Goal: Task Accomplishment & Management: Complete application form

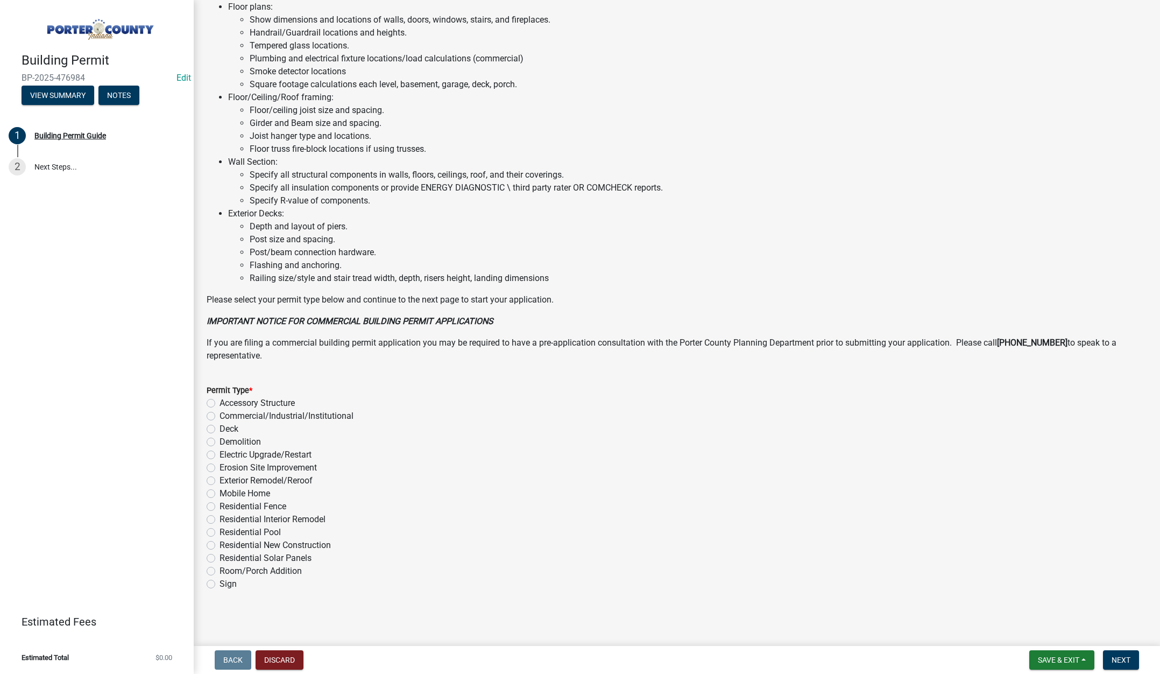
scroll to position [531, 0]
click at [220, 479] on label "Exterior Remodel/Reroof" at bounding box center [266, 479] width 93 height 13
click at [220, 479] on input "Exterior Remodel/Reroof" at bounding box center [223, 476] width 7 height 7
radio input "true"
click at [1114, 655] on span "Next" at bounding box center [1121, 659] width 19 height 9
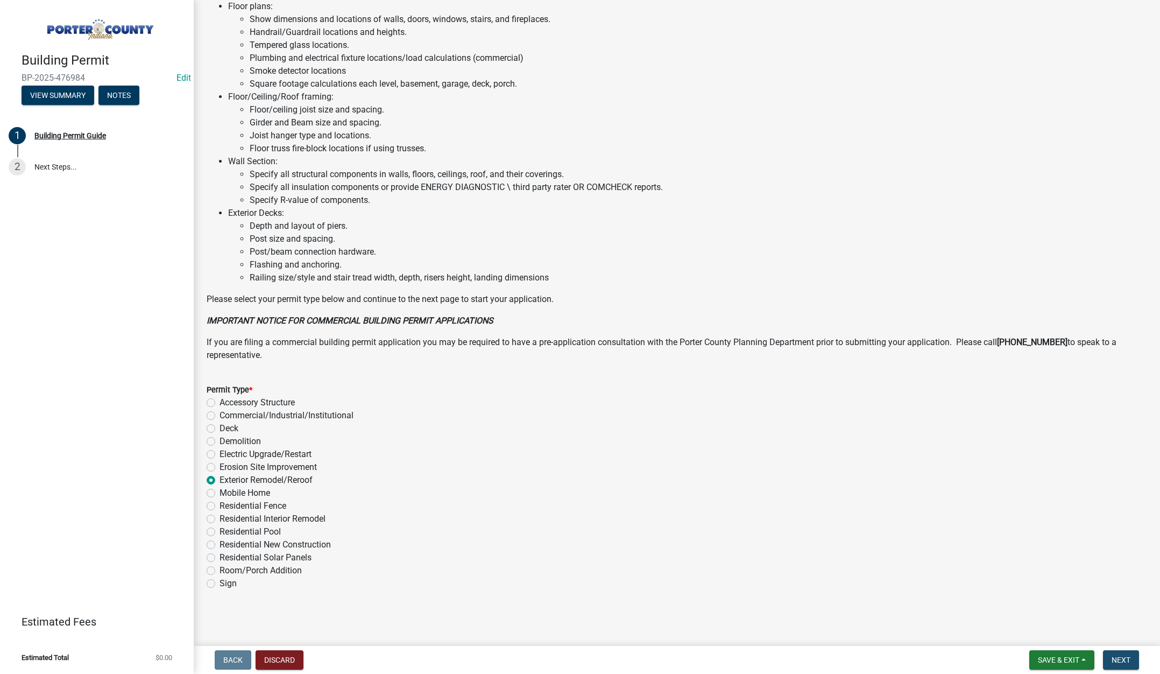
scroll to position [0, 0]
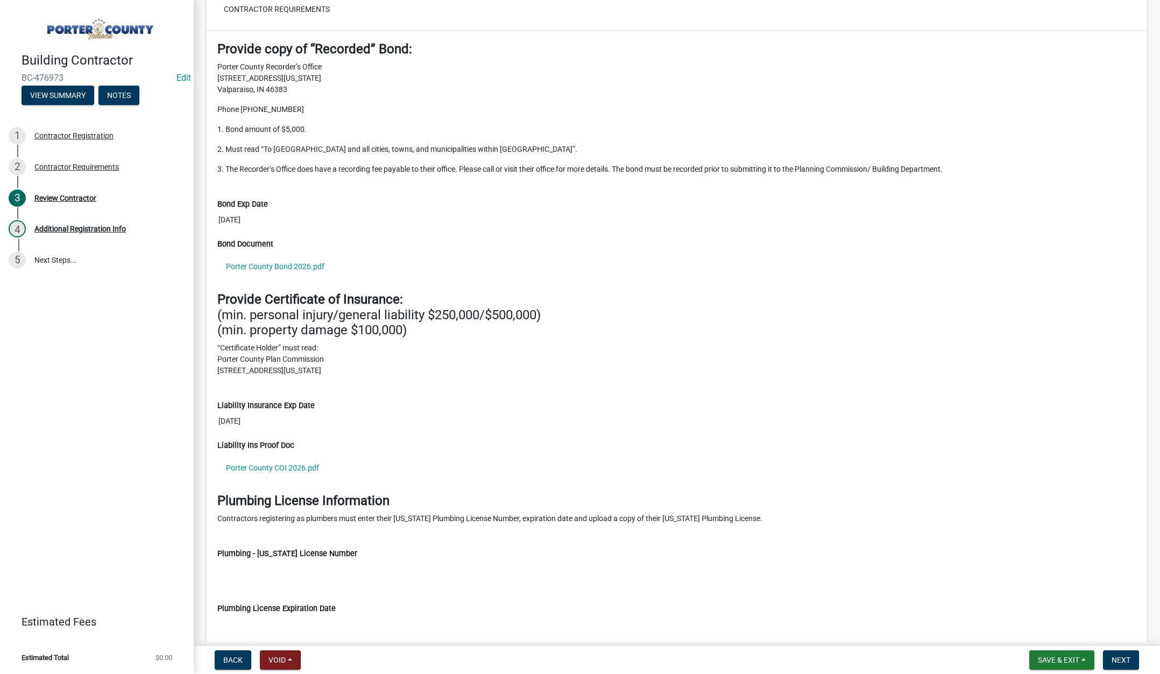
scroll to position [1045, 0]
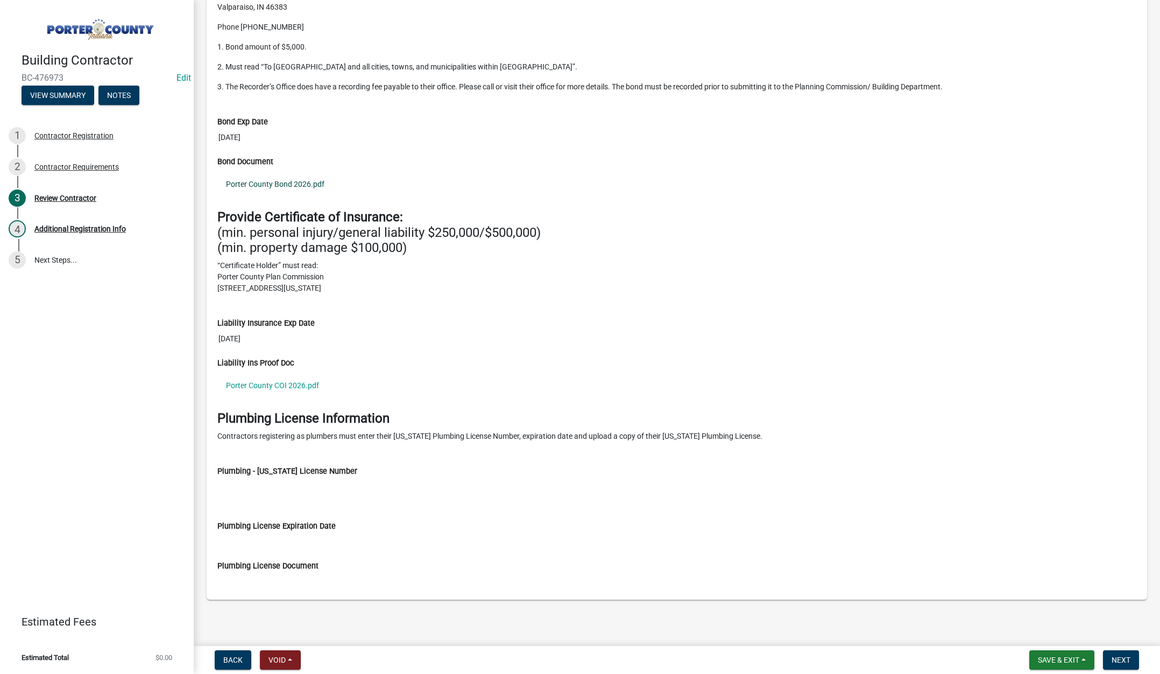
click at [298, 181] on link "Porter County Bond 2026.pdf" at bounding box center [676, 184] width 919 height 25
click at [275, 385] on link "Porter County COI 2026.pdf" at bounding box center [676, 385] width 919 height 25
click at [59, 11] on link at bounding box center [93, 27] width 168 height 36
click at [1120, 656] on span "Next" at bounding box center [1121, 659] width 19 height 9
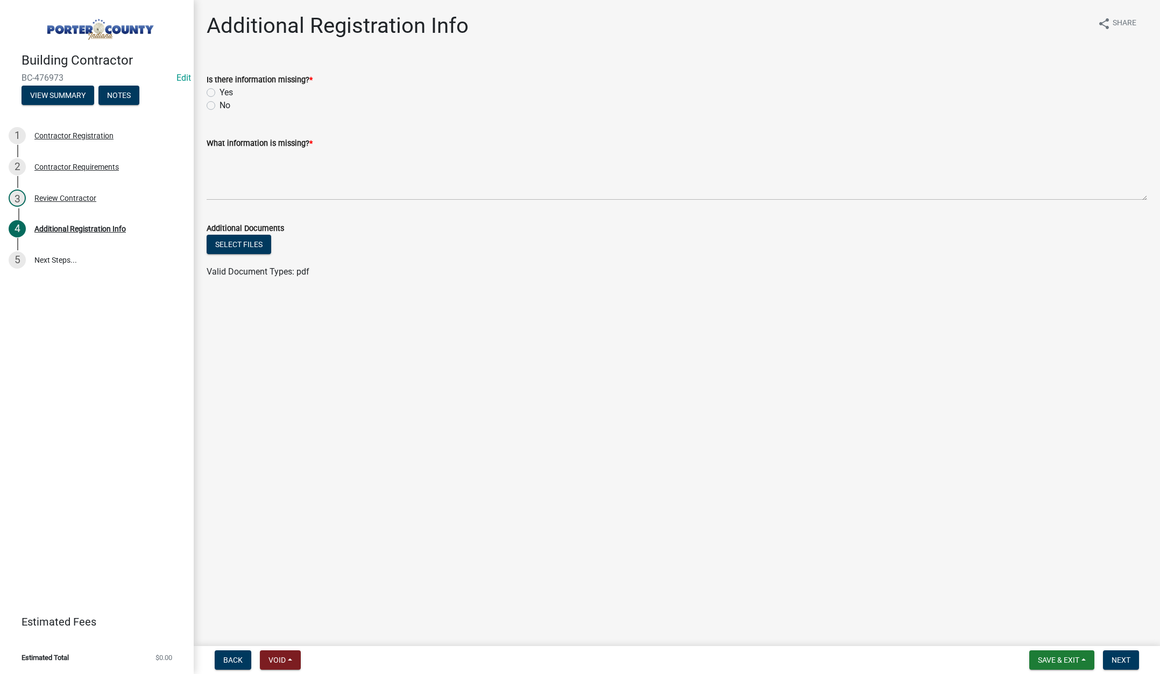
click at [220, 95] on label "Yes" at bounding box center [226, 92] width 13 height 13
click at [220, 93] on input "Yes" at bounding box center [223, 89] width 7 height 7
radio input "true"
click at [248, 169] on textarea "What information is missing? *" at bounding box center [677, 175] width 941 height 51
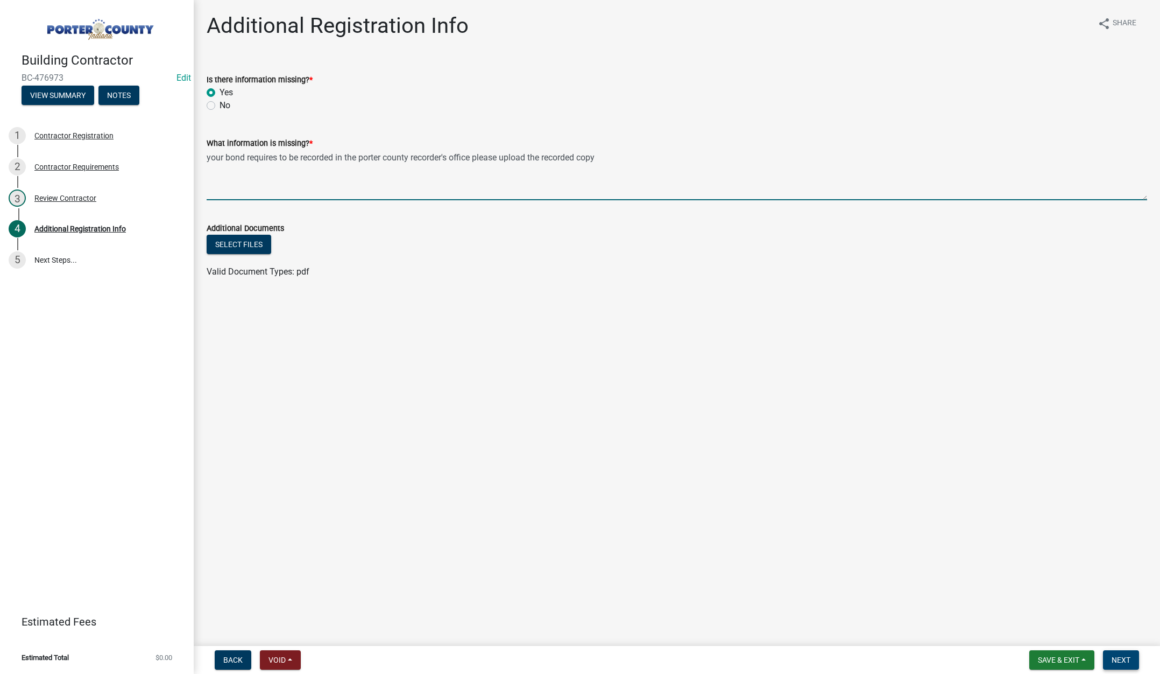
type textarea "your bond requires to be recorded in the porter county recorder's office please…"
click at [1127, 656] on span "Next" at bounding box center [1121, 659] width 19 height 9
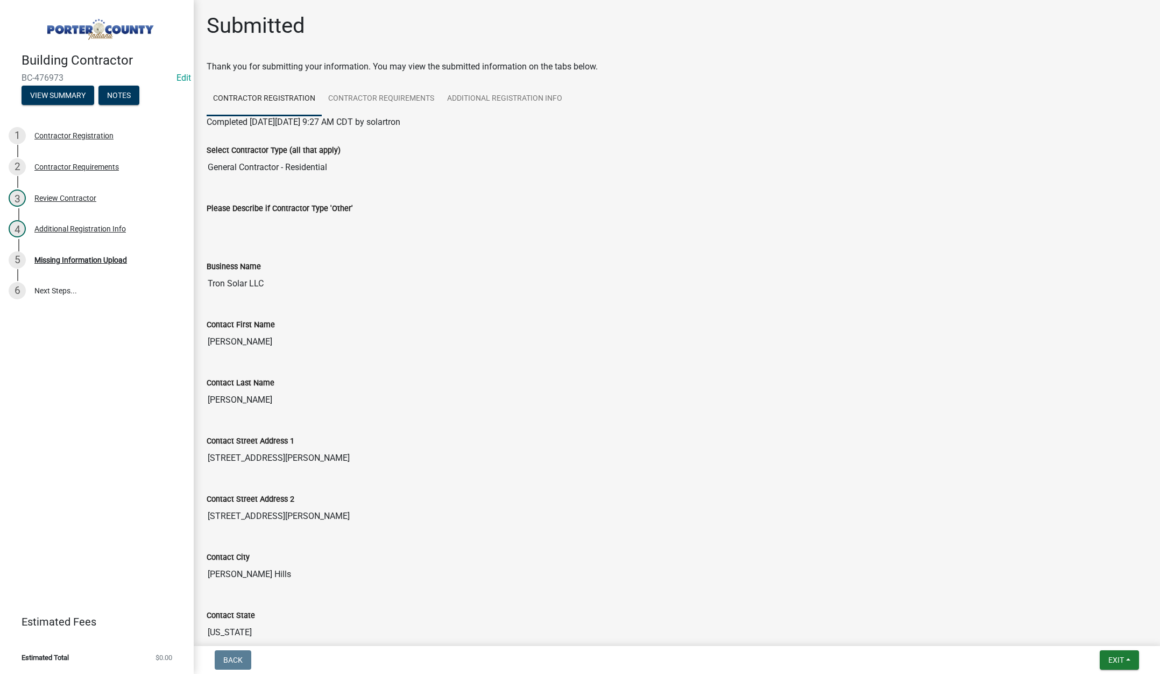
click at [504, 8] on main "Submitted Thank you for submitting your information. You may view the submitted…" at bounding box center [677, 320] width 966 height 641
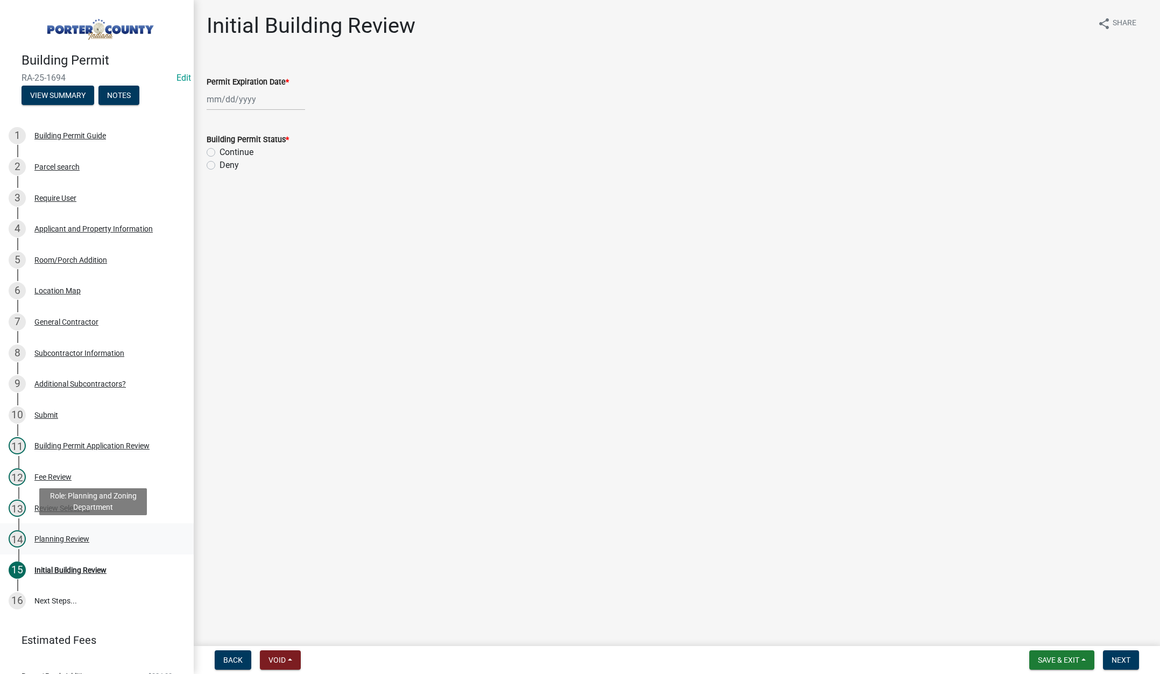
click at [52, 535] on div "Planning Review" at bounding box center [61, 539] width 55 height 8
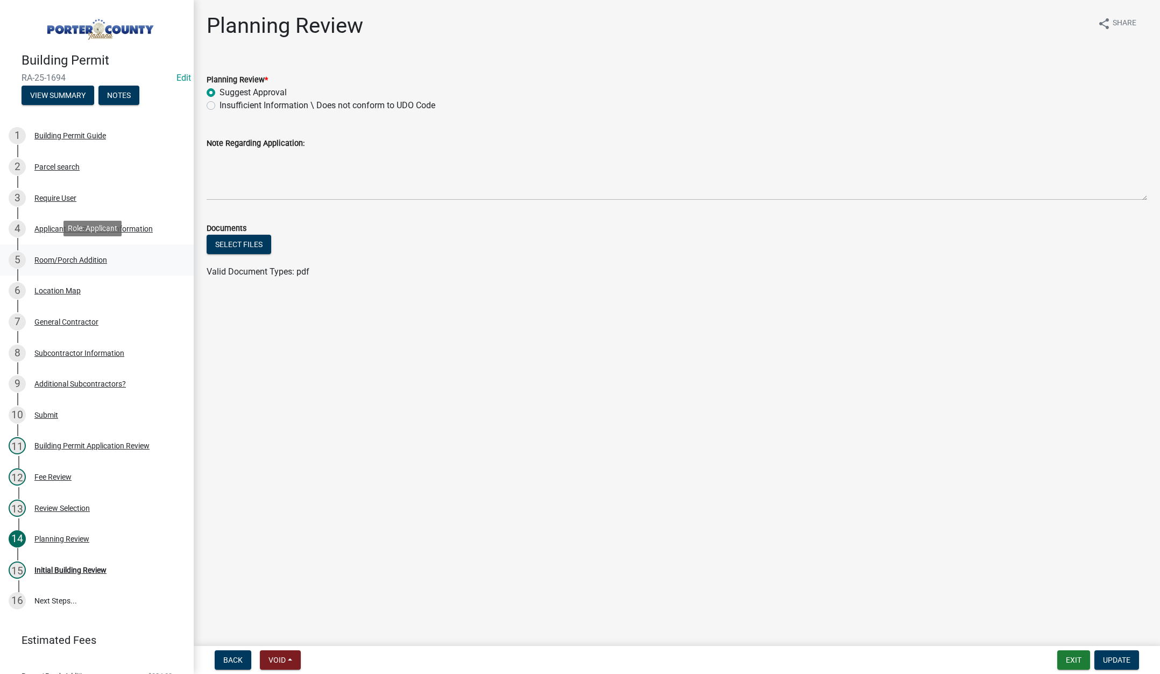
click at [69, 256] on div "Room/Porch Addition" at bounding box center [70, 260] width 73 height 8
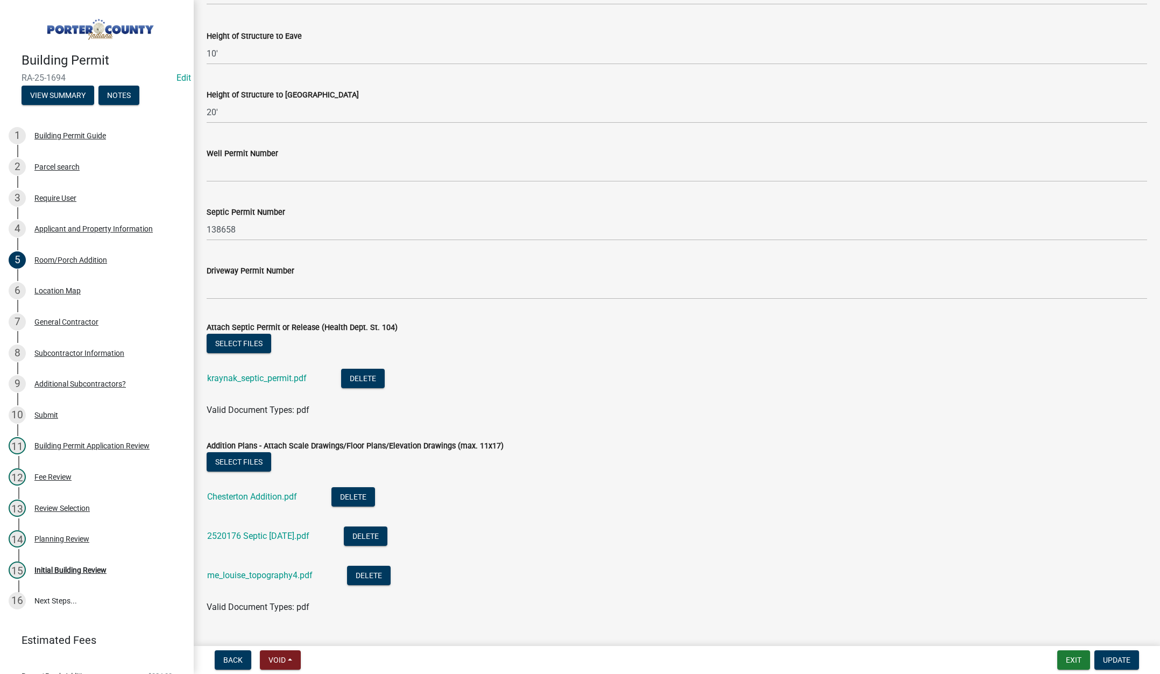
scroll to position [1839, 0]
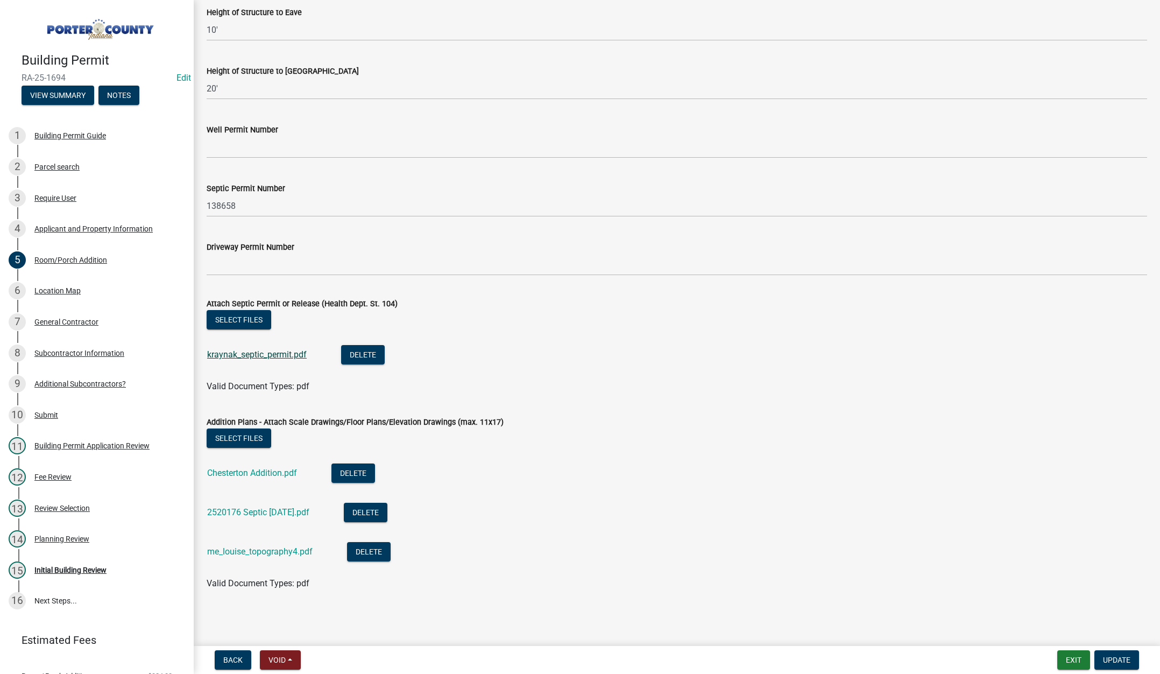
click at [279, 355] on link "kraynak_septic_permit.pdf" at bounding box center [257, 354] width 100 height 10
click at [271, 471] on link "Chesterton Addition.pdf" at bounding box center [252, 473] width 90 height 10
click at [161, 638] on link "Estimated Fees" at bounding box center [93, 640] width 168 height 22
click at [77, 567] on div "Initial Building Review" at bounding box center [70, 570] width 72 height 8
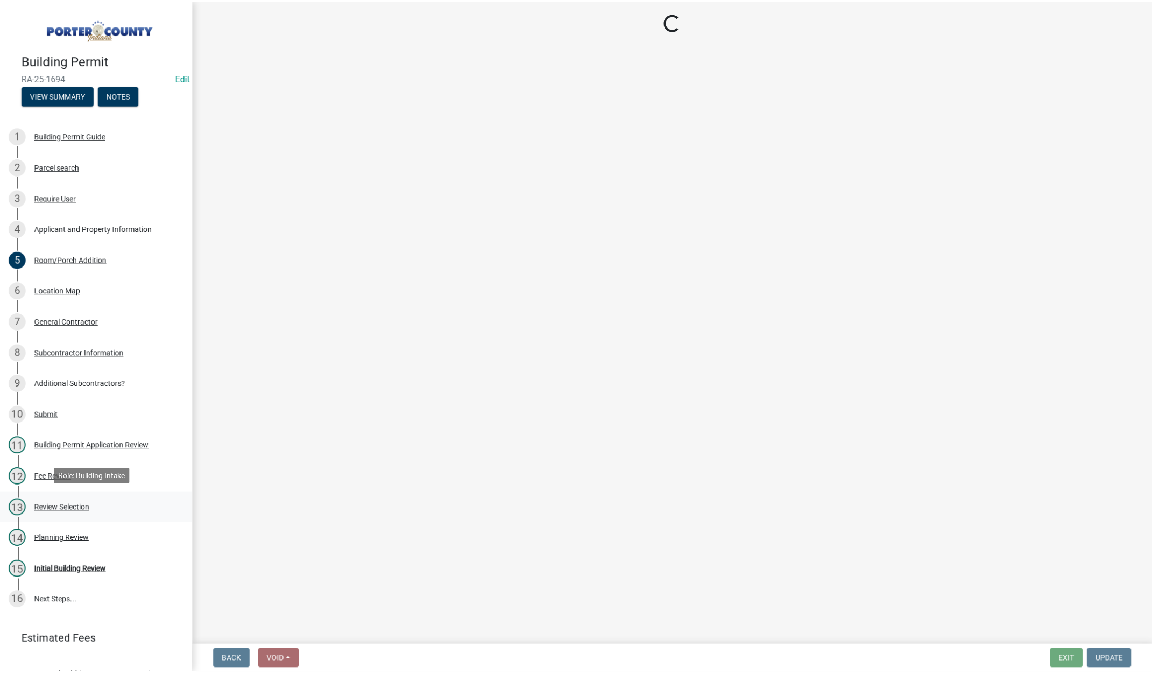
scroll to position [0, 0]
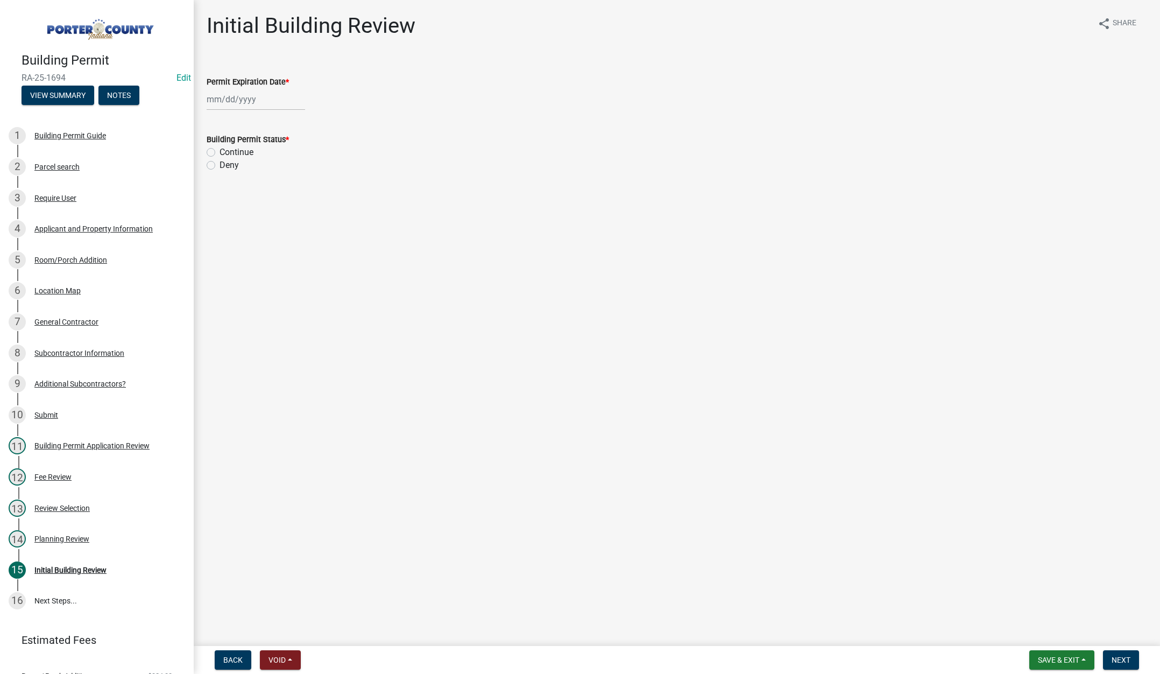
select select "9"
click at [273, 98] on div "Jan Feb Mar Apr May Jun Jul Aug Sep Oct Nov Dec 1525 1526 1527 1528 1529 1530 1…" at bounding box center [256, 99] width 98 height 22
click at [296, 123] on select "1525 1526 1527 1528 1529 1530 1531 1532 1533 1534 1535 1536 1537 1538 1539 1540…" at bounding box center [291, 122] width 39 height 16
select select "2027"
click at [272, 114] on select "1525 1526 1527 1528 1529 1530 1531 1532 1533 1534 1535 1536 1537 1538 1539 1540…" at bounding box center [291, 122] width 39 height 16
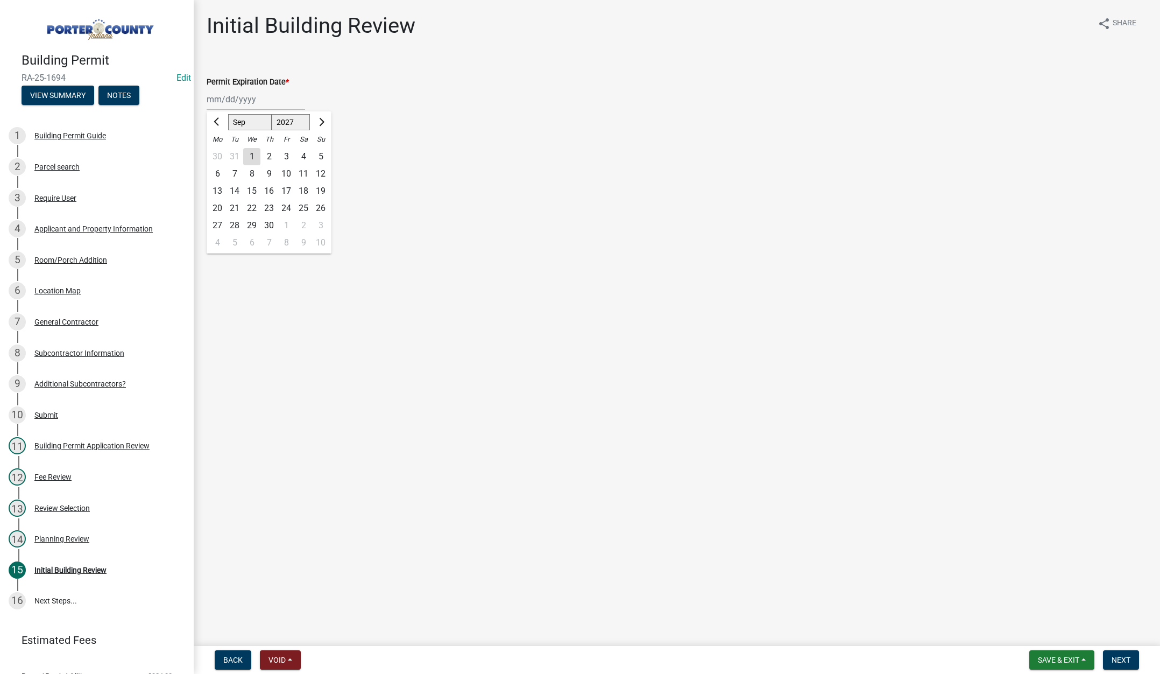
click at [303, 169] on div "11" at bounding box center [303, 173] width 17 height 17
type input "09/11/2027"
click at [220, 152] on label "Continue" at bounding box center [237, 152] width 34 height 13
click at [220, 152] on input "Continue" at bounding box center [223, 149] width 7 height 7
radio input "true"
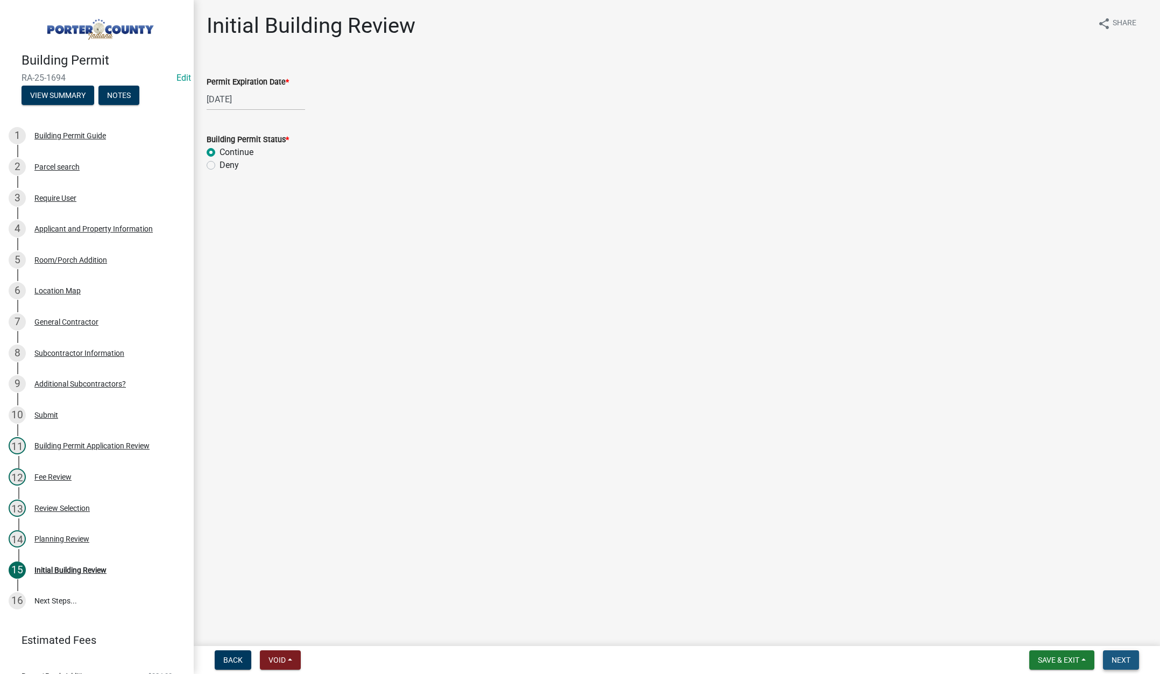
click at [1123, 657] on span "Next" at bounding box center [1121, 659] width 19 height 9
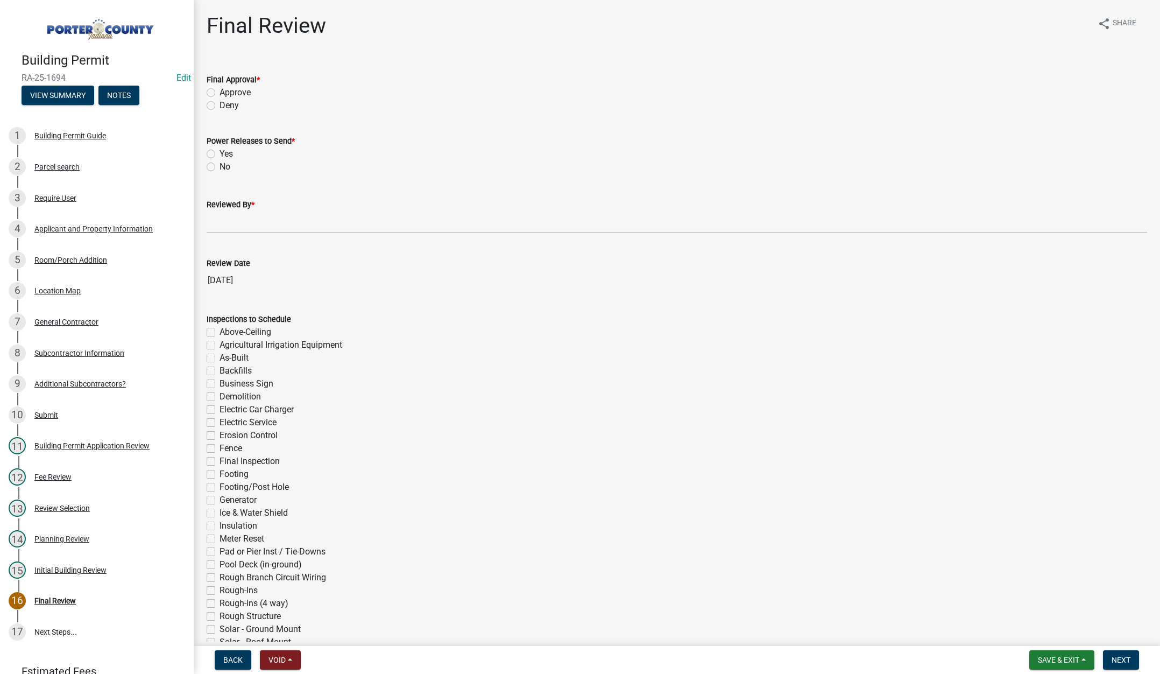
click at [220, 91] on label "Approve" at bounding box center [235, 92] width 31 height 13
click at [220, 91] on input "Approve" at bounding box center [223, 89] width 7 height 7
radio input "true"
click at [220, 166] on label "No" at bounding box center [225, 166] width 11 height 13
click at [220, 166] on input "No" at bounding box center [223, 163] width 7 height 7
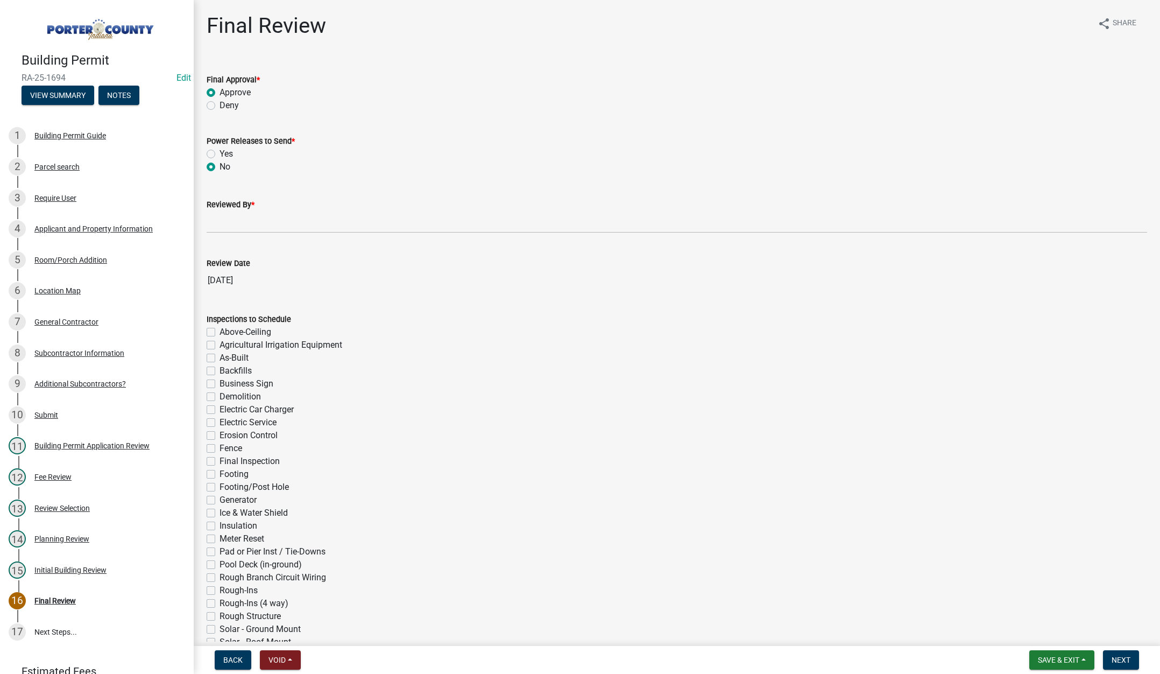
radio input "true"
click at [215, 213] on input "Reviewed By *" at bounding box center [677, 222] width 941 height 22
type input "Tami"
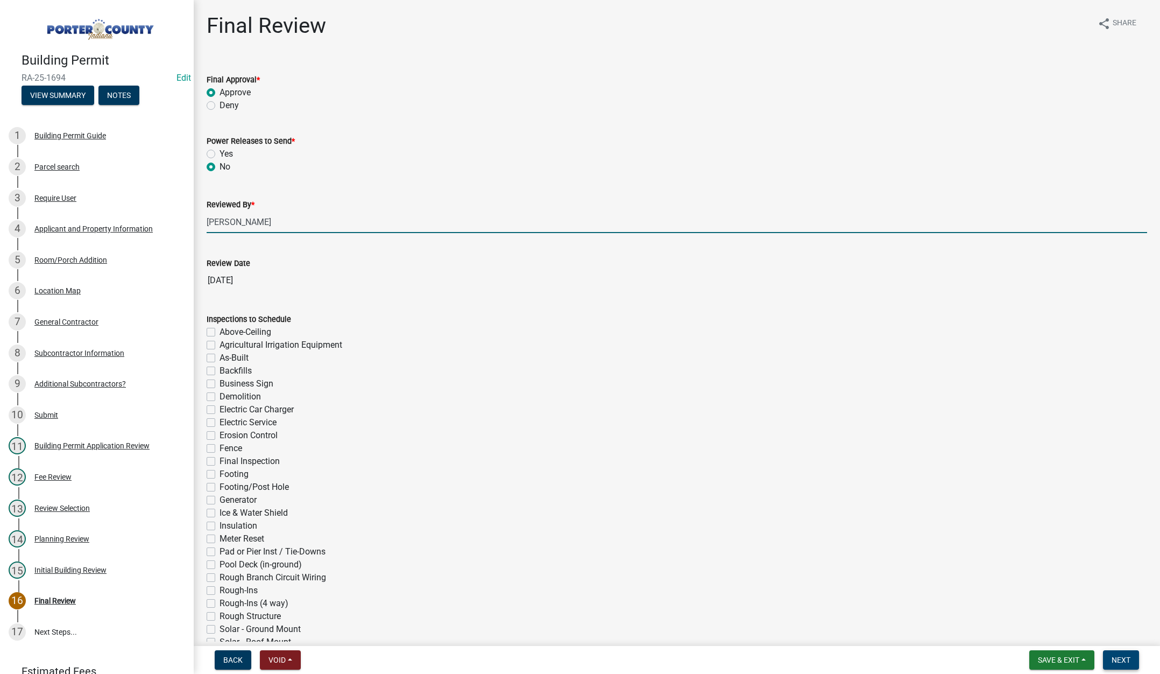
click at [1117, 655] on span "Next" at bounding box center [1121, 659] width 19 height 9
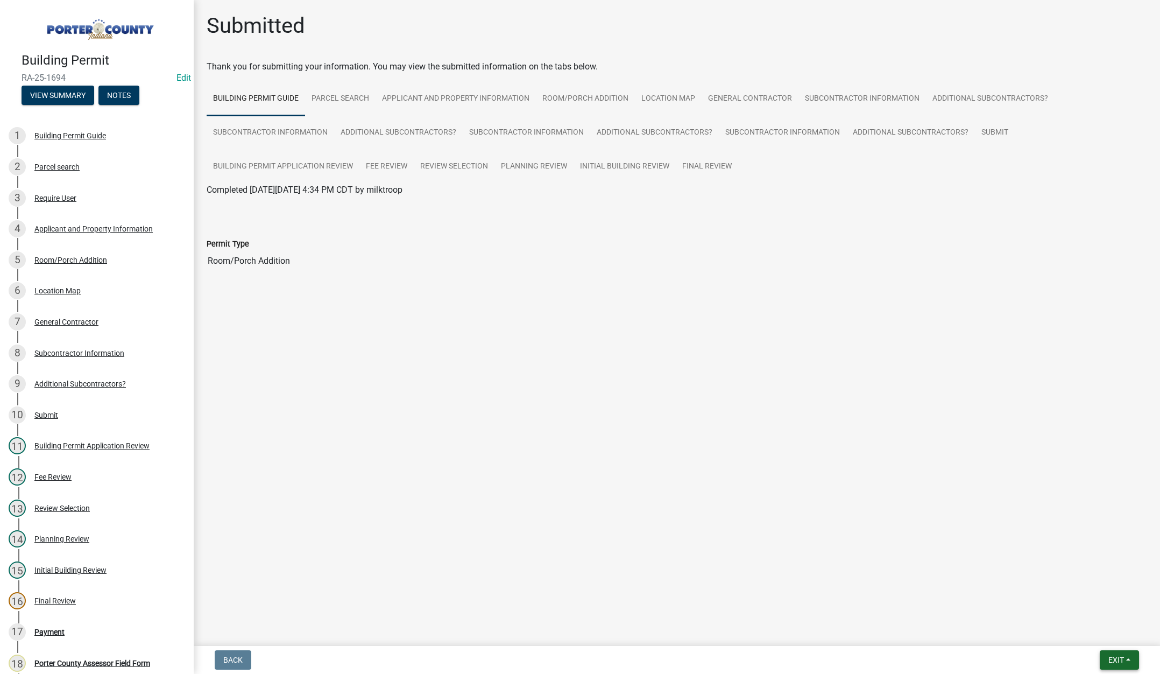
click at [1116, 660] on span "Exit" at bounding box center [1116, 659] width 16 height 9
click at [1099, 641] on button "Save & Exit" at bounding box center [1096, 632] width 86 height 26
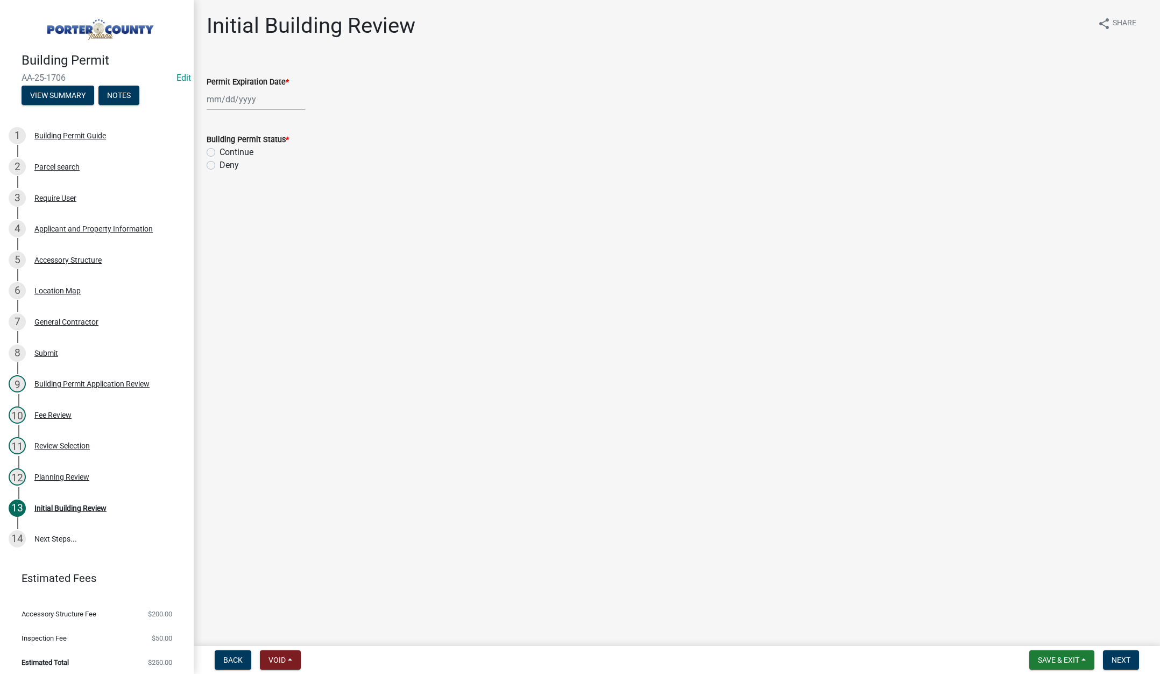
click at [263, 97] on div at bounding box center [256, 99] width 98 height 22
select select "9"
click at [297, 121] on select "1525 1526 1527 1528 1529 1530 1531 1532 1533 1534 1535 1536 1537 1538 1539 1540…" at bounding box center [291, 122] width 39 height 16
select select "2027"
click at [272, 114] on select "1525 1526 1527 1528 1529 1530 1531 1532 1533 1534 1535 1536 1537 1538 1539 1540…" at bounding box center [291, 122] width 39 height 16
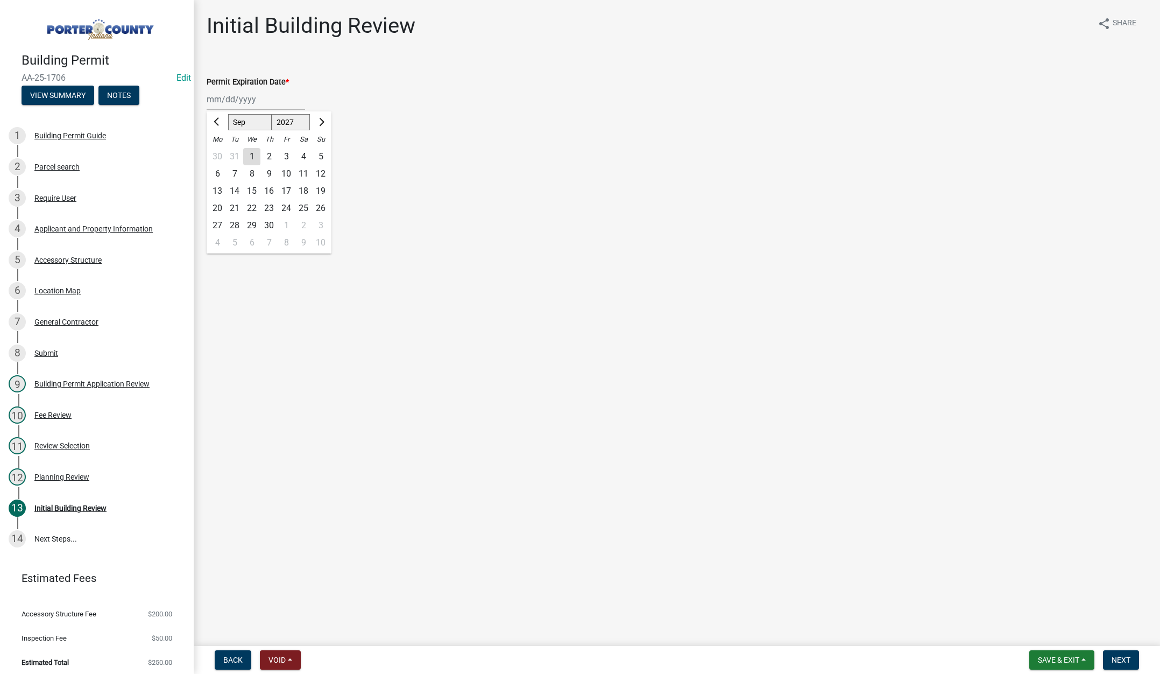
click at [301, 173] on div "11" at bounding box center [303, 173] width 17 height 17
type input "09/11/2027"
click at [220, 152] on label "Continue" at bounding box center [237, 152] width 34 height 13
click at [220, 152] on input "Continue" at bounding box center [223, 149] width 7 height 7
radio input "true"
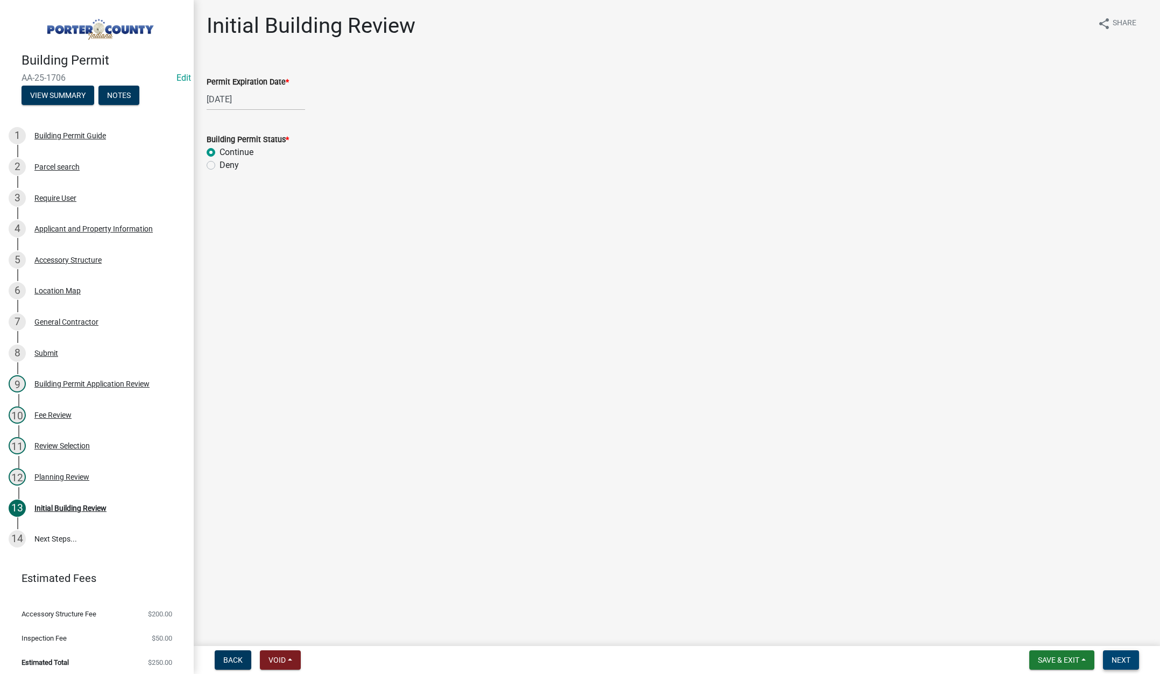
click at [1119, 658] on span "Next" at bounding box center [1121, 659] width 19 height 9
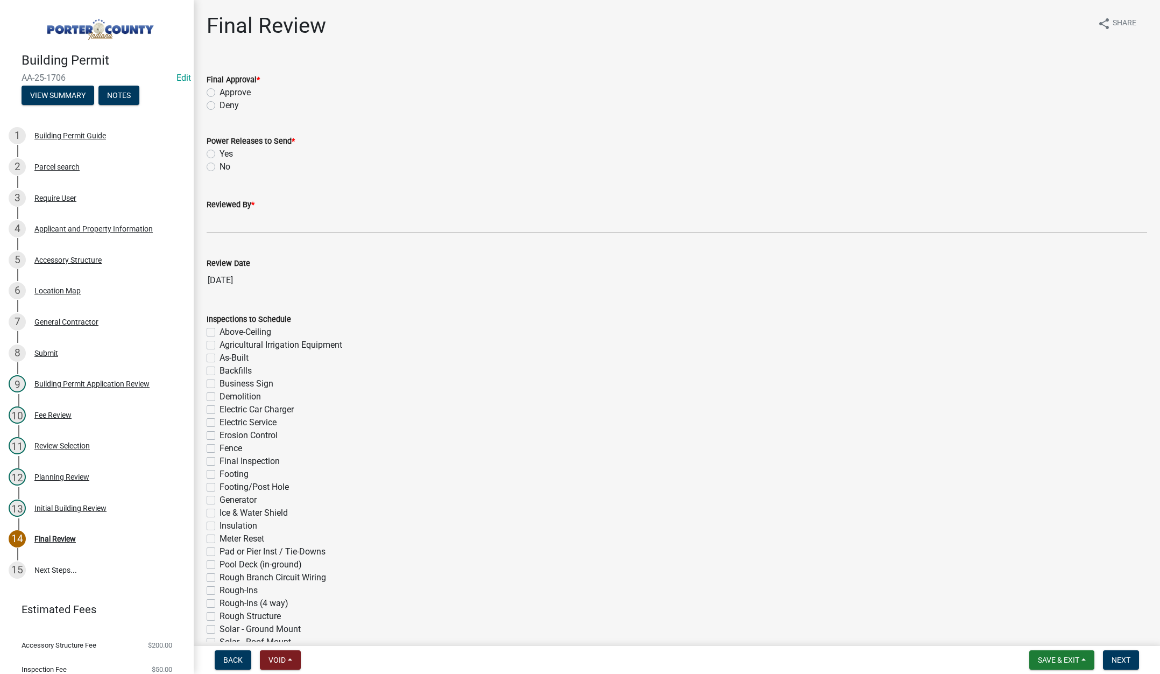
click at [220, 90] on label "Approve" at bounding box center [235, 92] width 31 height 13
click at [220, 90] on input "Approve" at bounding box center [223, 89] width 7 height 7
radio input "true"
click at [220, 166] on label "No" at bounding box center [225, 166] width 11 height 13
click at [220, 166] on input "No" at bounding box center [223, 163] width 7 height 7
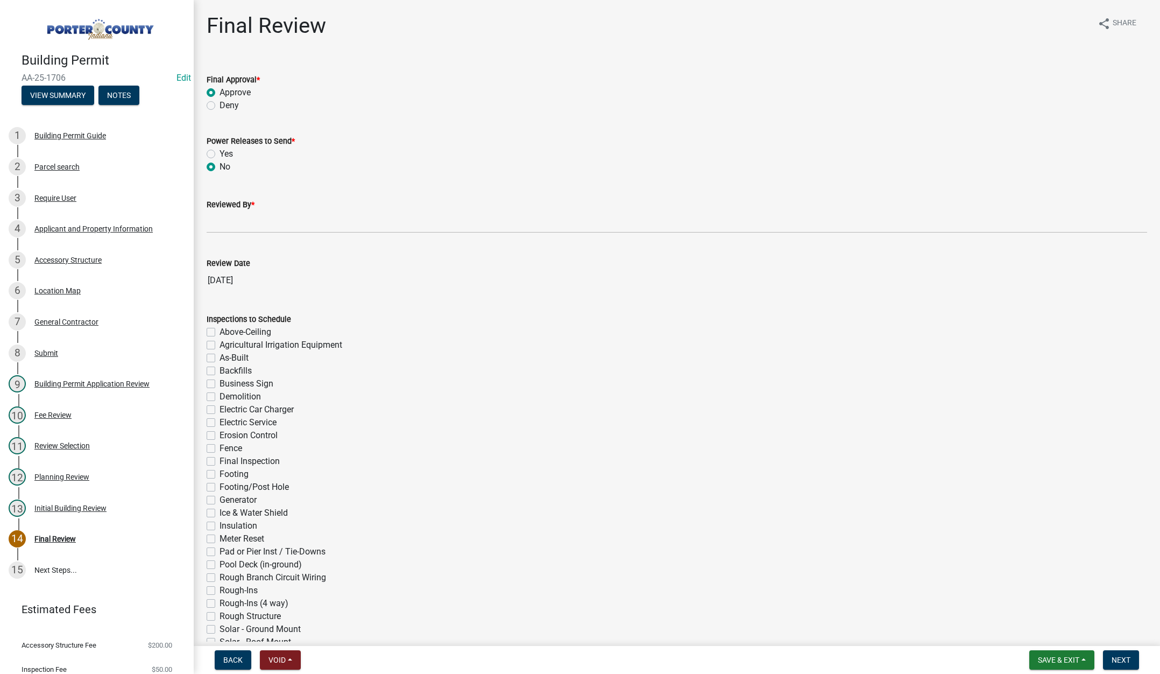
radio input "true"
drag, startPoint x: 217, startPoint y: 221, endPoint x: 239, endPoint y: 229, distance: 23.0
click at [218, 221] on input "Reviewed By *" at bounding box center [677, 222] width 941 height 22
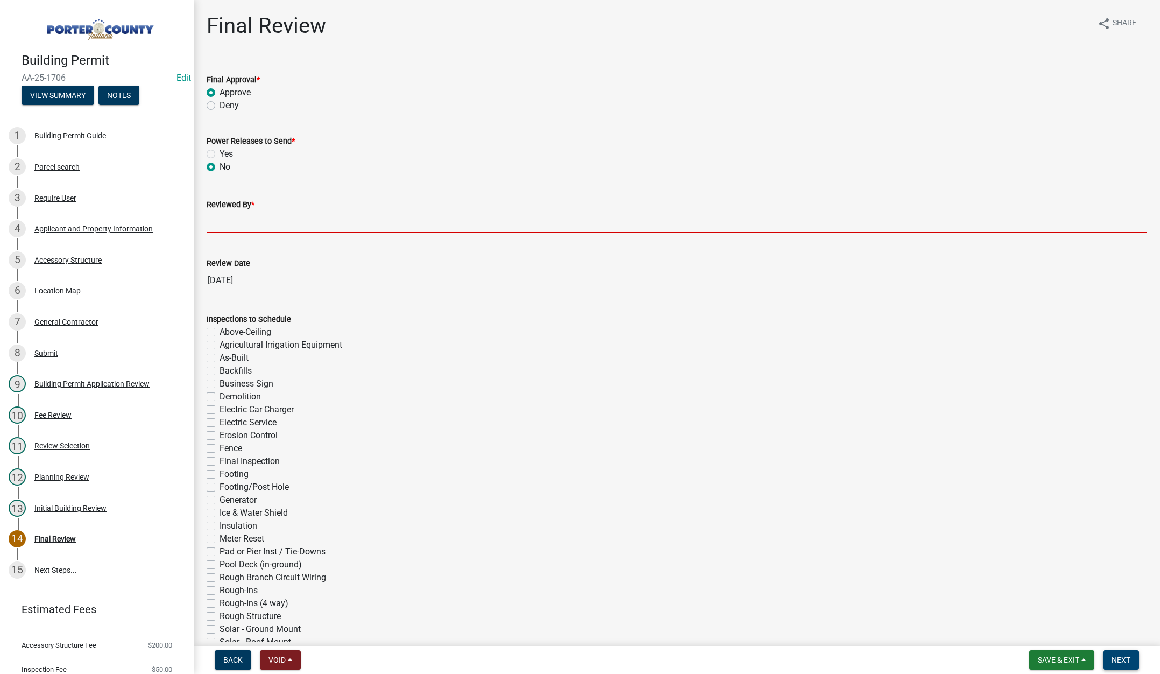
click at [1119, 654] on button "Next" at bounding box center [1121, 659] width 36 height 19
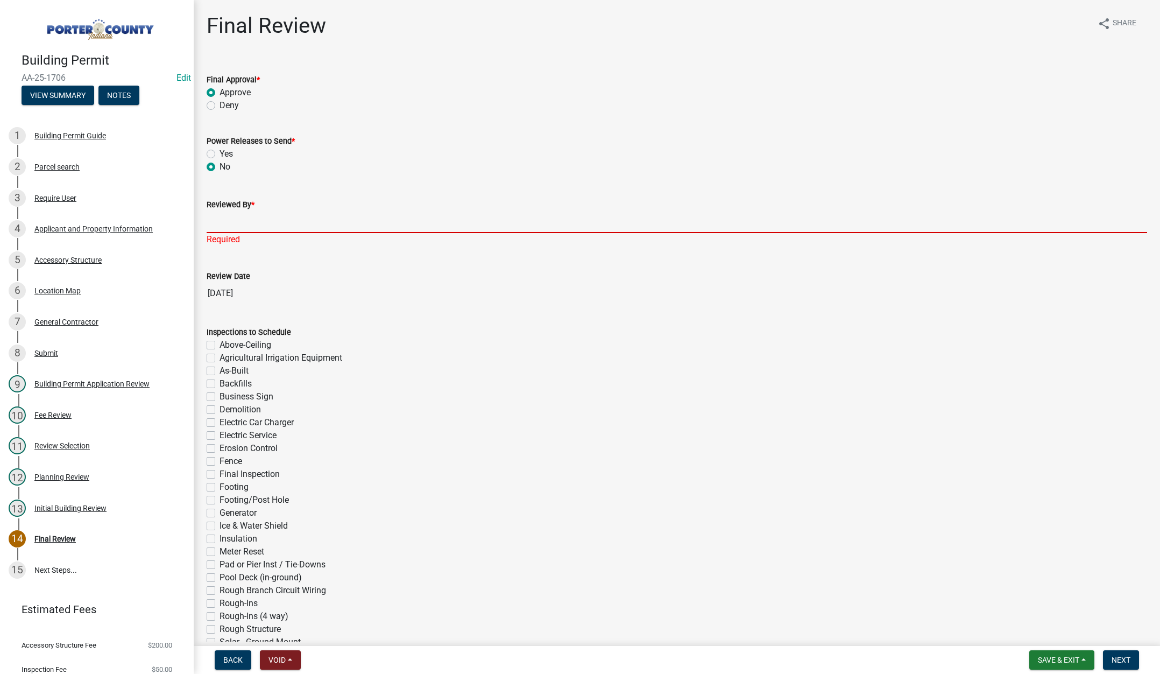
click at [227, 218] on input "Reviewed By *" at bounding box center [677, 222] width 941 height 22
type input "Tami"
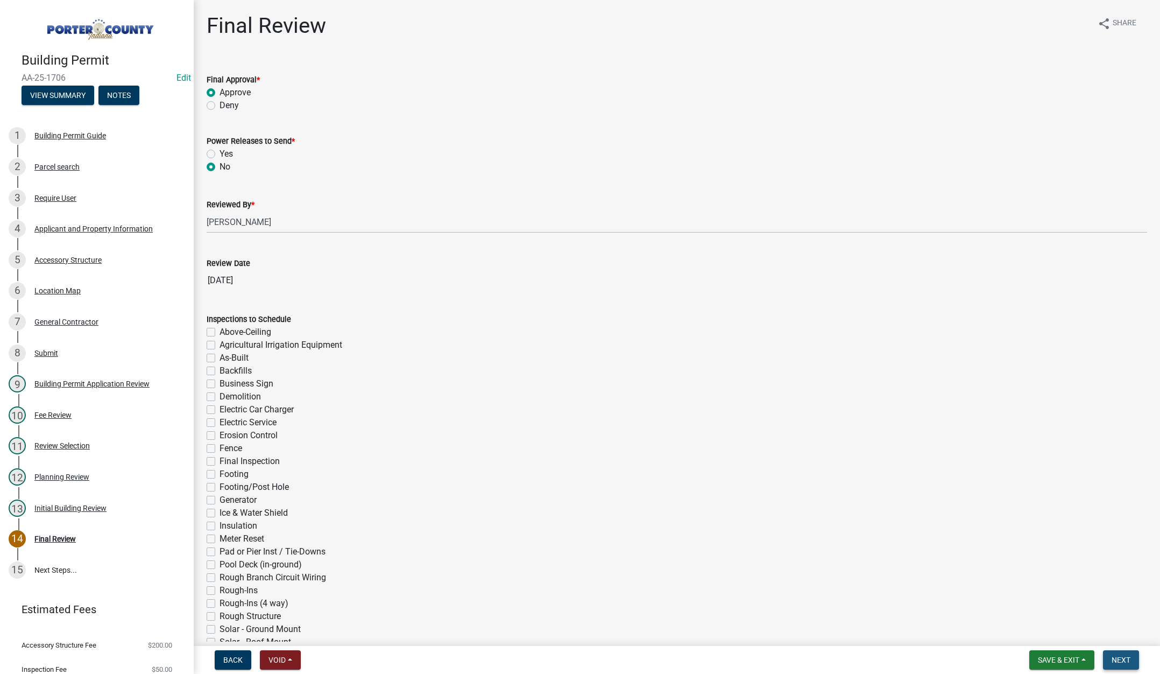
click at [1119, 656] on span "Next" at bounding box center [1121, 659] width 19 height 9
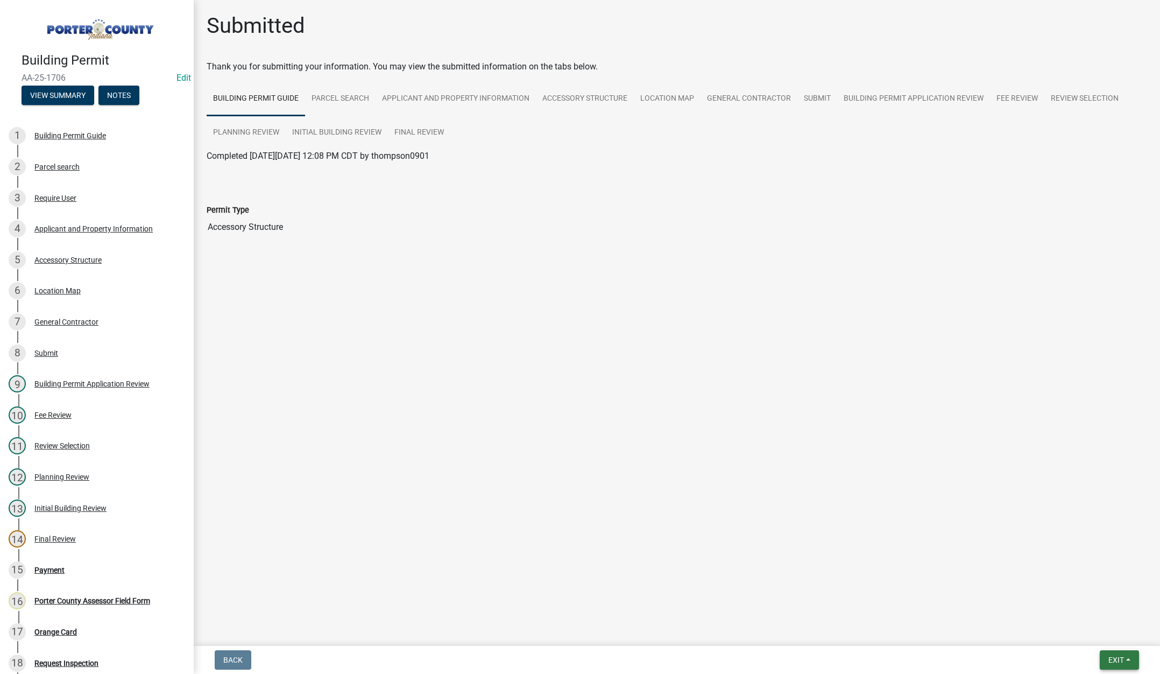
click at [1119, 660] on span "Exit" at bounding box center [1116, 659] width 16 height 9
click at [1098, 637] on button "Save & Exit" at bounding box center [1096, 632] width 86 height 26
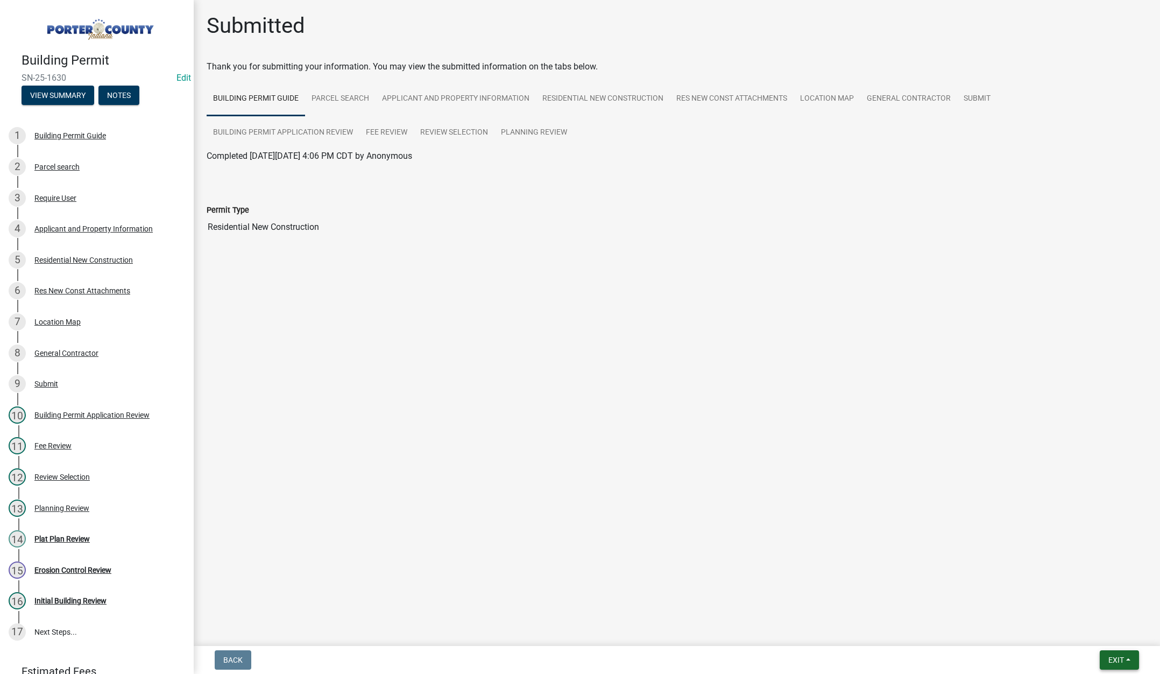
click at [1115, 656] on span "Exit" at bounding box center [1116, 659] width 16 height 9
click at [1072, 629] on button "Save & Exit" at bounding box center [1096, 632] width 86 height 26
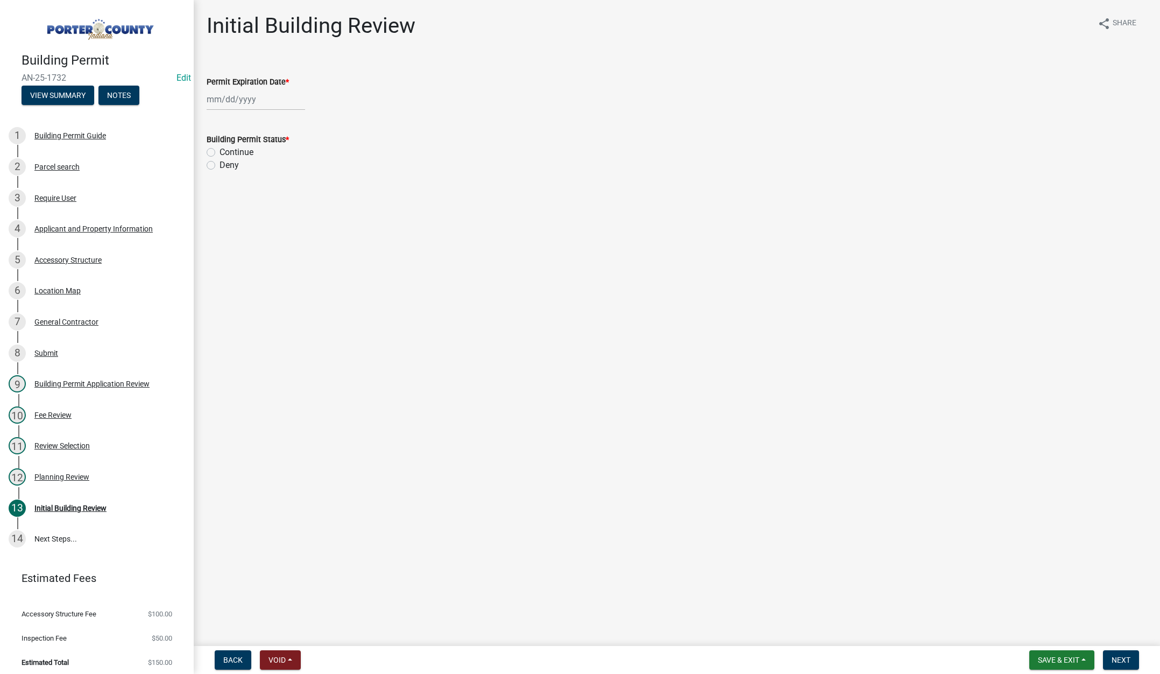
click at [272, 104] on div at bounding box center [256, 99] width 98 height 22
select select "9"
click at [299, 119] on select "1525 1526 1527 1528 1529 1530 1531 1532 1533 1534 1535 1536 1537 1538 1539 1540…" at bounding box center [291, 122] width 39 height 16
select select "2027"
click at [272, 114] on select "1525 1526 1527 1528 1529 1530 1531 1532 1533 1534 1535 1536 1537 1538 1539 1540…" at bounding box center [291, 122] width 39 height 16
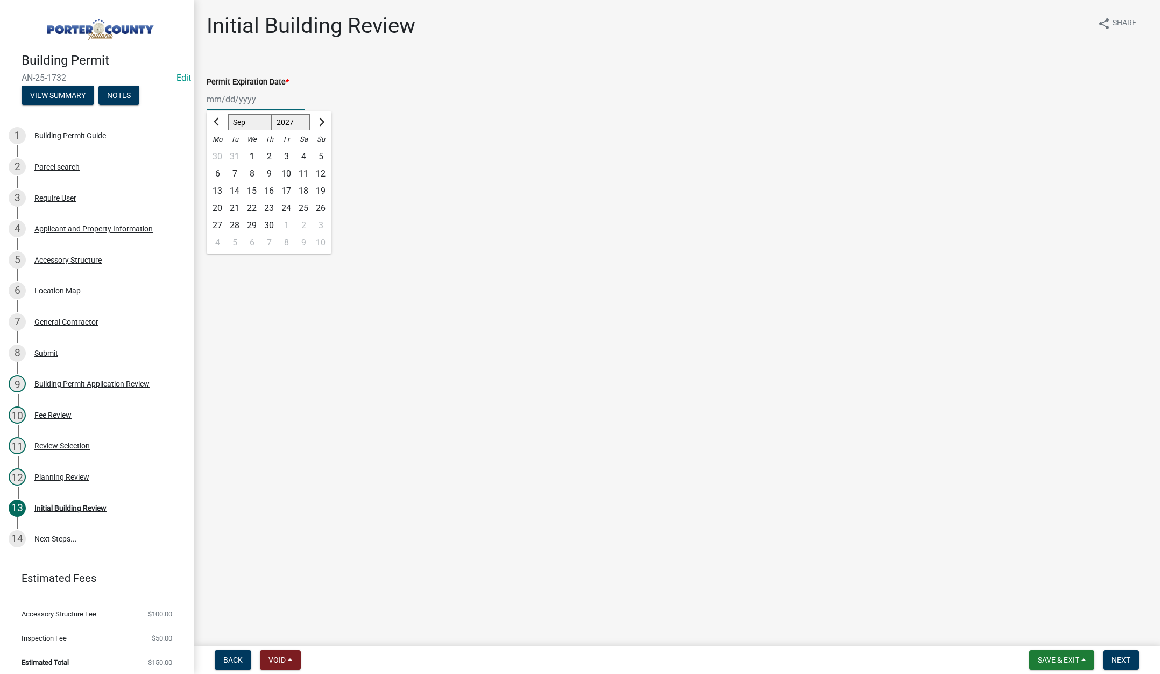
click at [300, 172] on div "11" at bounding box center [303, 173] width 17 height 17
type input "09/11/2027"
click at [220, 152] on label "Continue" at bounding box center [237, 152] width 34 height 13
click at [220, 152] on input "Continue" at bounding box center [223, 149] width 7 height 7
radio input "true"
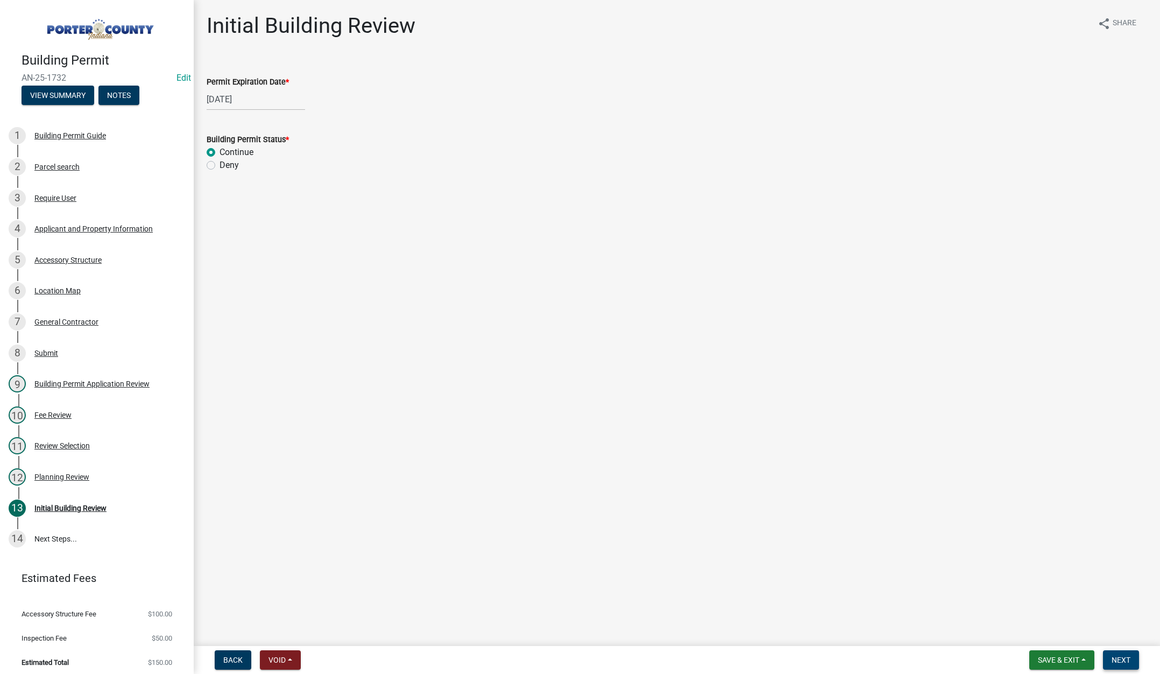
click at [1118, 655] on span "Next" at bounding box center [1121, 659] width 19 height 9
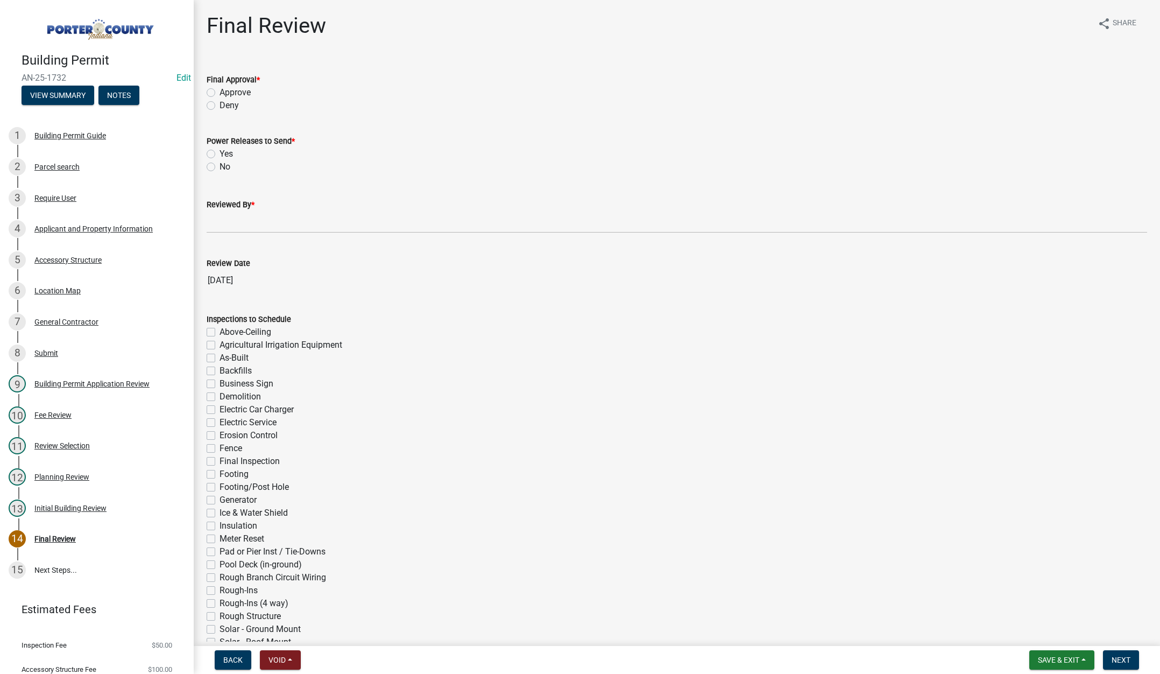
click at [220, 90] on label "Approve" at bounding box center [235, 92] width 31 height 13
click at [220, 90] on input "Approve" at bounding box center [223, 89] width 7 height 7
radio input "true"
drag, startPoint x: 210, startPoint y: 168, endPoint x: 209, endPoint y: 175, distance: 7.6
click at [220, 167] on label "No" at bounding box center [225, 166] width 11 height 13
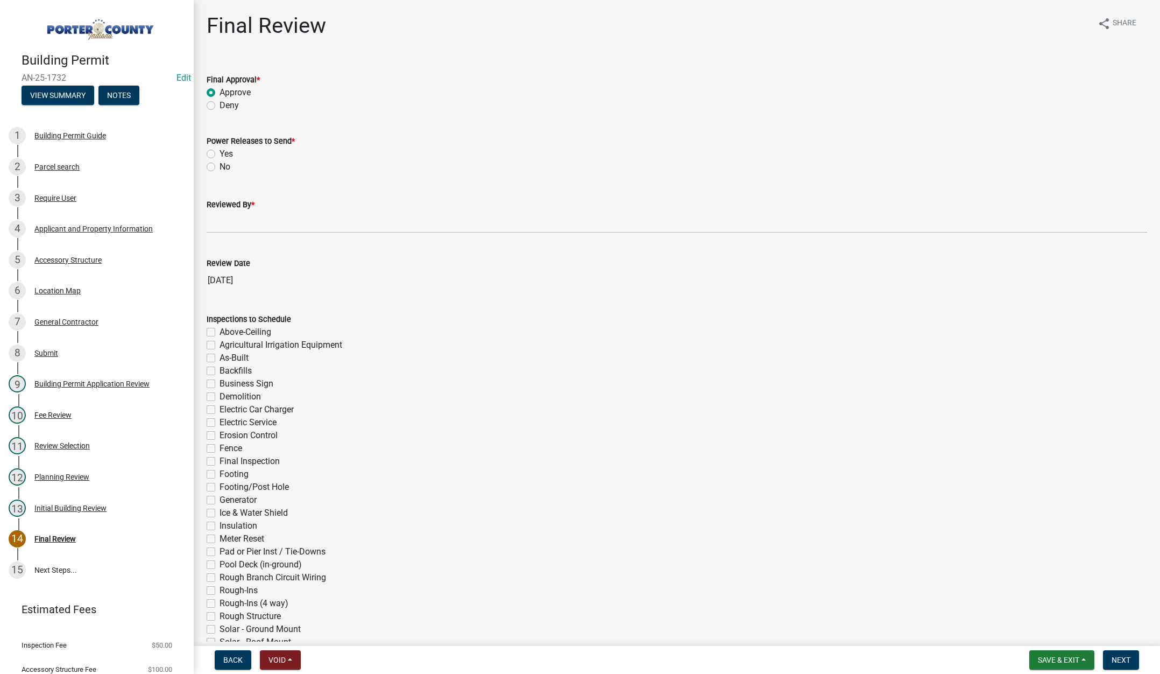
click at [220, 167] on input "No" at bounding box center [223, 163] width 7 height 7
radio input "true"
click at [222, 222] on input "Reviewed By *" at bounding box center [677, 222] width 941 height 22
type input "Tami"
click at [1120, 653] on button "Next" at bounding box center [1121, 659] width 36 height 19
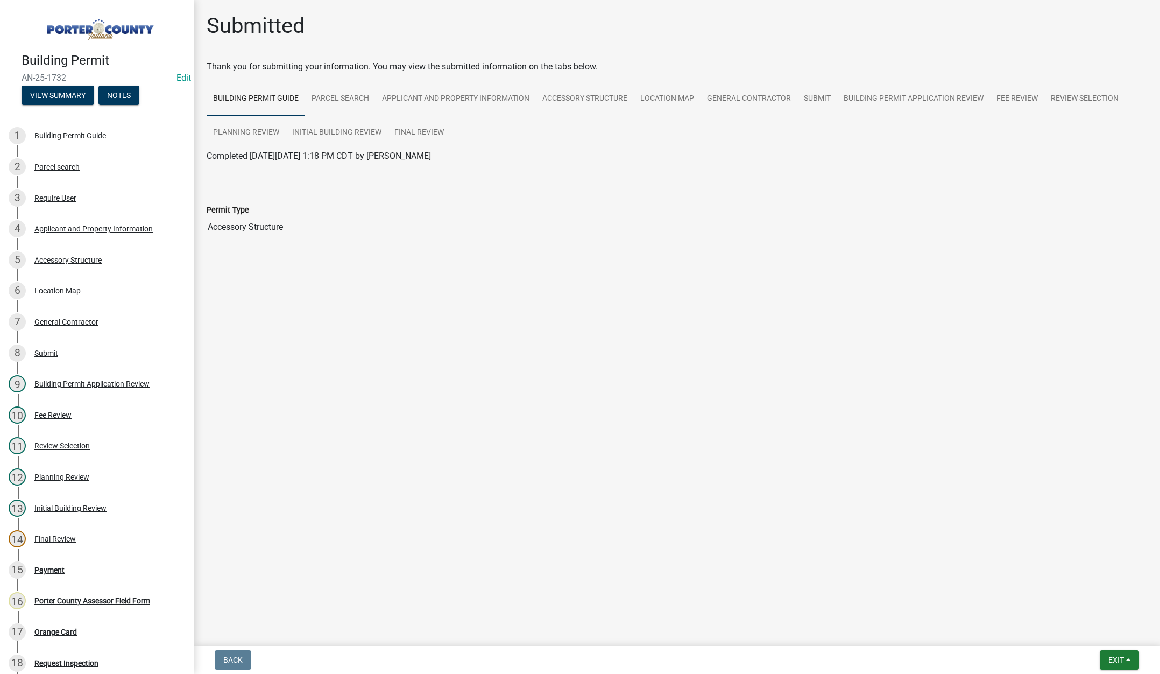
click at [456, 467] on main "Submitted Thank you for submitting your information. You may view the submitted…" at bounding box center [677, 320] width 966 height 641
drag, startPoint x: 1108, startPoint y: 662, endPoint x: 1107, endPoint y: 656, distance: 6.1
click at [1108, 662] on span "Exit" at bounding box center [1116, 659] width 16 height 9
click at [1103, 639] on button "Save & Exit" at bounding box center [1096, 632] width 86 height 26
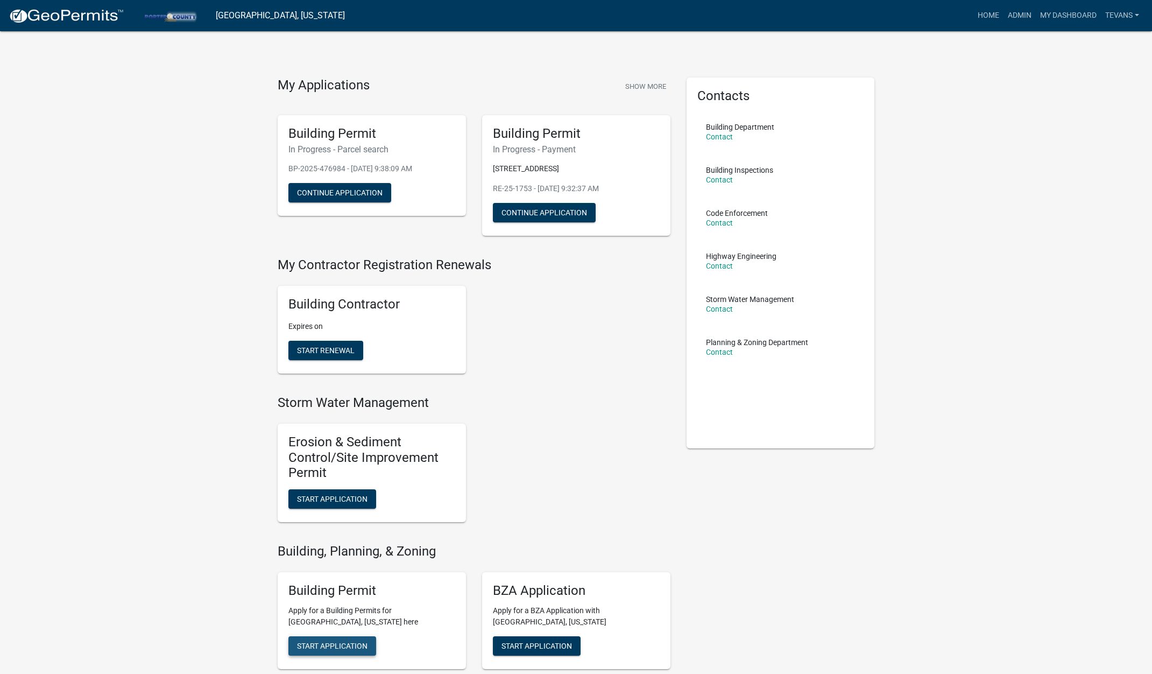
click at [324, 645] on span "Start Application" at bounding box center [332, 645] width 70 height 9
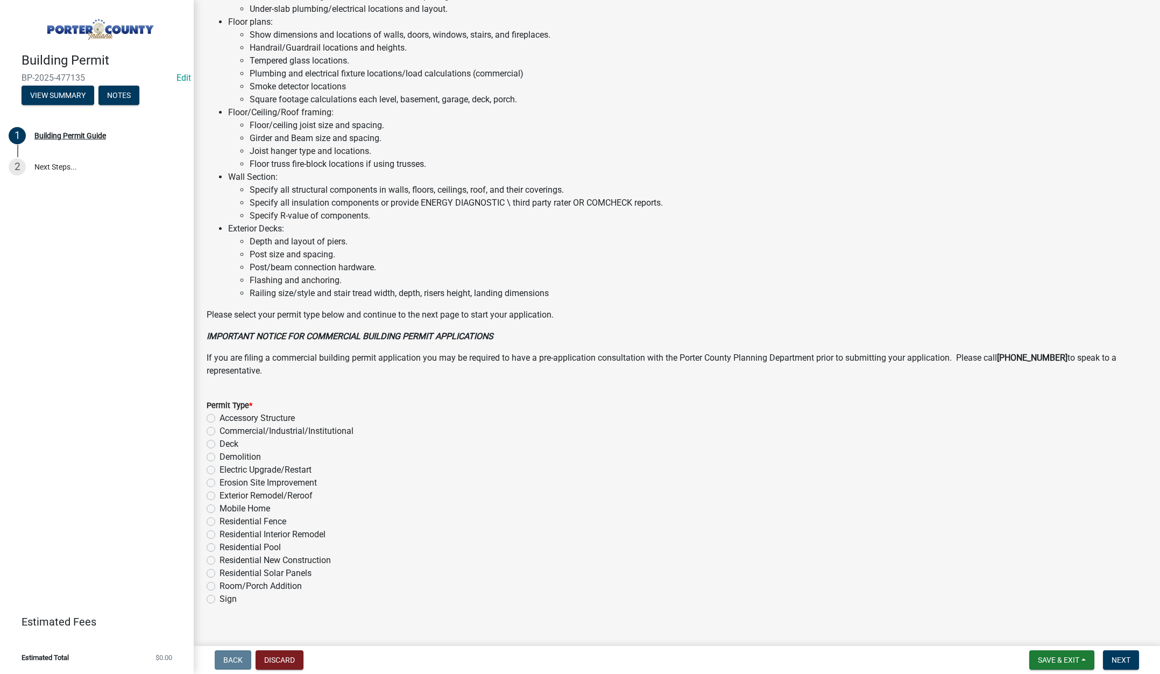
scroll to position [531, 0]
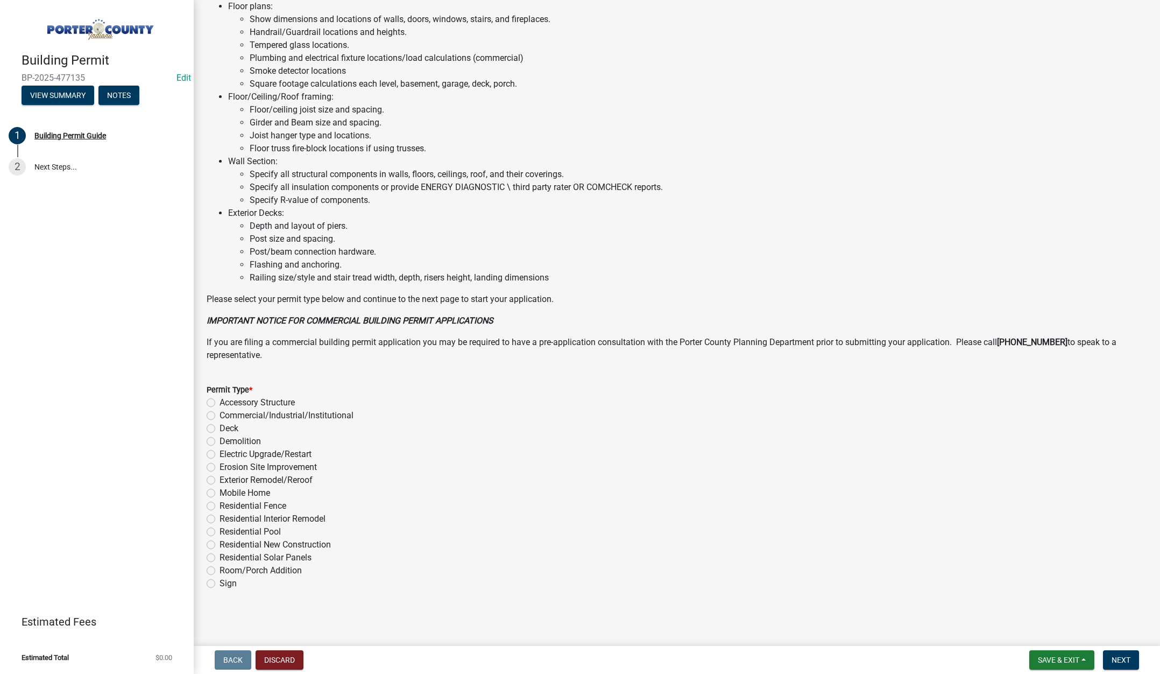
click at [220, 479] on label "Exterior Remodel/Reroof" at bounding box center [266, 479] width 93 height 13
click at [220, 479] on input "Exterior Remodel/Reroof" at bounding box center [223, 476] width 7 height 7
radio input "true"
drag, startPoint x: 1121, startPoint y: 653, endPoint x: 1121, endPoint y: 638, distance: 15.6
click at [1121, 653] on button "Next" at bounding box center [1121, 659] width 36 height 19
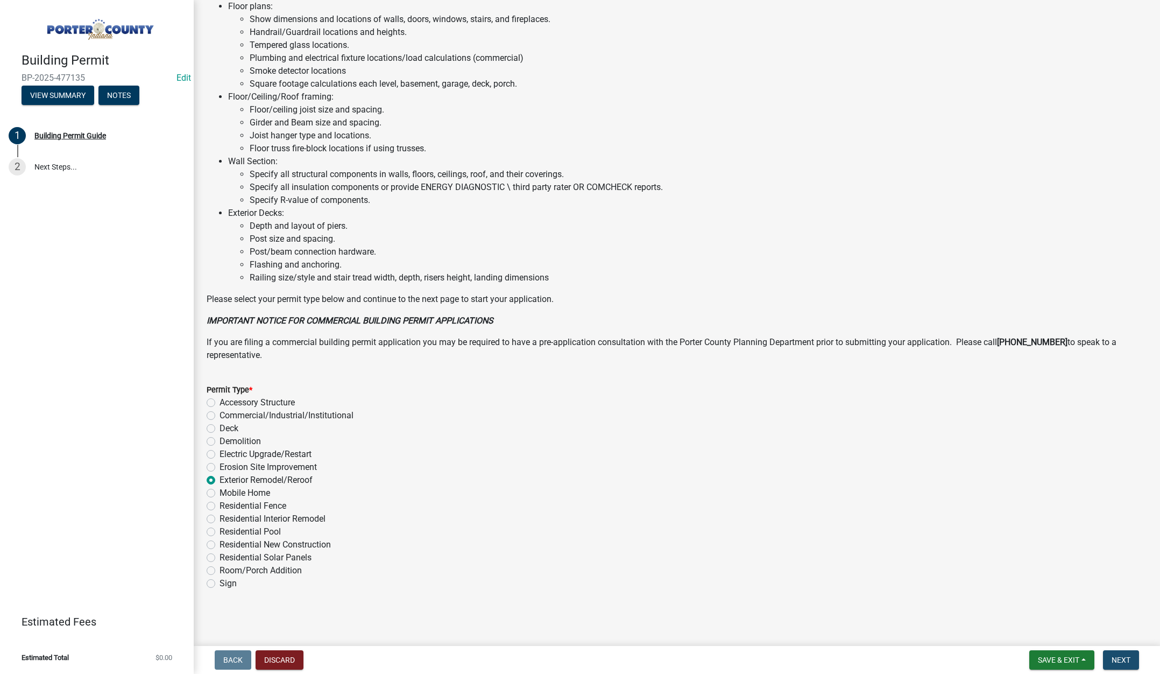
scroll to position [0, 0]
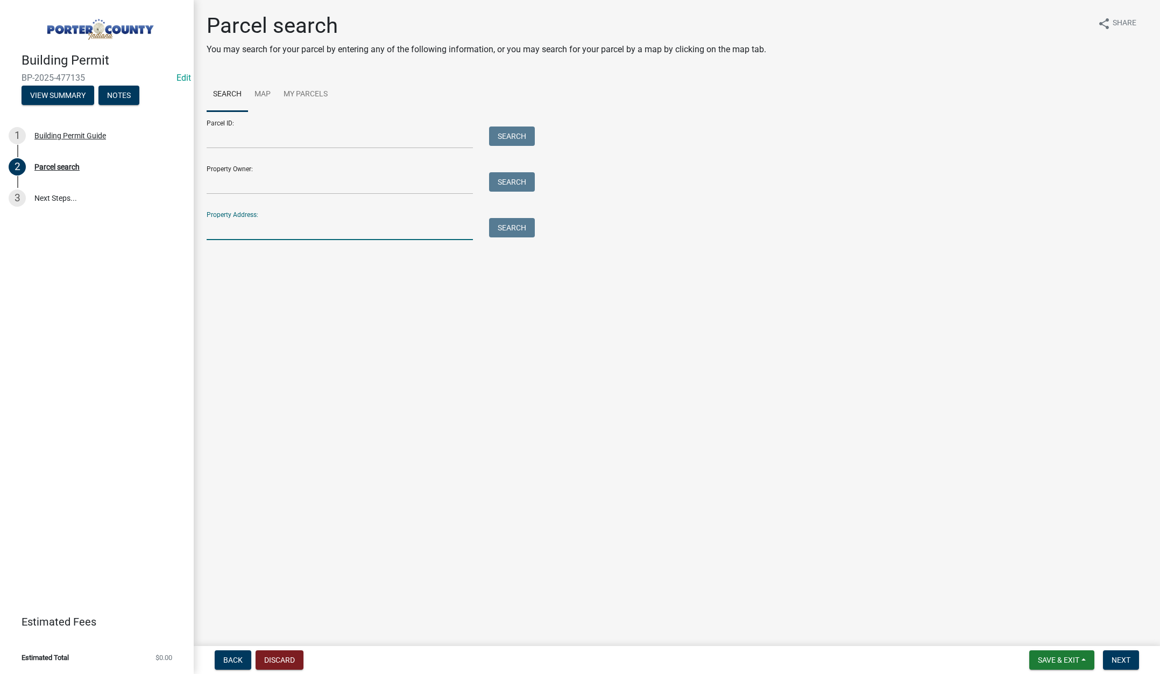
click at [274, 235] on input "Property Address:" at bounding box center [340, 229] width 266 height 22
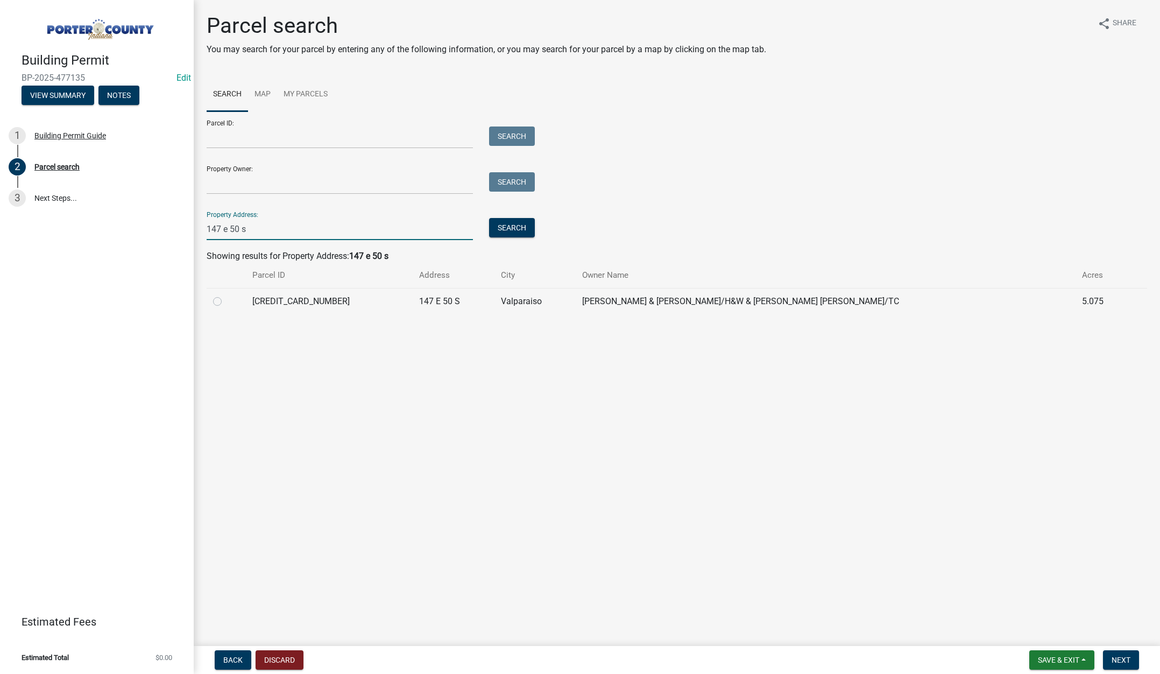
type input "147 e 50 s"
click at [226, 295] on label at bounding box center [226, 295] width 0 height 0
click at [226, 302] on input "radio" at bounding box center [229, 298] width 7 height 7
radio input "true"
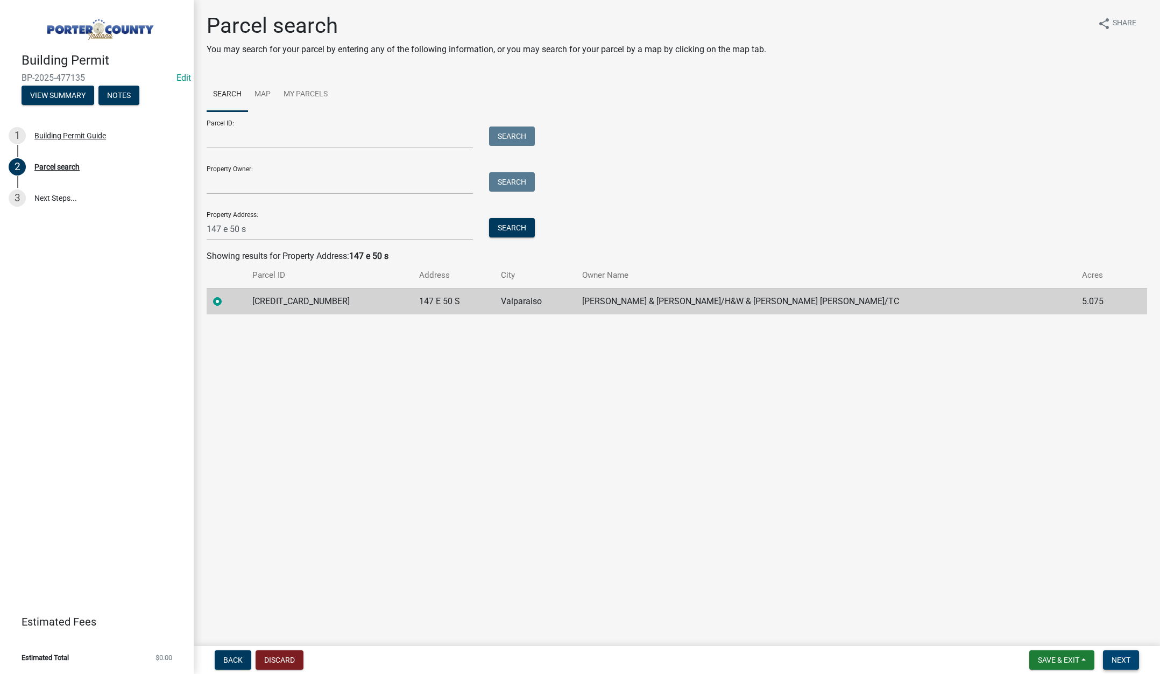
click at [1116, 658] on span "Next" at bounding box center [1121, 659] width 19 height 9
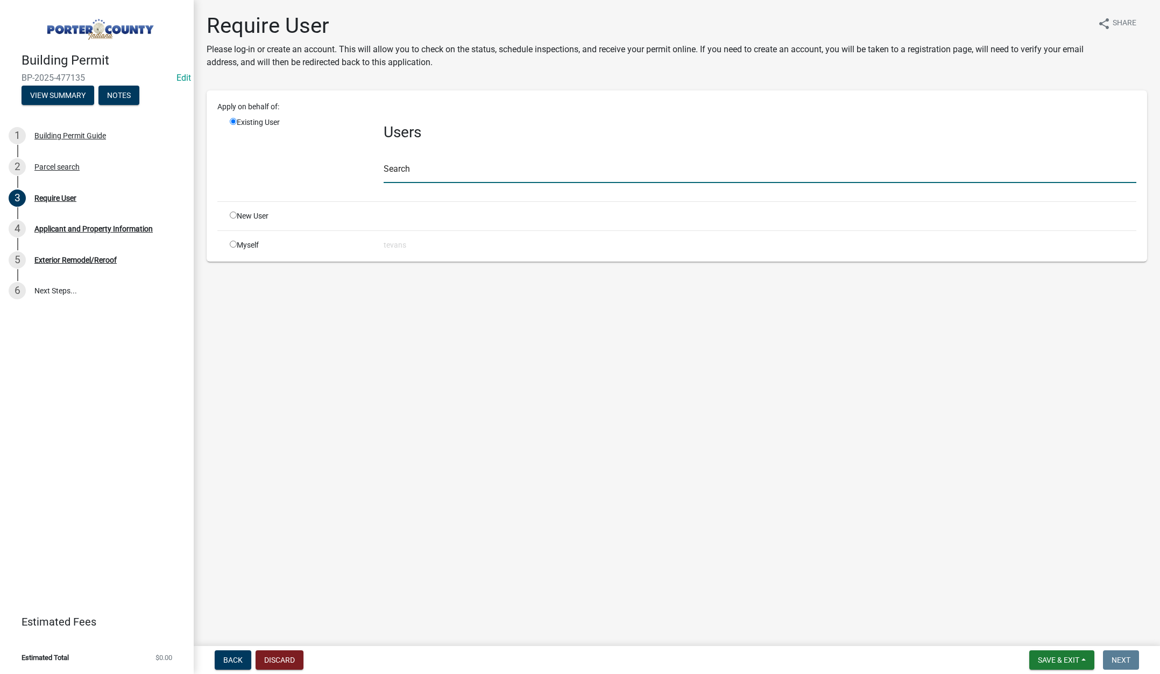
click at [400, 173] on input "text" at bounding box center [760, 172] width 753 height 22
type input "tami"
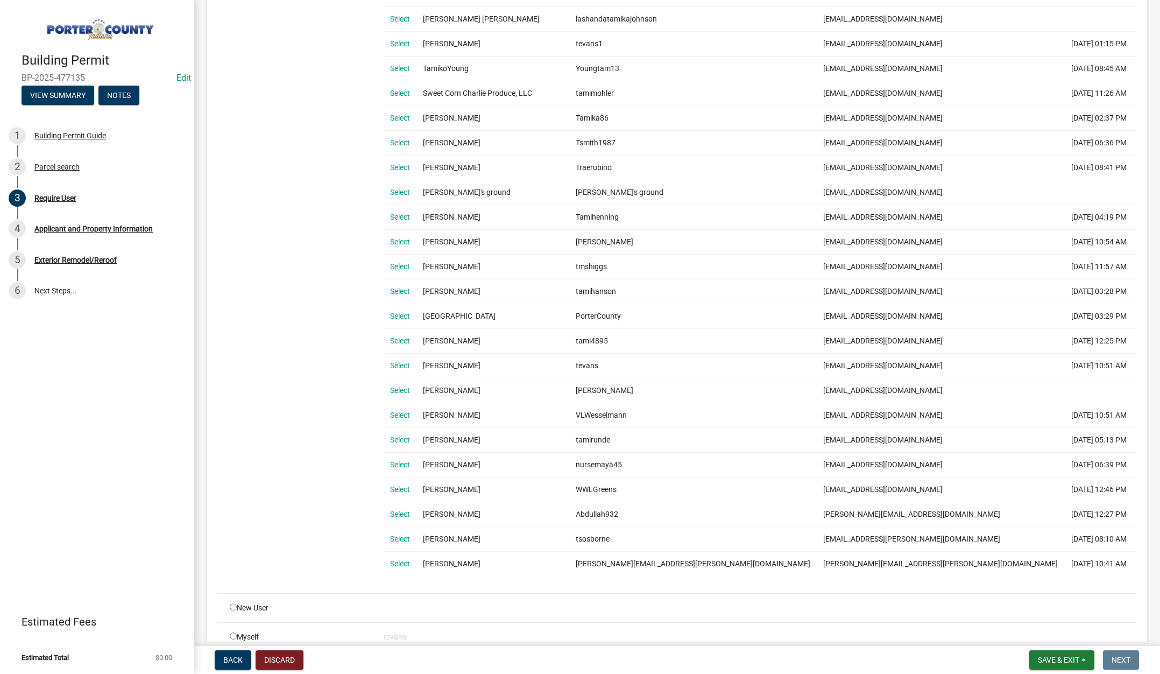
scroll to position [592, 0]
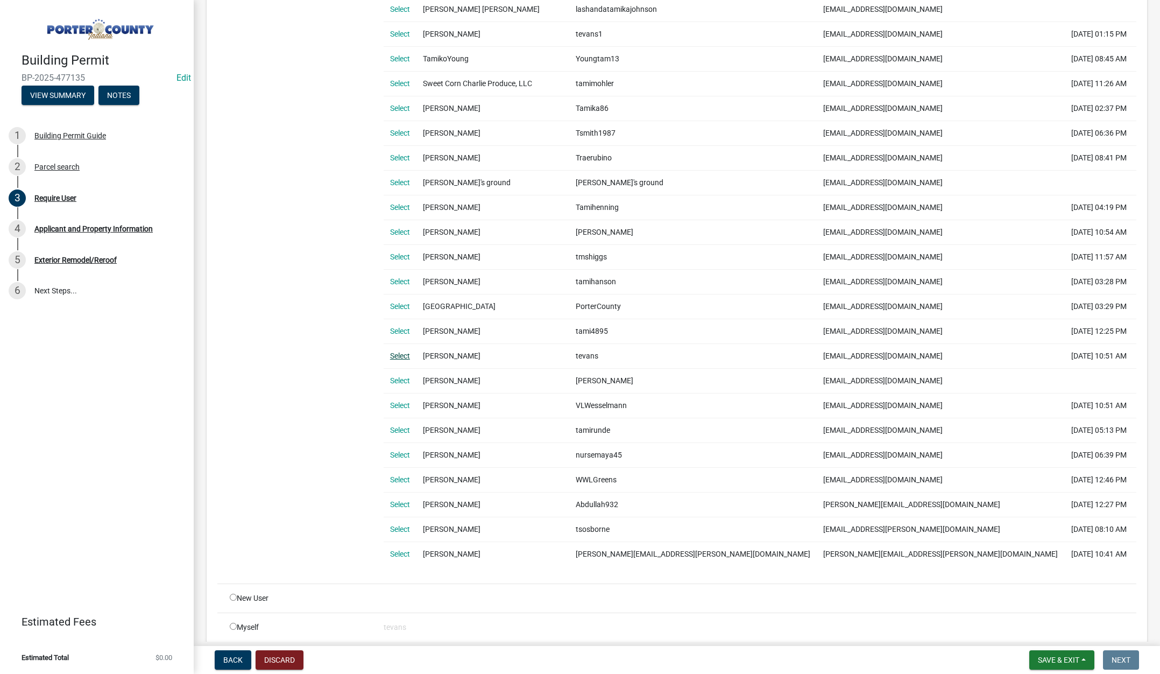
click at [397, 352] on link "Select" at bounding box center [400, 355] width 20 height 9
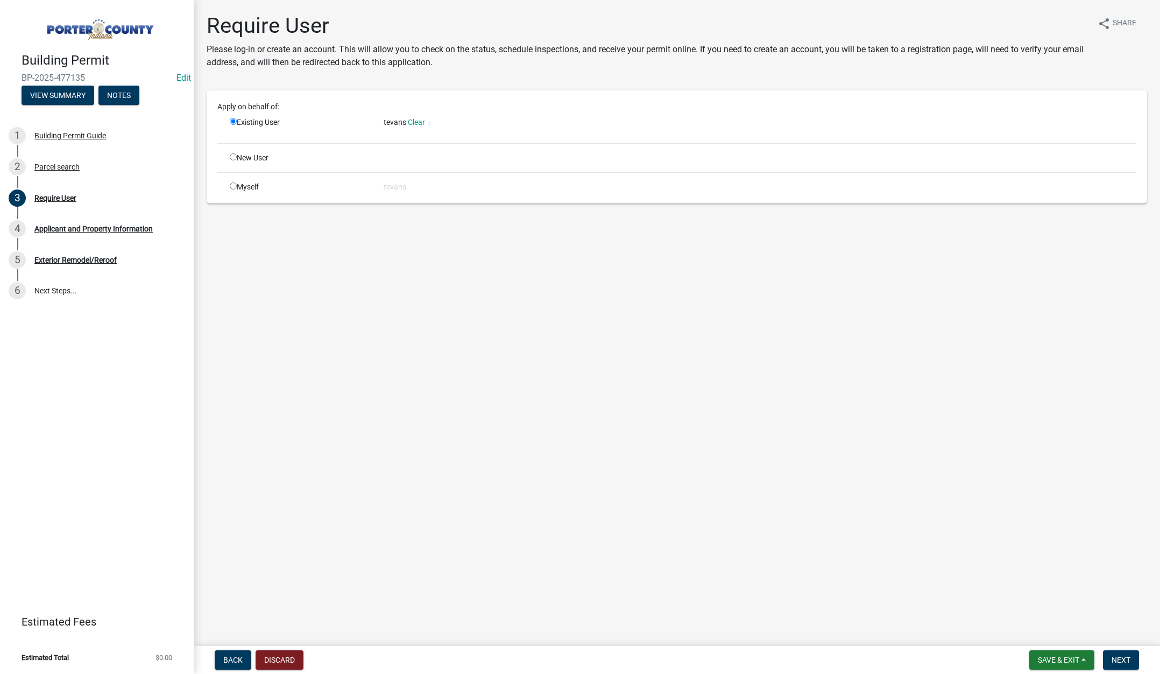
scroll to position [0, 0]
click at [1121, 651] on button "Next" at bounding box center [1121, 659] width 36 height 19
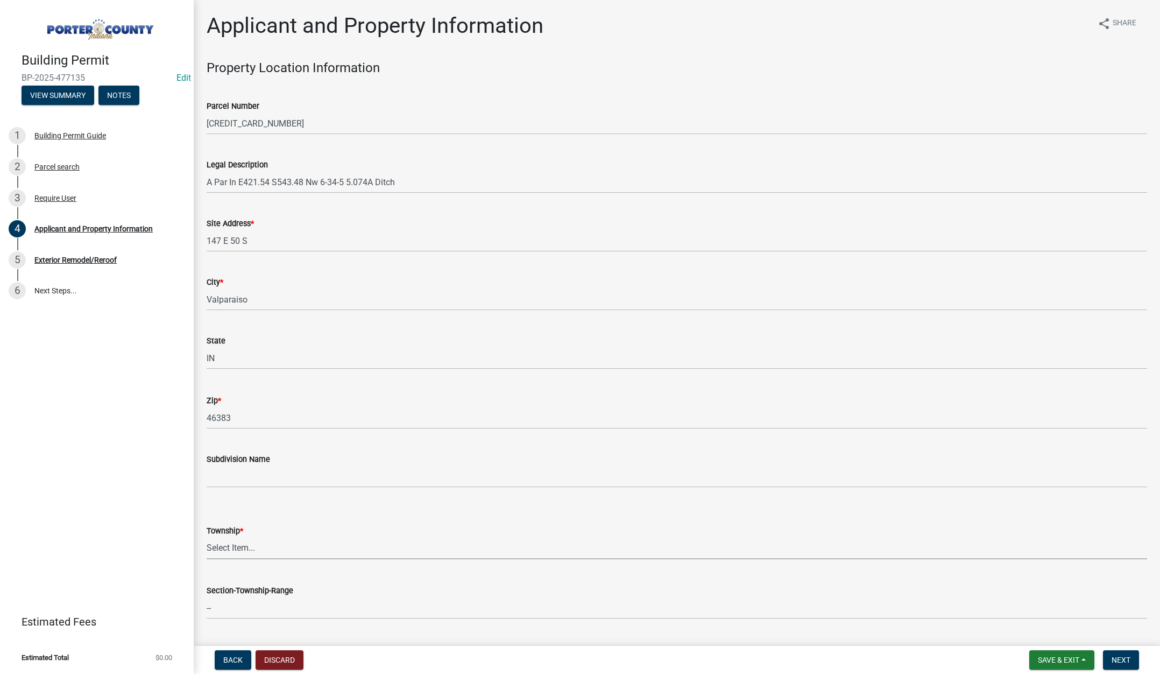
click at [244, 546] on select "Select Item... Boone Center Jackson Liberty Morgan Pine Pleasant Portage Porter…" at bounding box center [677, 548] width 941 height 22
click at [207, 537] on select "Select Item... Boone Center Jackson Liberty Morgan Pine Pleasant Portage Porter…" at bounding box center [677, 548] width 941 height 22
select select "829e86d3-b11d-4b91-b18e-70a426bdae9f"
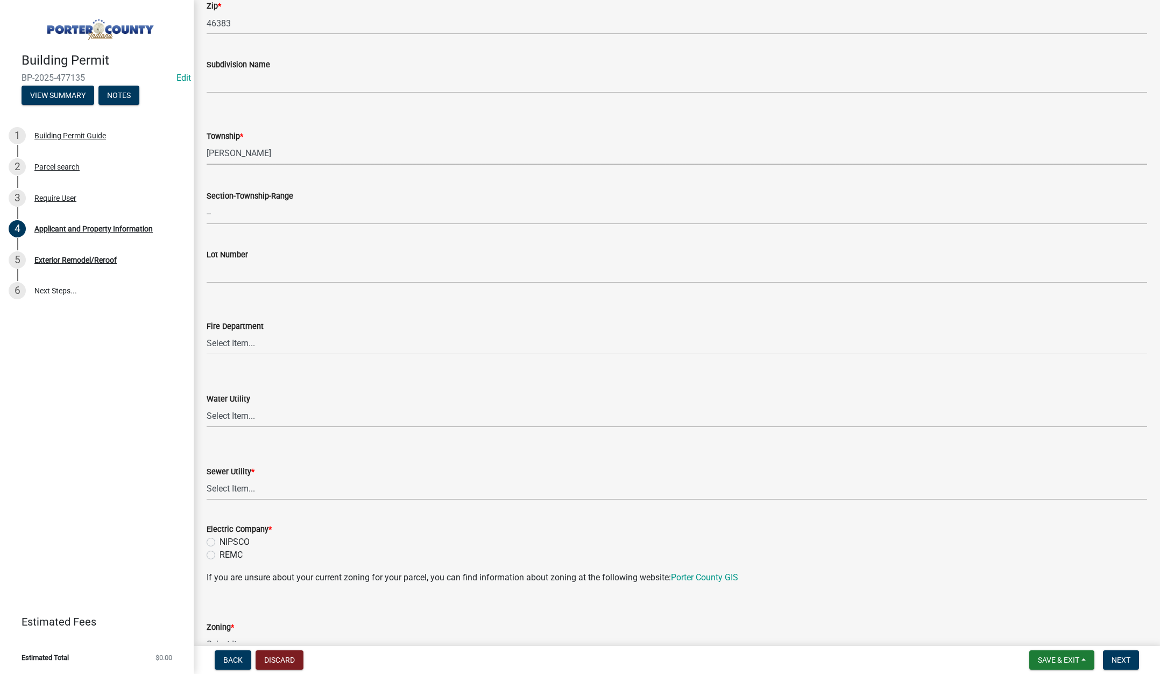
scroll to position [430, 0]
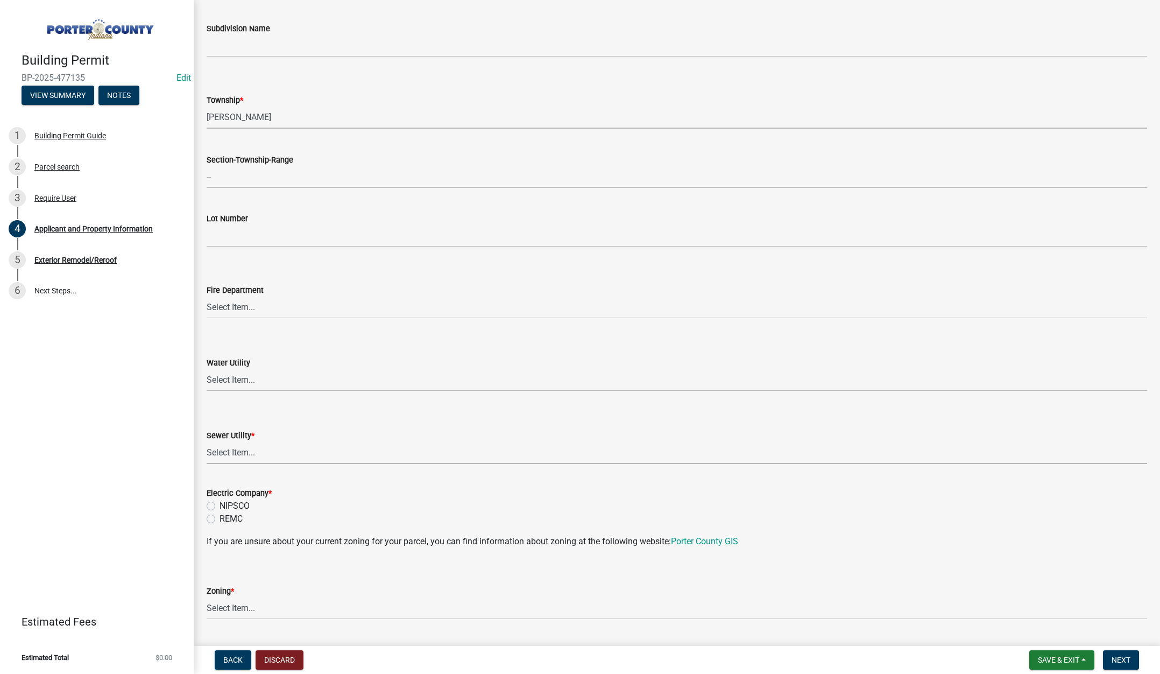
click at [247, 451] on select "Select Item... Aqua Indiana Inc Damon Run Falling Waters Lake Eliza - LEACD Nat…" at bounding box center [677, 453] width 941 height 22
click at [207, 442] on select "Select Item... Aqua Indiana Inc Damon Run Falling Waters Lake Eliza - LEACD Nat…" at bounding box center [677, 453] width 941 height 22
select select "ea6751d4-6bf7-4a16-89ee-f7801ab82aa1"
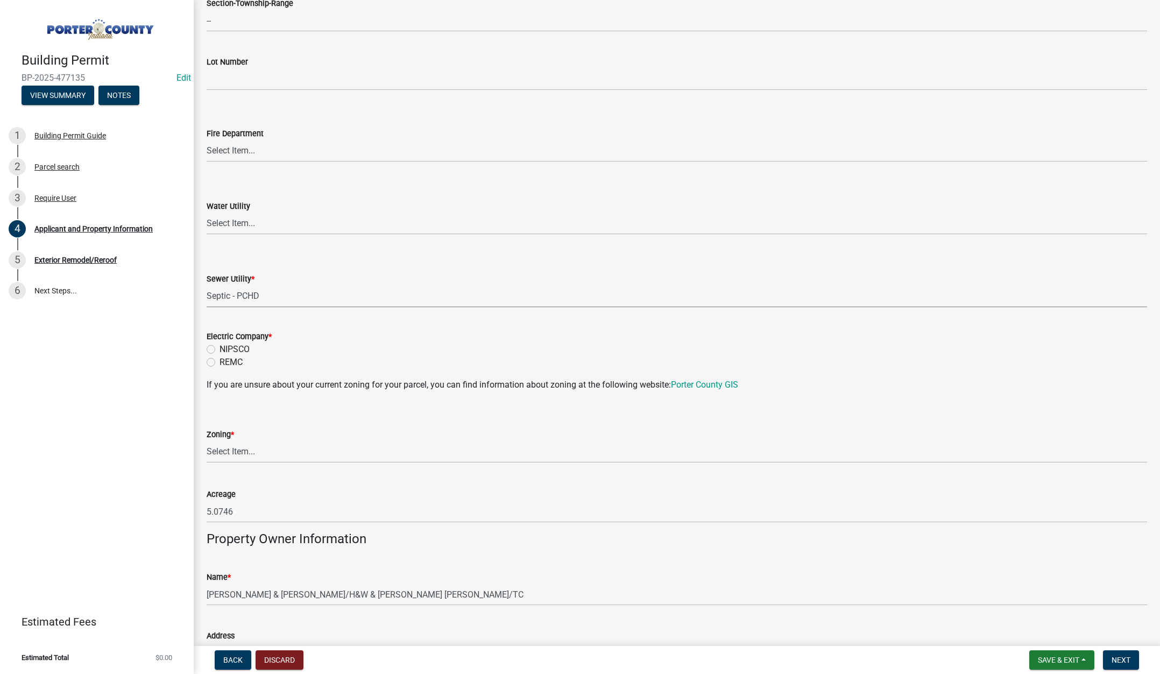
scroll to position [592, 0]
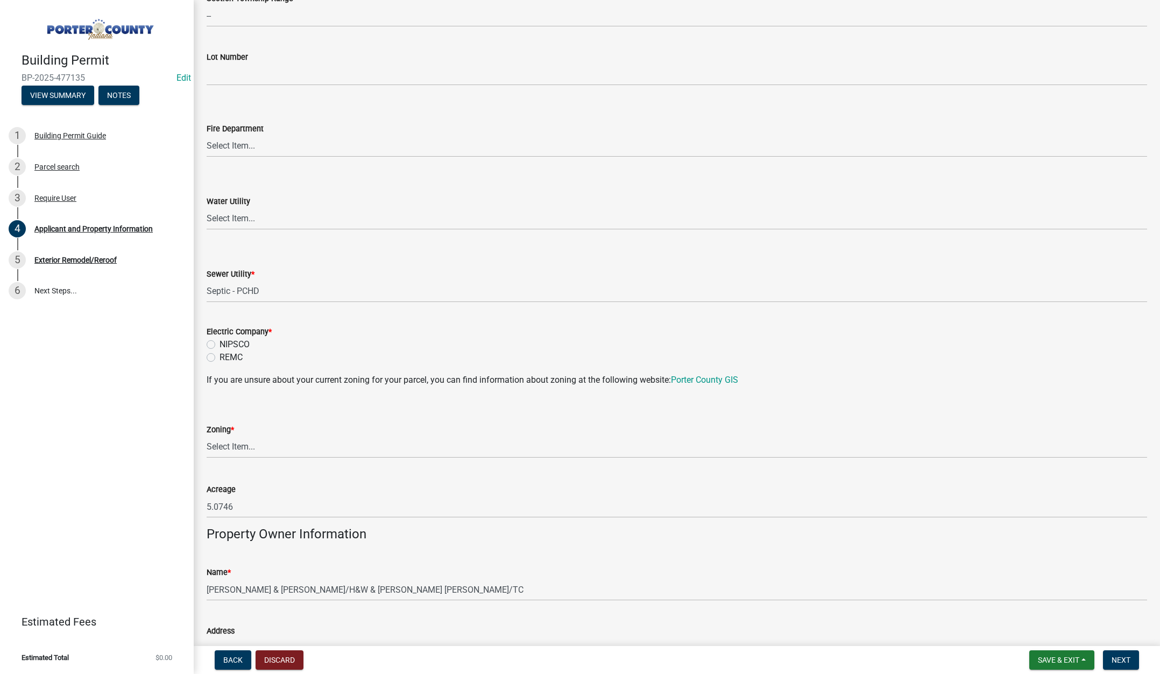
click at [220, 344] on label "NIPSCO" at bounding box center [235, 344] width 30 height 13
click at [220, 344] on input "NIPSCO" at bounding box center [223, 341] width 7 height 7
radio input "true"
click at [224, 446] on select "Select Item... A1 A2 CH CM CN I1 I2 I3 IN MP OT P1 P2 PUD R1 R2 R3 R4 RL RR" at bounding box center [677, 447] width 941 height 22
click at [207, 436] on select "Select Item... A1 A2 CH CM CN I1 I2 I3 IN MP OT P1 P2 PUD R1 R2 R3 R4 RL RR" at bounding box center [677, 447] width 941 height 22
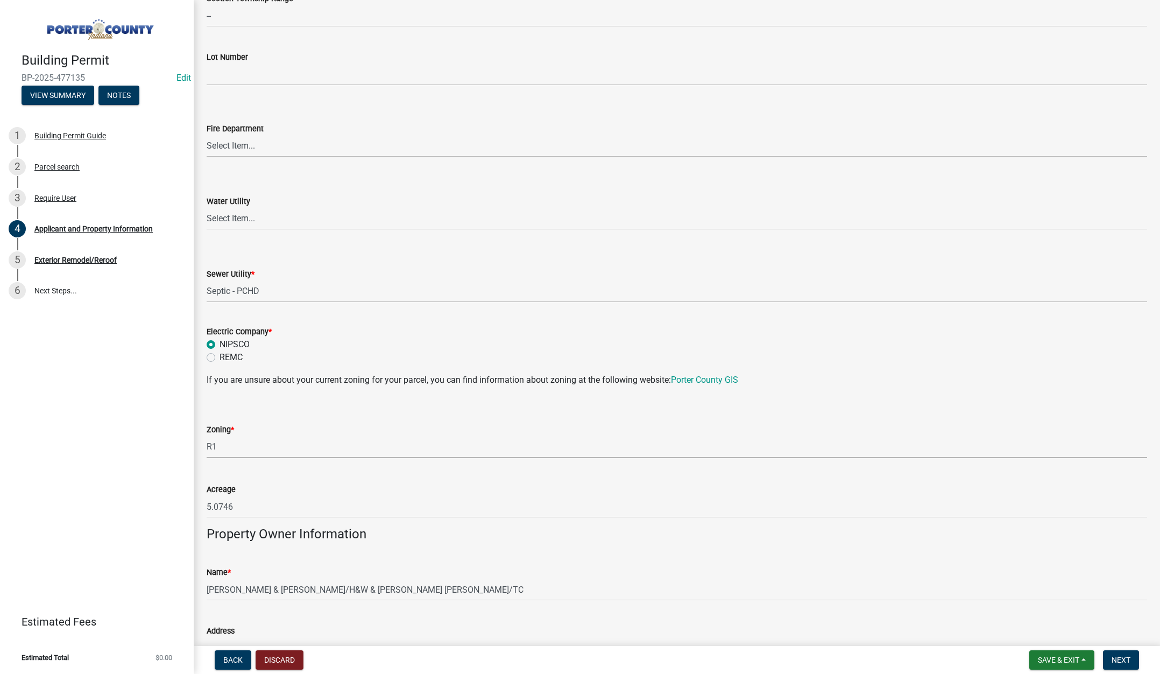
select select "e2d1b1d7-ccc9-456b-9e96-e16306515997"
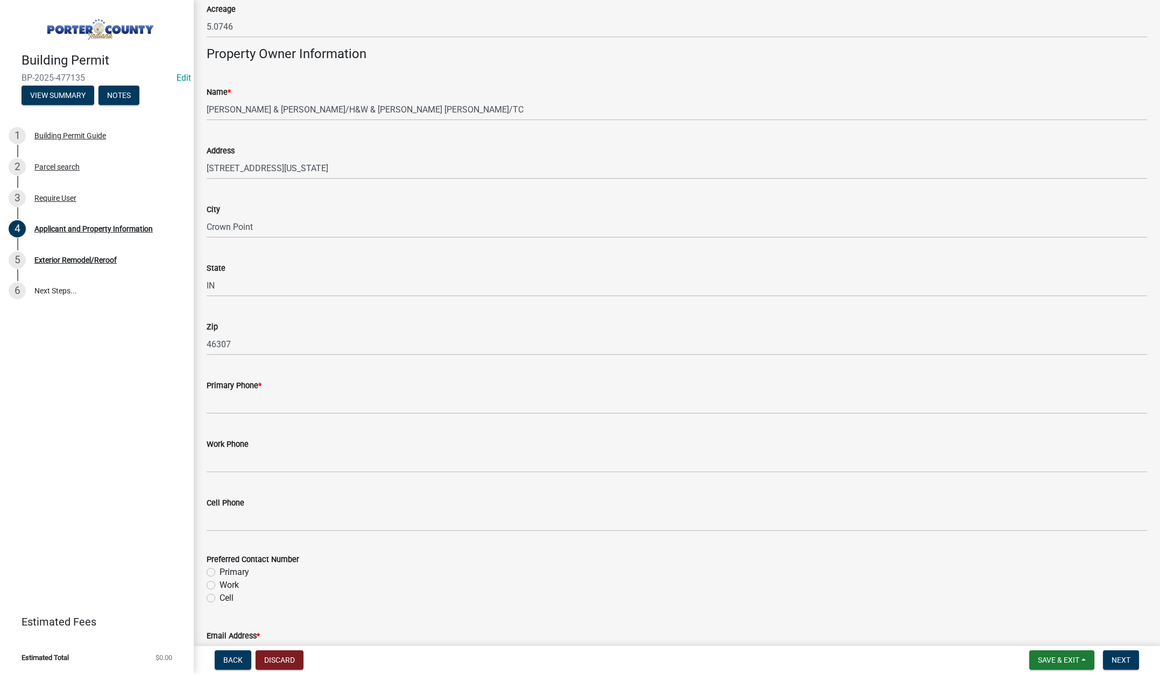
scroll to position [1076, 0]
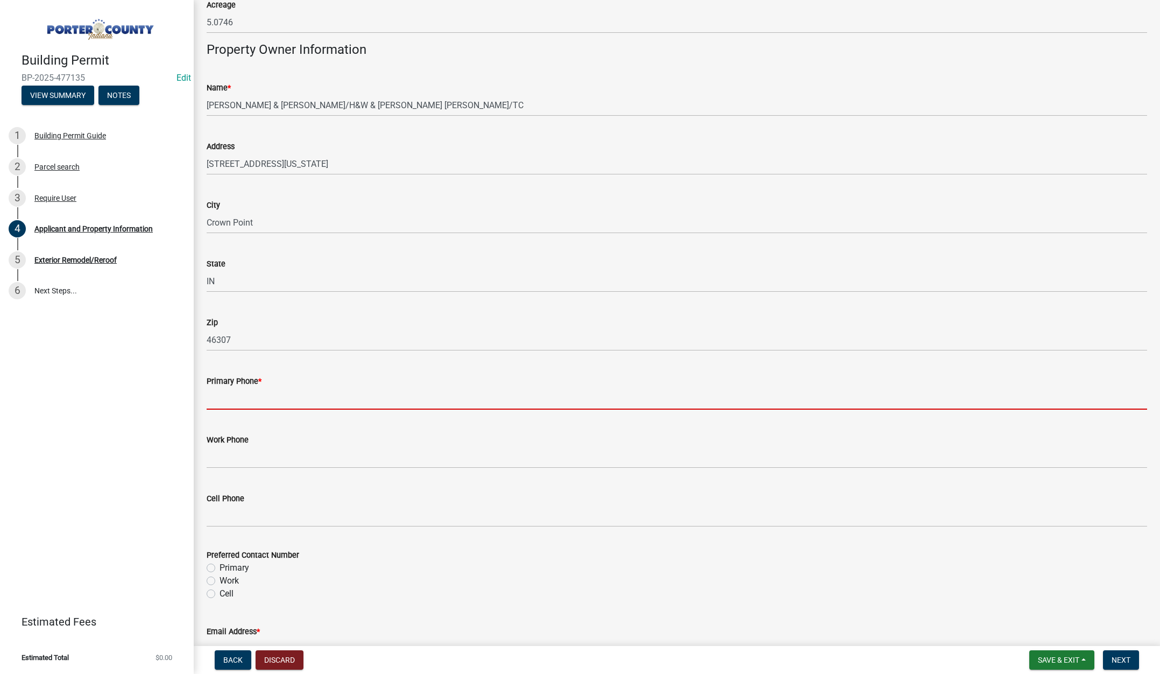
click at [271, 397] on input "Primary Phone *" at bounding box center [677, 398] width 941 height 22
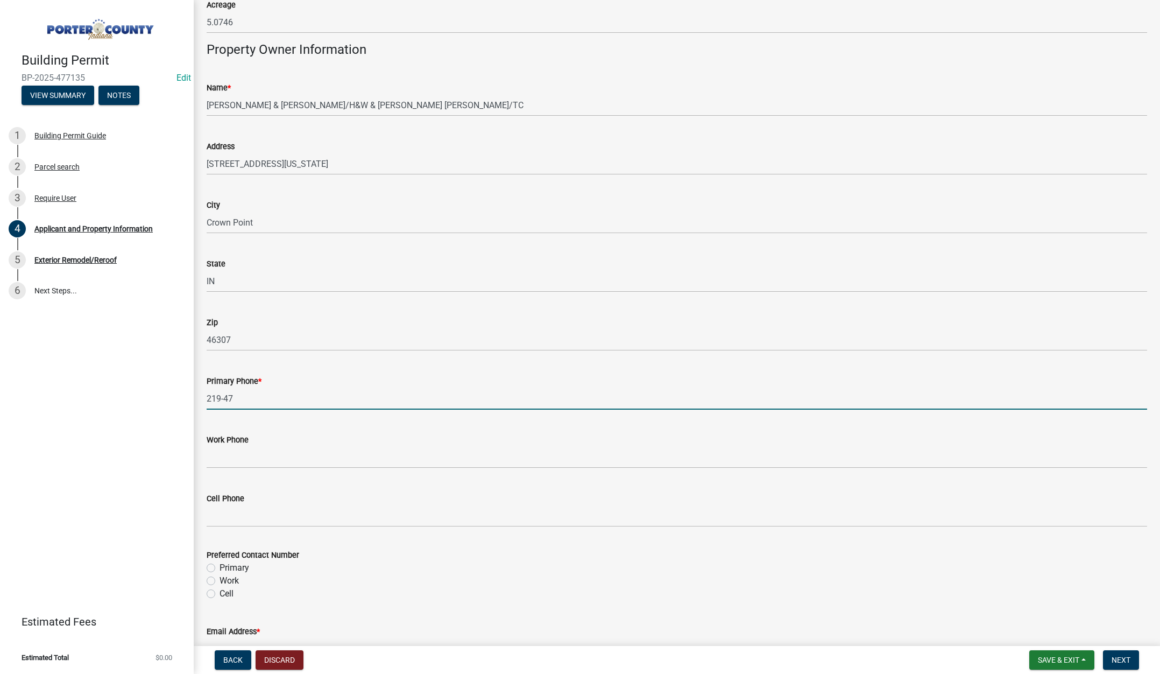
type input "219-476-0400"
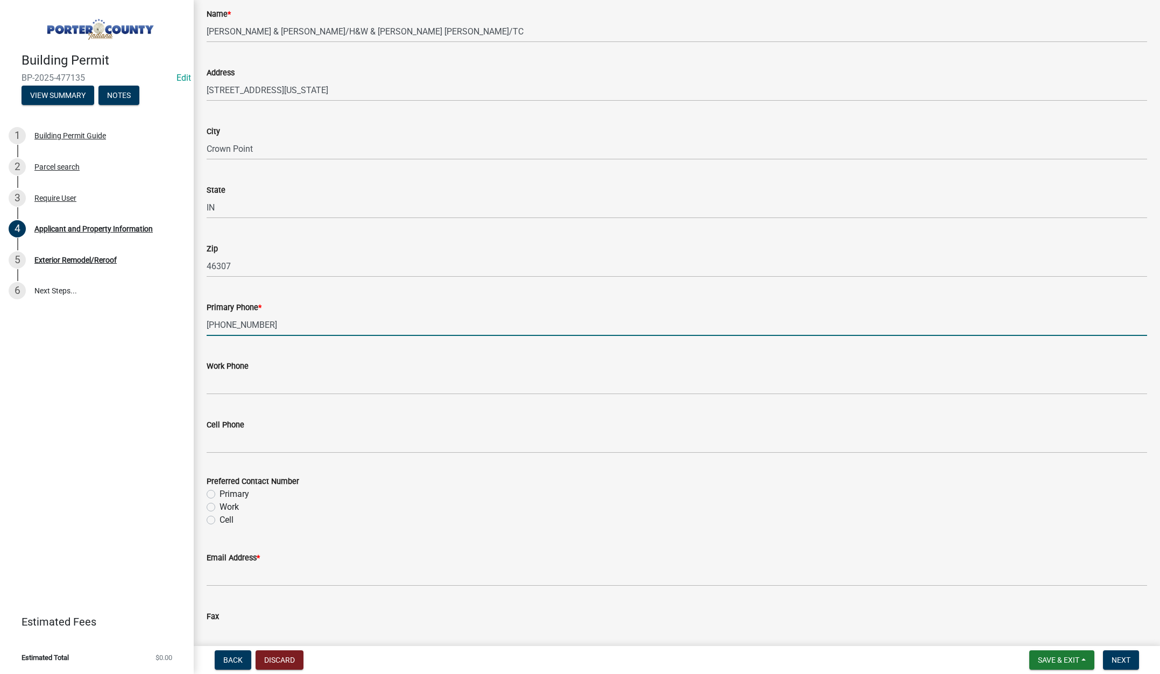
scroll to position [1238, 0]
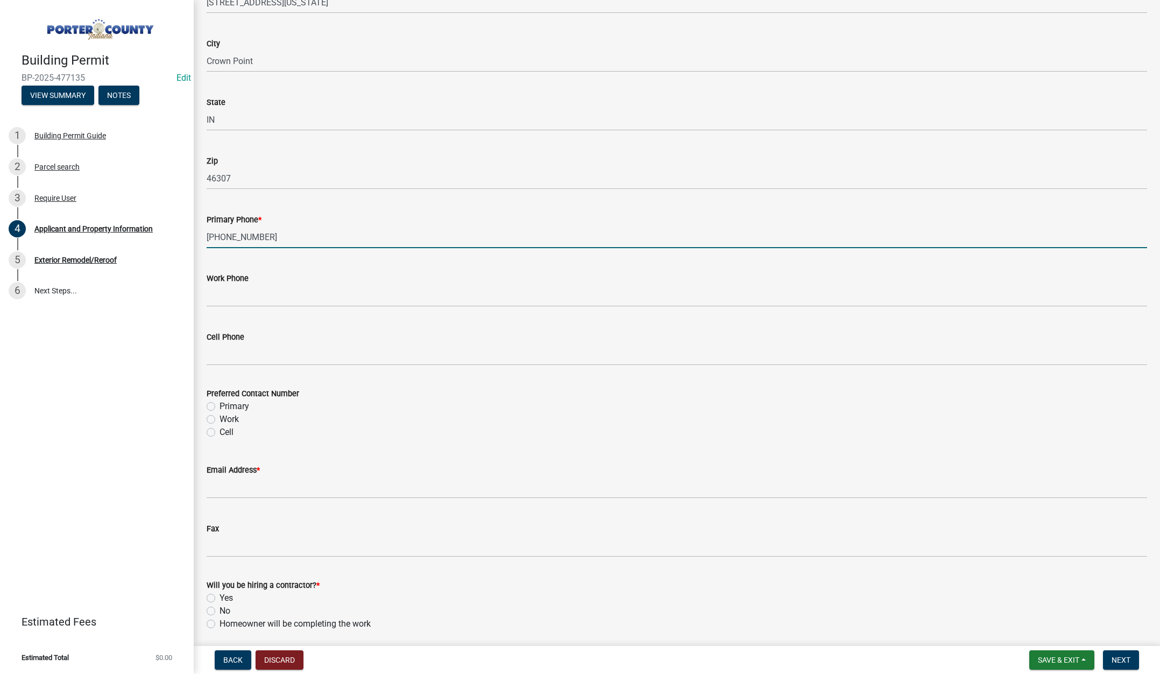
drag, startPoint x: 210, startPoint y: 406, endPoint x: 210, endPoint y: 415, distance: 9.1
click at [220, 405] on label "Primary" at bounding box center [235, 406] width 30 height 13
click at [220, 405] on input "Primary" at bounding box center [223, 403] width 7 height 7
radio input "true"
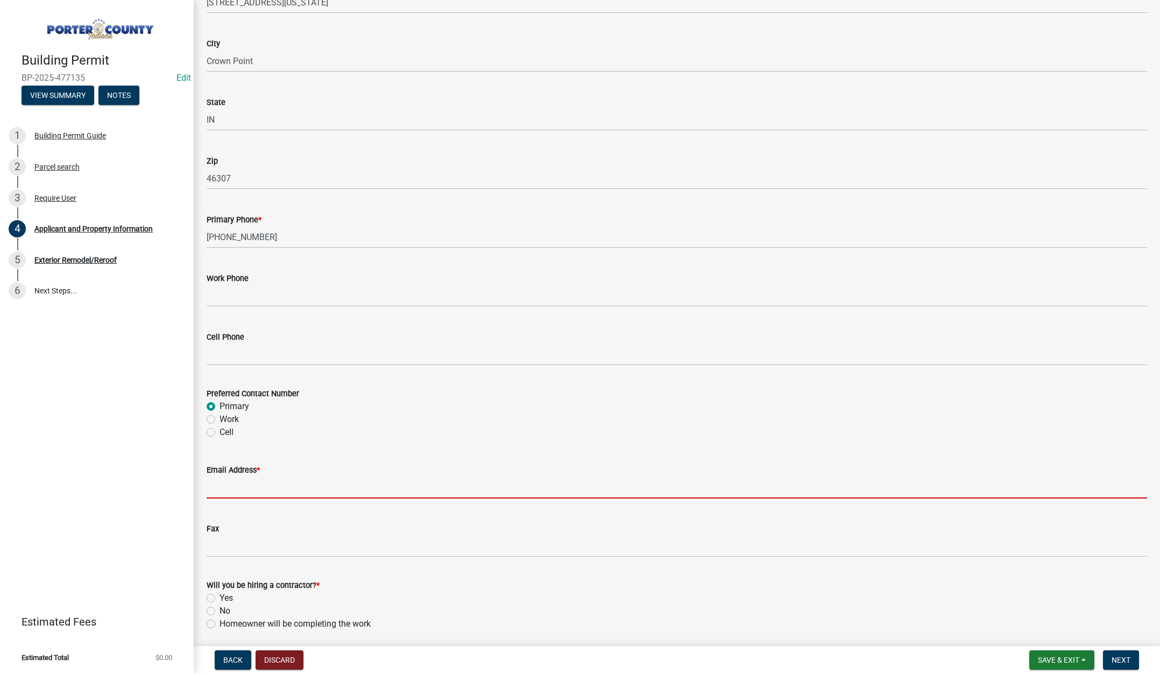
click at [227, 488] on input "Email Address *" at bounding box center [677, 487] width 941 height 22
type input "lisa@terrysdiscountwindows.com"
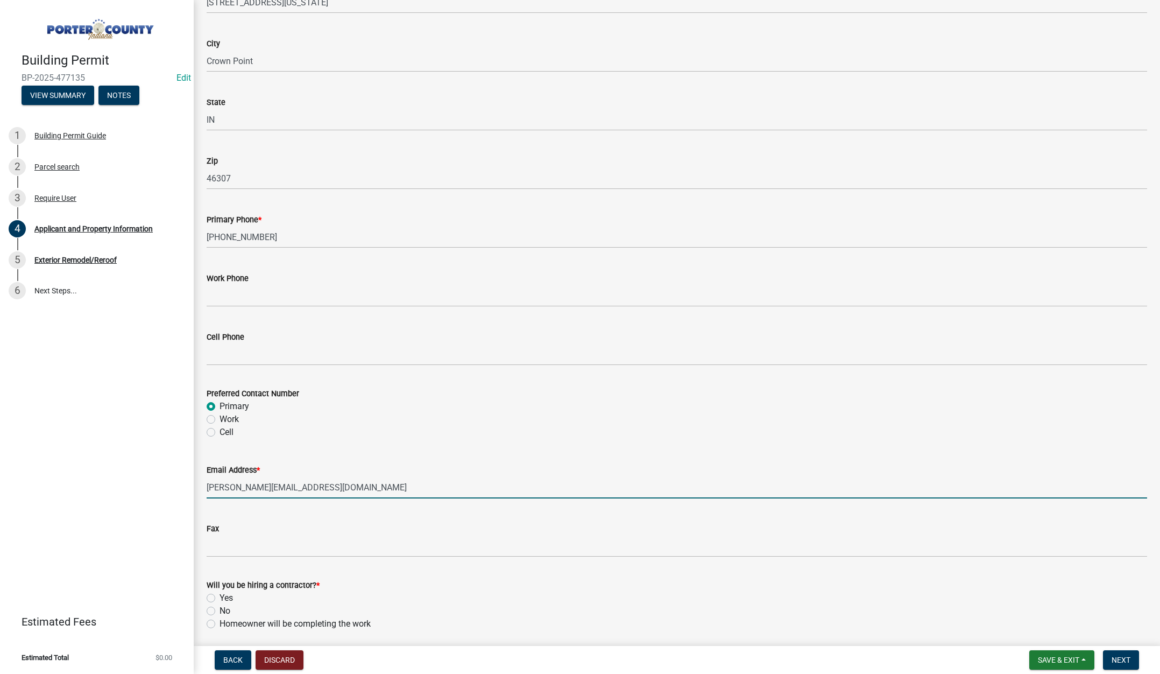
scroll to position [1339, 0]
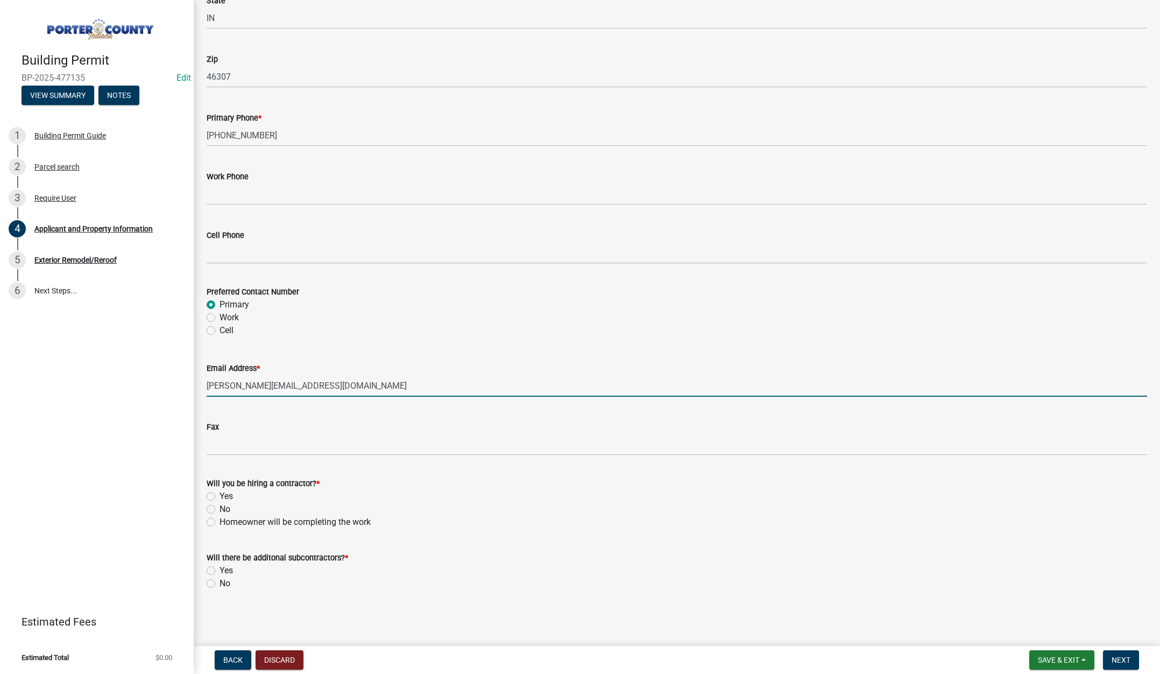
click at [220, 496] on label "Yes" at bounding box center [226, 496] width 13 height 13
click at [220, 496] on input "Yes" at bounding box center [223, 493] width 7 height 7
radio input "true"
click at [220, 582] on label "No" at bounding box center [225, 583] width 11 height 13
click at [220, 582] on input "No" at bounding box center [223, 580] width 7 height 7
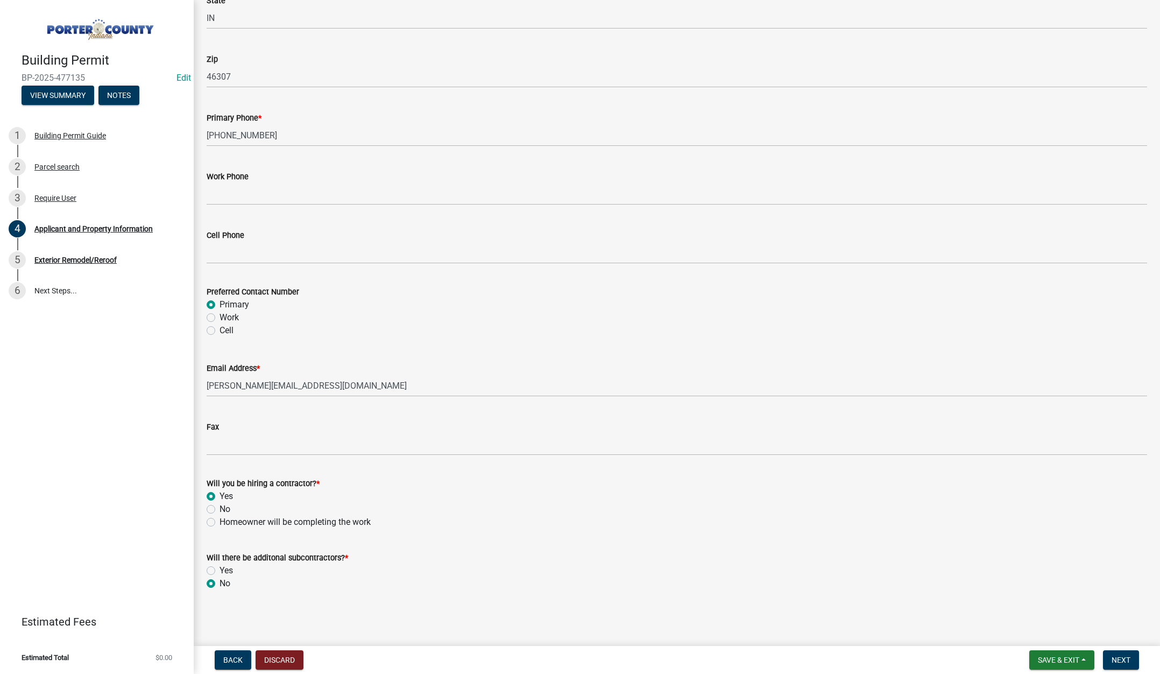
radio input "true"
click at [1125, 654] on button "Next" at bounding box center [1121, 659] width 36 height 19
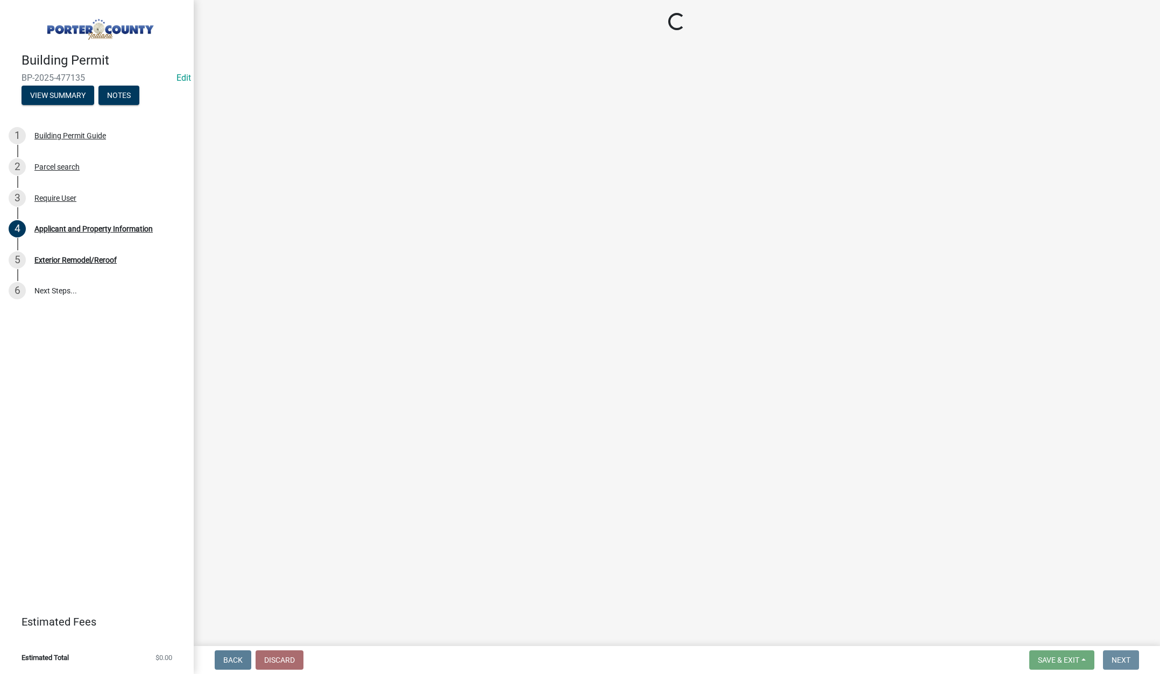
scroll to position [0, 0]
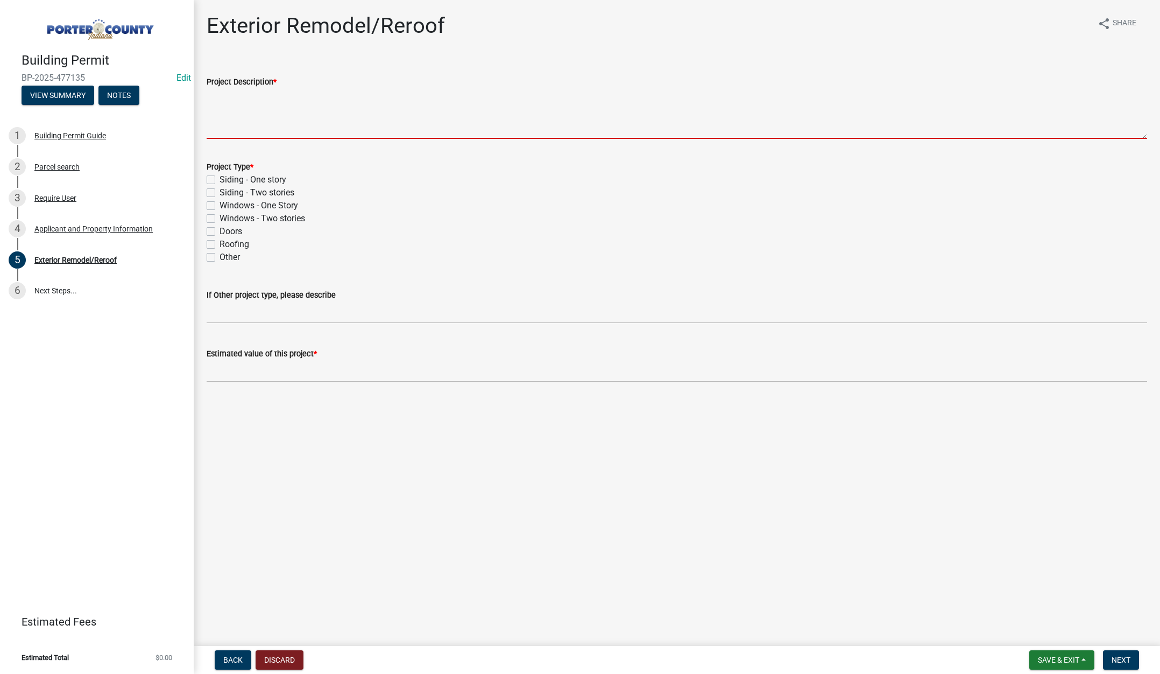
click at [235, 96] on textarea "Project Description *" at bounding box center [677, 113] width 941 height 51
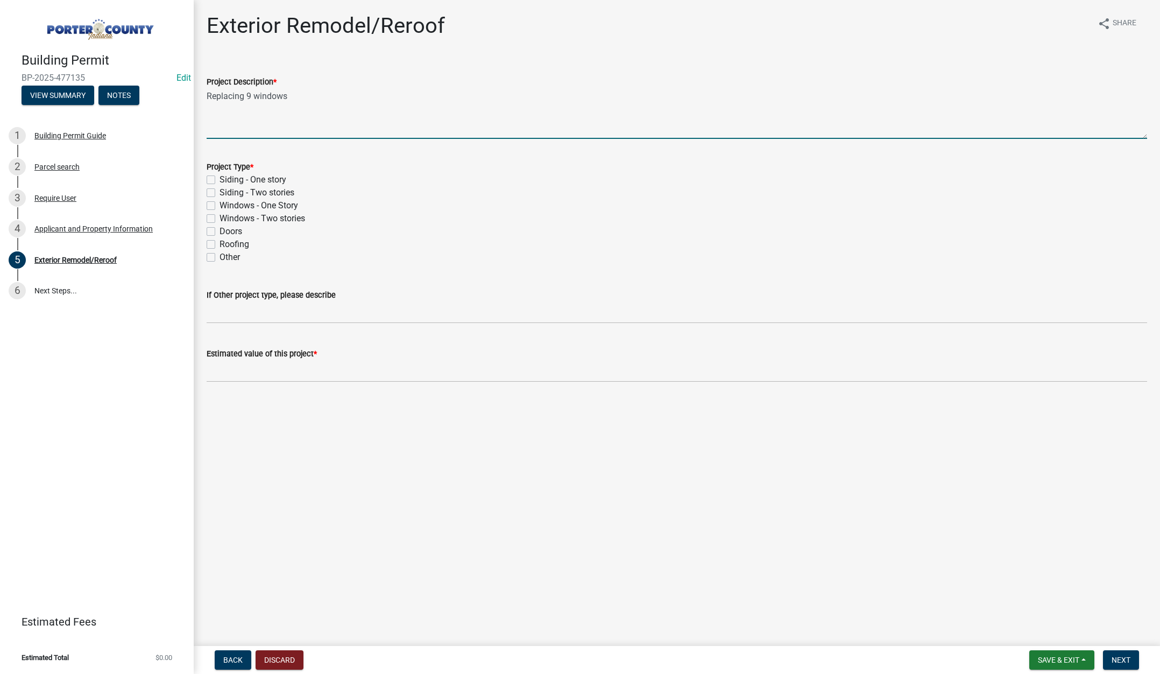
type textarea "Replacing 9 windows"
drag, startPoint x: 211, startPoint y: 206, endPoint x: 213, endPoint y: 230, distance: 23.7
click at [220, 207] on label "Windows - One Story" at bounding box center [259, 205] width 79 height 13
click at [220, 206] on input "Windows - One Story" at bounding box center [223, 202] width 7 height 7
checkbox input "true"
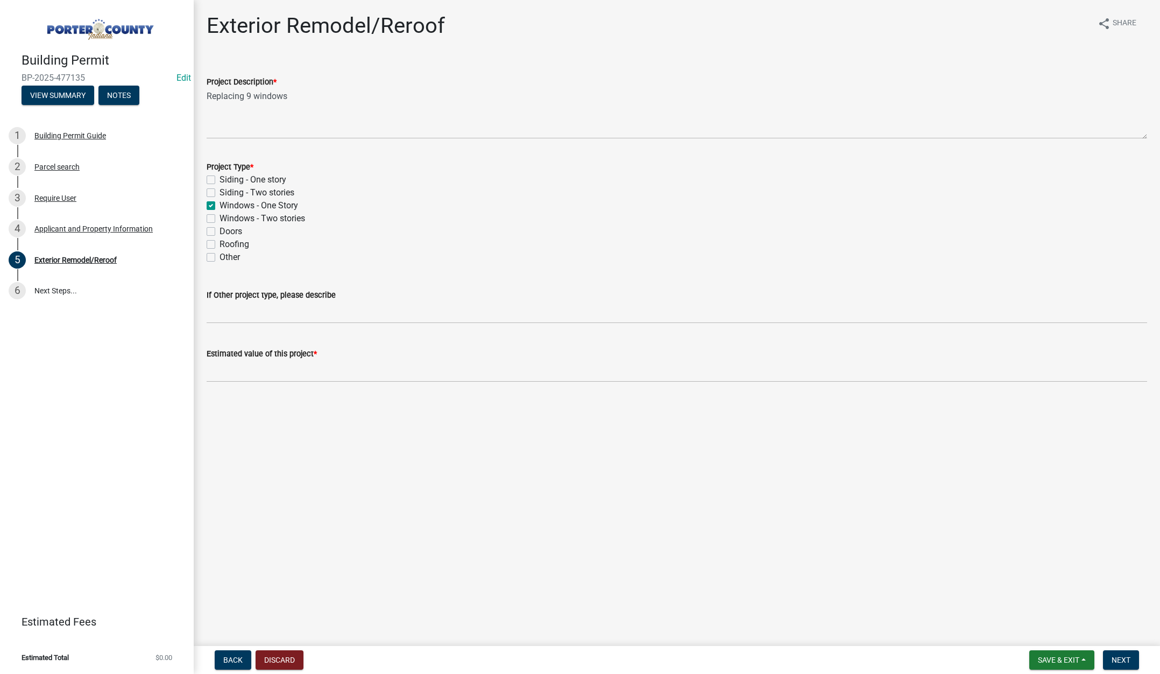
checkbox input "false"
checkbox input "true"
checkbox input "false"
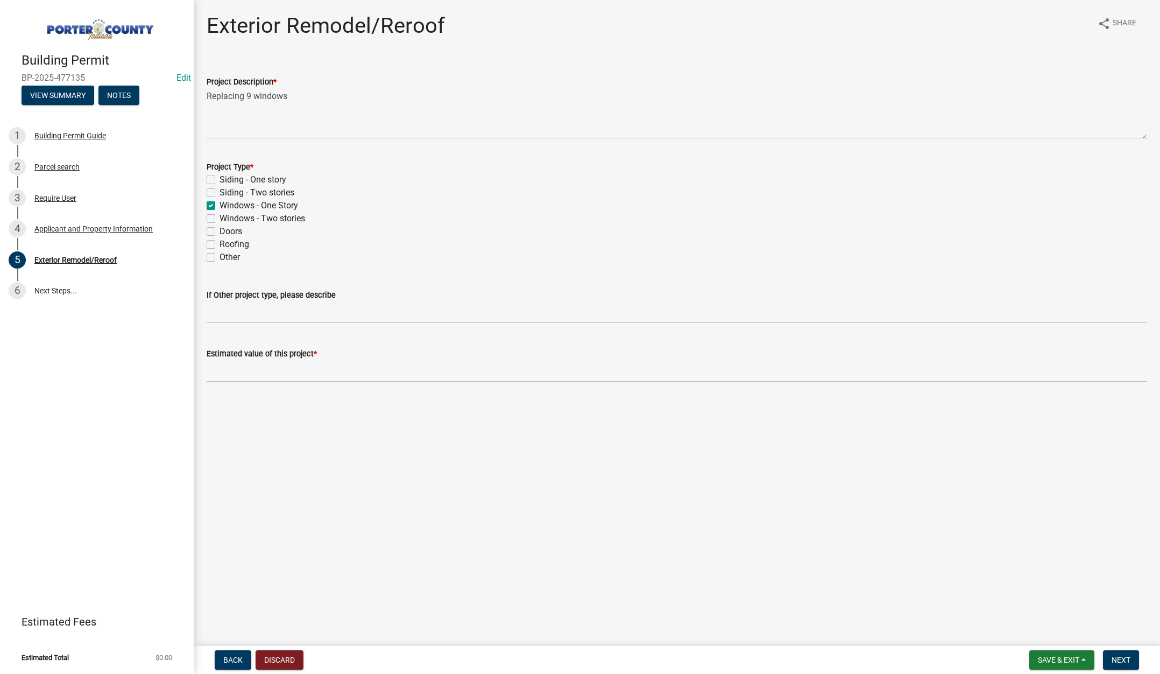
checkbox input "false"
drag, startPoint x: 232, startPoint y: 371, endPoint x: 242, endPoint y: 372, distance: 9.7
click at [232, 371] on input "text" at bounding box center [677, 371] width 941 height 22
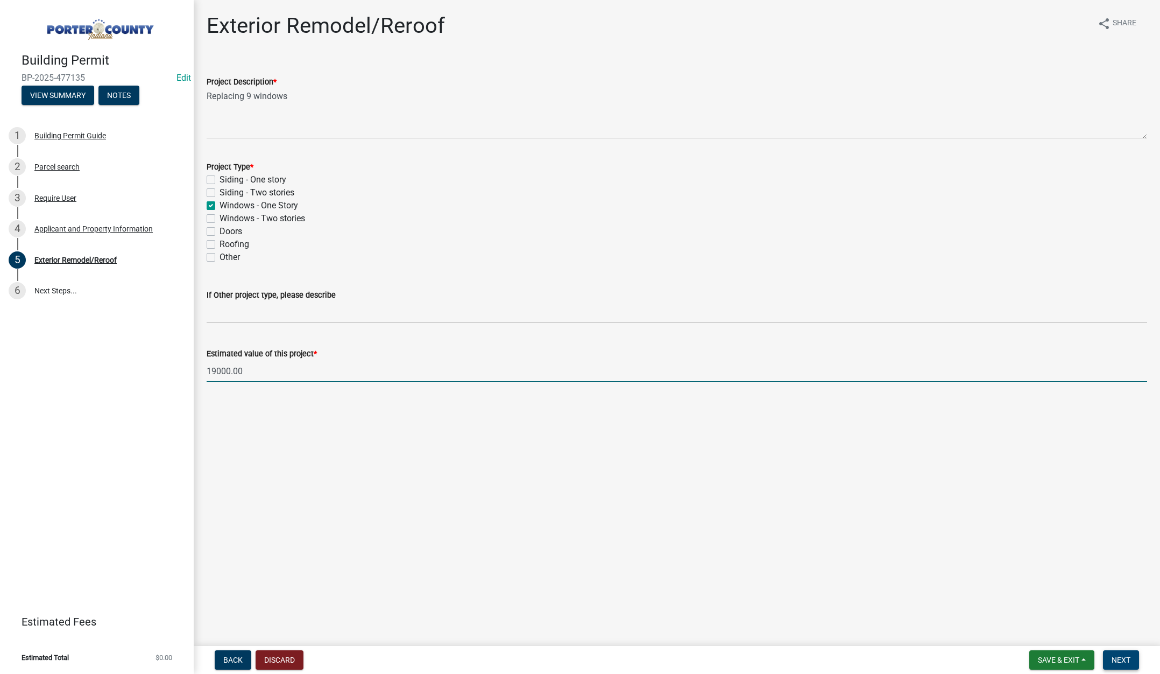
type input "19000"
click at [1120, 660] on span "Next" at bounding box center [1121, 659] width 19 height 9
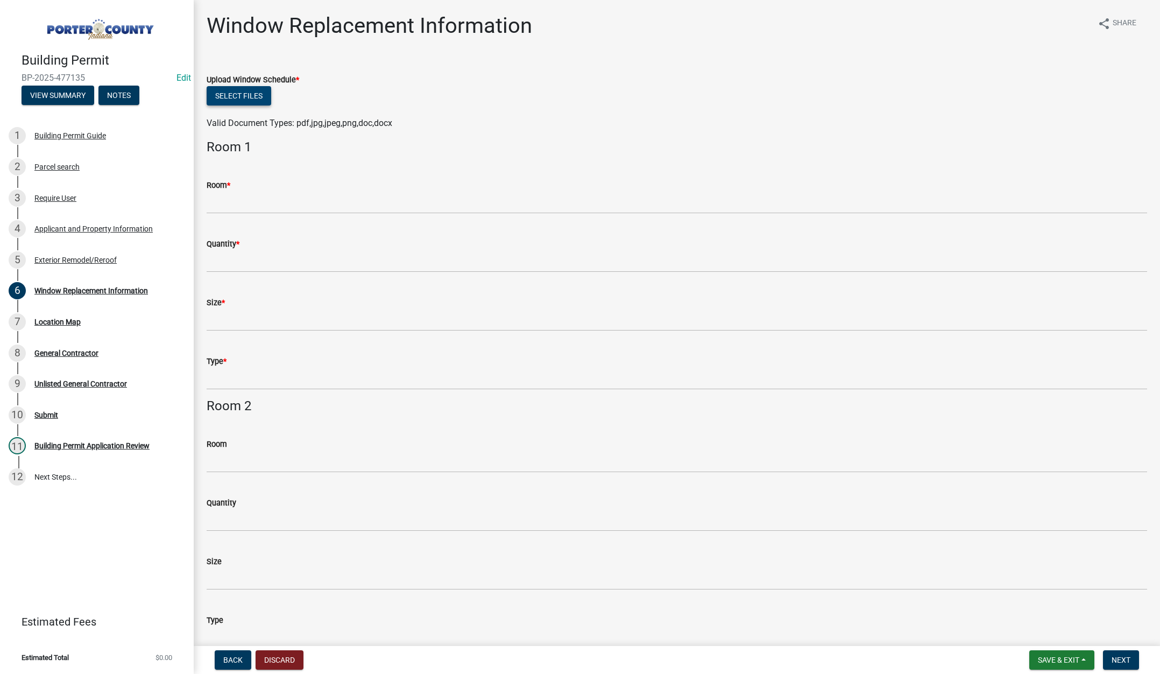
click at [236, 94] on button "Select files" at bounding box center [239, 95] width 65 height 19
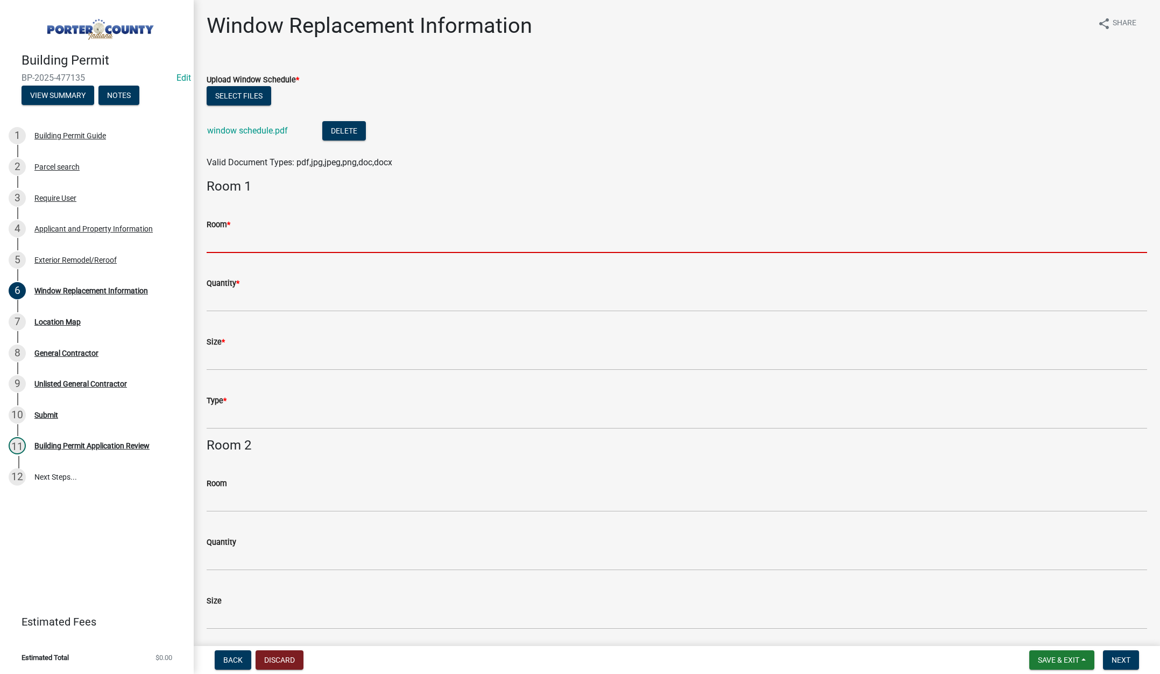
drag, startPoint x: 223, startPoint y: 248, endPoint x: 230, endPoint y: 248, distance: 6.5
click at [223, 248] on input "Room *" at bounding box center [677, 242] width 941 height 22
type input "see attached"
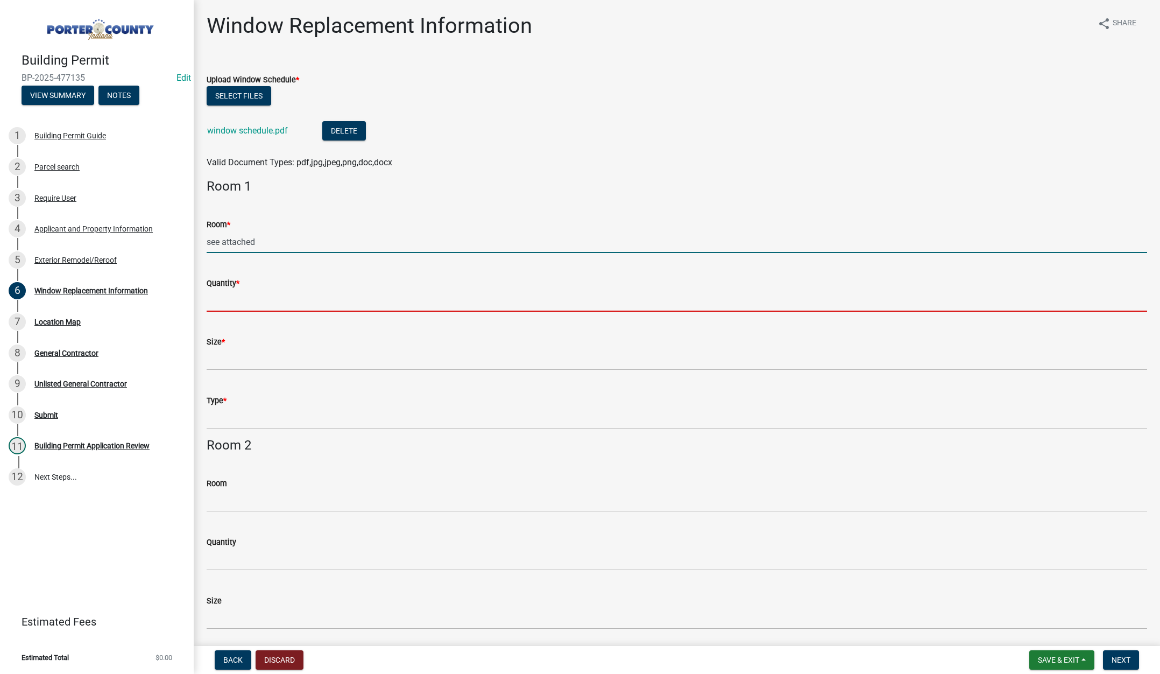
click at [218, 306] on input "Quantity *" at bounding box center [677, 300] width 941 height 22
type input "see attached"
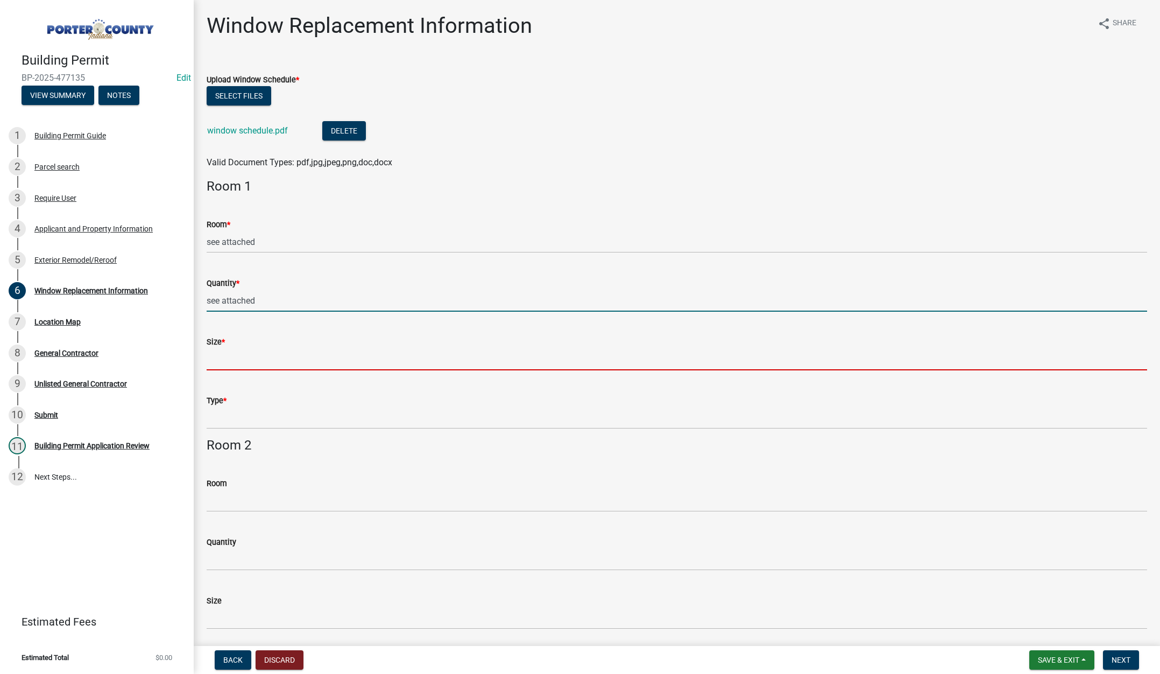
drag, startPoint x: 238, startPoint y: 360, endPoint x: 256, endPoint y: 369, distance: 19.7
click at [238, 360] on input "Size *" at bounding box center [677, 359] width 941 height 22
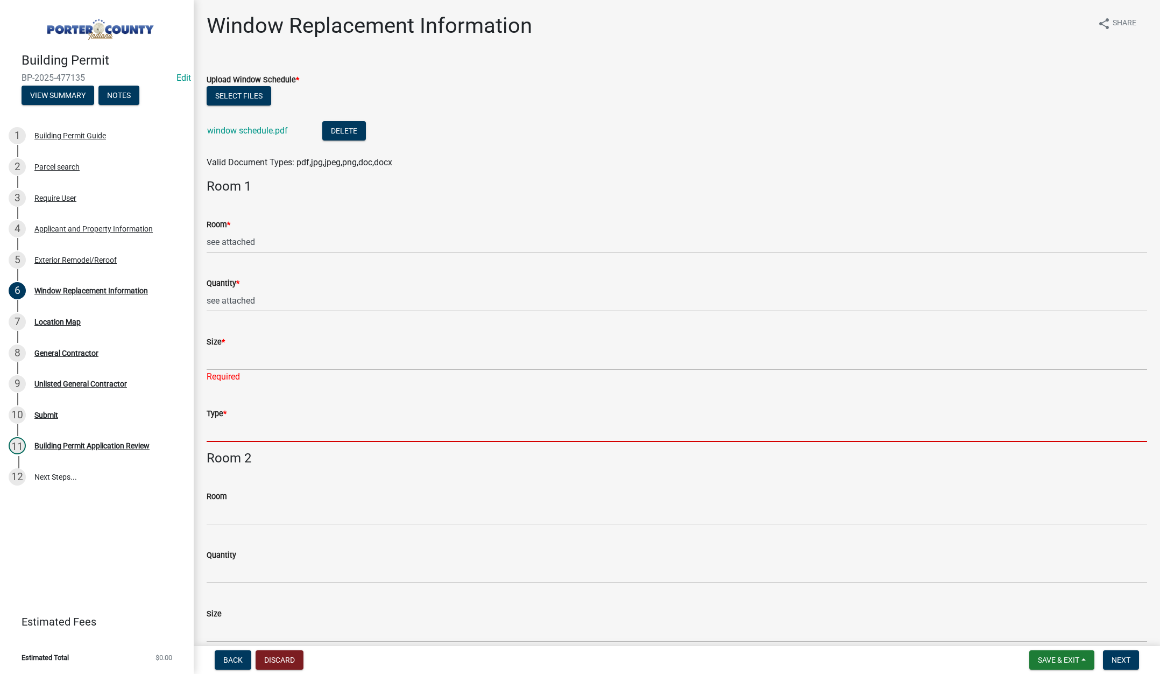
drag, startPoint x: 248, startPoint y: 422, endPoint x: 263, endPoint y: 434, distance: 19.3
click at [248, 422] on input "Type *" at bounding box center [677, 431] width 941 height 22
type input "see attached"
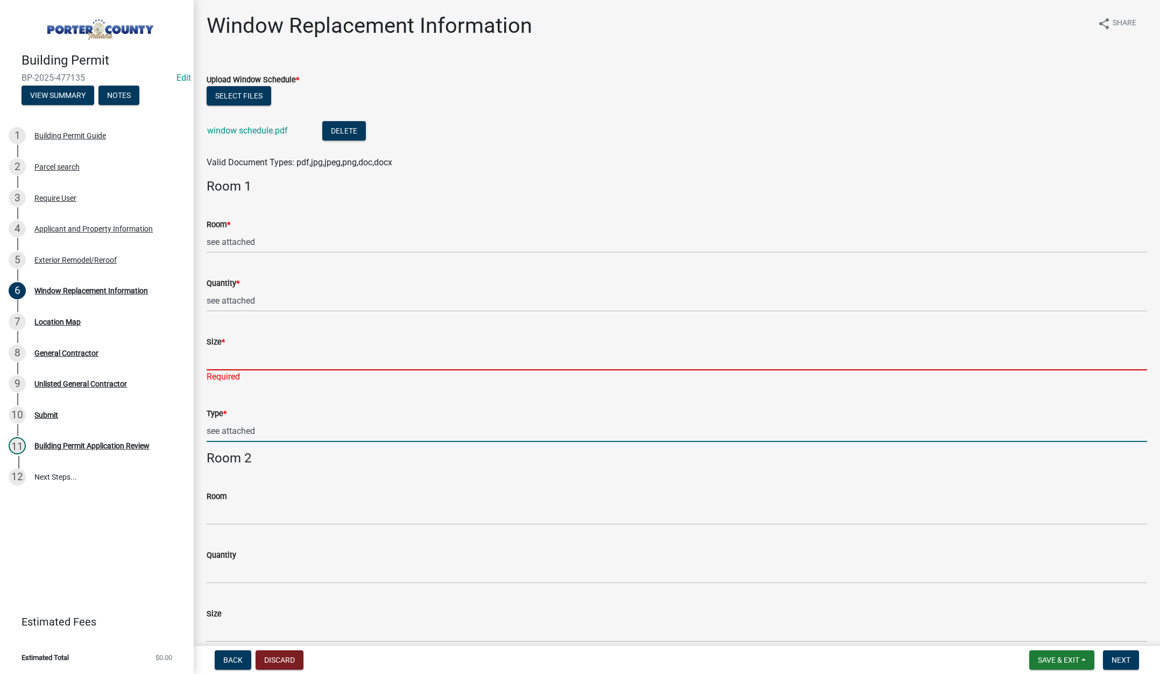
click at [264, 364] on input "Size *" at bounding box center [677, 359] width 941 height 22
type input "see attached"
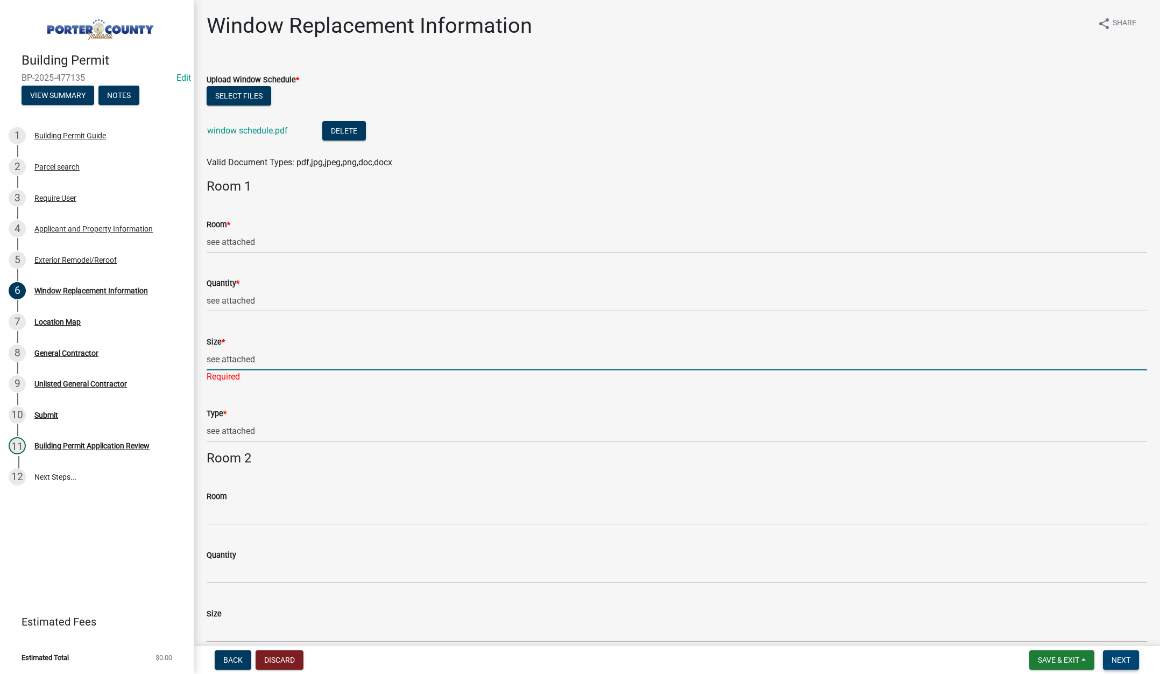
click at [1126, 660] on span "Next" at bounding box center [1121, 659] width 19 height 9
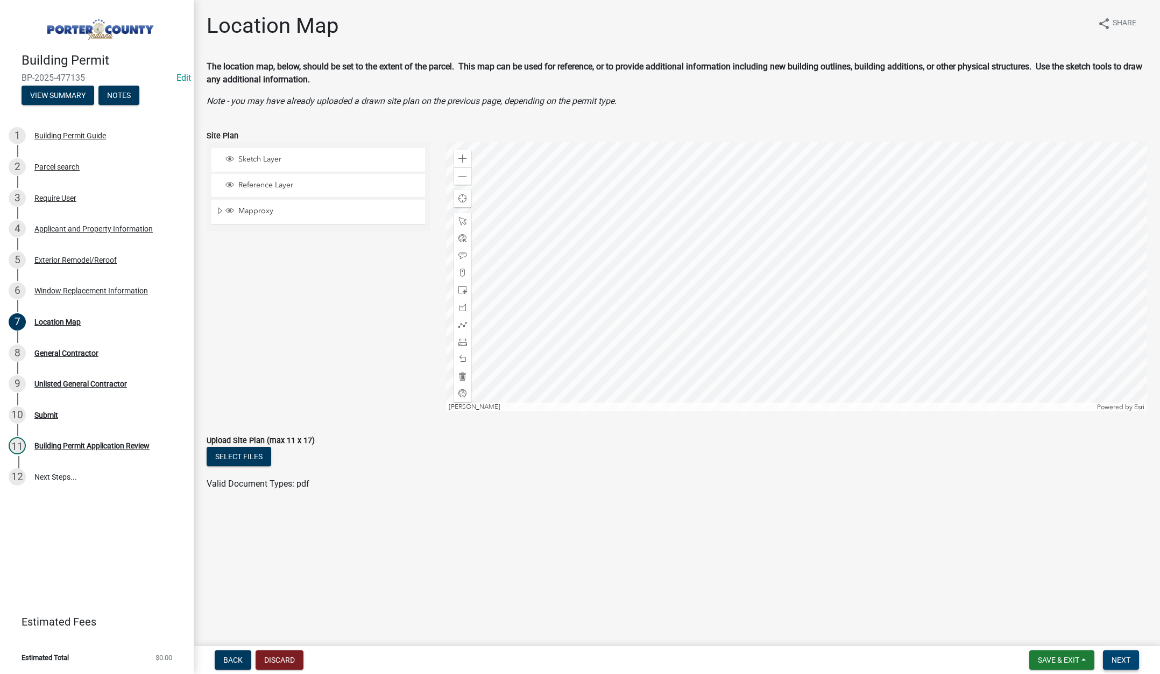
click at [1121, 659] on span "Next" at bounding box center [1121, 659] width 19 height 9
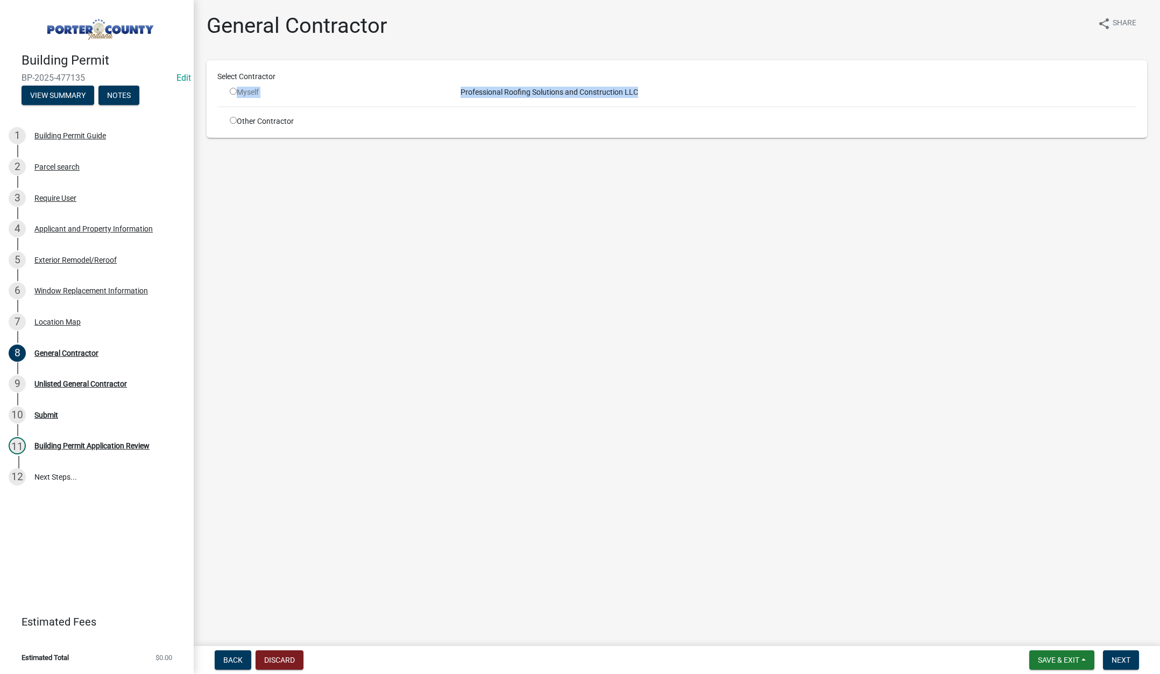
drag, startPoint x: 236, startPoint y: 109, endPoint x: 233, endPoint y: 116, distance: 8.0
click at [235, 112] on div "Select Contractor Myself Professional Roofing Solutions and Construction LLC Ot…" at bounding box center [676, 99] width 919 height 56
click at [232, 118] on input "radio" at bounding box center [233, 120] width 7 height 7
radio input "true"
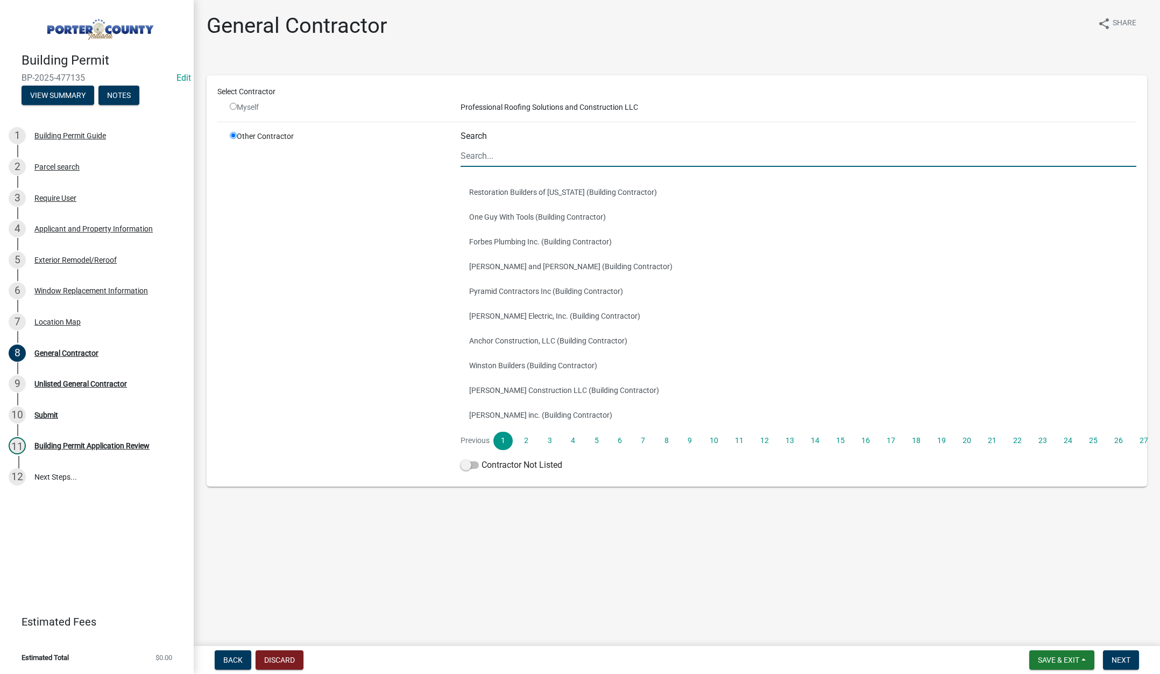
click at [483, 157] on input "Search" at bounding box center [799, 156] width 676 height 22
type input "terry"
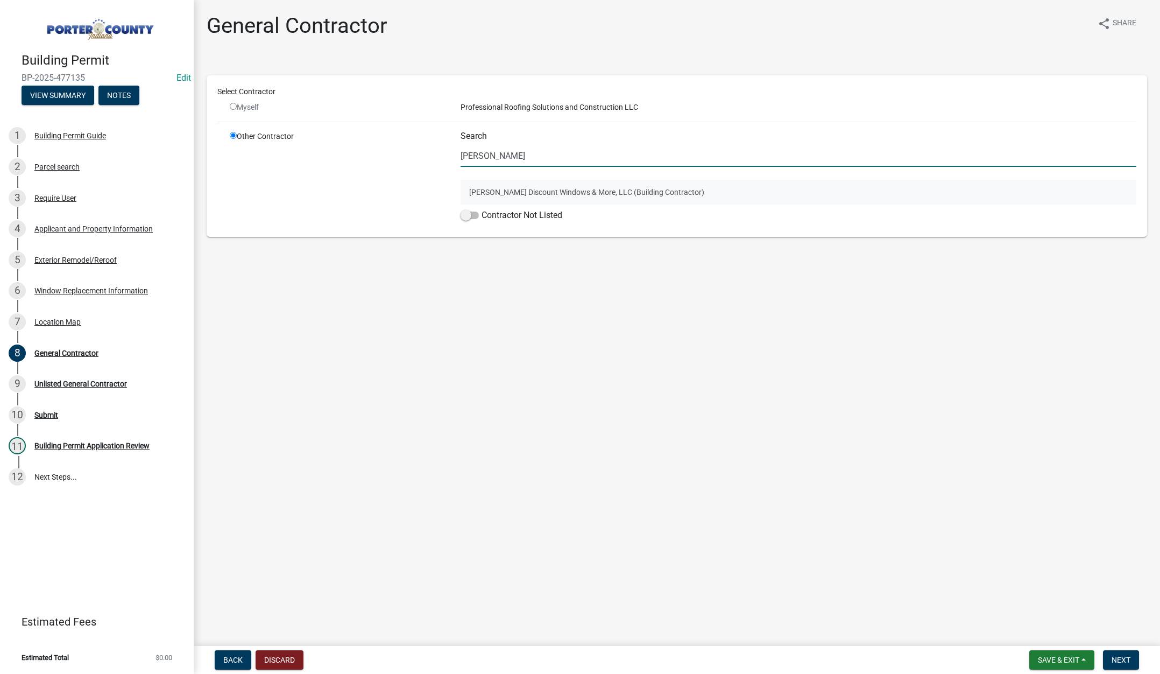
click at [531, 185] on button "Terry's Discount Windows & More, LLC (Building Contractor)" at bounding box center [799, 192] width 676 height 25
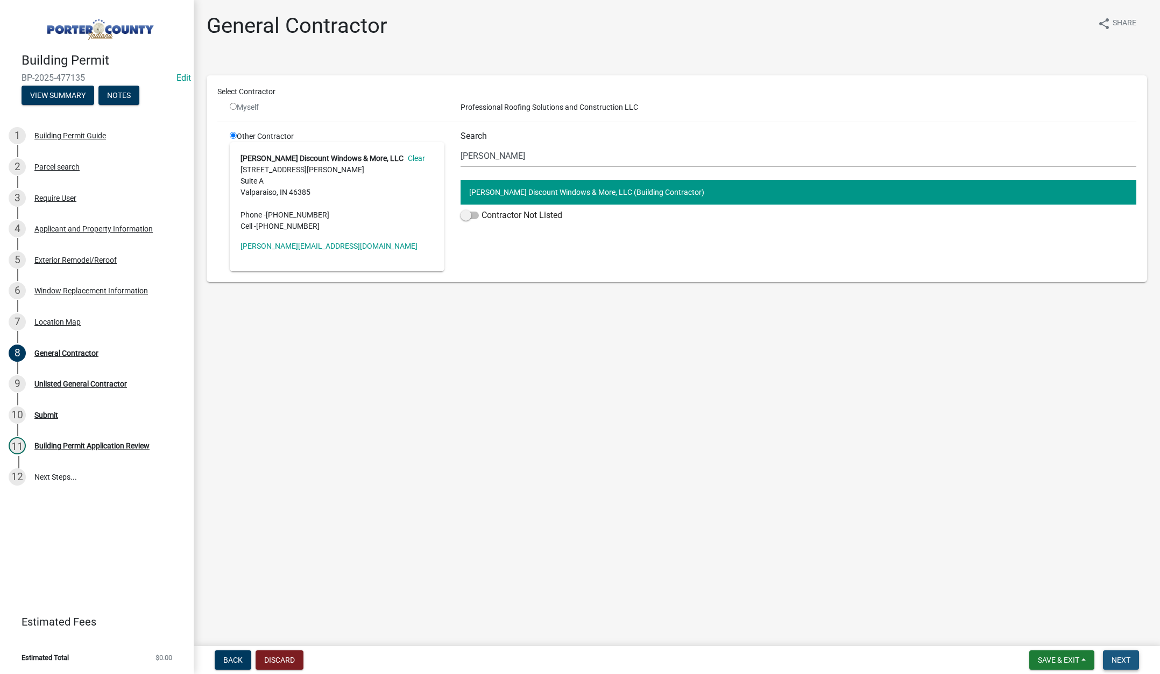
click at [1121, 656] on span "Next" at bounding box center [1121, 659] width 19 height 9
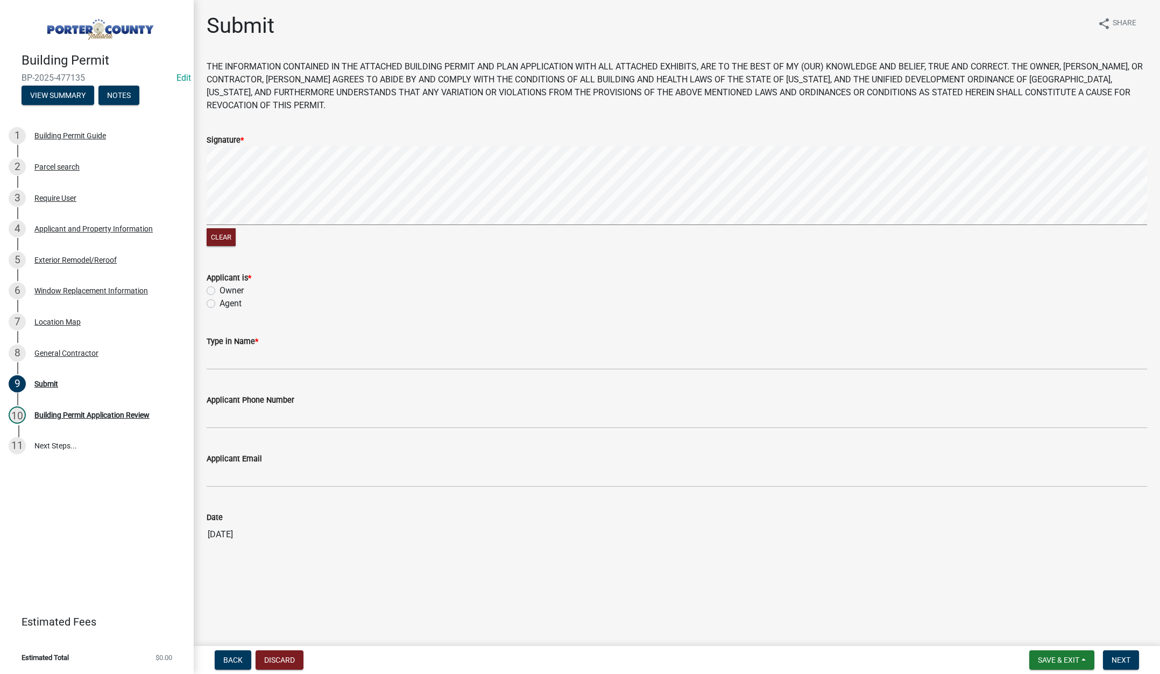
click at [220, 304] on label "Agent" at bounding box center [231, 303] width 22 height 13
click at [220, 304] on input "Agent" at bounding box center [223, 300] width 7 height 7
radio input "true"
click at [242, 359] on input "Type in Name *" at bounding box center [677, 359] width 941 height 22
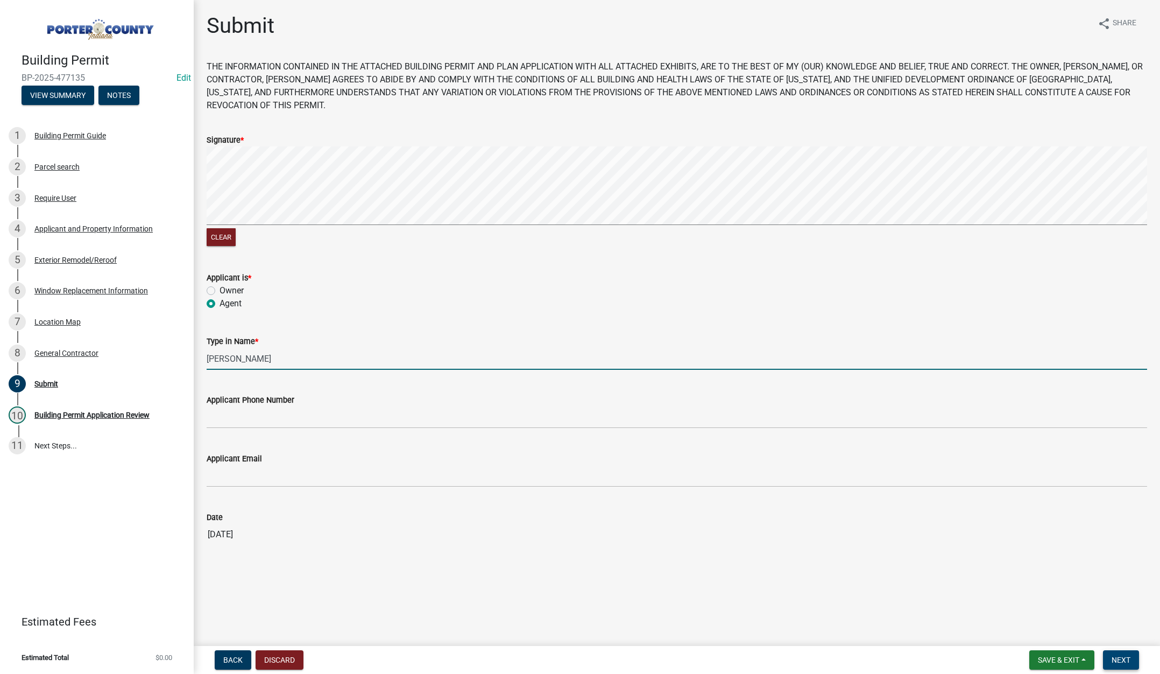
type input "Lisa"
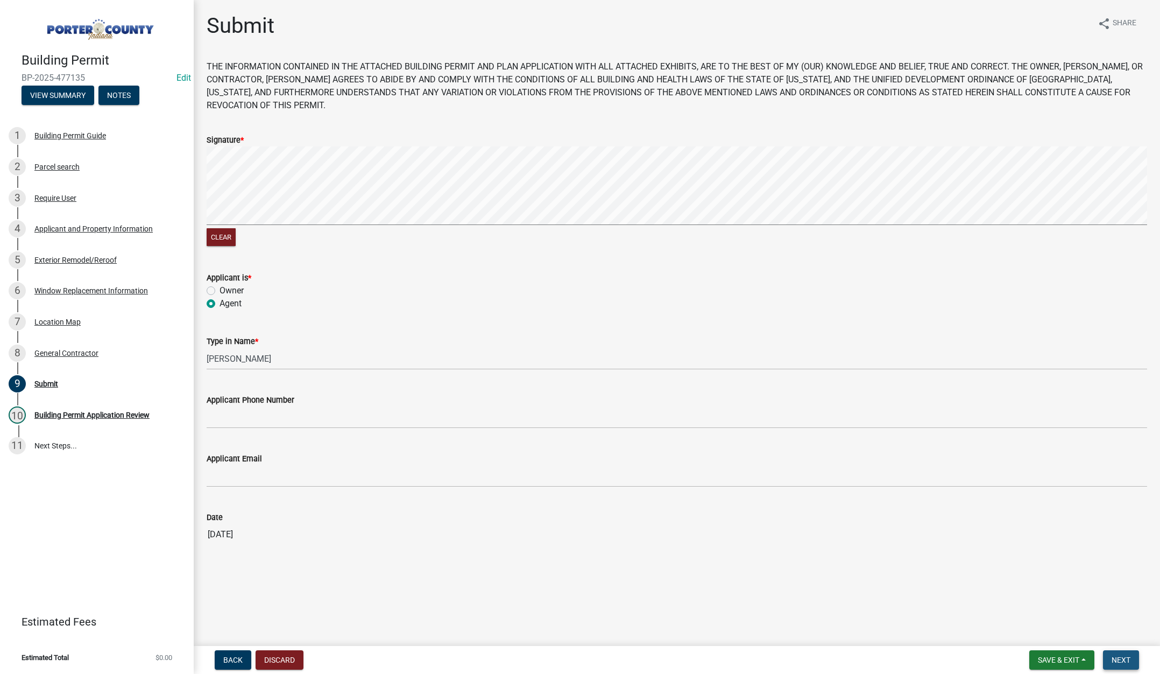
click at [1123, 659] on span "Next" at bounding box center [1121, 659] width 19 height 9
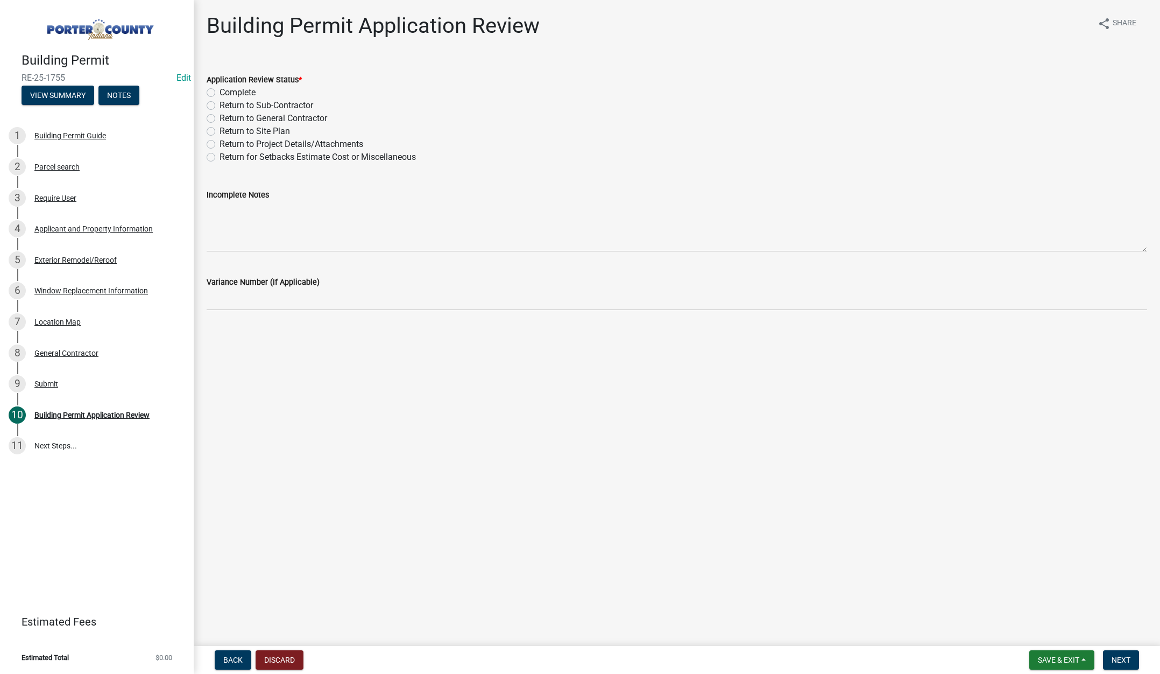
click at [220, 92] on label "Complete" at bounding box center [238, 92] width 36 height 13
click at [220, 92] on input "Complete" at bounding box center [223, 89] width 7 height 7
radio input "true"
click at [1121, 660] on span "Next" at bounding box center [1121, 659] width 19 height 9
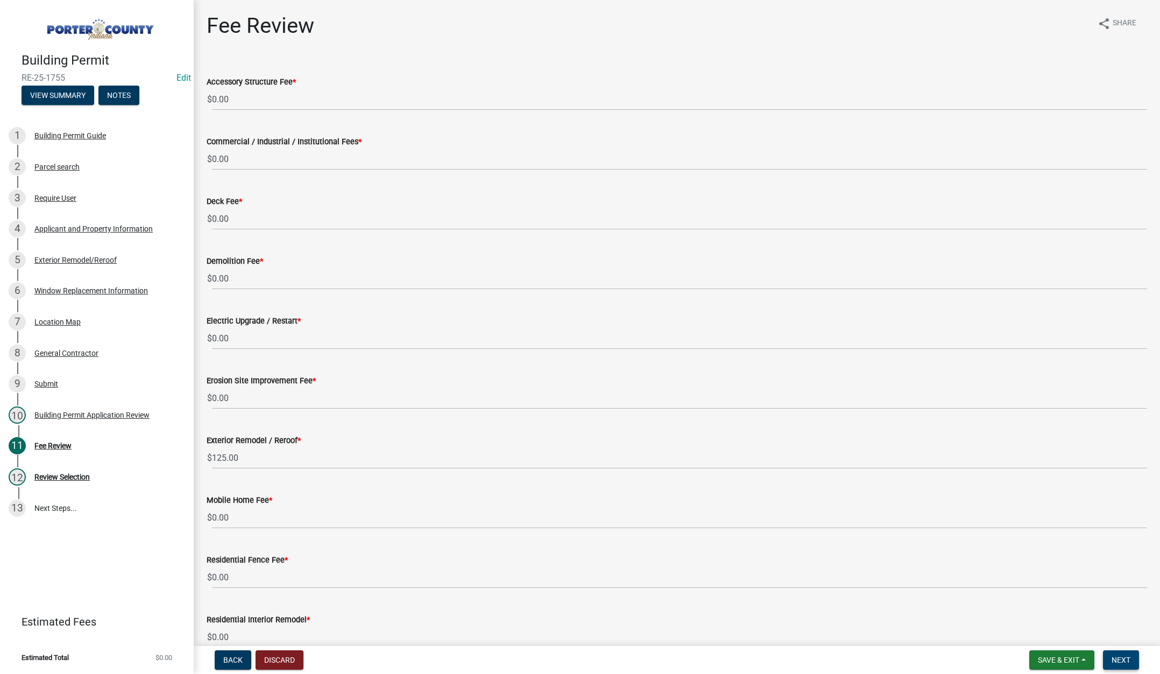
click at [1116, 657] on span "Next" at bounding box center [1121, 659] width 19 height 9
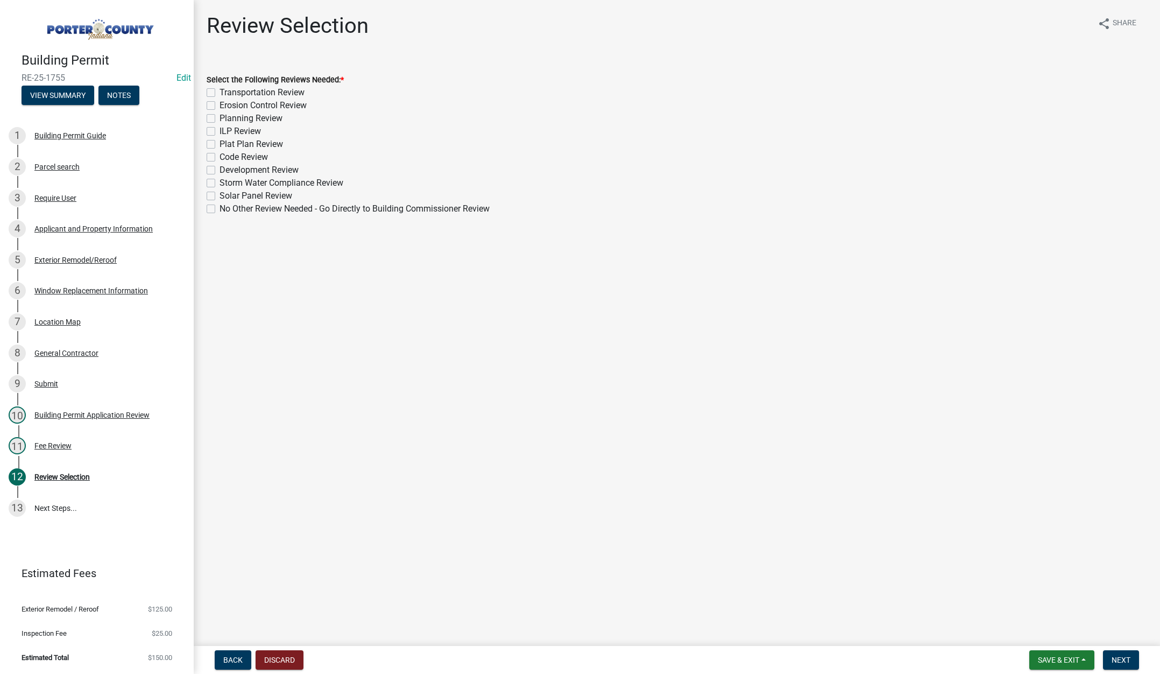
click at [220, 207] on label "No Other Review Needed - Go Directly to Building Commissioner Review" at bounding box center [355, 208] width 270 height 13
click at [220, 207] on input "No Other Review Needed - Go Directly to Building Commissioner Review" at bounding box center [223, 205] width 7 height 7
checkbox input "true"
checkbox input "false"
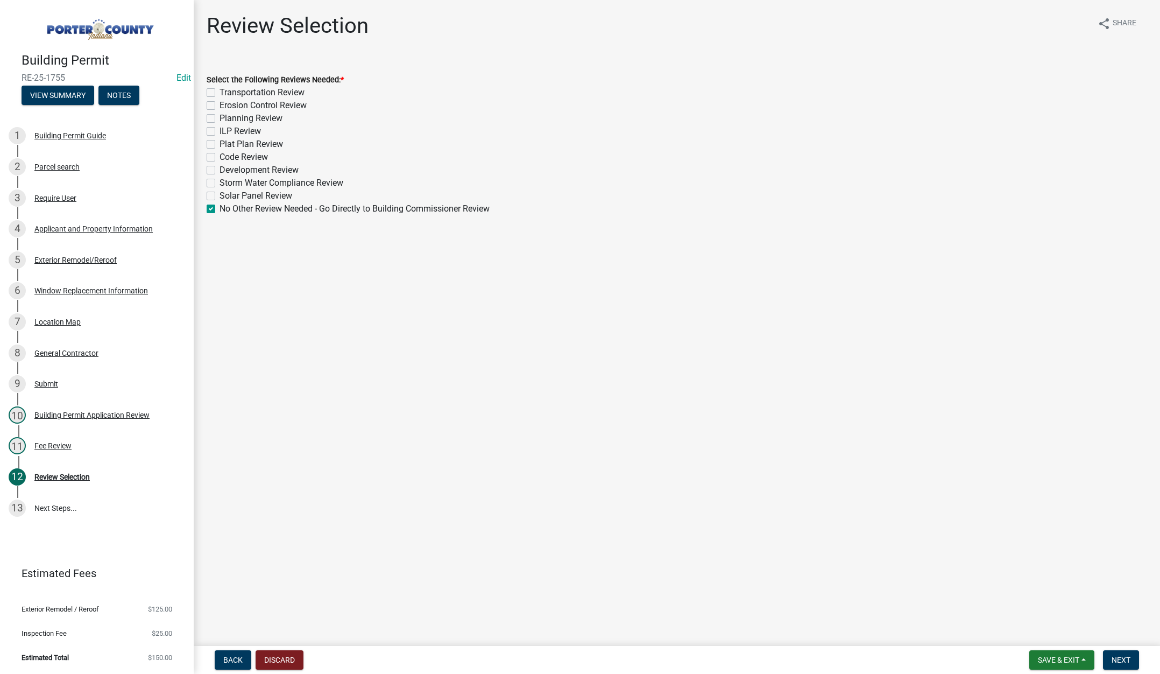
checkbox input "false"
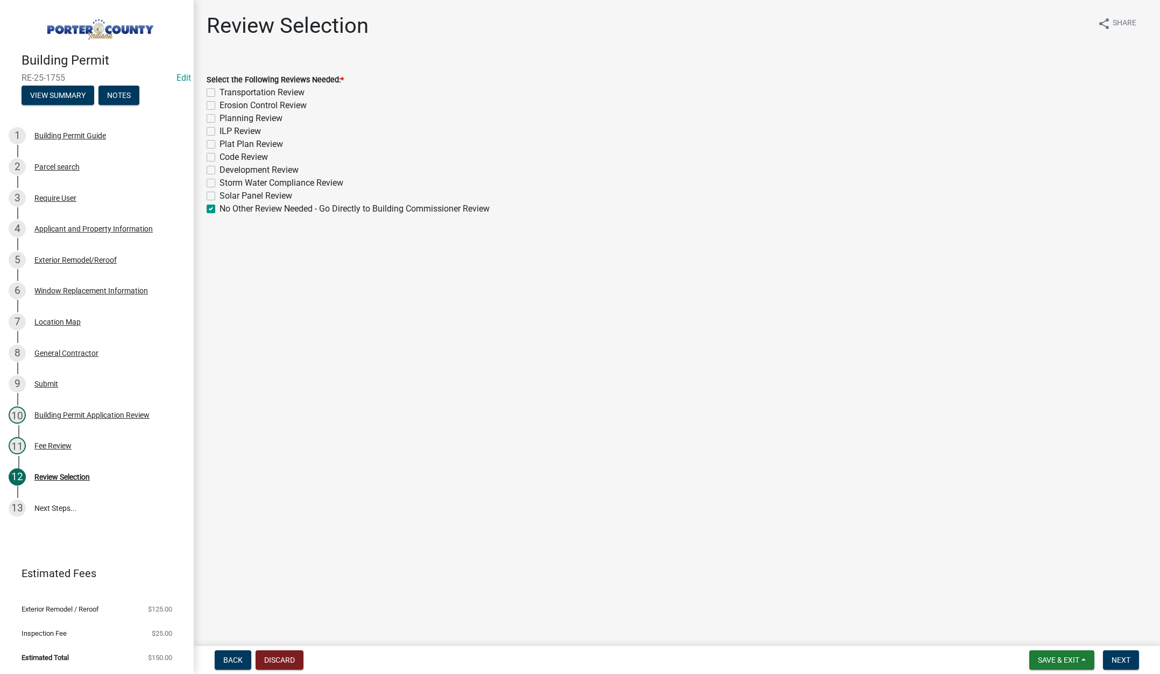
checkbox input "false"
checkbox input "true"
click at [1126, 659] on span "Next" at bounding box center [1121, 659] width 19 height 9
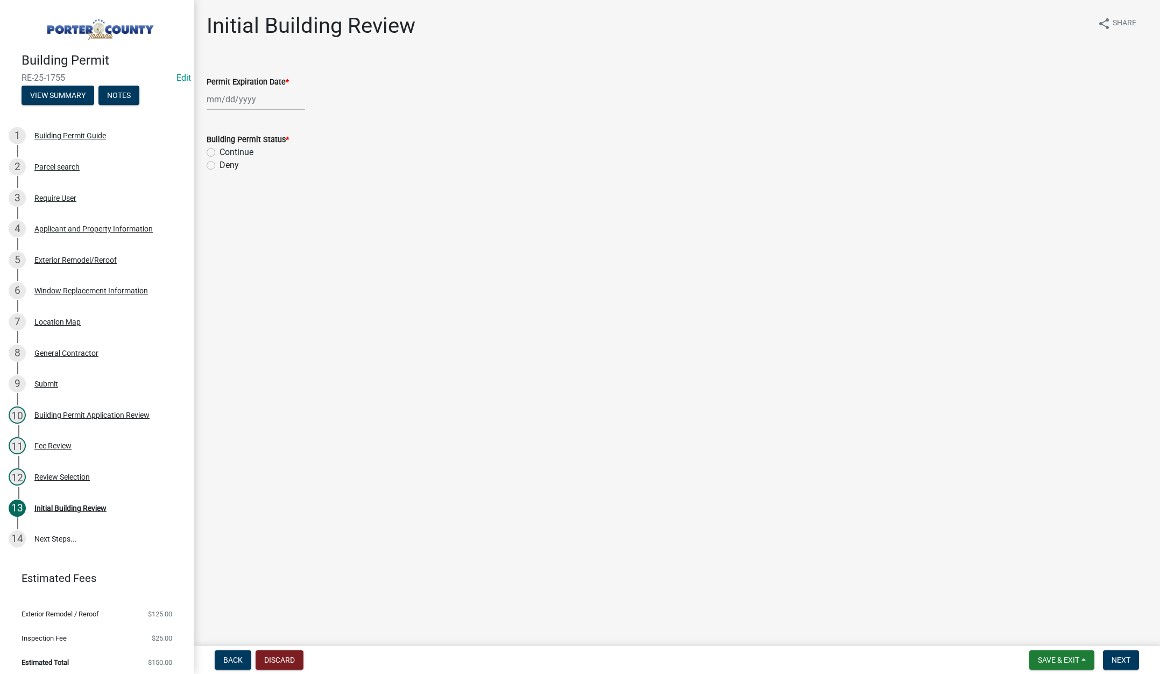
select select "9"
click at [265, 98] on div "Jan Feb Mar Apr May Jun Jul Aug Sep Oct Nov Dec 1525 1526 1527 1528 1529 1530 1…" at bounding box center [256, 99] width 98 height 22
click at [295, 121] on select "1525 1526 1527 1528 1529 1530 1531 1532 1533 1534 1535 1536 1537 1538 1539 1540…" at bounding box center [291, 122] width 39 height 16
select select "2026"
click at [272, 114] on select "1525 1526 1527 1528 1529 1530 1531 1532 1533 1534 1535 1536 1537 1538 1539 1540…" at bounding box center [291, 122] width 39 height 16
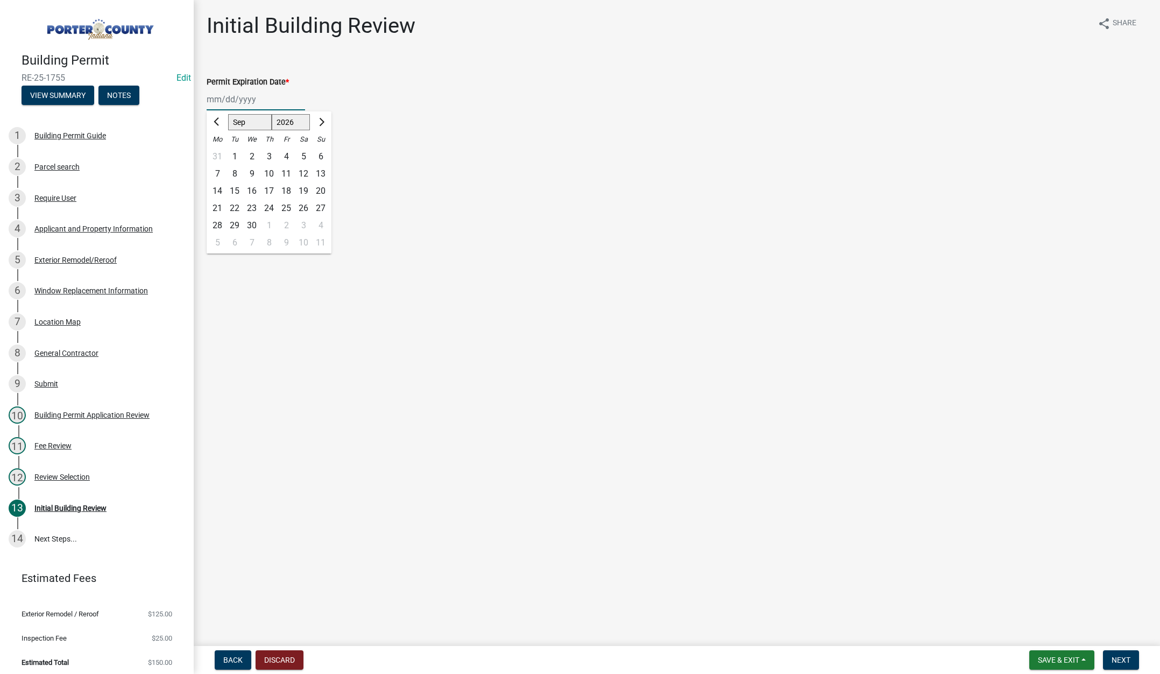
click at [289, 173] on div "11" at bounding box center [286, 173] width 17 height 17
type input "09/11/2026"
click at [220, 151] on label "Continue" at bounding box center [237, 152] width 34 height 13
click at [220, 151] on input "Continue" at bounding box center [223, 149] width 7 height 7
radio input "true"
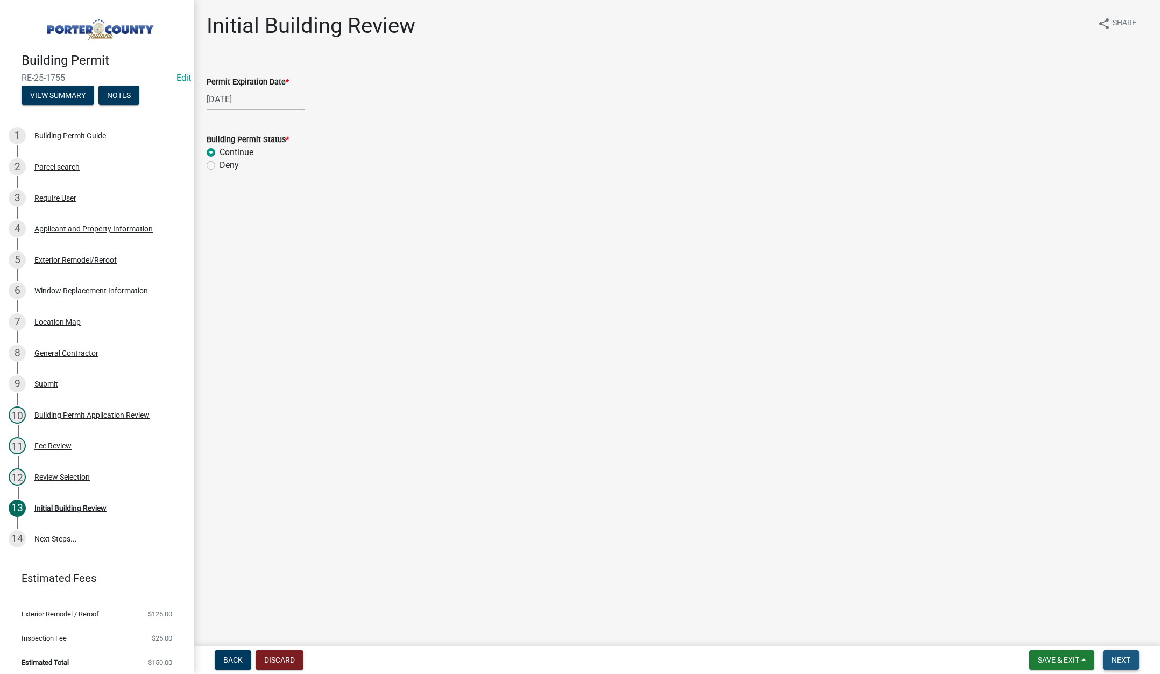
click at [1118, 656] on span "Next" at bounding box center [1121, 659] width 19 height 9
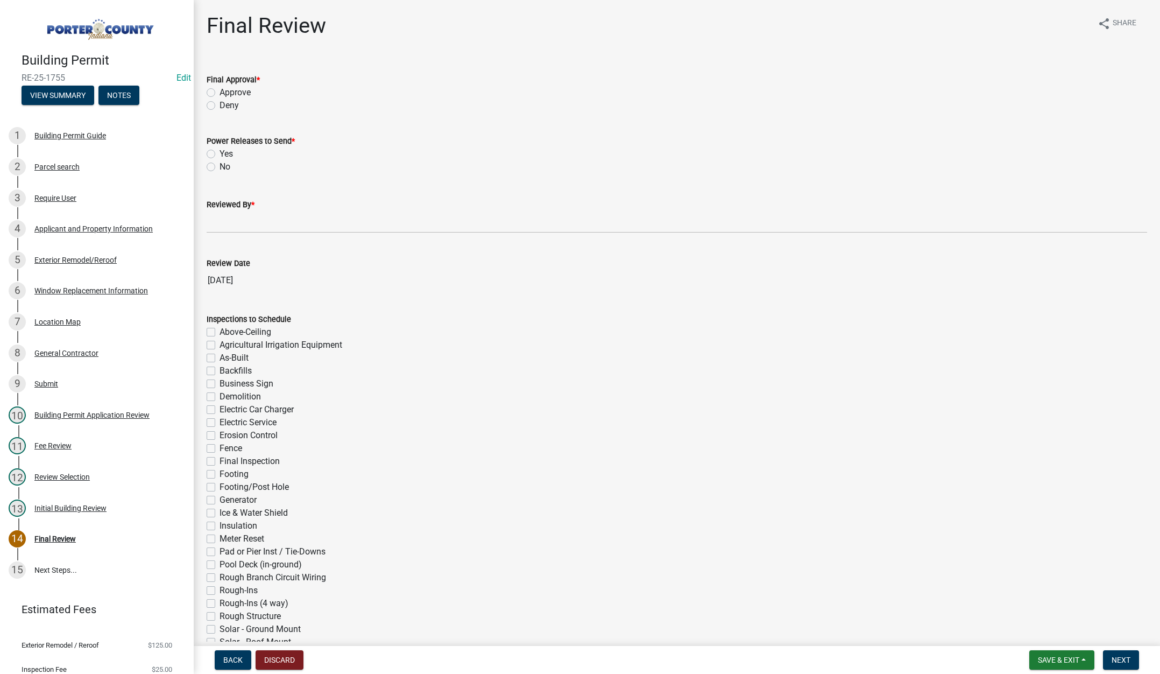
click at [220, 90] on label "Approve" at bounding box center [235, 92] width 31 height 13
click at [220, 90] on input "Approve" at bounding box center [223, 89] width 7 height 7
radio input "true"
drag, startPoint x: 209, startPoint y: 164, endPoint x: 215, endPoint y: 193, distance: 29.1
click at [220, 165] on label "No" at bounding box center [225, 166] width 11 height 13
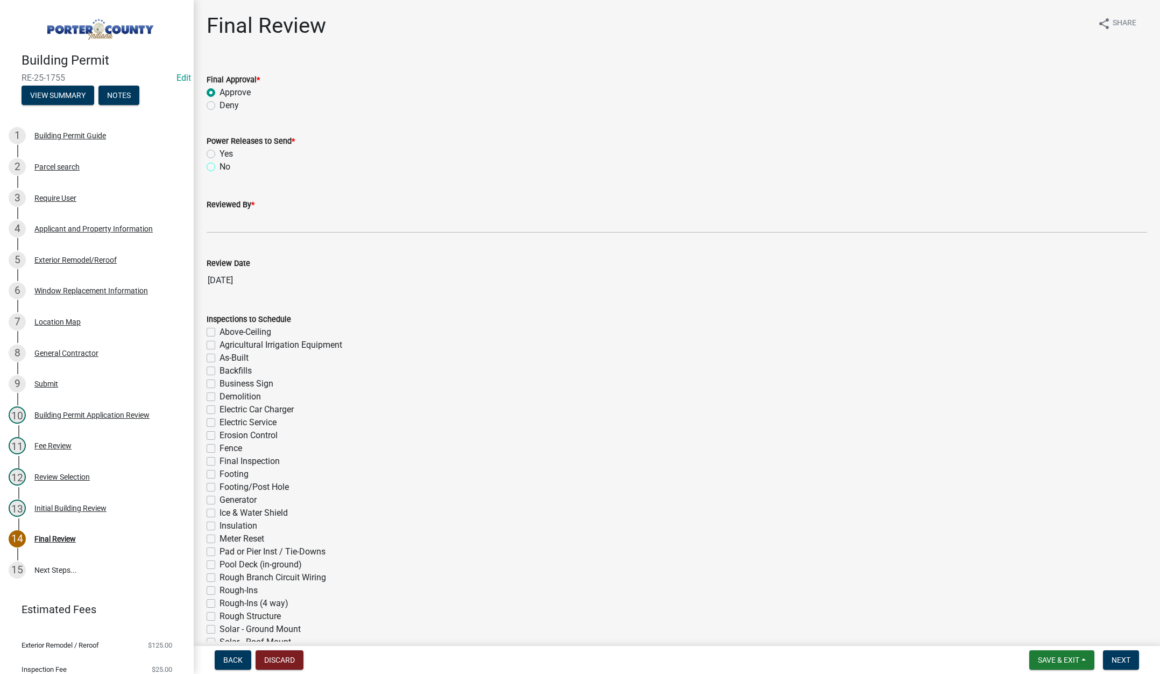
click at [220, 165] on input "No" at bounding box center [223, 163] width 7 height 7
radio input "true"
click at [218, 228] on input "Reviewed By *" at bounding box center [677, 222] width 941 height 22
type input "Tami"
click at [1116, 653] on button "Next" at bounding box center [1121, 659] width 36 height 19
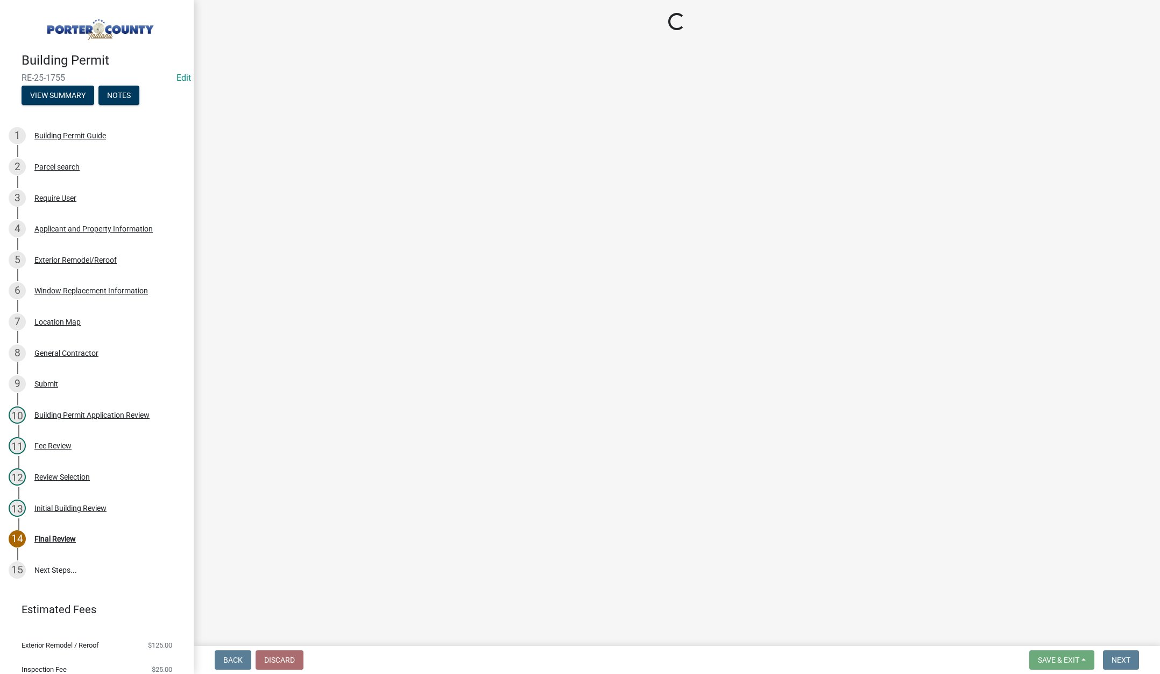
select select "3: 3"
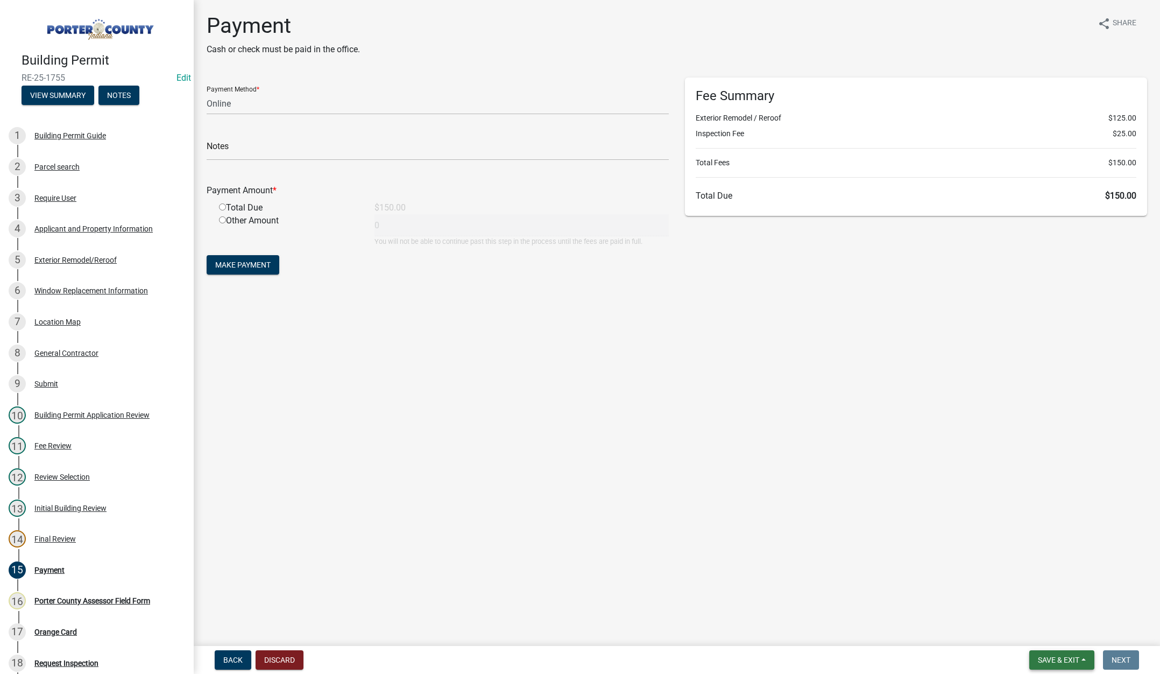
click at [1057, 656] on span "Save & Exit" at bounding box center [1058, 659] width 41 height 9
click at [1055, 636] on button "Save & Exit" at bounding box center [1051, 632] width 86 height 26
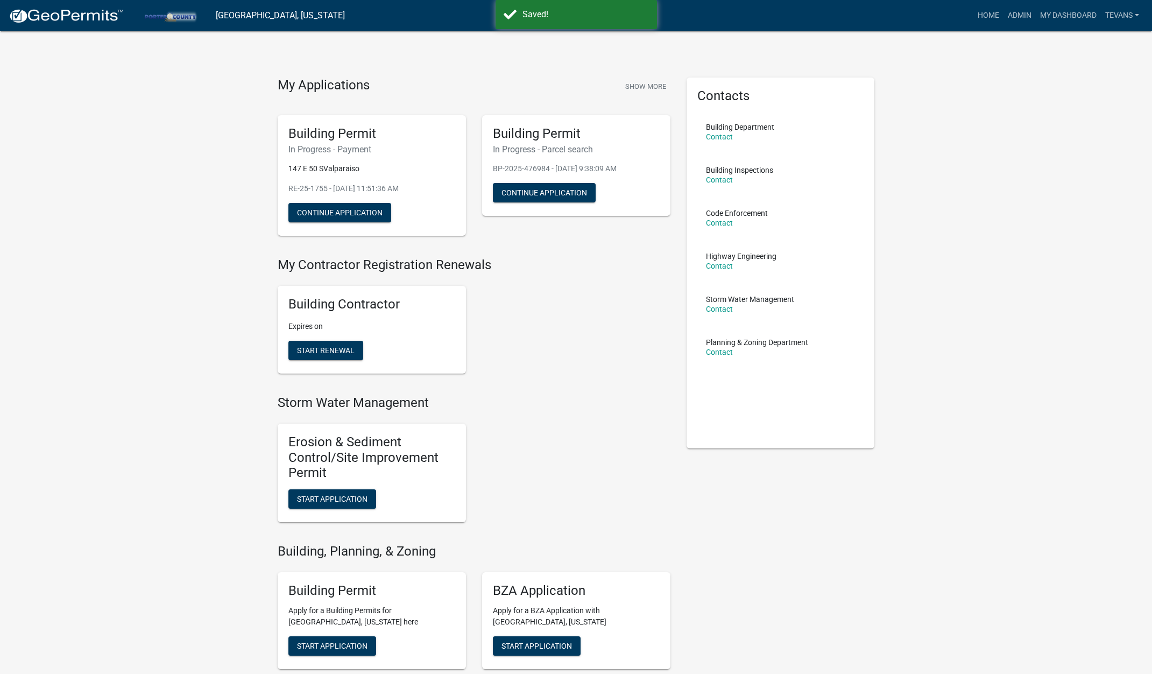
click at [323, 648] on span "Start Application" at bounding box center [332, 645] width 70 height 9
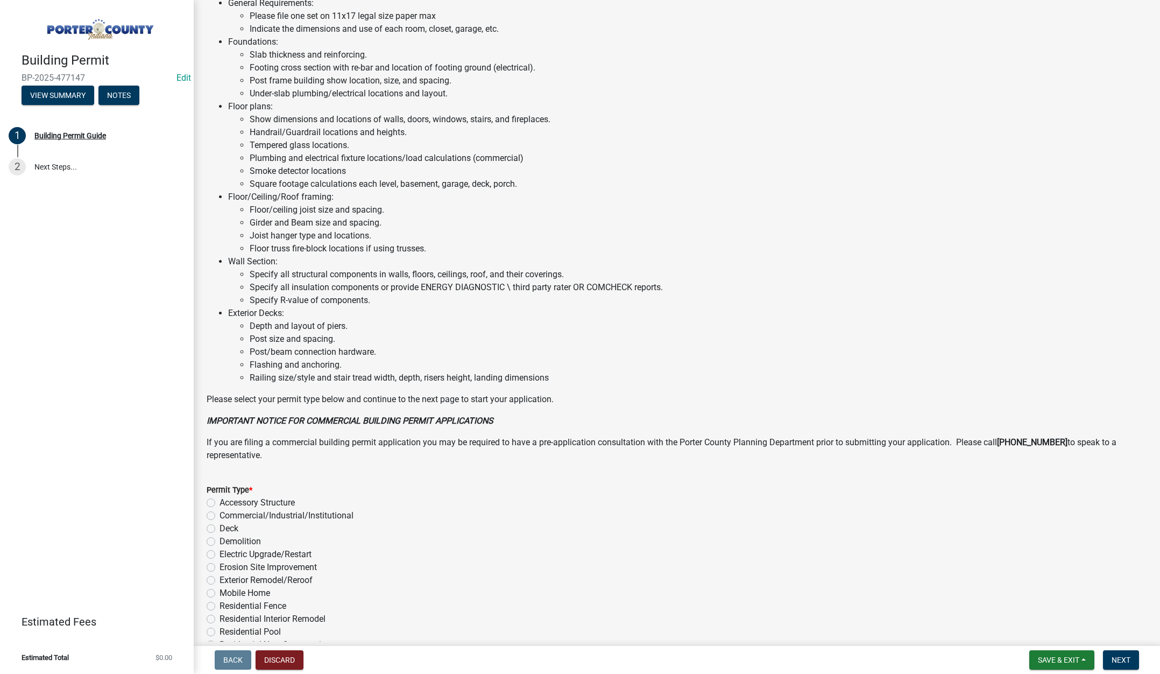
scroll to position [531, 0]
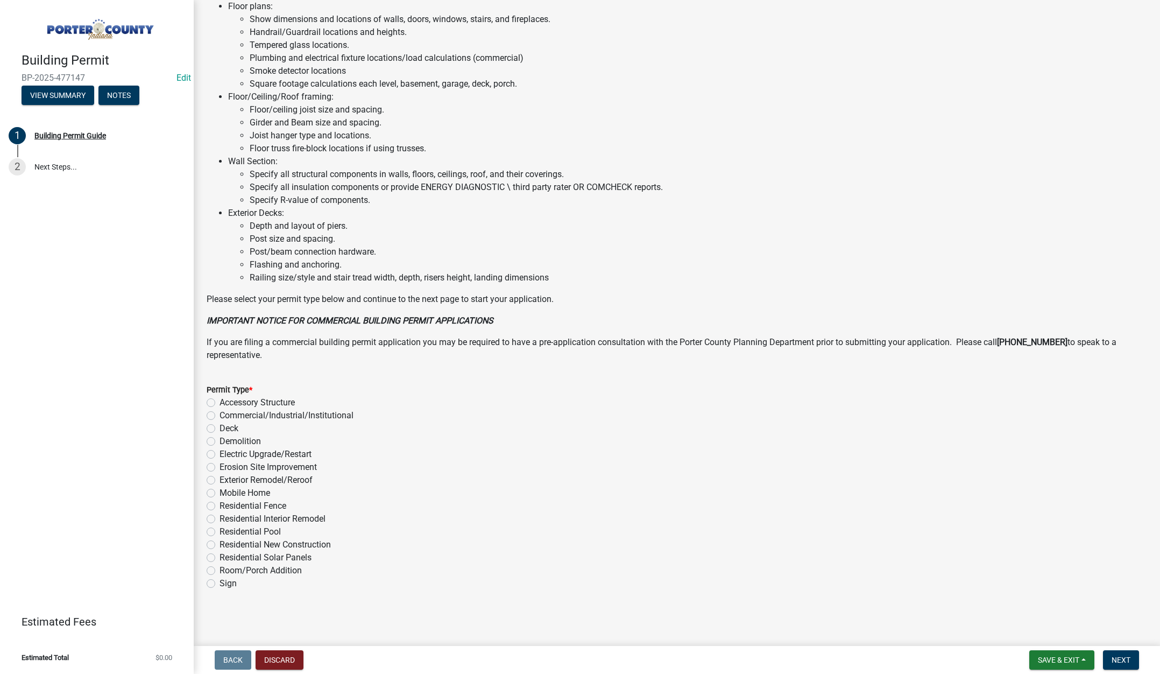
click at [220, 479] on label "Exterior Remodel/Reroof" at bounding box center [266, 479] width 93 height 13
click at [220, 479] on input "Exterior Remodel/Reroof" at bounding box center [223, 476] width 7 height 7
radio input "true"
click at [1128, 656] on span "Next" at bounding box center [1121, 659] width 19 height 9
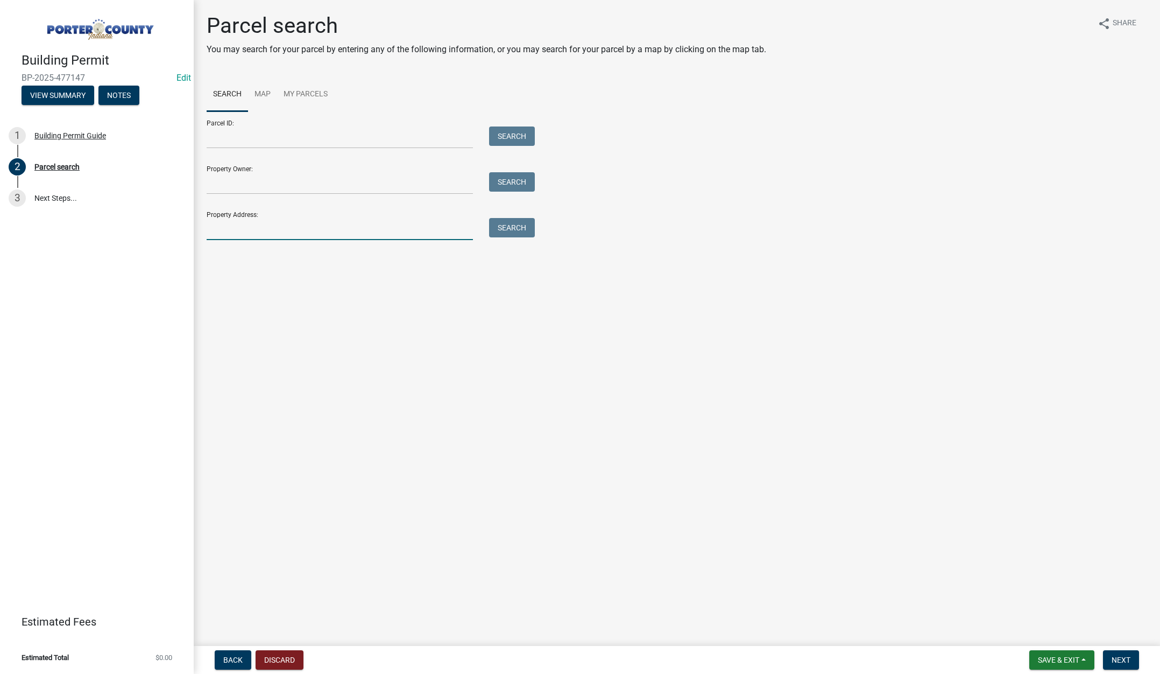
click at [227, 234] on input "Property Address:" at bounding box center [340, 229] width 266 height 22
type input "937 n 100 w"
click at [509, 224] on button "Search" at bounding box center [512, 227] width 46 height 19
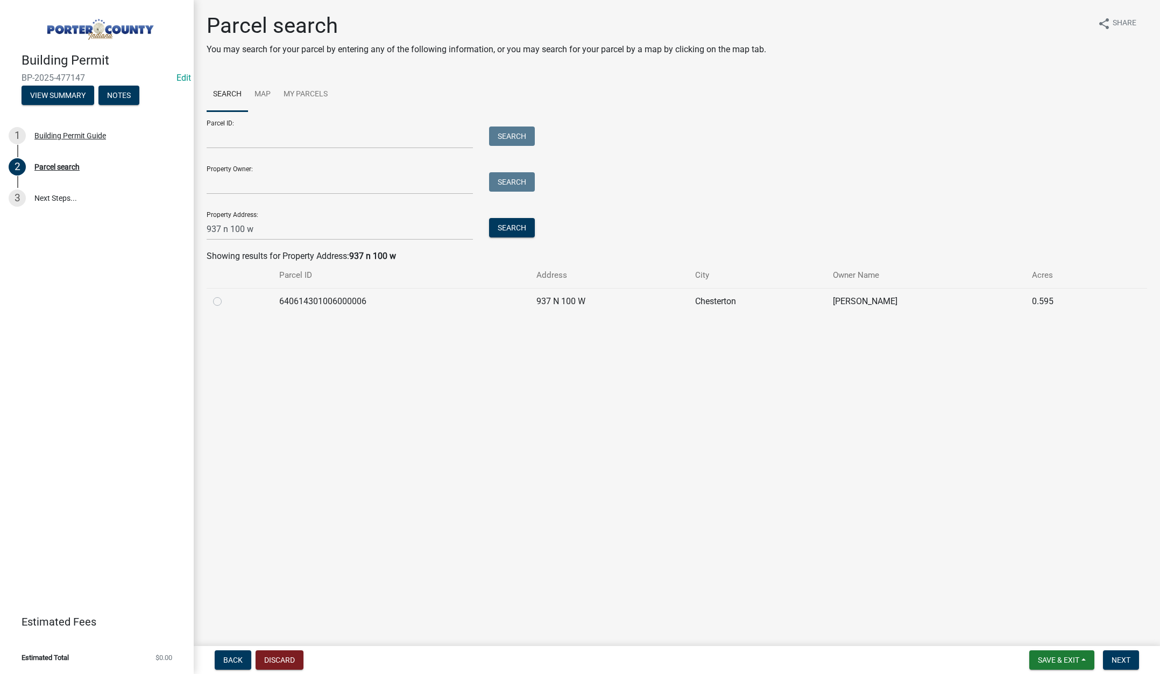
click at [226, 295] on label at bounding box center [226, 295] width 0 height 0
click at [226, 300] on input "radio" at bounding box center [229, 298] width 7 height 7
radio input "true"
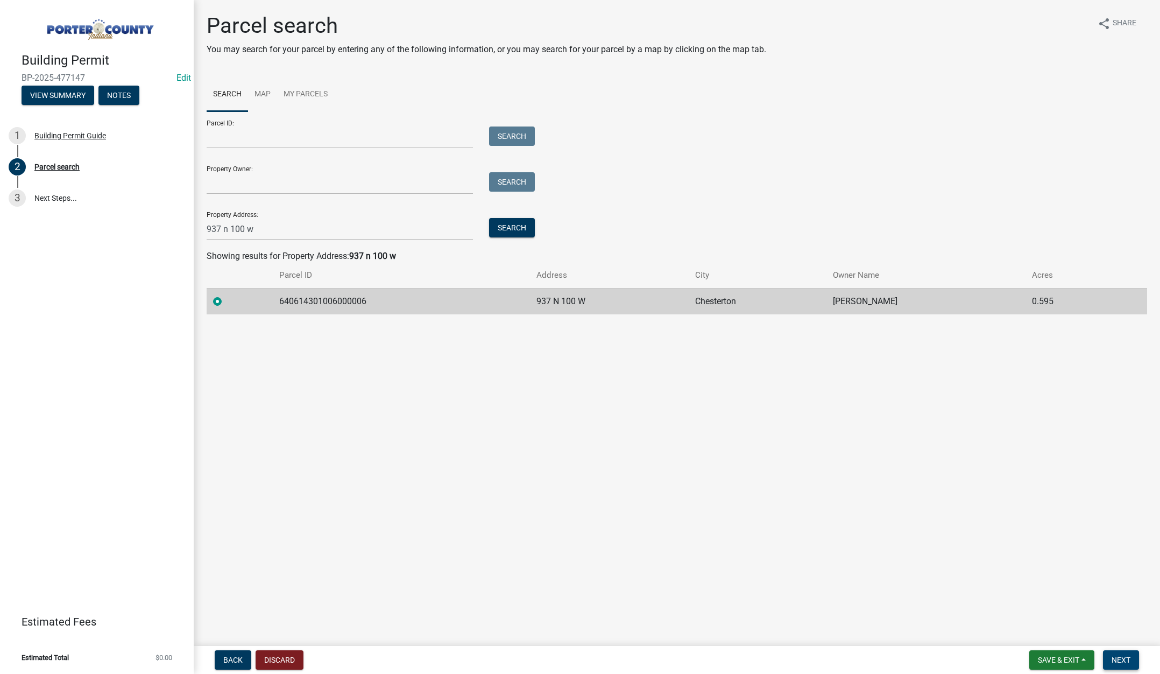
click at [1127, 661] on span "Next" at bounding box center [1121, 659] width 19 height 9
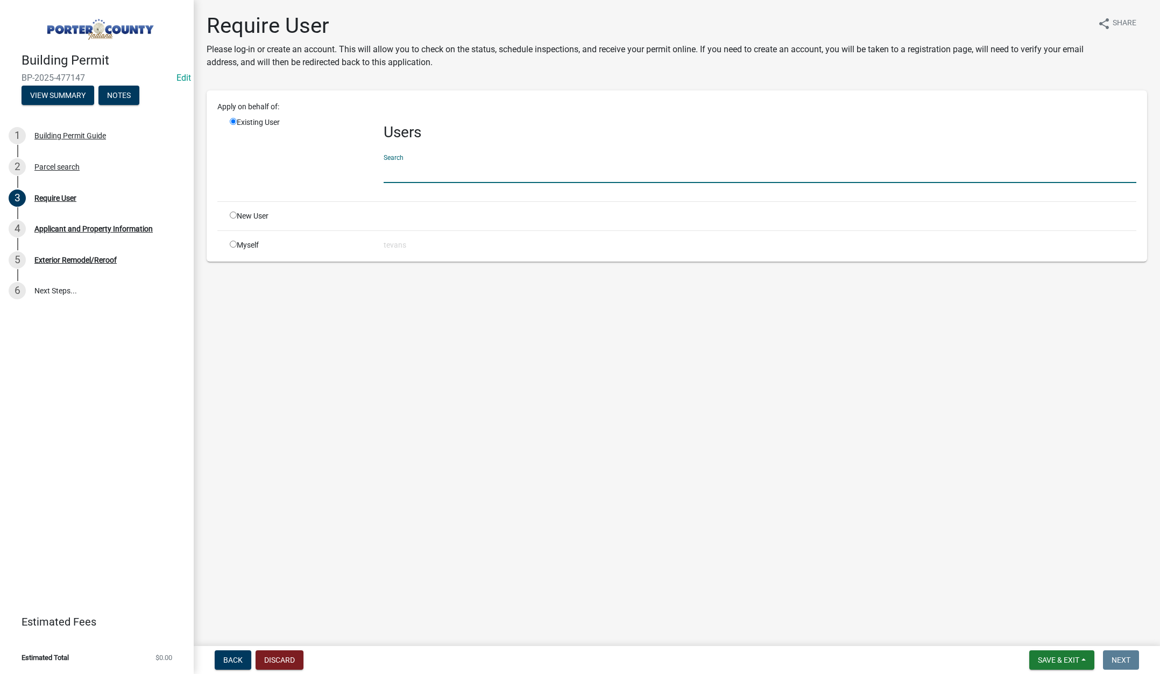
click at [402, 176] on input "text" at bounding box center [760, 172] width 753 height 22
type input "tami"
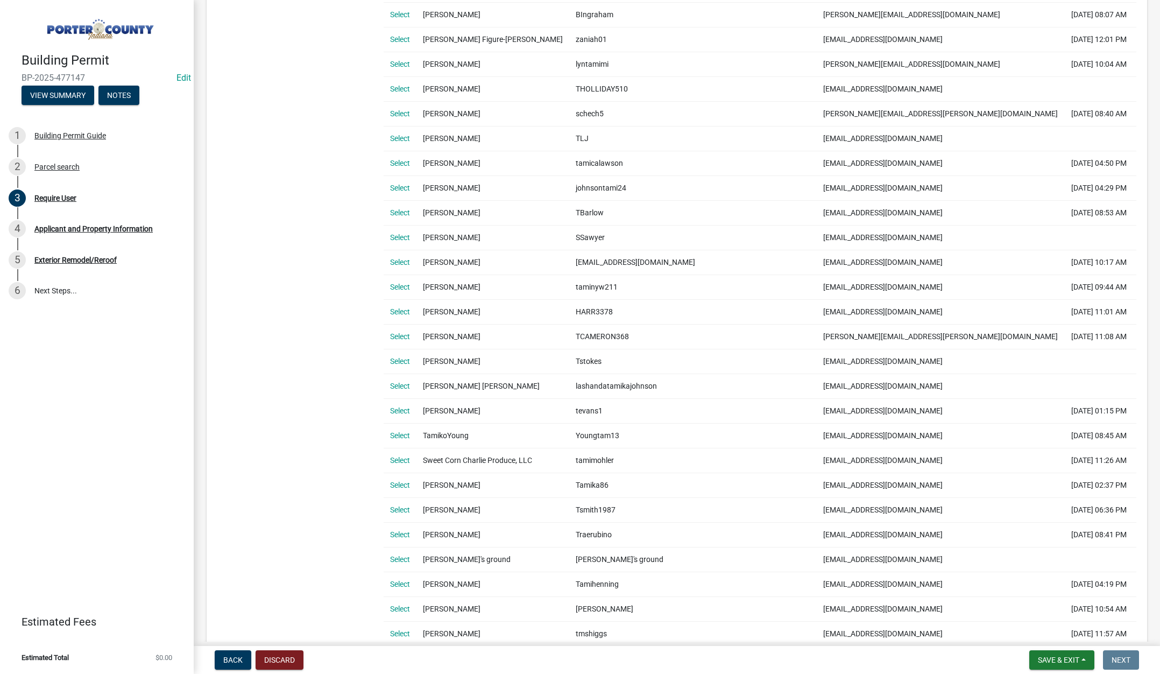
scroll to position [484, 0]
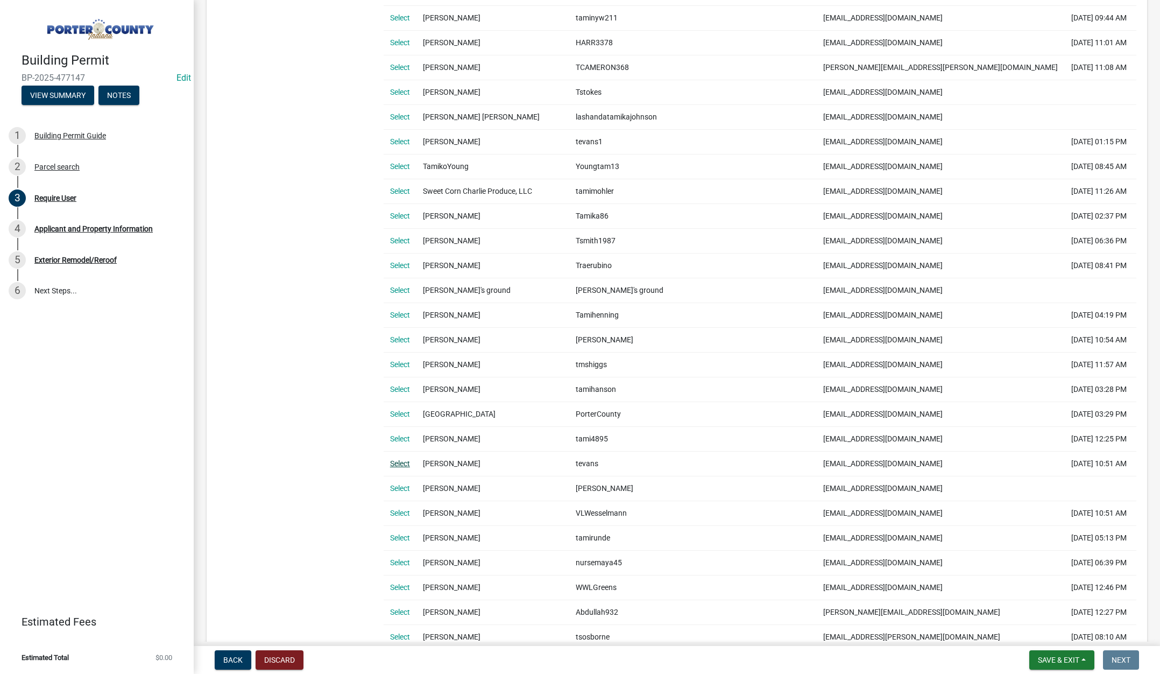
click at [399, 462] on link "Select" at bounding box center [400, 463] width 20 height 9
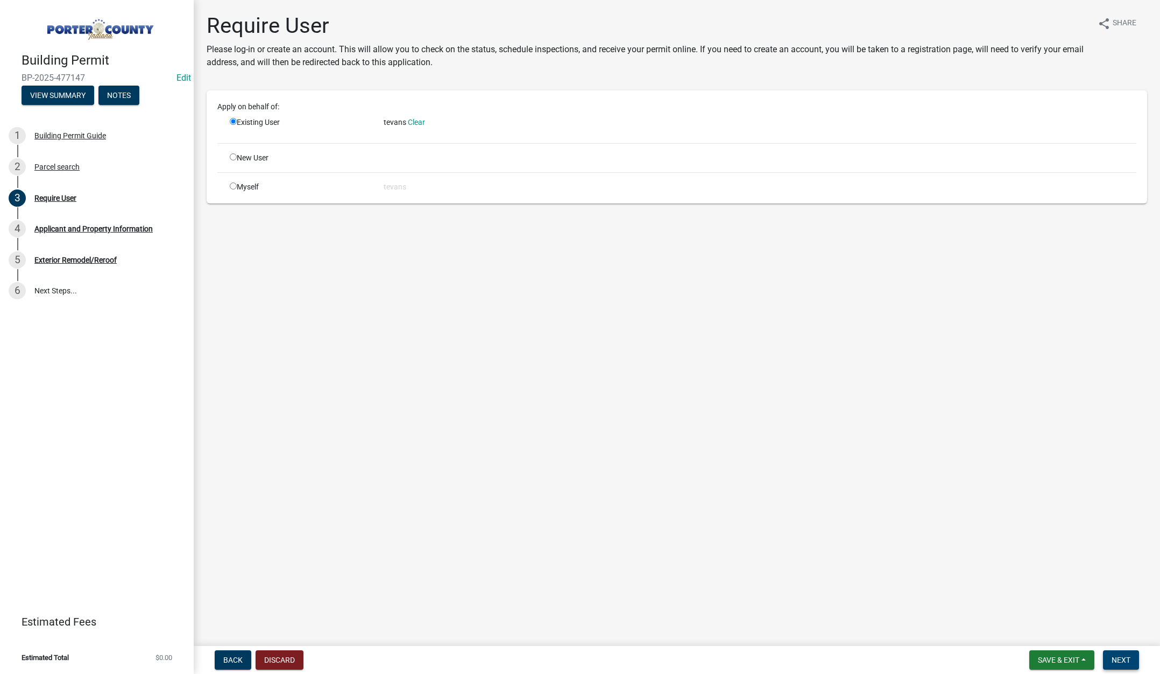
click at [1116, 656] on span "Next" at bounding box center [1121, 659] width 19 height 9
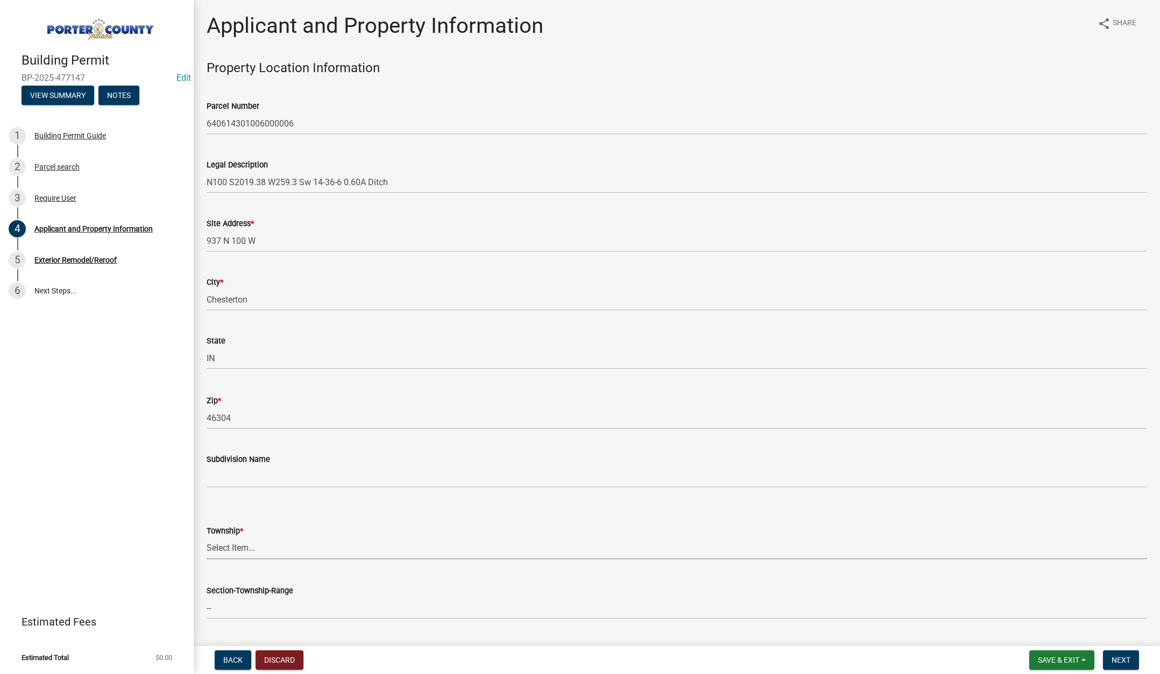
click at [236, 544] on select "Select Item... Boone Center Jackson Liberty Morgan Pine Pleasant Portage Porter…" at bounding box center [677, 548] width 941 height 22
click at [207, 537] on select "Select Item... Boone Center Jackson Liberty Morgan Pine Pleasant Portage Porter…" at bounding box center [677, 548] width 941 height 22
select select "403f4b3c-c23a-4b9f-b6b7-b4f73366513c"
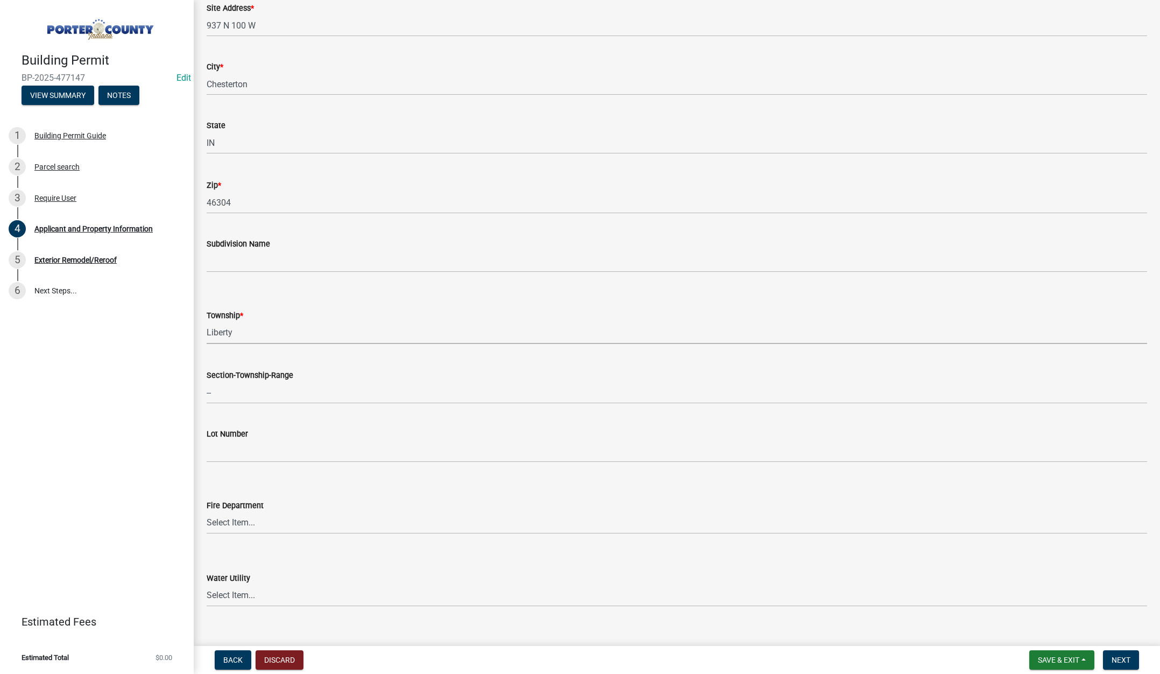
scroll to position [430, 0]
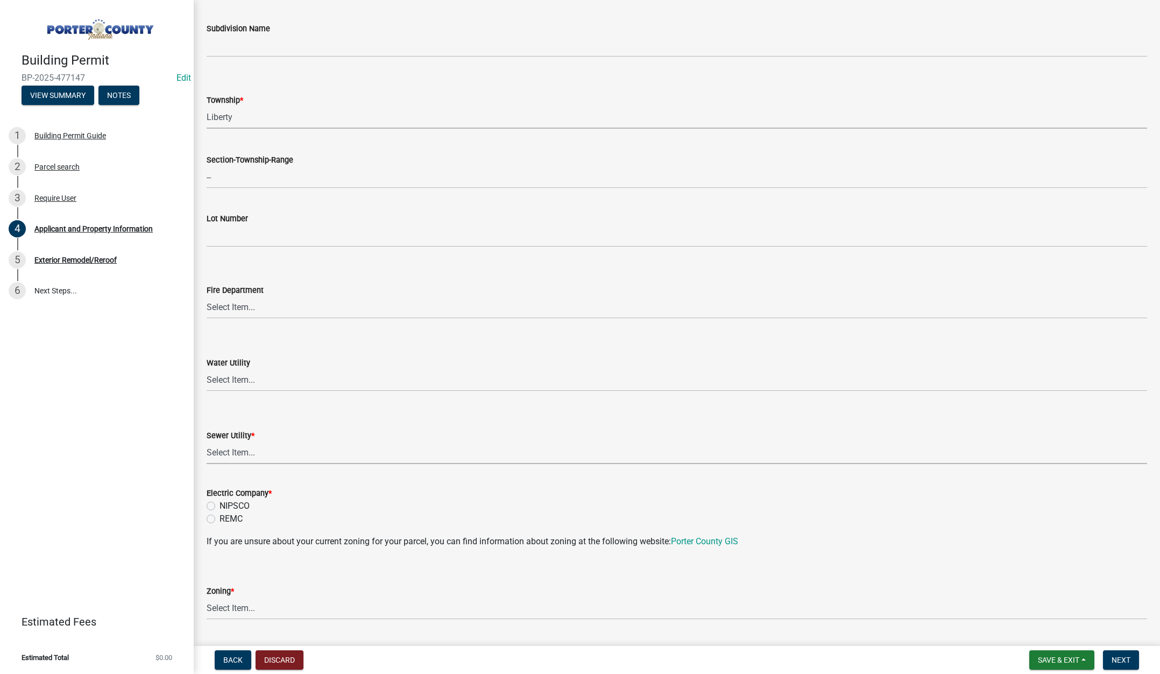
click at [238, 449] on select "Select Item... Aqua Indiana Inc Damon Run Falling Waters Lake Eliza - LEACD Nat…" at bounding box center [677, 453] width 941 height 22
click at [207, 442] on select "Select Item... Aqua Indiana Inc Damon Run Falling Waters Lake Eliza - LEACD Nat…" at bounding box center [677, 453] width 941 height 22
select select "ea6751d4-6bf7-4a16-89ee-f7801ab82aa1"
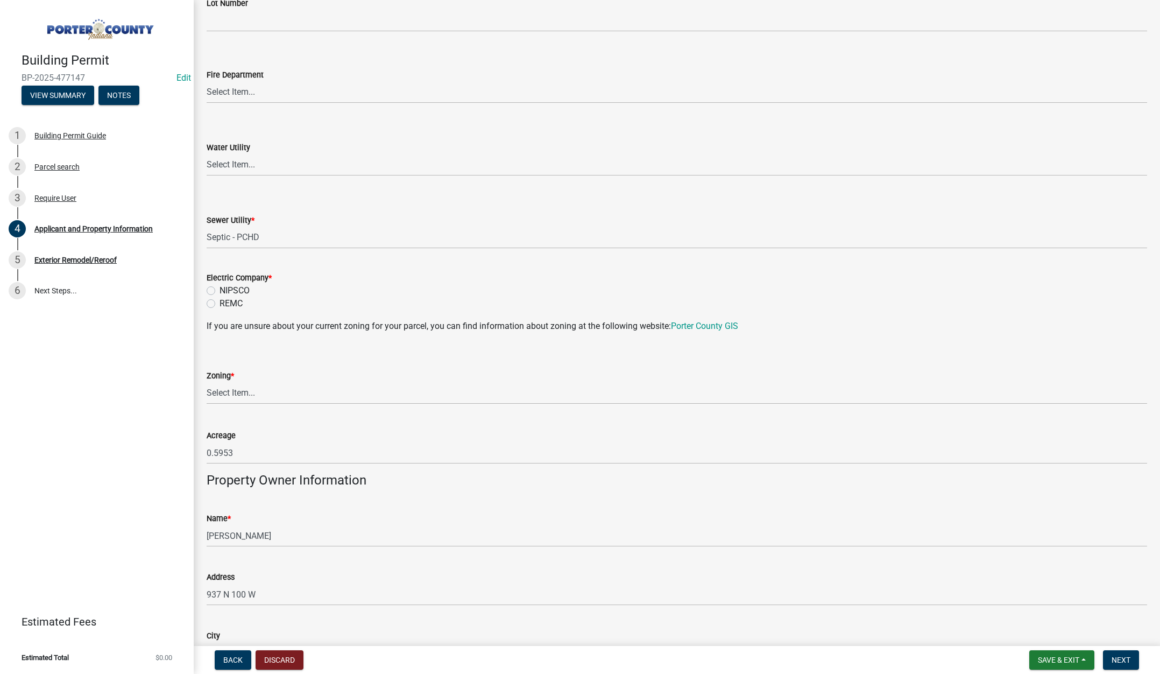
click at [220, 289] on label "NIPSCO" at bounding box center [235, 290] width 30 height 13
click at [220, 289] on input "NIPSCO" at bounding box center [223, 287] width 7 height 7
radio input "true"
click at [226, 394] on select "Select Item... A1 A2 CH CM CN I1 I2 I3 IN MP OT P1 P2 PUD R1 R2 R3 R4 RL RR" at bounding box center [677, 393] width 941 height 22
click at [207, 382] on select "Select Item... A1 A2 CH CM CN I1 I2 I3 IN MP OT P1 P2 PUD R1 R2 R3 R4 RL RR" at bounding box center [677, 393] width 941 height 22
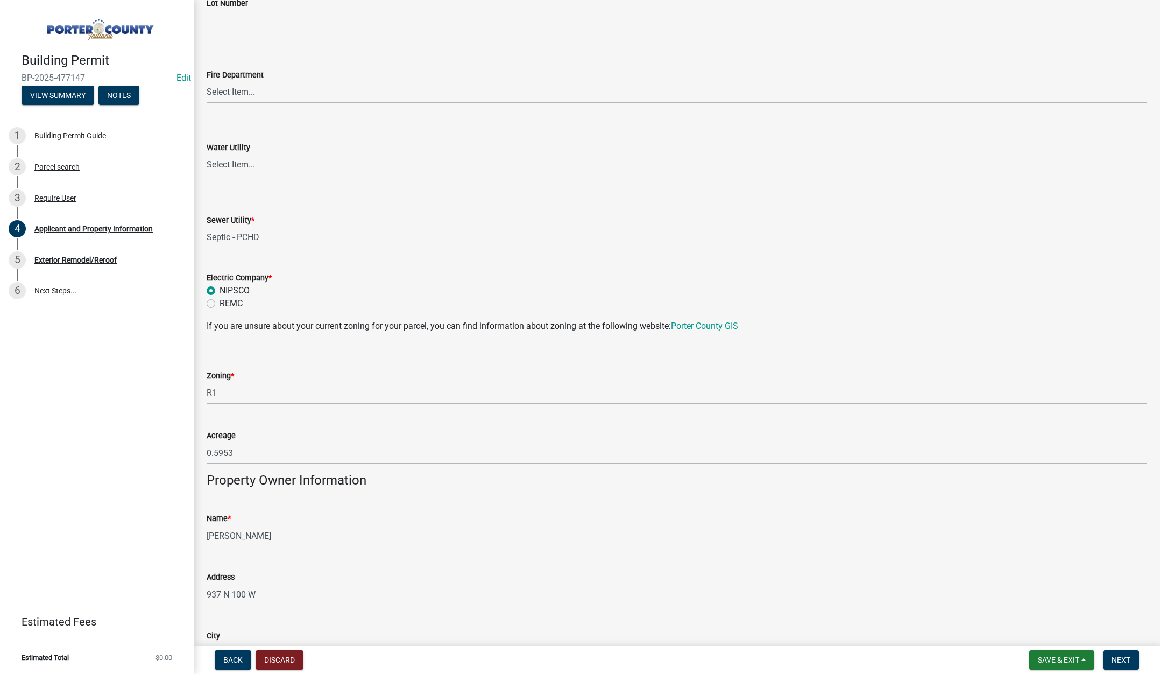
select select "e2d1b1d7-ccc9-456b-9e96-e16306515997"
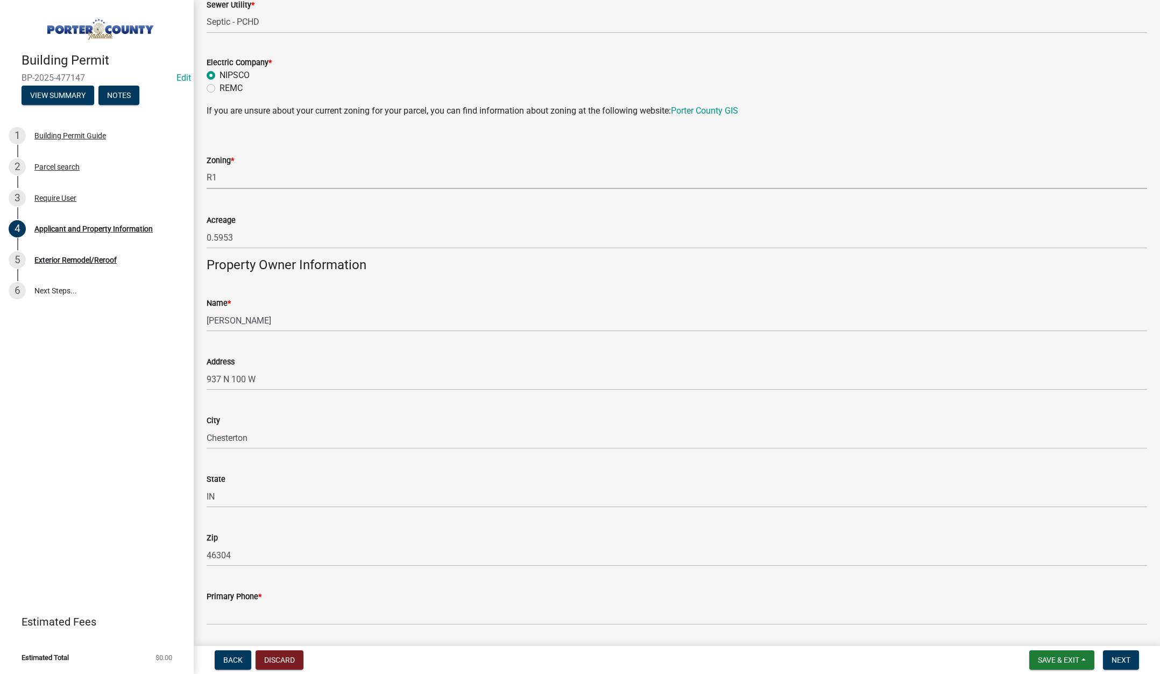
scroll to position [1076, 0]
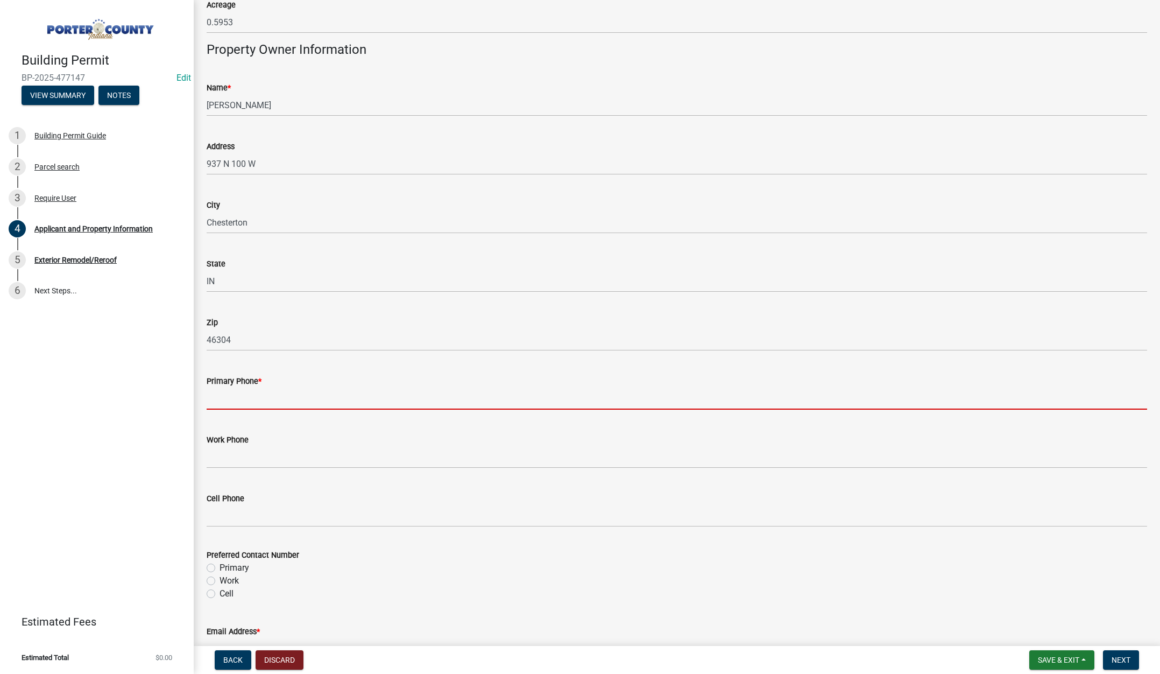
click at [272, 396] on input "Primary Phone *" at bounding box center [677, 398] width 941 height 22
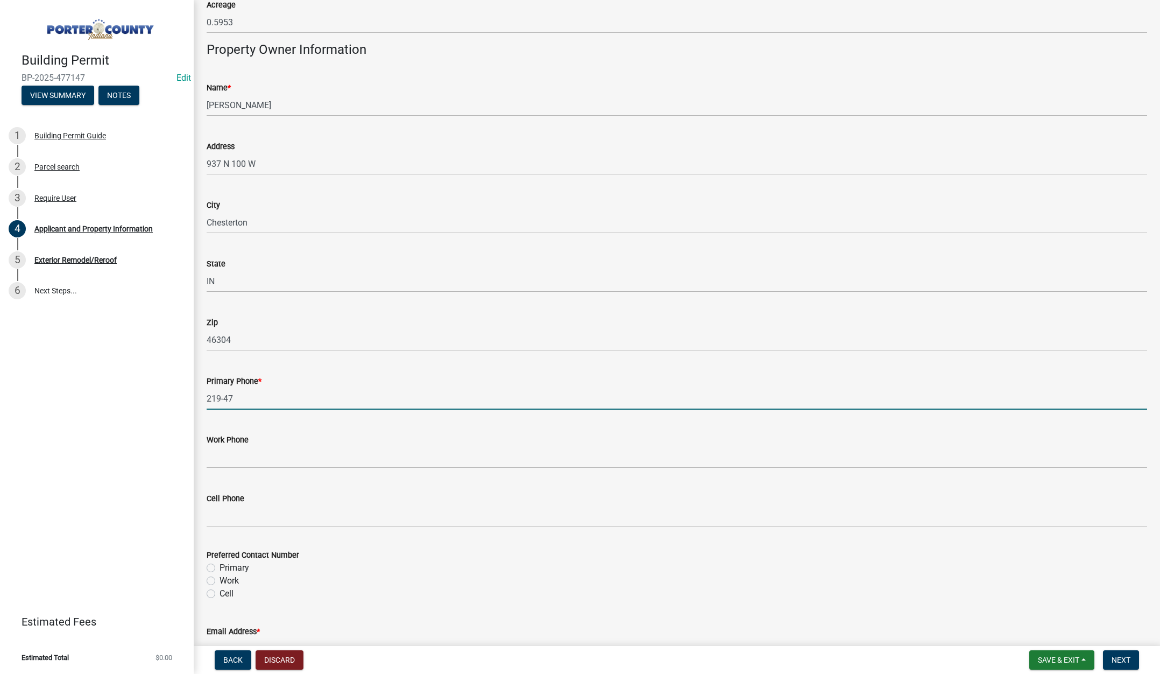
type input "219-476-0400"
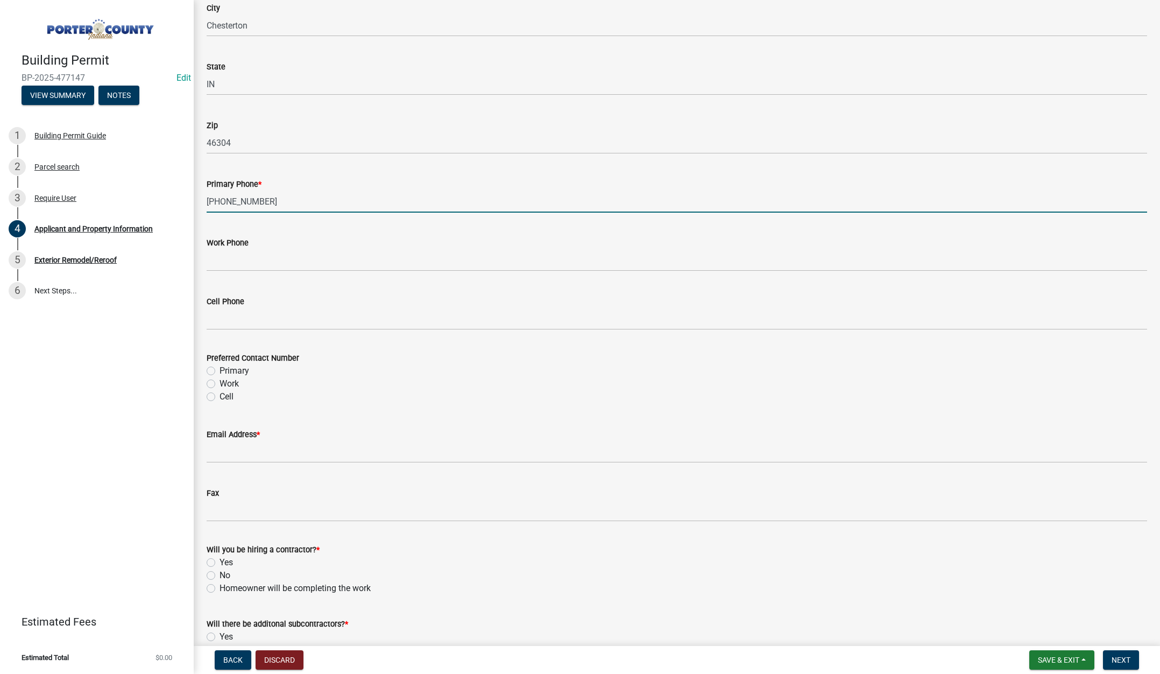
scroll to position [1291, 0]
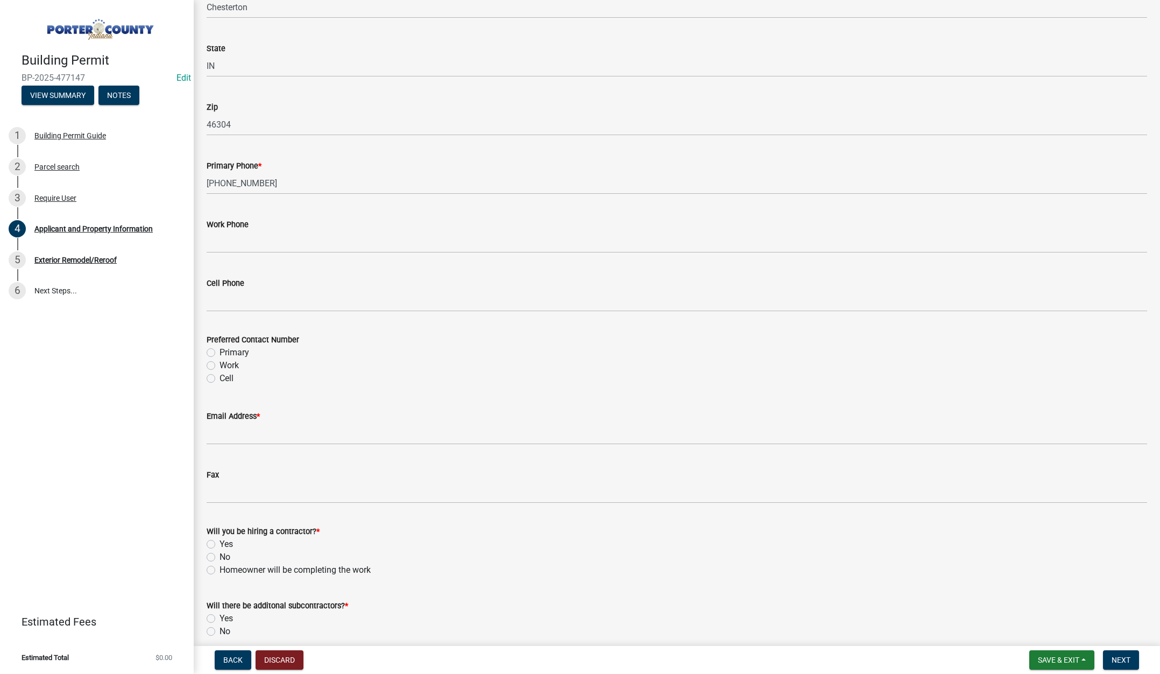
click at [220, 352] on label "Primary" at bounding box center [235, 352] width 30 height 13
click at [220, 352] on input "Primary" at bounding box center [223, 349] width 7 height 7
radio input "true"
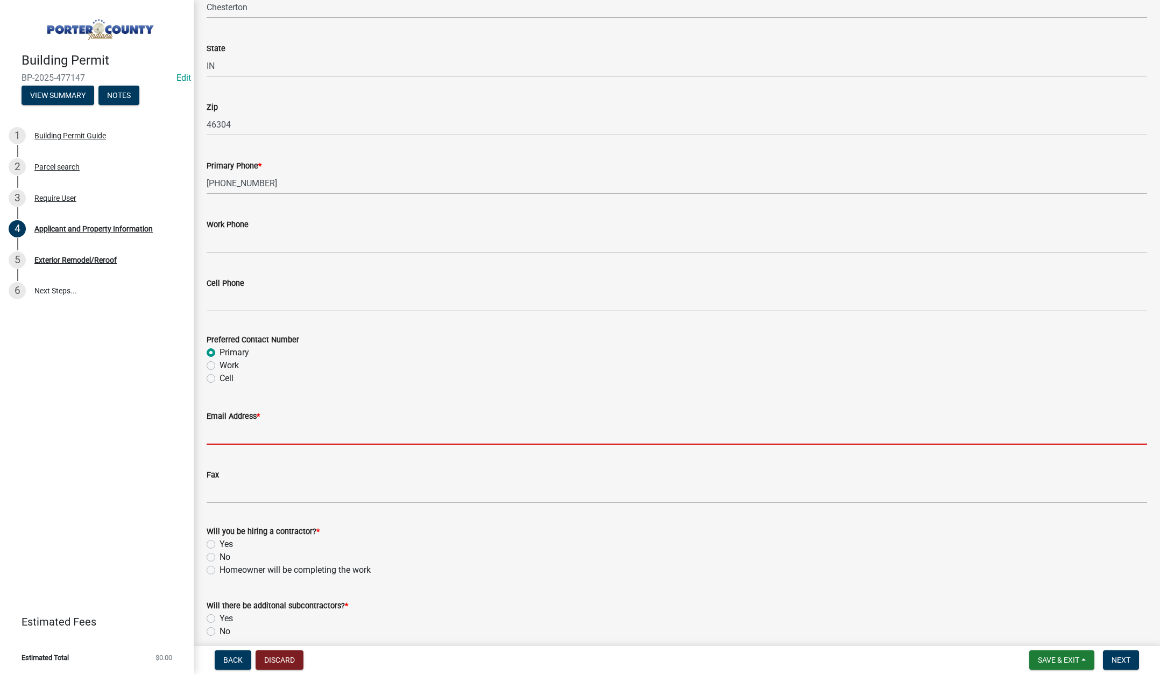
click at [217, 434] on input "Email Address *" at bounding box center [677, 433] width 941 height 22
type input "lisa@terrysdiscountwindows.com"
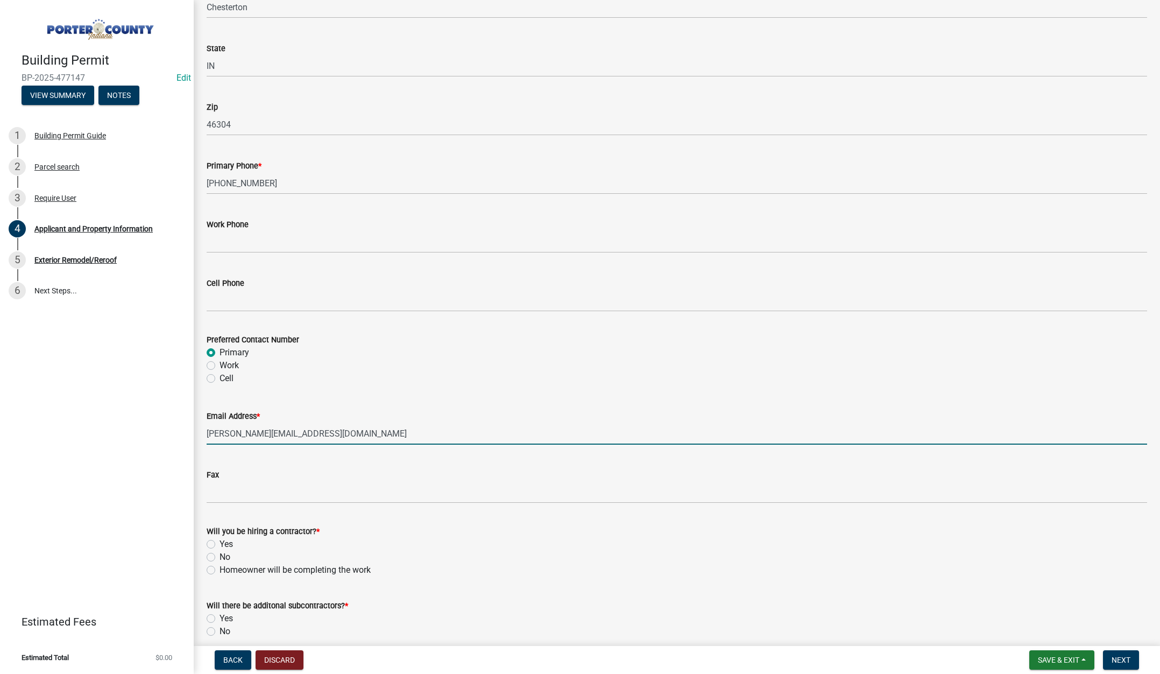
click at [220, 544] on label "Yes" at bounding box center [226, 544] width 13 height 13
click at [220, 544] on input "Yes" at bounding box center [223, 541] width 7 height 7
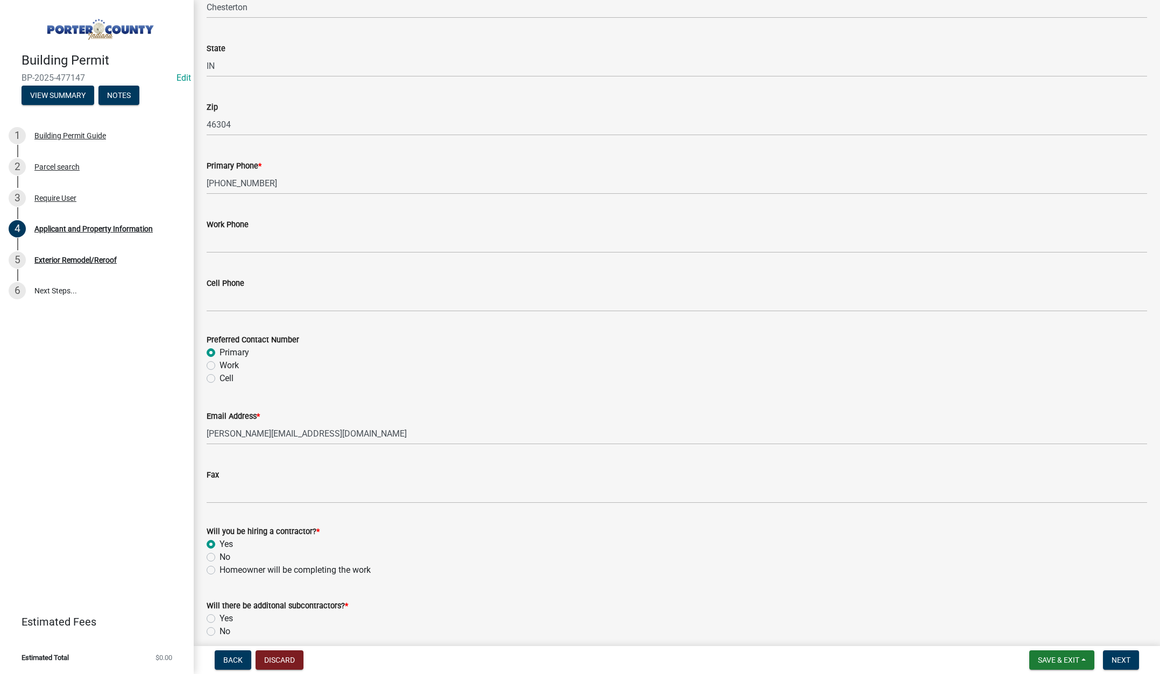
radio input "true"
click at [220, 631] on label "No" at bounding box center [225, 631] width 11 height 13
click at [220, 631] on input "No" at bounding box center [223, 628] width 7 height 7
radio input "true"
click at [1121, 657] on span "Next" at bounding box center [1121, 659] width 19 height 9
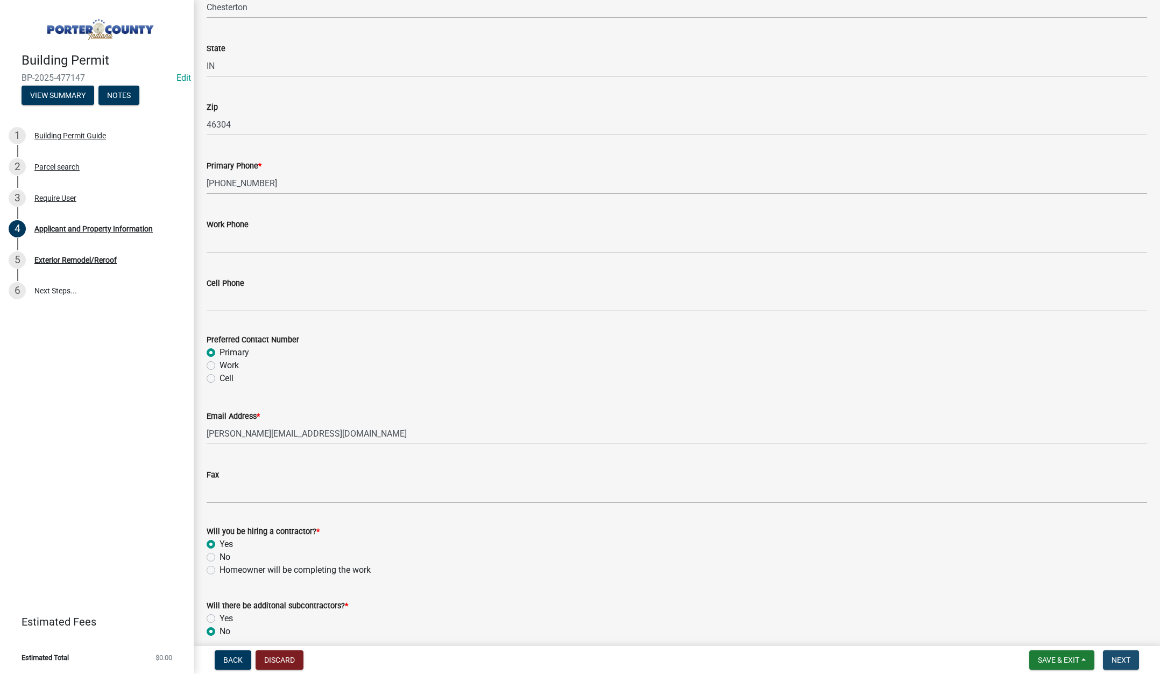
scroll to position [0, 0]
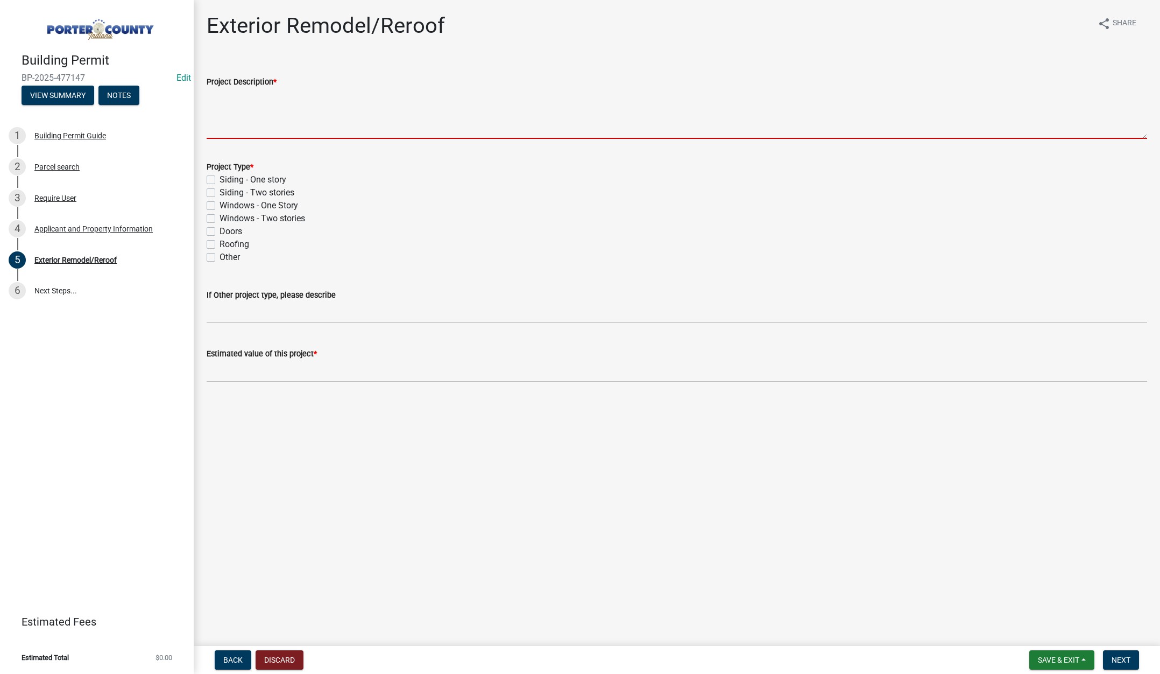
click at [266, 100] on textarea "Project Description *" at bounding box center [677, 113] width 941 height 51
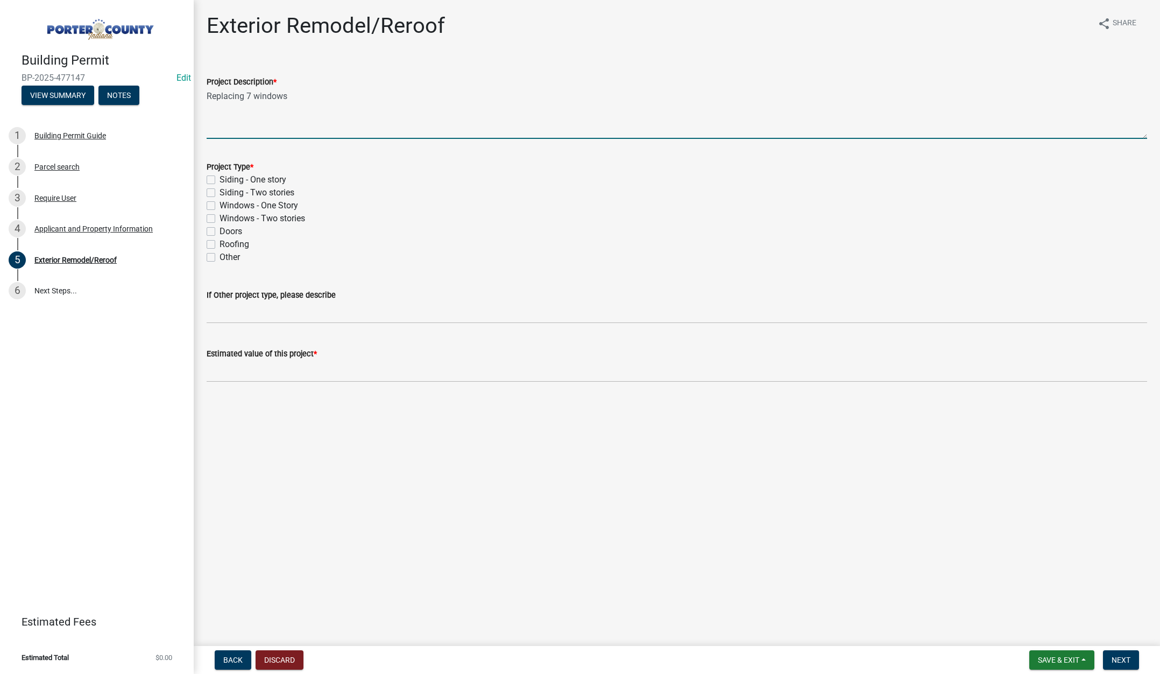
type textarea "Replacing 7 windows"
click at [220, 206] on label "Windows - One Story" at bounding box center [259, 205] width 79 height 13
click at [220, 206] on input "Windows - One Story" at bounding box center [223, 202] width 7 height 7
checkbox input "true"
checkbox input "false"
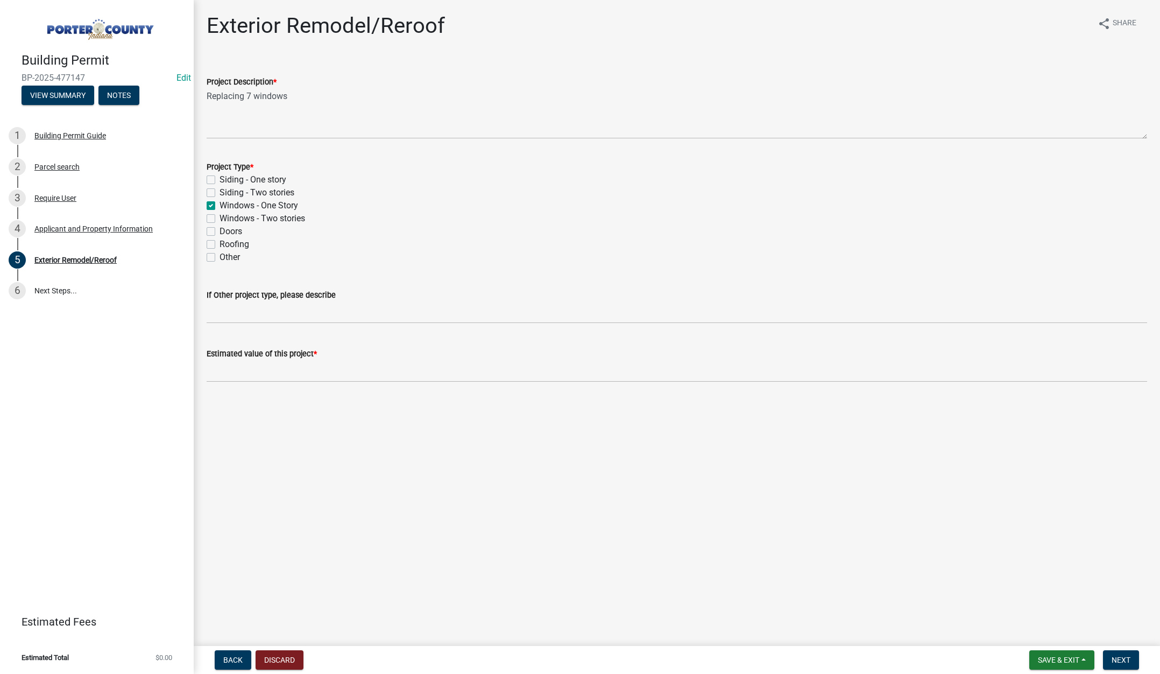
checkbox input "false"
checkbox input "true"
checkbox input "false"
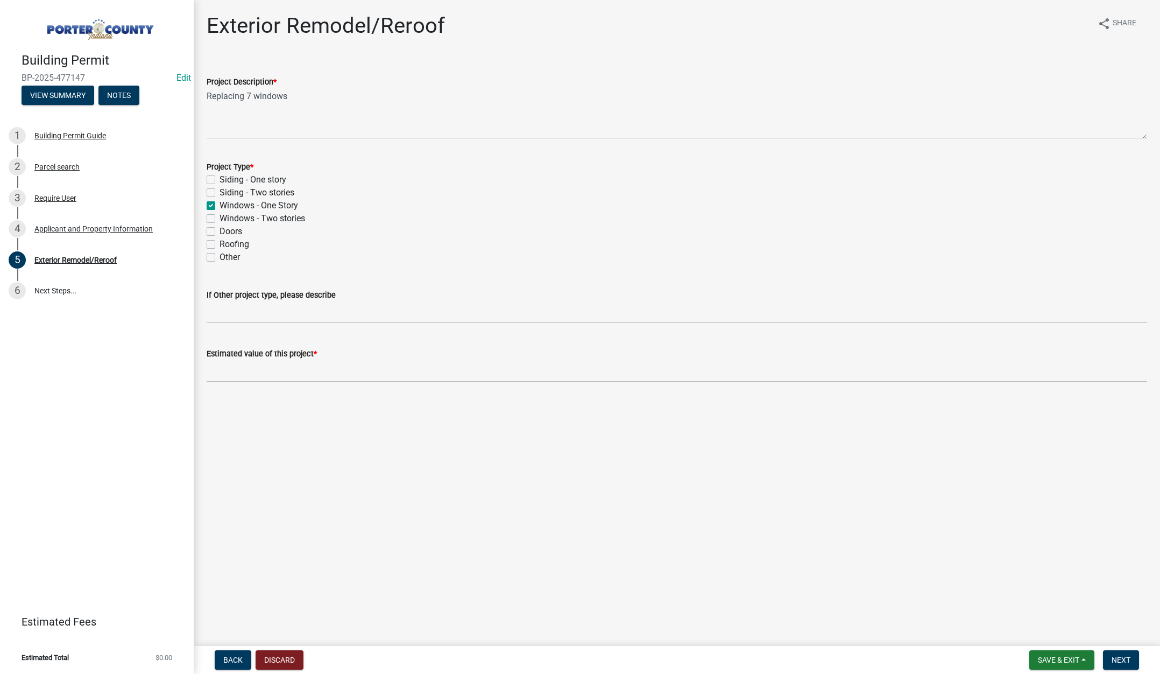
checkbox input "false"
drag, startPoint x: 225, startPoint y: 369, endPoint x: 232, endPoint y: 359, distance: 11.5
click at [228, 368] on input "text" at bounding box center [677, 371] width 941 height 22
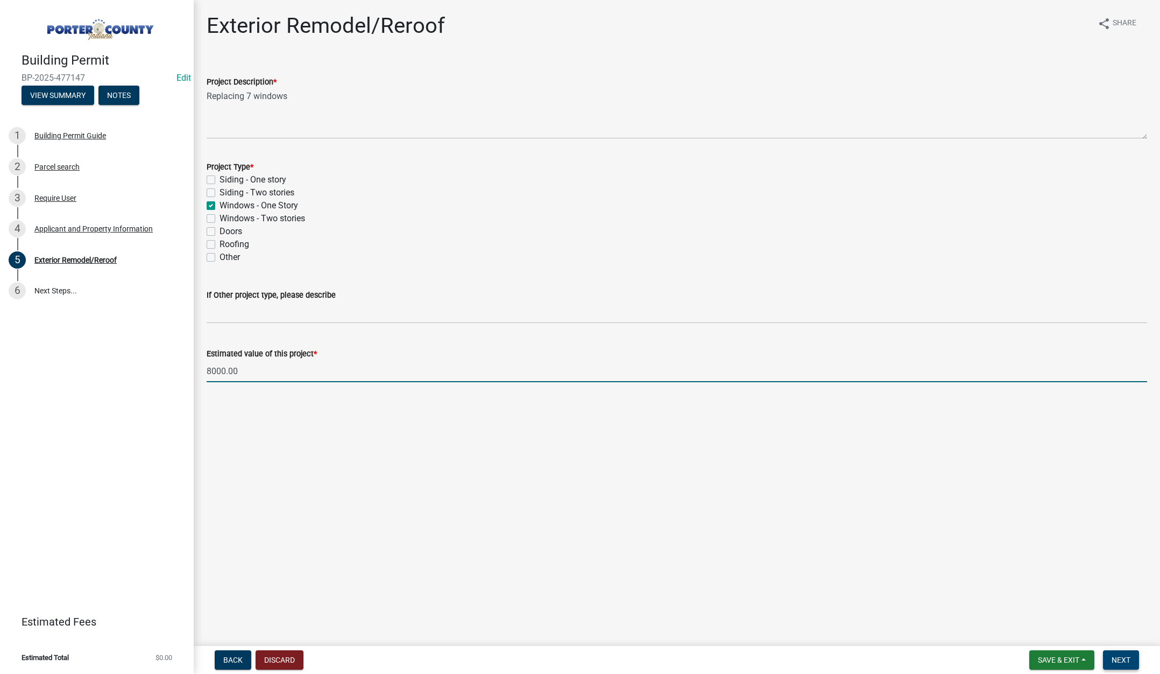
type input "8000"
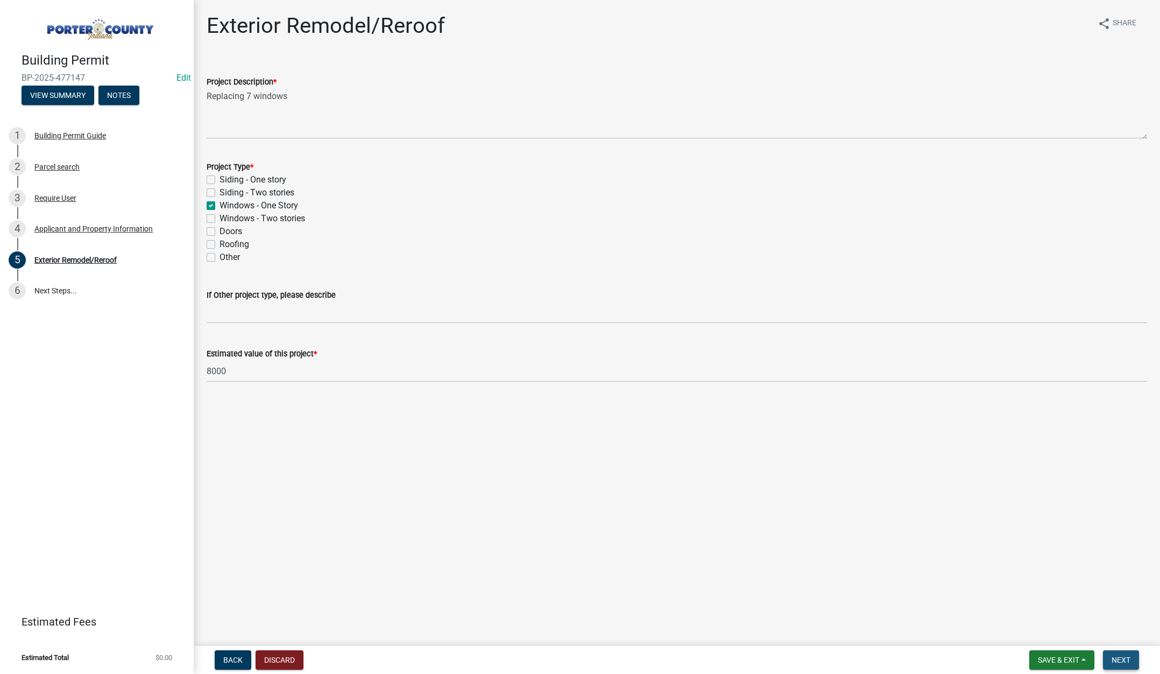
click at [1118, 653] on button "Next" at bounding box center [1121, 659] width 36 height 19
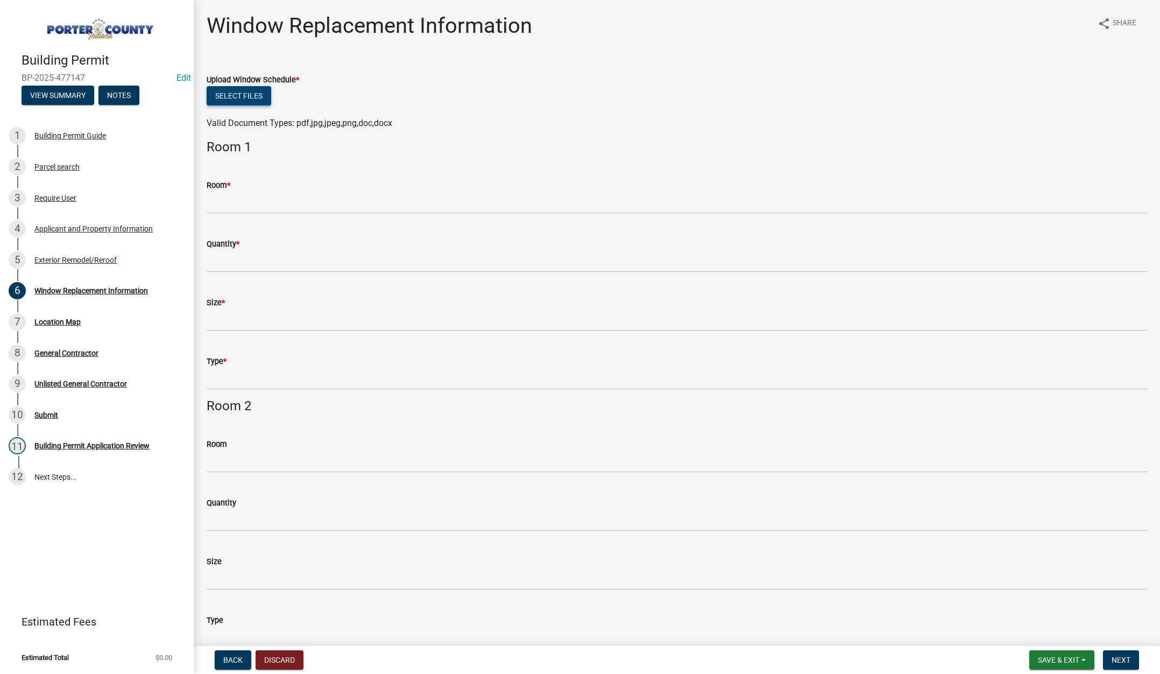
click at [244, 96] on button "Select files" at bounding box center [239, 95] width 65 height 19
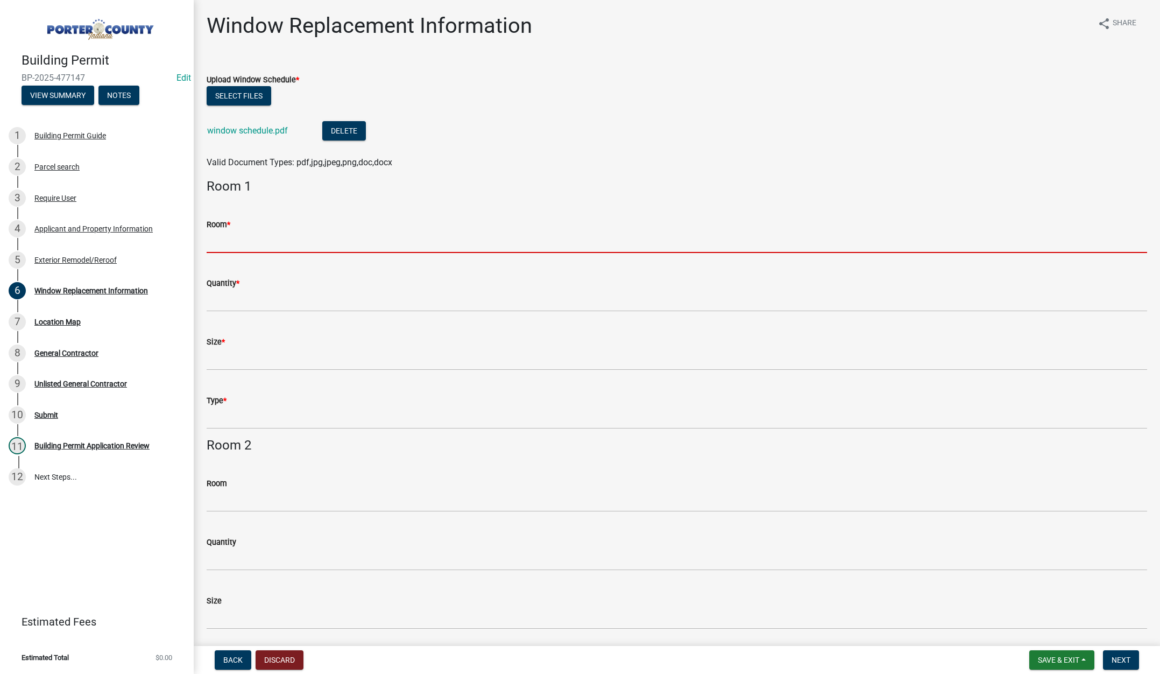
click at [221, 243] on input "Room *" at bounding box center [677, 242] width 941 height 22
type input "see attached"
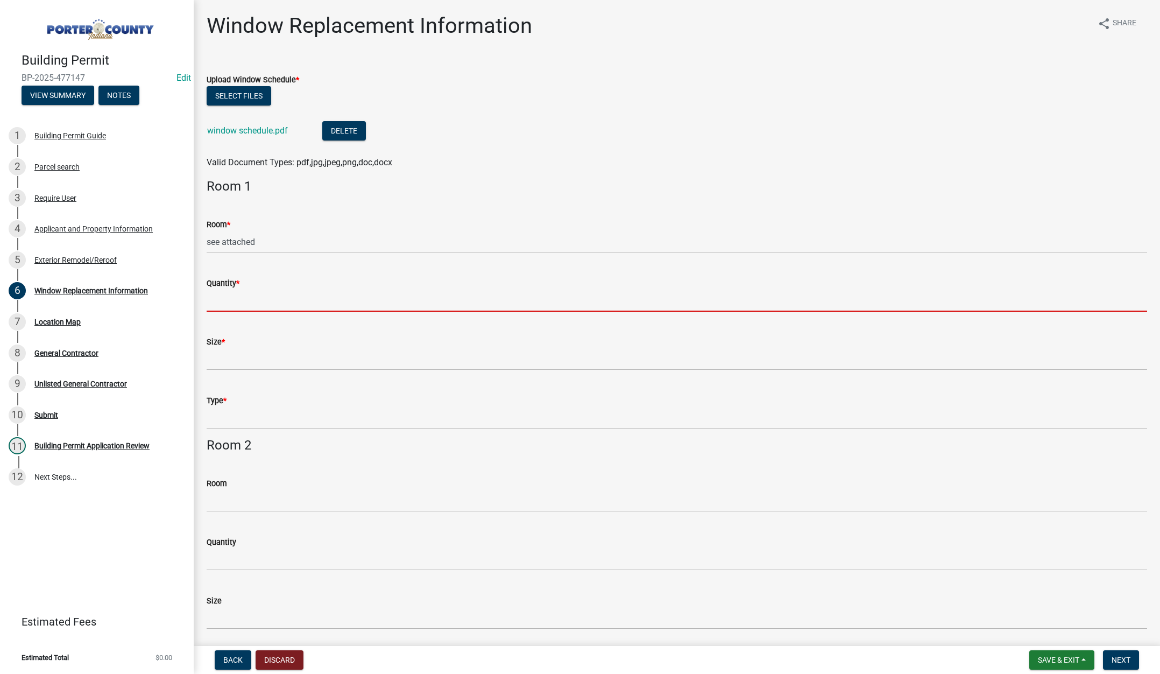
click at [245, 300] on input "Quantity *" at bounding box center [677, 300] width 941 height 22
type input "see attached"
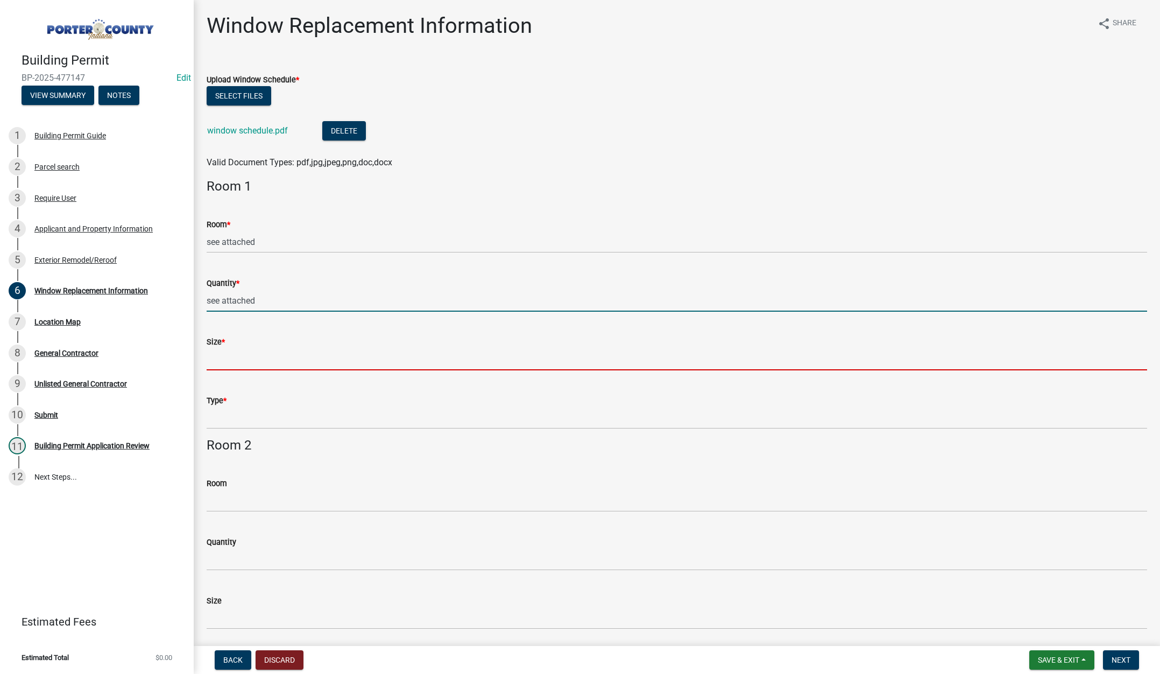
click at [234, 362] on input "Size *" at bounding box center [677, 359] width 941 height 22
type input "see attached"
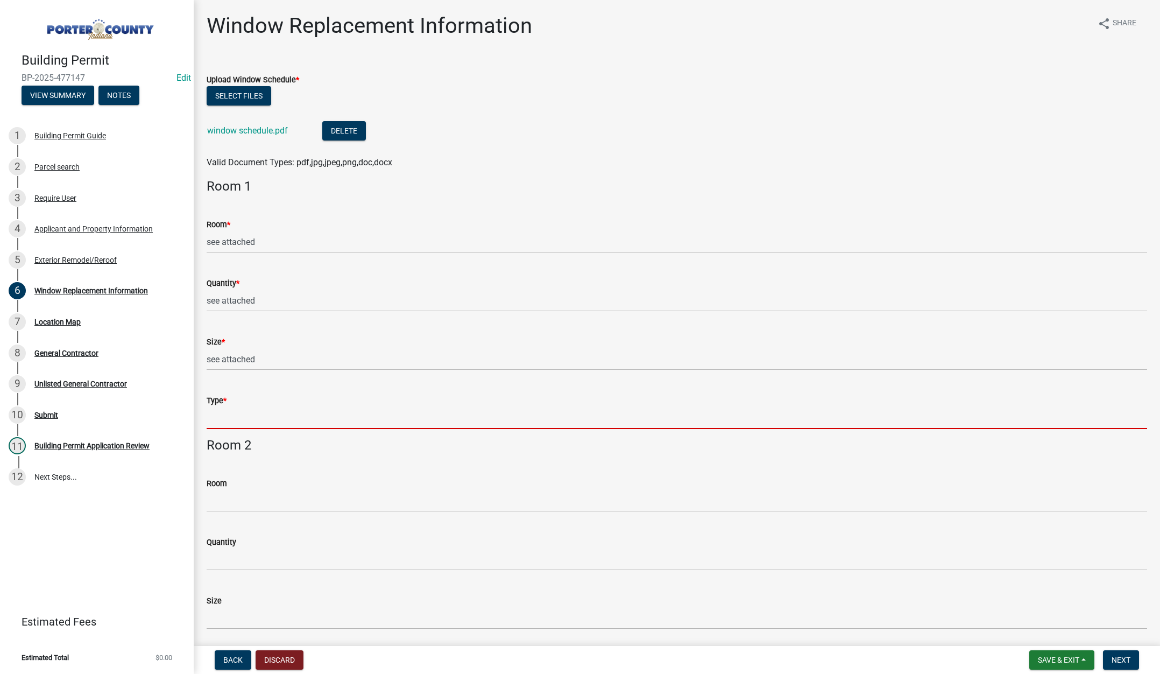
click at [241, 422] on input "Type *" at bounding box center [677, 418] width 941 height 22
type input "see attached"
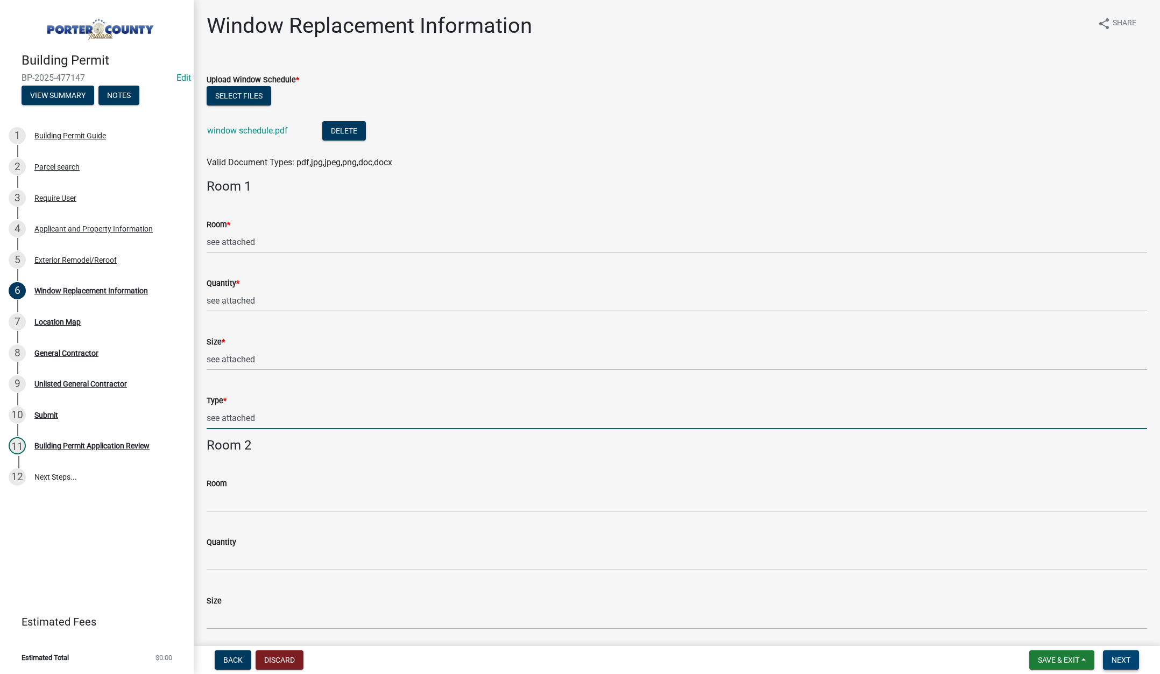
click at [1111, 657] on button "Next" at bounding box center [1121, 659] width 36 height 19
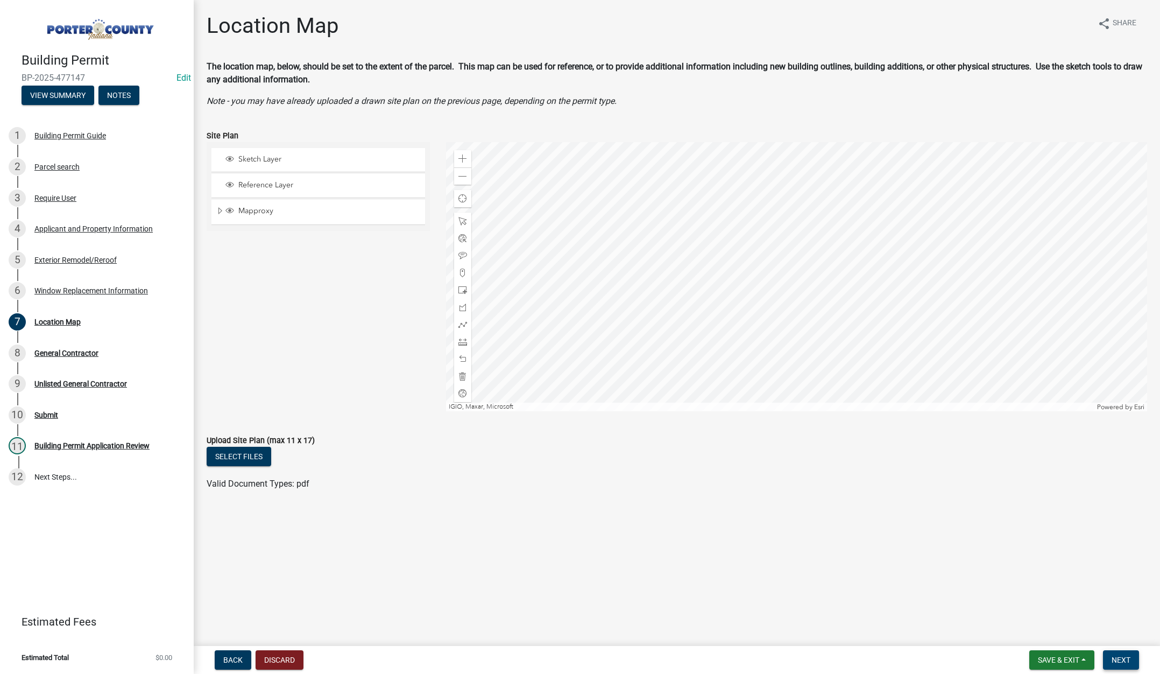
click at [1119, 662] on span "Next" at bounding box center [1121, 659] width 19 height 9
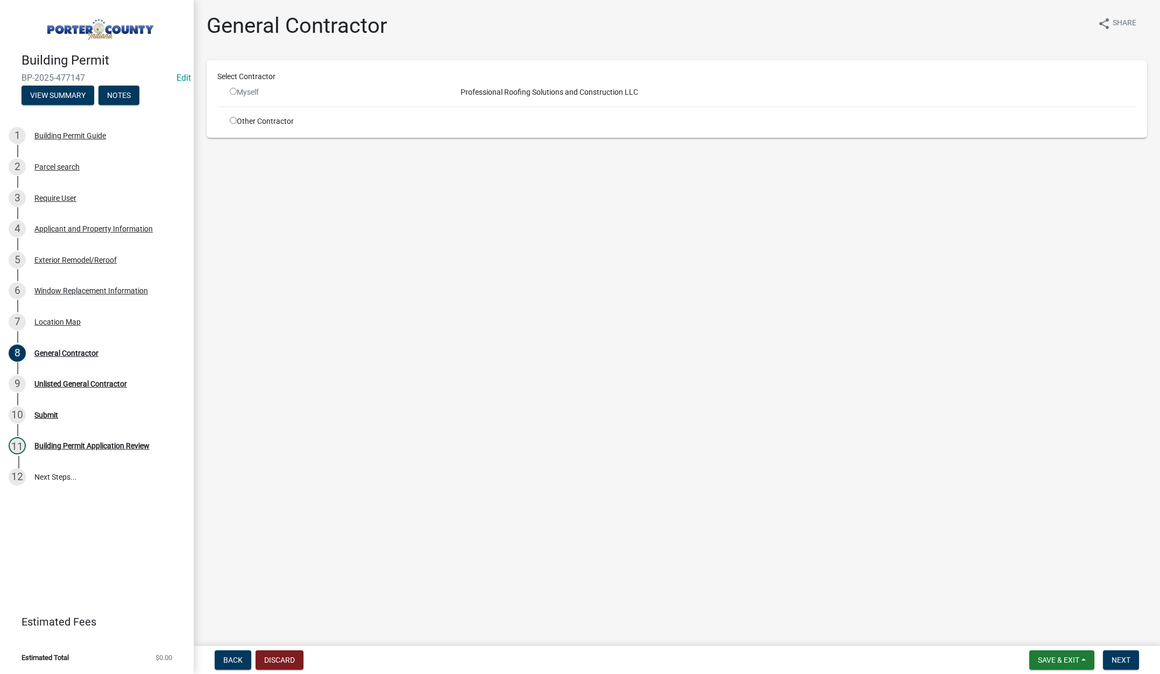
click at [232, 118] on input "radio" at bounding box center [233, 120] width 7 height 7
radio input "true"
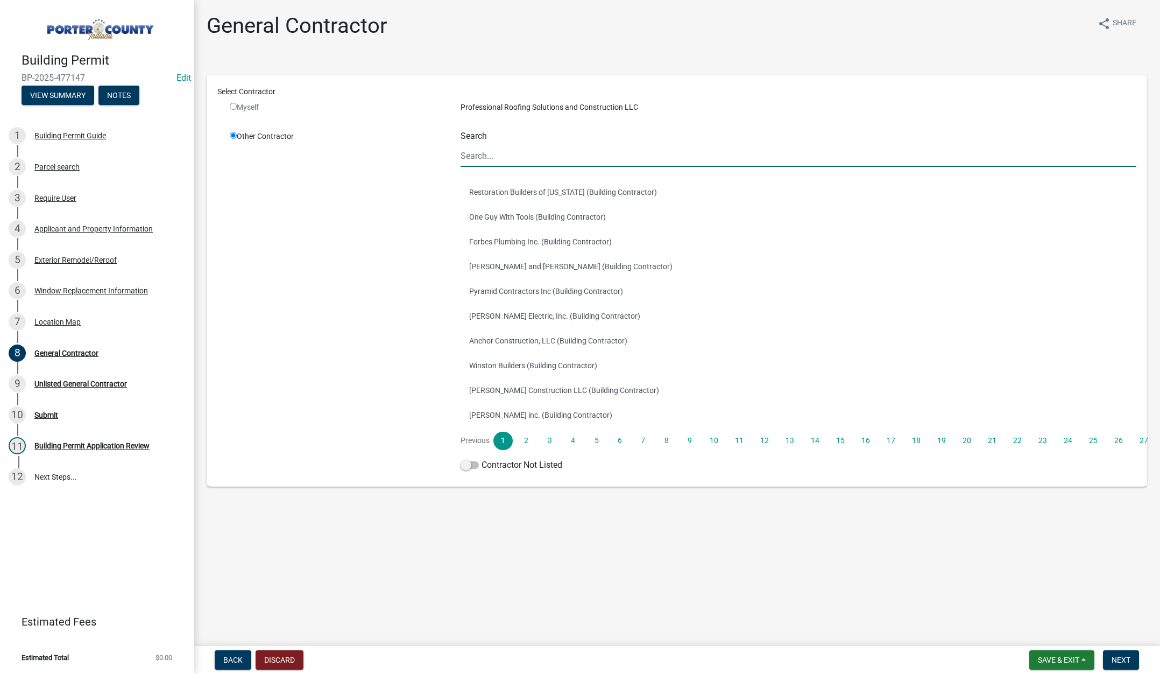
click at [483, 155] on input "Search" at bounding box center [799, 156] width 676 height 22
type input "terry"
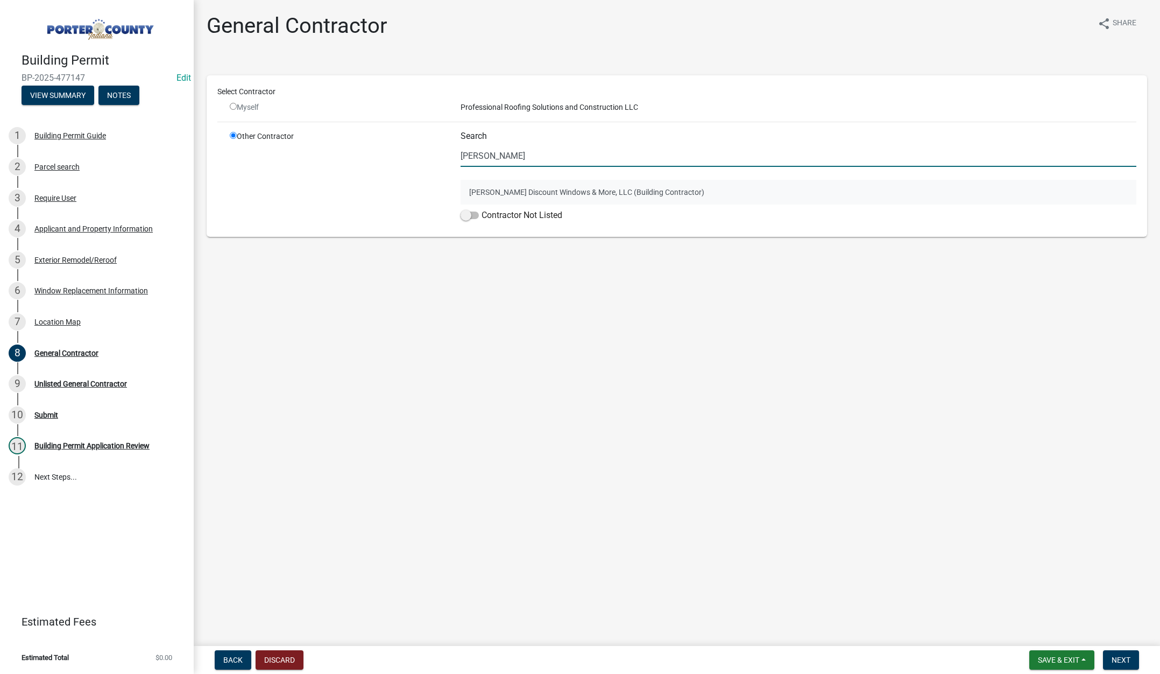
click at [526, 191] on button "Terry's Discount Windows & More, LLC (Building Contractor)" at bounding box center [799, 192] width 676 height 25
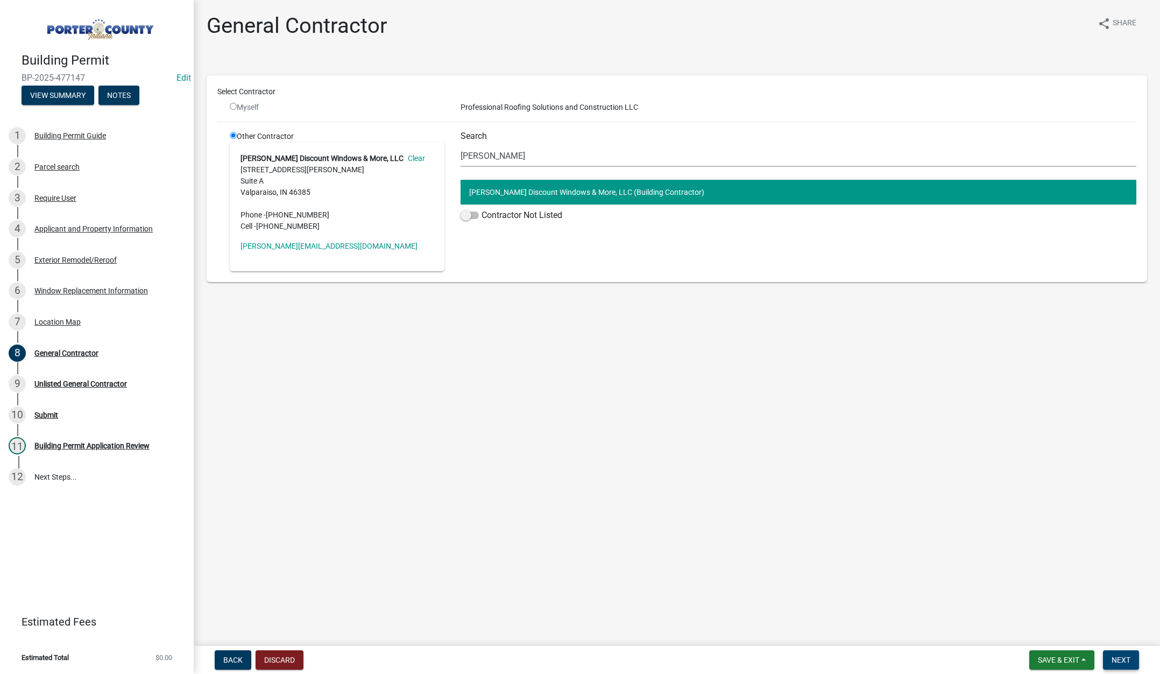
click at [1117, 656] on span "Next" at bounding box center [1121, 659] width 19 height 9
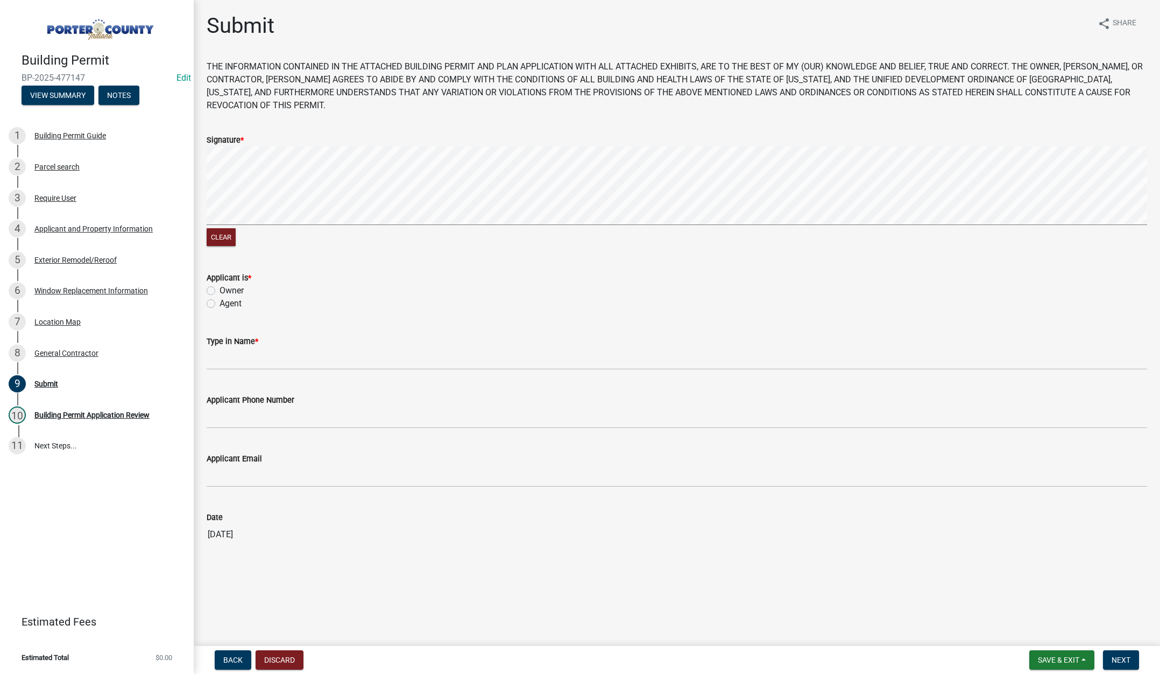
click at [220, 303] on label "Agent" at bounding box center [231, 303] width 22 height 13
click at [220, 303] on input "Agent" at bounding box center [223, 300] width 7 height 7
radio input "true"
click at [222, 357] on input "Type in Name *" at bounding box center [677, 359] width 941 height 22
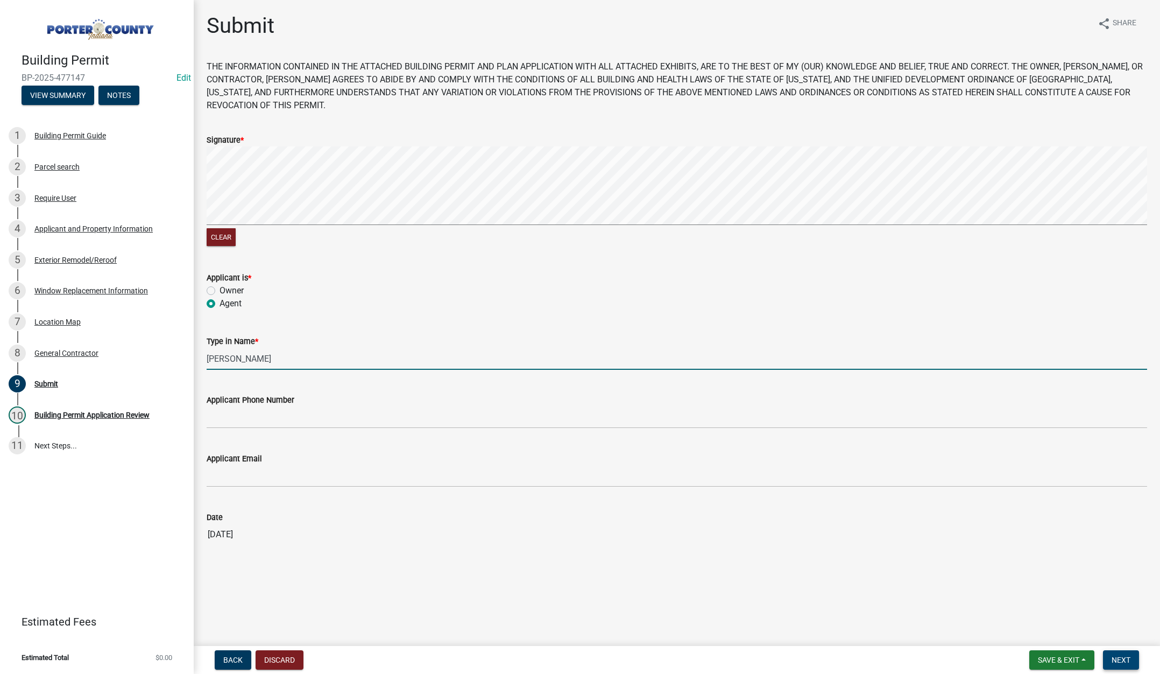
type input "Lisa"
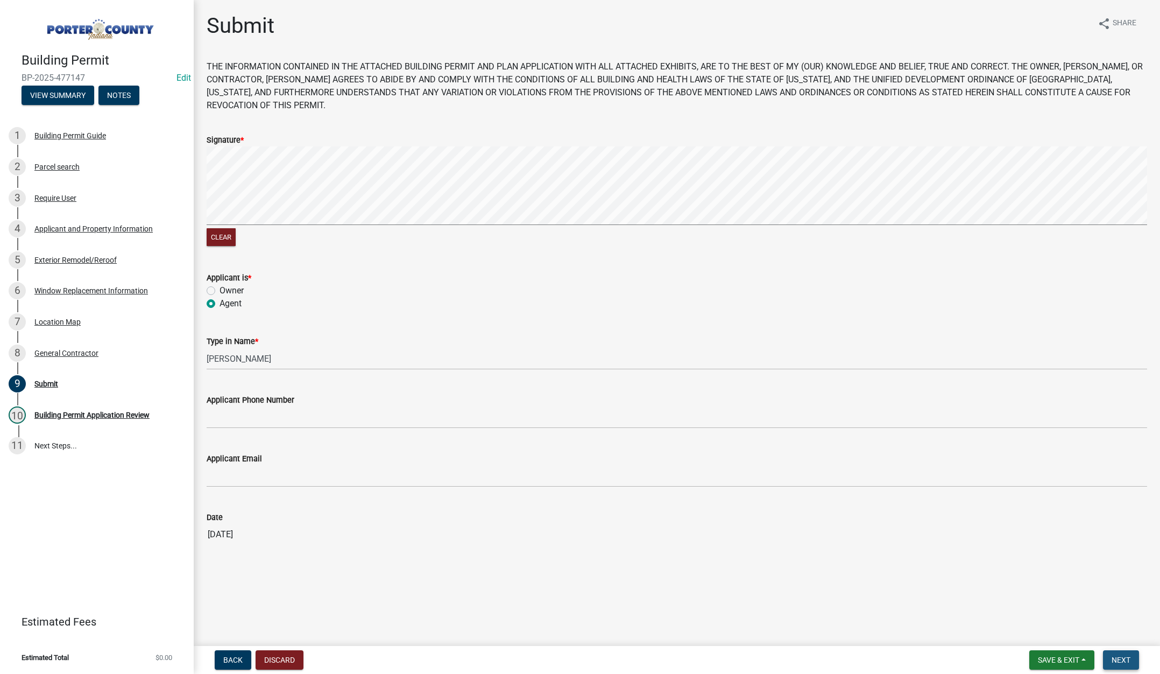
click at [1122, 659] on span "Next" at bounding box center [1121, 659] width 19 height 9
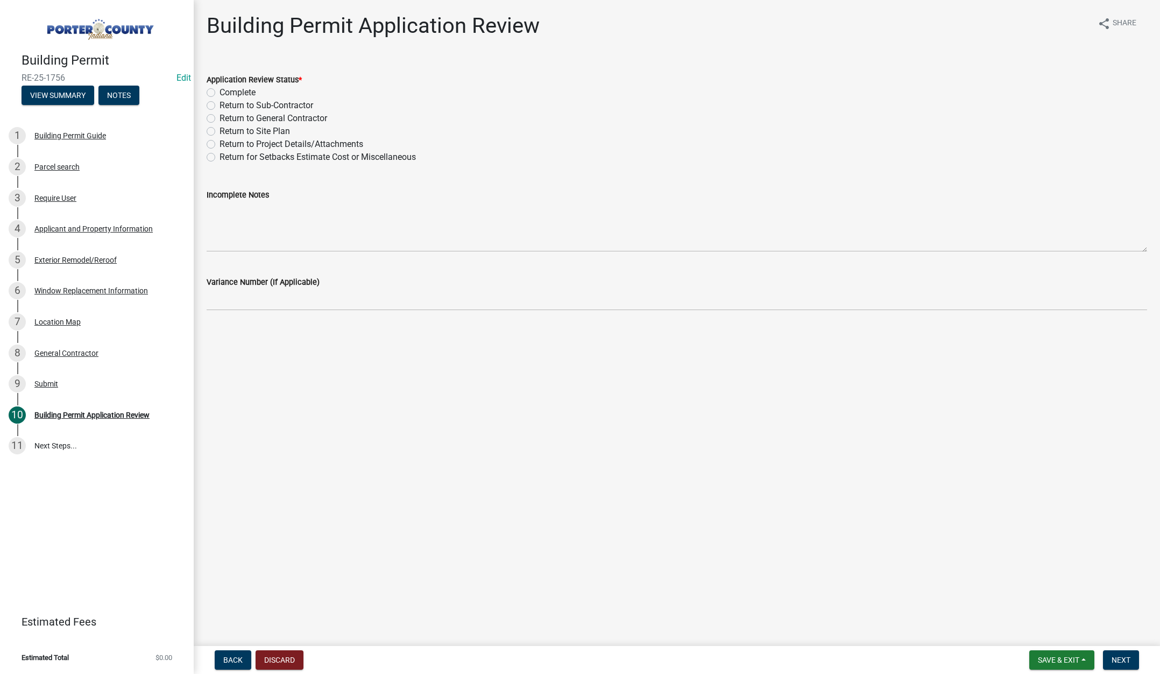
click at [220, 90] on label "Complete" at bounding box center [238, 92] width 36 height 13
click at [220, 90] on input "Complete" at bounding box center [223, 89] width 7 height 7
radio input "true"
click at [1113, 664] on span "Next" at bounding box center [1121, 659] width 19 height 9
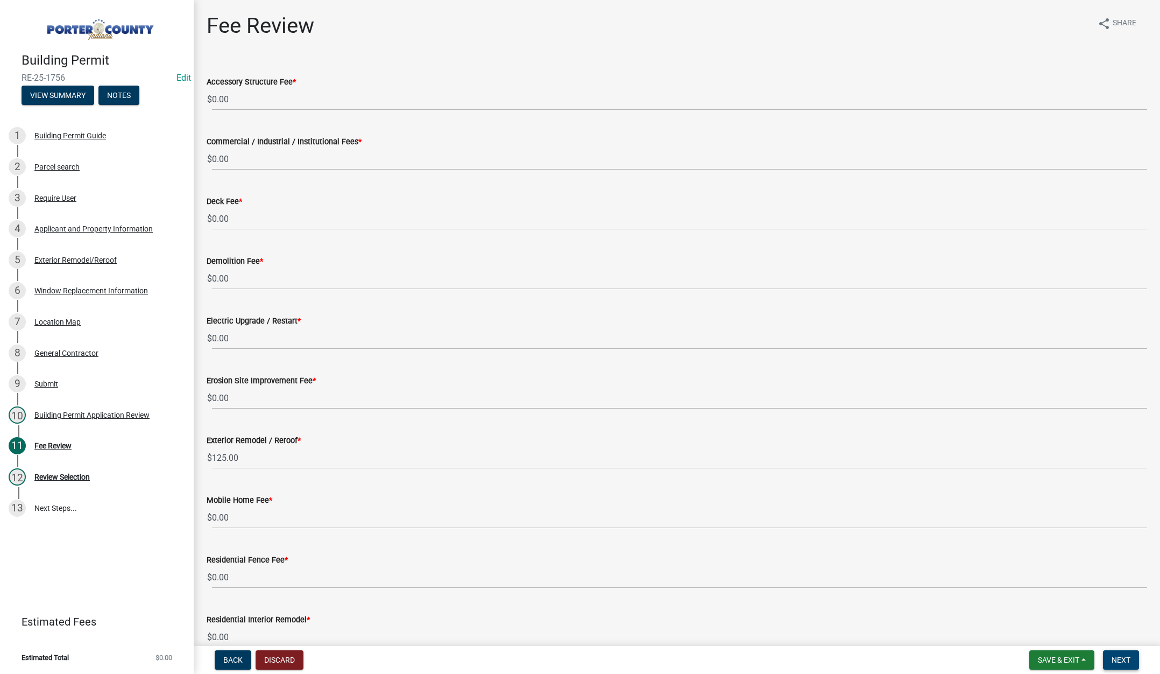
click at [1126, 656] on span "Next" at bounding box center [1121, 659] width 19 height 9
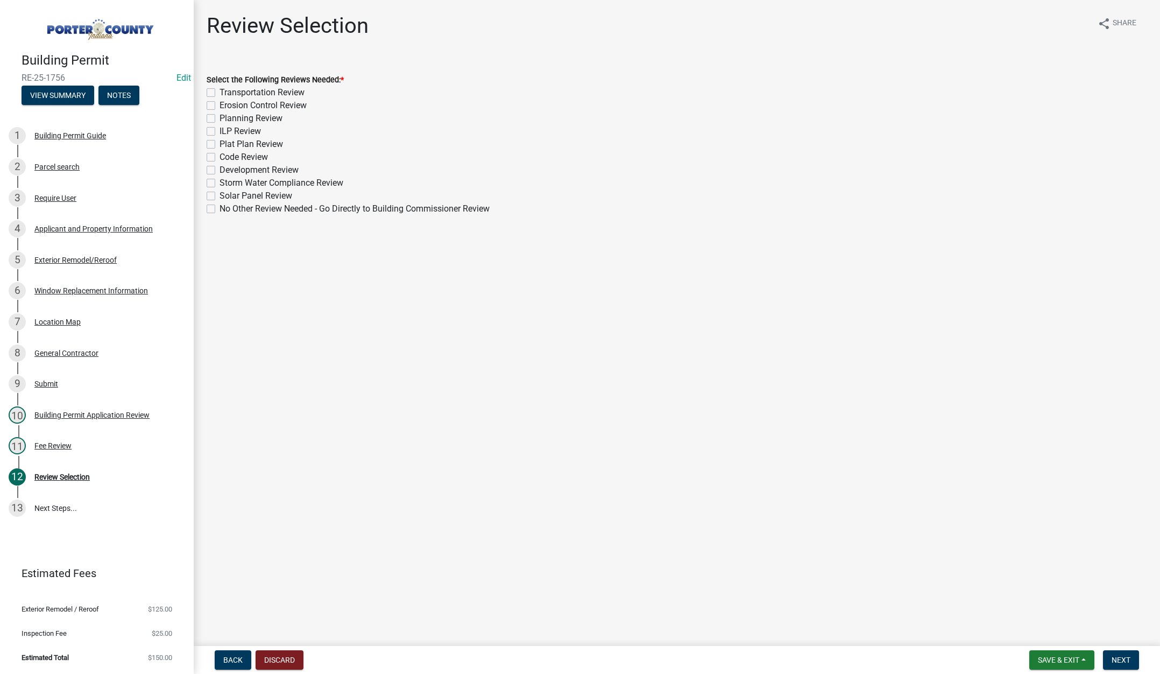
click at [220, 208] on label "No Other Review Needed - Go Directly to Building Commissioner Review" at bounding box center [355, 208] width 270 height 13
click at [220, 208] on input "No Other Review Needed - Go Directly to Building Commissioner Review" at bounding box center [223, 205] width 7 height 7
checkbox input "true"
checkbox input "false"
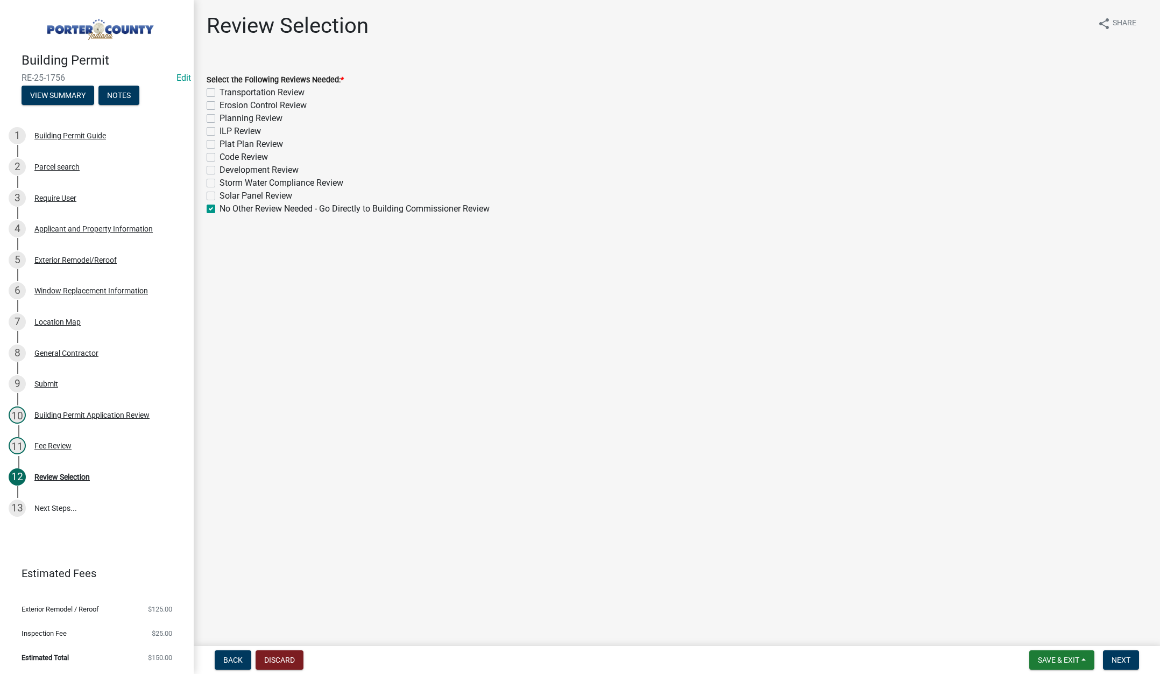
checkbox input "false"
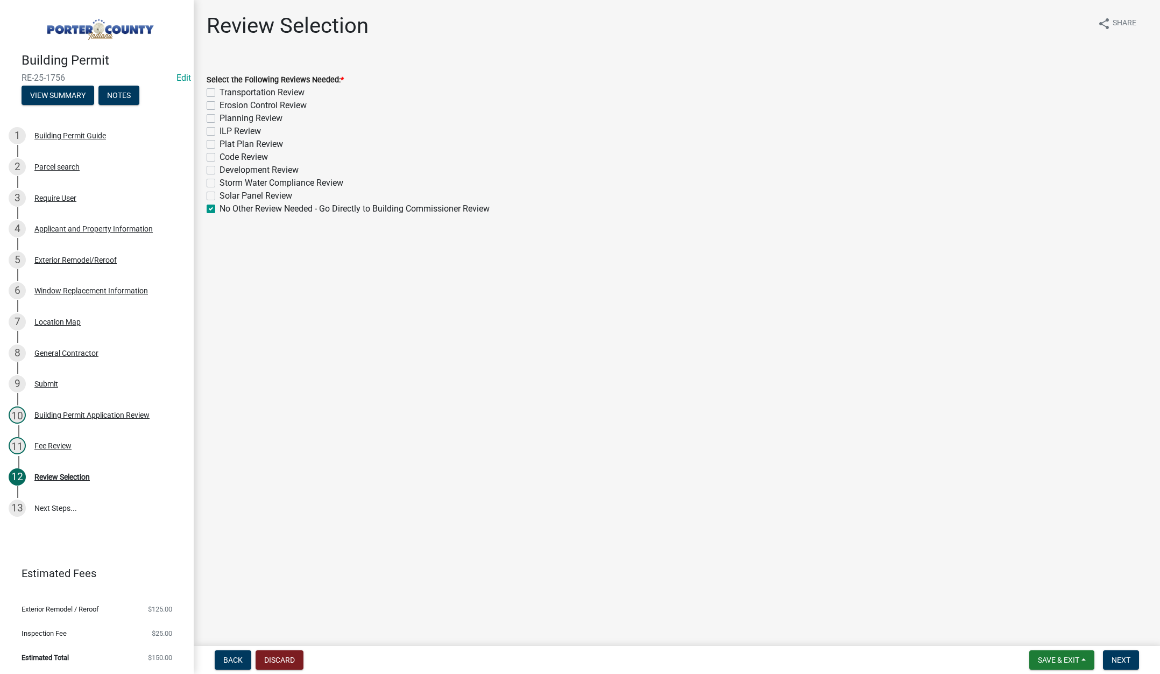
checkbox input "false"
checkbox input "true"
click at [1125, 659] on span "Next" at bounding box center [1121, 659] width 19 height 9
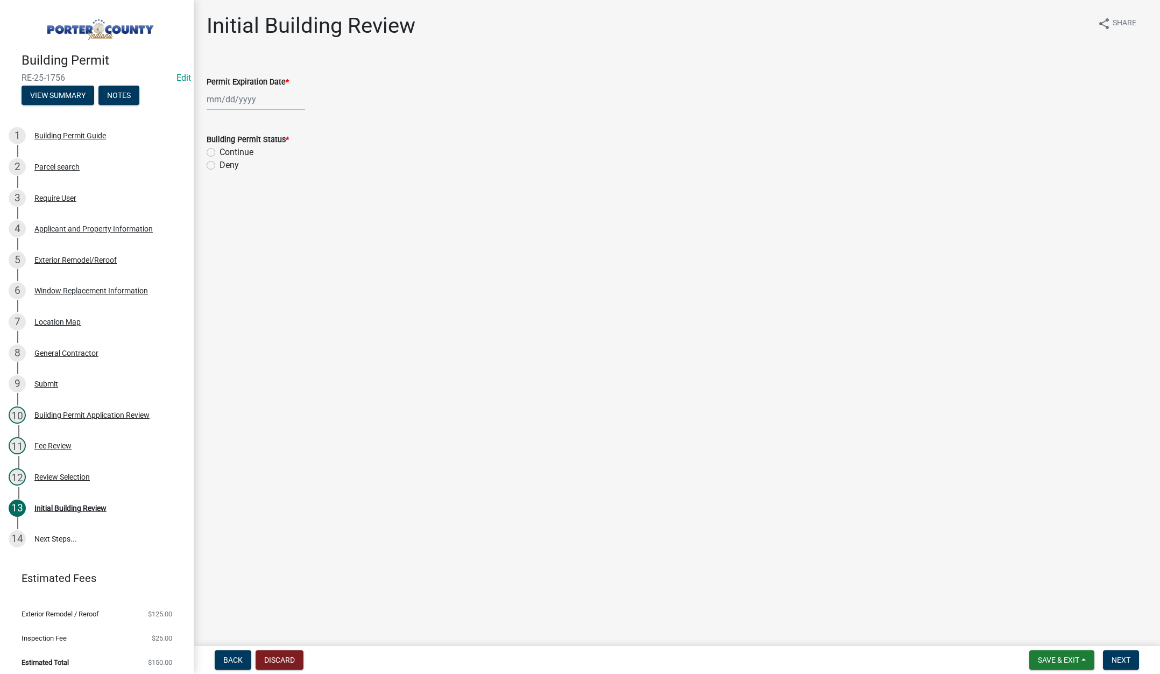
click at [277, 97] on div at bounding box center [256, 99] width 98 height 22
select select "9"
click at [297, 122] on select "1525 1526 1527 1528 1529 1530 1531 1532 1533 1534 1535 1536 1537 1538 1539 1540…" at bounding box center [291, 122] width 39 height 16
select select "2026"
click at [272, 114] on select "1525 1526 1527 1528 1529 1530 1531 1532 1533 1534 1535 1536 1537 1538 1539 1540…" at bounding box center [291, 122] width 39 height 16
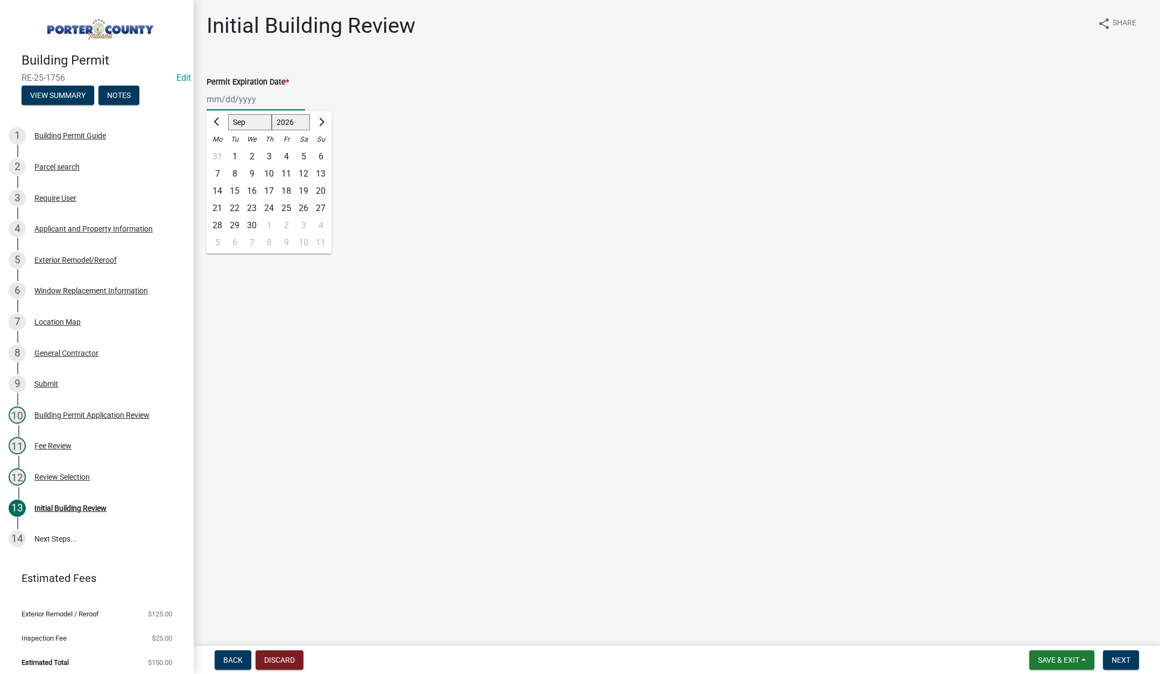
click at [286, 171] on div "11" at bounding box center [286, 173] width 17 height 17
type input "09/11/2026"
click at [220, 151] on label "Continue" at bounding box center [237, 152] width 34 height 13
click at [220, 151] on input "Continue" at bounding box center [223, 149] width 7 height 7
radio input "true"
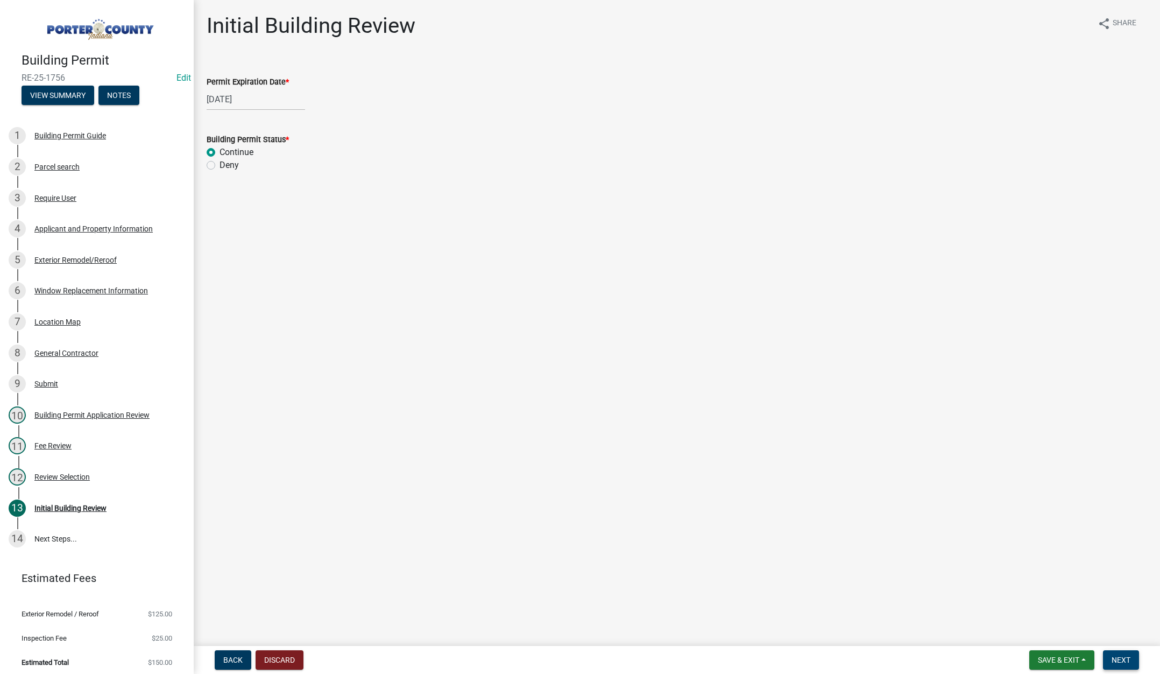
click at [1116, 659] on span "Next" at bounding box center [1121, 659] width 19 height 9
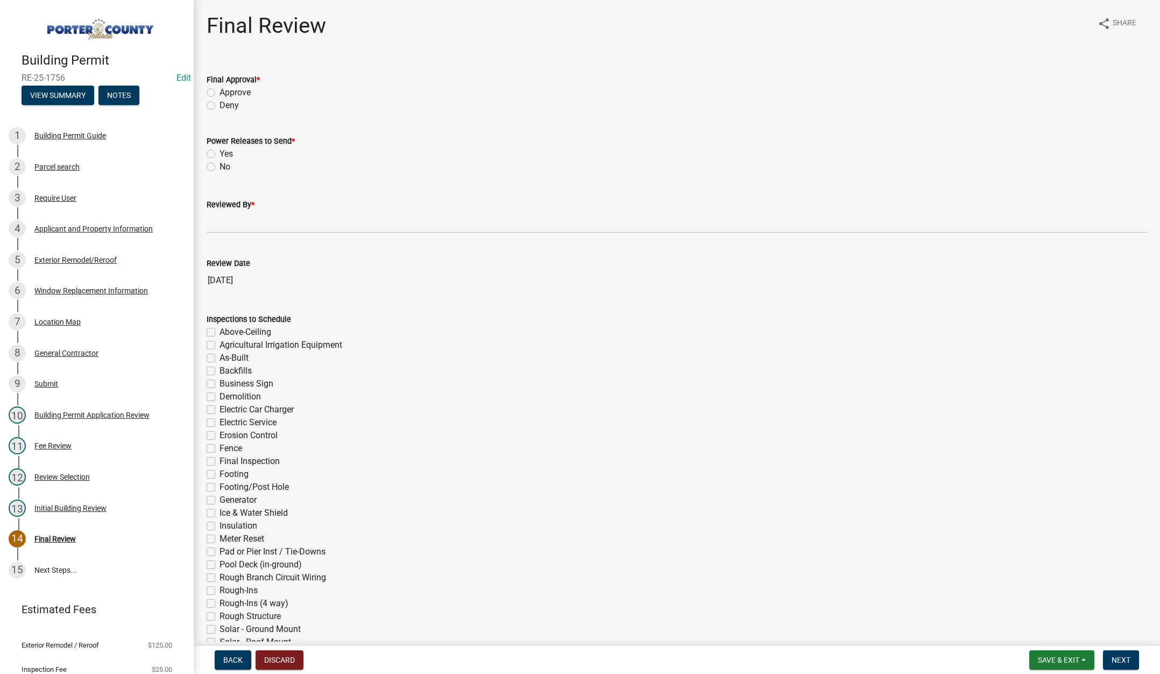
click at [220, 90] on label "Approve" at bounding box center [235, 92] width 31 height 13
click at [220, 90] on input "Approve" at bounding box center [223, 89] width 7 height 7
radio input "true"
click at [220, 167] on label "No" at bounding box center [225, 166] width 11 height 13
click at [220, 167] on input "No" at bounding box center [223, 163] width 7 height 7
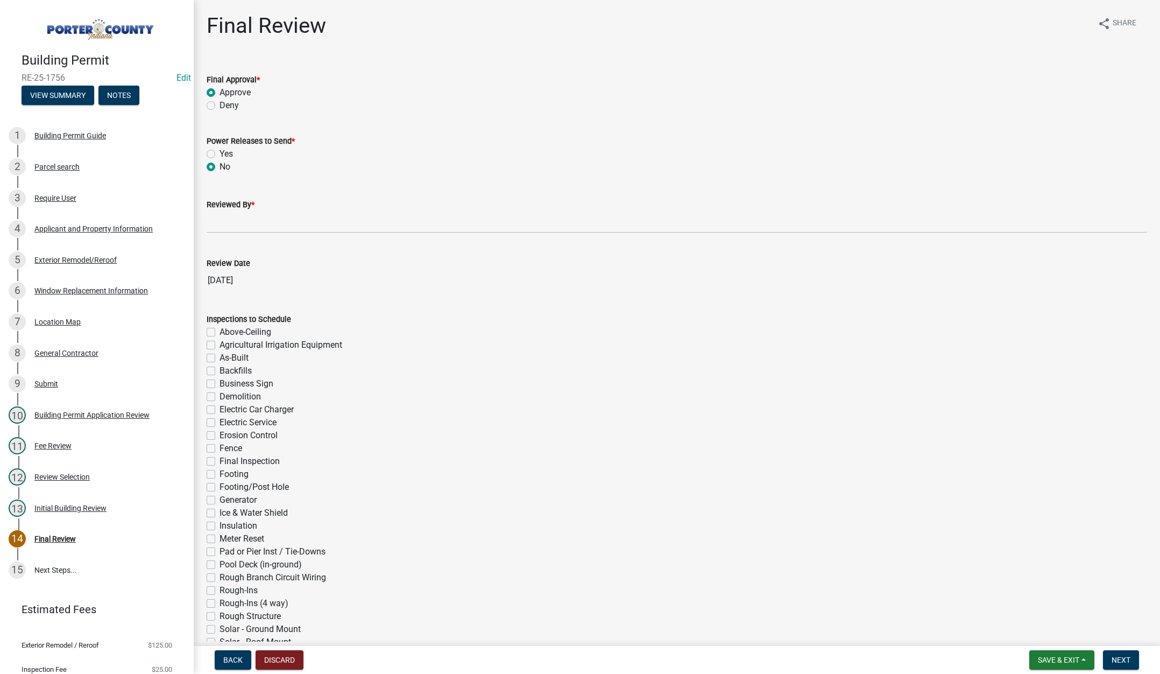
radio input "true"
drag, startPoint x: 222, startPoint y: 227, endPoint x: 231, endPoint y: 228, distance: 8.6
click at [222, 227] on input "Reviewed By *" at bounding box center [677, 222] width 941 height 22
type input "Tami"
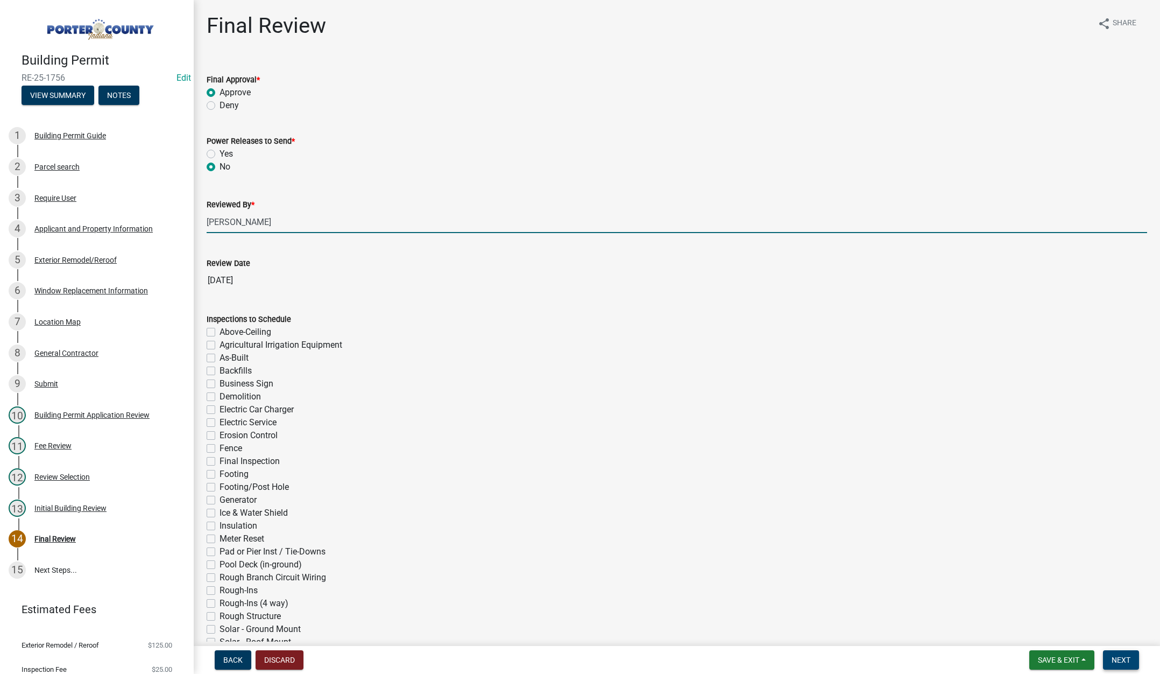
click at [1127, 656] on span "Next" at bounding box center [1121, 659] width 19 height 9
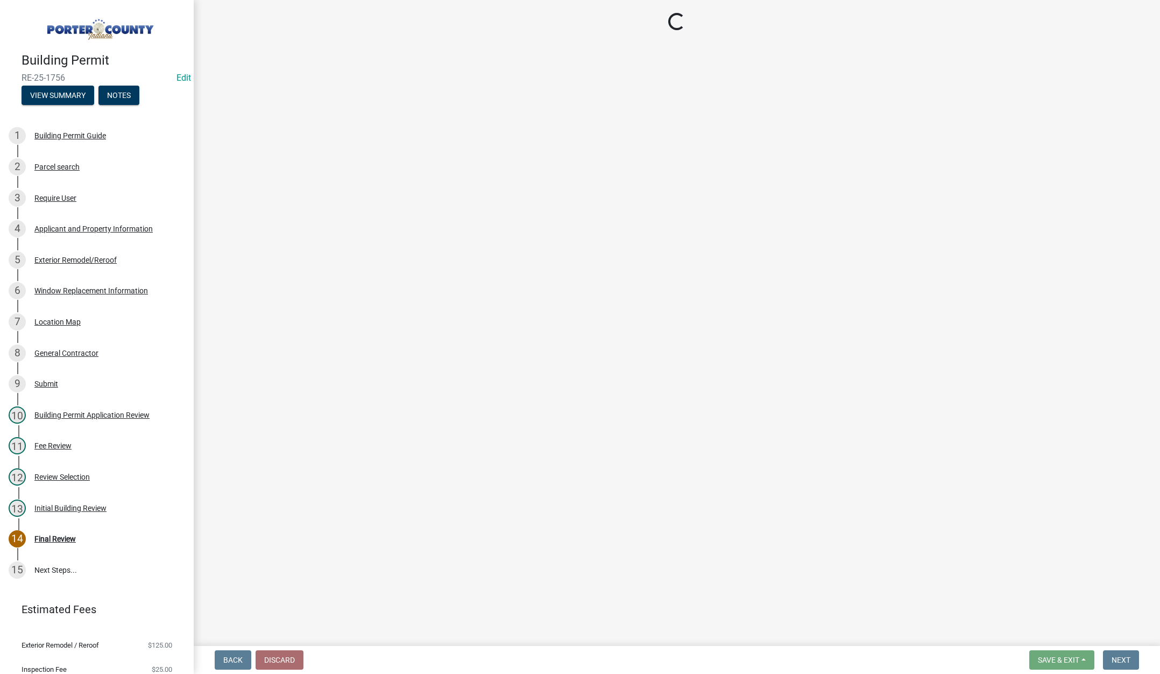
select select "3: 3"
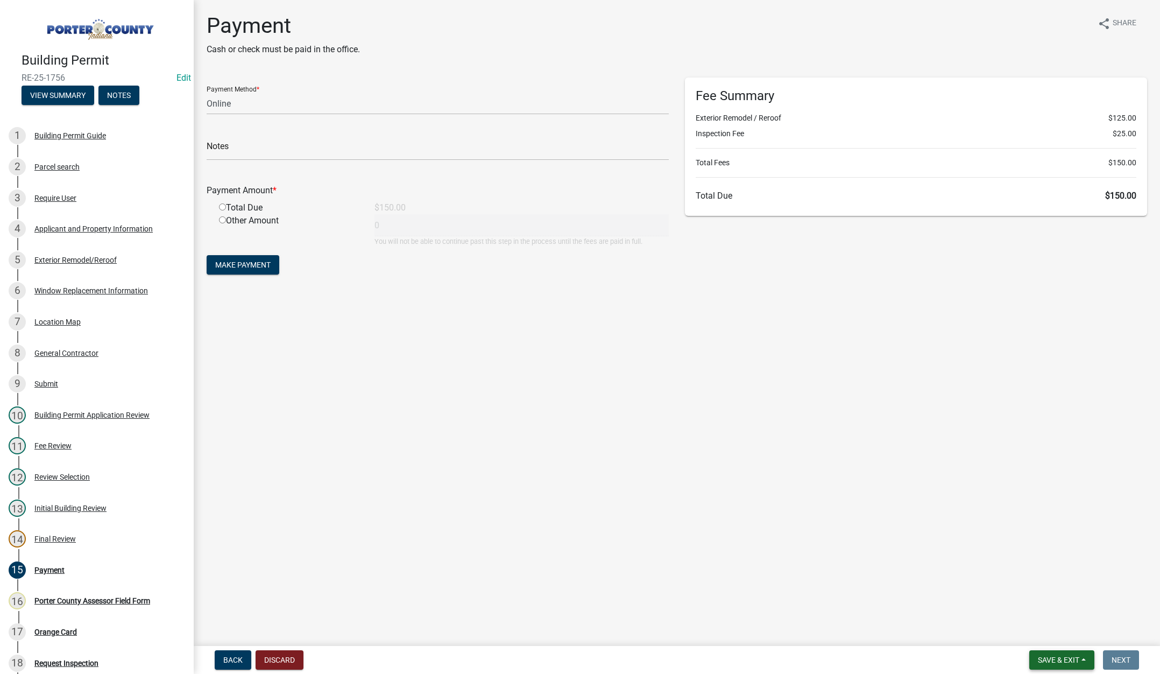
click at [1054, 655] on span "Save & Exit" at bounding box center [1058, 659] width 41 height 9
click at [1057, 639] on button "Save & Exit" at bounding box center [1051, 632] width 86 height 26
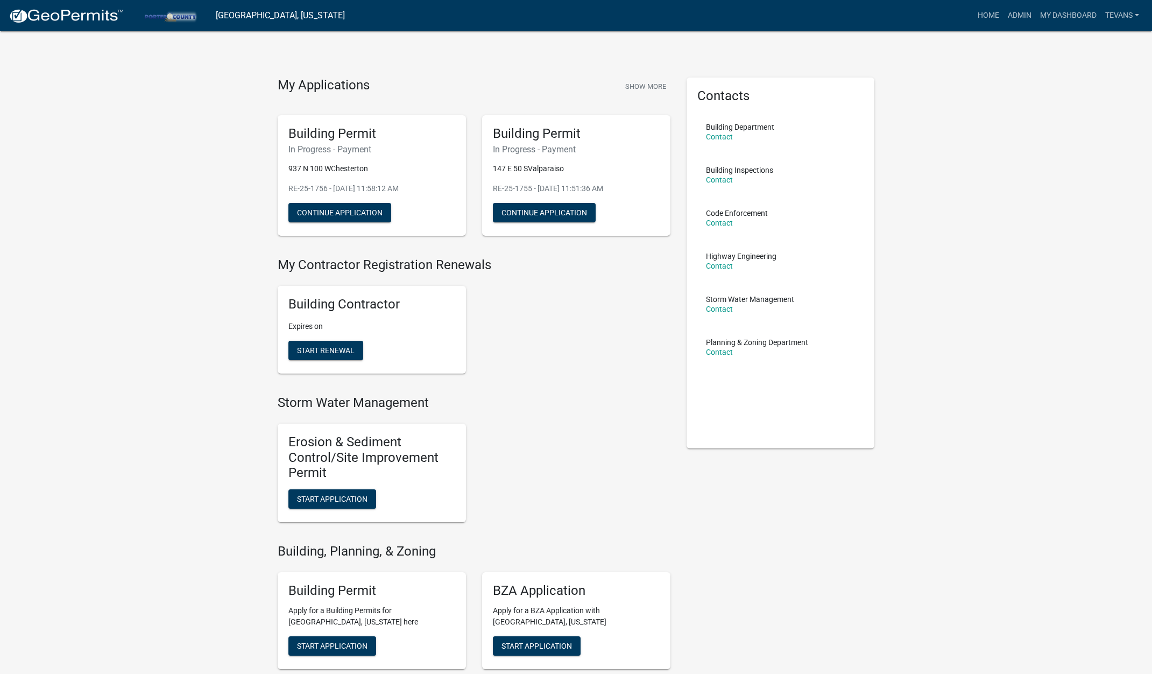
drag, startPoint x: 199, startPoint y: 623, endPoint x: 212, endPoint y: 619, distance: 13.8
drag, startPoint x: 319, startPoint y: 642, endPoint x: 201, endPoint y: 642, distance: 118.4
click at [319, 642] on span "Start Application" at bounding box center [332, 645] width 70 height 9
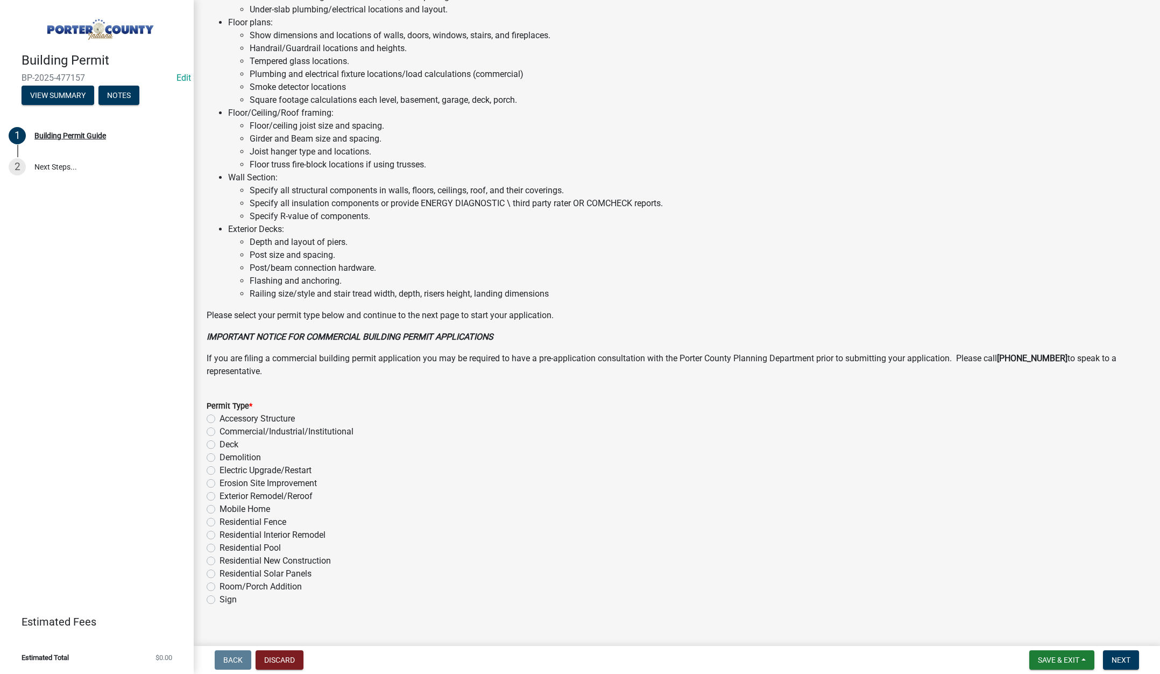
scroll to position [531, 0]
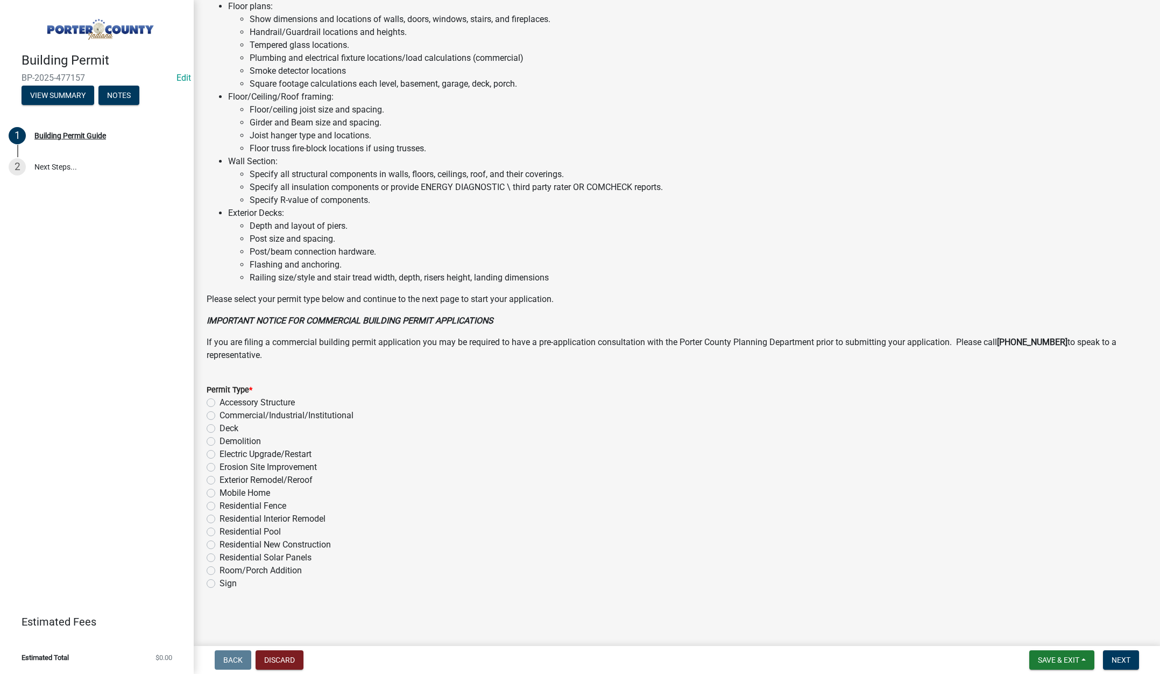
click at [220, 479] on label "Exterior Remodel/Reroof" at bounding box center [266, 479] width 93 height 13
click at [220, 479] on input "Exterior Remodel/Reroof" at bounding box center [223, 476] width 7 height 7
radio input "true"
click at [1118, 656] on span "Next" at bounding box center [1121, 659] width 19 height 9
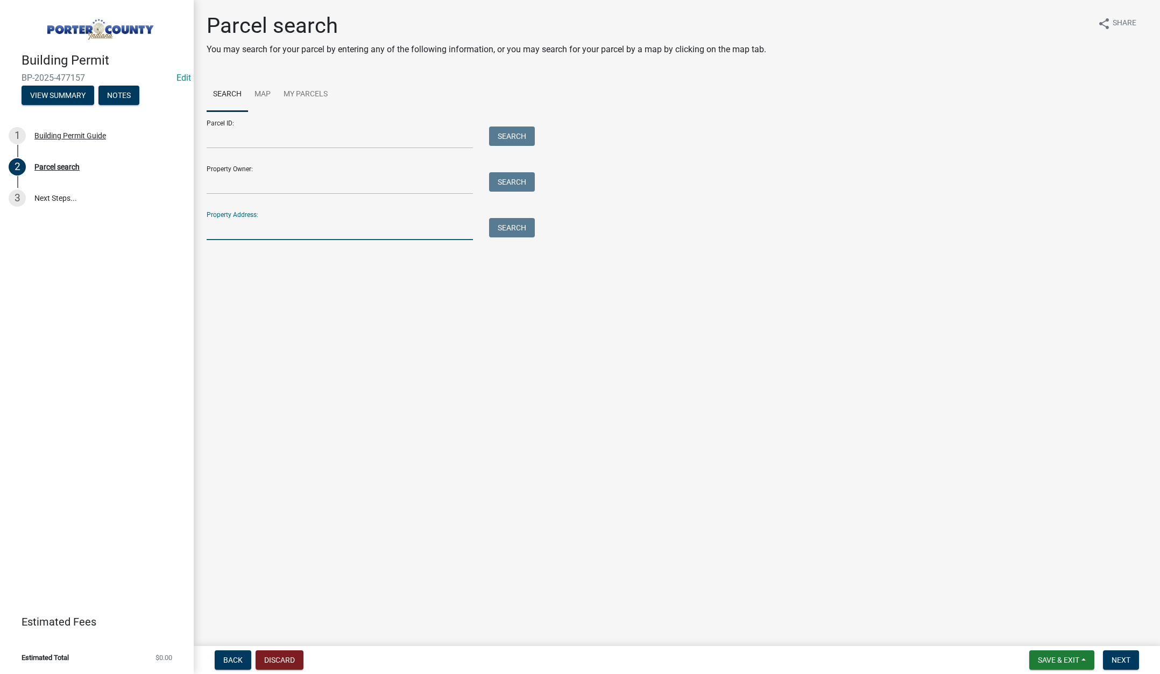
click at [228, 235] on input "Property Address:" at bounding box center [340, 229] width 266 height 22
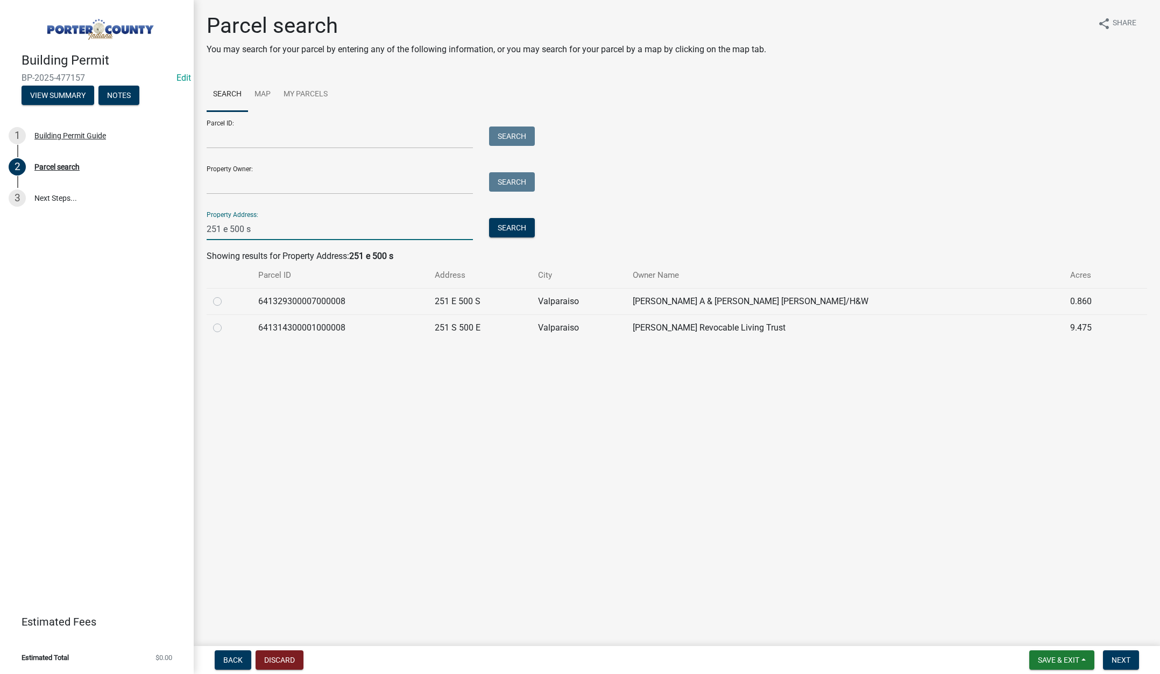
type input "251 e 500 s"
click at [226, 295] on label at bounding box center [226, 295] width 0 height 0
click at [226, 301] on input "radio" at bounding box center [229, 298] width 7 height 7
radio input "true"
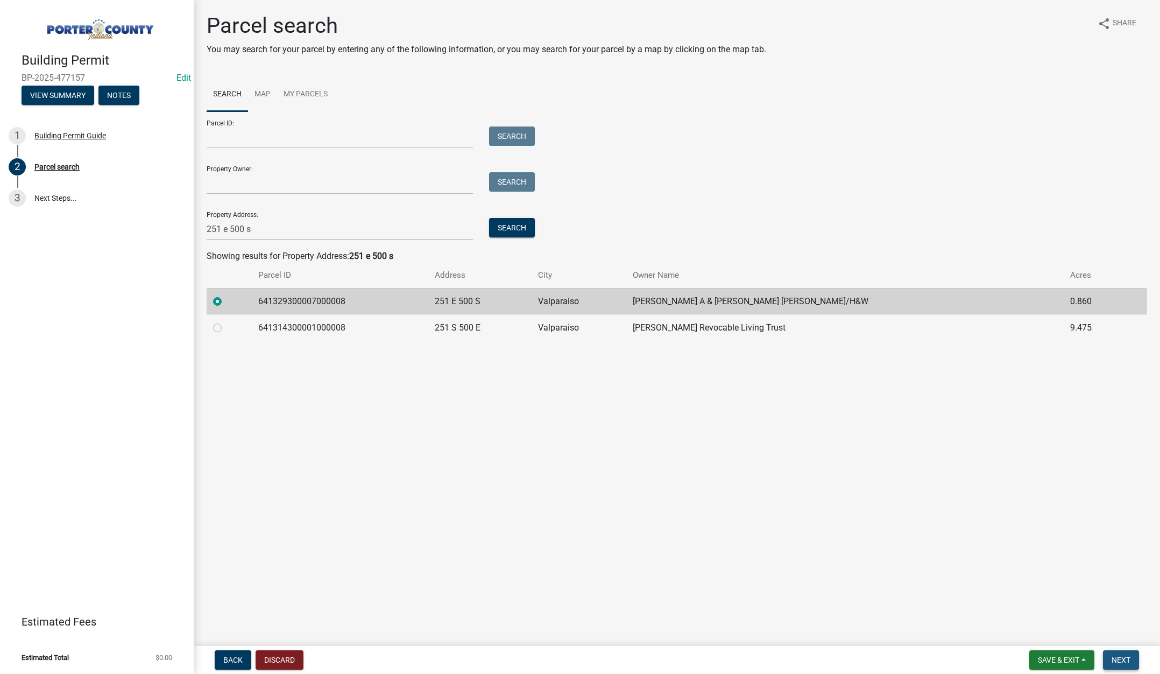
click at [1122, 658] on span "Next" at bounding box center [1121, 659] width 19 height 9
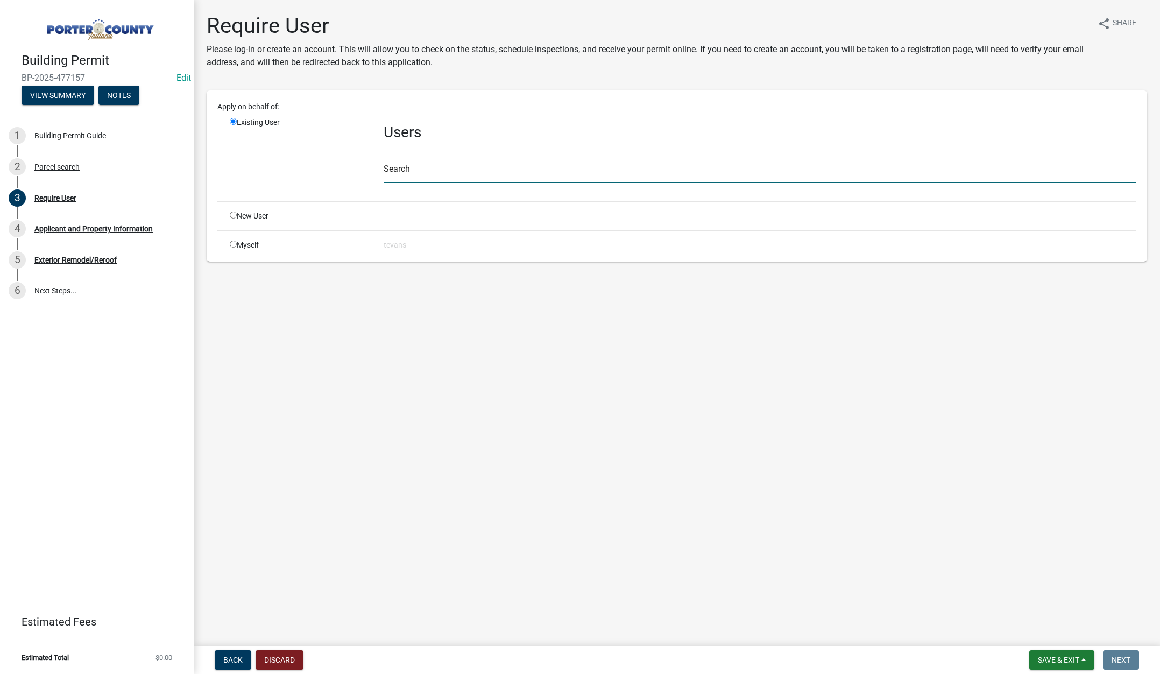
click at [426, 168] on input "text" at bounding box center [760, 172] width 753 height 22
type input "tami"
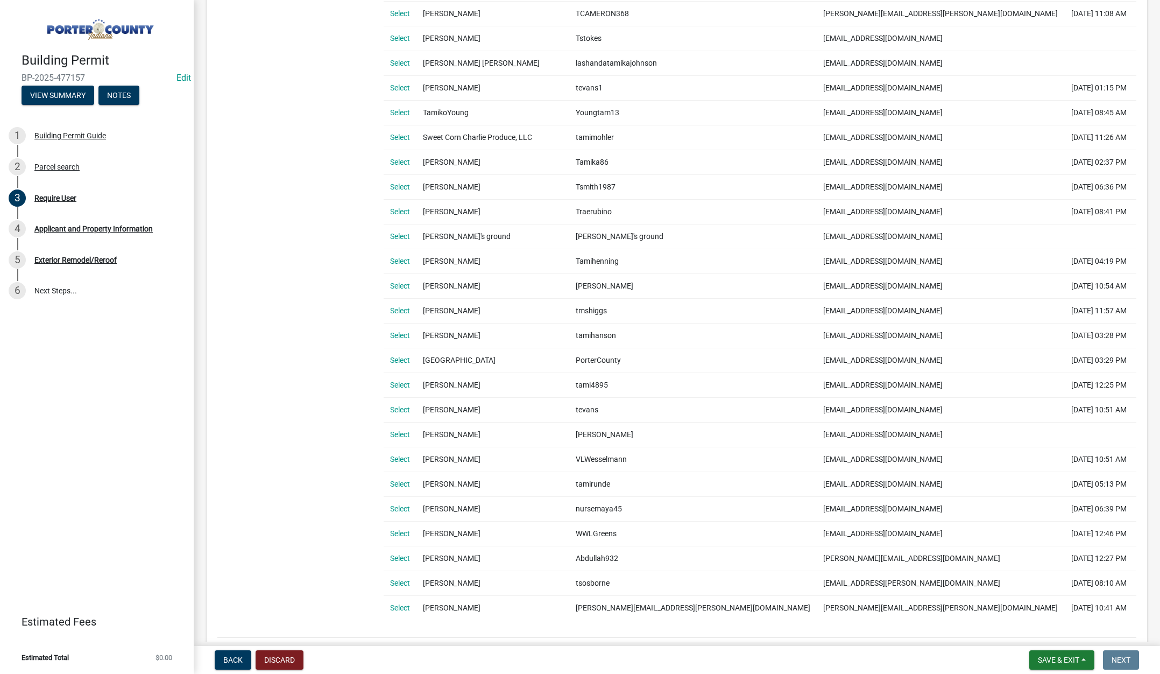
scroll to position [636, 0]
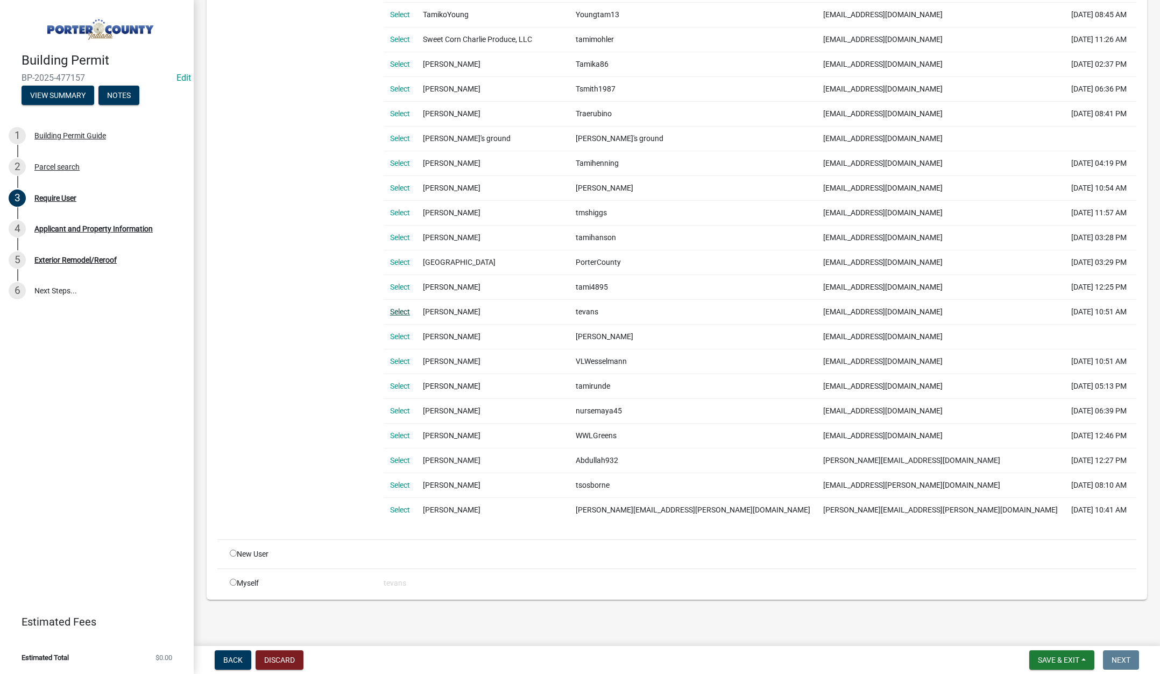
click at [402, 312] on link "Select" at bounding box center [400, 311] width 20 height 9
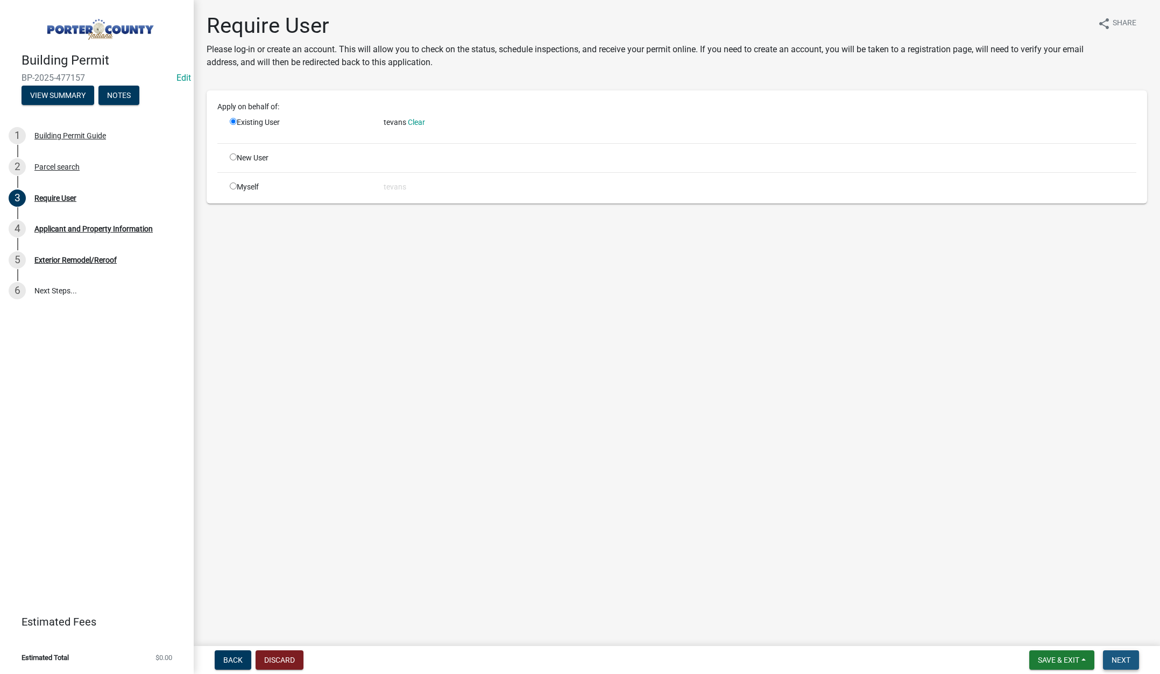
click at [1125, 659] on span "Next" at bounding box center [1121, 659] width 19 height 9
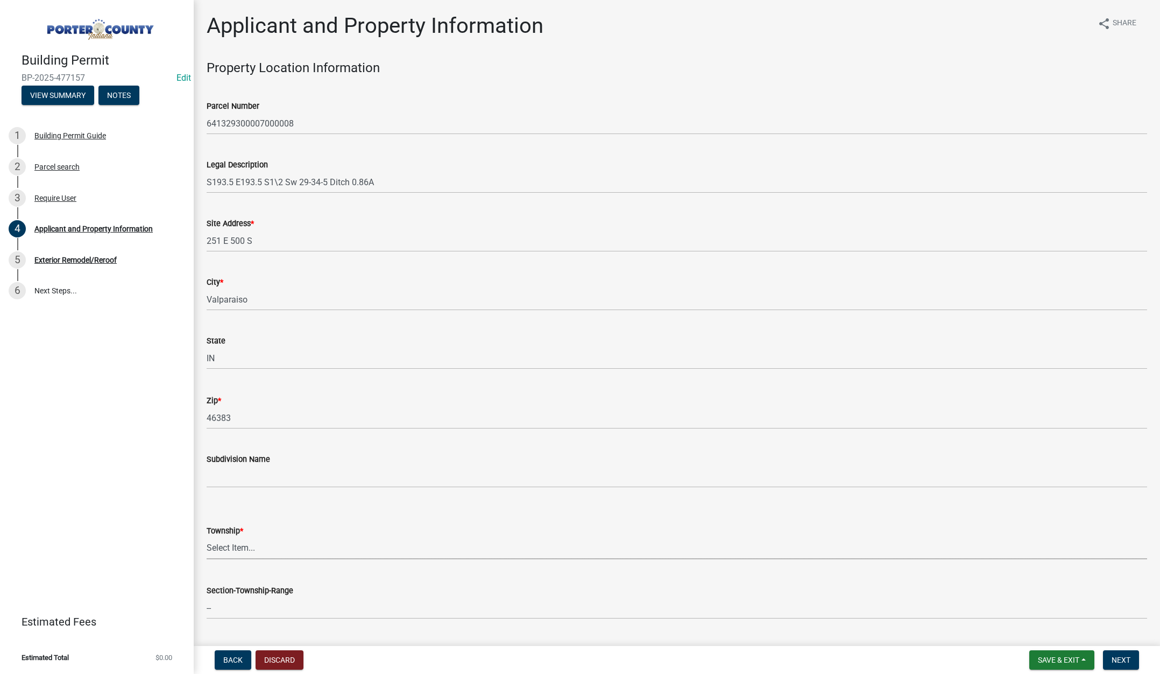
click at [225, 547] on select "Select Item... Boone Center Jackson Liberty Morgan Pine Pleasant Portage Porter…" at bounding box center [677, 548] width 941 height 22
click at [207, 537] on select "Select Item... Boone Center Jackson Liberty Morgan Pine Pleasant Portage Porter…" at bounding box center [677, 548] width 941 height 22
select select "829e86d3-b11d-4b91-b18e-70a426bdae9f"
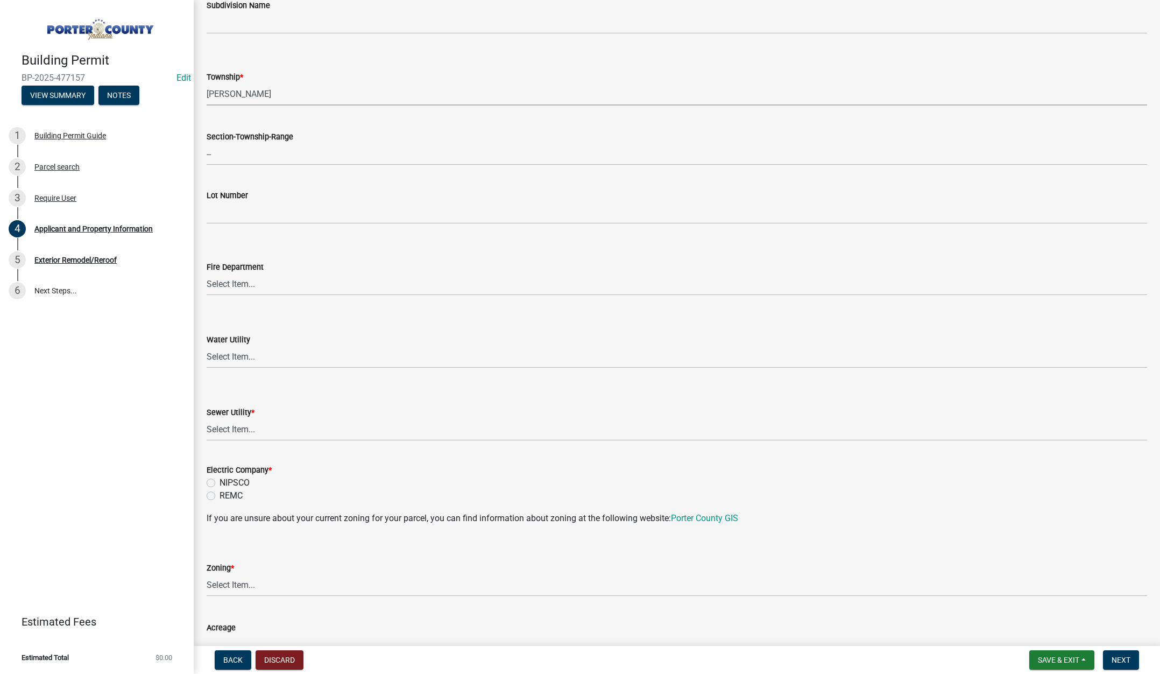
scroll to position [484, 0]
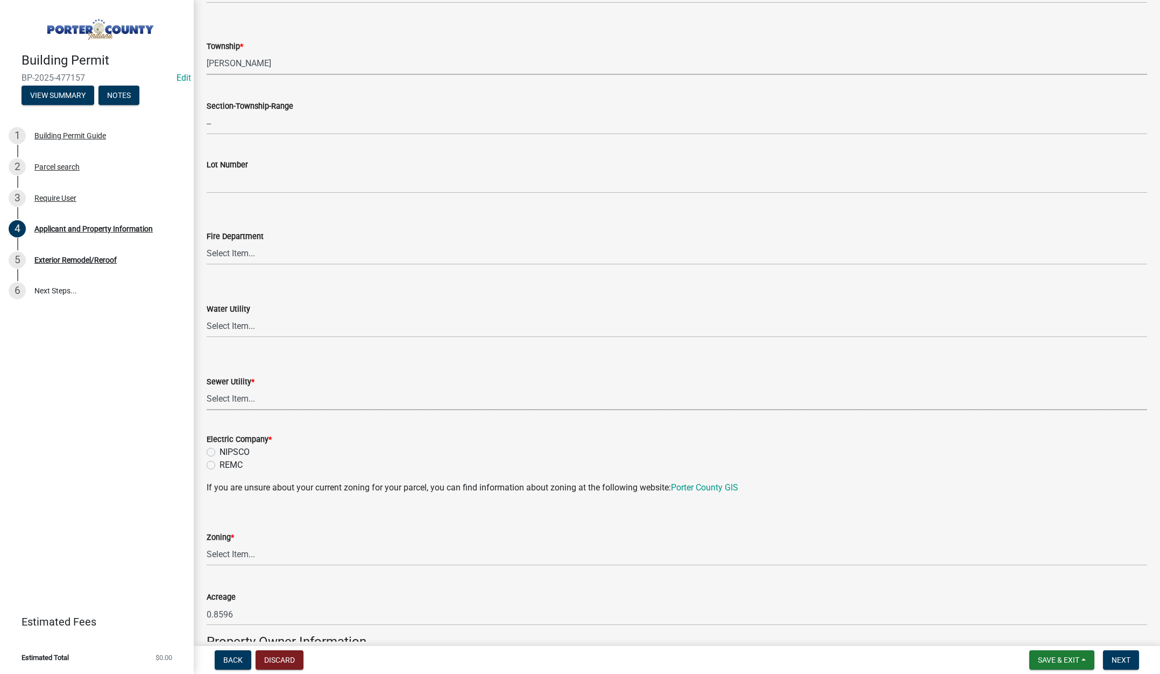
click at [238, 398] on select "Select Item... Aqua Indiana Inc Damon Run Falling Waters Lake Eliza - LEACD Nat…" at bounding box center [677, 399] width 941 height 22
click at [207, 388] on select "Select Item... Aqua Indiana Inc Damon Run Falling Waters Lake Eliza - LEACD Nat…" at bounding box center [677, 399] width 941 height 22
select select "ea6751d4-6bf7-4a16-89ee-f7801ab82aa1"
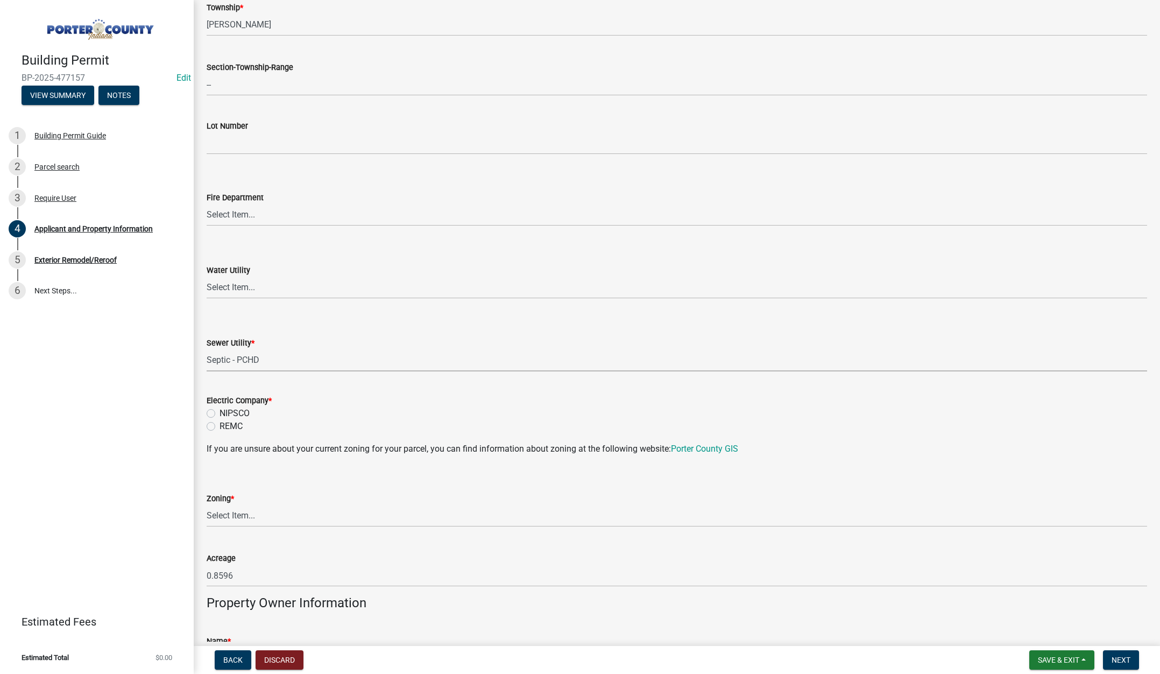
scroll to position [592, 0]
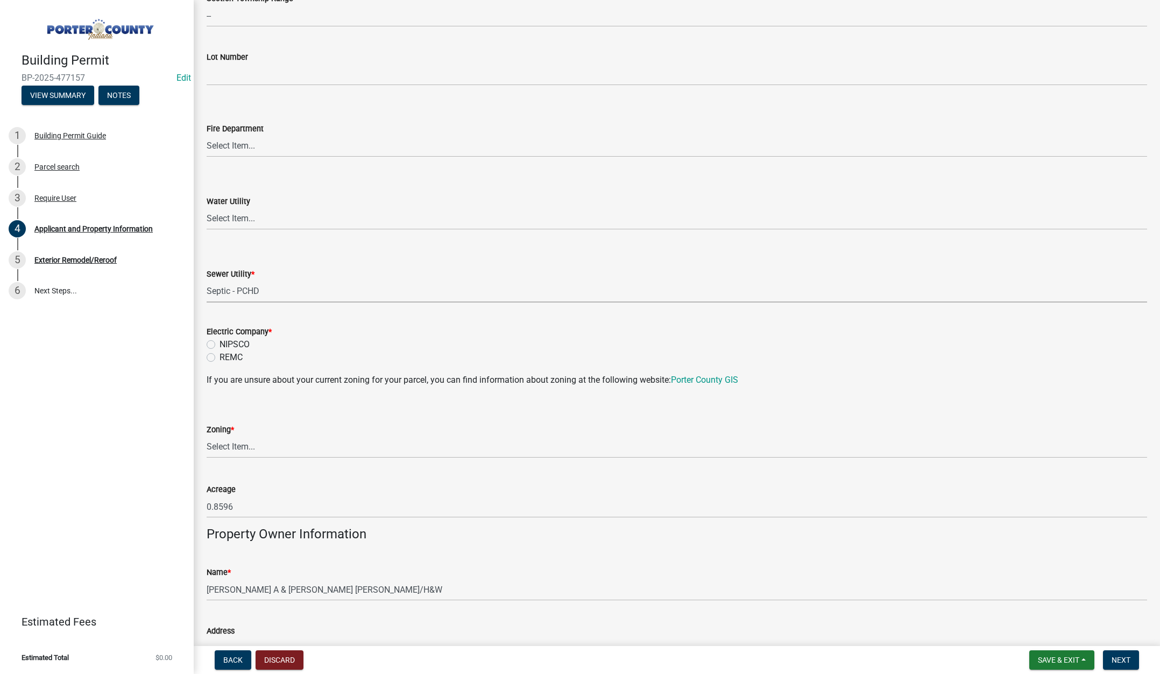
click at [220, 343] on label "NIPSCO" at bounding box center [235, 344] width 30 height 13
click at [220, 343] on input "NIPSCO" at bounding box center [223, 341] width 7 height 7
radio input "true"
click at [243, 442] on select "Select Item... A1 A2 CH CM CN I1 I2 I3 IN MP OT P1 P2 PUD R1 R2 R3 R4 RL RR" at bounding box center [677, 447] width 941 height 22
click at [207, 436] on select "Select Item... A1 A2 CH CM CN I1 I2 I3 IN MP OT P1 P2 PUD R1 R2 R3 R4 RL RR" at bounding box center [677, 447] width 941 height 22
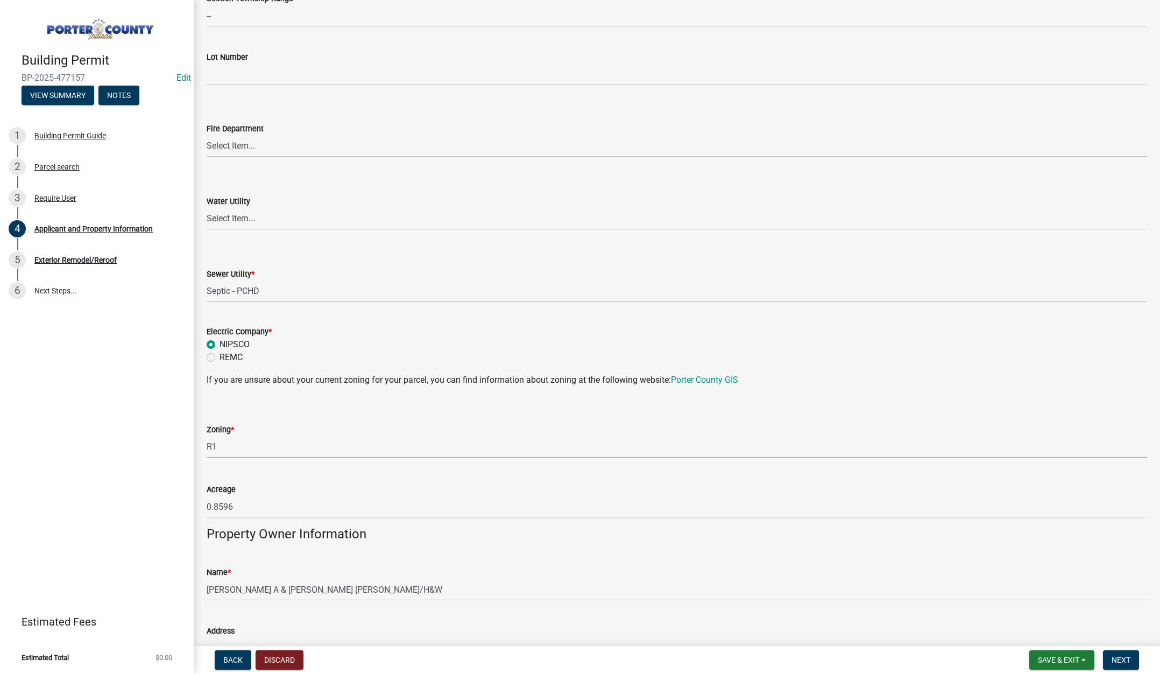
select select "e2d1b1d7-ccc9-456b-9e96-e16306515997"
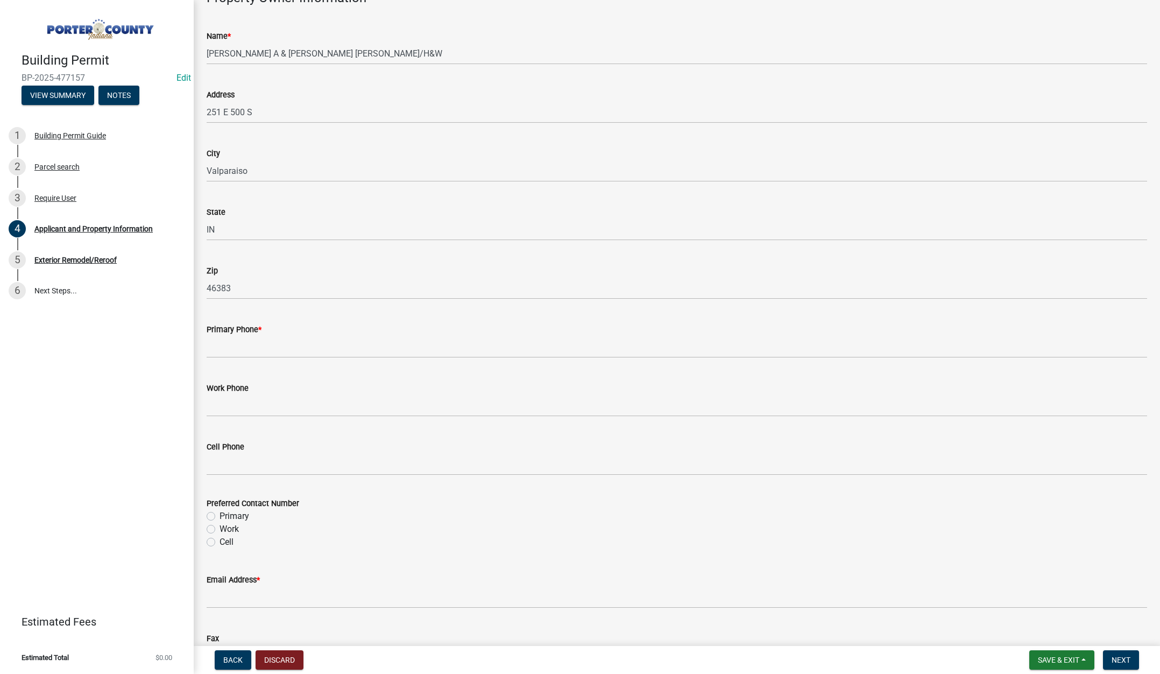
scroll to position [1130, 0]
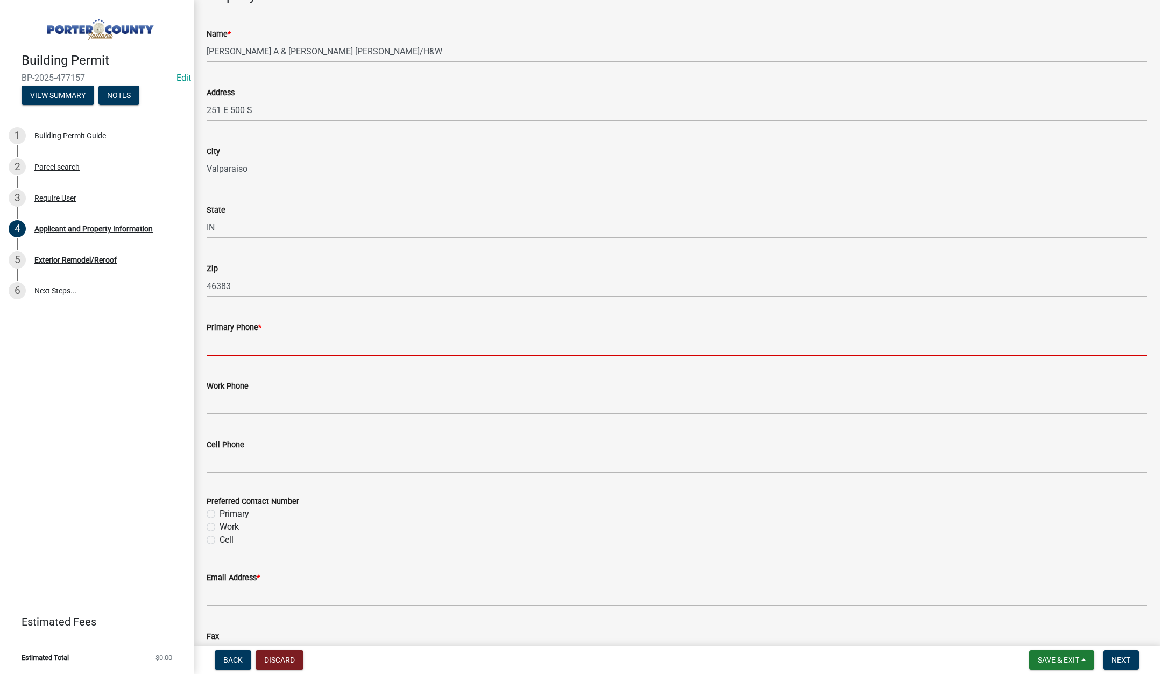
click at [269, 341] on input "Primary Phone *" at bounding box center [677, 345] width 941 height 22
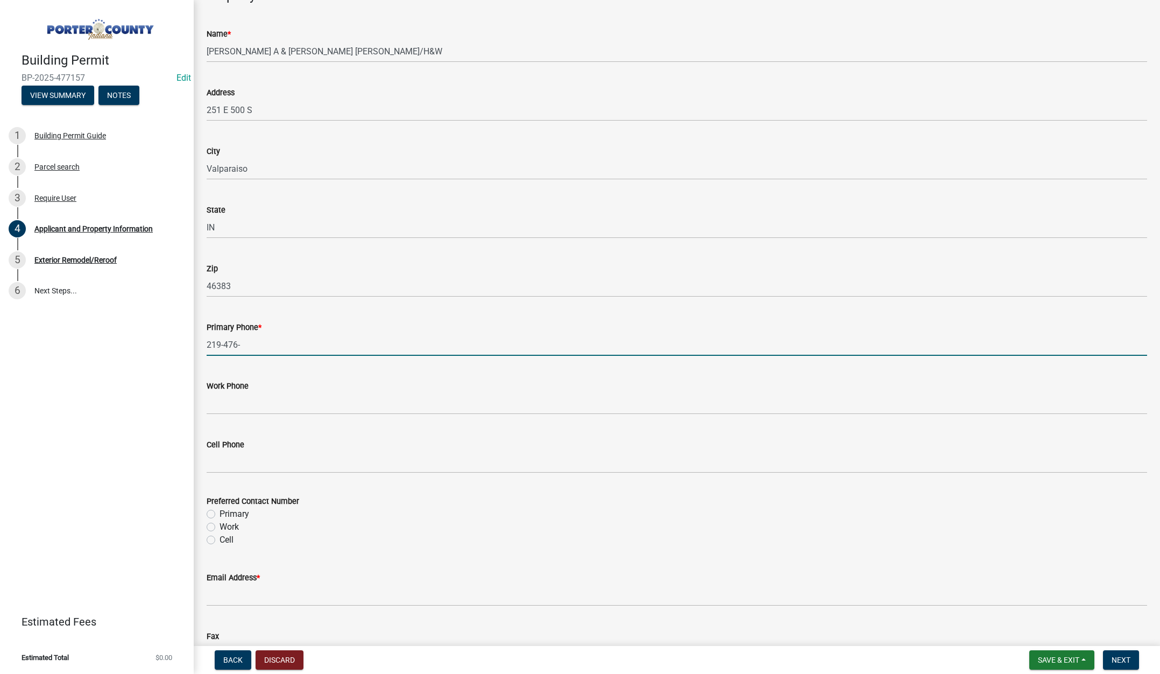
type input "219-476-0400"
click at [220, 513] on label "Primary" at bounding box center [235, 513] width 30 height 13
click at [220, 513] on input "Primary" at bounding box center [223, 510] width 7 height 7
radio input "true"
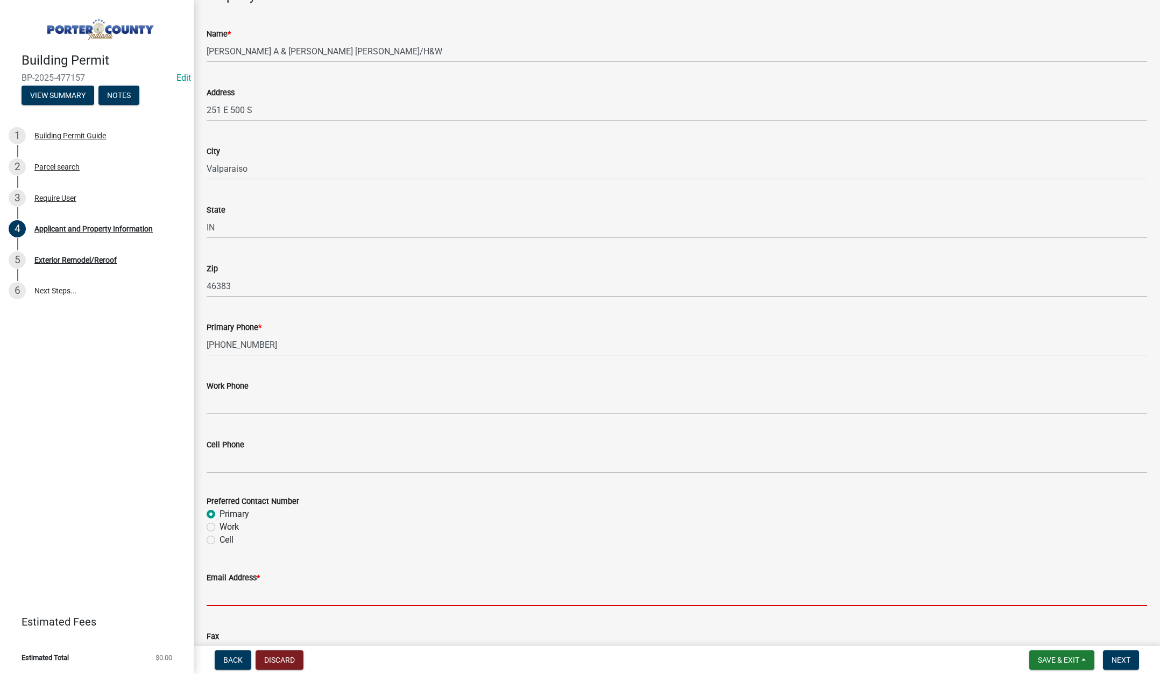
click at [236, 597] on input "Email Address *" at bounding box center [677, 595] width 941 height 22
type input "lisa@terrysdiscountwindows.com"
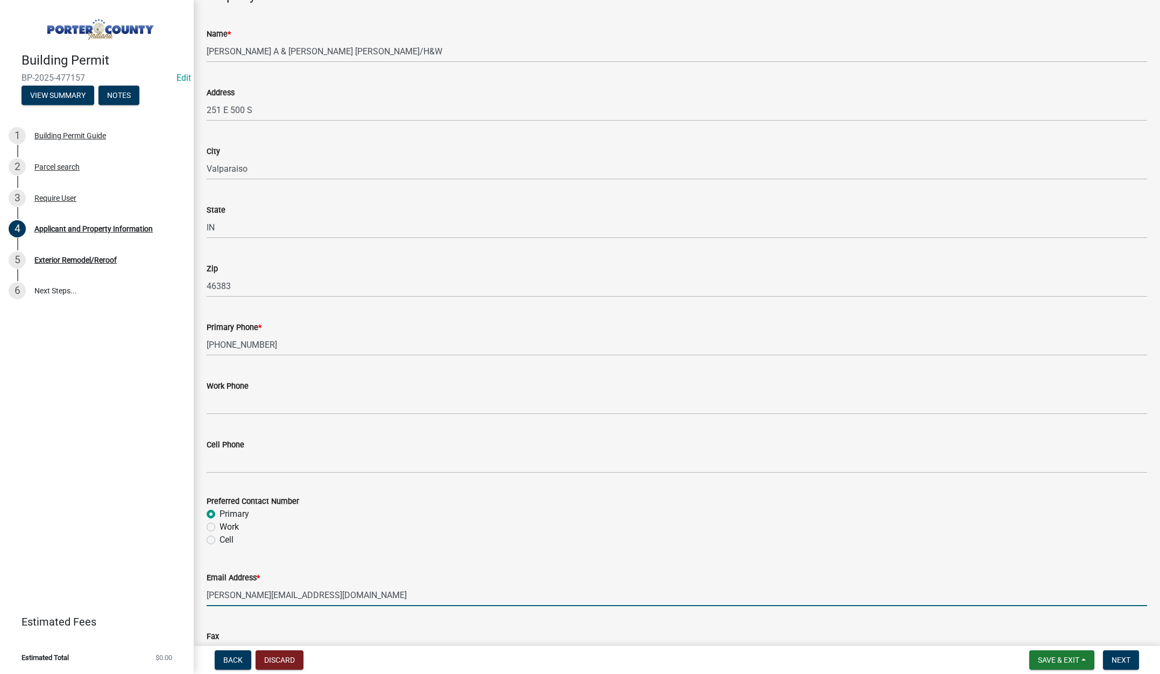
scroll to position [1339, 0]
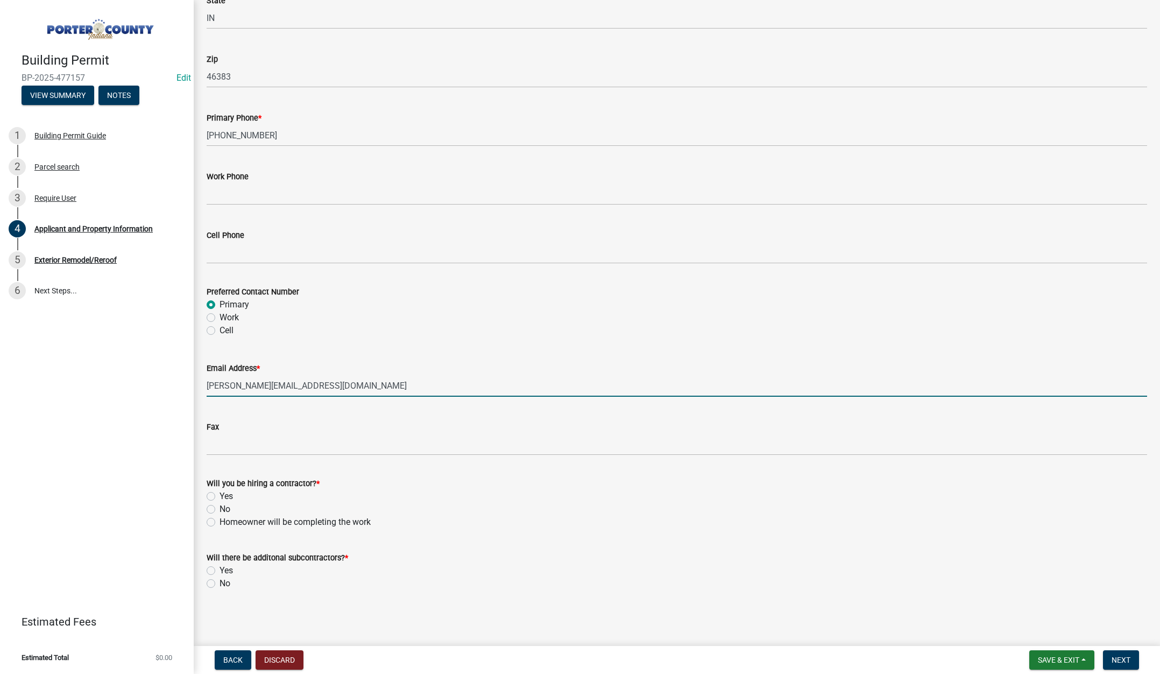
click at [220, 496] on label "Yes" at bounding box center [226, 496] width 13 height 13
click at [220, 496] on input "Yes" at bounding box center [223, 493] width 7 height 7
radio input "true"
drag, startPoint x: 212, startPoint y: 581, endPoint x: 223, endPoint y: 582, distance: 11.3
click at [220, 581] on label "No" at bounding box center [225, 583] width 11 height 13
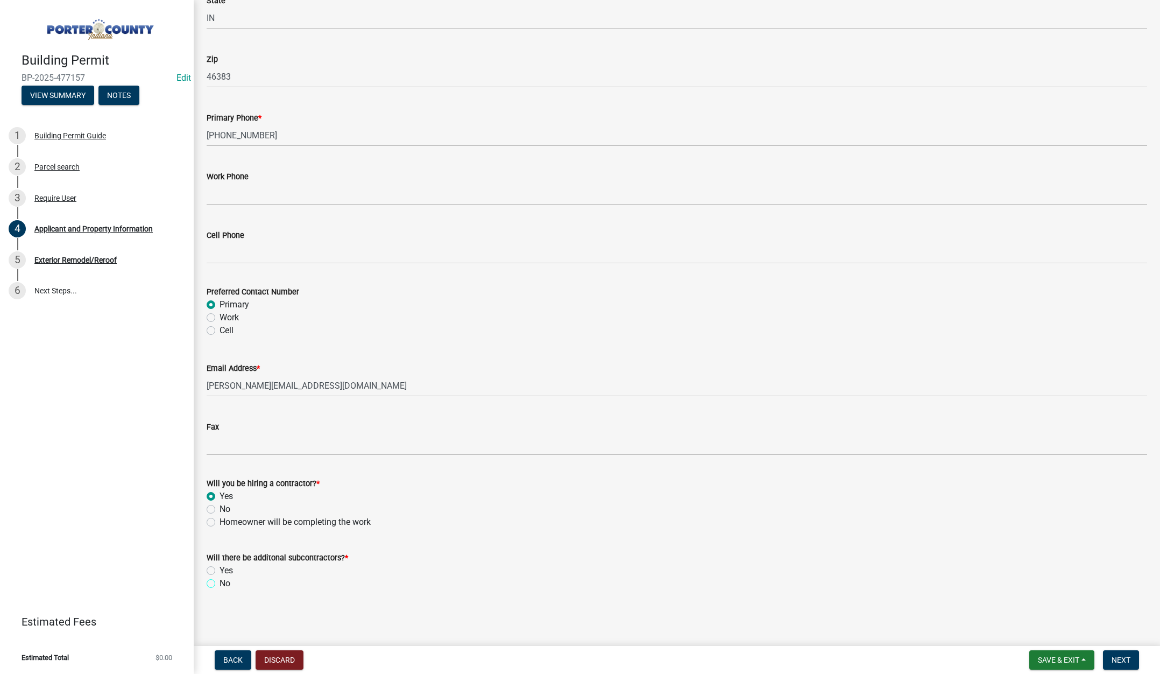
click at [220, 581] on input "No" at bounding box center [223, 580] width 7 height 7
radio input "true"
click at [1116, 658] on span "Next" at bounding box center [1121, 659] width 19 height 9
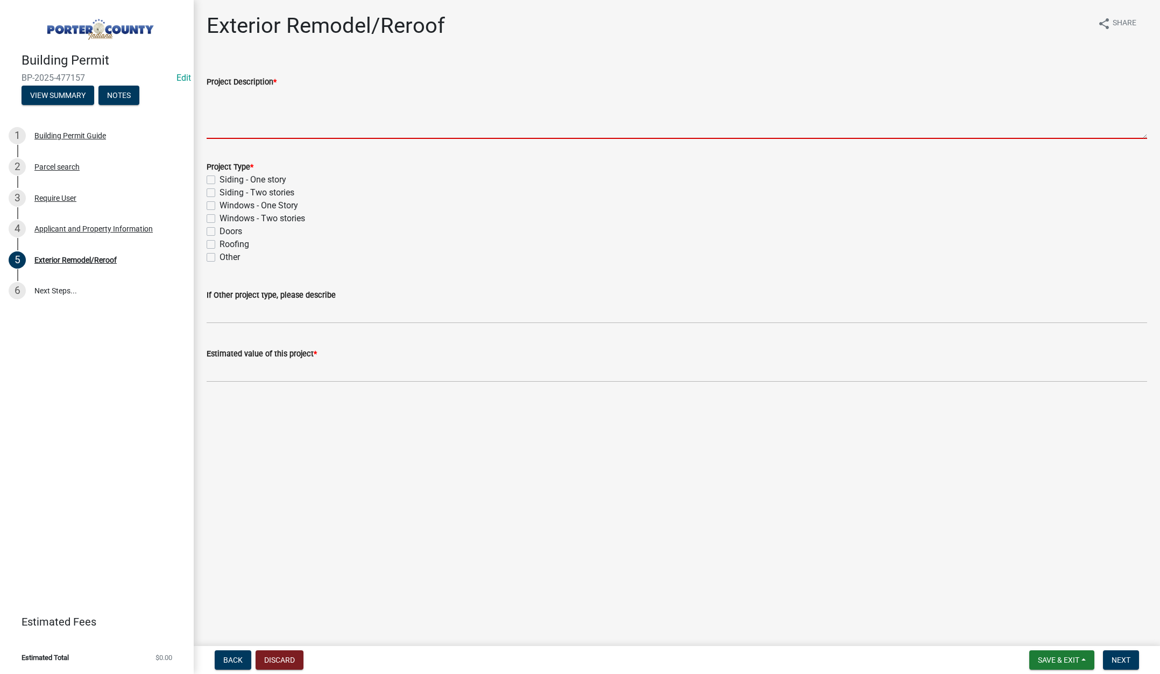
click at [251, 114] on textarea "Project Description *" at bounding box center [677, 113] width 941 height 51
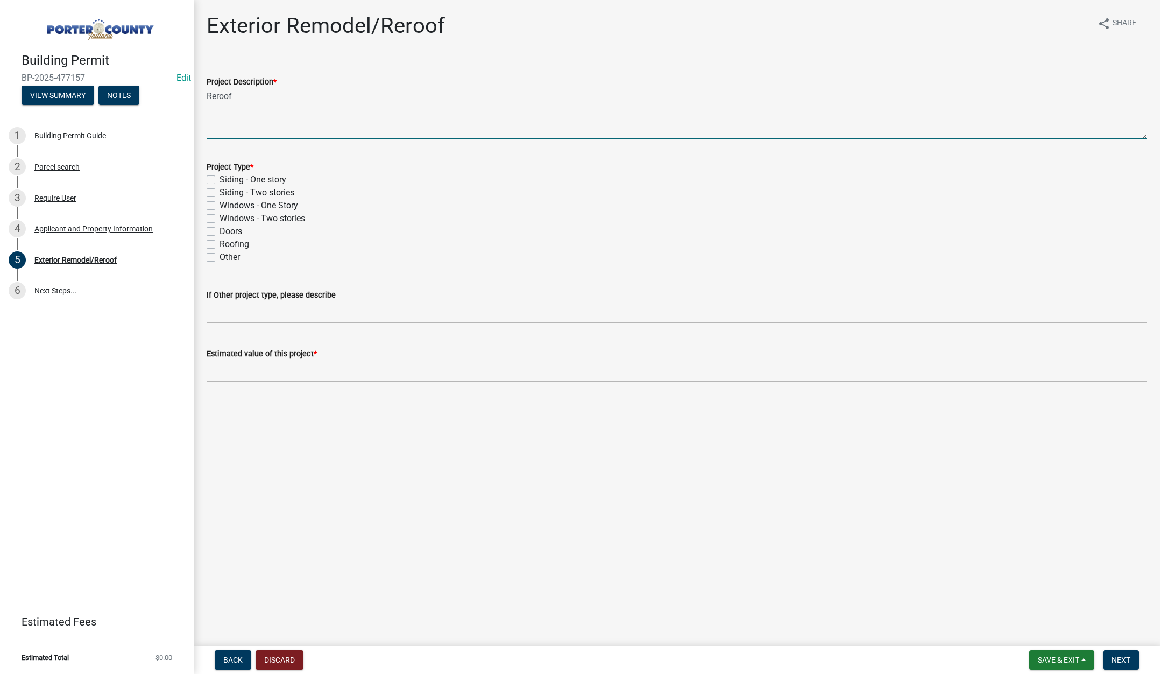
type textarea "Reroof"
click at [220, 245] on label "Roofing" at bounding box center [235, 244] width 30 height 13
click at [220, 245] on input "Roofing" at bounding box center [223, 241] width 7 height 7
checkbox input "true"
checkbox input "false"
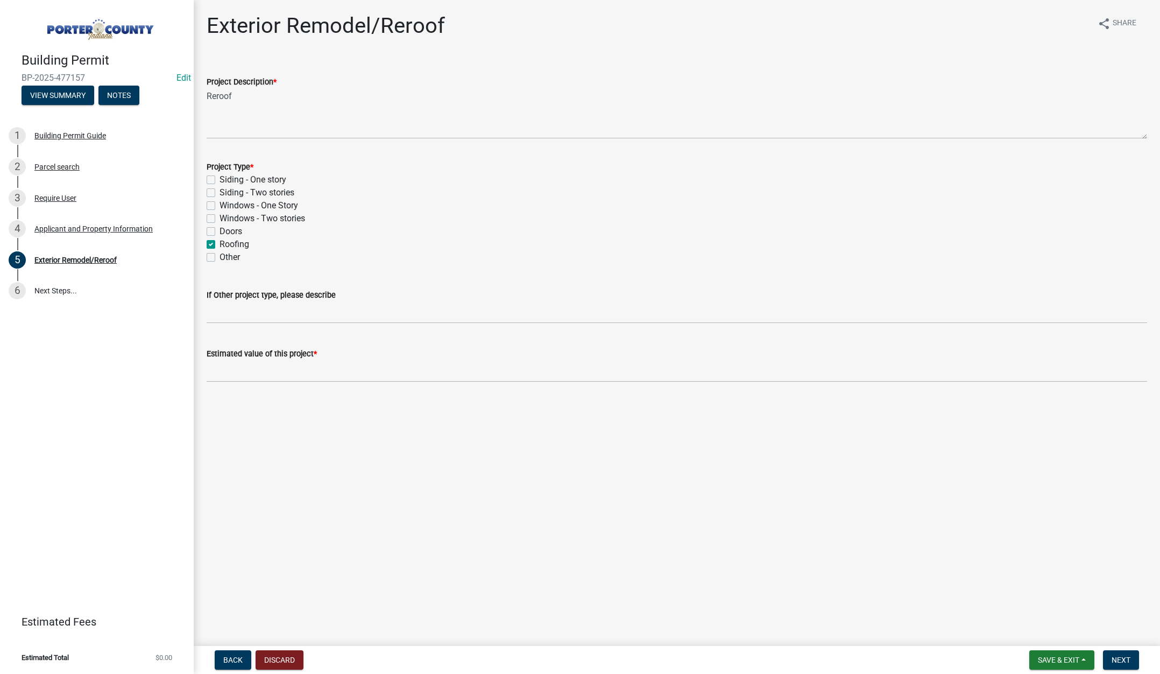
checkbox input "false"
checkbox input "true"
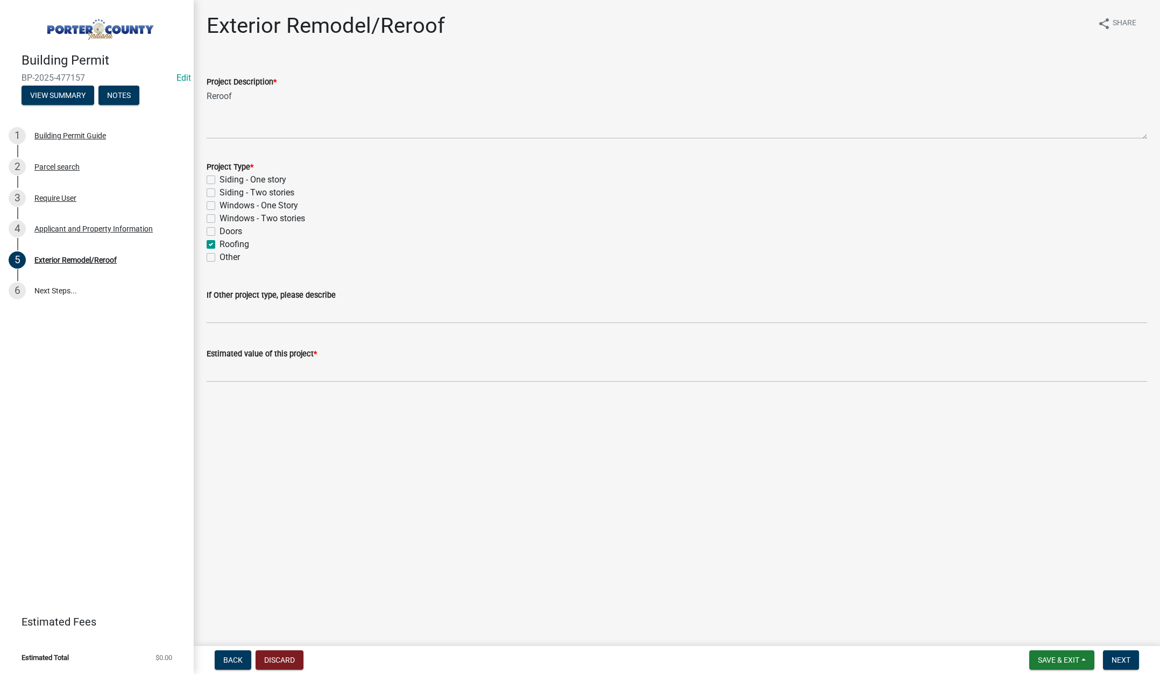
checkbox input "false"
click at [242, 373] on input "text" at bounding box center [677, 371] width 941 height 22
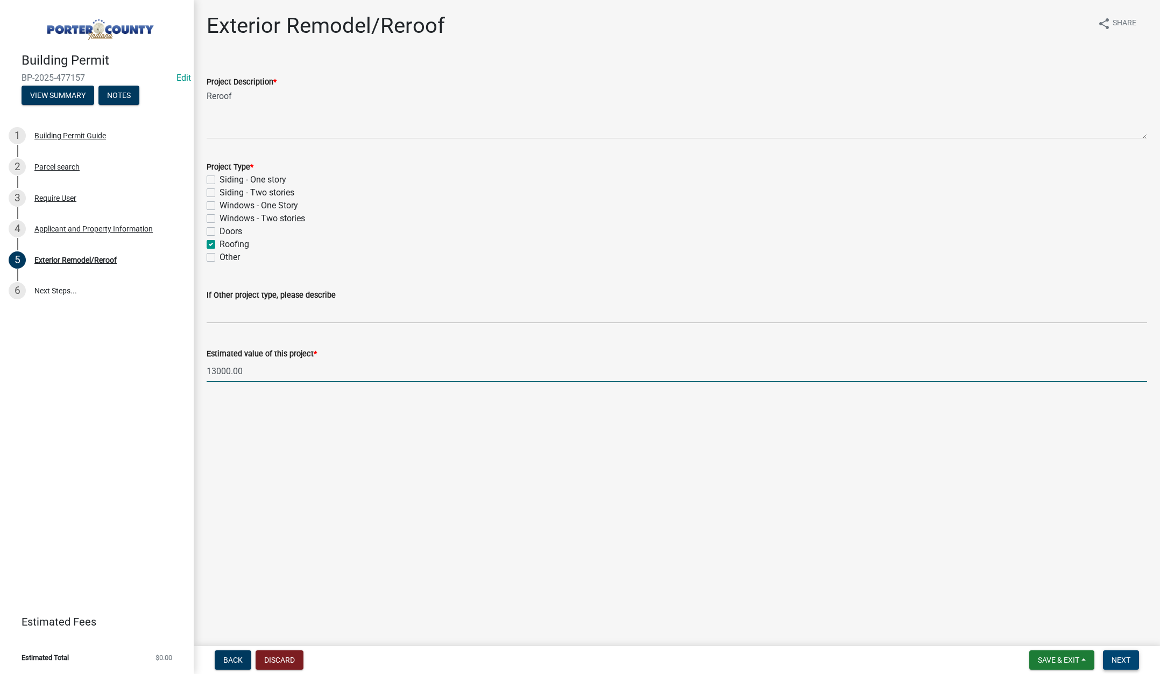
type input "13000"
click at [1112, 656] on span "Next" at bounding box center [1121, 659] width 19 height 9
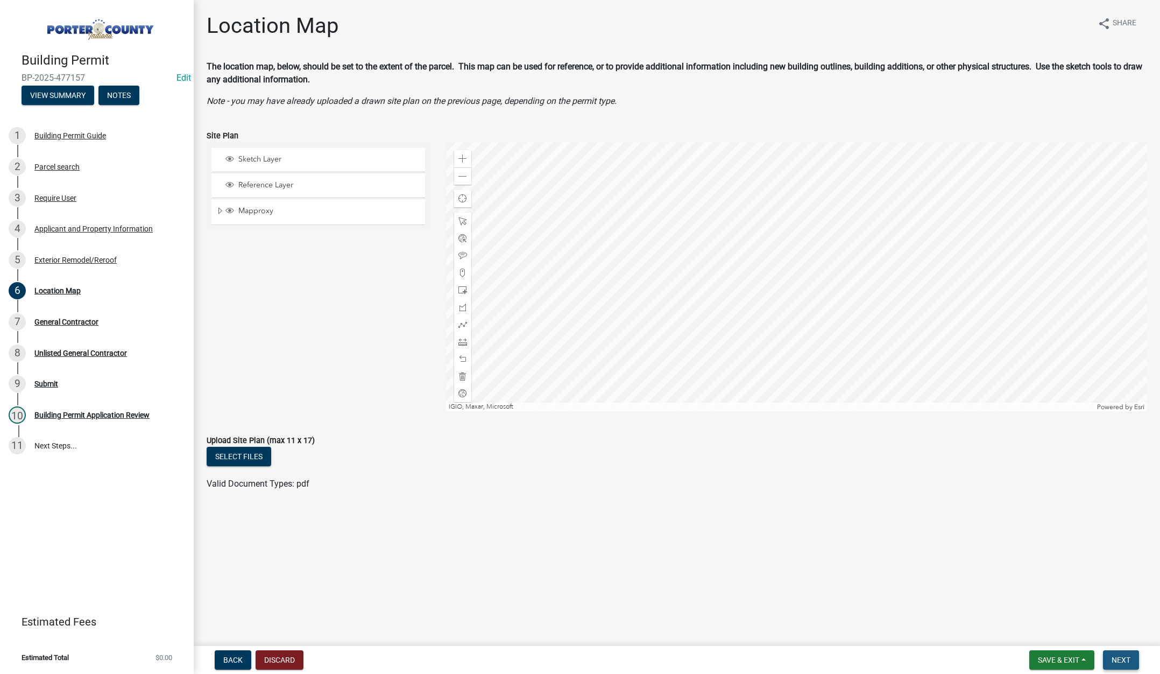
click at [1130, 661] on span "Next" at bounding box center [1121, 659] width 19 height 9
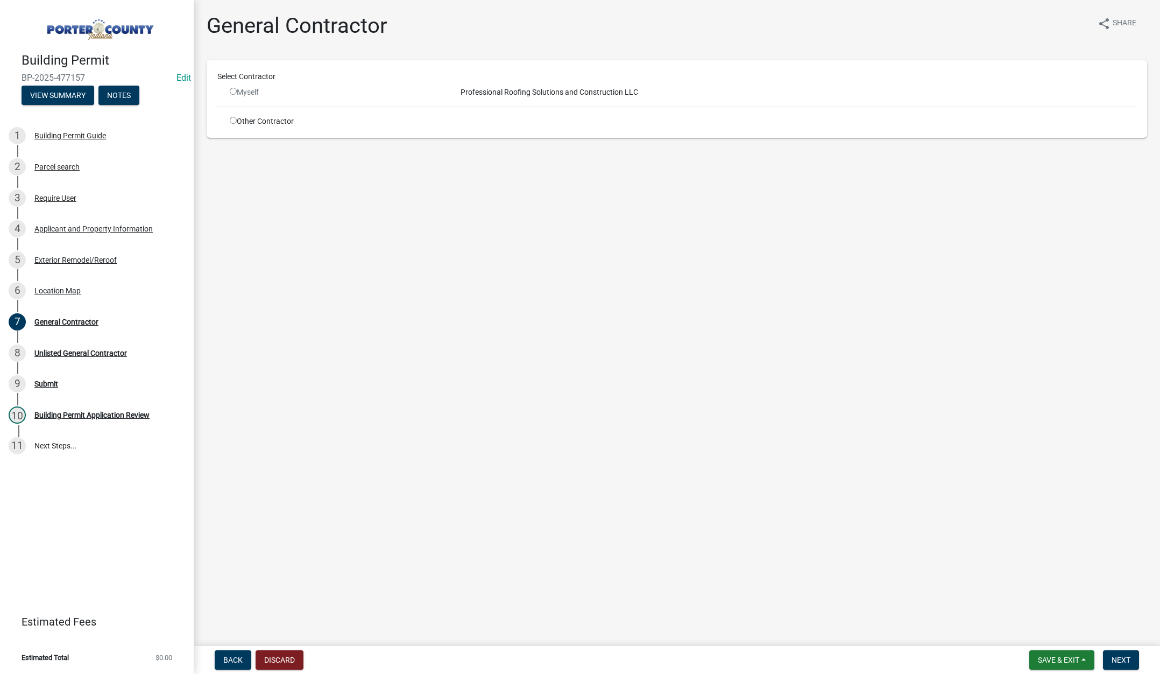
click at [232, 117] on input "radio" at bounding box center [233, 120] width 7 height 7
radio input "true"
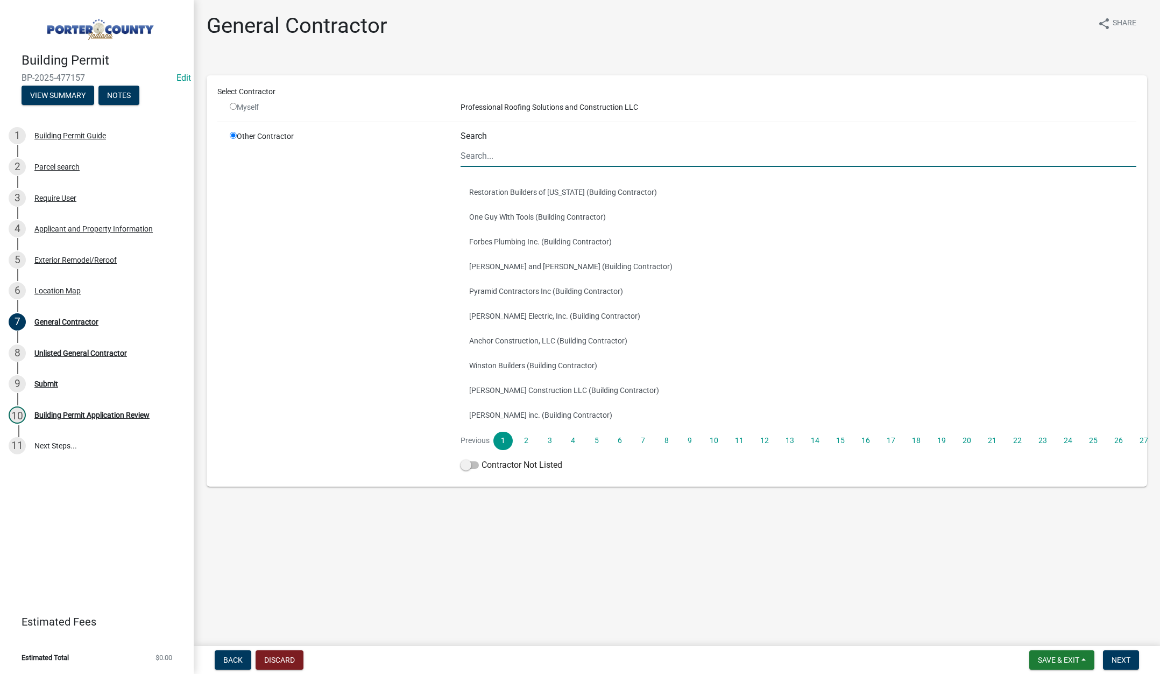
click at [470, 158] on input "Search" at bounding box center [799, 156] width 676 height 22
type input "terry"
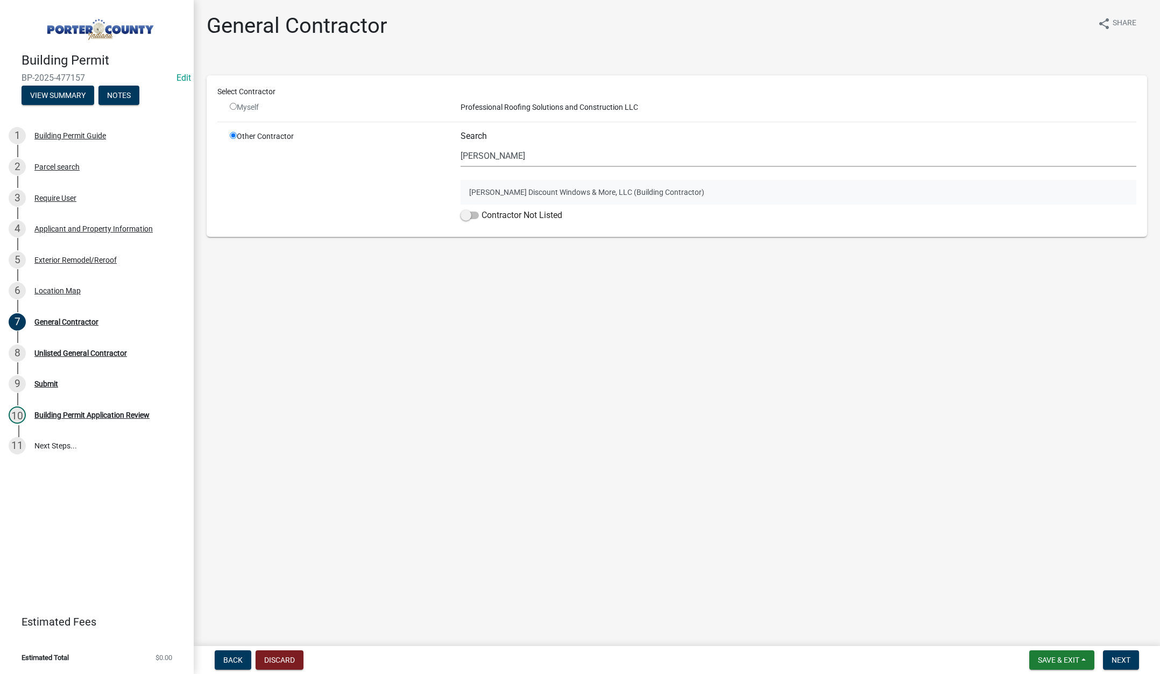
click at [518, 193] on button "Terry's Discount Windows & More, LLC (Building Contractor)" at bounding box center [799, 192] width 676 height 25
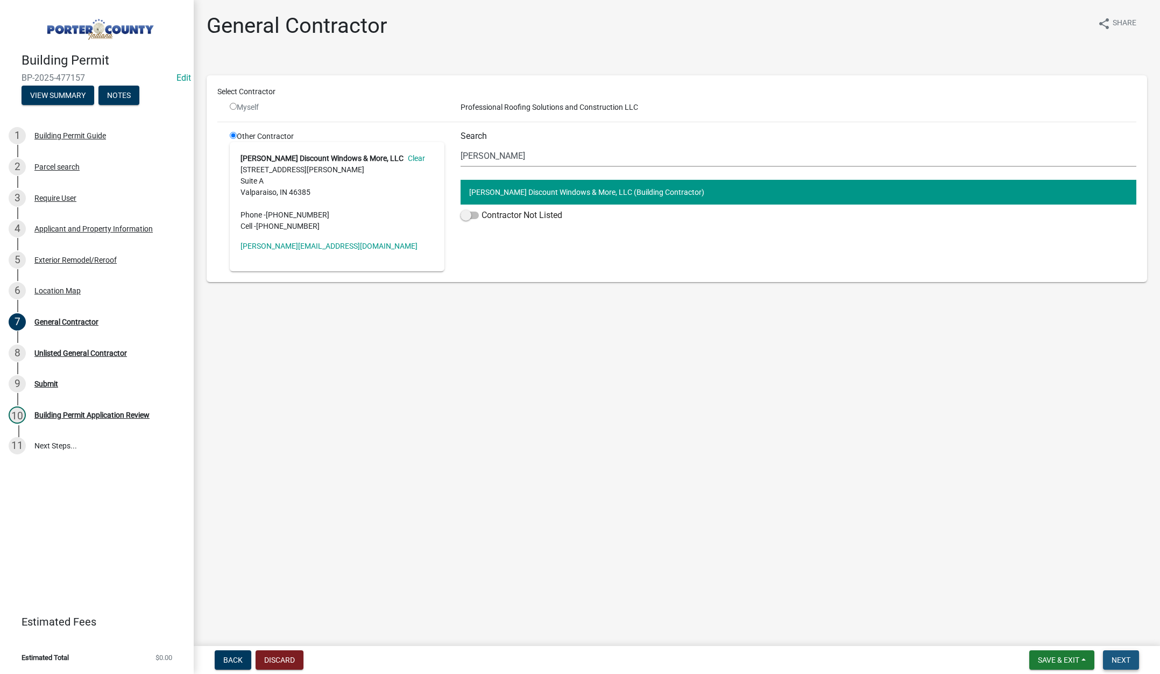
click at [1121, 656] on span "Next" at bounding box center [1121, 659] width 19 height 9
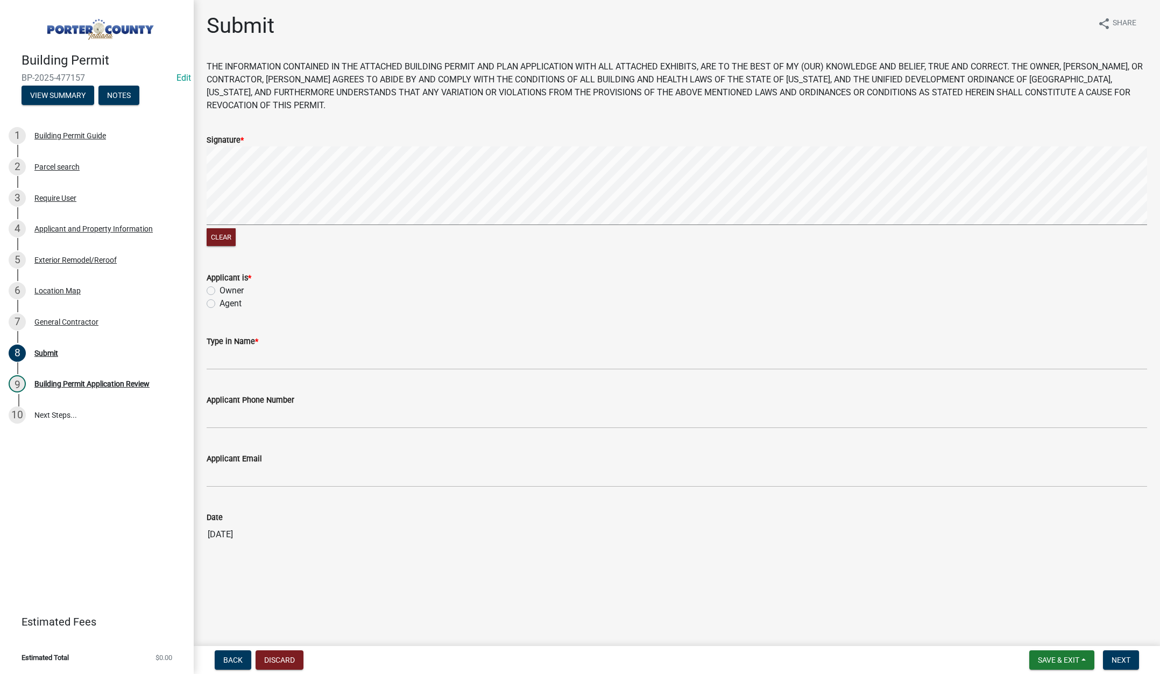
click at [220, 303] on label "Agent" at bounding box center [231, 303] width 22 height 13
click at [220, 303] on input "Agent" at bounding box center [223, 300] width 7 height 7
radio input "true"
click at [217, 357] on input "Type in Name *" at bounding box center [677, 359] width 941 height 22
type input "Tami Evans"
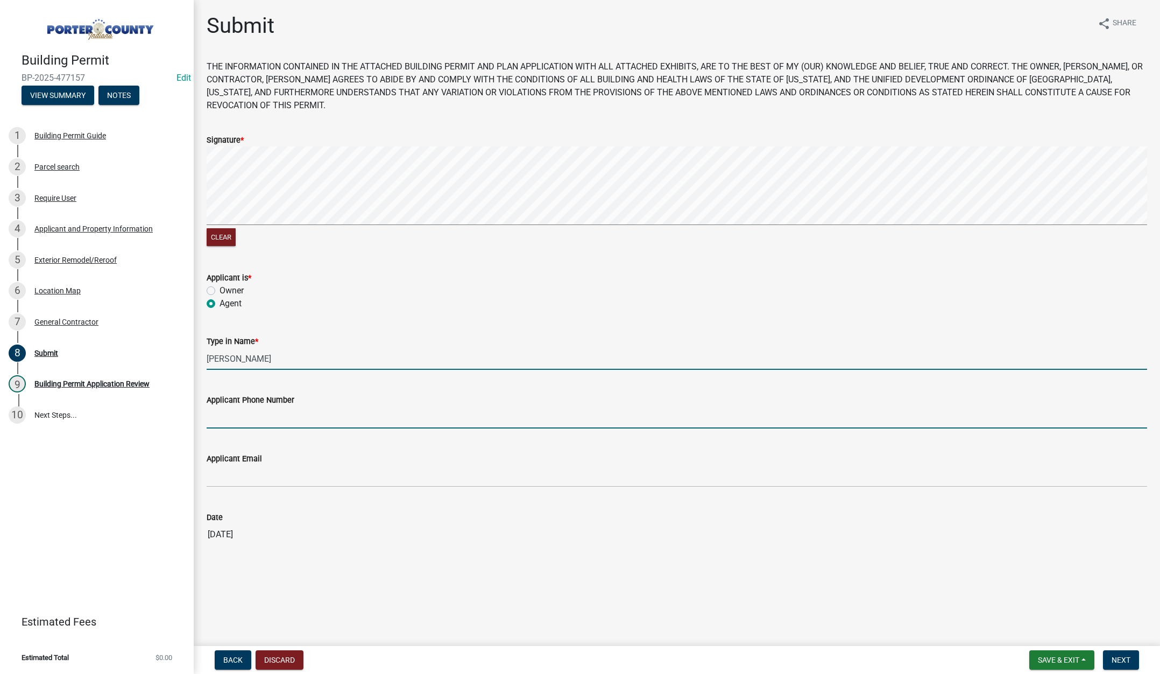
type input "2193093058"
click at [293, 416] on input "2193093058" at bounding box center [677, 417] width 941 height 22
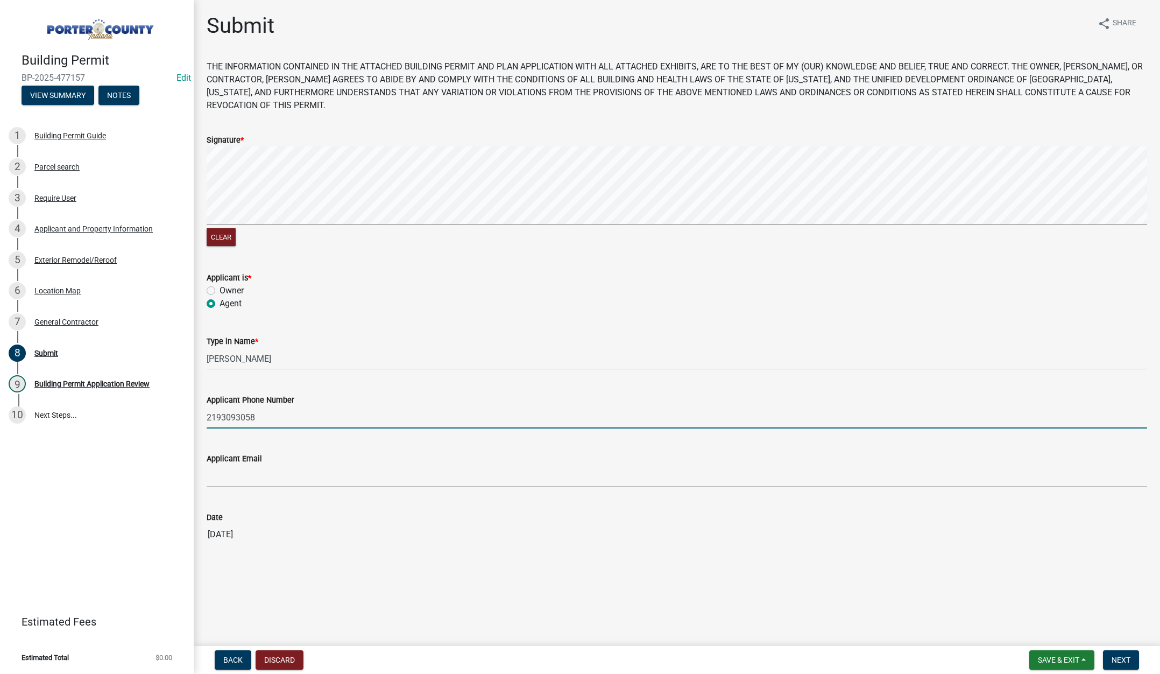
click at [293, 416] on input "2193093058" at bounding box center [677, 417] width 941 height 22
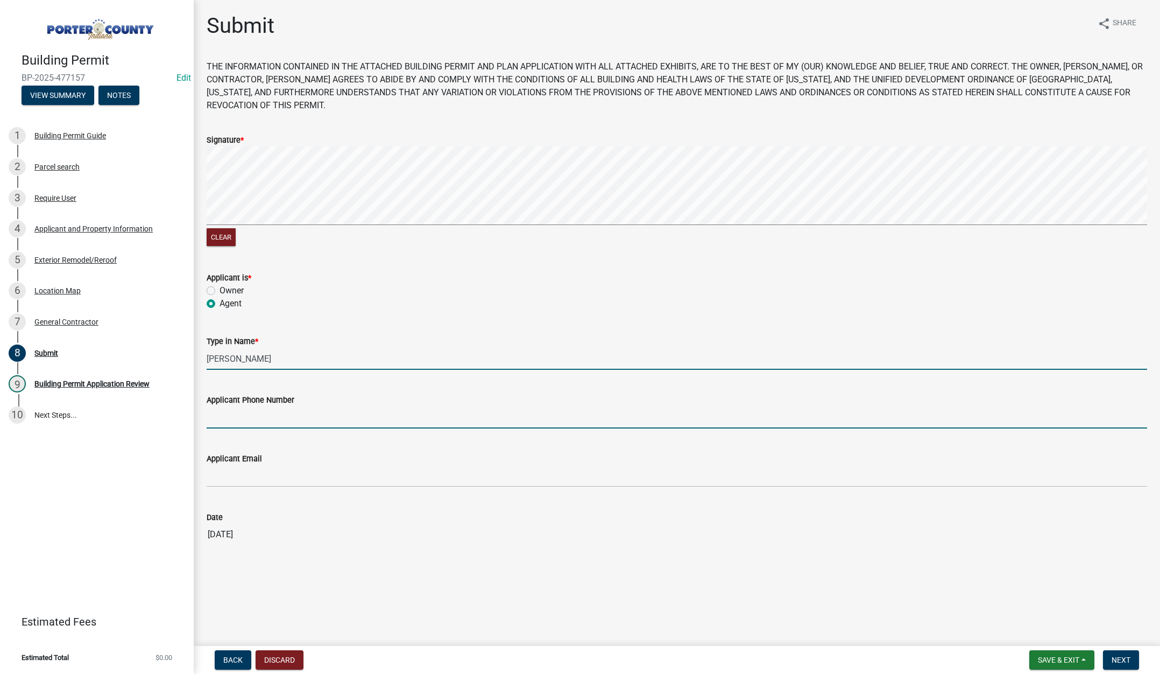
click at [286, 360] on input "Tami Evans" at bounding box center [677, 359] width 941 height 22
click at [286, 359] on input "Tami Evans" at bounding box center [677, 359] width 941 height 22
type input "Tami"
click at [286, 359] on input "Tami" at bounding box center [677, 359] width 941 height 22
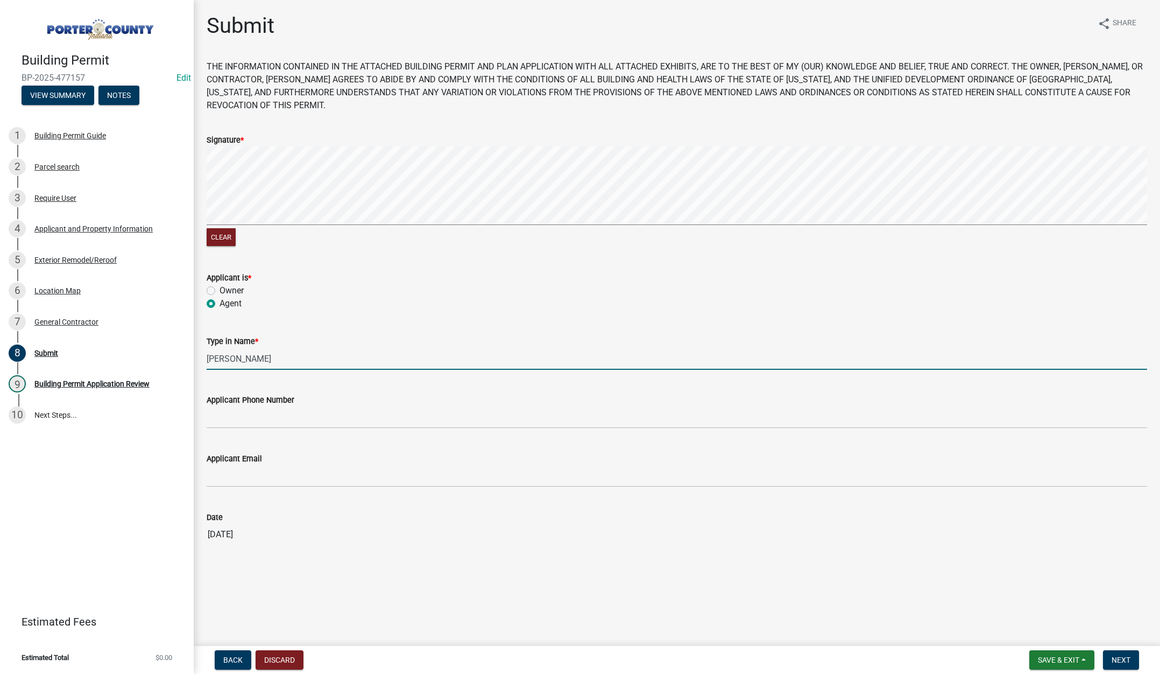
click at [286, 359] on input "Tami" at bounding box center [677, 359] width 941 height 22
type input "Lisa"
click at [1116, 657] on span "Next" at bounding box center [1121, 659] width 19 height 9
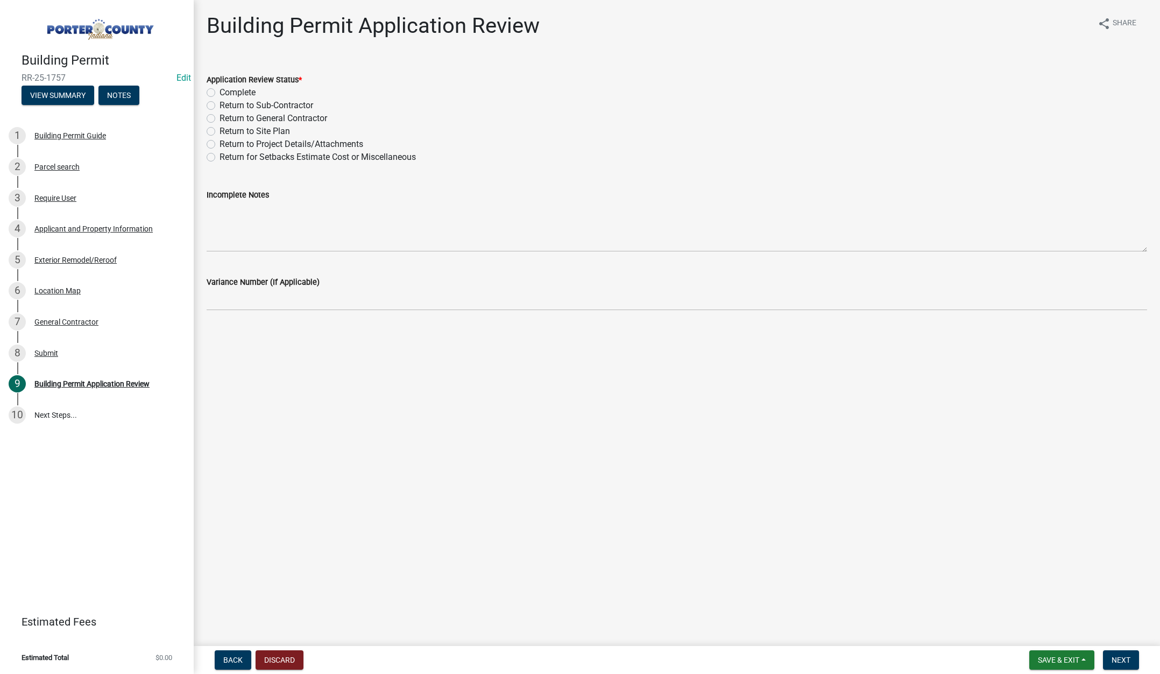
click at [220, 93] on label "Complete" at bounding box center [238, 92] width 36 height 13
click at [220, 93] on input "Complete" at bounding box center [223, 89] width 7 height 7
radio input "true"
click at [1114, 658] on span "Next" at bounding box center [1121, 659] width 19 height 9
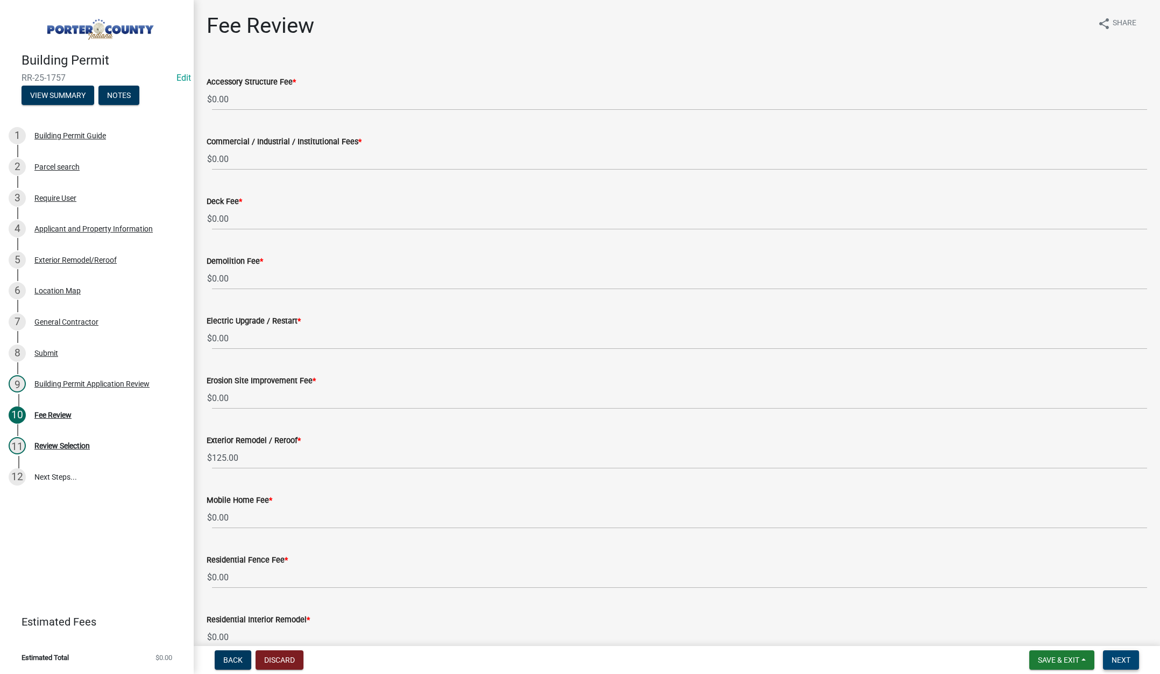
click at [1121, 655] on span "Next" at bounding box center [1121, 659] width 19 height 9
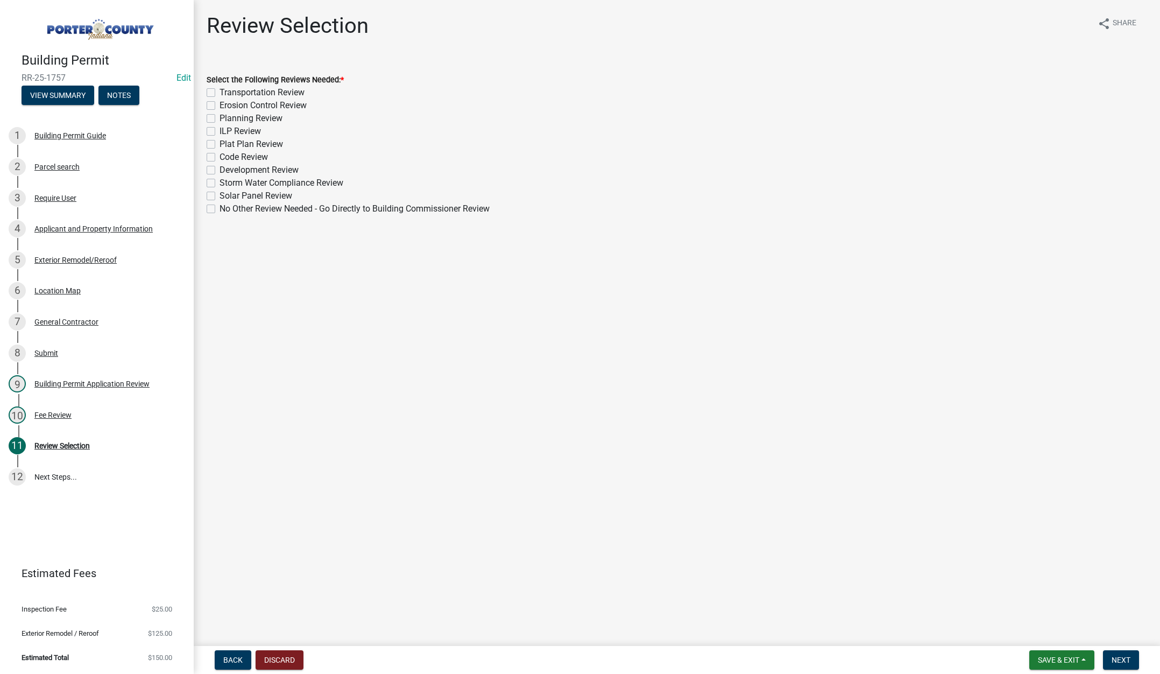
click at [220, 210] on label "No Other Review Needed - Go Directly to Building Commissioner Review" at bounding box center [355, 208] width 270 height 13
click at [220, 209] on input "No Other Review Needed - Go Directly to Building Commissioner Review" at bounding box center [223, 205] width 7 height 7
checkbox input "true"
checkbox input "false"
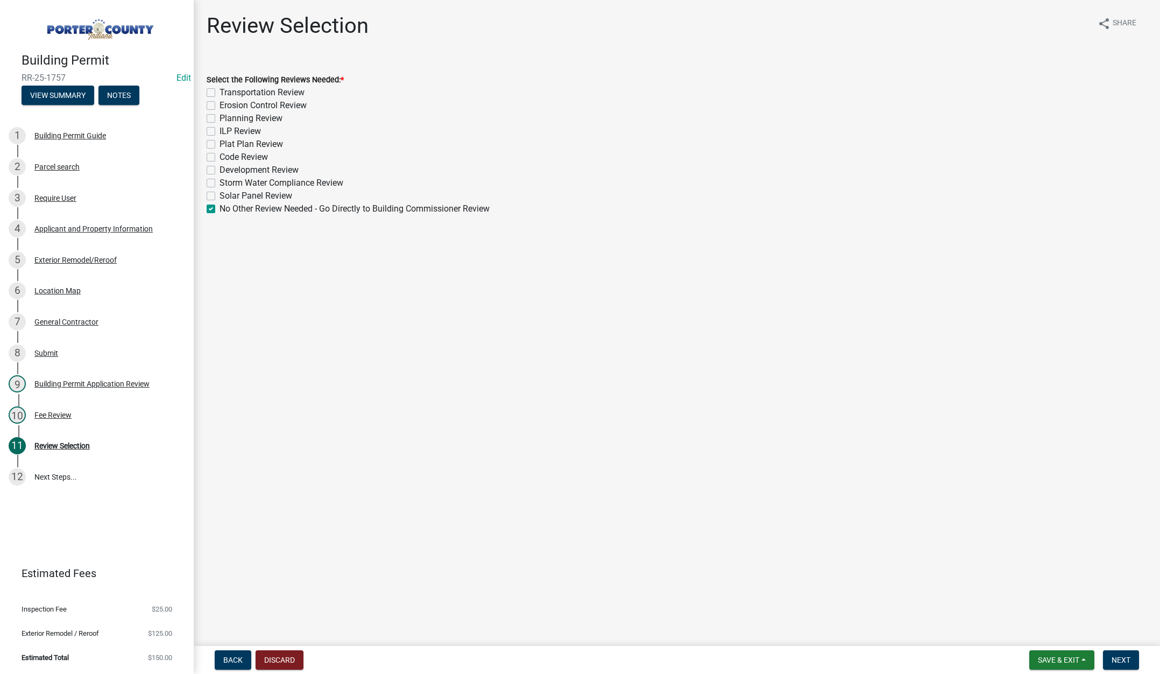
checkbox input "false"
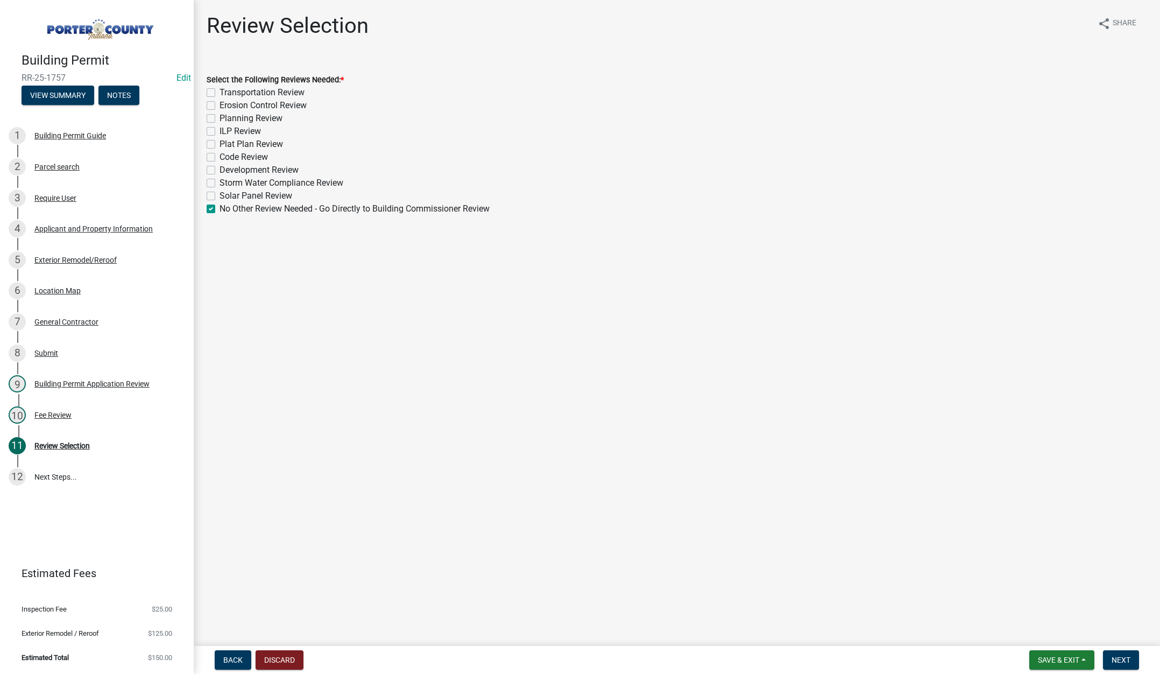
checkbox input "false"
checkbox input "true"
click at [1127, 658] on span "Next" at bounding box center [1121, 659] width 19 height 9
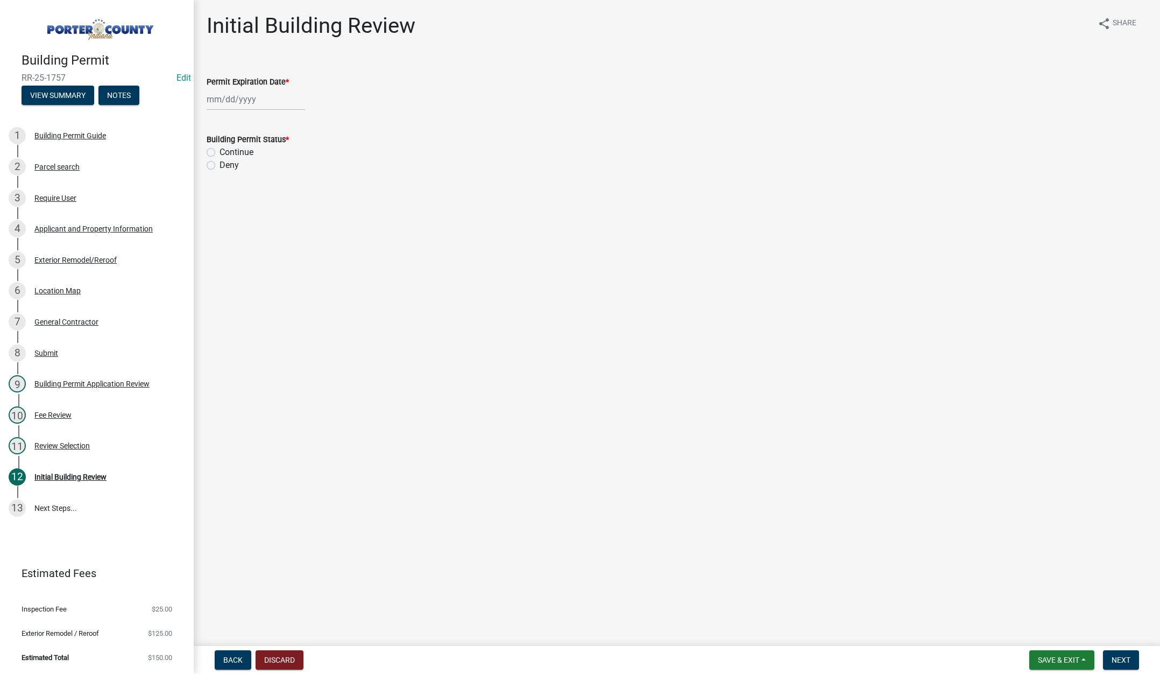
click at [264, 97] on div at bounding box center [256, 99] width 98 height 22
select select "9"
drag, startPoint x: 300, startPoint y: 122, endPoint x: 291, endPoint y: 125, distance: 9.9
click at [300, 122] on select "1525 1526 1527 1528 1529 1530 1531 1532 1533 1534 1535 1536 1537 1538 1539 1540…" at bounding box center [291, 122] width 39 height 16
select select "2026"
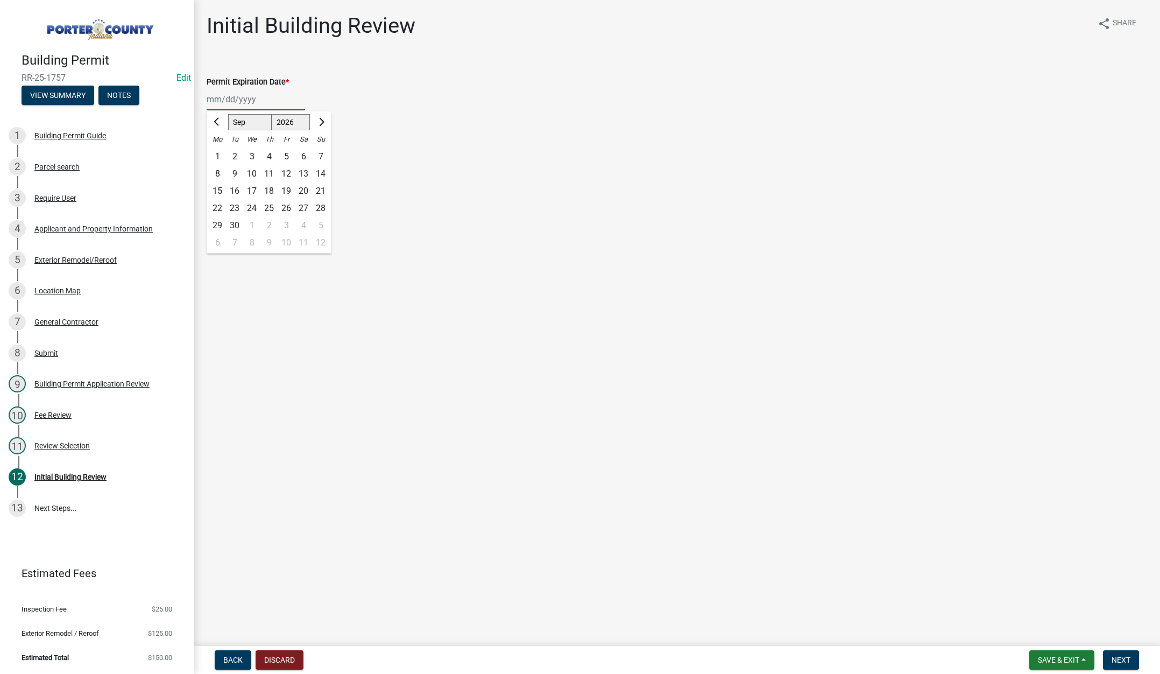
click at [272, 114] on select "1525 1526 1527 1528 1529 1530 1531 1532 1533 1534 1535 1536 1537 1538 1539 1540…" at bounding box center [291, 122] width 39 height 16
click at [286, 171] on div "11" at bounding box center [286, 173] width 17 height 17
type input "09/11/2026"
click at [220, 152] on label "Continue" at bounding box center [237, 152] width 34 height 13
click at [220, 152] on input "Continue" at bounding box center [223, 149] width 7 height 7
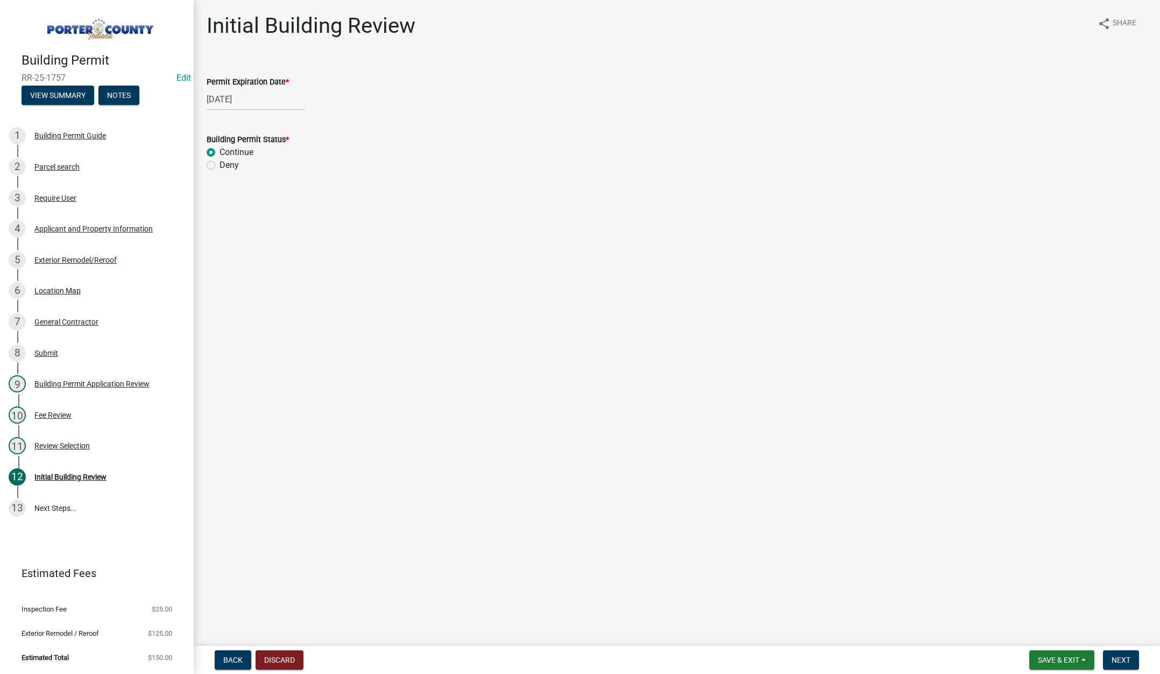
radio input "true"
click at [1118, 652] on button "Next" at bounding box center [1121, 659] width 36 height 19
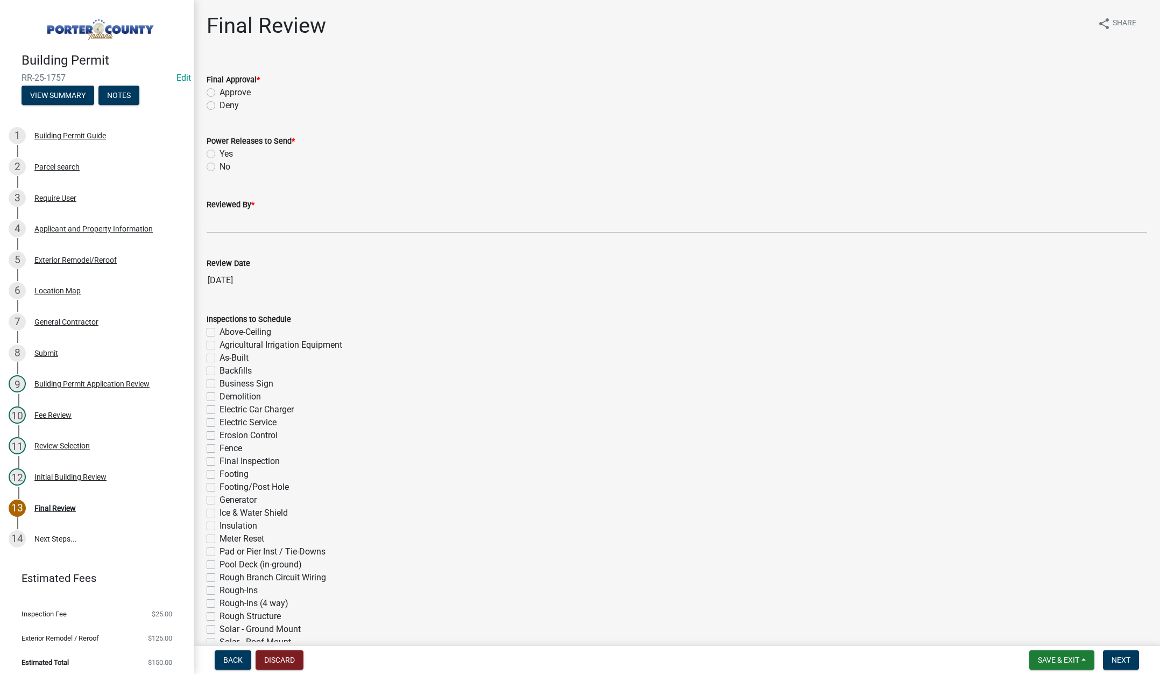
click at [220, 94] on label "Approve" at bounding box center [235, 92] width 31 height 13
click at [220, 93] on input "Approve" at bounding box center [223, 89] width 7 height 7
radio input "true"
click at [220, 166] on label "No" at bounding box center [225, 166] width 11 height 13
click at [220, 166] on input "No" at bounding box center [223, 163] width 7 height 7
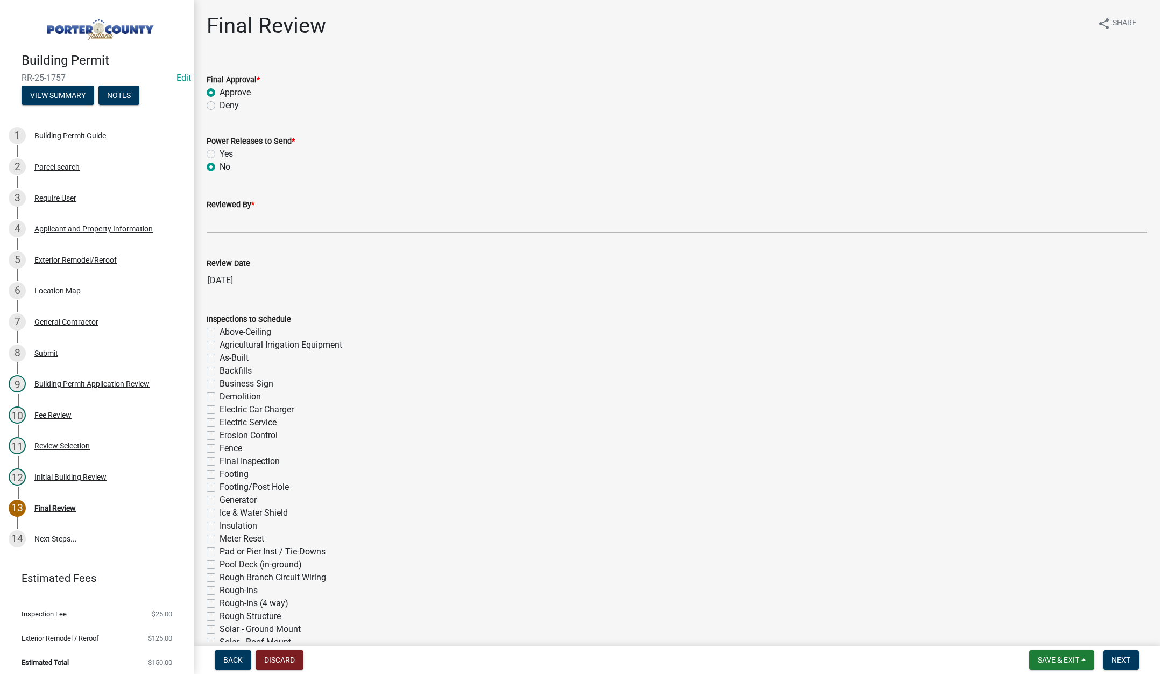
radio input "true"
click at [221, 222] on input "Reviewed By *" at bounding box center [677, 222] width 941 height 22
type input "Tami"
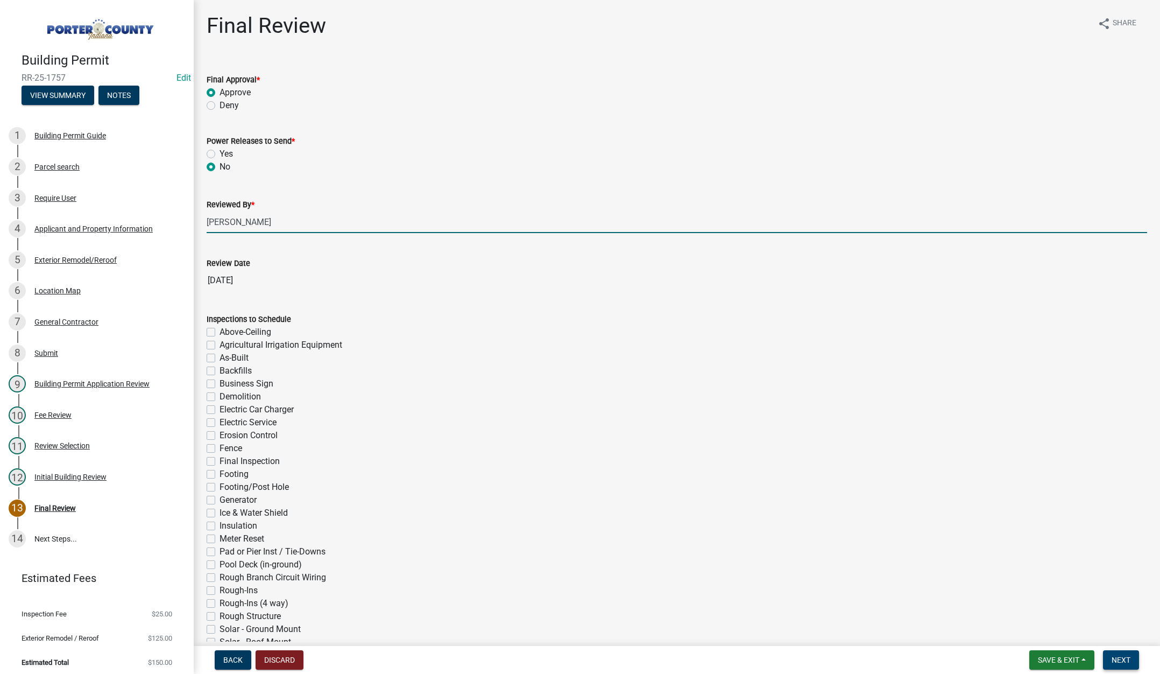
click at [1125, 659] on span "Next" at bounding box center [1121, 659] width 19 height 9
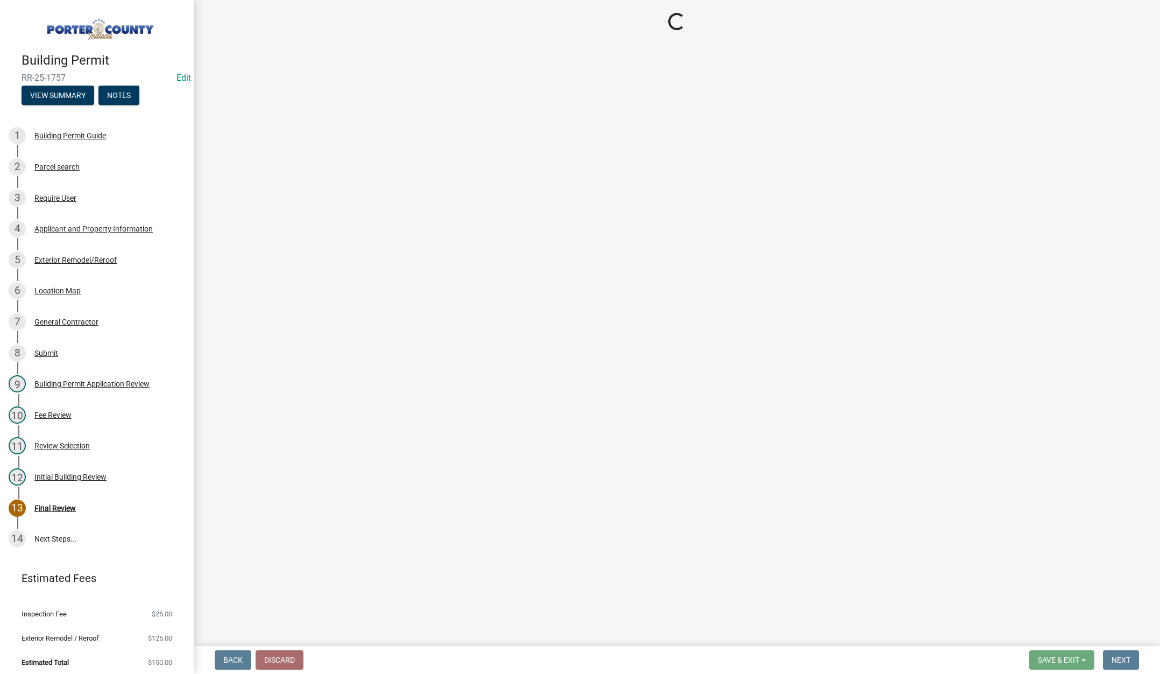
select select "3: 3"
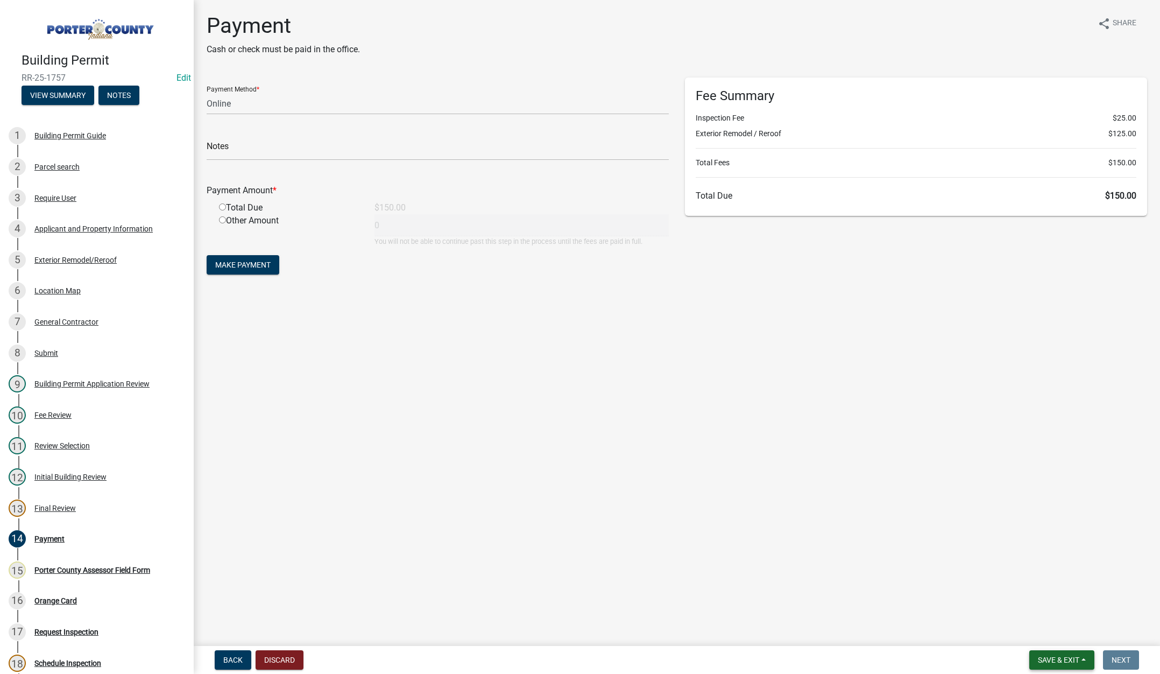
click at [1049, 662] on span "Save & Exit" at bounding box center [1058, 659] width 41 height 9
click at [1044, 630] on button "Save & Exit" at bounding box center [1051, 632] width 86 height 26
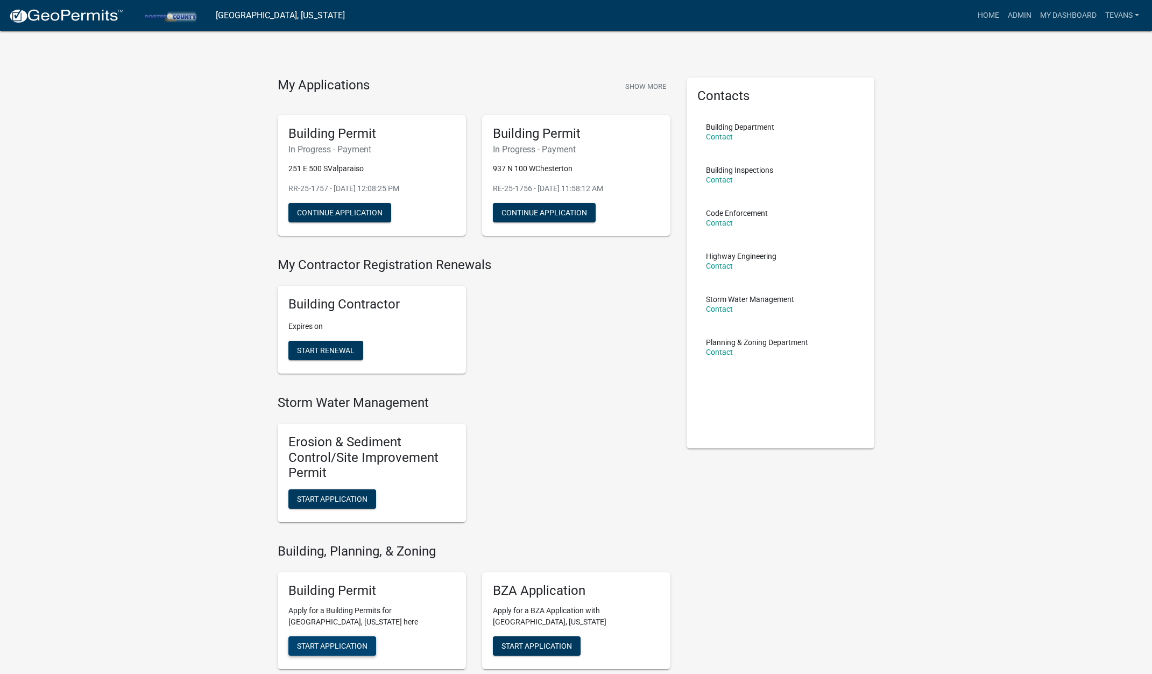
click at [319, 638] on button "Start Application" at bounding box center [332, 645] width 88 height 19
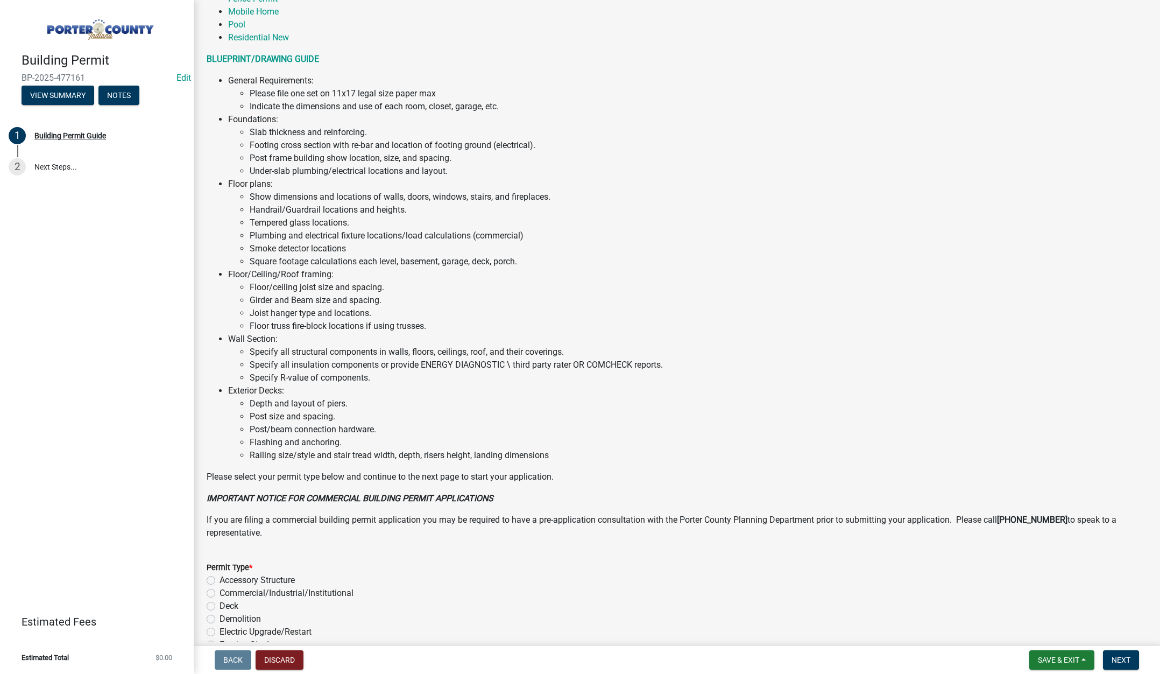
scroll to position [531, 0]
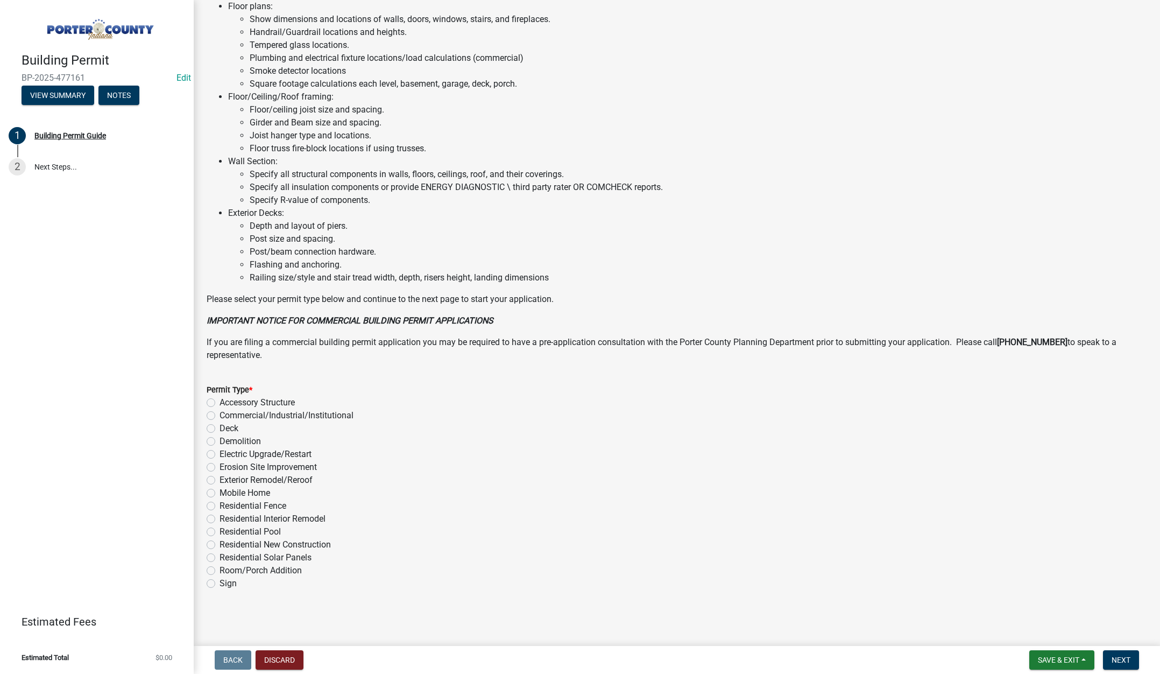
click at [220, 479] on label "Exterior Remodel/Reroof" at bounding box center [266, 479] width 93 height 13
click at [220, 479] on input "Exterior Remodel/Reroof" at bounding box center [223, 476] width 7 height 7
radio input "true"
click at [1122, 655] on span "Next" at bounding box center [1121, 659] width 19 height 9
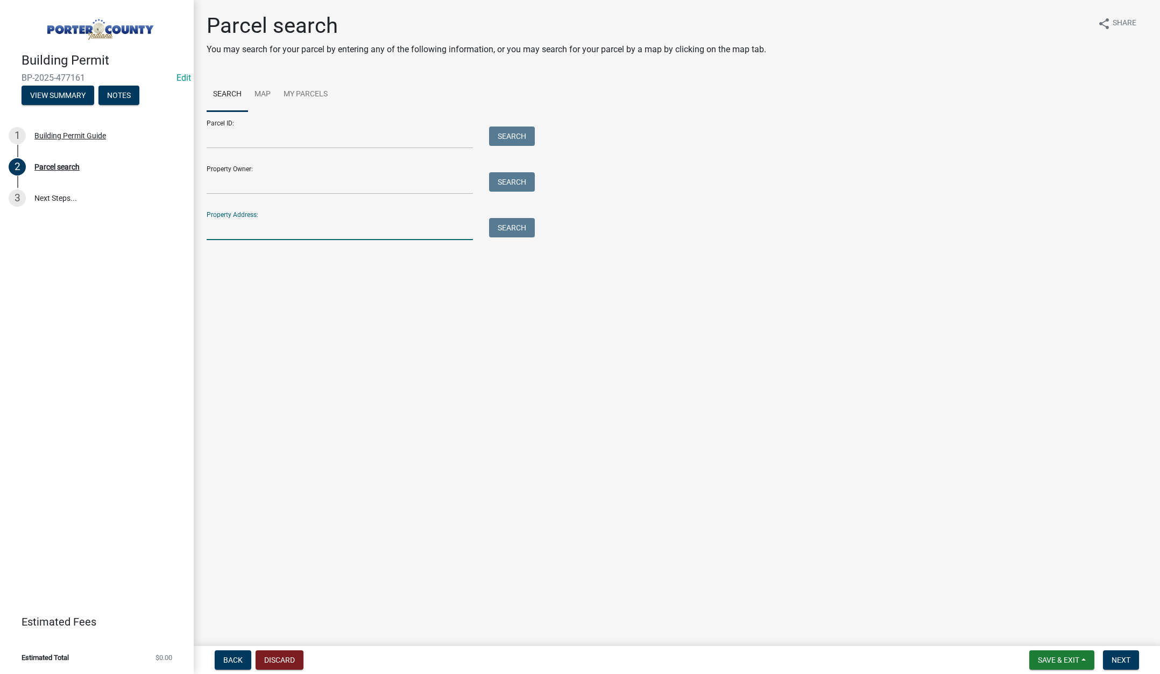
click at [229, 226] on input "Property Address:" at bounding box center [340, 229] width 266 height 22
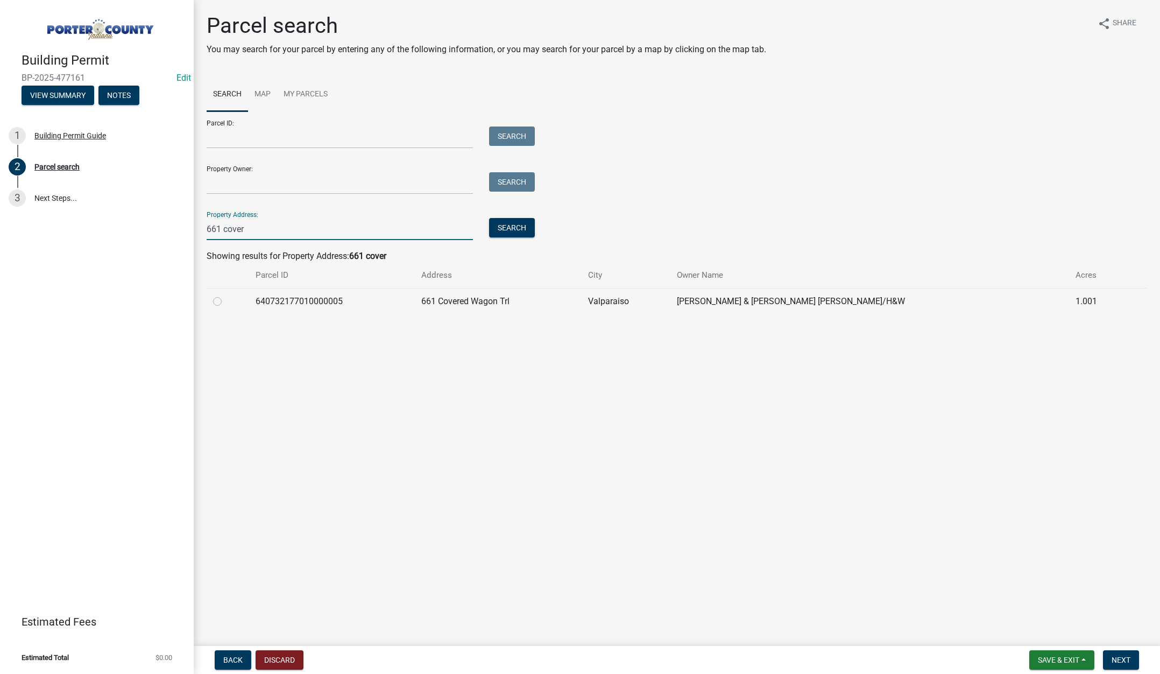
type input "661 cover"
click at [226, 295] on label at bounding box center [226, 295] width 0 height 0
click at [226, 300] on input "radio" at bounding box center [229, 298] width 7 height 7
radio input "true"
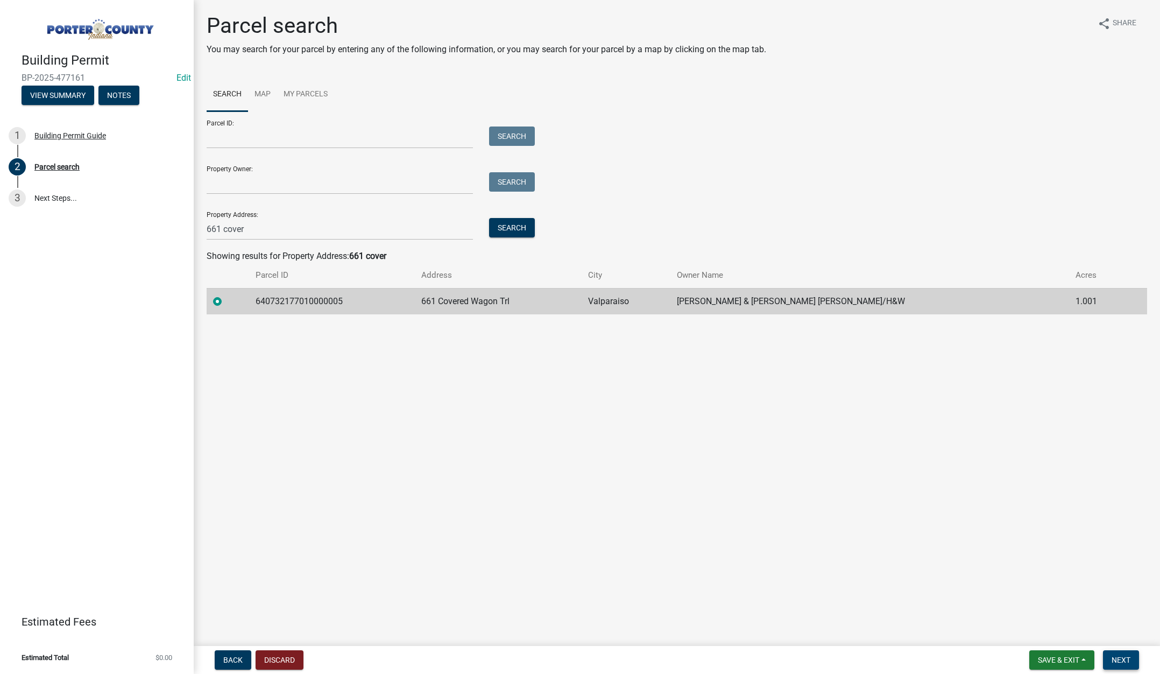
click at [1126, 659] on span "Next" at bounding box center [1121, 659] width 19 height 9
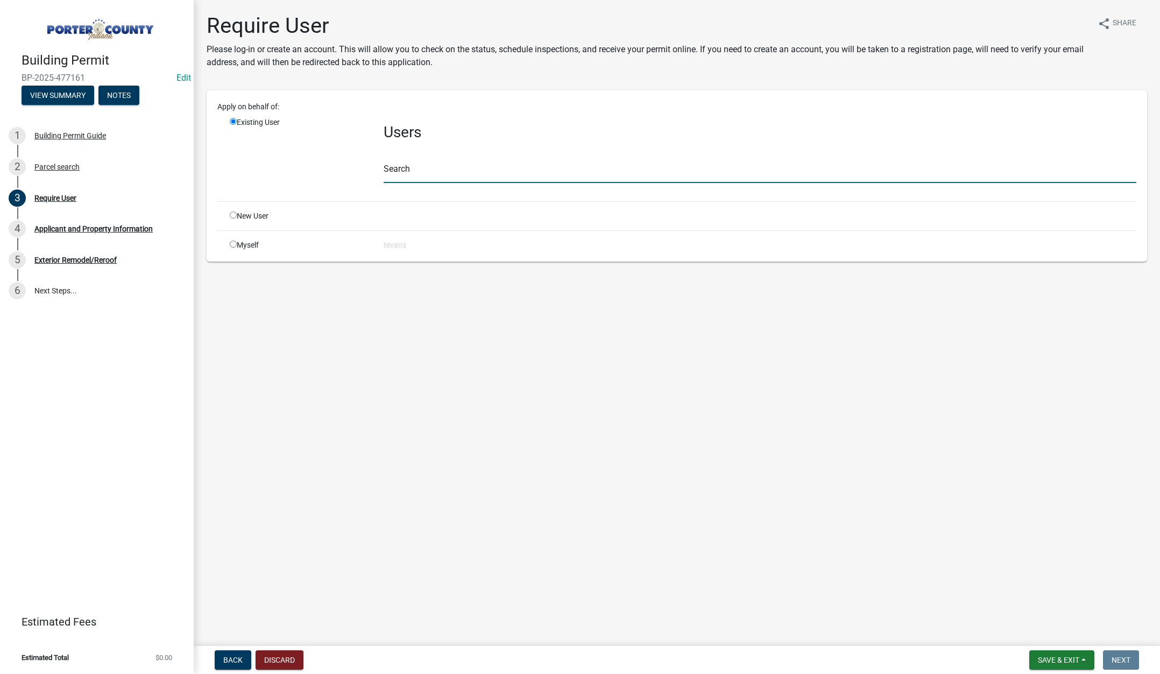
click at [423, 175] on input "text" at bounding box center [760, 172] width 753 height 22
type input "tami"
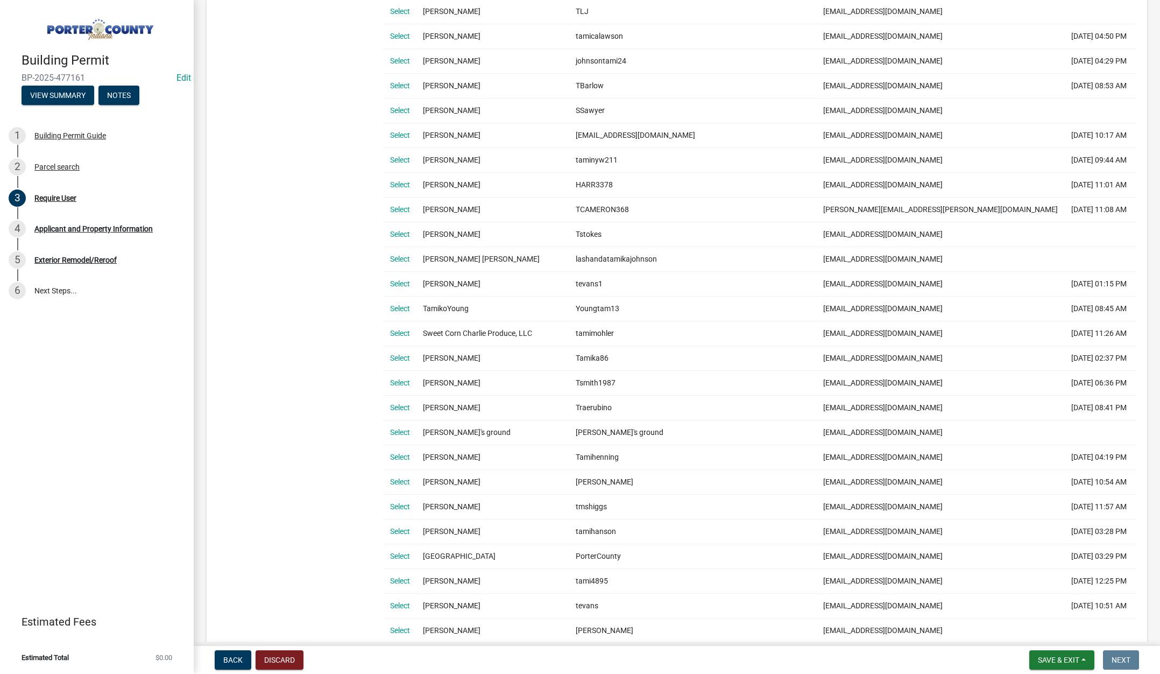
scroll to position [430, 0]
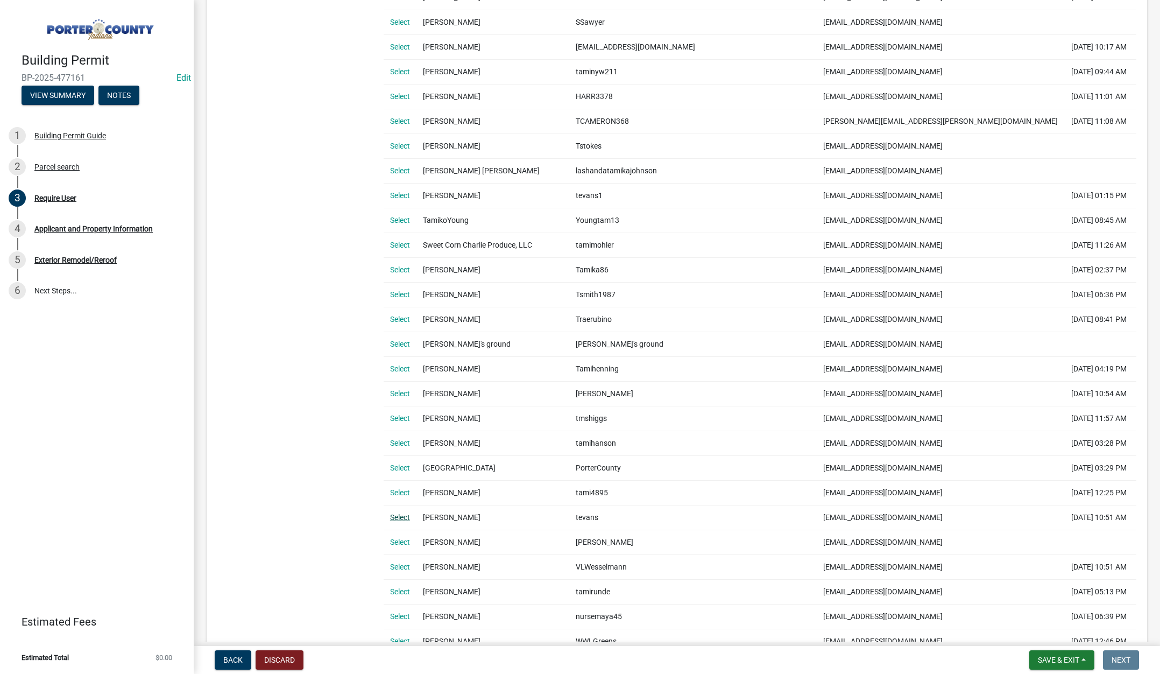
click at [403, 514] on link "Select" at bounding box center [400, 517] width 20 height 9
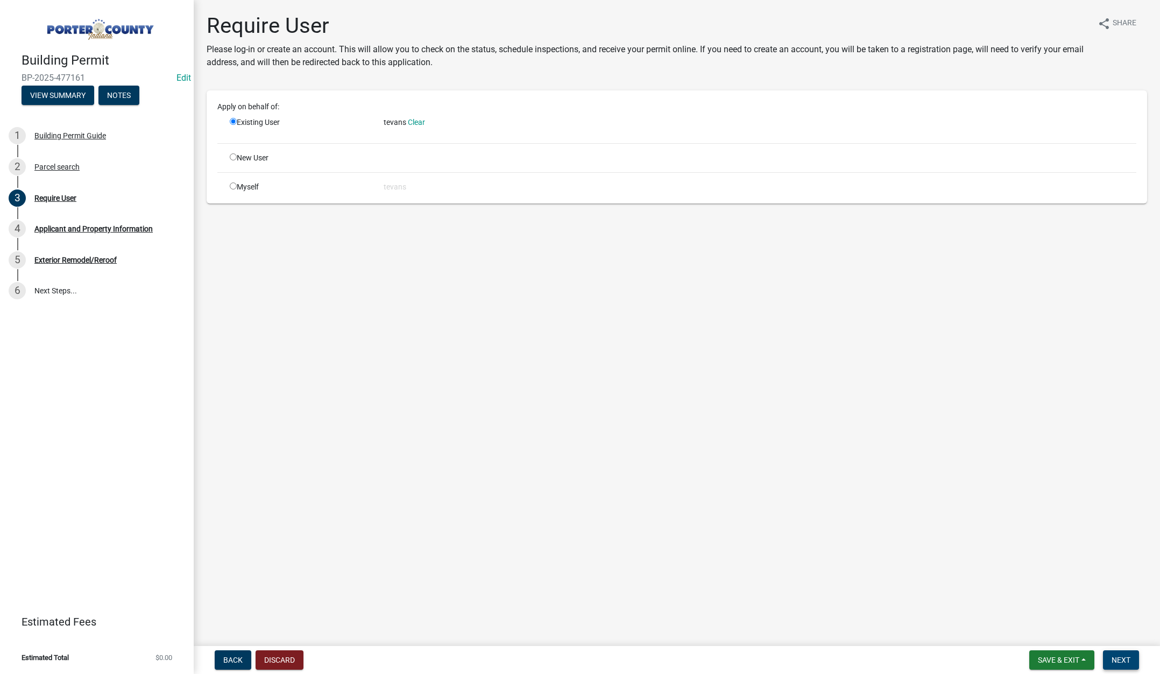
click at [1121, 655] on span "Next" at bounding box center [1121, 659] width 19 height 9
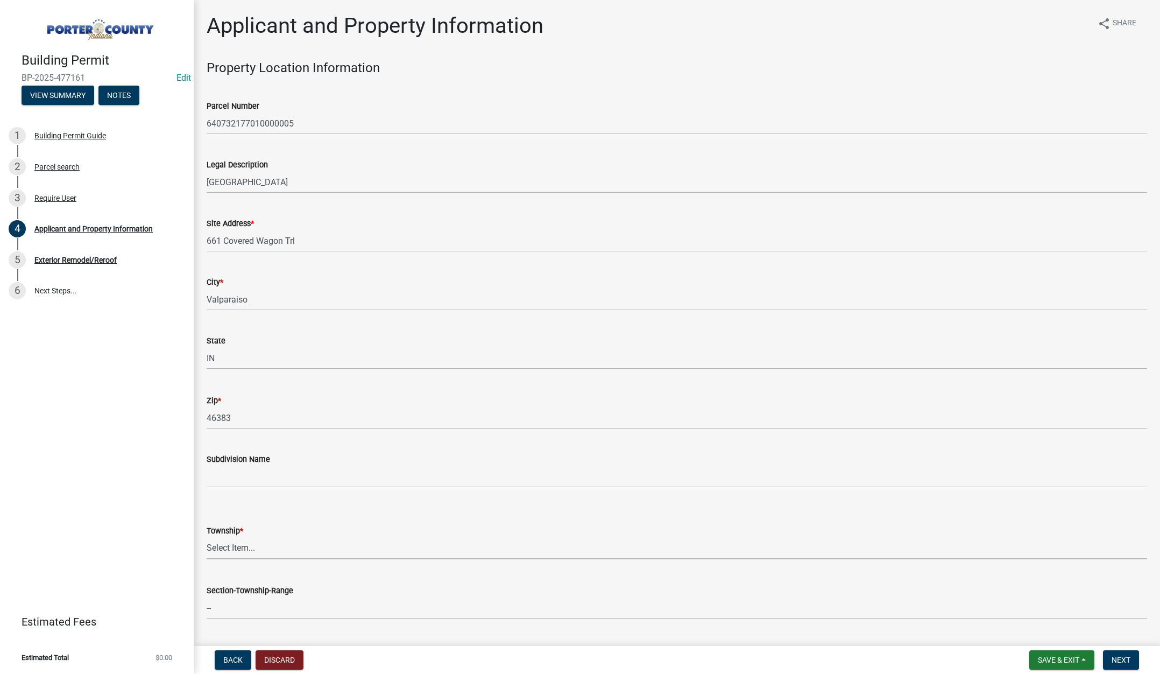
click at [236, 546] on select "Select Item... Boone Center Jackson Liberty Morgan Pine Pleasant Portage Porter…" at bounding box center [677, 548] width 941 height 22
click at [207, 537] on select "Select Item... Boone Center Jackson Liberty Morgan Pine Pleasant Portage Porter…" at bounding box center [677, 548] width 941 height 22
select select "dab8d744-4e32-40c1-942b-b7c1ea7347cb"
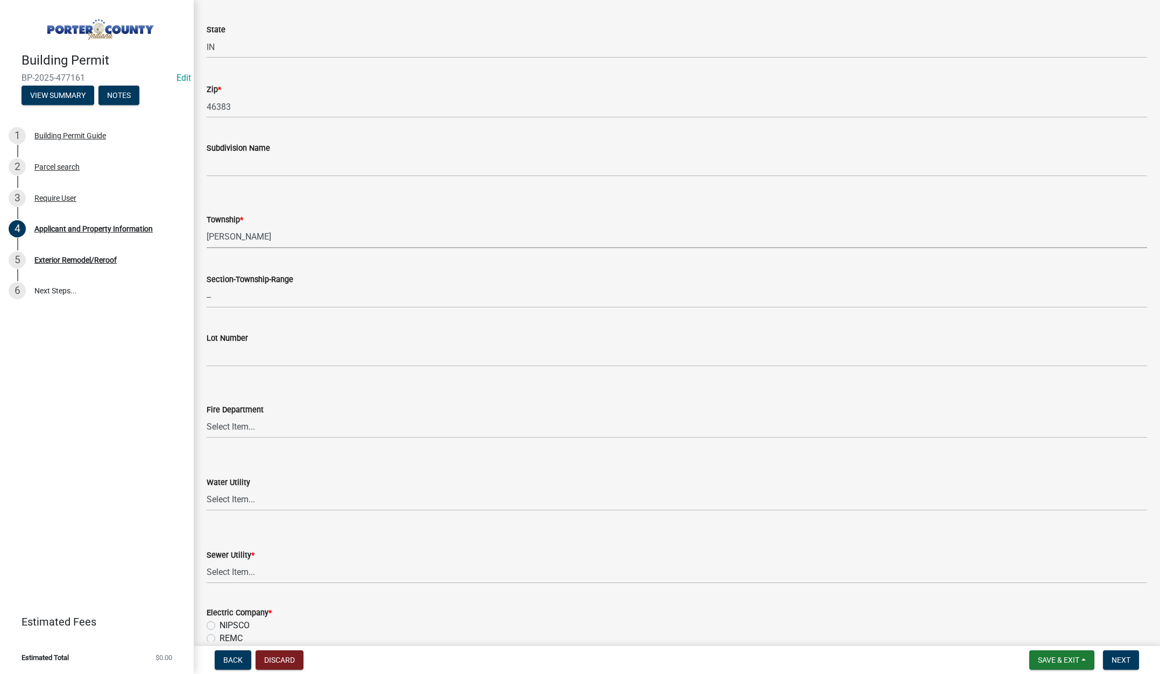
scroll to position [430, 0]
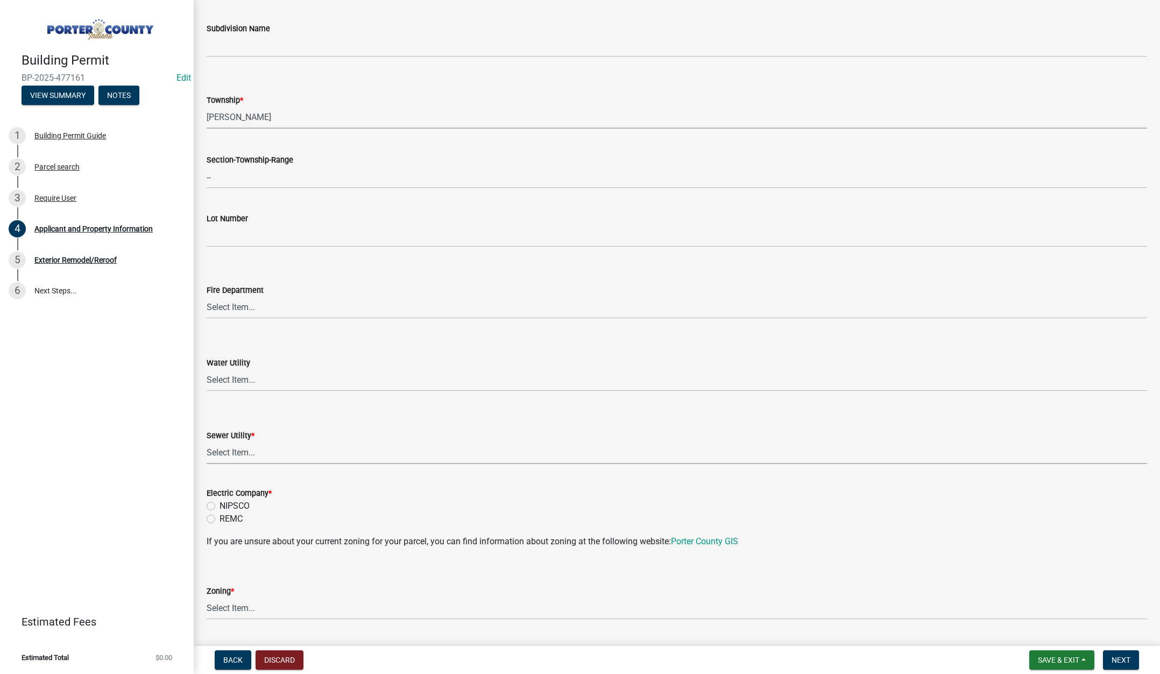
click at [235, 452] on select "Select Item... Aqua Indiana Inc Damon Run Falling Waters Lake Eliza - LEACD Nat…" at bounding box center [677, 453] width 941 height 22
click at [207, 442] on select "Select Item... Aqua Indiana Inc Damon Run Falling Waters Lake Eliza - LEACD Nat…" at bounding box center [677, 453] width 941 height 22
select select "ad46db9b-b68a-4590-8d08-f4fb10f3ead6"
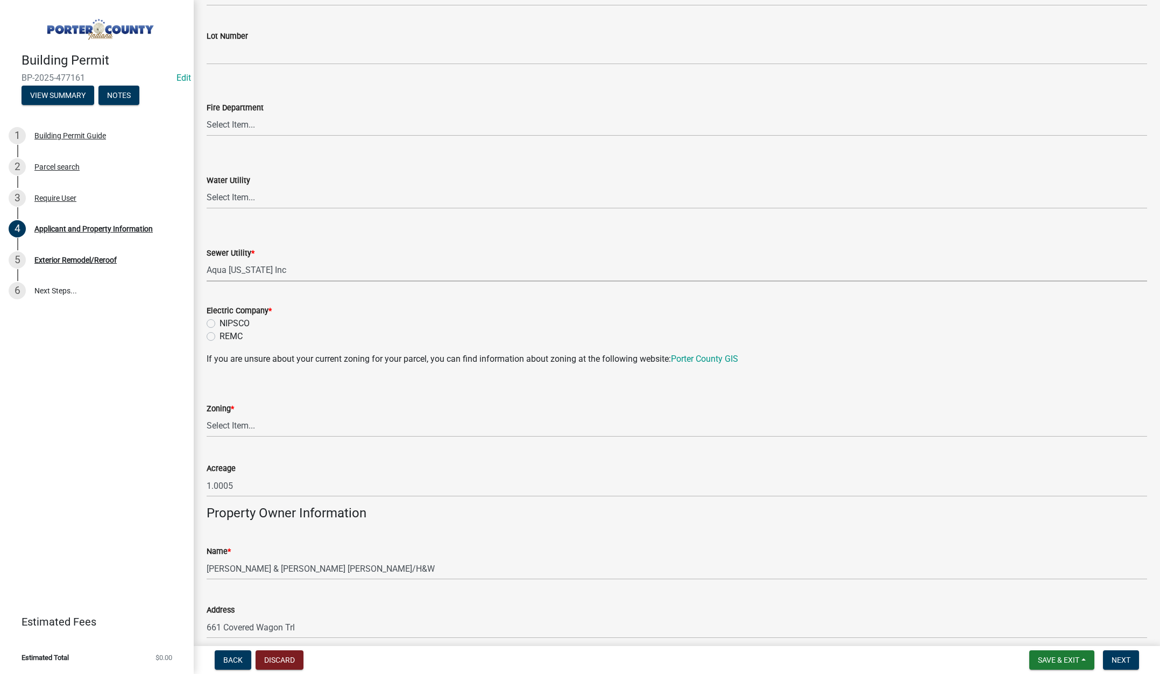
scroll to position [646, 0]
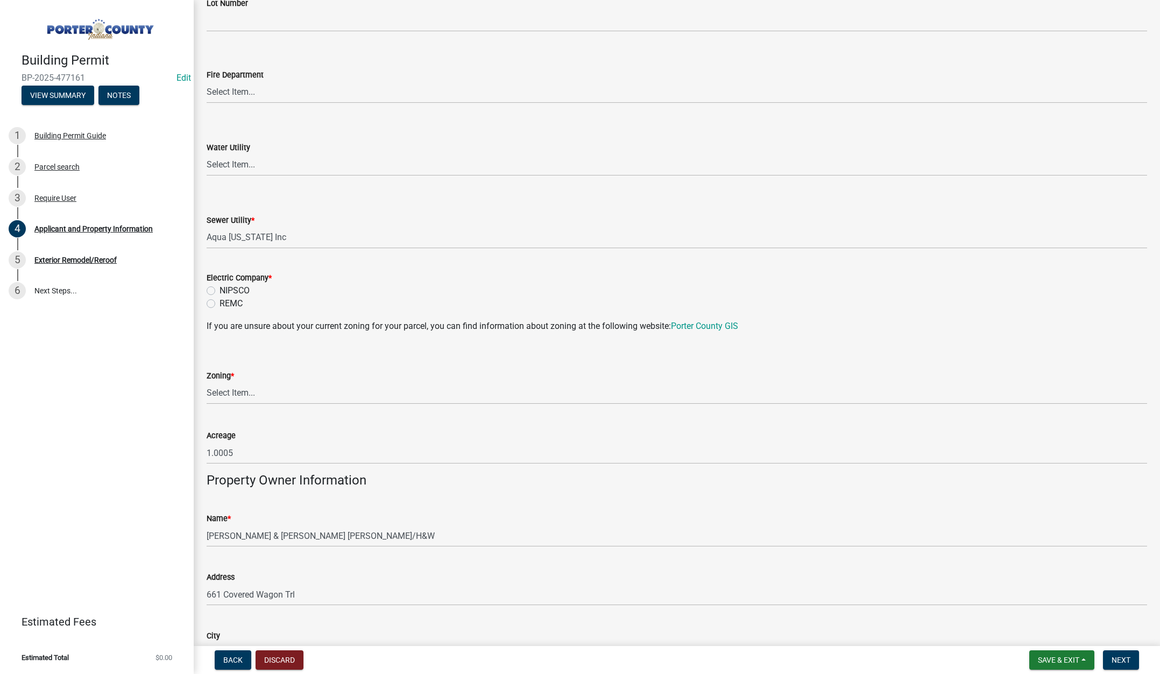
click at [220, 291] on label "NIPSCO" at bounding box center [235, 290] width 30 height 13
click at [220, 291] on input "NIPSCO" at bounding box center [223, 287] width 7 height 7
radio input "true"
click at [226, 394] on select "Select Item... A1 A2 CH CM CN I1 I2 I3 IN MP OT P1 P2 PUD R1 R2 R3 R4 RL RR" at bounding box center [677, 393] width 941 height 22
click at [207, 382] on select "Select Item... A1 A2 CH CM CN I1 I2 I3 IN MP OT P1 P2 PUD R1 R2 R3 R4 RL RR" at bounding box center [677, 393] width 941 height 22
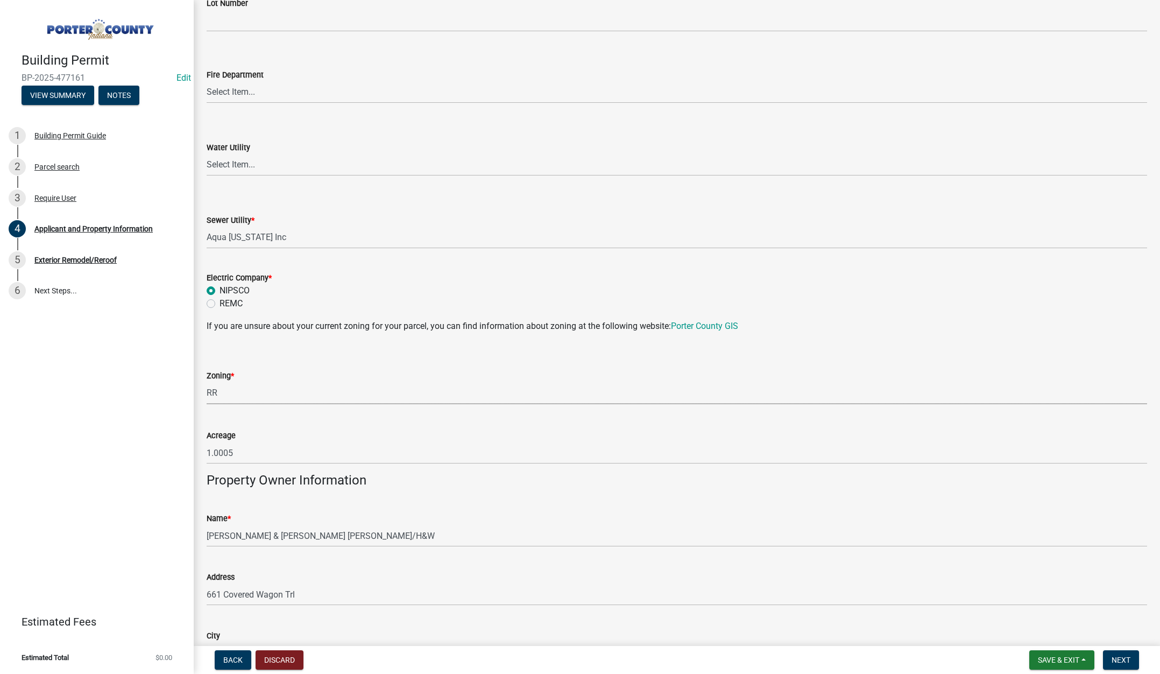
select select "92efe679-05f4-414a-9426-51627fba5de6"
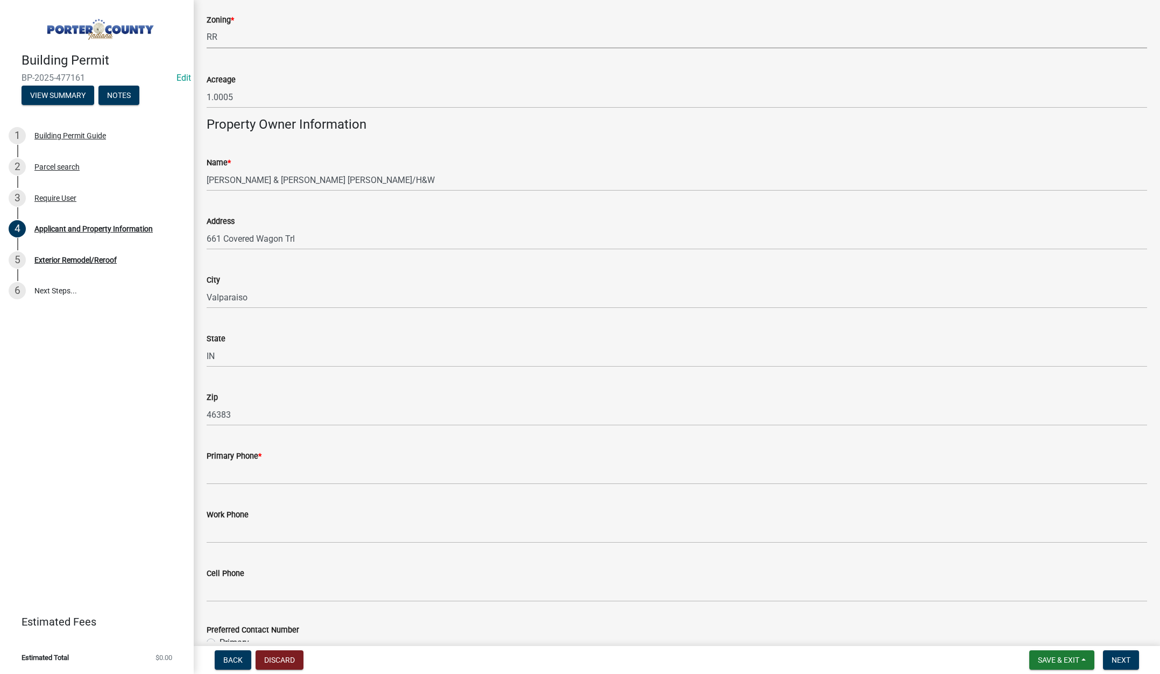
scroll to position [1130, 0]
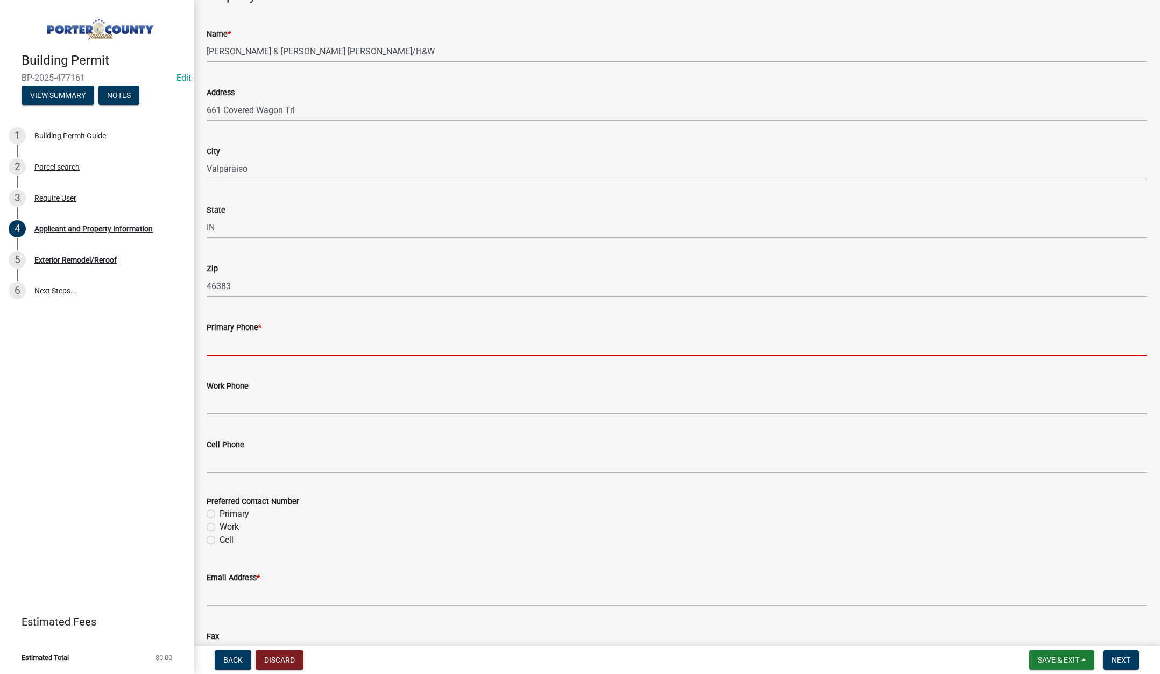
click at [265, 343] on input "Primary Phone *" at bounding box center [677, 345] width 941 height 22
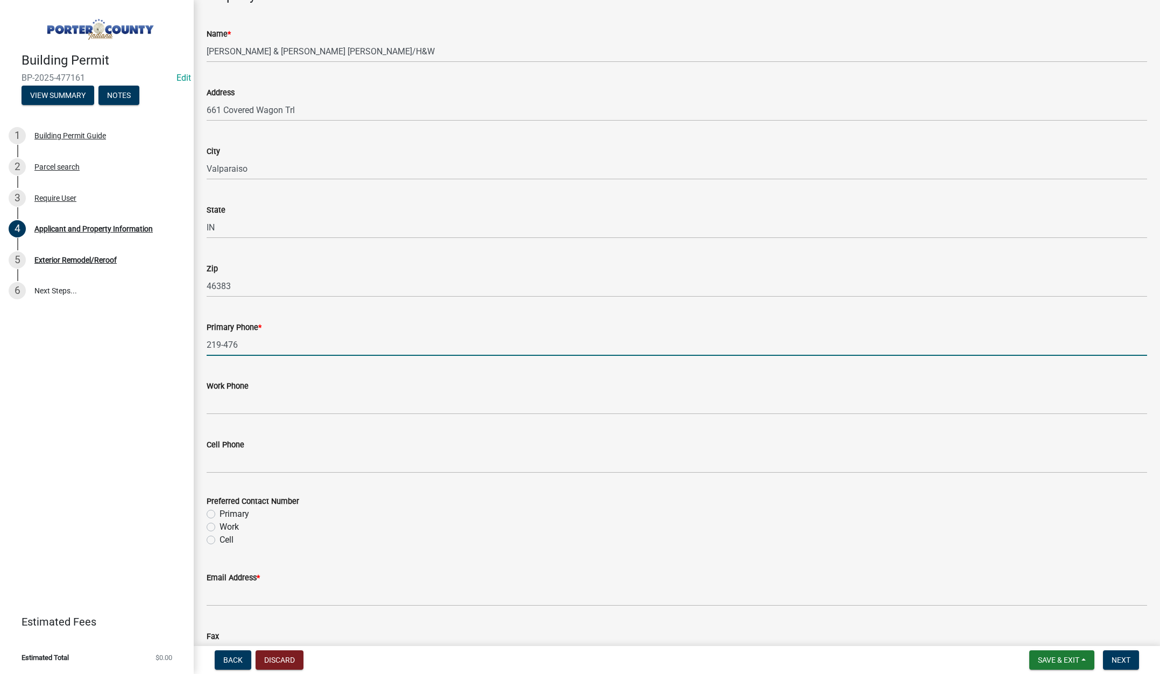
type input "219-476-0400"
click at [220, 513] on label "Primary" at bounding box center [235, 513] width 30 height 13
click at [220, 513] on input "Primary" at bounding box center [223, 510] width 7 height 7
radio input "true"
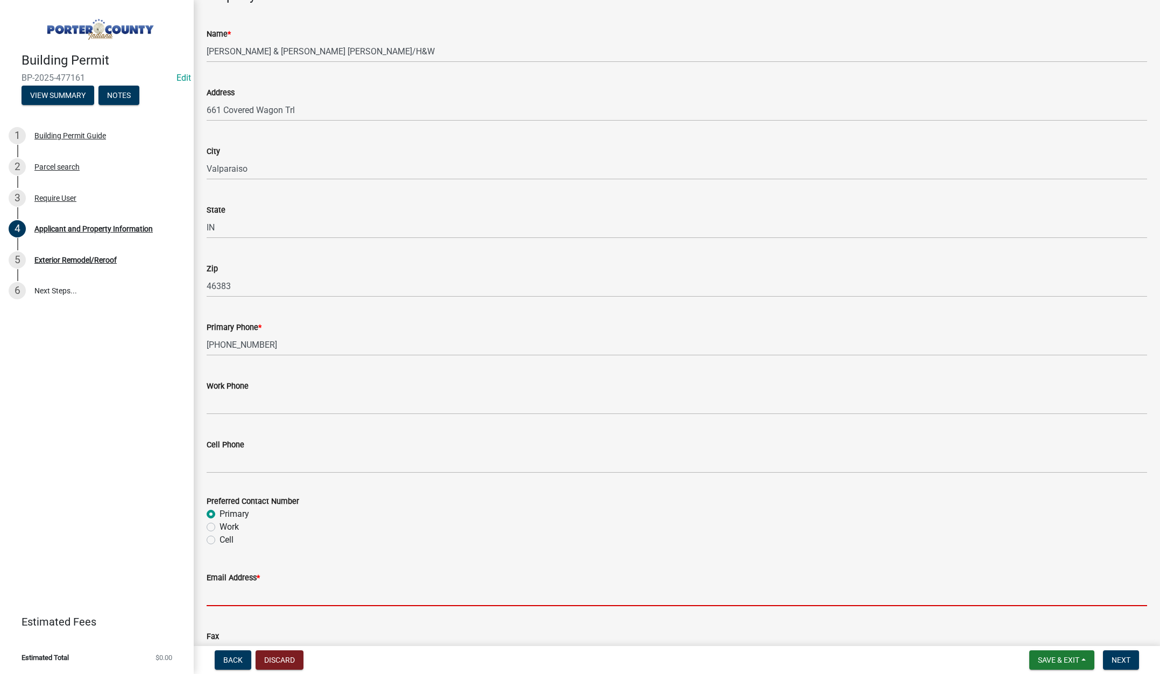
click at [228, 596] on input "Email Address *" at bounding box center [677, 595] width 941 height 22
type input "lisa@terrysdiscountwindows.com"
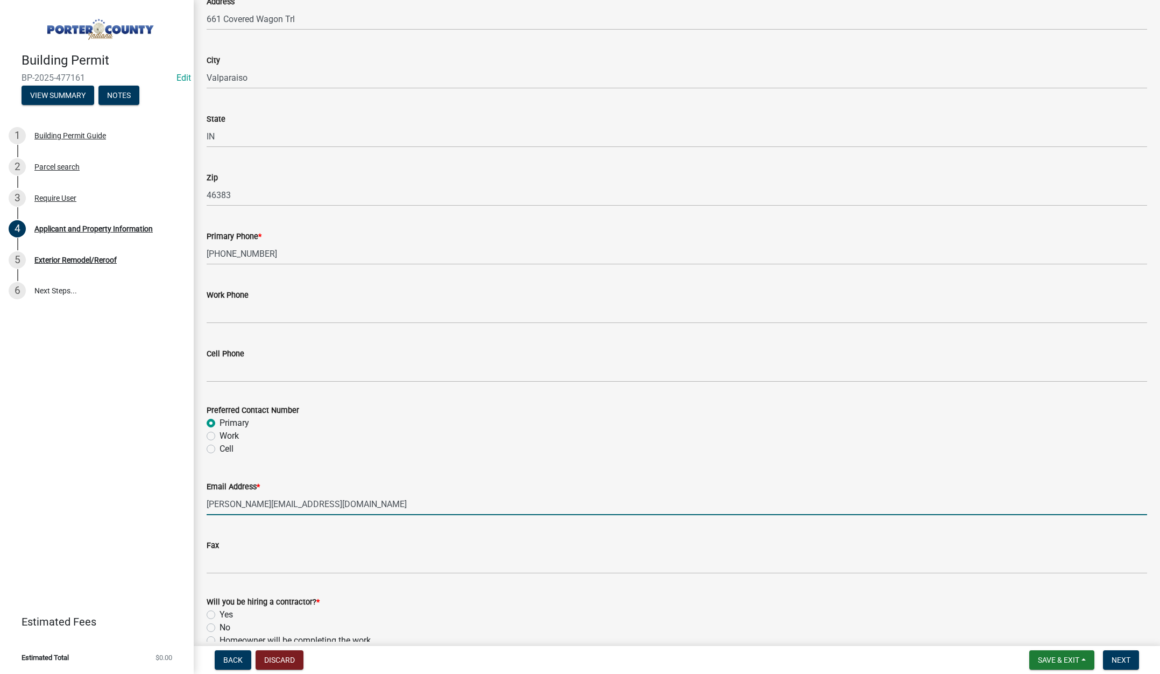
scroll to position [1339, 0]
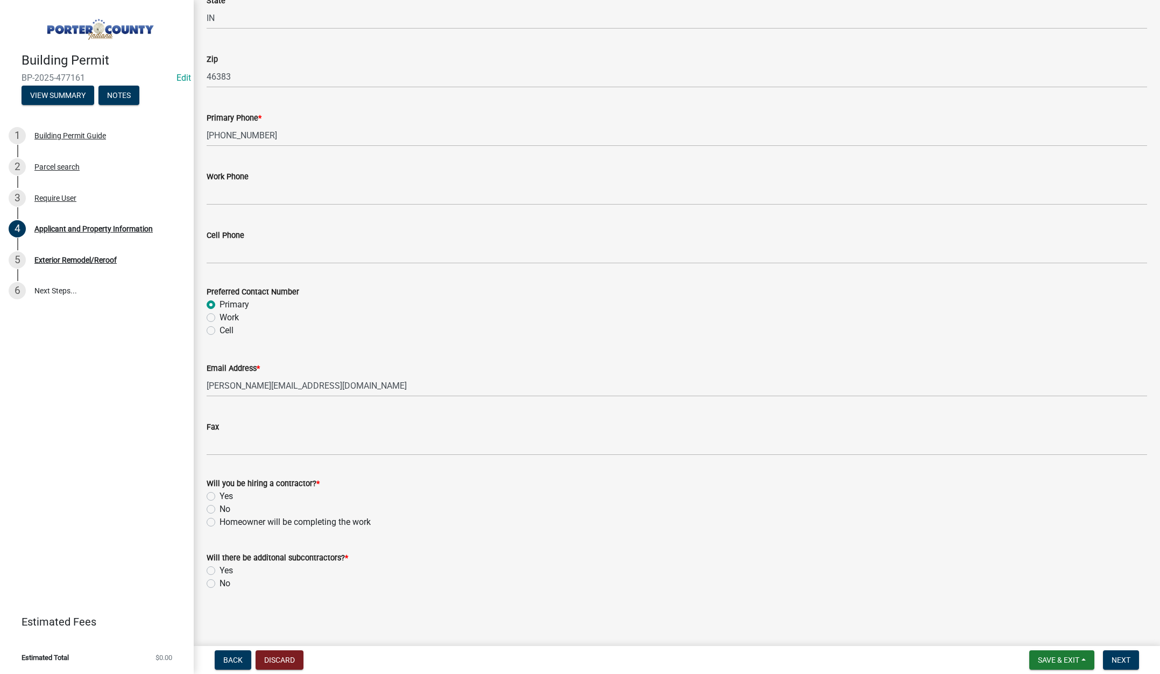
click at [210, 491] on div "Yes" at bounding box center [677, 496] width 941 height 13
click at [220, 496] on label "Yes" at bounding box center [226, 496] width 13 height 13
click at [220, 496] on input "Yes" at bounding box center [223, 493] width 7 height 7
radio input "true"
click at [220, 581] on label "No" at bounding box center [225, 583] width 11 height 13
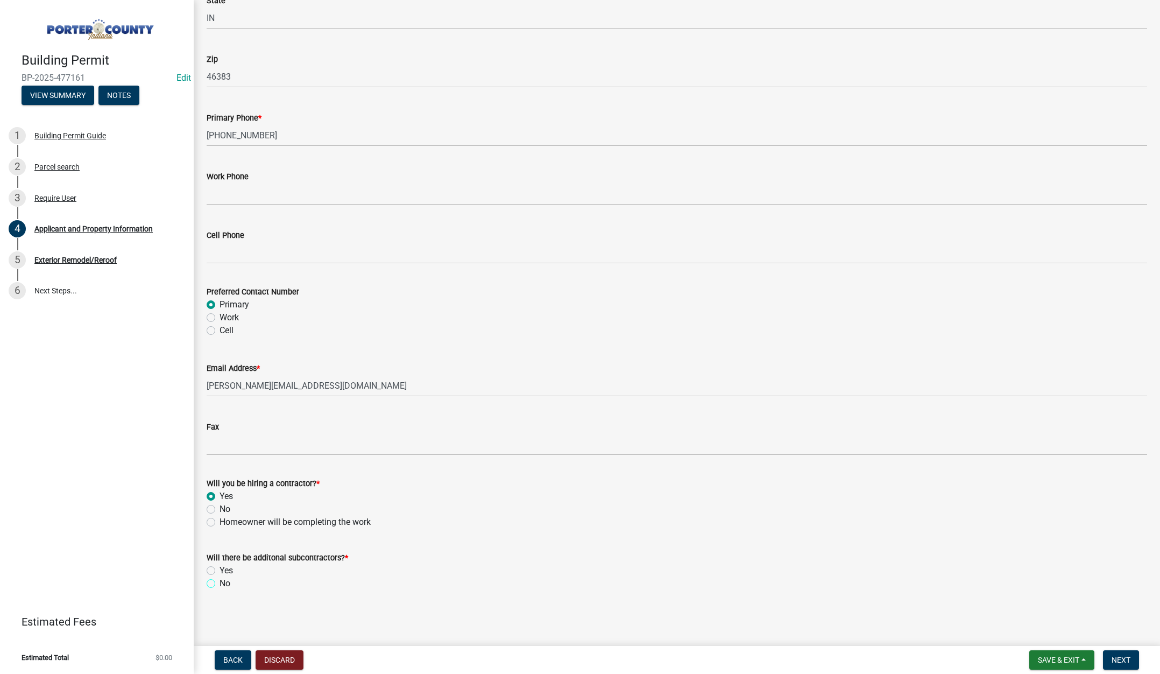
click at [220, 581] on input "No" at bounding box center [223, 580] width 7 height 7
radio input "true"
drag, startPoint x: 1118, startPoint y: 658, endPoint x: 1132, endPoint y: 659, distance: 13.5
click at [1119, 658] on span "Next" at bounding box center [1121, 659] width 19 height 9
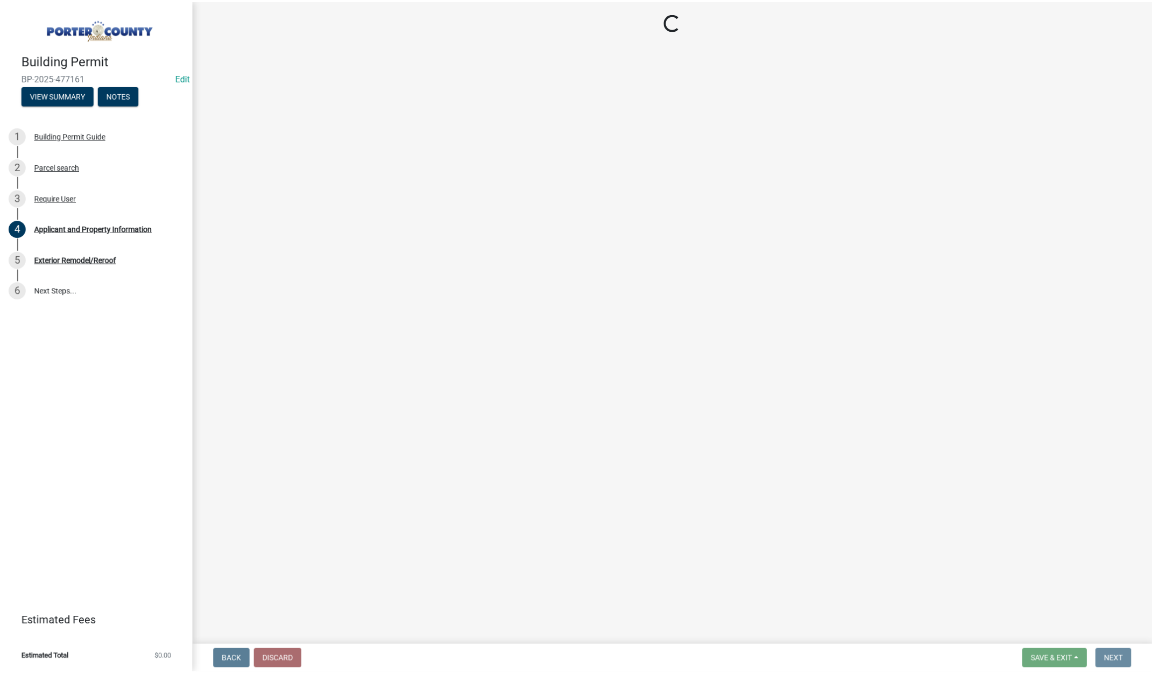
scroll to position [0, 0]
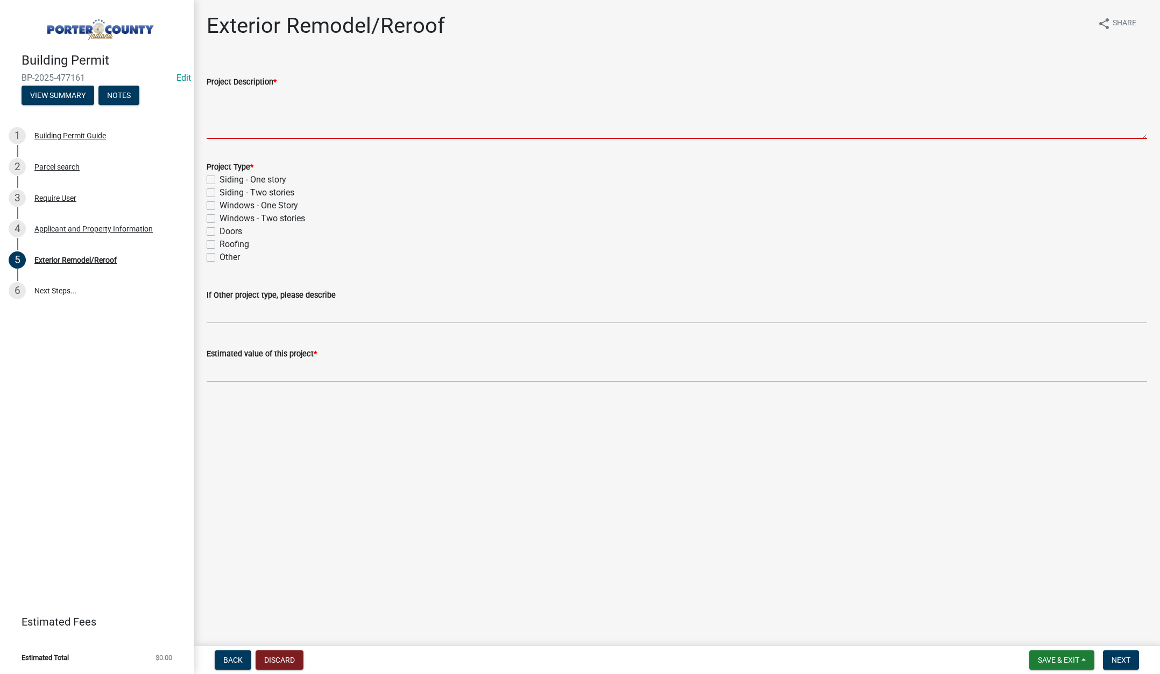
click at [267, 110] on textarea "Project Description *" at bounding box center [677, 113] width 941 height 51
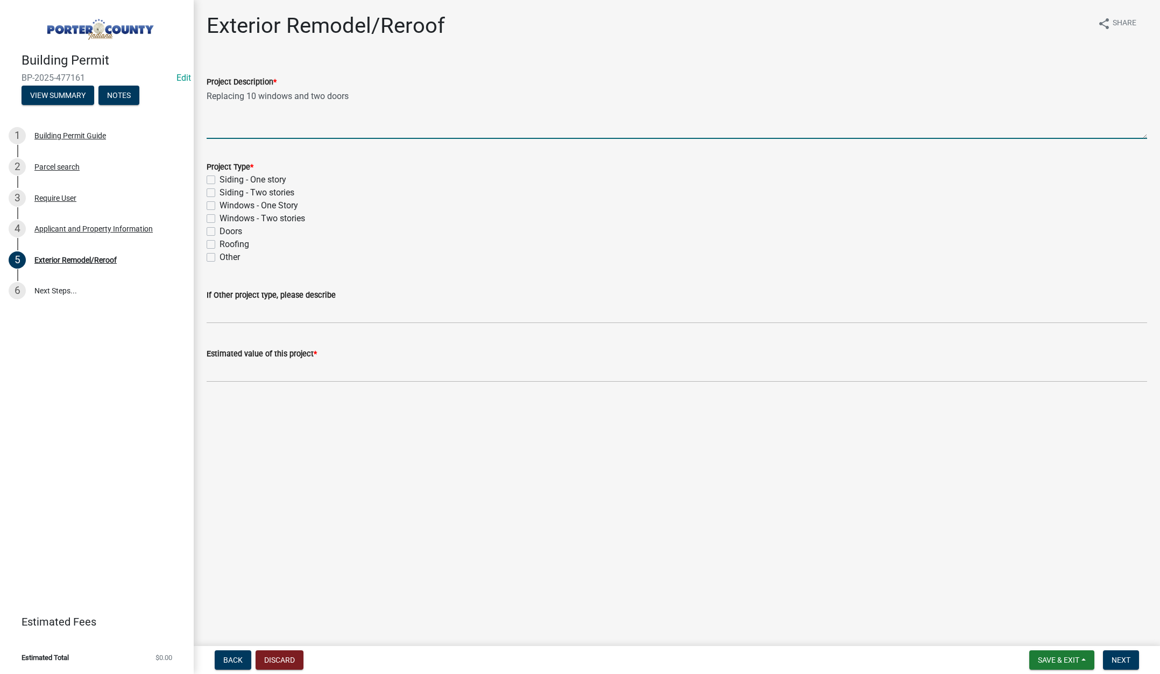
type textarea "Replacing 10 windows and two doors"
click at [220, 215] on label "Windows - Two stories" at bounding box center [263, 218] width 86 height 13
click at [220, 215] on input "Windows - Two stories" at bounding box center [223, 215] width 7 height 7
checkbox input "true"
checkbox input "false"
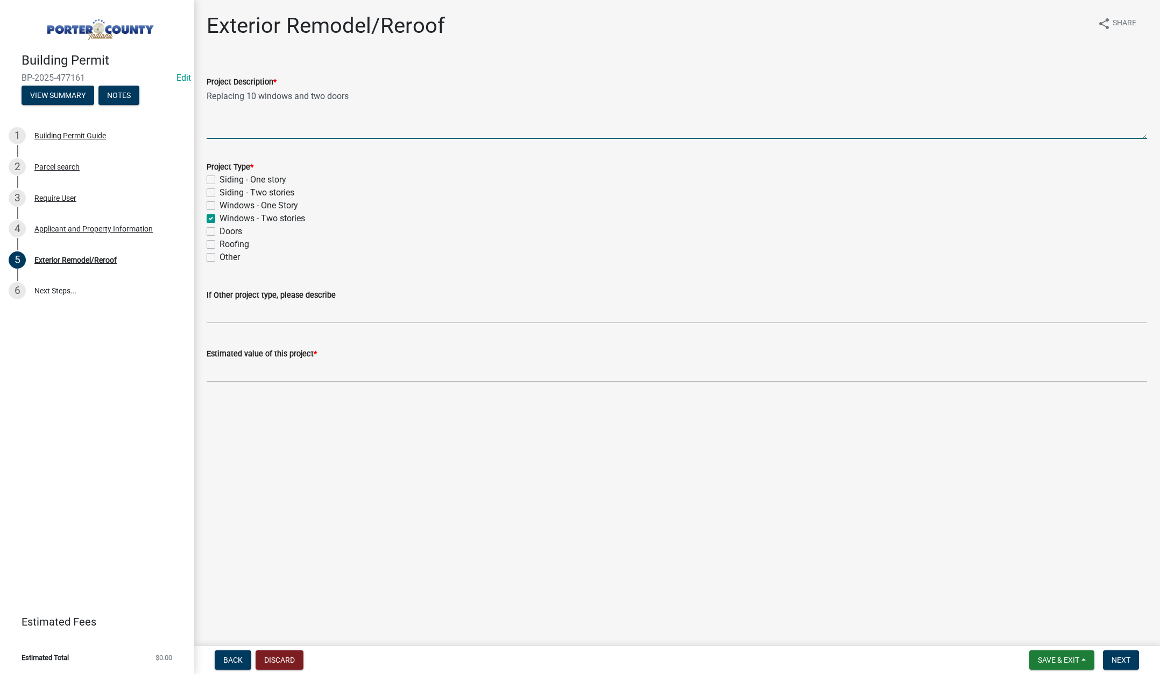
checkbox input "false"
checkbox input "true"
checkbox input "false"
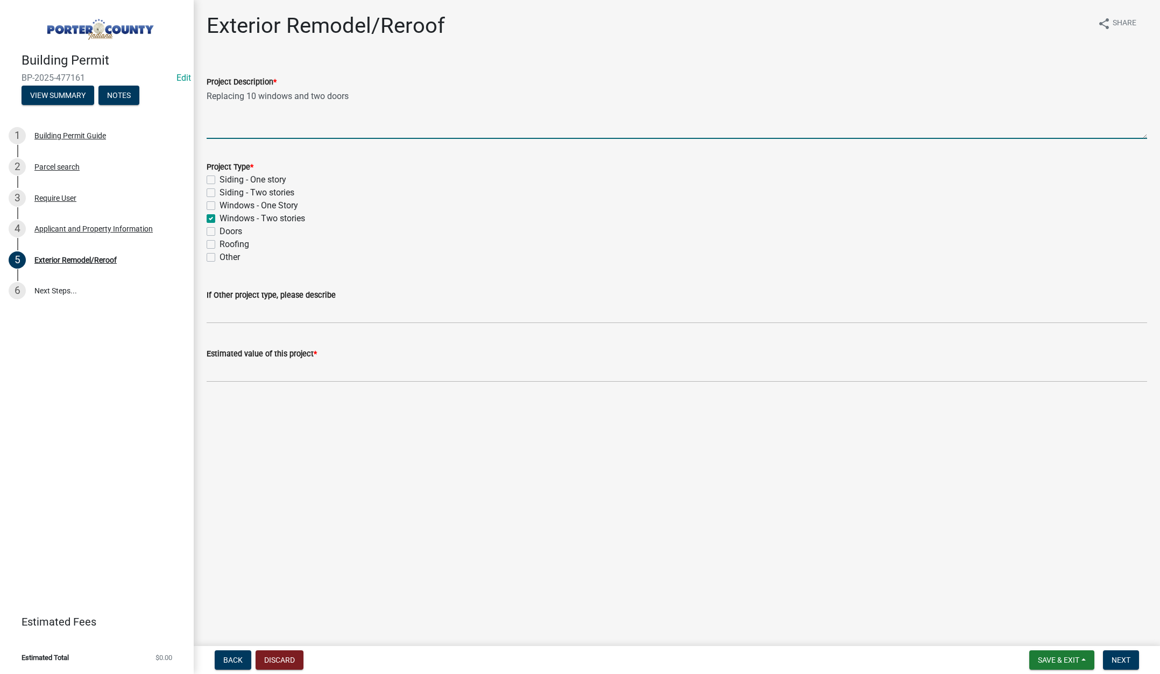
checkbox input "false"
drag, startPoint x: 208, startPoint y: 229, endPoint x: 227, endPoint y: 276, distance: 51.0
click at [220, 229] on label "Doors" at bounding box center [231, 231] width 23 height 13
click at [220, 229] on input "Doors" at bounding box center [223, 228] width 7 height 7
checkbox input "true"
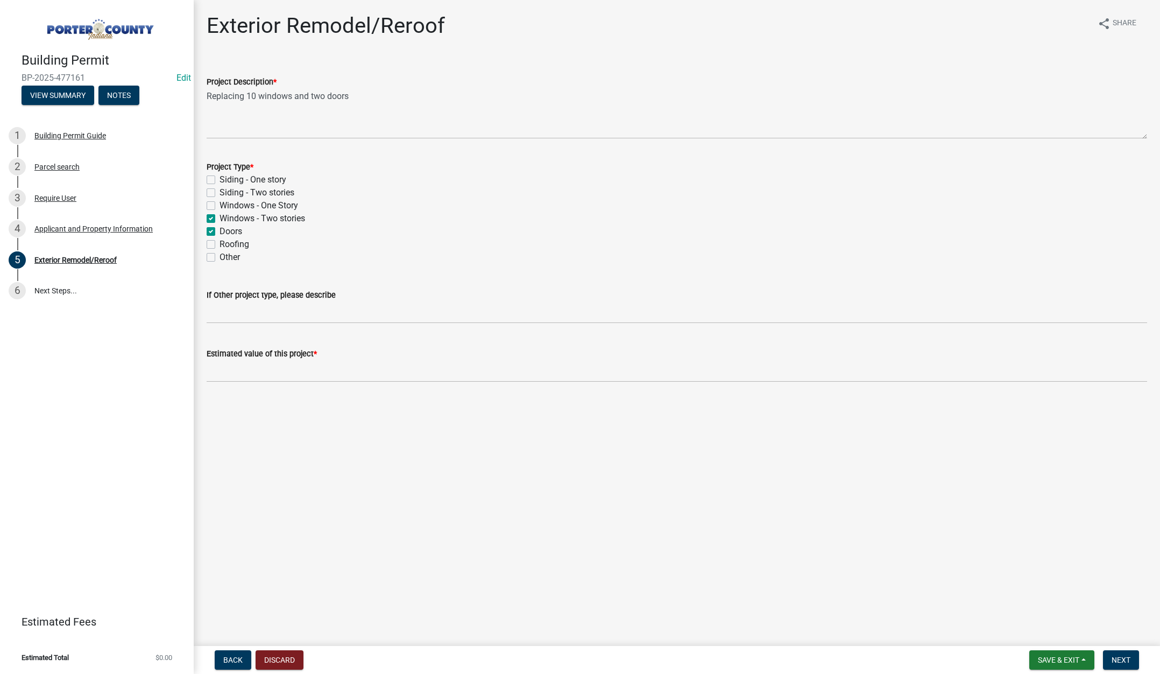
checkbox input "false"
checkbox input "true"
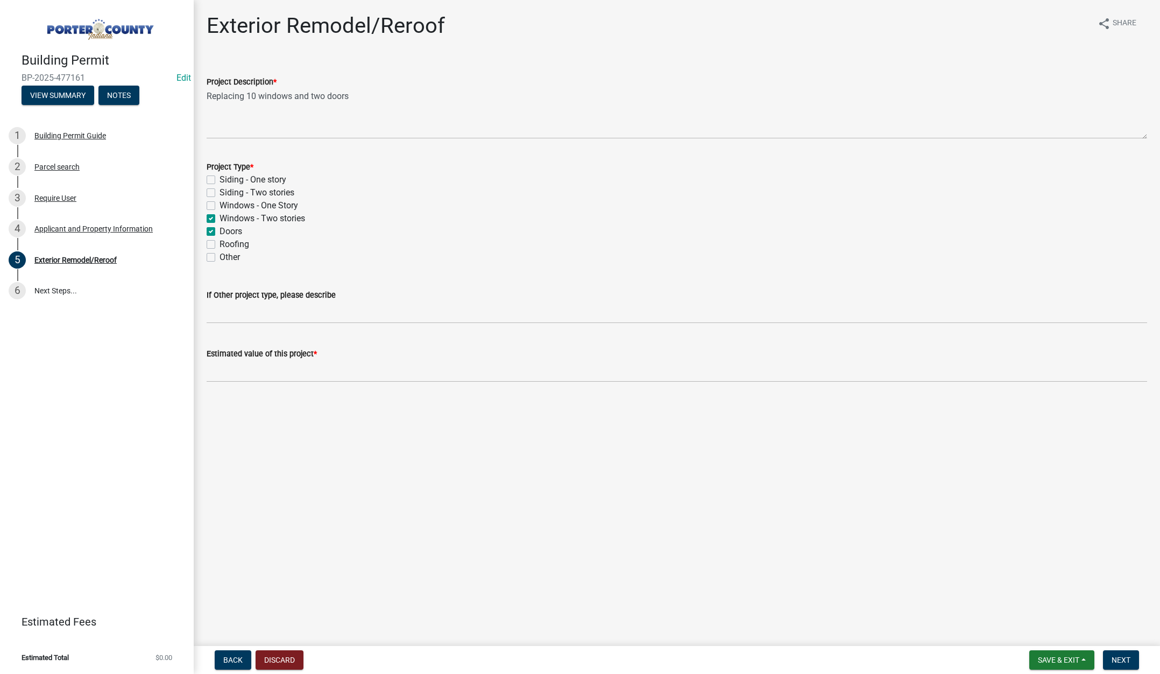
checkbox input "false"
click at [249, 371] on input "text" at bounding box center [677, 371] width 941 height 22
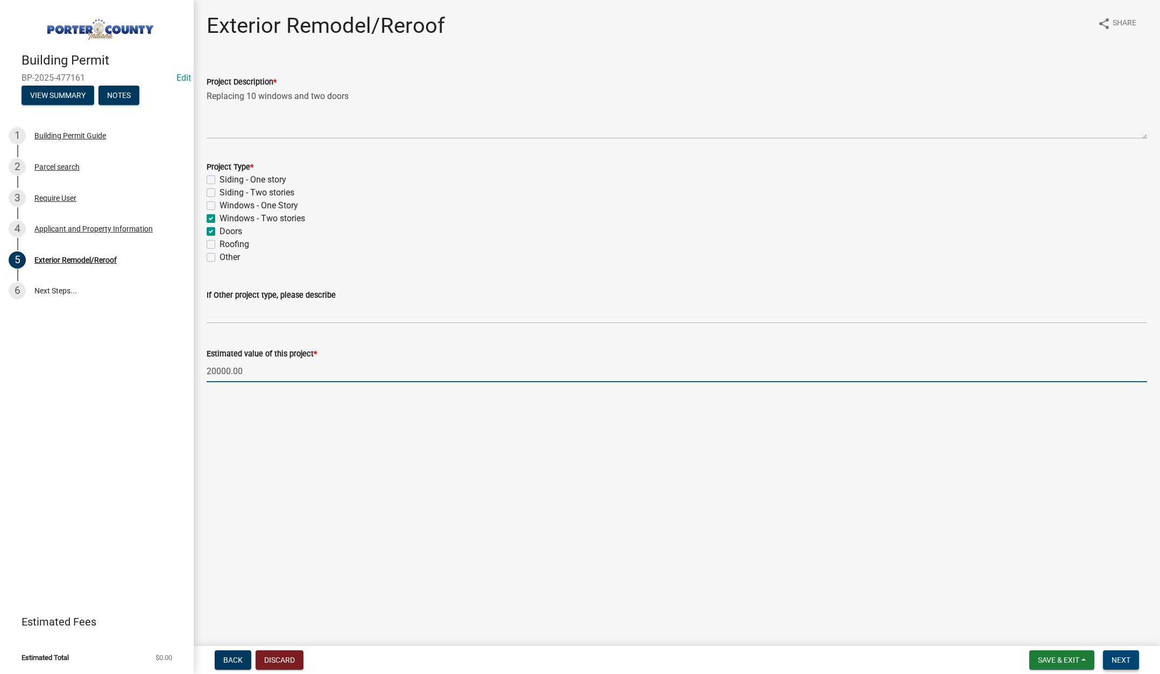
type input "20000"
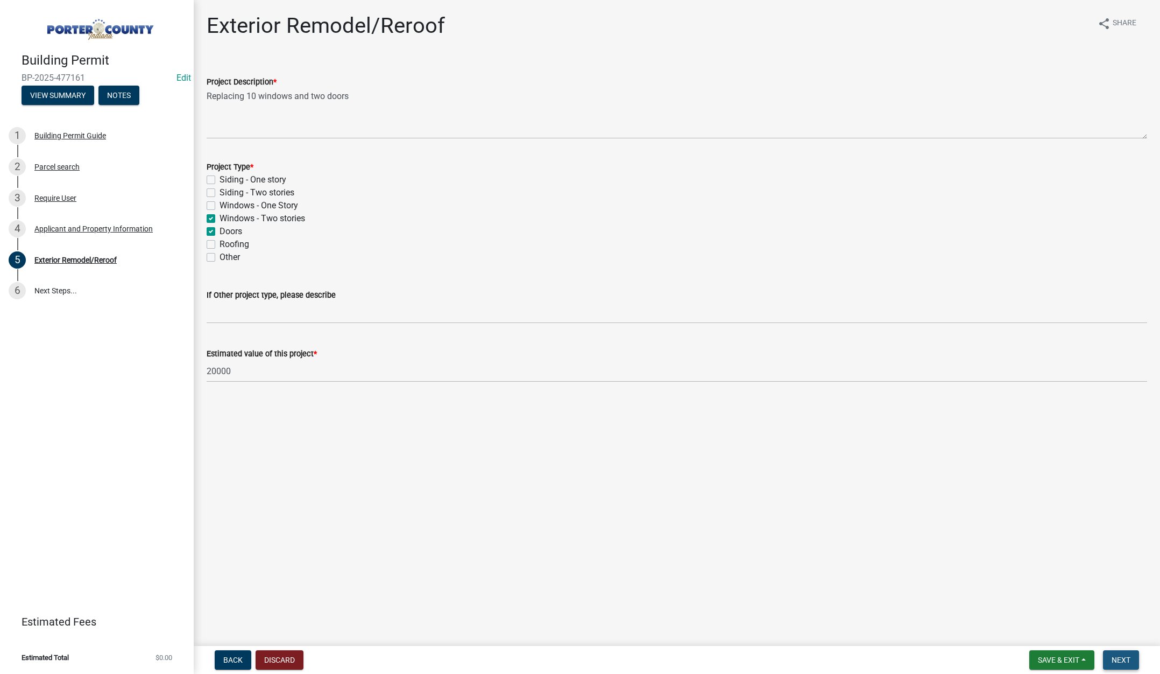
click at [1123, 656] on span "Next" at bounding box center [1121, 659] width 19 height 9
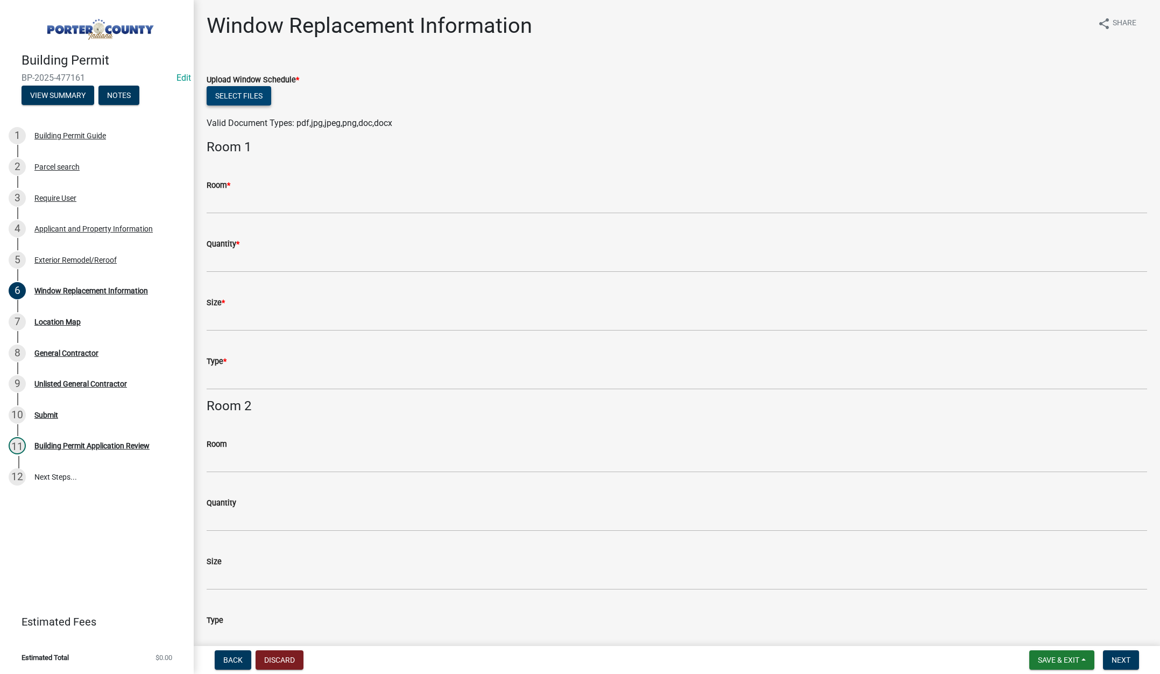
click at [232, 89] on button "Select files" at bounding box center [239, 95] width 65 height 19
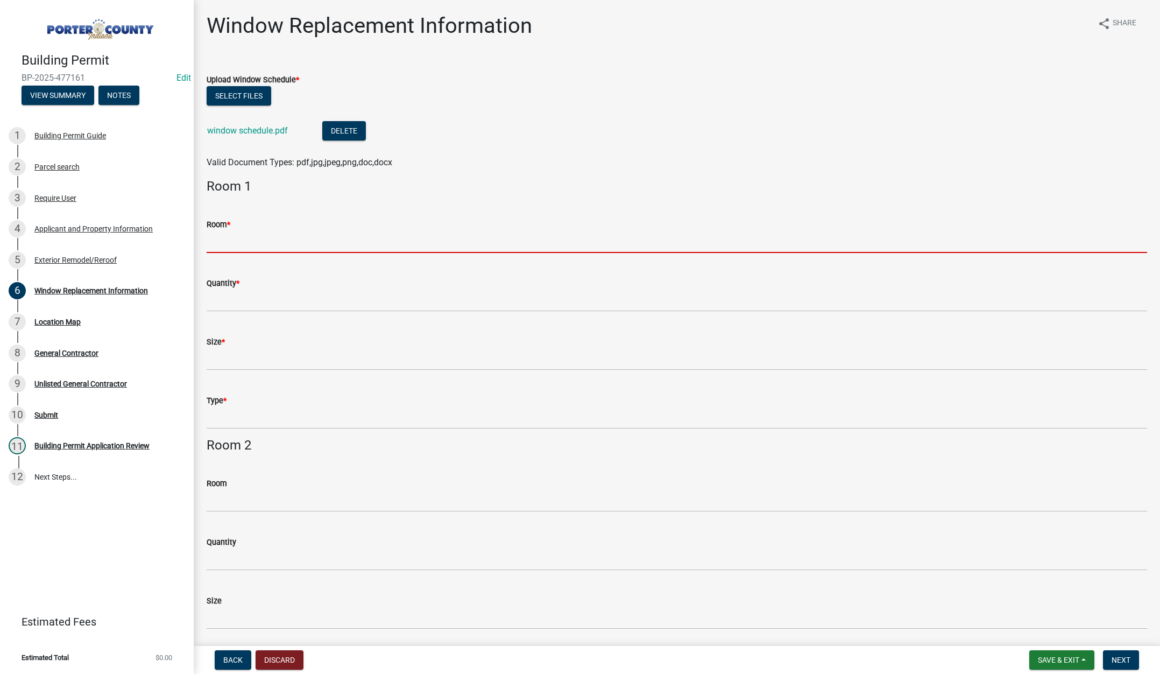
drag, startPoint x: 228, startPoint y: 245, endPoint x: 232, endPoint y: 250, distance: 6.1
click at [228, 245] on input "Room *" at bounding box center [677, 242] width 941 height 22
type input "see attached"
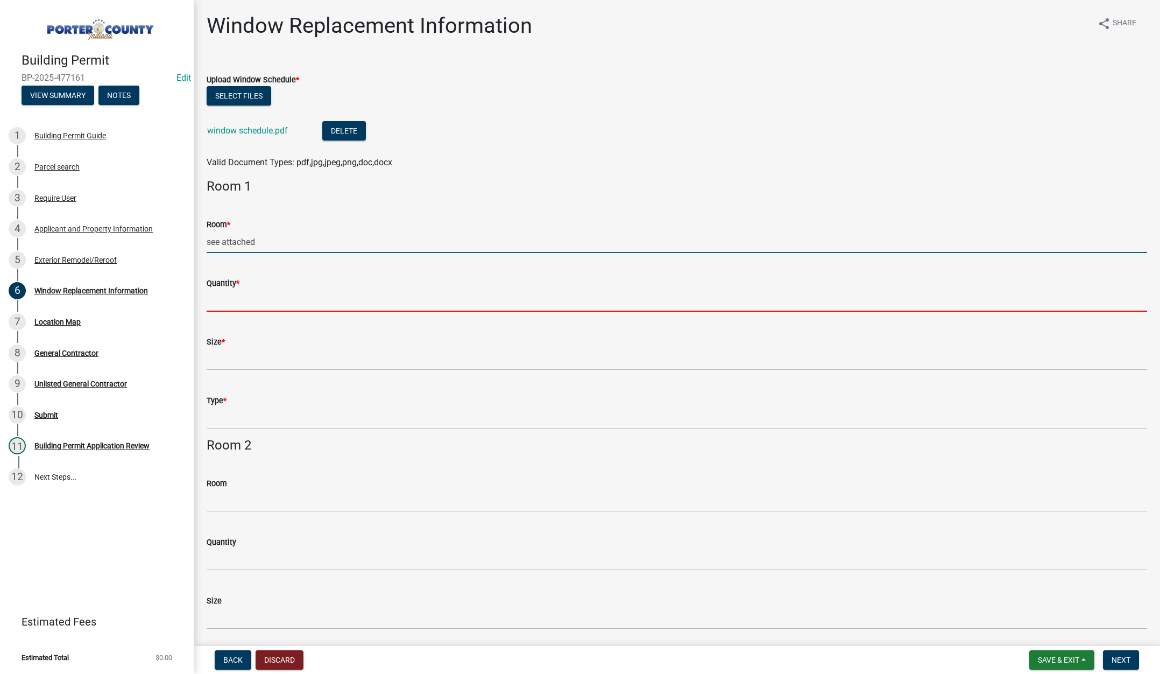
click at [229, 302] on input "Quantity *" at bounding box center [677, 300] width 941 height 22
type input "see attached"
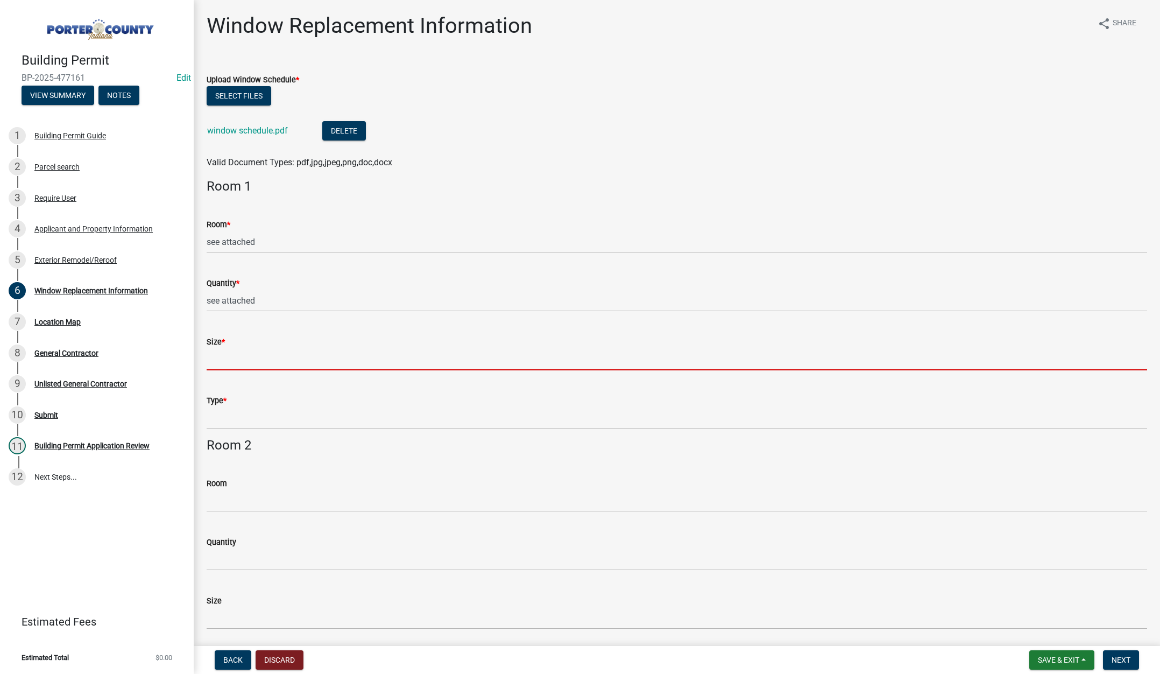
click at [215, 365] on input "Size *" at bounding box center [677, 359] width 941 height 22
type input "see attached"
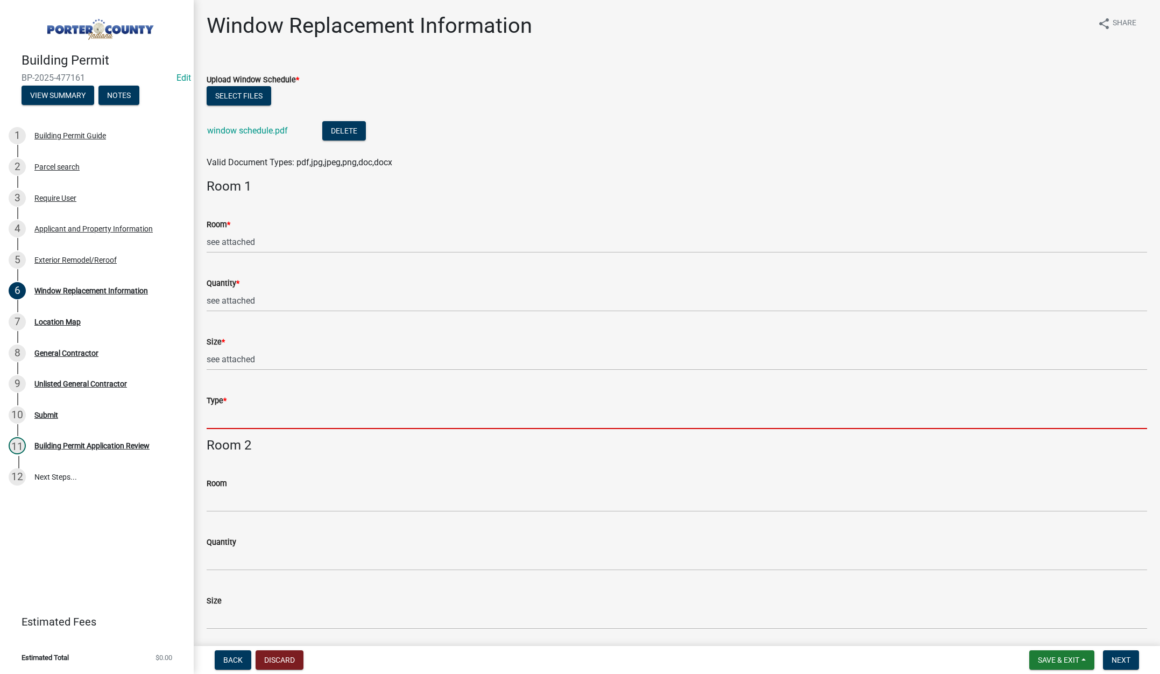
drag, startPoint x: 220, startPoint y: 425, endPoint x: 235, endPoint y: 426, distance: 15.2
click at [220, 425] on input "Type *" at bounding box center [677, 418] width 941 height 22
type input "see attached"
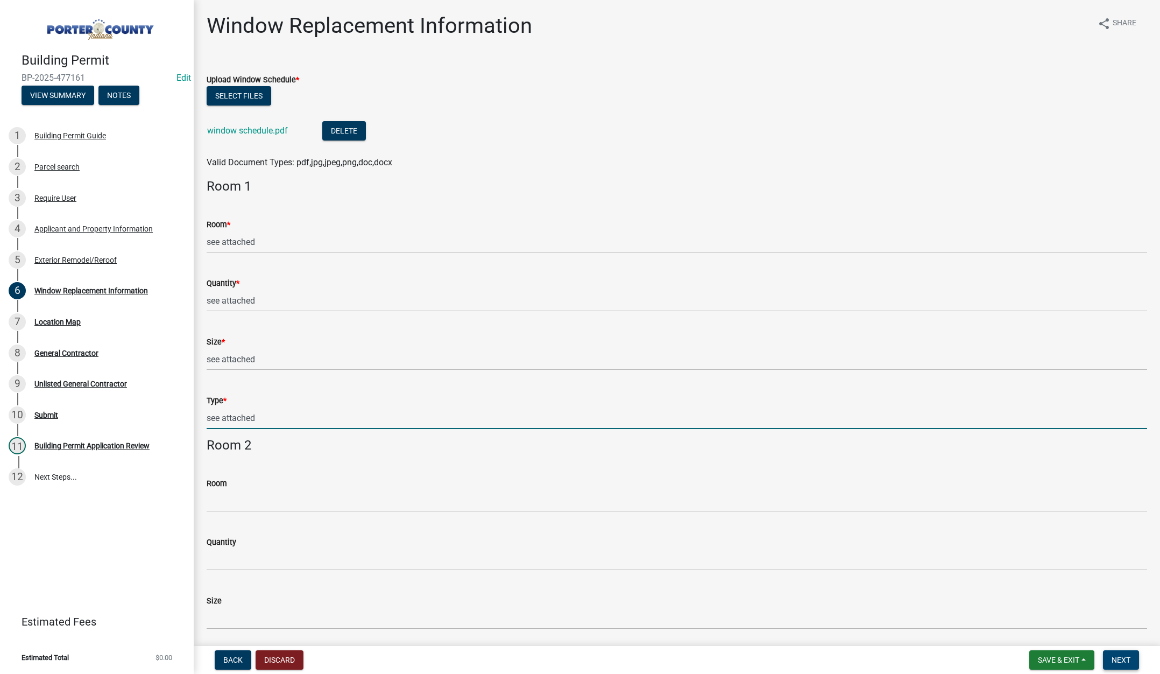
click at [1122, 659] on span "Next" at bounding box center [1121, 659] width 19 height 9
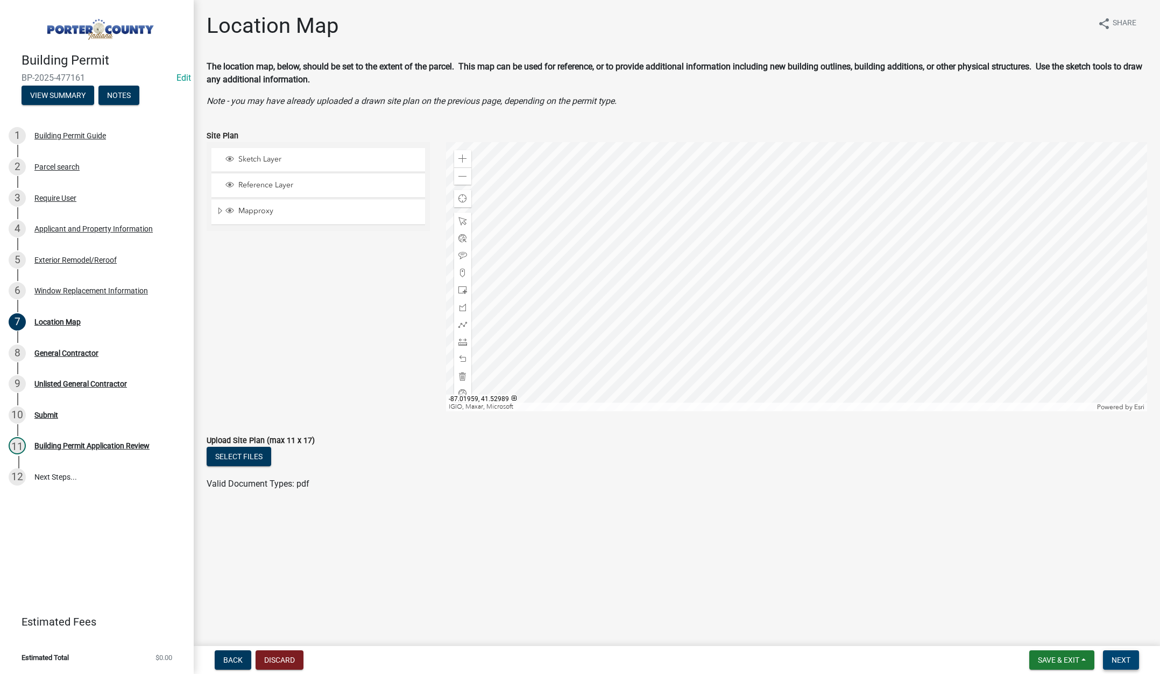
click at [1122, 660] on span "Next" at bounding box center [1121, 659] width 19 height 9
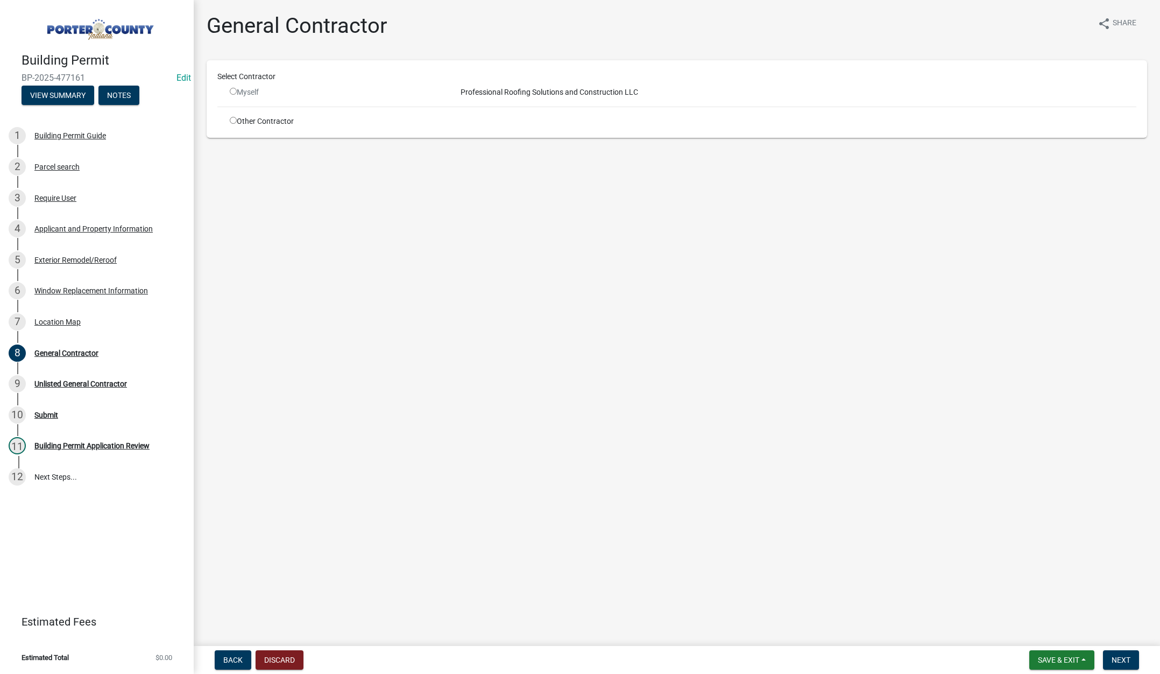
click at [230, 119] on input "radio" at bounding box center [233, 120] width 7 height 7
radio input "true"
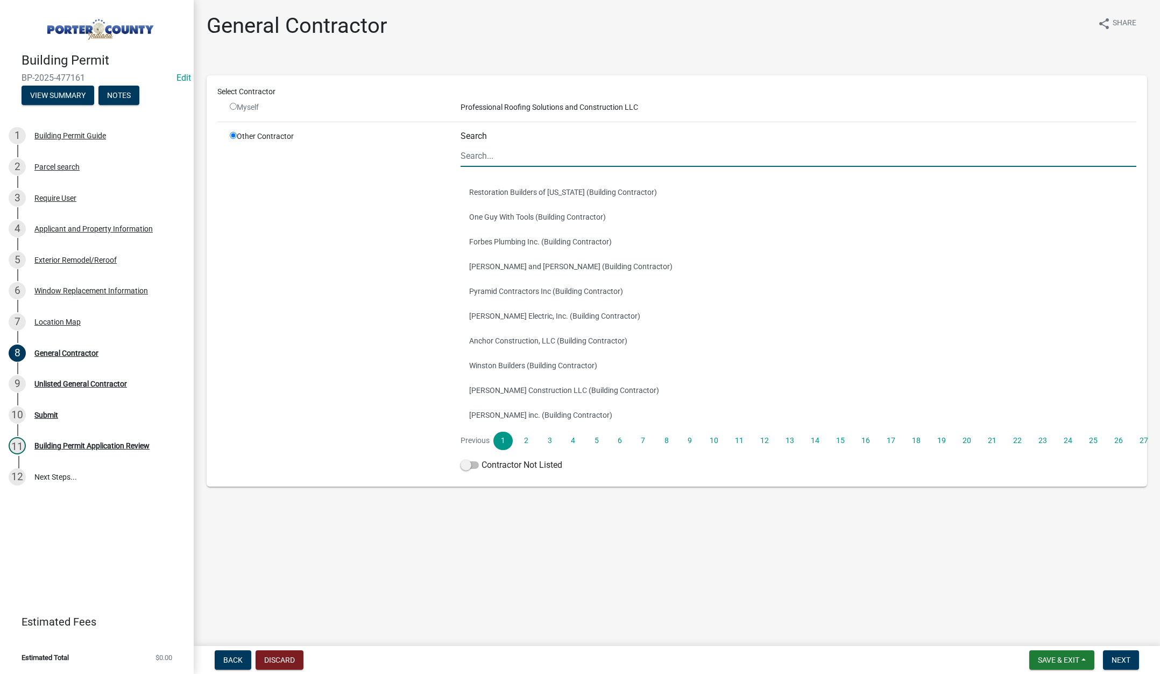
click at [508, 152] on input "Search" at bounding box center [799, 156] width 676 height 22
type input "terry"
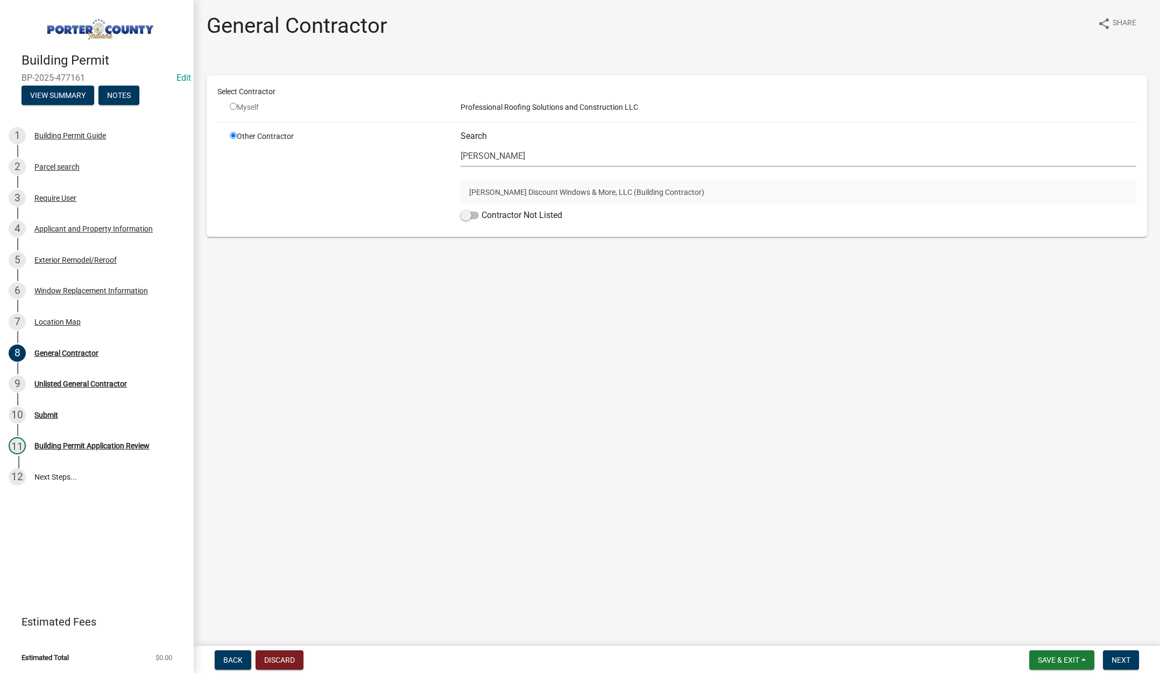
click at [517, 188] on button "Terry's Discount Windows & More, LLC (Building Contractor)" at bounding box center [799, 192] width 676 height 25
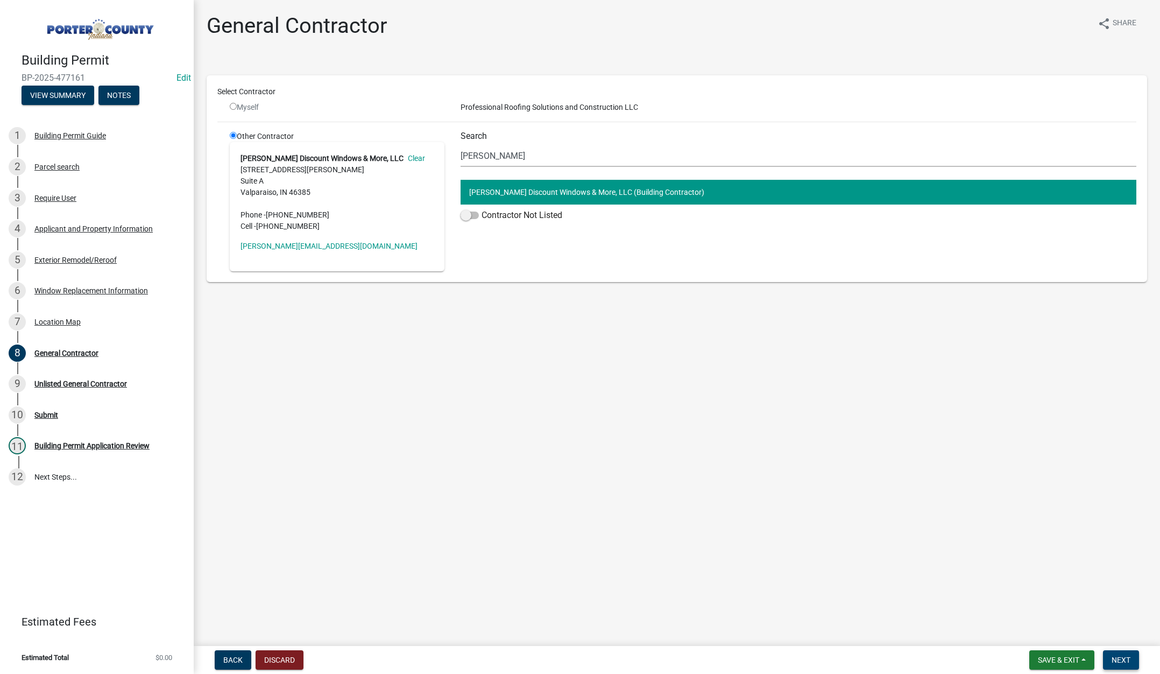
click at [1128, 659] on span "Next" at bounding box center [1121, 659] width 19 height 9
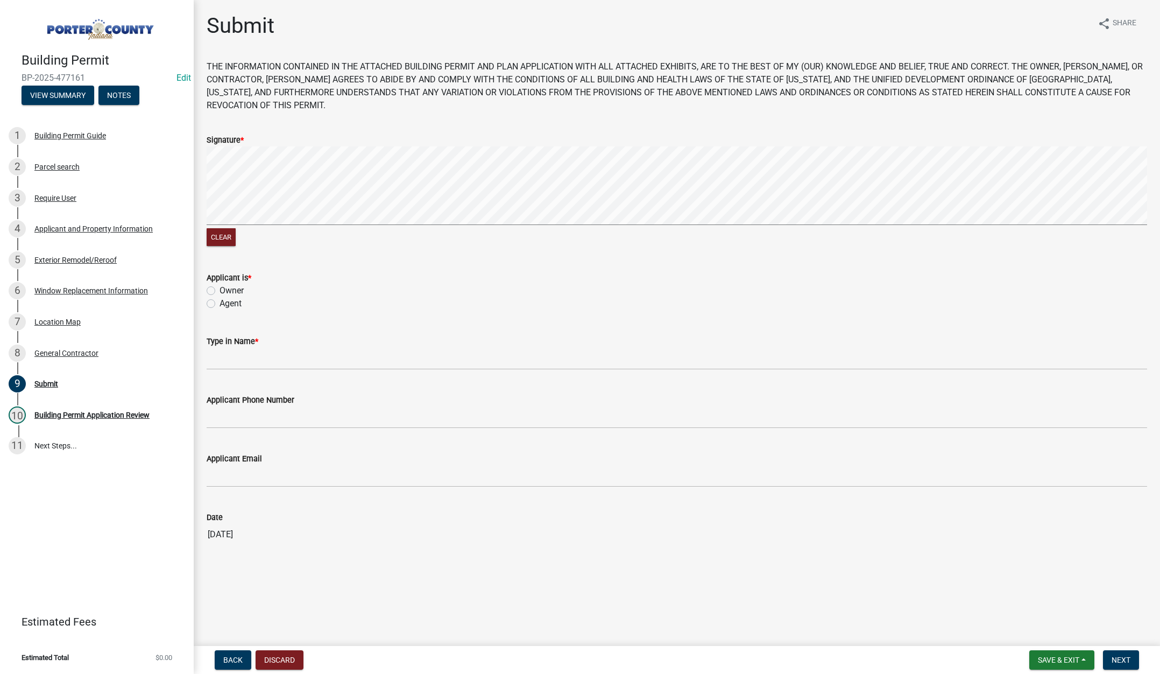
click at [220, 305] on label "Agent" at bounding box center [231, 303] width 22 height 13
click at [220, 304] on input "Agent" at bounding box center [223, 300] width 7 height 7
radio input "true"
click at [224, 357] on input "Type in Name *" at bounding box center [677, 359] width 941 height 22
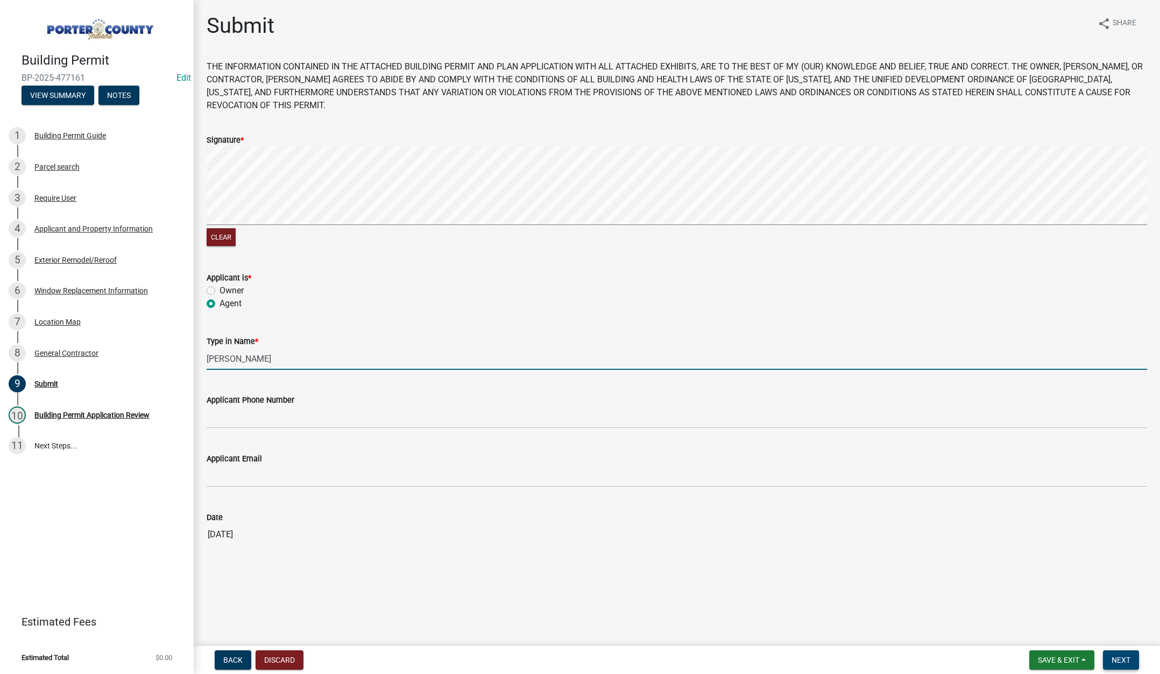
type input "Lisa"
click at [1122, 661] on span "Next" at bounding box center [1121, 659] width 19 height 9
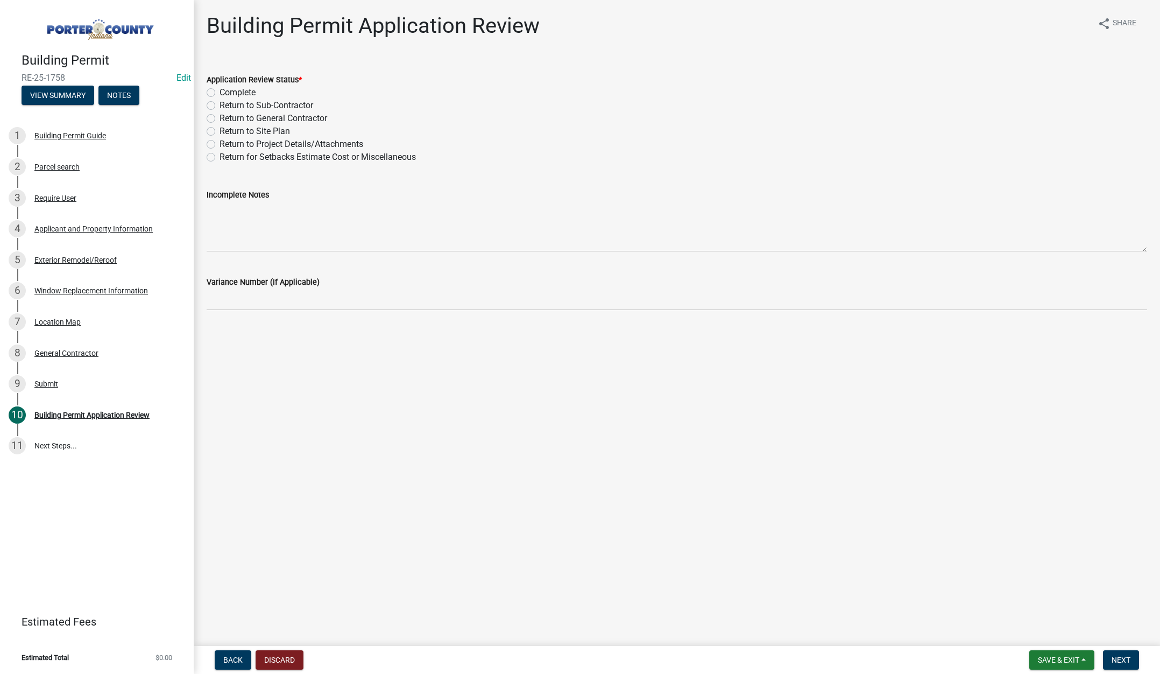
click at [220, 91] on label "Complete" at bounding box center [238, 92] width 36 height 13
click at [220, 91] on input "Complete" at bounding box center [223, 89] width 7 height 7
radio input "true"
click at [1122, 658] on span "Next" at bounding box center [1121, 659] width 19 height 9
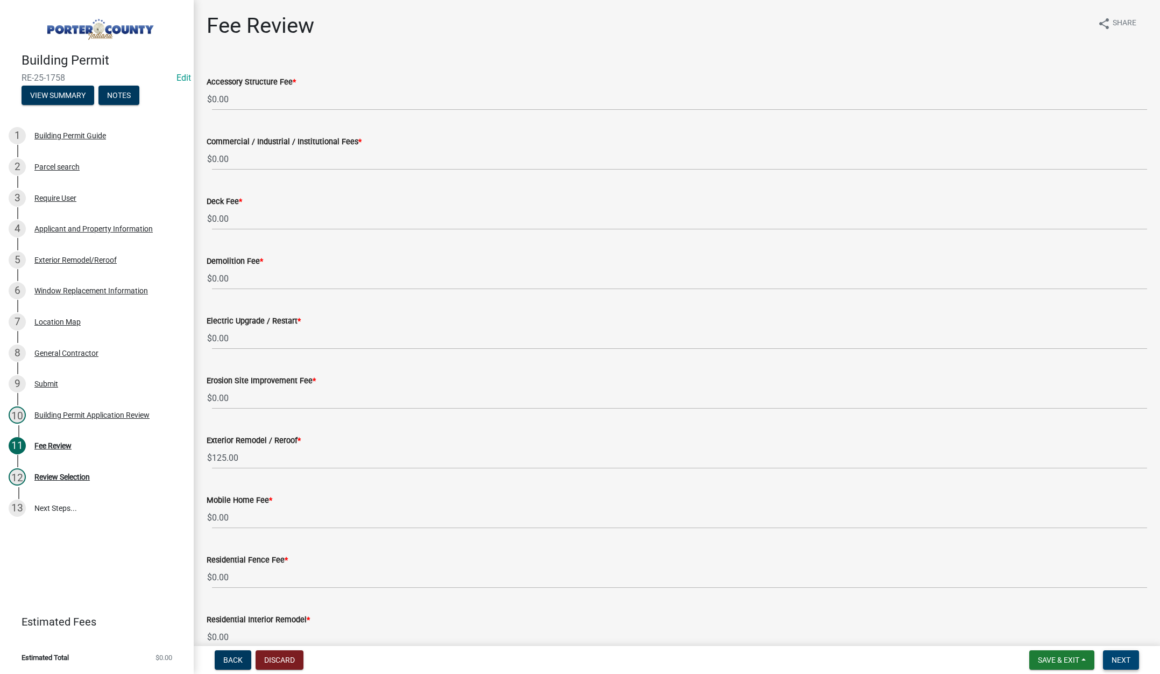
click at [1109, 655] on button "Next" at bounding box center [1121, 659] width 36 height 19
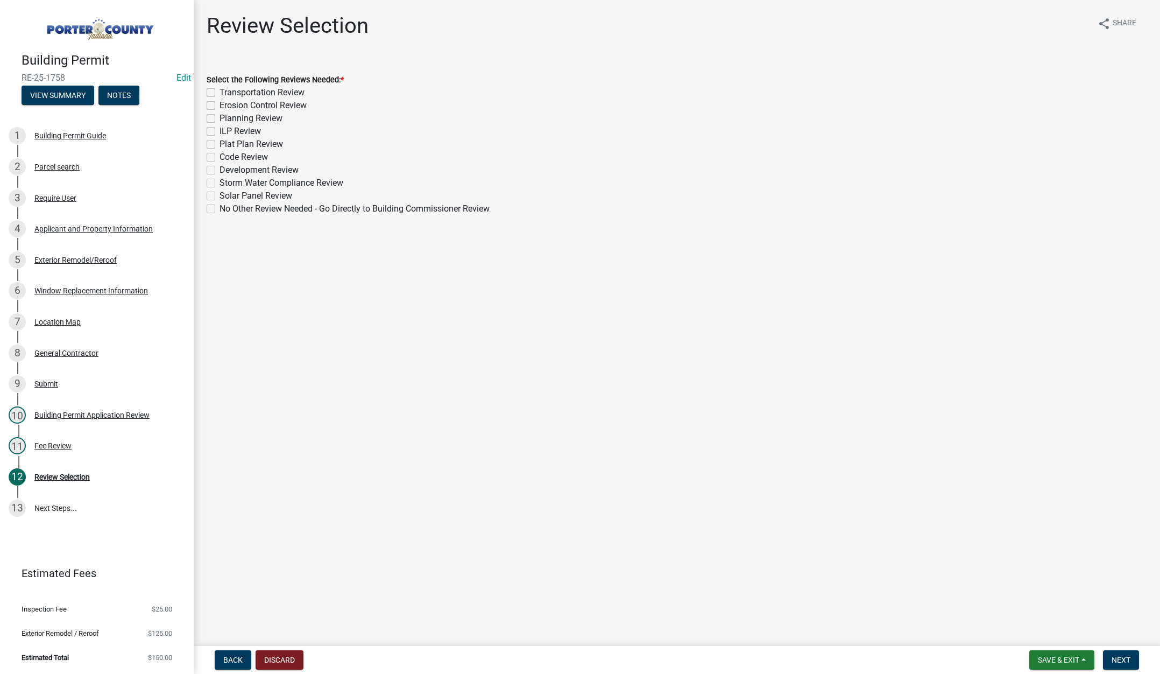
drag, startPoint x: 210, startPoint y: 209, endPoint x: 249, endPoint y: 220, distance: 40.7
click at [220, 209] on label "No Other Review Needed - Go Directly to Building Commissioner Review" at bounding box center [355, 208] width 270 height 13
click at [220, 209] on input "No Other Review Needed - Go Directly to Building Commissioner Review" at bounding box center [223, 205] width 7 height 7
click at [1123, 656] on span "Next" at bounding box center [1121, 659] width 19 height 9
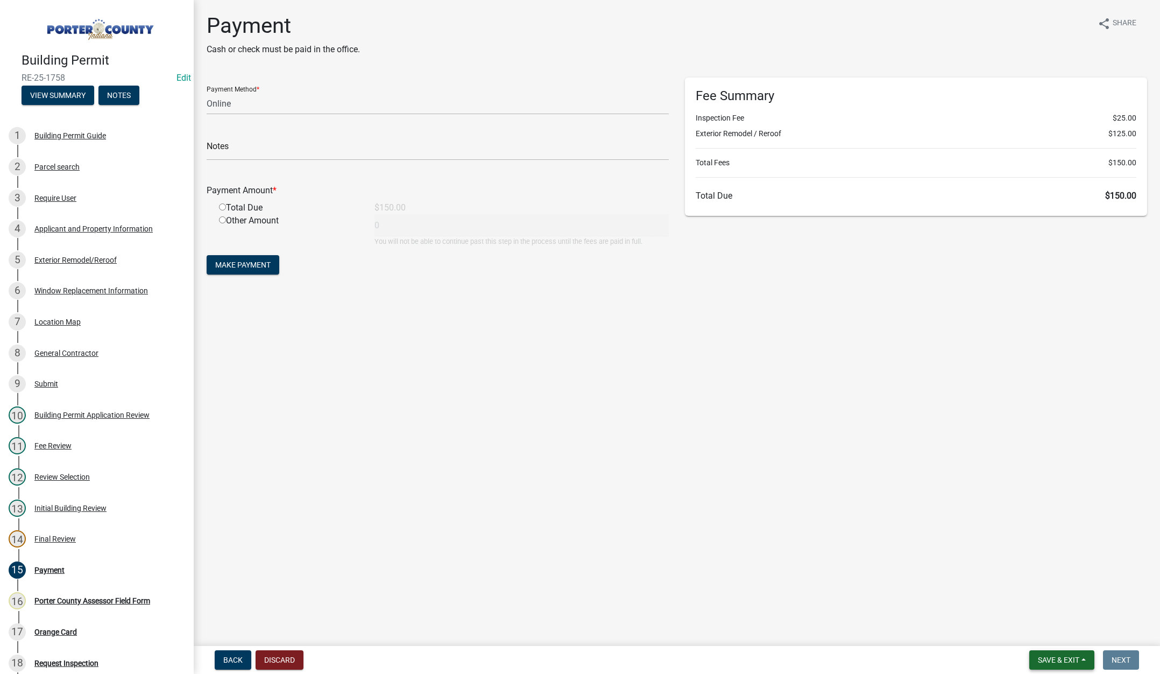
click at [1051, 657] on span "Save & Exit" at bounding box center [1058, 659] width 41 height 9
click at [1045, 635] on button "Save & Exit" at bounding box center [1051, 632] width 86 height 26
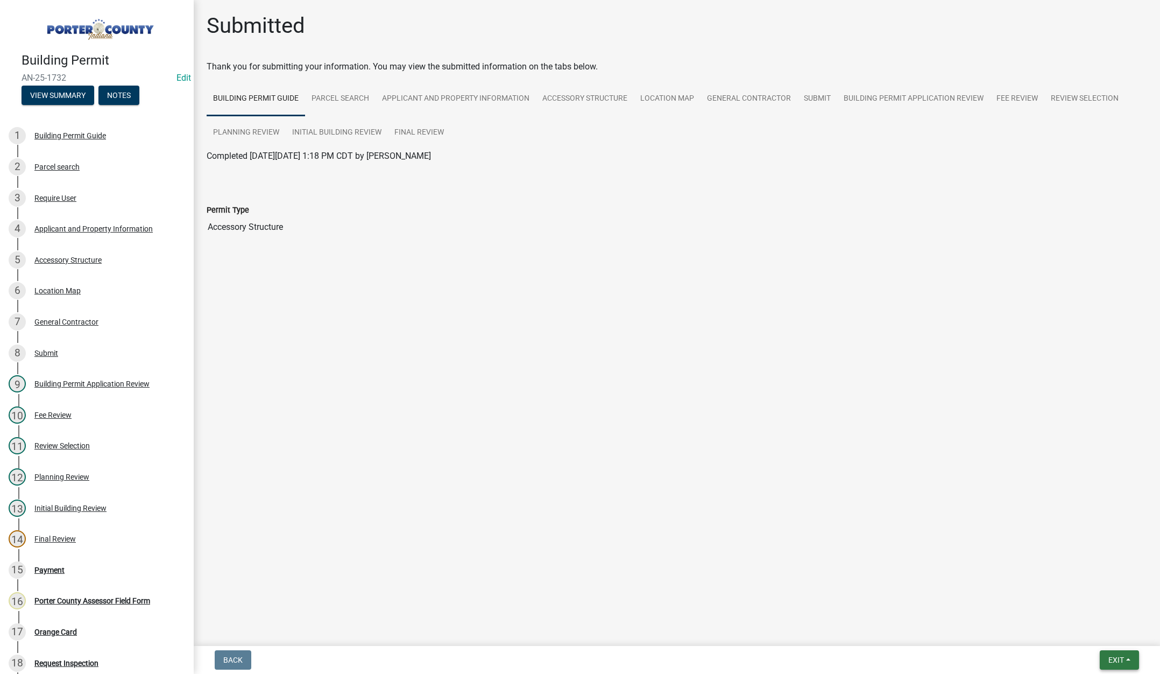
click at [1114, 658] on span "Exit" at bounding box center [1116, 659] width 16 height 9
click at [1107, 635] on button "Save & Exit" at bounding box center [1096, 632] width 86 height 26
click at [1107, 656] on button "Exit" at bounding box center [1119, 659] width 39 height 19
click at [1100, 632] on button "Save & Exit" at bounding box center [1096, 632] width 86 height 26
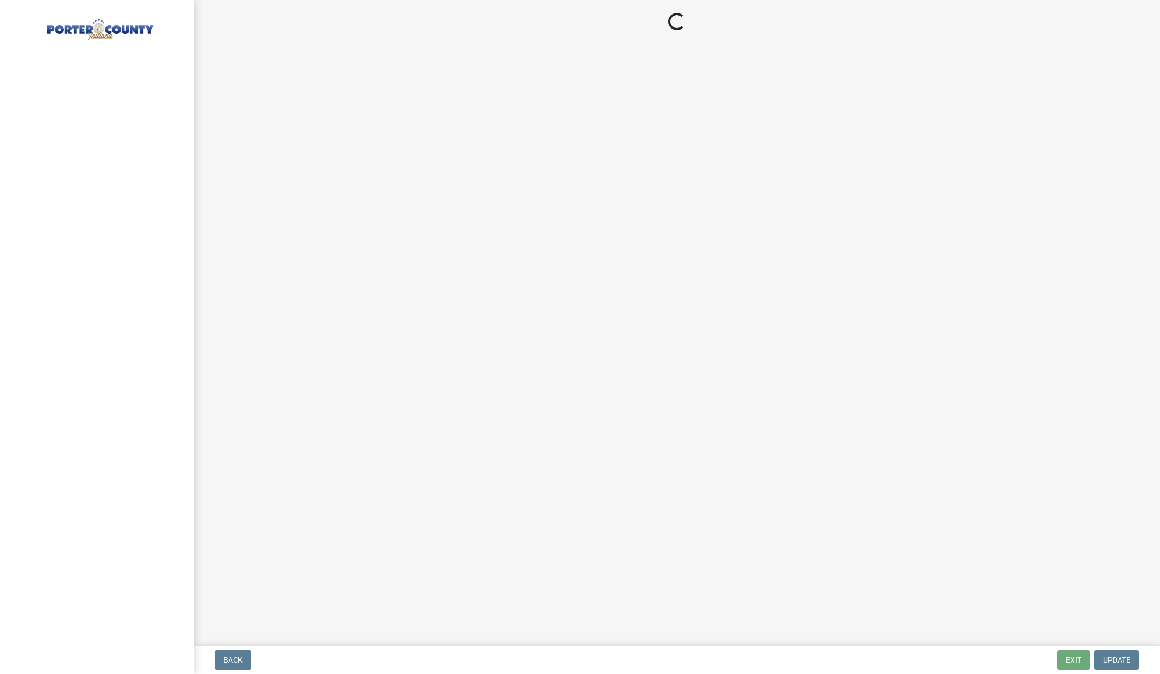
select select "3: 3"
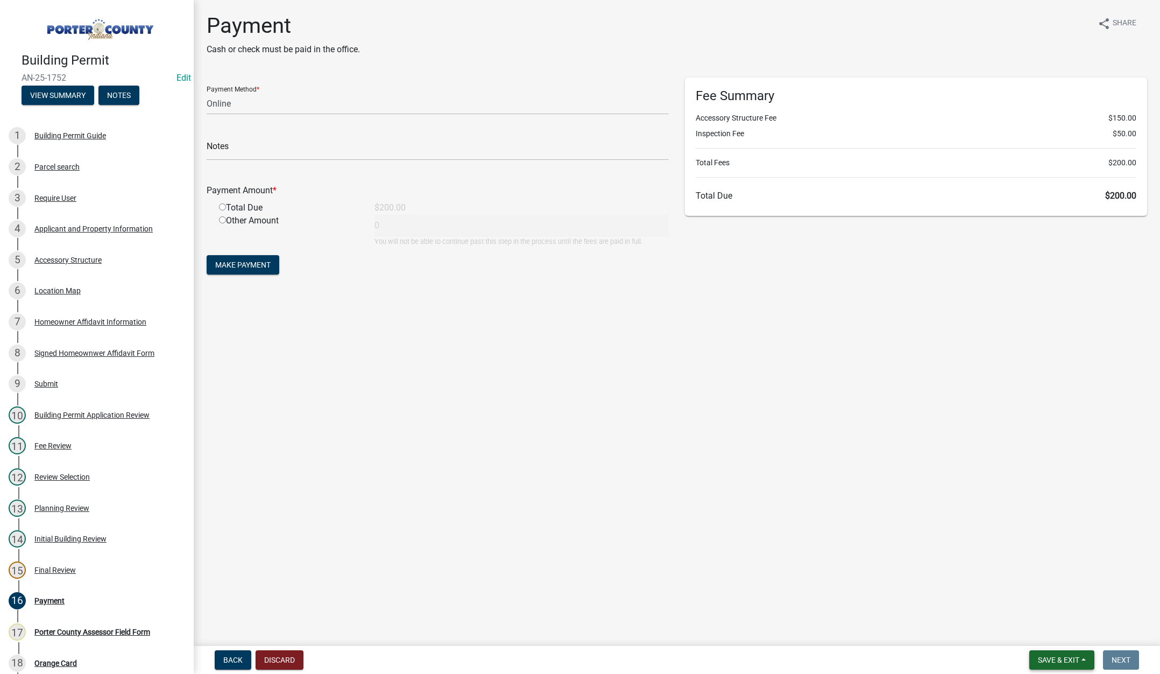
click at [1054, 653] on button "Save & Exit" at bounding box center [1061, 659] width 65 height 19
click at [1053, 637] on button "Save & Exit" at bounding box center [1051, 632] width 86 height 26
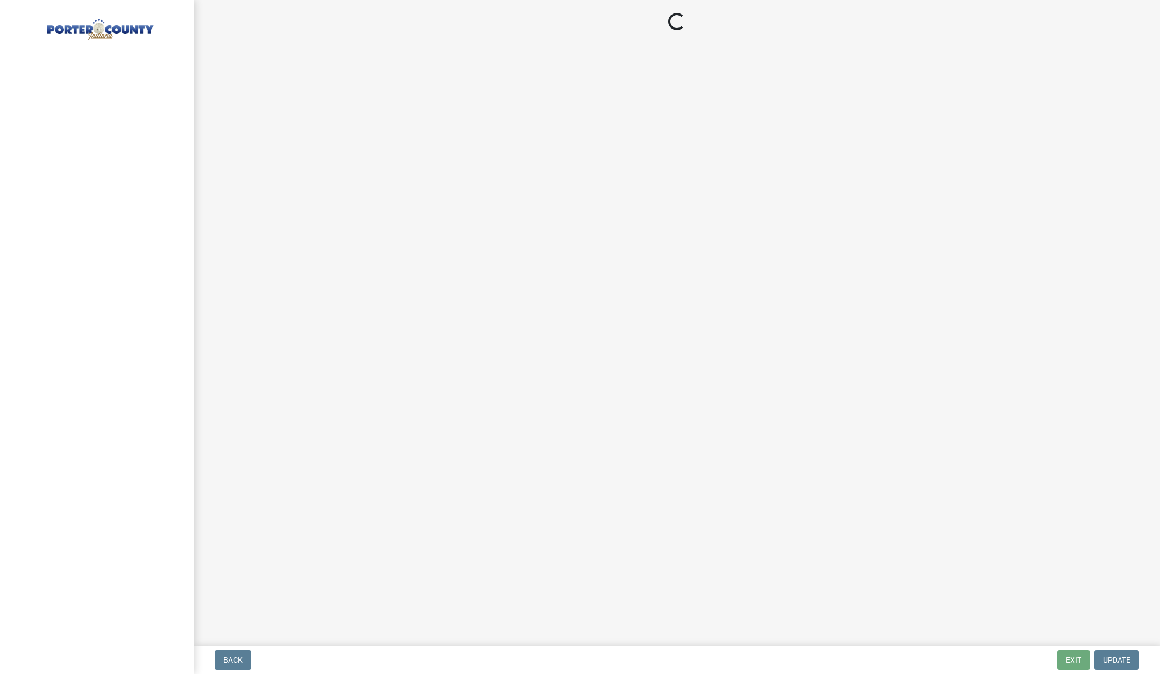
select select "3: 3"
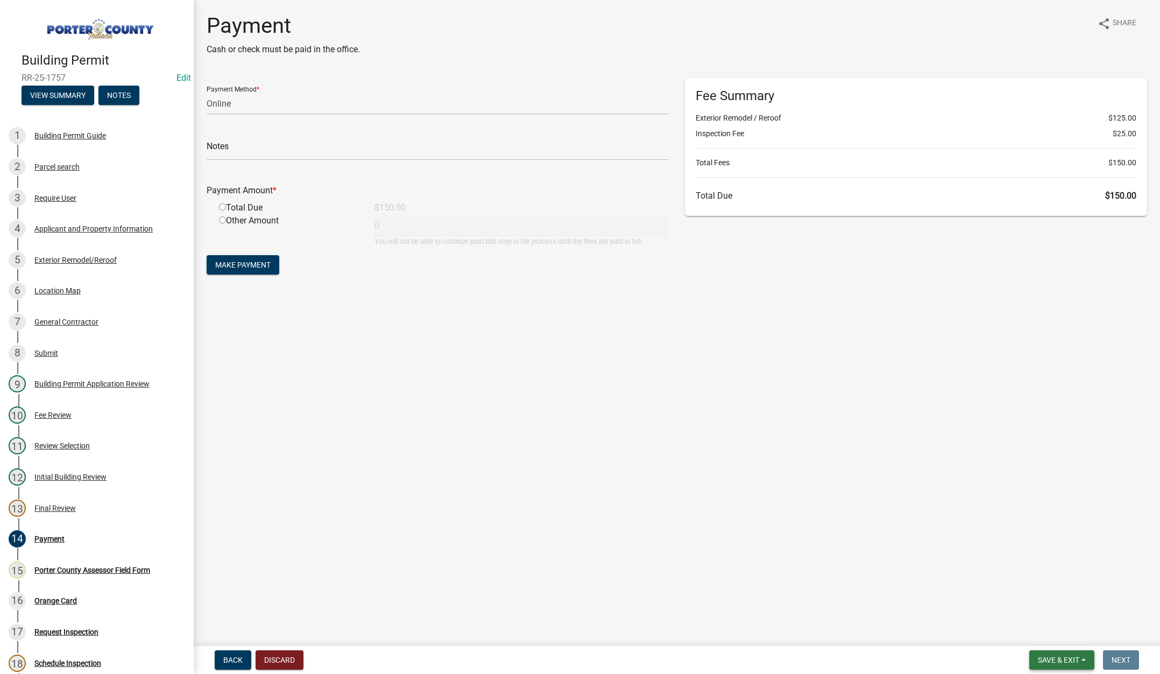
click at [1062, 657] on span "Save & Exit" at bounding box center [1058, 659] width 41 height 9
click at [1048, 631] on button "Save & Exit" at bounding box center [1051, 632] width 86 height 26
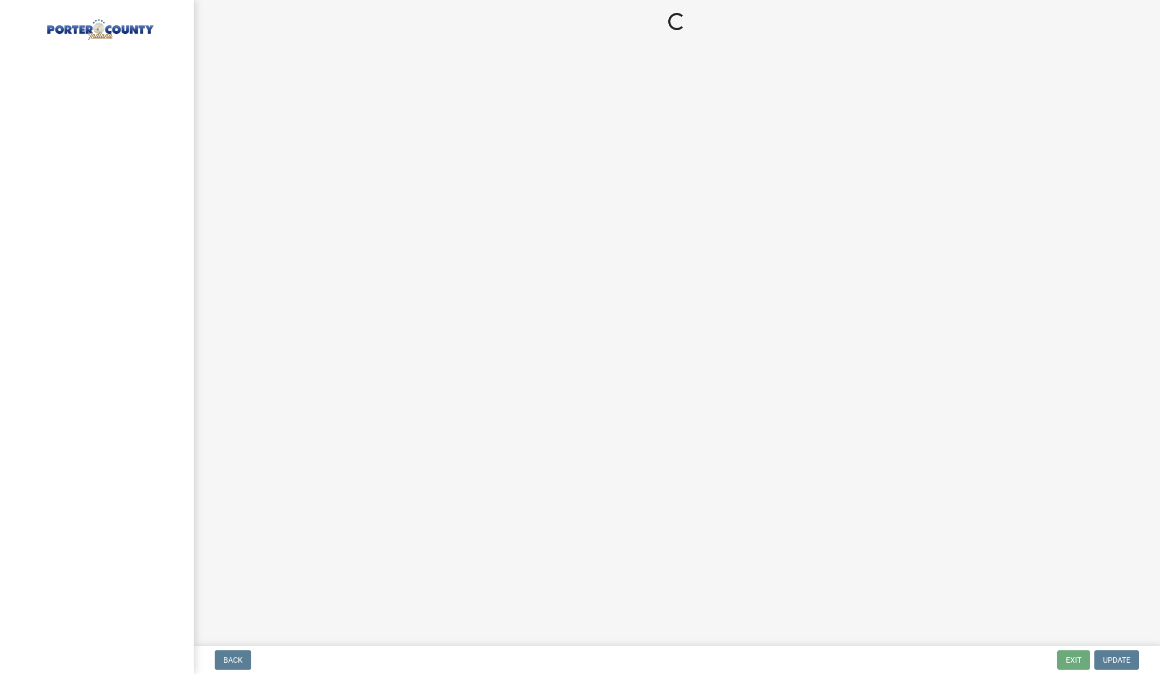
select select "3: 3"
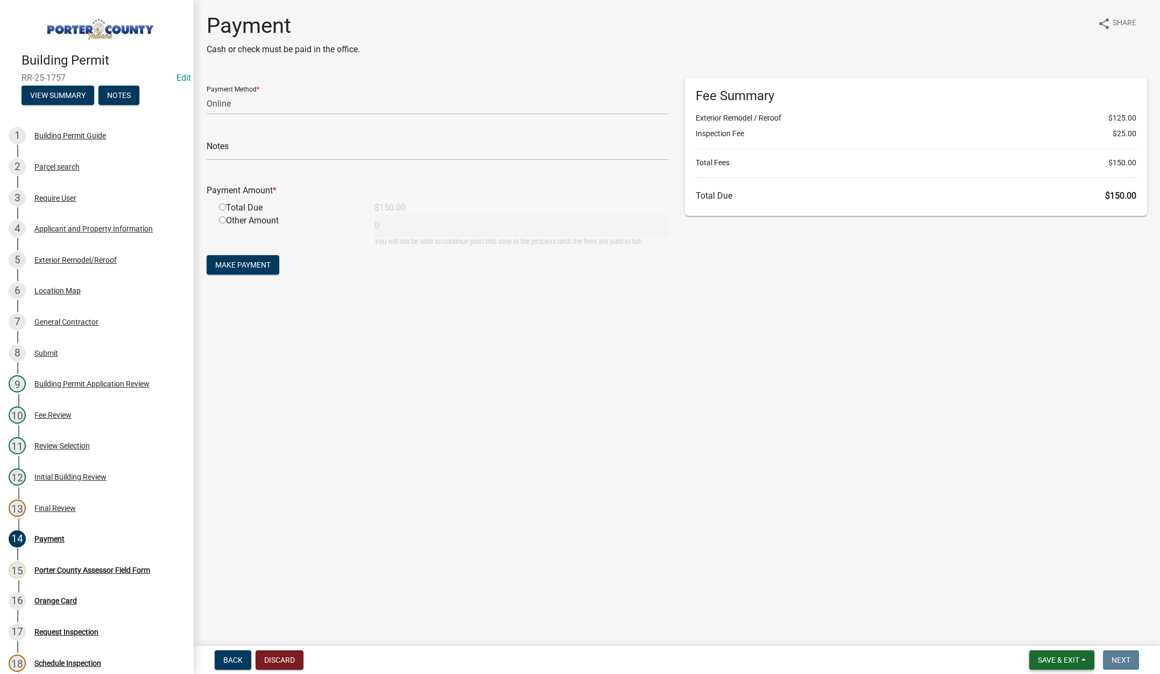
drag, startPoint x: 1061, startPoint y: 660, endPoint x: 1054, endPoint y: 655, distance: 8.1
click at [1060, 659] on span "Save & Exit" at bounding box center [1058, 659] width 41 height 9
click at [1042, 631] on button "Save & Exit" at bounding box center [1051, 632] width 86 height 26
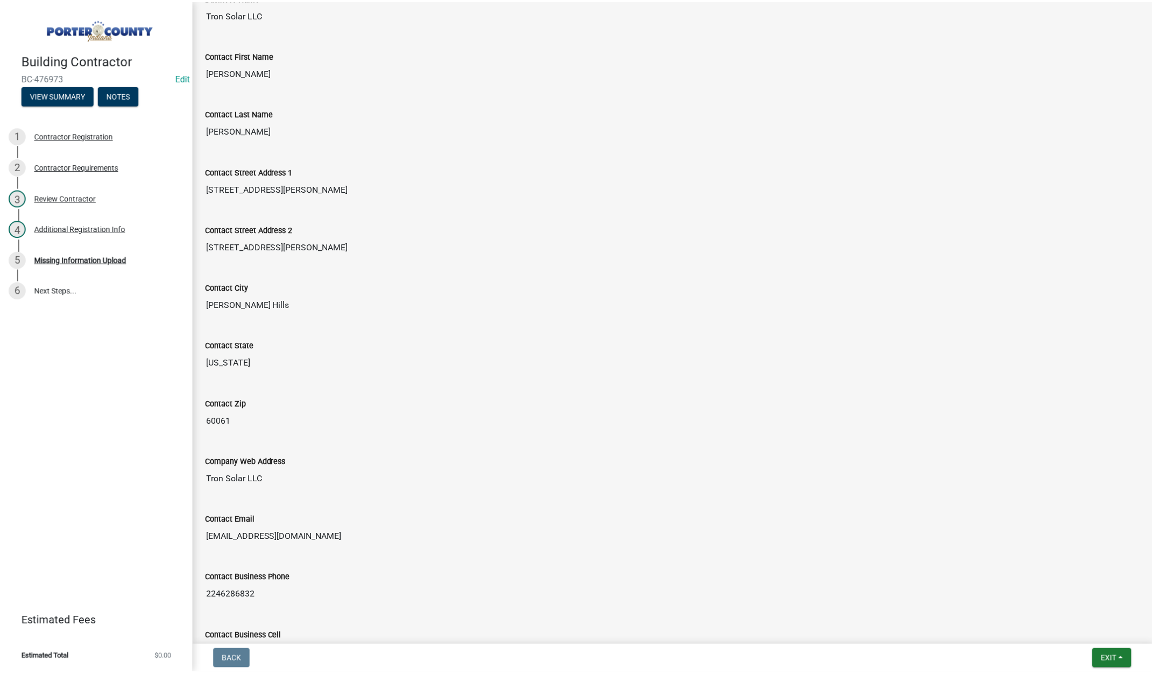
scroll to position [414, 0]
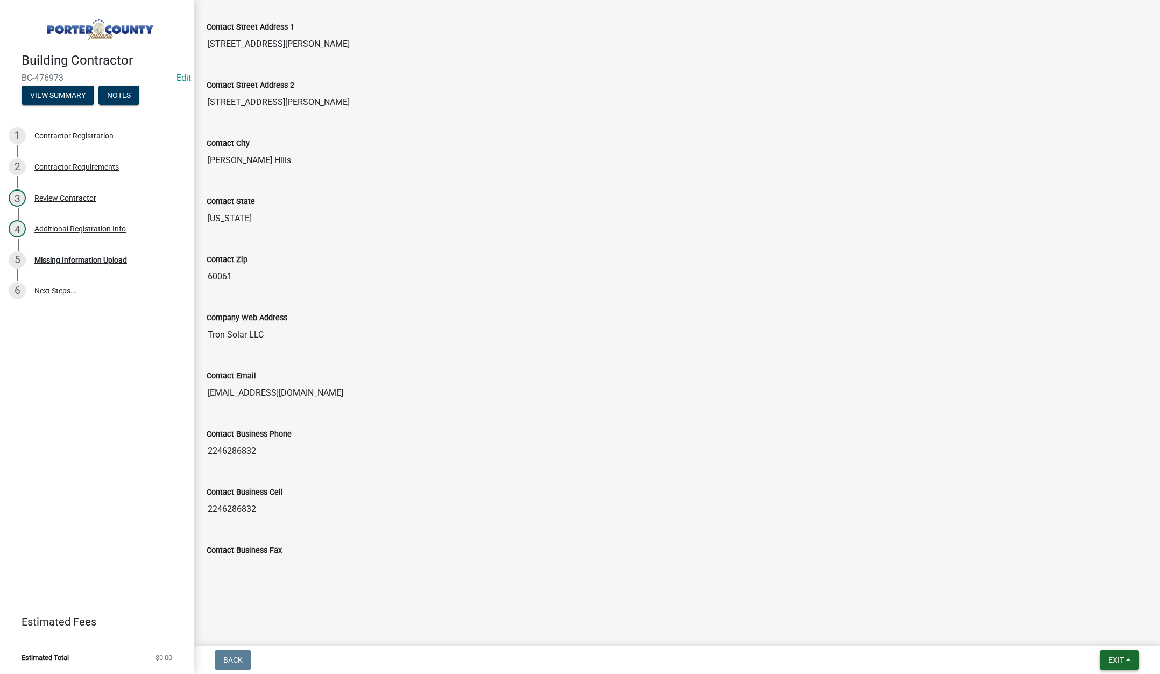
click at [1113, 656] on span "Exit" at bounding box center [1116, 659] width 16 height 9
click at [1115, 635] on button "Save & Exit" at bounding box center [1096, 632] width 86 height 26
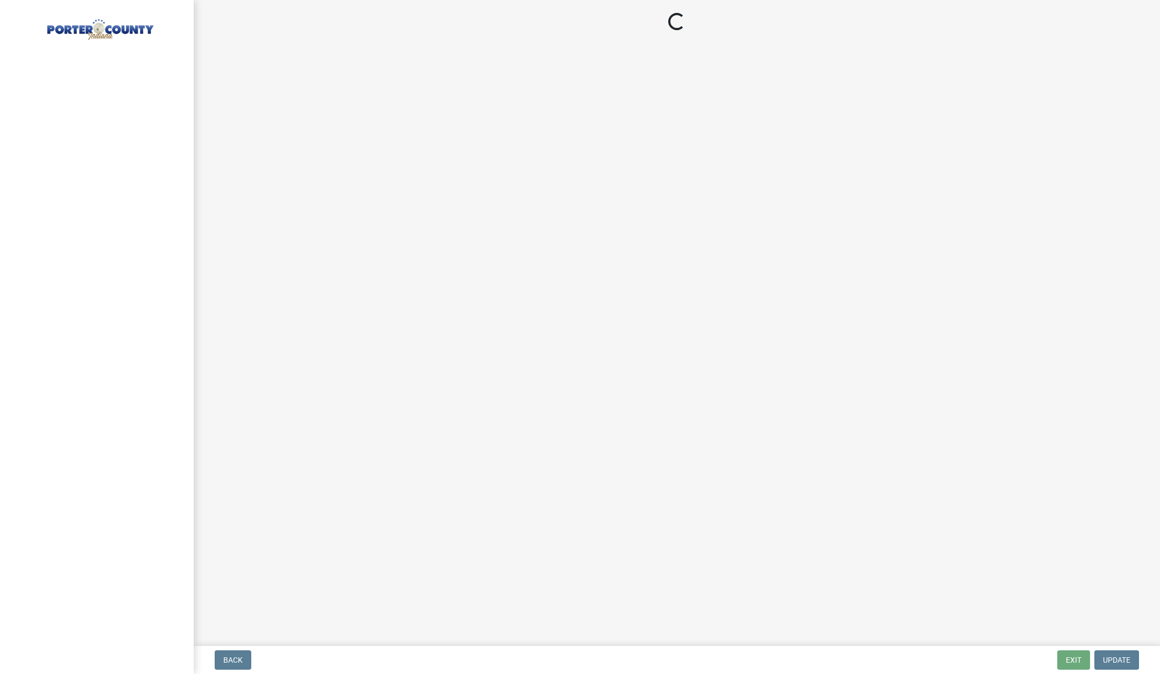
select select "3: 3"
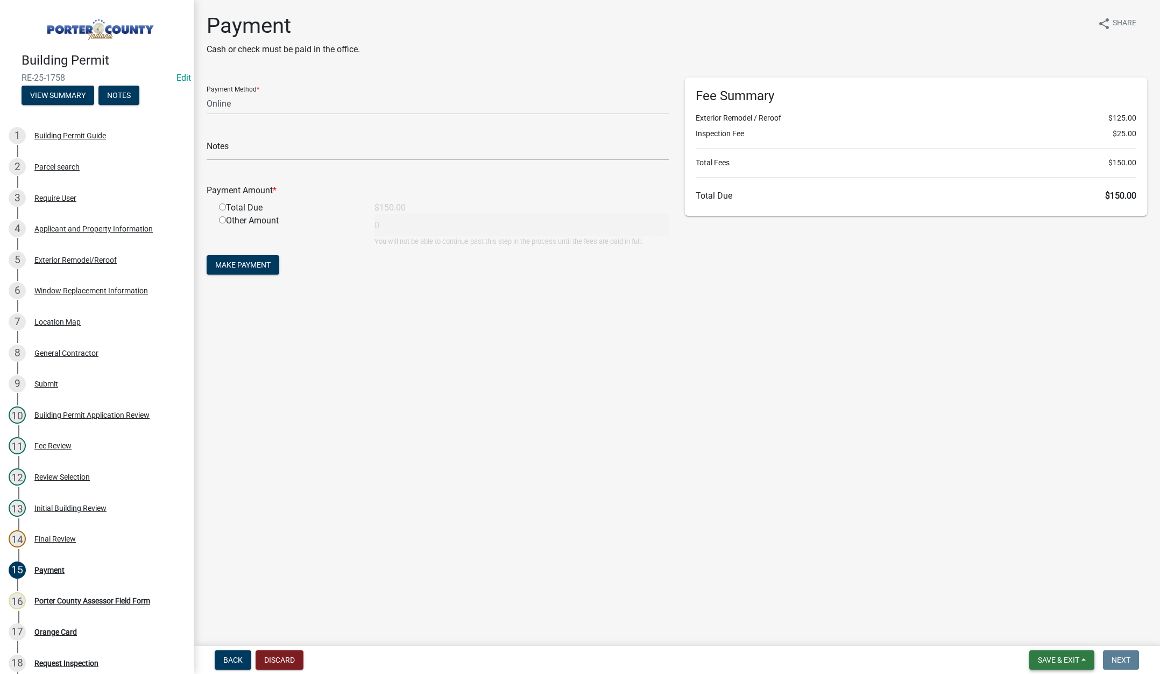
click at [1042, 654] on button "Save & Exit" at bounding box center [1061, 659] width 65 height 19
click at [1045, 636] on button "Save & Exit" at bounding box center [1051, 632] width 86 height 26
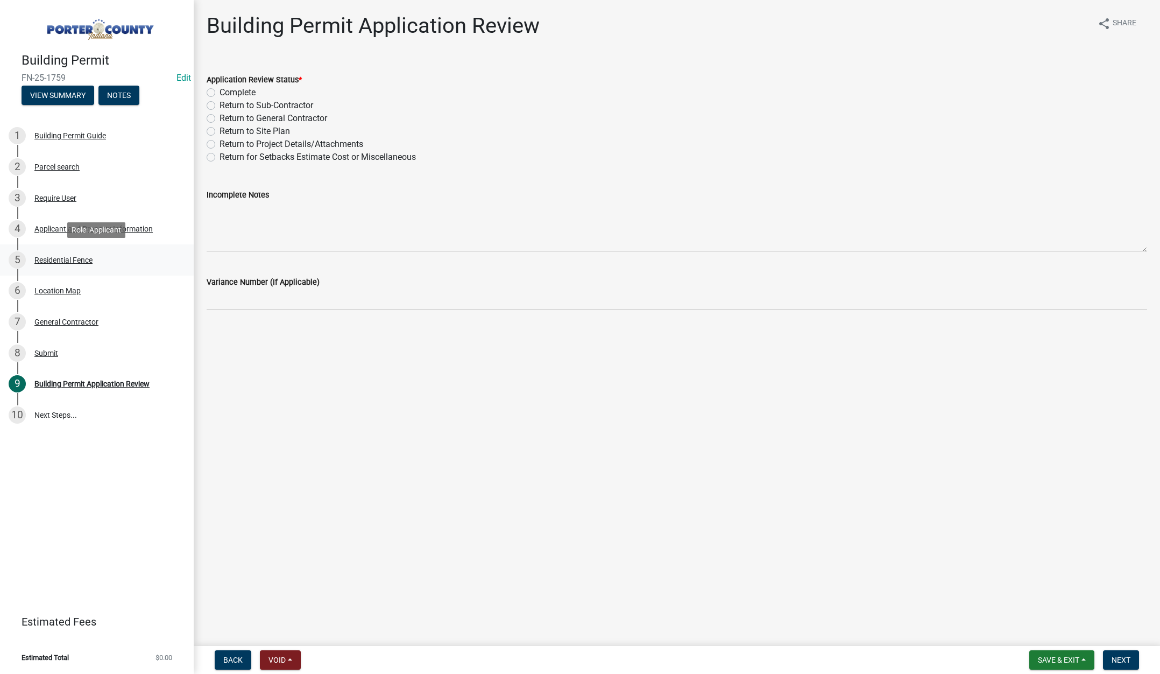
click at [73, 257] on div "Residential Fence" at bounding box center [63, 260] width 58 height 8
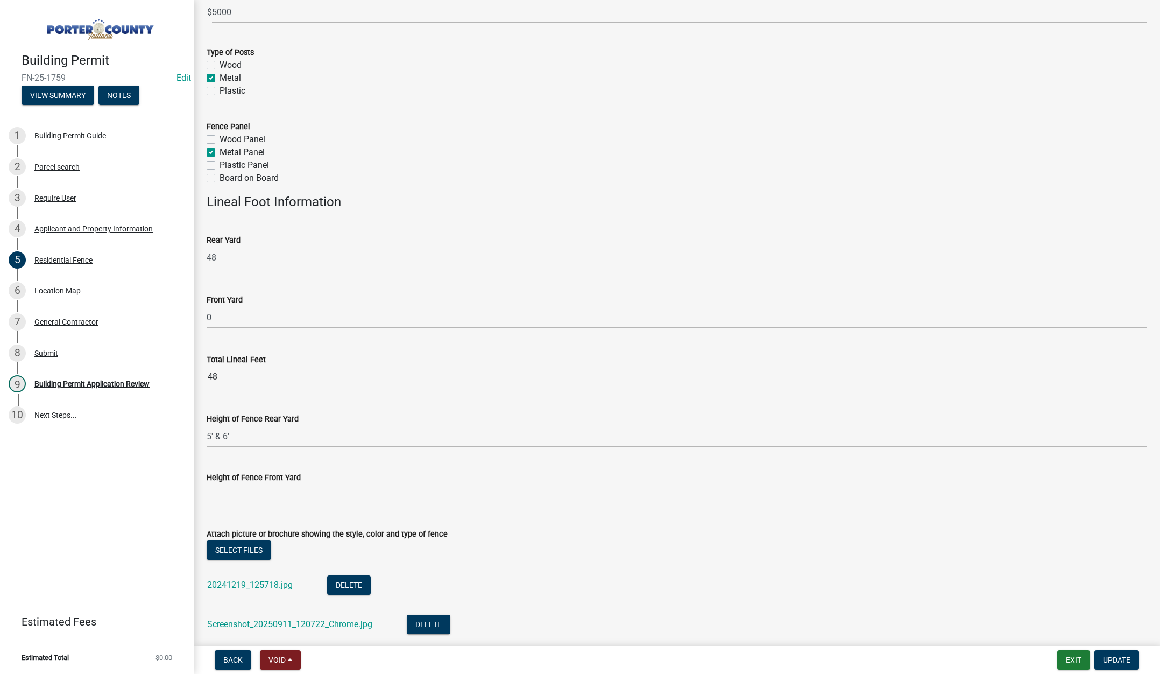
scroll to position [234, 0]
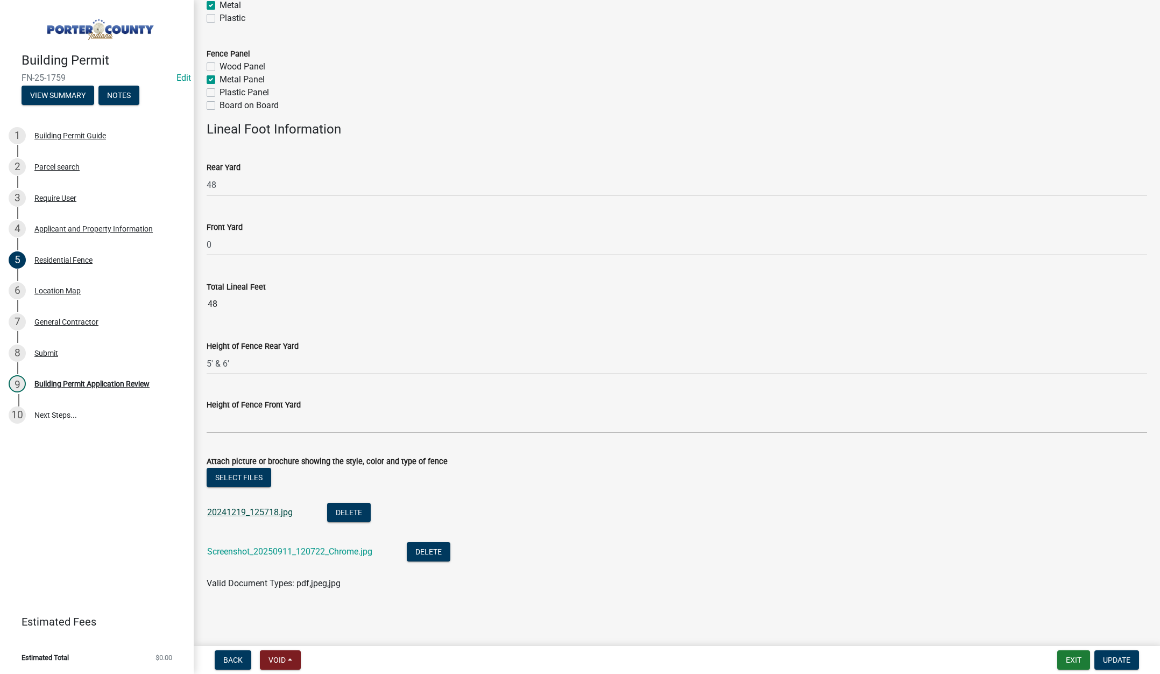
click at [232, 511] on link "20241219_125718.jpg" at bounding box center [250, 512] width 86 height 10
click at [257, 511] on link "20241219_125718.jpg" at bounding box center [250, 512] width 86 height 10
click at [278, 554] on link "Screenshot_20250911_120722_Chrome.jpg" at bounding box center [289, 551] width 165 height 10
click at [107, 381] on div "Building Permit Application Review" at bounding box center [91, 384] width 115 height 8
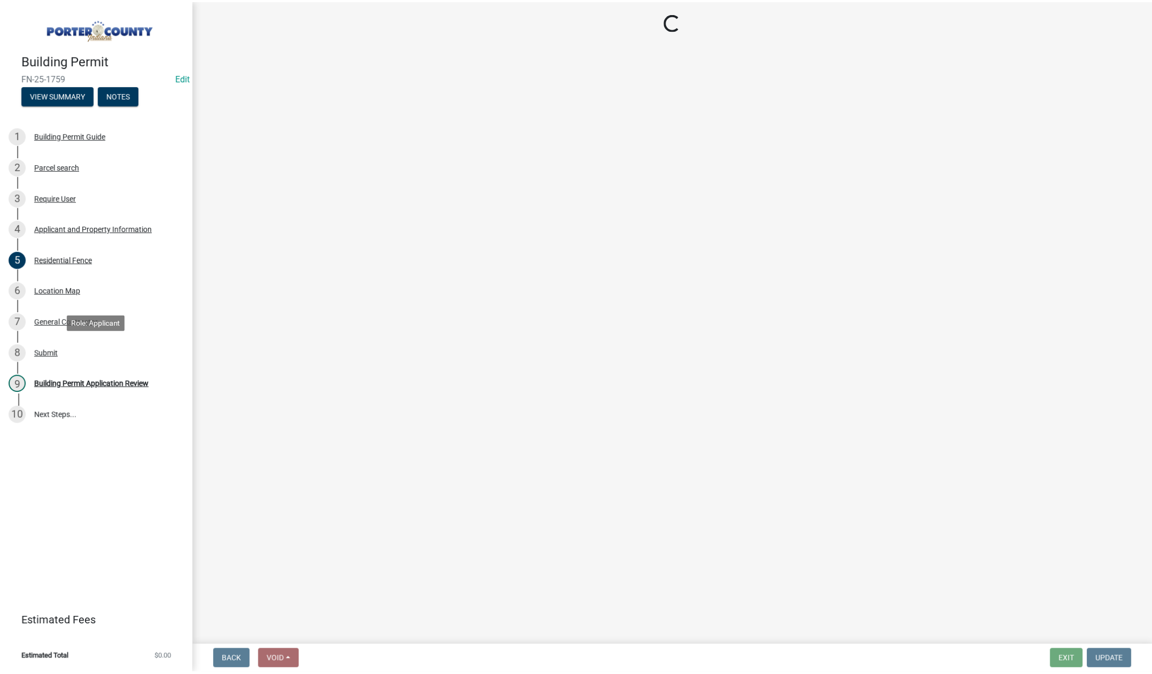
scroll to position [0, 0]
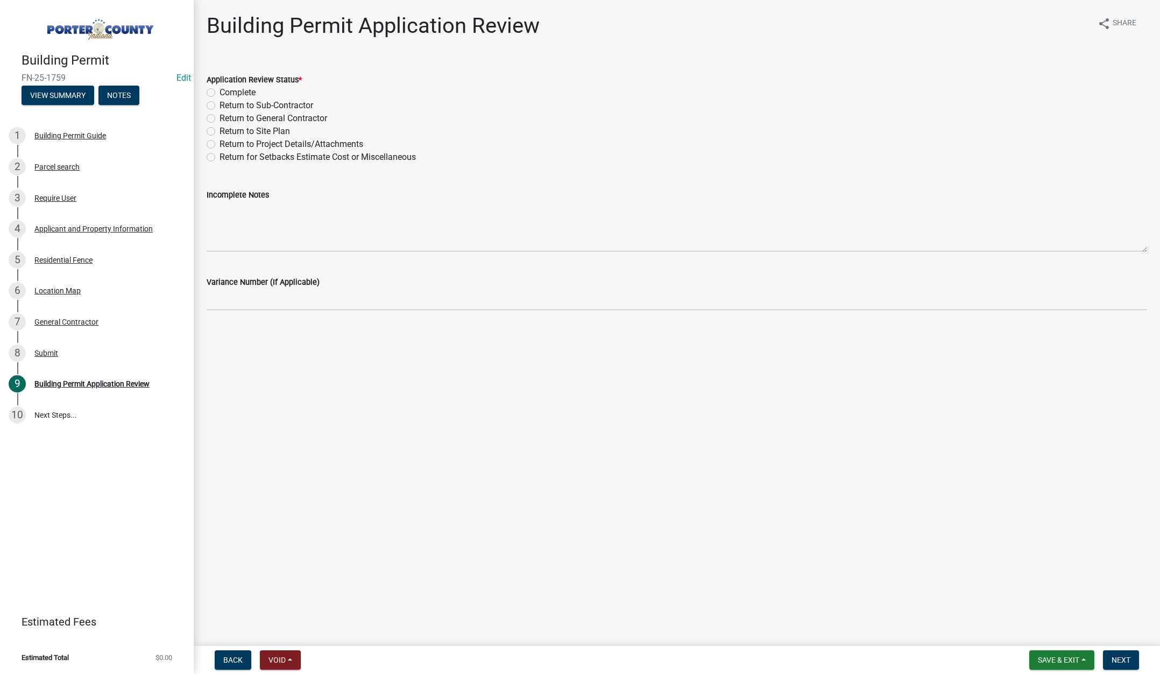
drag, startPoint x: 208, startPoint y: 91, endPoint x: 290, endPoint y: 129, distance: 90.3
click at [220, 91] on label "Complete" at bounding box center [238, 92] width 36 height 13
click at [220, 91] on input "Complete" at bounding box center [223, 89] width 7 height 7
radio input "true"
click at [1128, 654] on button "Next" at bounding box center [1121, 659] width 36 height 19
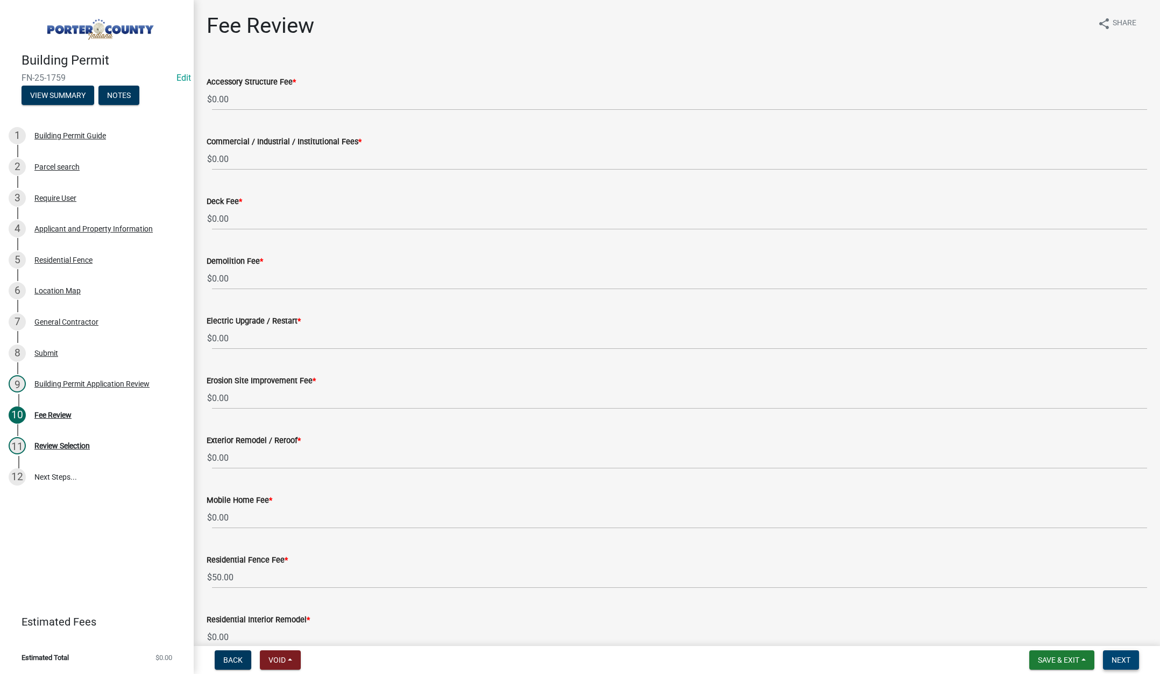
click at [1125, 659] on span "Next" at bounding box center [1121, 659] width 19 height 9
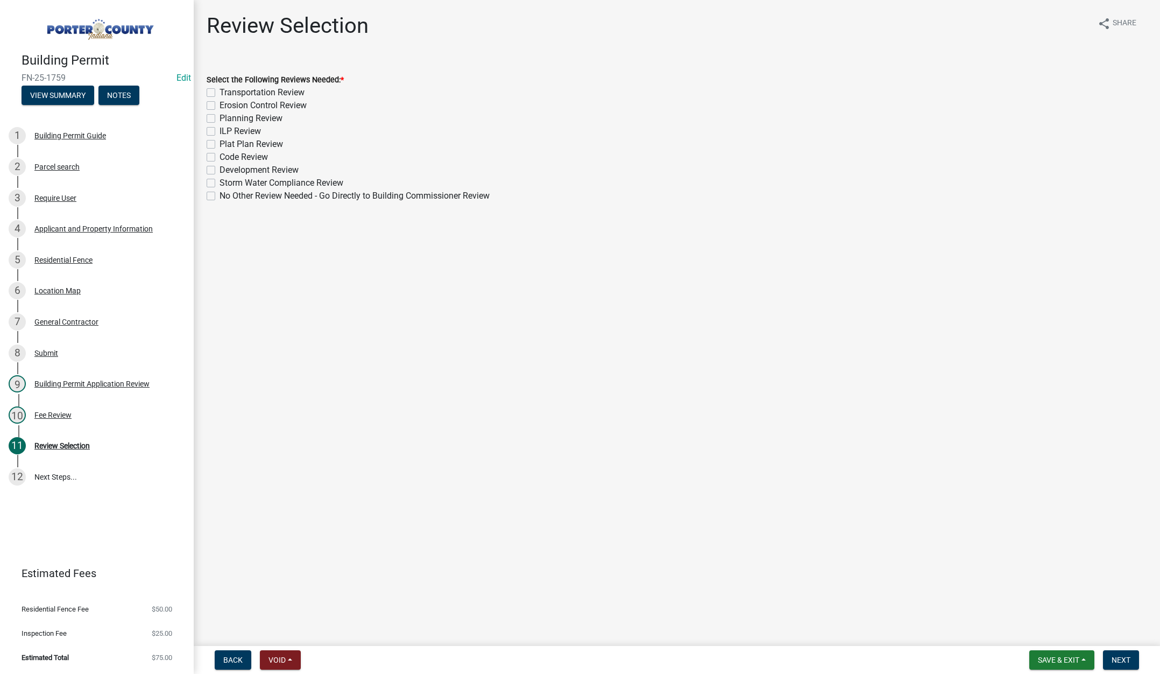
click at [220, 193] on label "No Other Review Needed - Go Directly to Building Commissioner Review" at bounding box center [355, 195] width 270 height 13
click at [220, 193] on input "No Other Review Needed - Go Directly to Building Commissioner Review" at bounding box center [223, 192] width 7 height 7
checkbox input "true"
checkbox input "false"
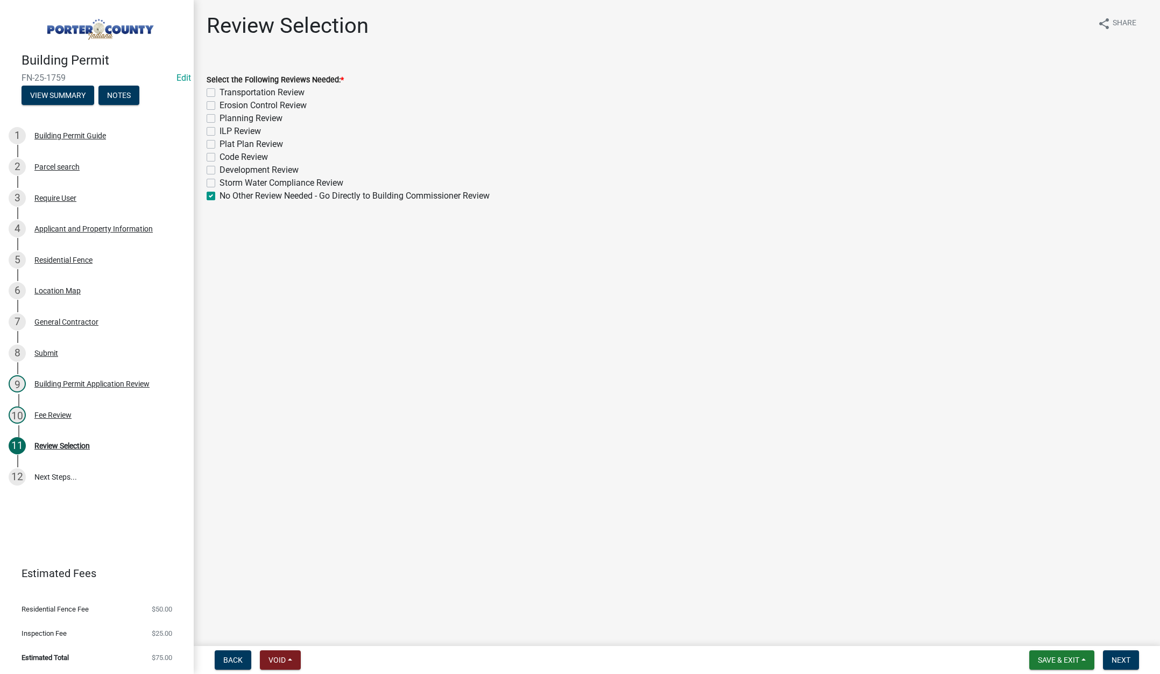
checkbox input "false"
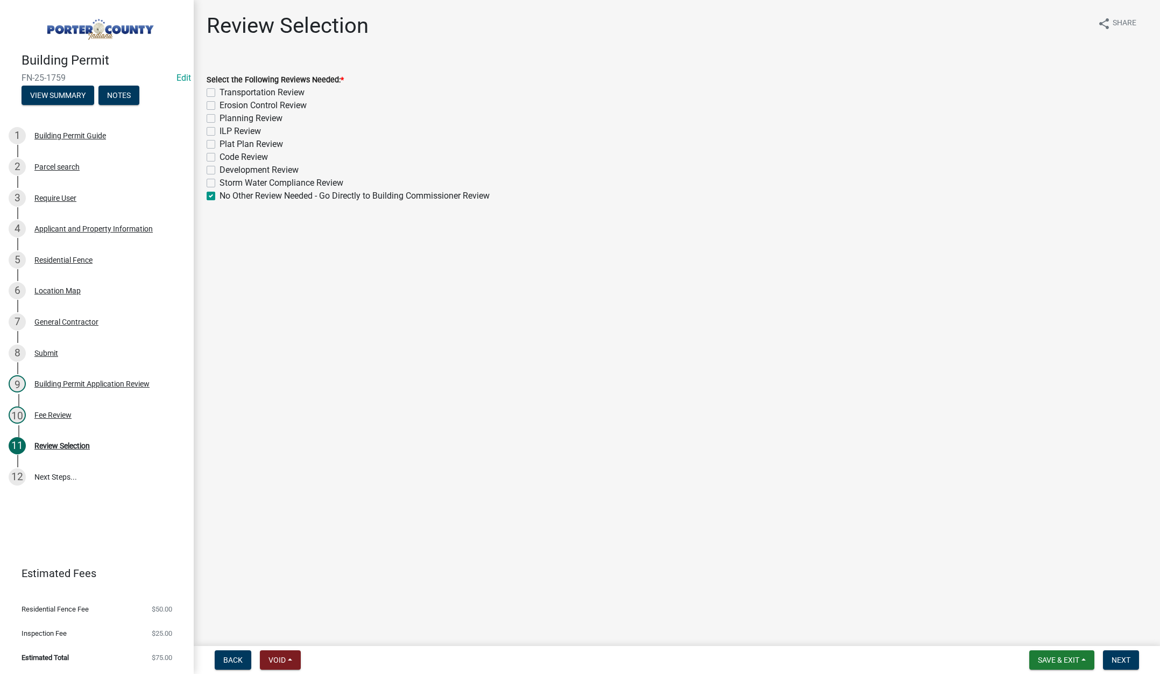
checkbox input "false"
checkbox input "true"
click at [69, 284] on div "6 Location Map" at bounding box center [93, 290] width 168 height 17
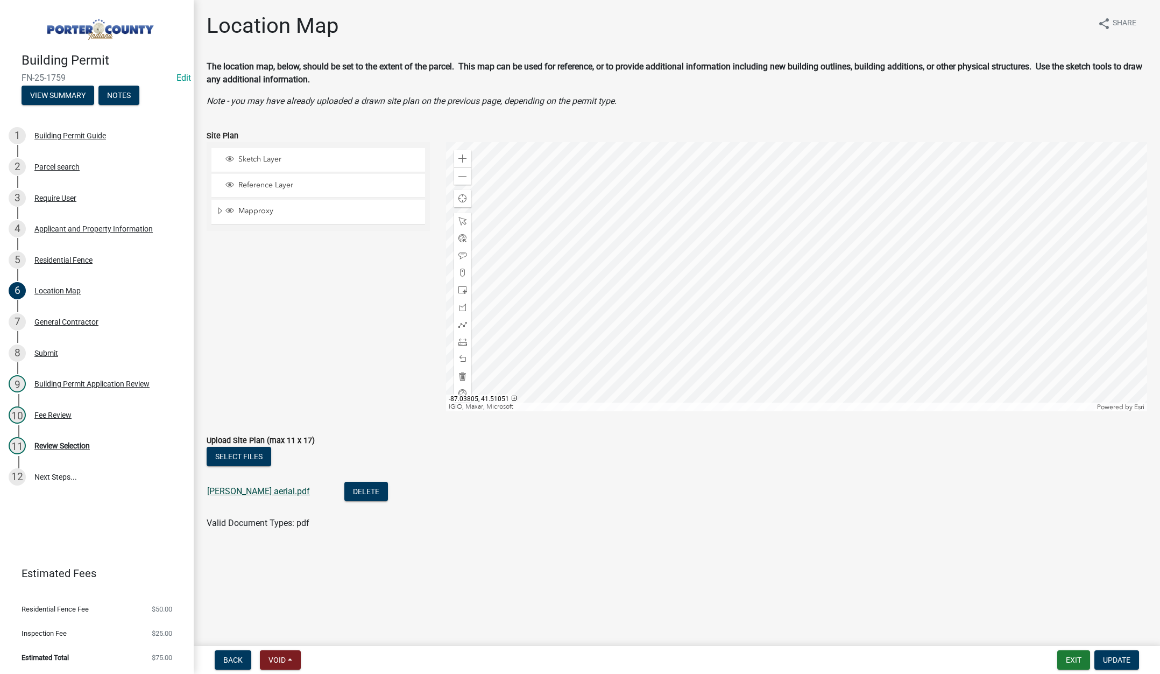
click at [237, 490] on link "garbison aerial.pdf" at bounding box center [258, 491] width 103 height 10
click at [1071, 665] on button "Exit" at bounding box center [1073, 659] width 33 height 19
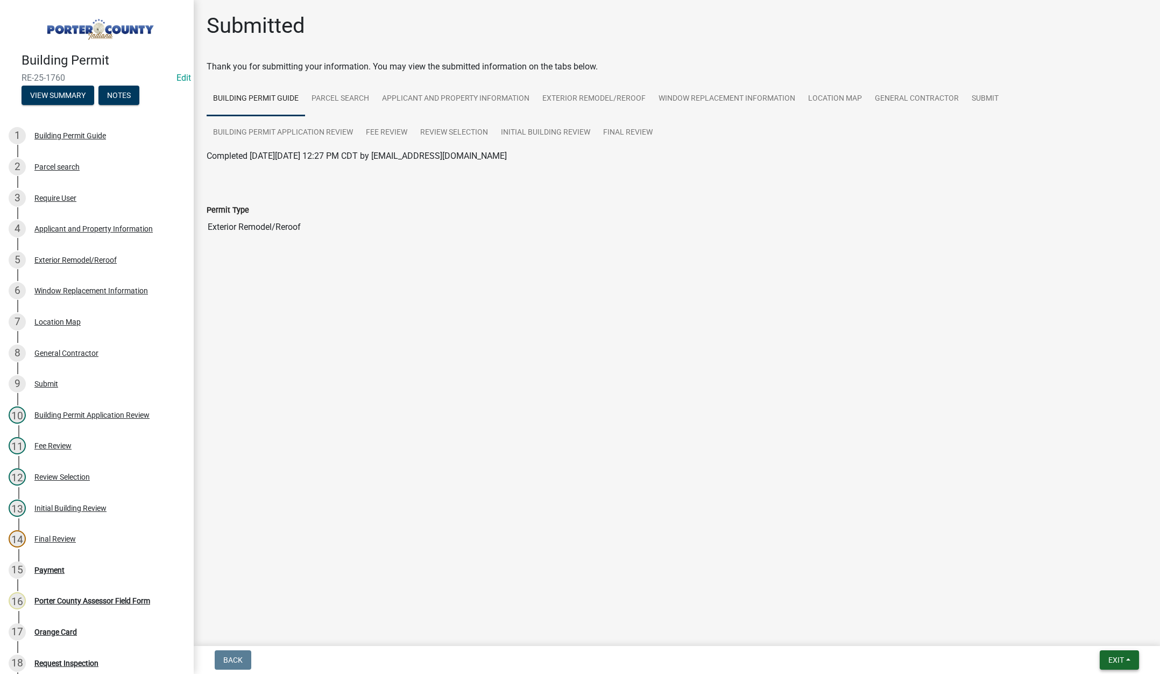
click at [1115, 659] on span "Exit" at bounding box center [1116, 659] width 16 height 9
click at [1095, 626] on button "Save & Exit" at bounding box center [1096, 632] width 86 height 26
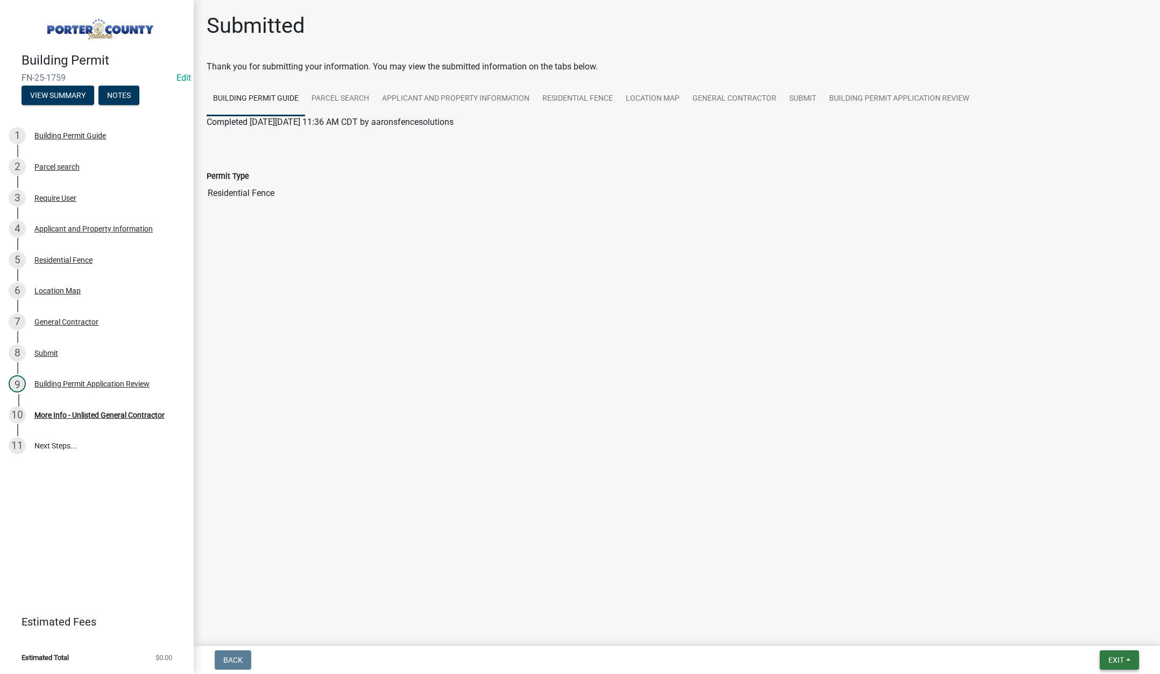
click at [1111, 659] on span "Exit" at bounding box center [1116, 659] width 16 height 9
click at [1095, 628] on button "Save & Exit" at bounding box center [1096, 632] width 86 height 26
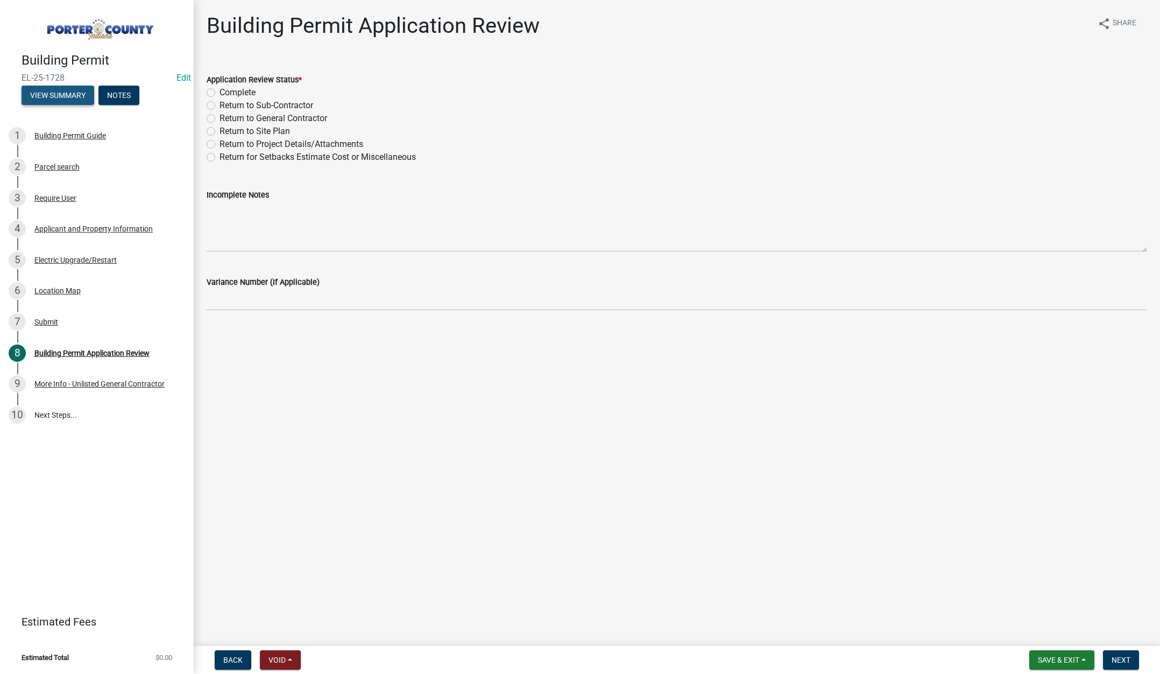
click at [72, 97] on button "View Summary" at bounding box center [58, 95] width 73 height 19
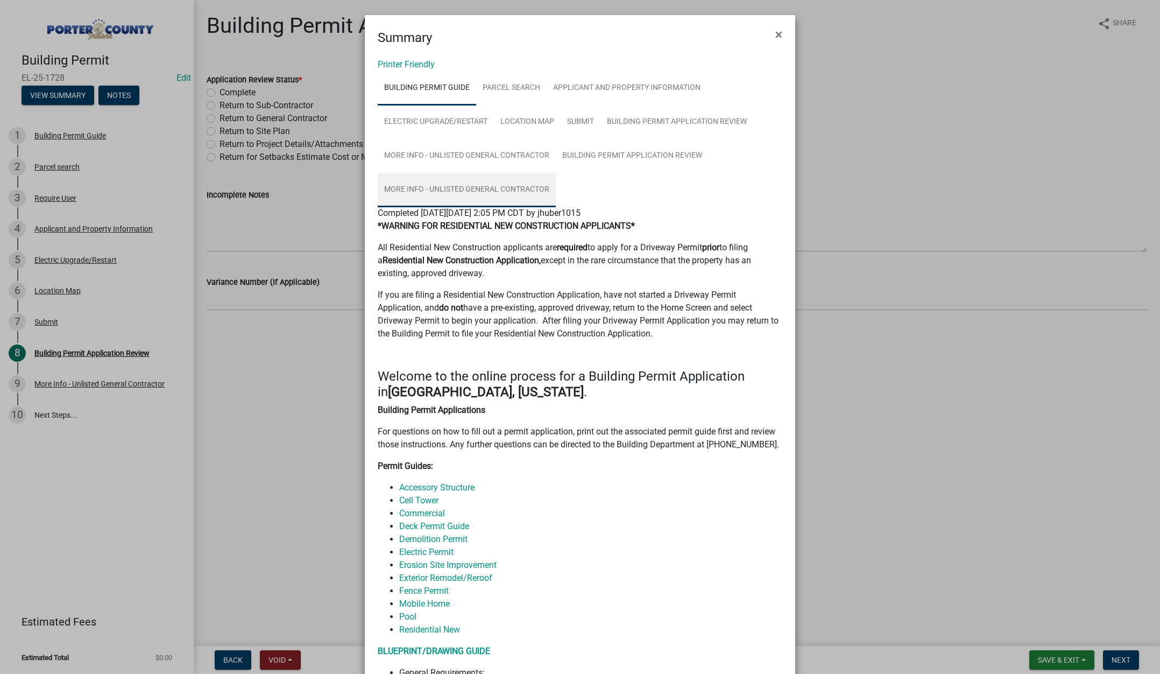
click at [450, 185] on link "More Info - Unlisted General Contractor" at bounding box center [467, 190] width 178 height 34
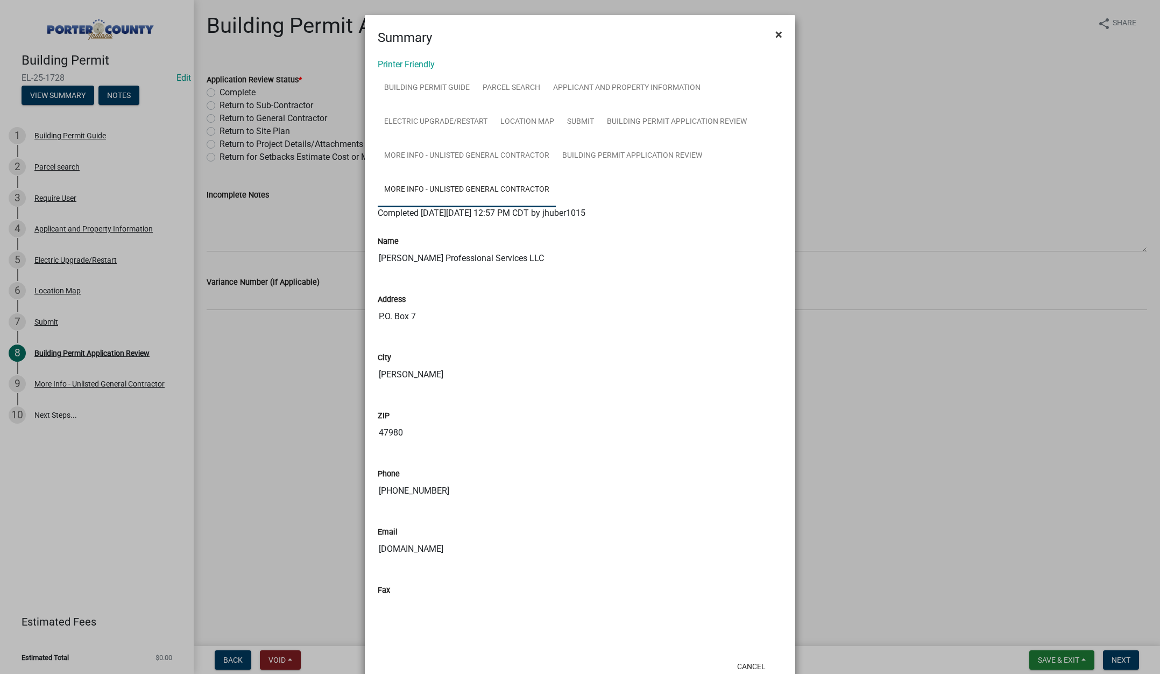
click at [775, 27] on span "×" at bounding box center [778, 34] width 7 height 15
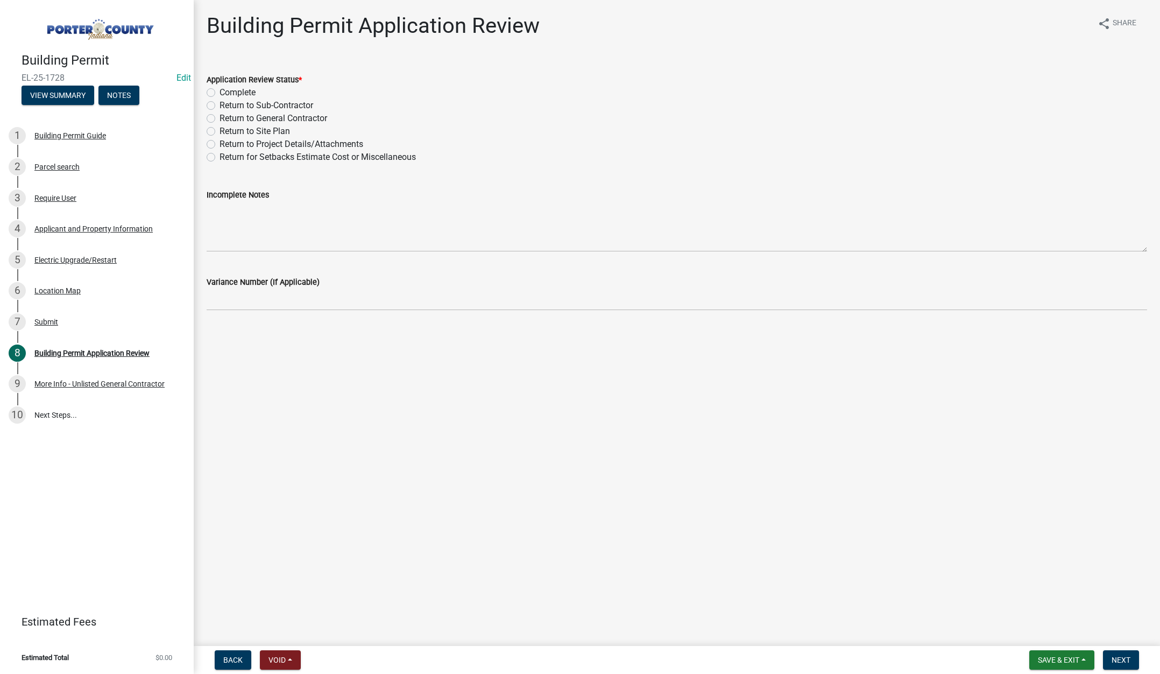
click at [220, 93] on label "Complete" at bounding box center [238, 92] width 36 height 13
click at [220, 93] on input "Complete" at bounding box center [223, 89] width 7 height 7
radio input "true"
click at [1115, 660] on span "Next" at bounding box center [1121, 659] width 19 height 9
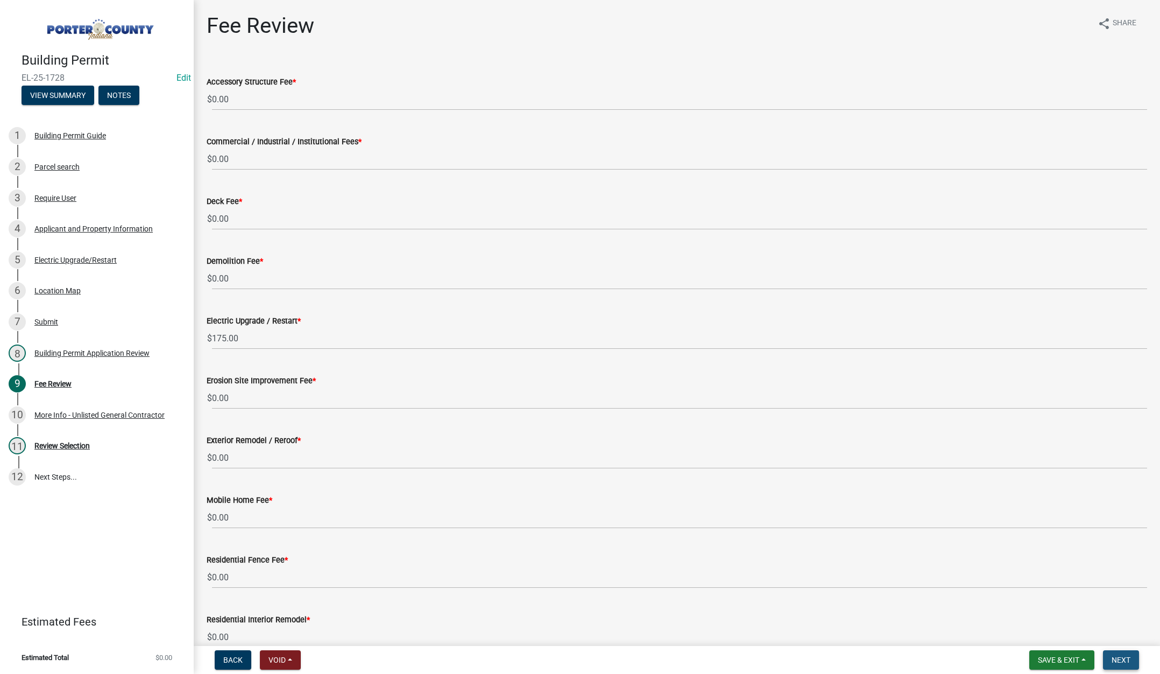
click at [1115, 662] on span "Next" at bounding box center [1121, 659] width 19 height 9
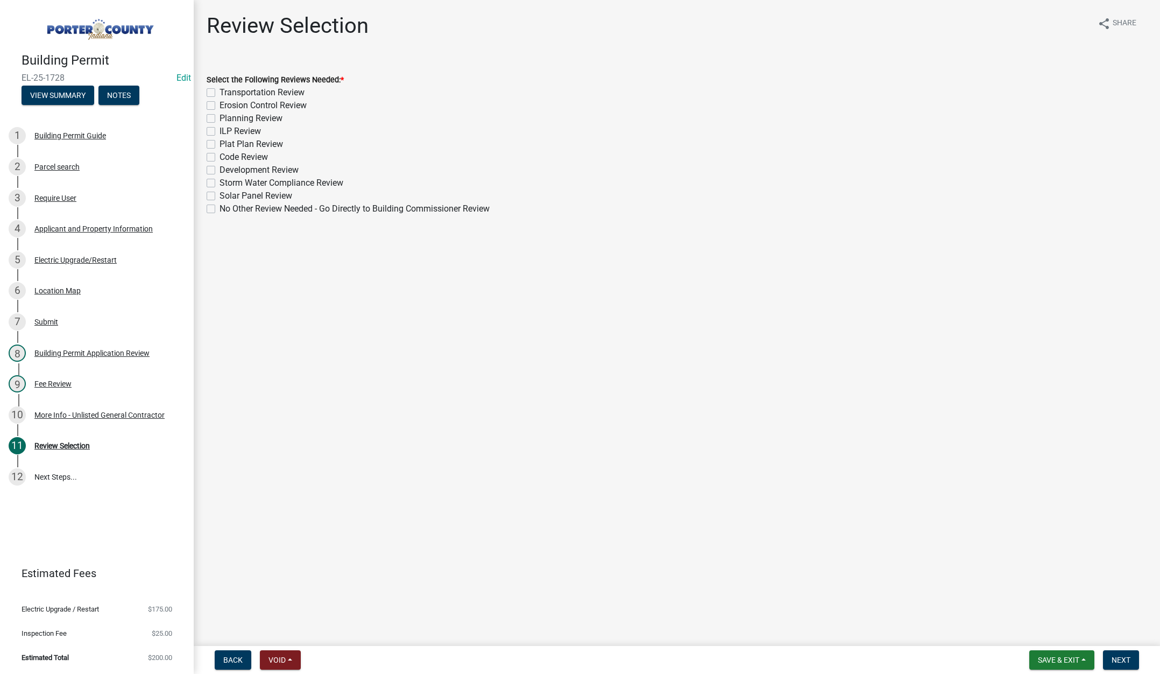
click at [220, 208] on label "No Other Review Needed - Go Directly to Building Commissioner Review" at bounding box center [355, 208] width 270 height 13
click at [220, 208] on input "No Other Review Needed - Go Directly to Building Commissioner Review" at bounding box center [223, 205] width 7 height 7
checkbox input "true"
checkbox input "false"
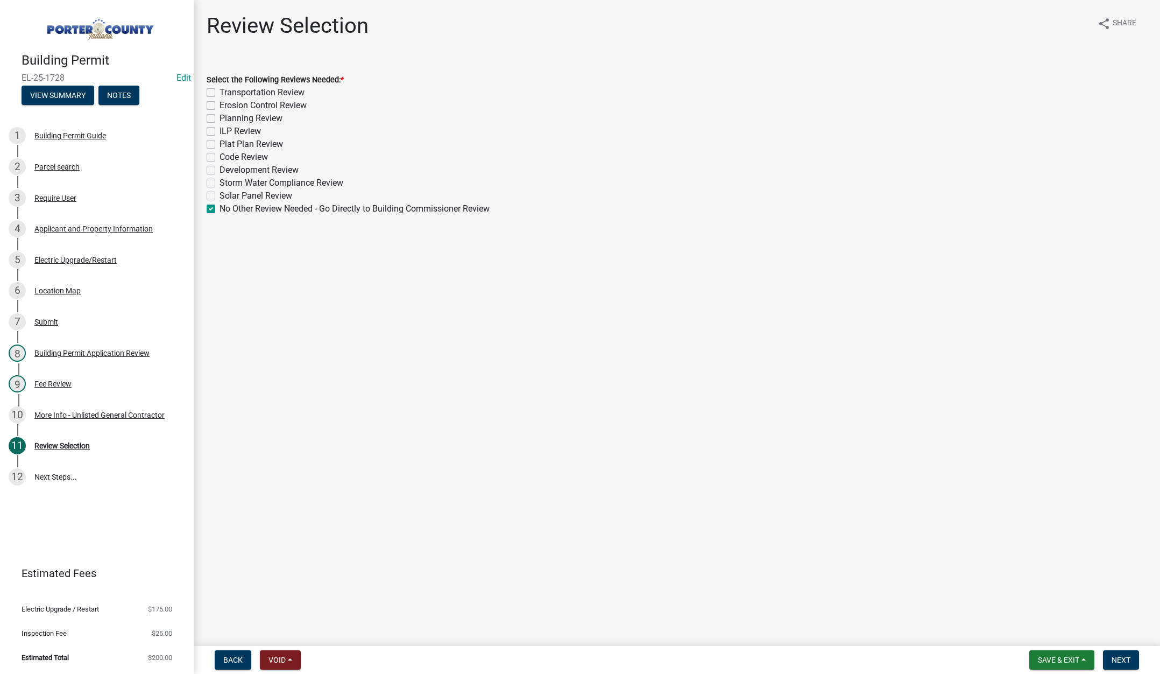
checkbox input "false"
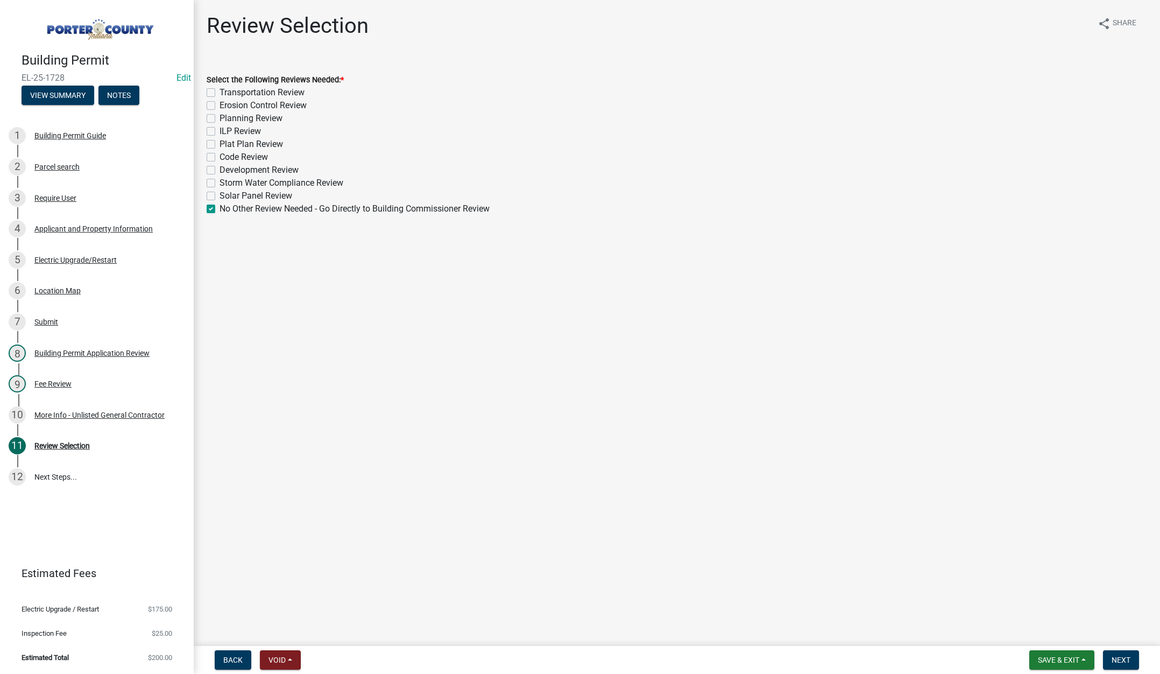
checkbox input "false"
checkbox input "true"
click at [1119, 662] on span "Next" at bounding box center [1121, 659] width 19 height 9
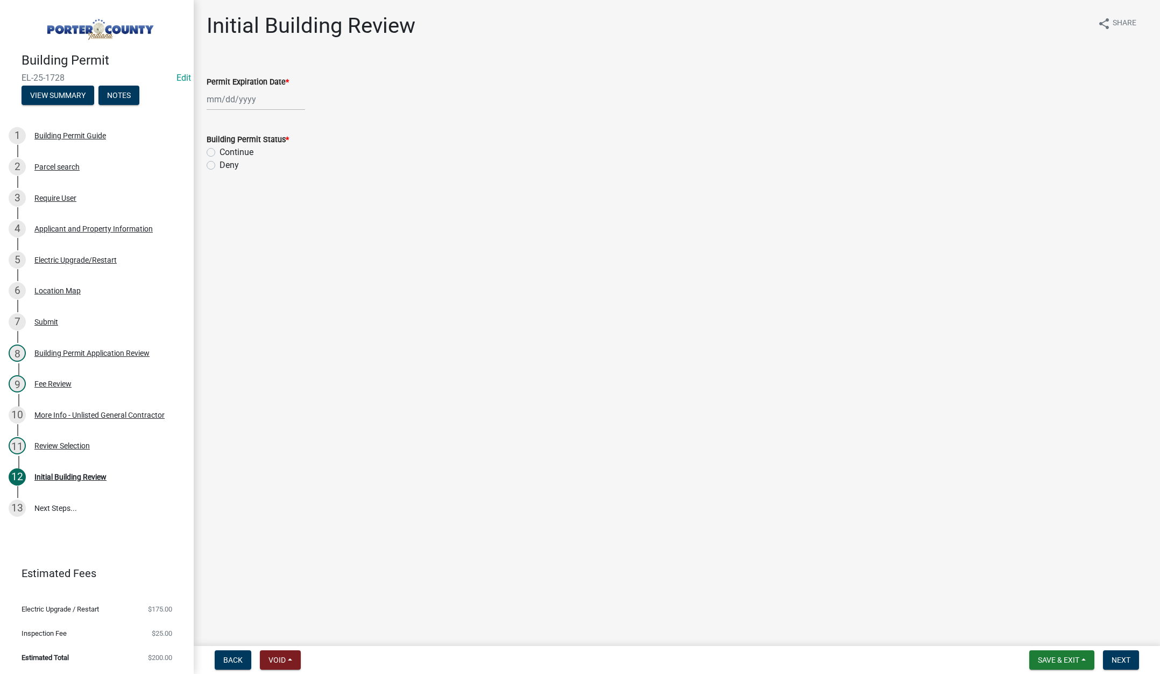
select select "9"
click at [277, 99] on div "Jan Feb Mar Apr May Jun Jul Aug Sep Oct Nov Dec 1525 1526 1527 1528 1529 1530 1…" at bounding box center [256, 99] width 98 height 22
click at [296, 122] on select "1525 1526 1527 1528 1529 1530 1531 1532 1533 1534 1535 1536 1537 1538 1539 1540…" at bounding box center [291, 122] width 39 height 16
select select "2026"
click at [272, 114] on select "1525 1526 1527 1528 1529 1530 1531 1532 1533 1534 1535 1536 1537 1538 1539 1540…" at bounding box center [291, 122] width 39 height 16
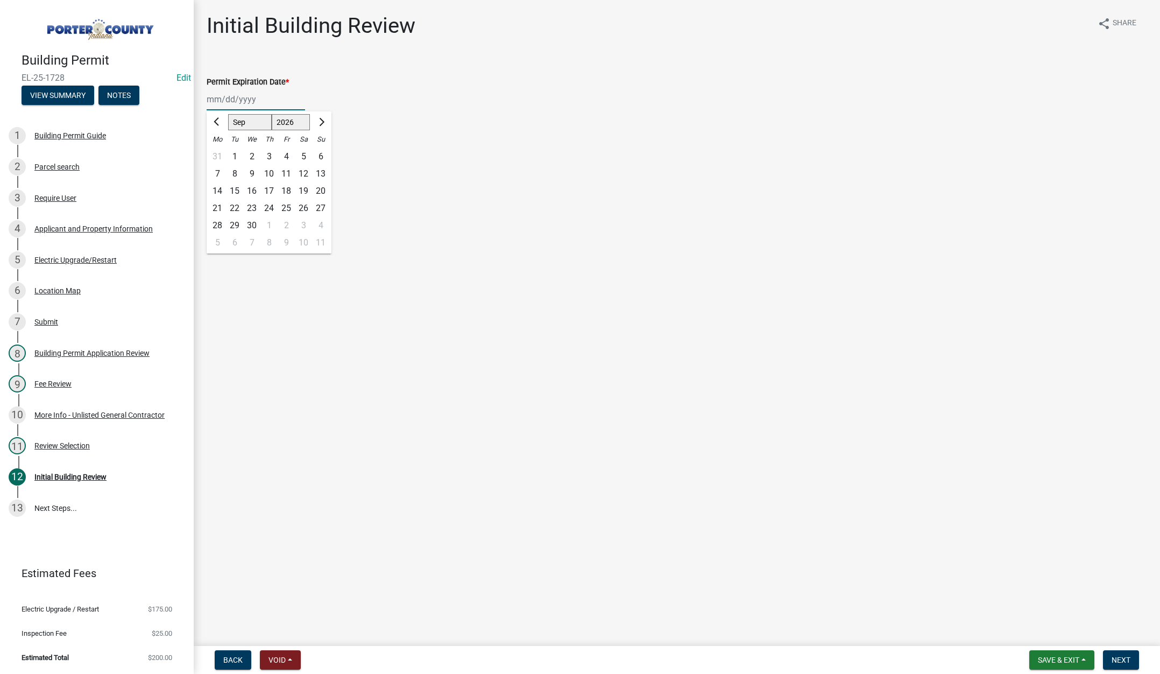
click at [286, 174] on div "11" at bounding box center [286, 173] width 17 height 17
type input "09/11/2026"
click at [220, 152] on label "Continue" at bounding box center [237, 152] width 34 height 13
click at [220, 152] on input "Continue" at bounding box center [223, 149] width 7 height 7
radio input "true"
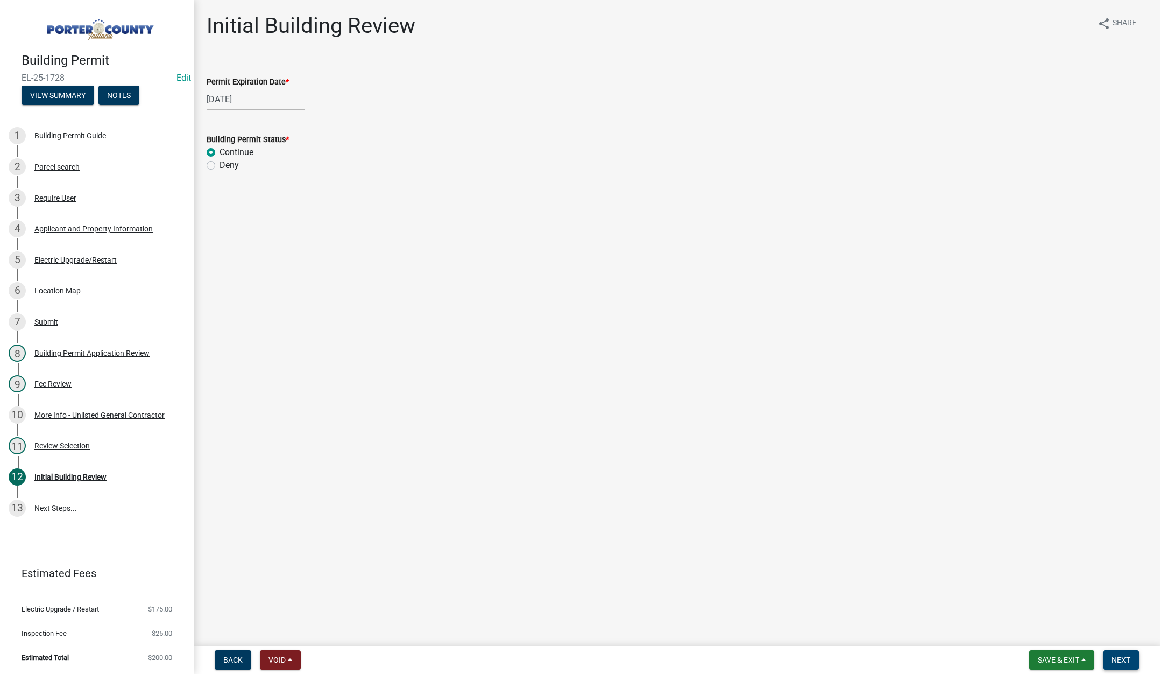
click at [1123, 655] on span "Next" at bounding box center [1121, 659] width 19 height 9
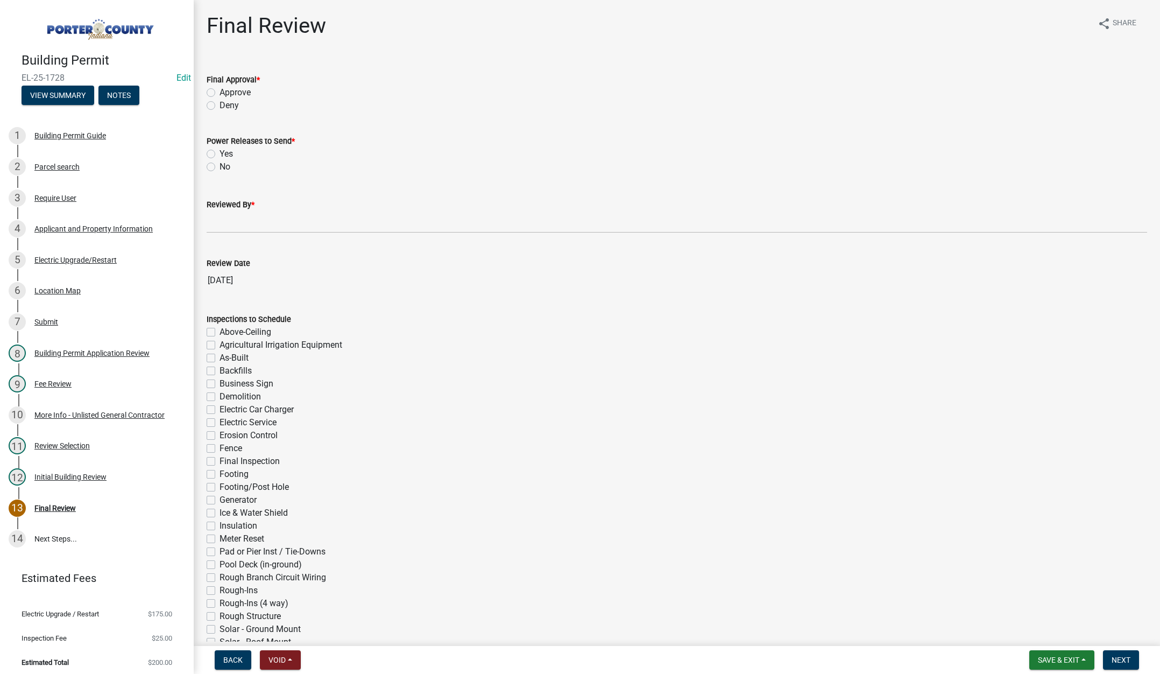
click at [220, 89] on label "Approve" at bounding box center [235, 92] width 31 height 13
click at [220, 89] on input "Approve" at bounding box center [223, 89] width 7 height 7
radio input "true"
click at [220, 153] on label "Yes" at bounding box center [226, 153] width 13 height 13
click at [220, 153] on input "Yes" at bounding box center [223, 150] width 7 height 7
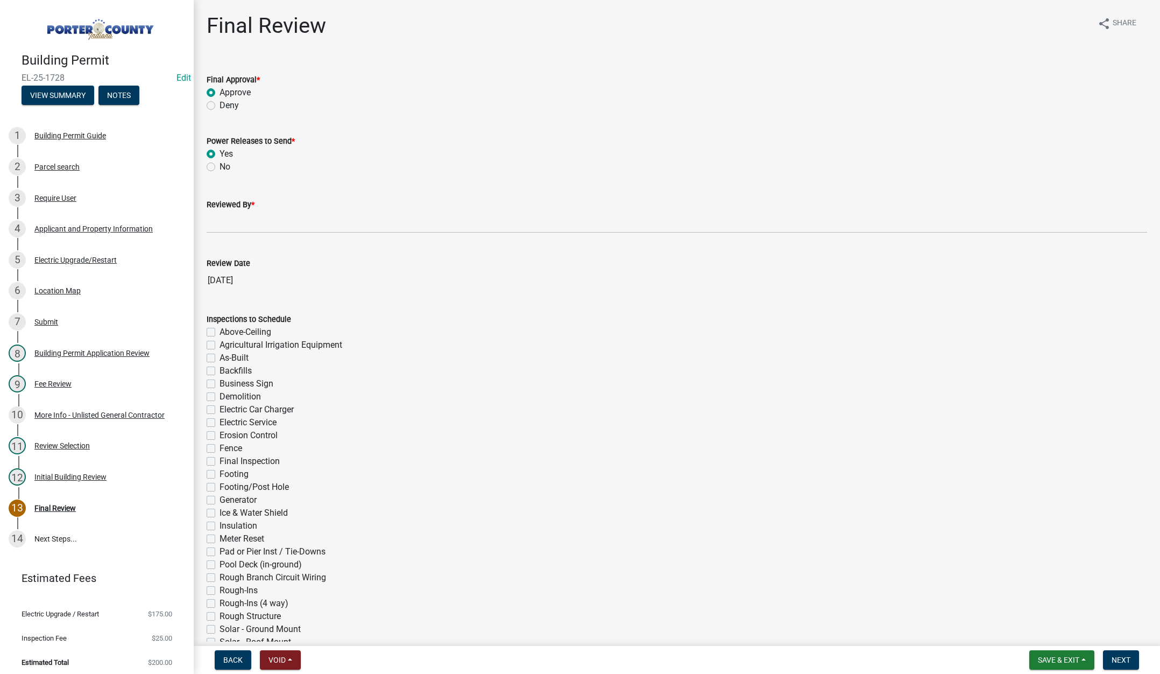
radio input "true"
click at [237, 216] on input "Reviewed By *" at bounding box center [677, 222] width 941 height 22
type input "Tami"
click at [77, 256] on div "Electric Upgrade/Restart" at bounding box center [75, 260] width 82 height 8
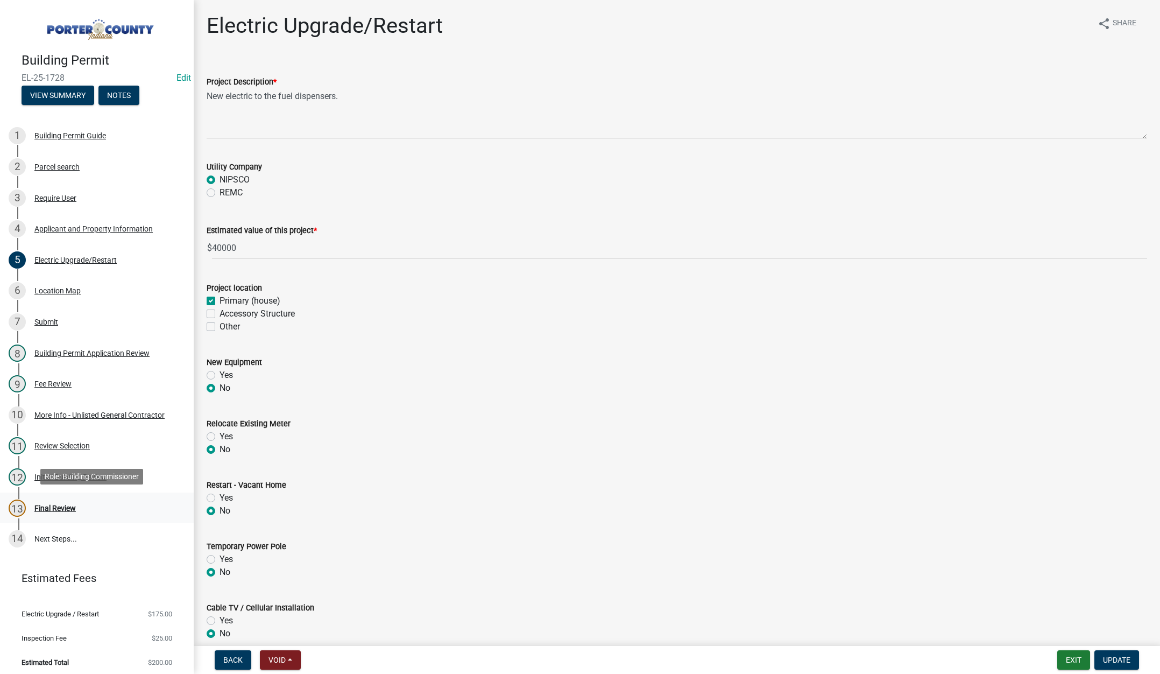
click at [58, 504] on div "Final Review" at bounding box center [54, 508] width 41 height 8
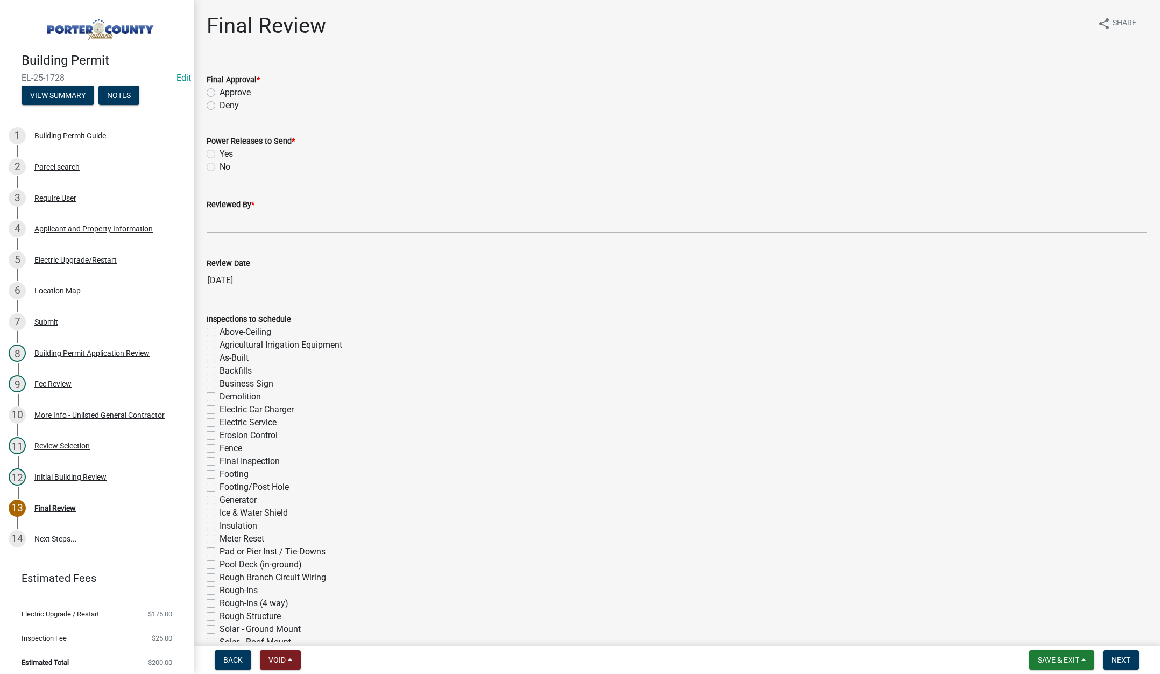
click at [220, 93] on label "Approve" at bounding box center [235, 92] width 31 height 13
click at [220, 93] on input "Approve" at bounding box center [223, 89] width 7 height 7
radio input "true"
click at [220, 154] on label "Yes" at bounding box center [226, 153] width 13 height 13
click at [220, 154] on input "Yes" at bounding box center [223, 150] width 7 height 7
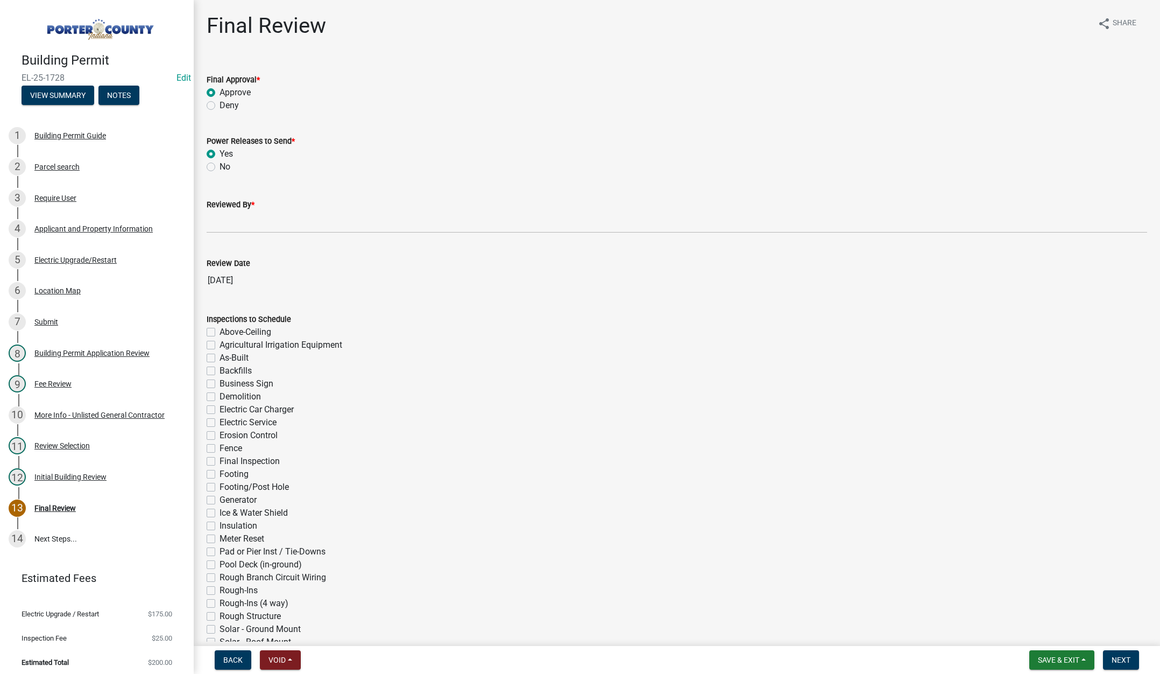
radio input "true"
drag, startPoint x: 225, startPoint y: 223, endPoint x: 238, endPoint y: 234, distance: 16.8
click at [225, 223] on input "Reviewed By *" at bounding box center [677, 222] width 941 height 22
type input "Tami"
click at [1121, 658] on span "Next" at bounding box center [1121, 659] width 19 height 9
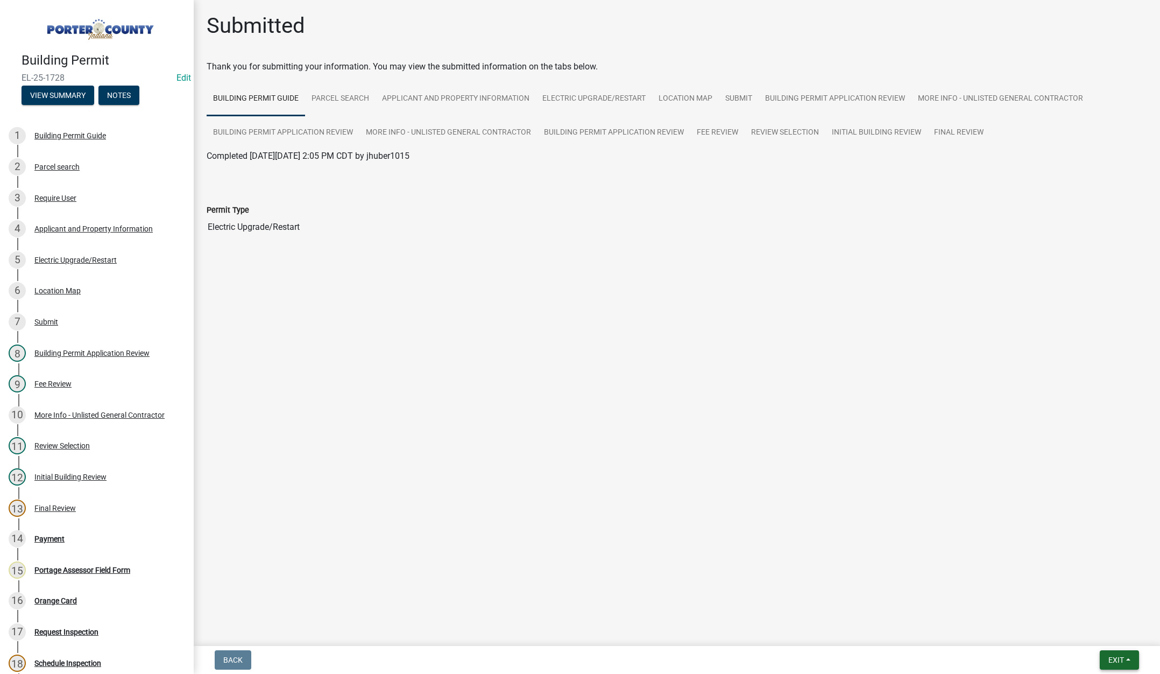
click at [1112, 658] on span "Exit" at bounding box center [1116, 659] width 16 height 9
click at [1104, 627] on button "Save & Exit" at bounding box center [1096, 632] width 86 height 26
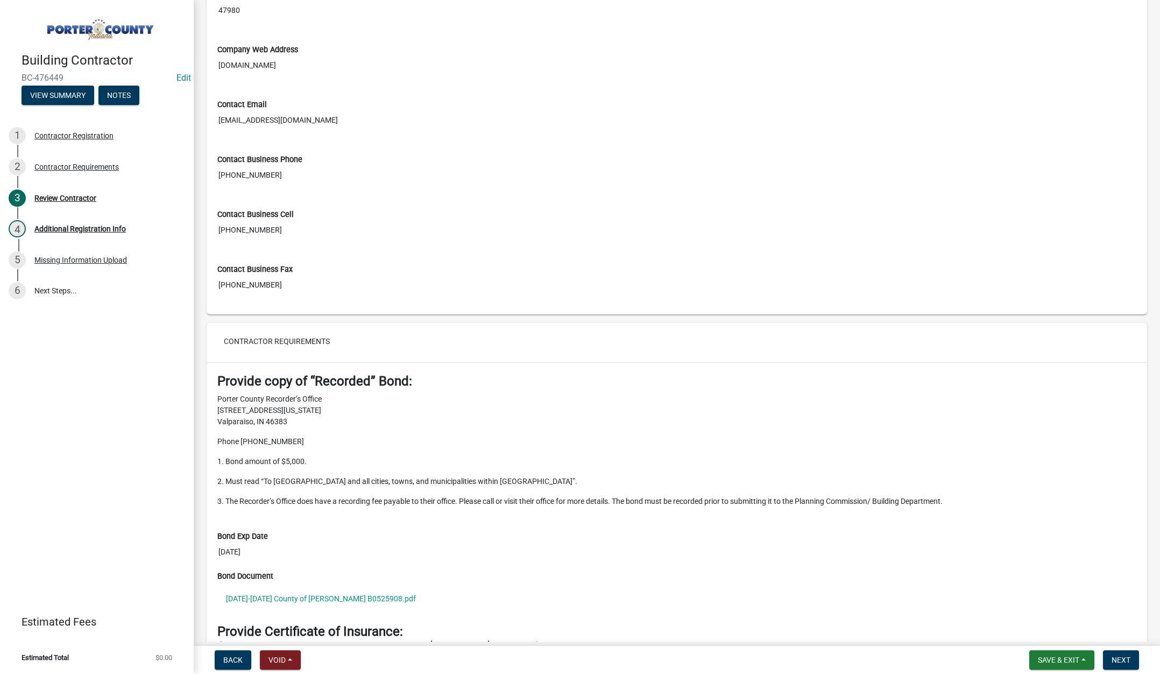
scroll to position [807, 0]
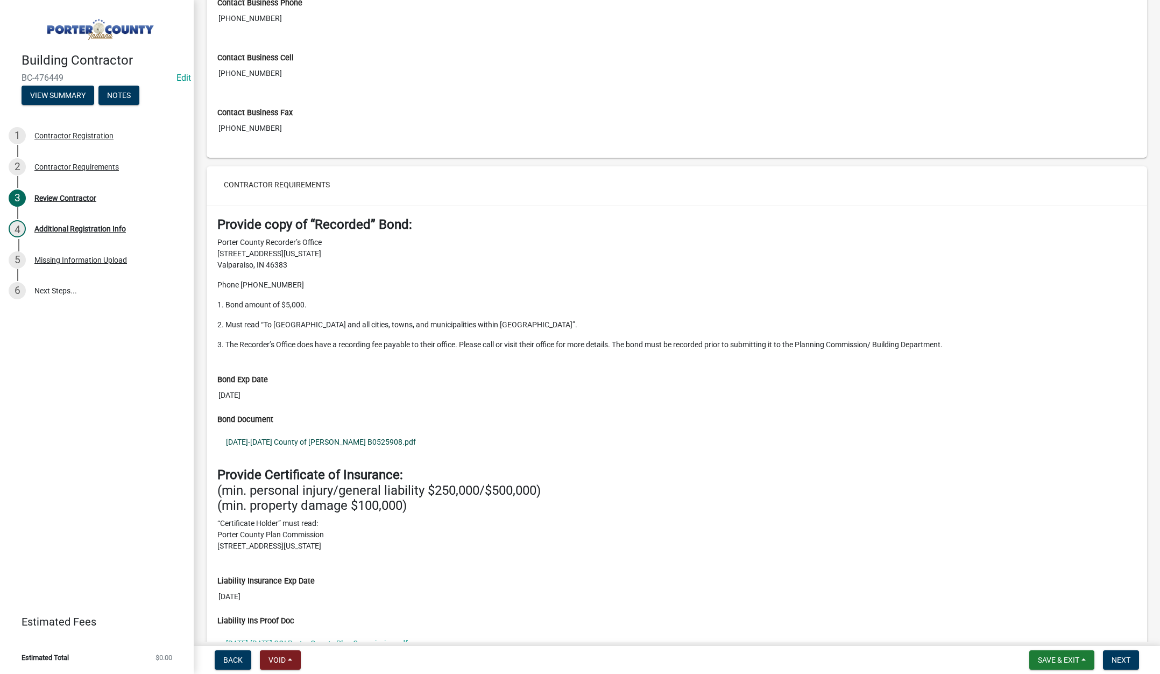
click at [344, 439] on link "2025-2026 County of Porter Bond B0525908.pdf" at bounding box center [676, 441] width 919 height 25
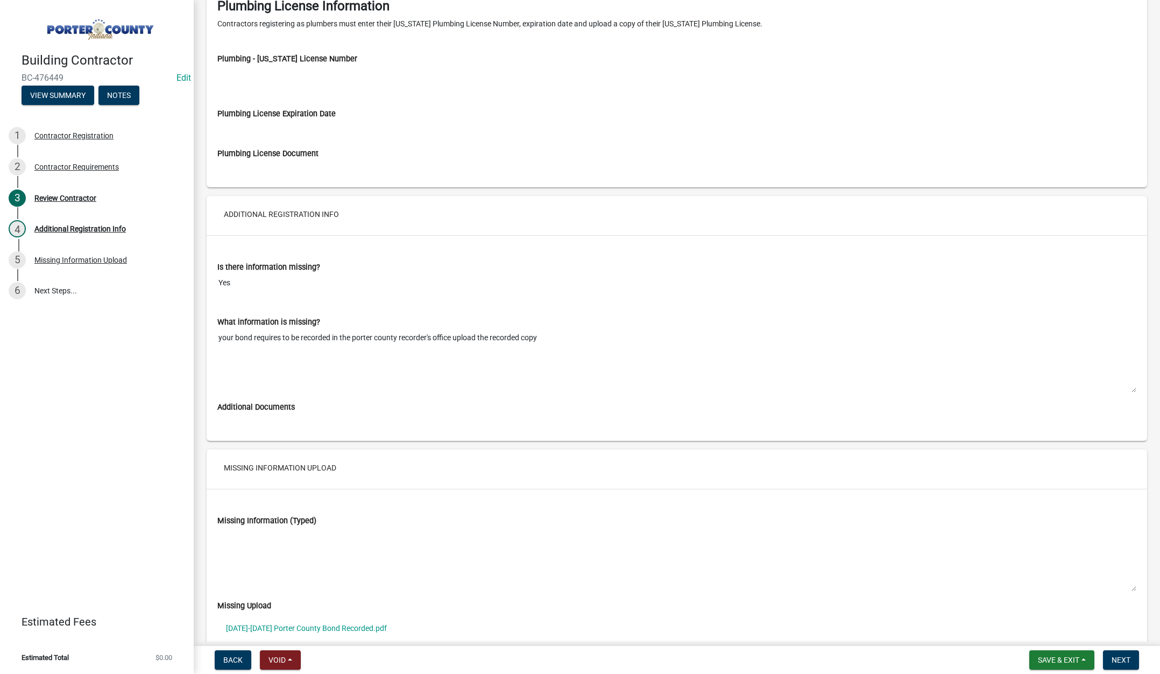
scroll to position [1542, 0]
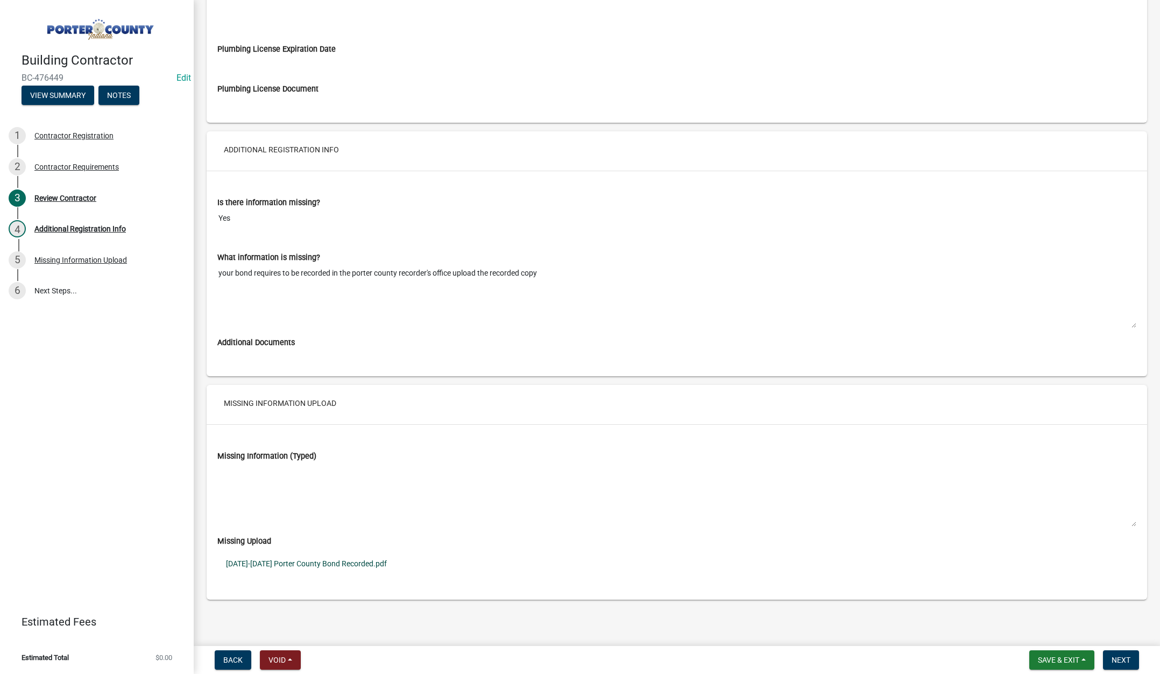
click at [302, 563] on link "2025-2026 Porter County Bond Recorded.pdf" at bounding box center [676, 563] width 919 height 25
click at [1114, 658] on span "Next" at bounding box center [1121, 659] width 19 height 9
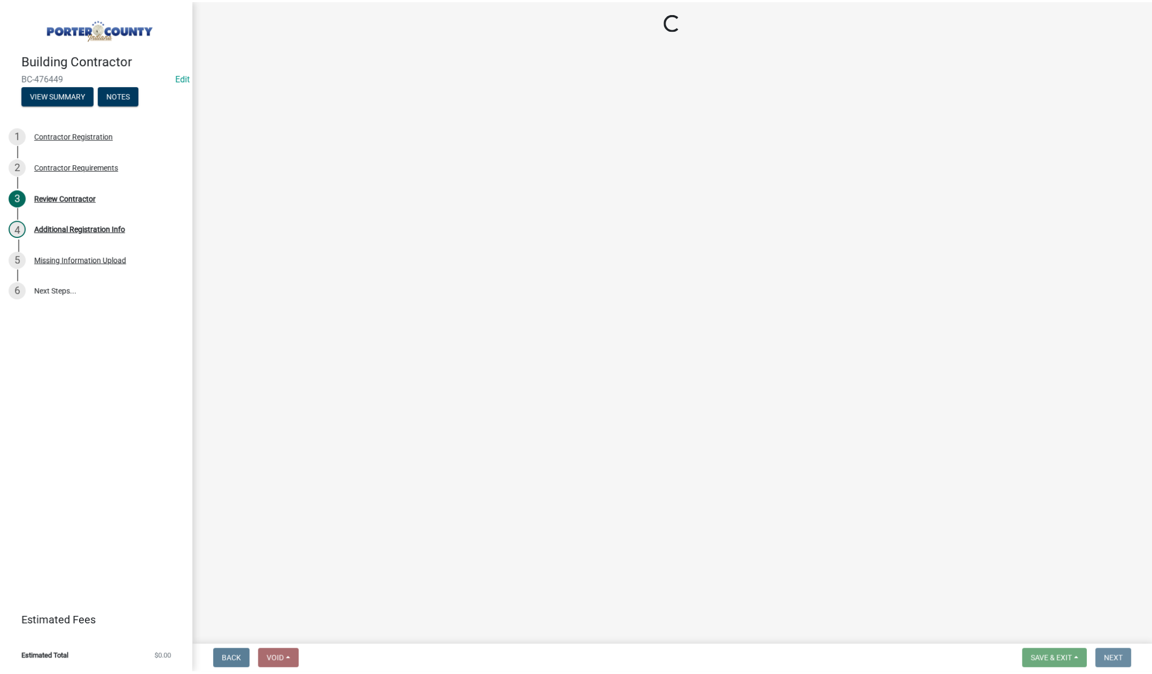
scroll to position [0, 0]
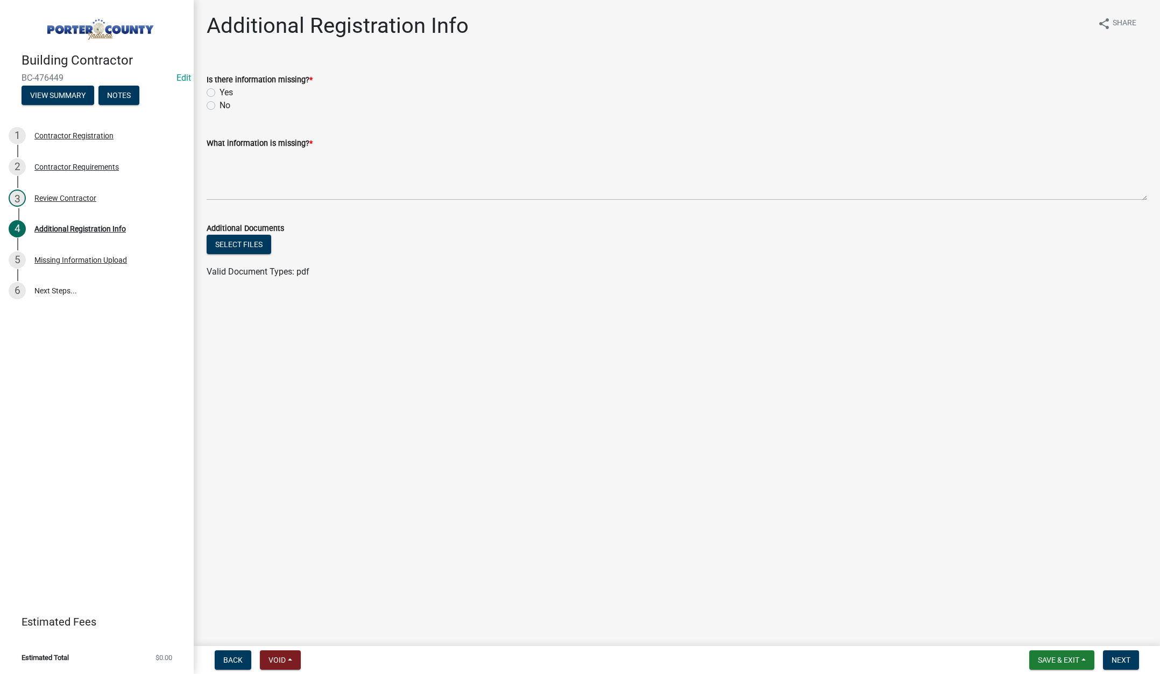
click at [220, 106] on label "No" at bounding box center [225, 105] width 11 height 13
click at [220, 106] on input "No" at bounding box center [223, 102] width 7 height 7
radio input "true"
click at [251, 166] on textarea "What information is missing? *" at bounding box center [677, 175] width 941 height 51
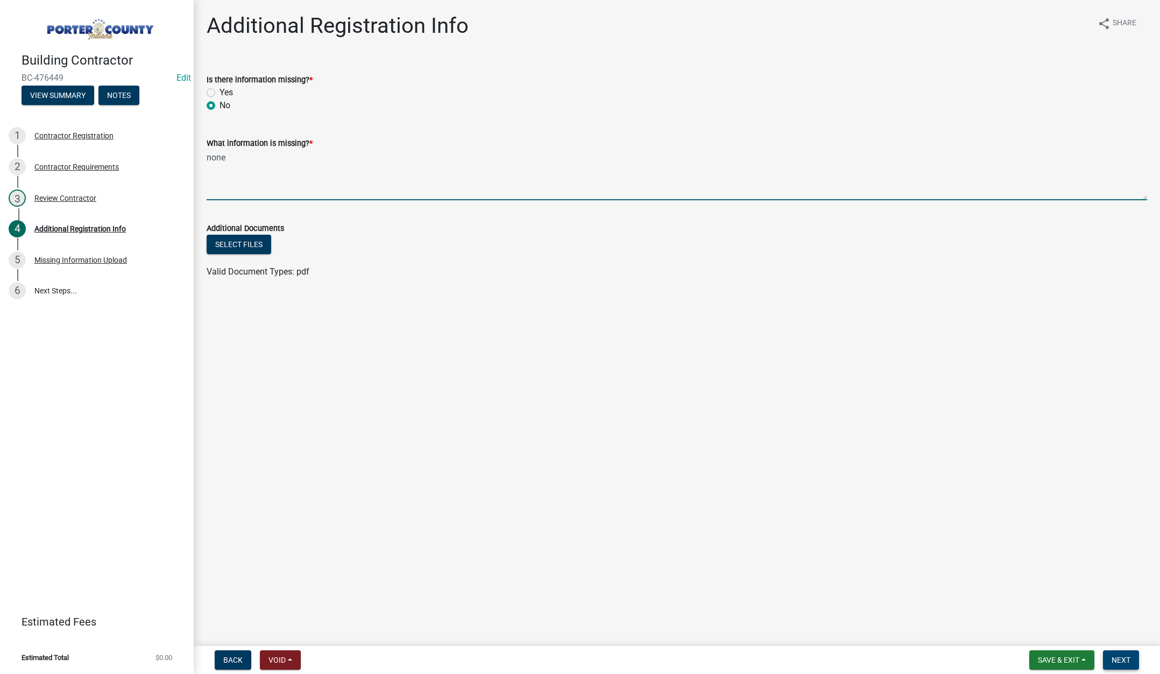
type textarea "none"
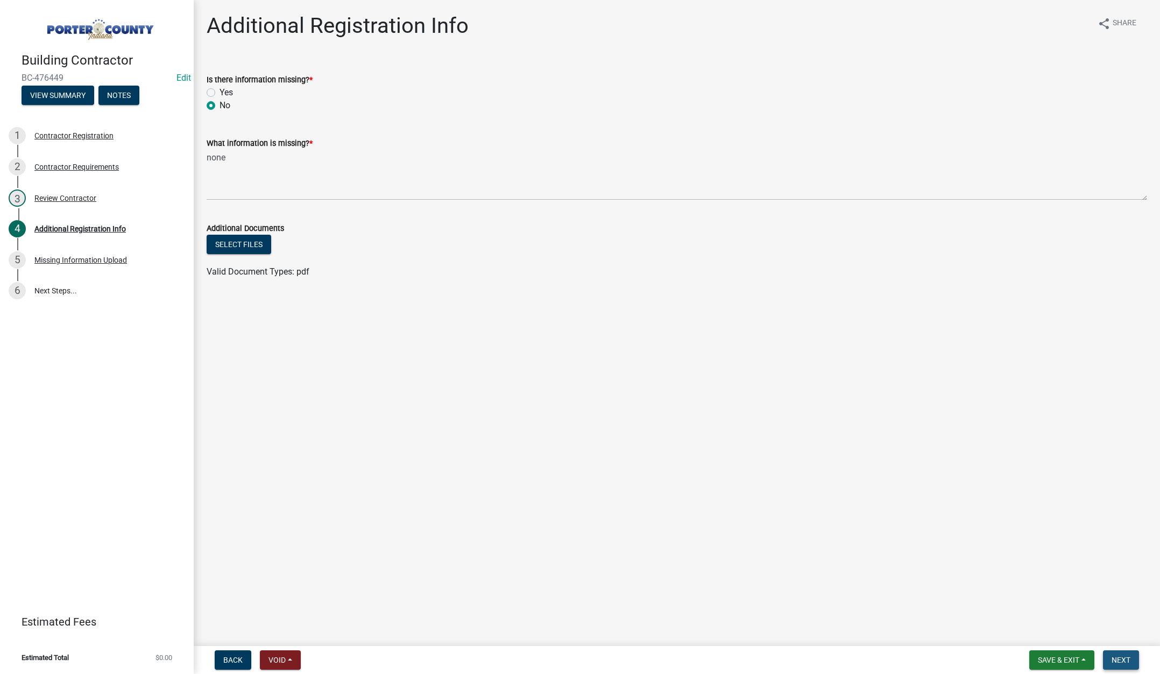
click at [1115, 653] on button "Next" at bounding box center [1121, 659] width 36 height 19
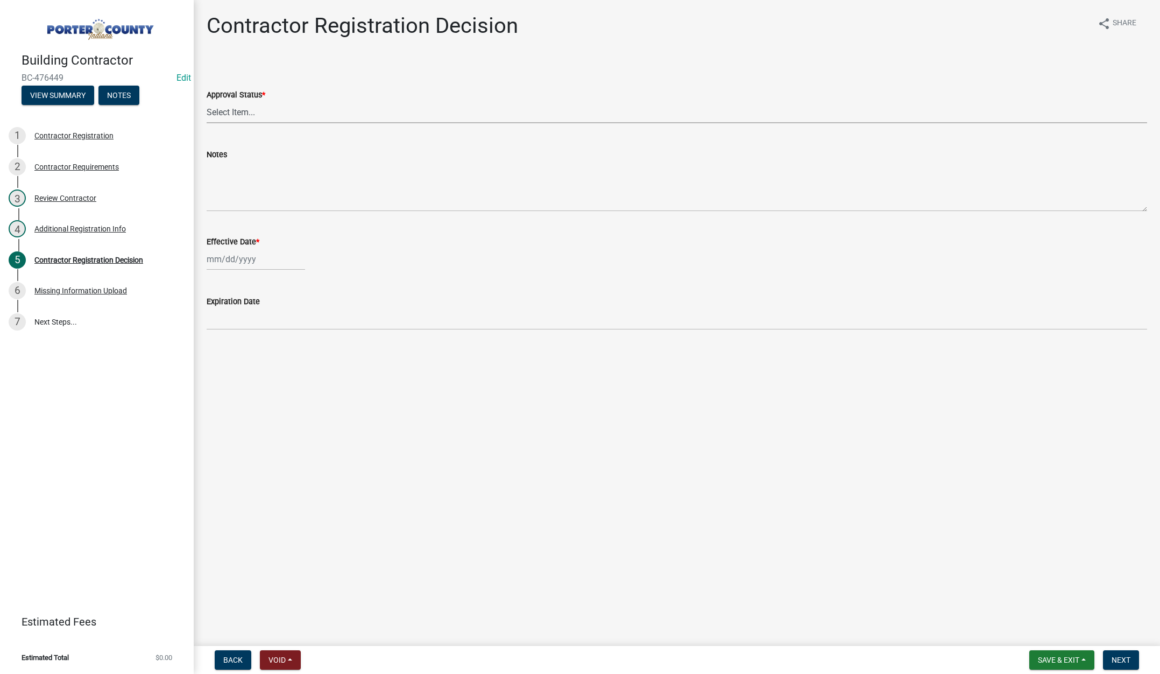
click at [236, 107] on select "Select Item... Approved Denied" at bounding box center [677, 112] width 941 height 22
click at [207, 101] on select "Select Item... Approved Denied" at bounding box center [677, 112] width 941 height 22
select select "4b86b809-39dd-4c68-9f3d-fdb3e7050482"
select select "9"
select select "2025"
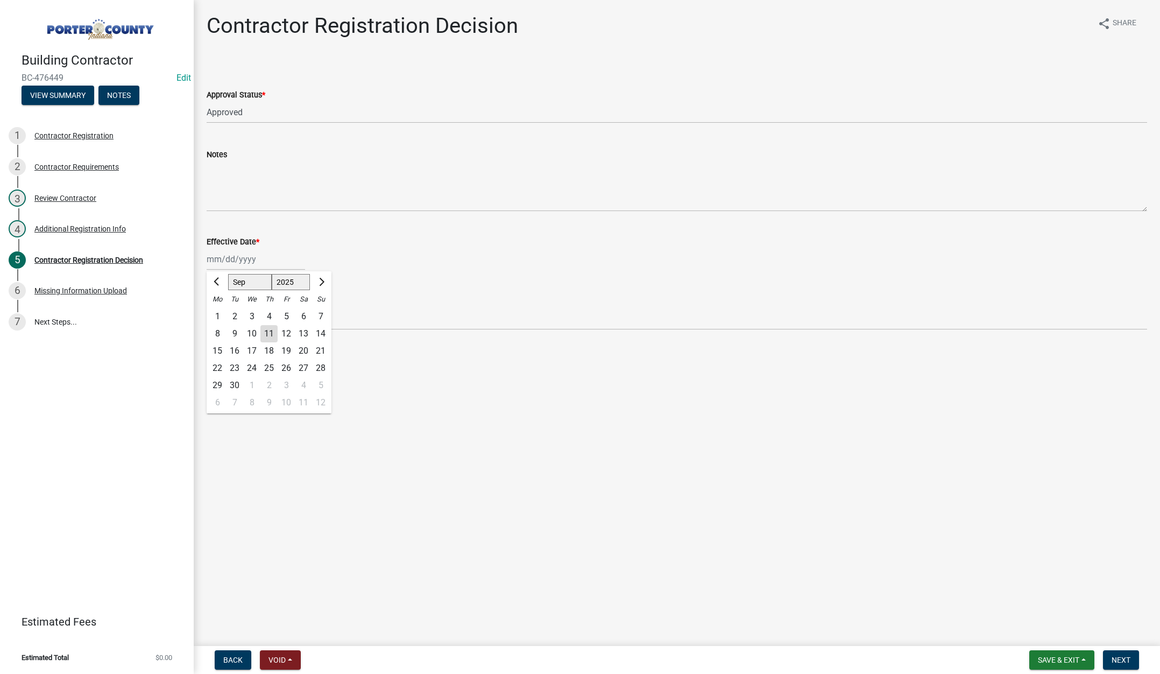
click at [264, 261] on div "Jan Feb Mar Apr May Jun Jul Aug Sep Oct Nov Dec 1525 1526 1527 1528 1529 1530 1…" at bounding box center [256, 259] width 98 height 22
drag, startPoint x: 267, startPoint y: 333, endPoint x: 280, endPoint y: 334, distance: 13.5
click at [269, 333] on div "11" at bounding box center [268, 333] width 17 height 17
type input "09/11/2025"
click at [1120, 655] on span "Next" at bounding box center [1121, 659] width 19 height 9
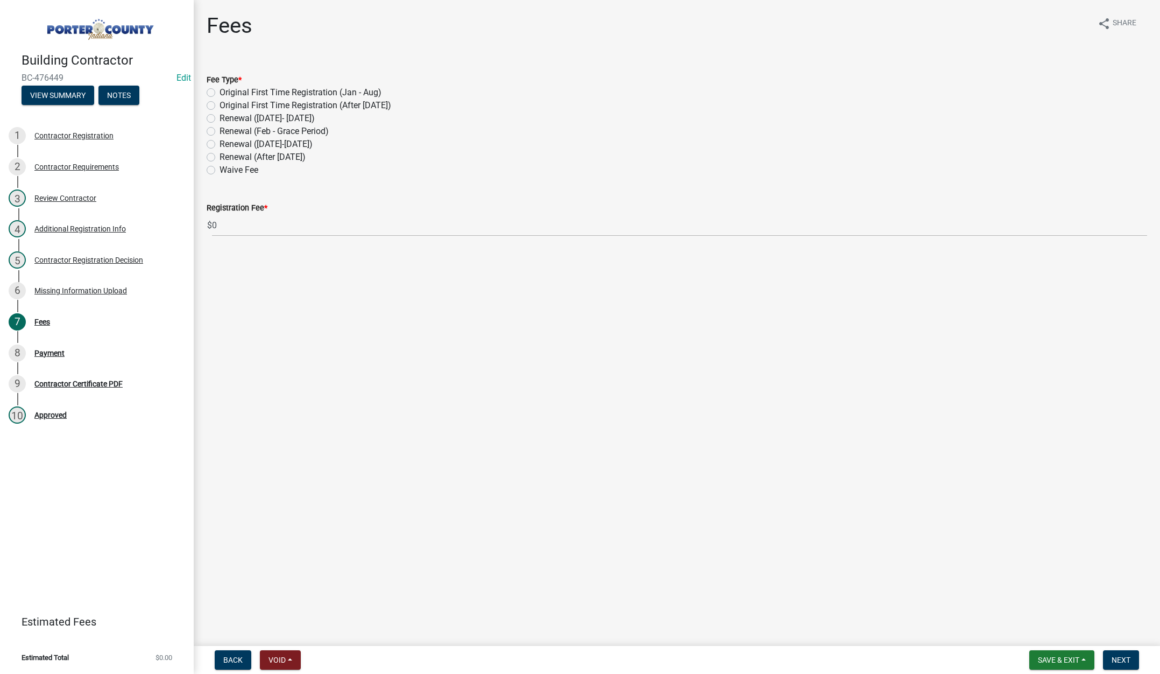
click at [220, 156] on label "Renewal (After Sept 1)" at bounding box center [263, 157] width 86 height 13
click at [220, 156] on input "Renewal (After Sept 1)" at bounding box center [223, 154] width 7 height 7
radio input "true"
click at [1130, 655] on span "Next" at bounding box center [1121, 659] width 19 height 9
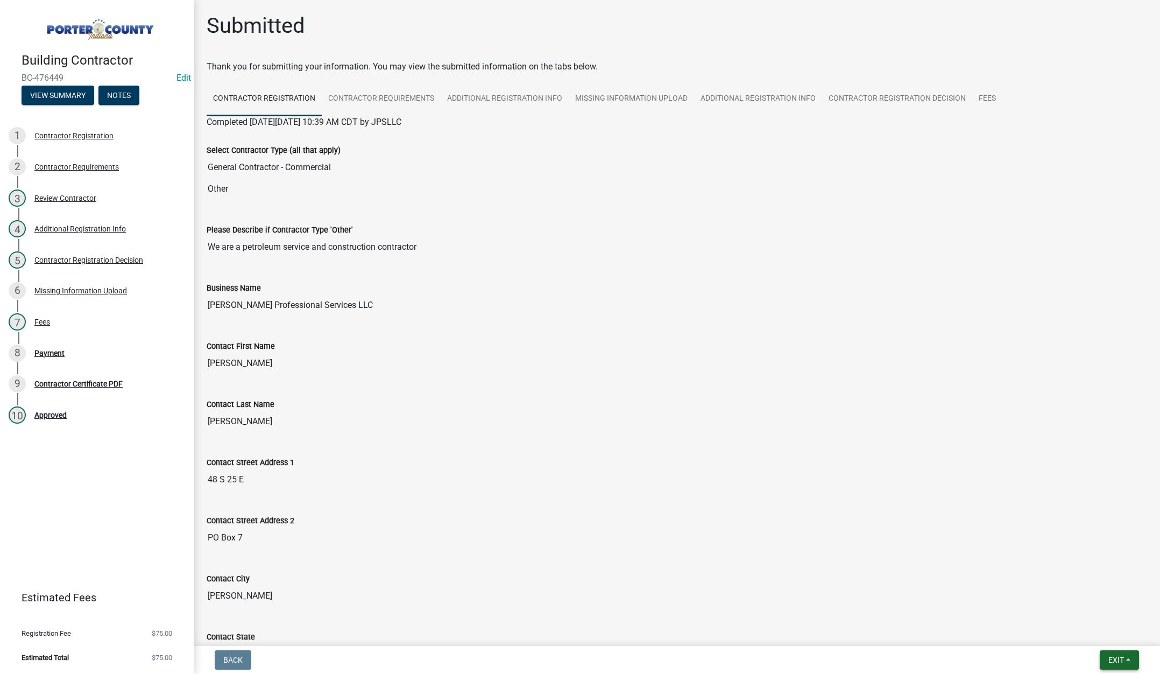
click at [1115, 655] on span "Exit" at bounding box center [1116, 659] width 16 height 9
click at [1105, 634] on button "Save & Exit" at bounding box center [1096, 632] width 86 height 26
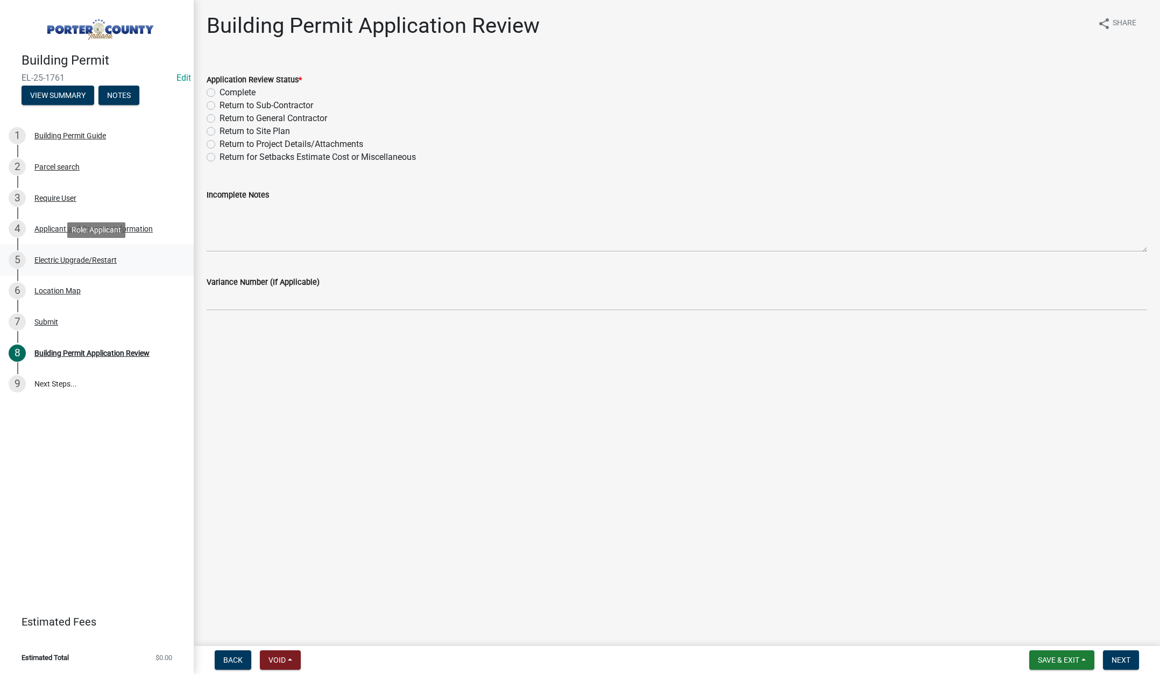
click at [96, 257] on div "Electric Upgrade/Restart" at bounding box center [75, 260] width 82 height 8
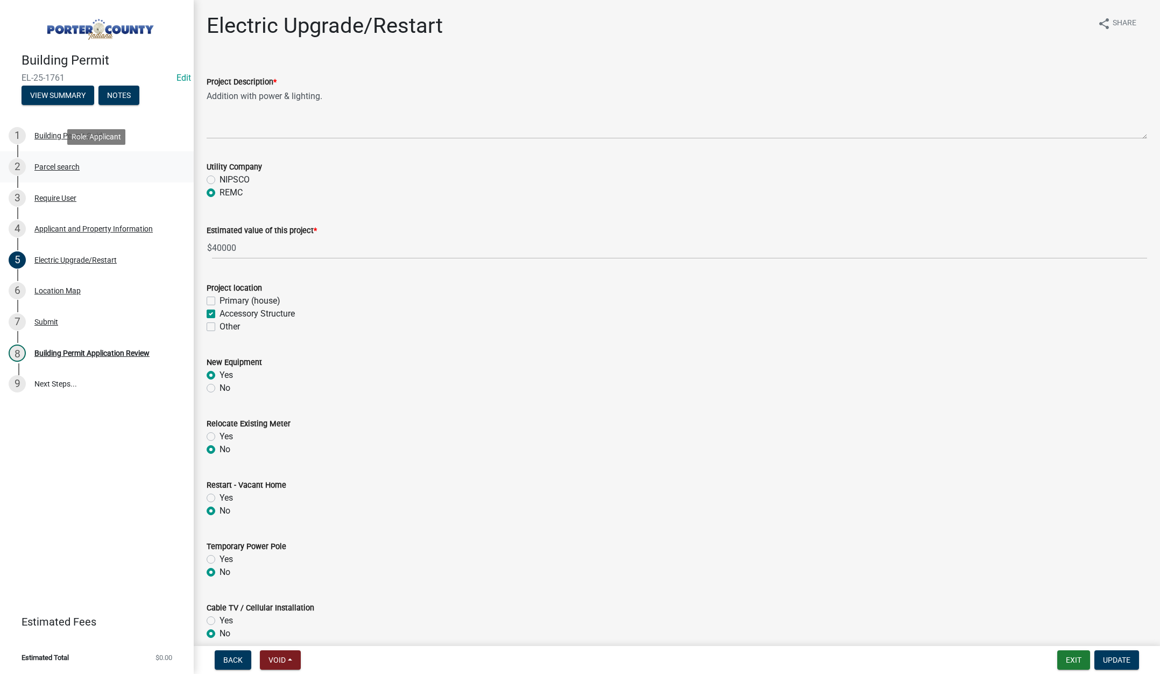
click at [61, 166] on div "Parcel search" at bounding box center [56, 167] width 45 height 8
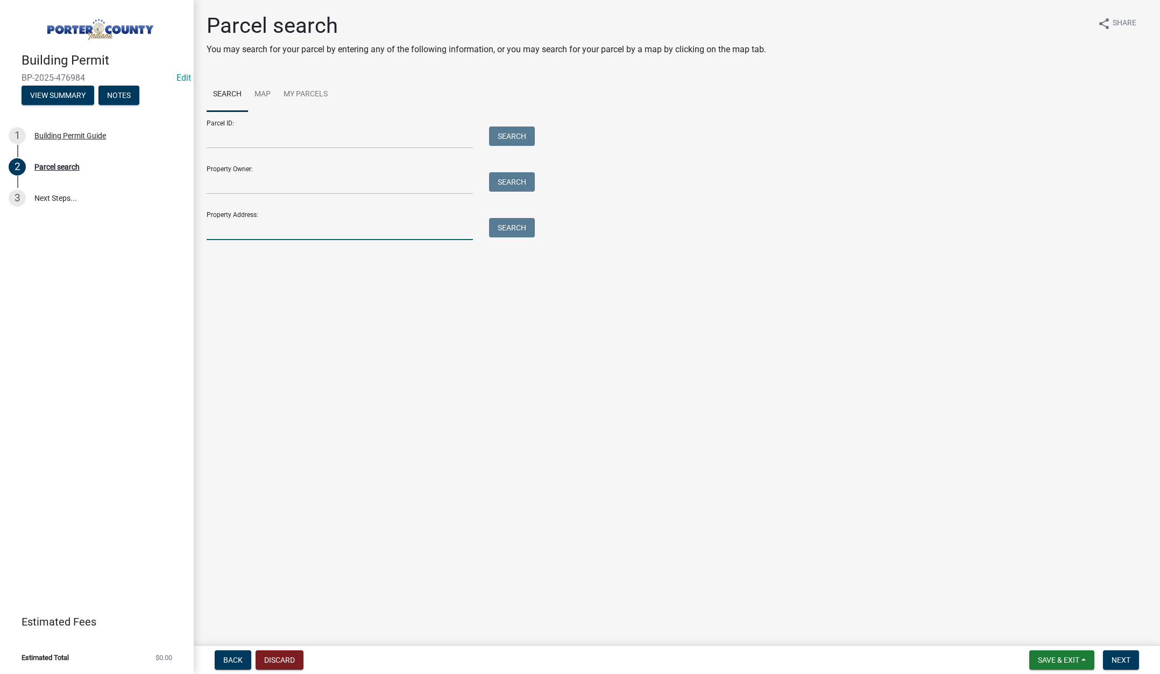
click at [278, 228] on input "Property Address:" at bounding box center [340, 229] width 266 height 22
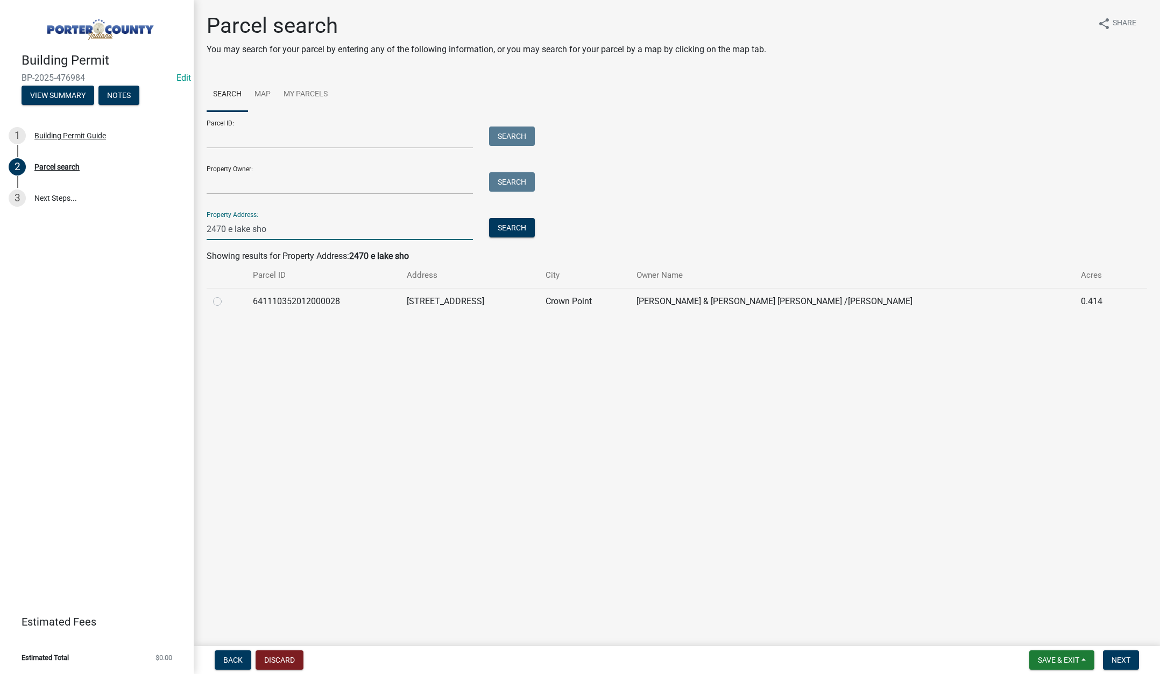
type input "2470 e lake sho"
click at [226, 295] on label at bounding box center [226, 295] width 0 height 0
click at [226, 300] on input "radio" at bounding box center [229, 298] width 7 height 7
radio input "true"
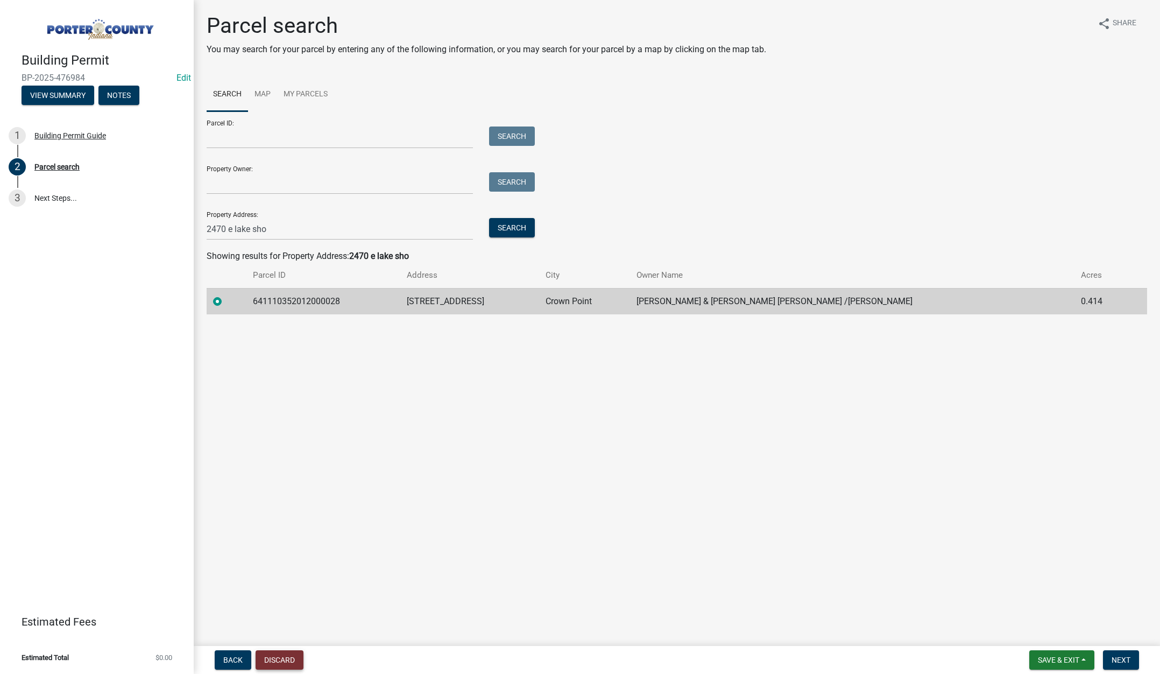
click at [279, 658] on button "Discard" at bounding box center [280, 659] width 48 height 19
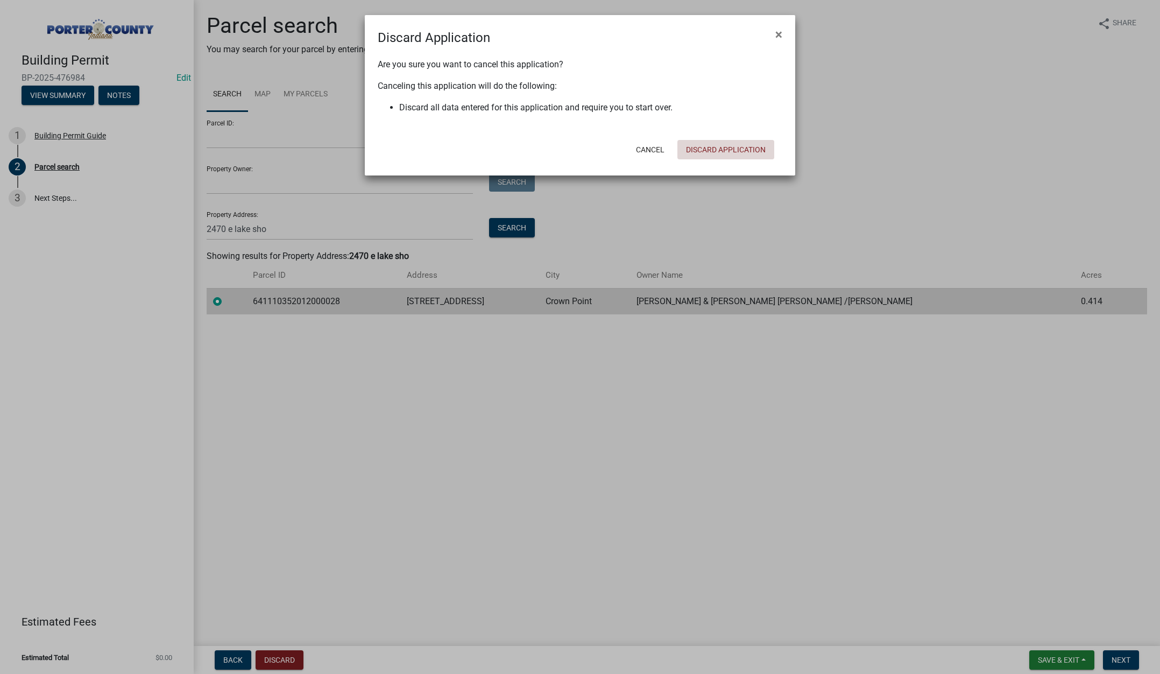
click at [726, 143] on button "Discard Application" at bounding box center [725, 149] width 97 height 19
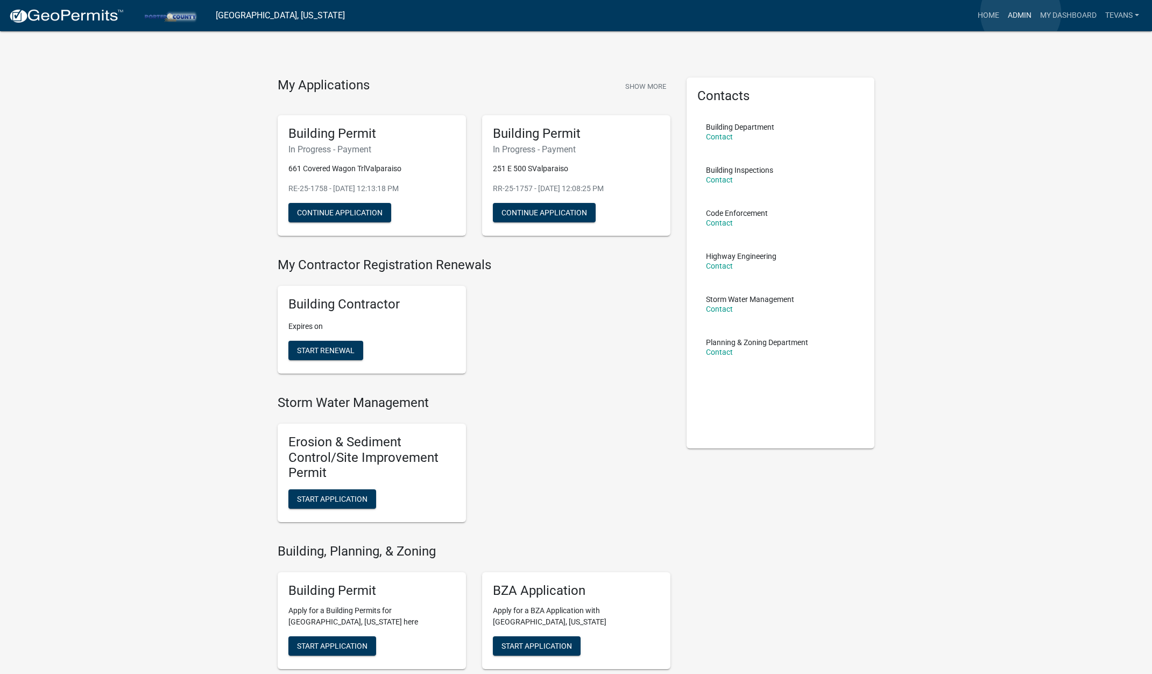
click at [1021, 13] on link "Admin" at bounding box center [1019, 15] width 32 height 20
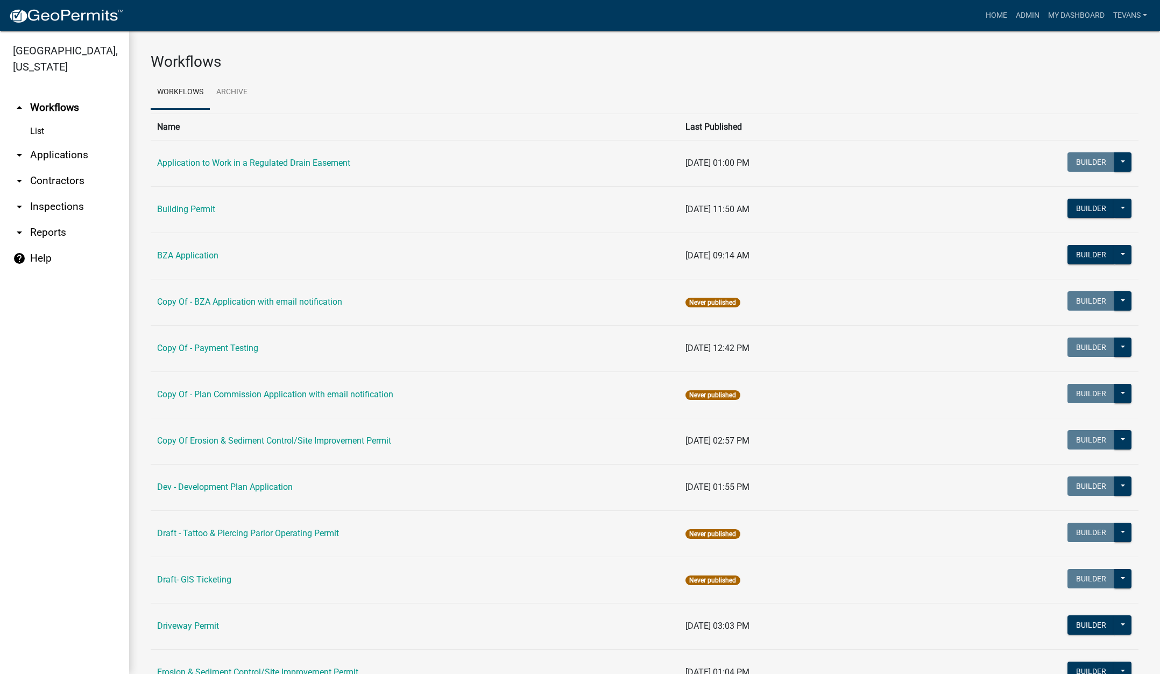
click at [54, 142] on link "arrow_drop_down Applications" at bounding box center [64, 155] width 129 height 26
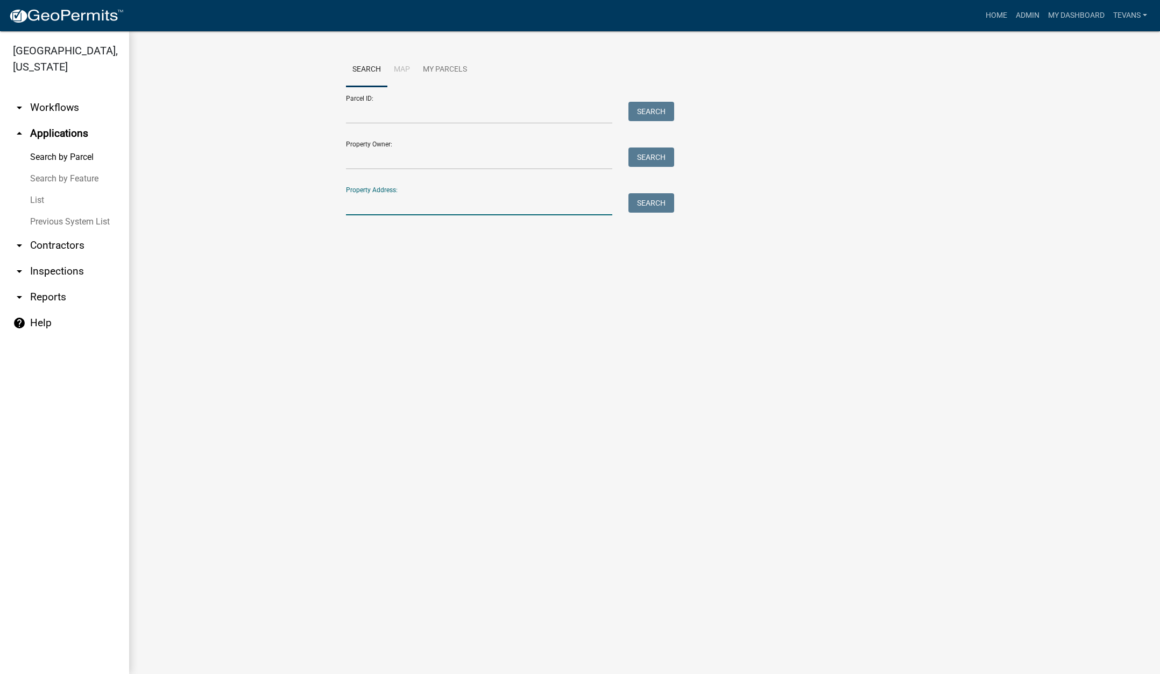
click at [386, 200] on input "Property Address:" at bounding box center [479, 204] width 266 height 22
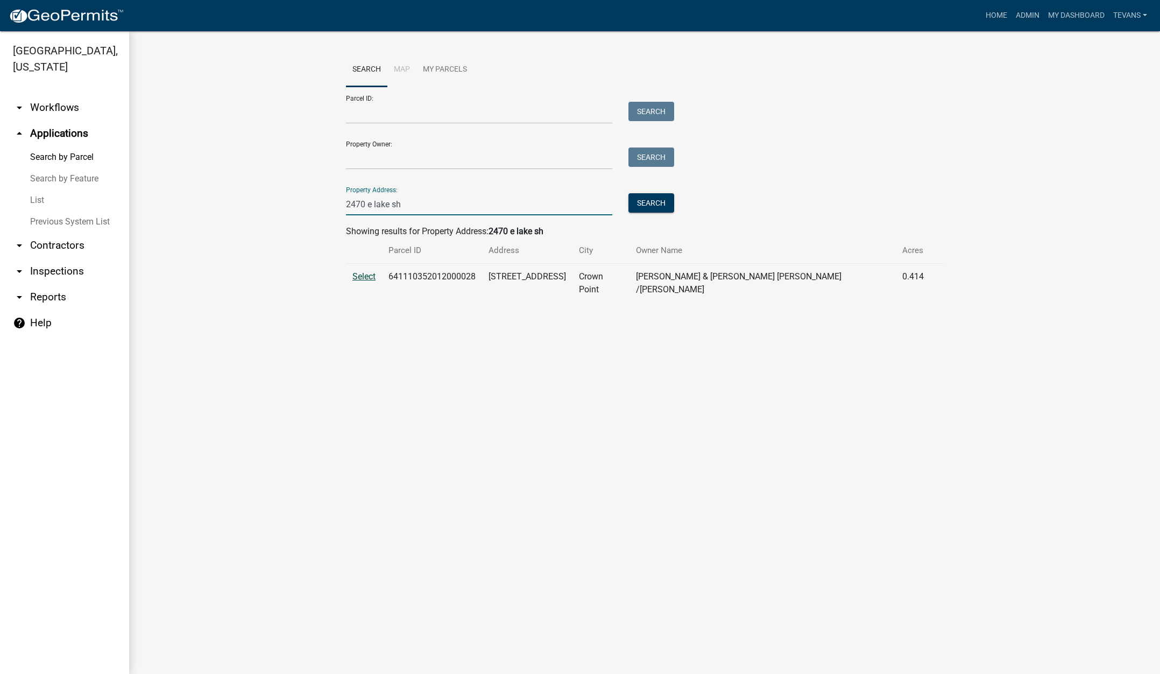
type input "2470 e lake sh"
click at [364, 275] on span "Select" at bounding box center [363, 276] width 23 height 10
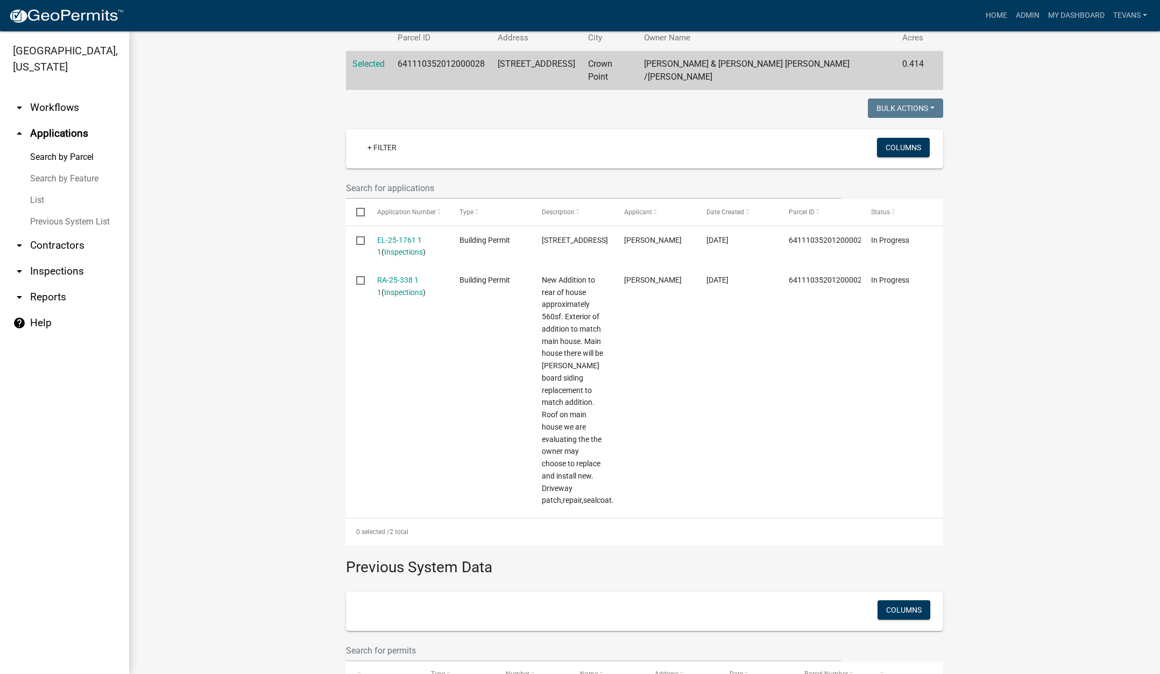
scroll to position [215, 0]
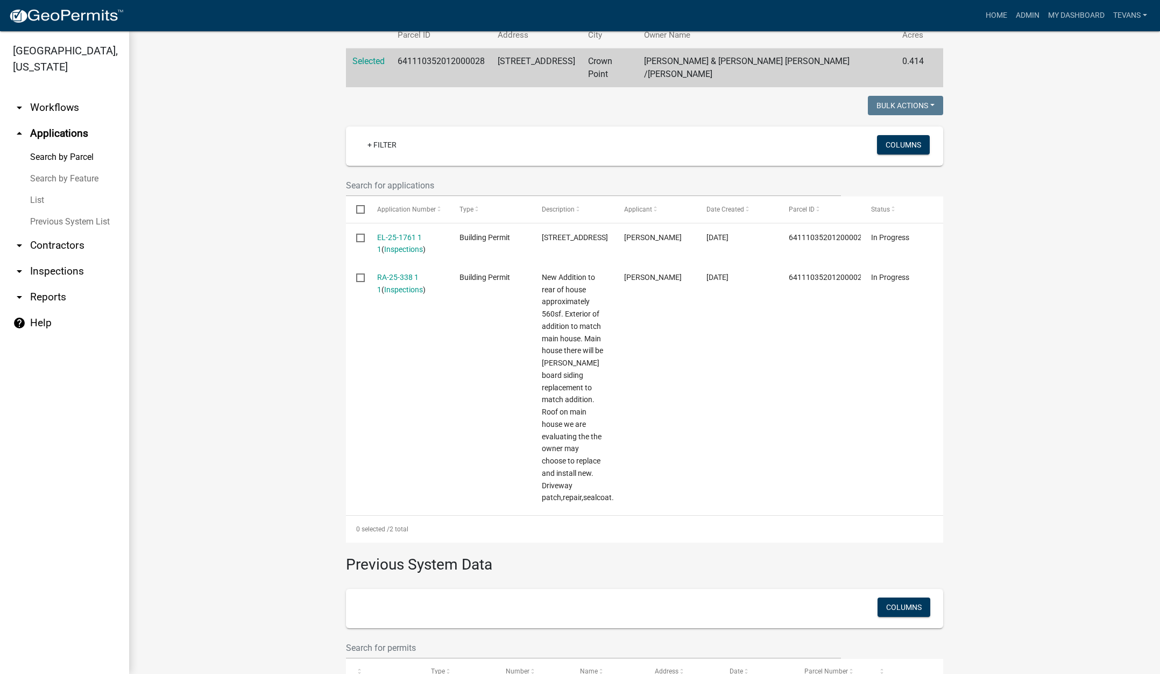
drag, startPoint x: 53, startPoint y: 227, endPoint x: 53, endPoint y: 220, distance: 6.5
click at [53, 232] on link "arrow_drop_down Contractors" at bounding box center [64, 245] width 129 height 26
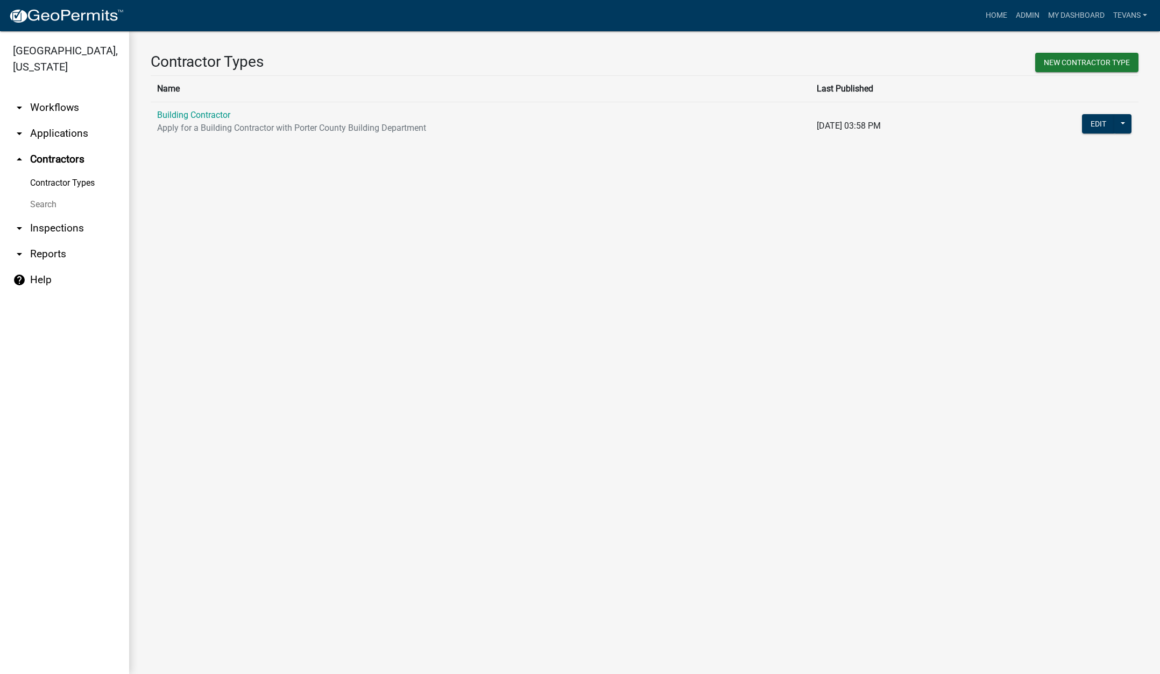
click at [38, 194] on link "Search" at bounding box center [64, 205] width 129 height 22
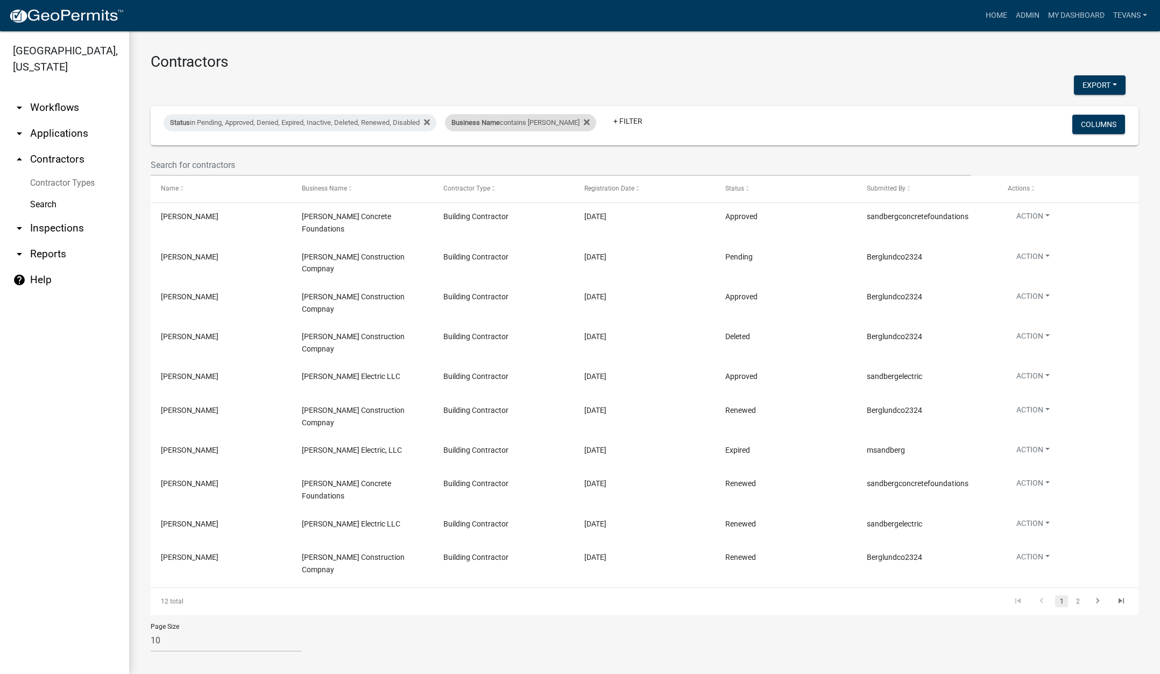
click at [486, 126] on div "Business Name contains berg" at bounding box center [520, 122] width 151 height 17
click at [485, 161] on input "berg" at bounding box center [509, 163] width 98 height 22
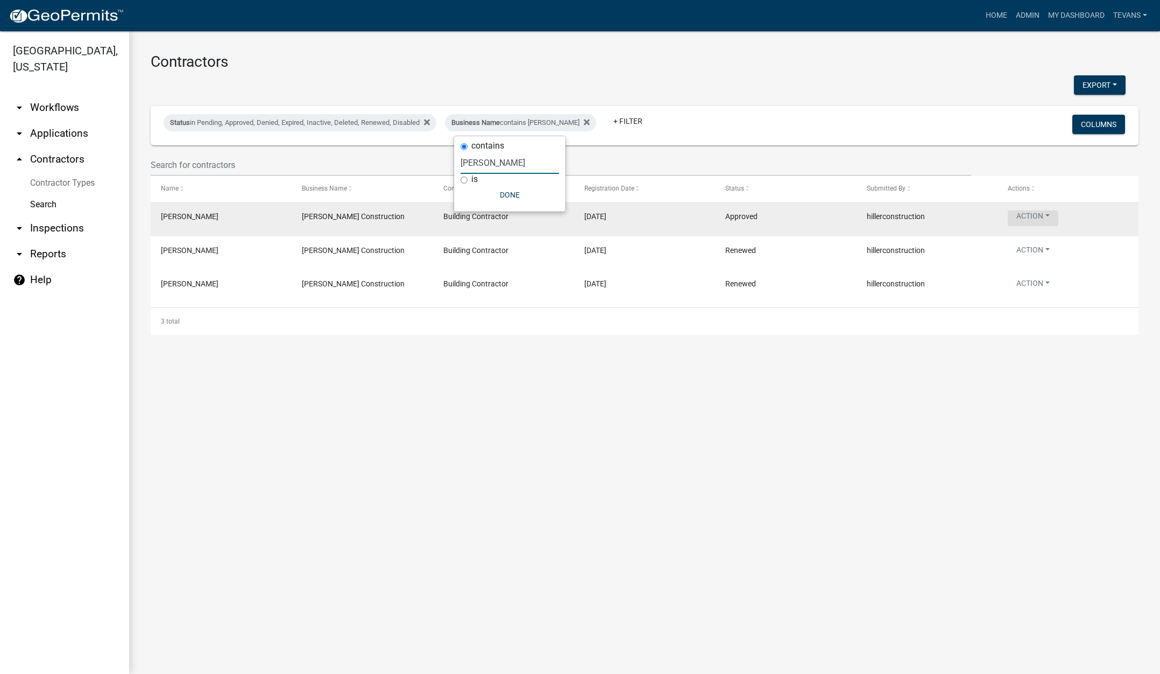
type input "hiller"
click at [1023, 214] on button "Action" at bounding box center [1033, 218] width 51 height 16
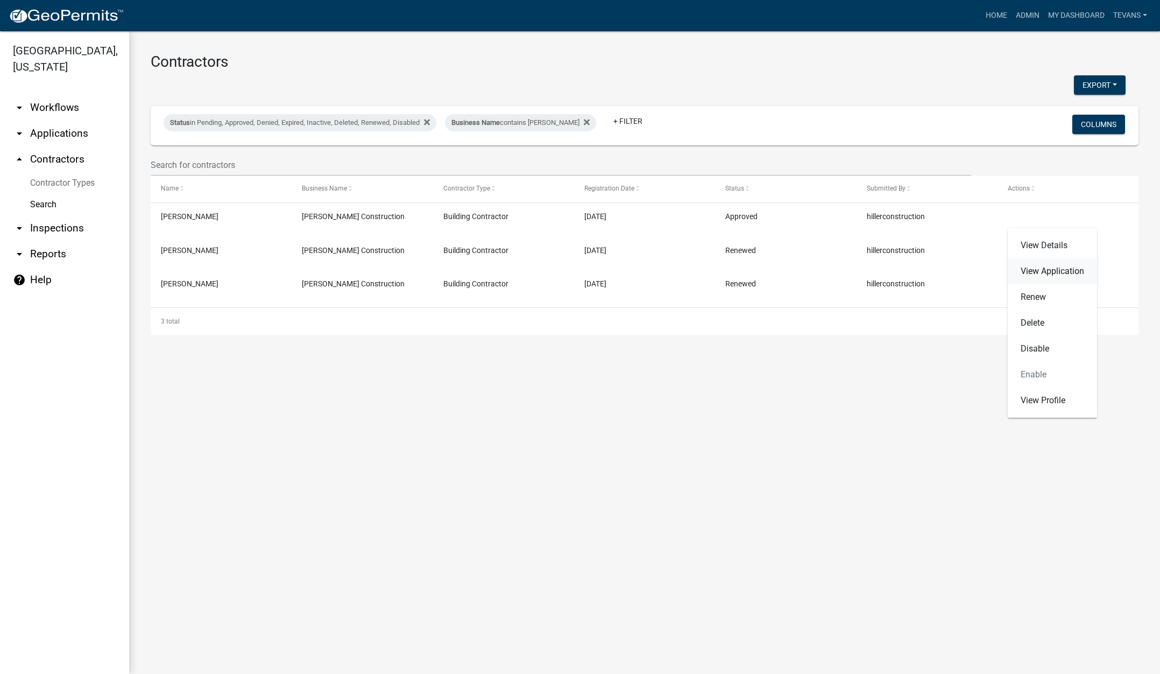
click at [1052, 269] on link "View Application" at bounding box center [1052, 271] width 89 height 26
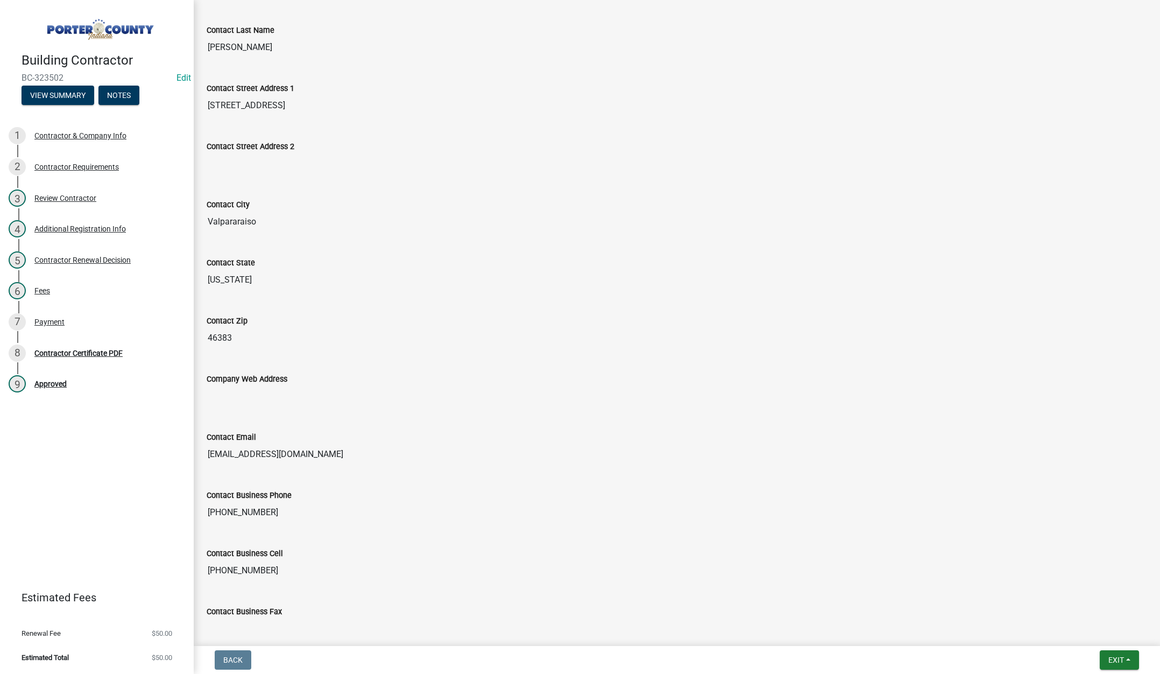
scroll to position [323, 0]
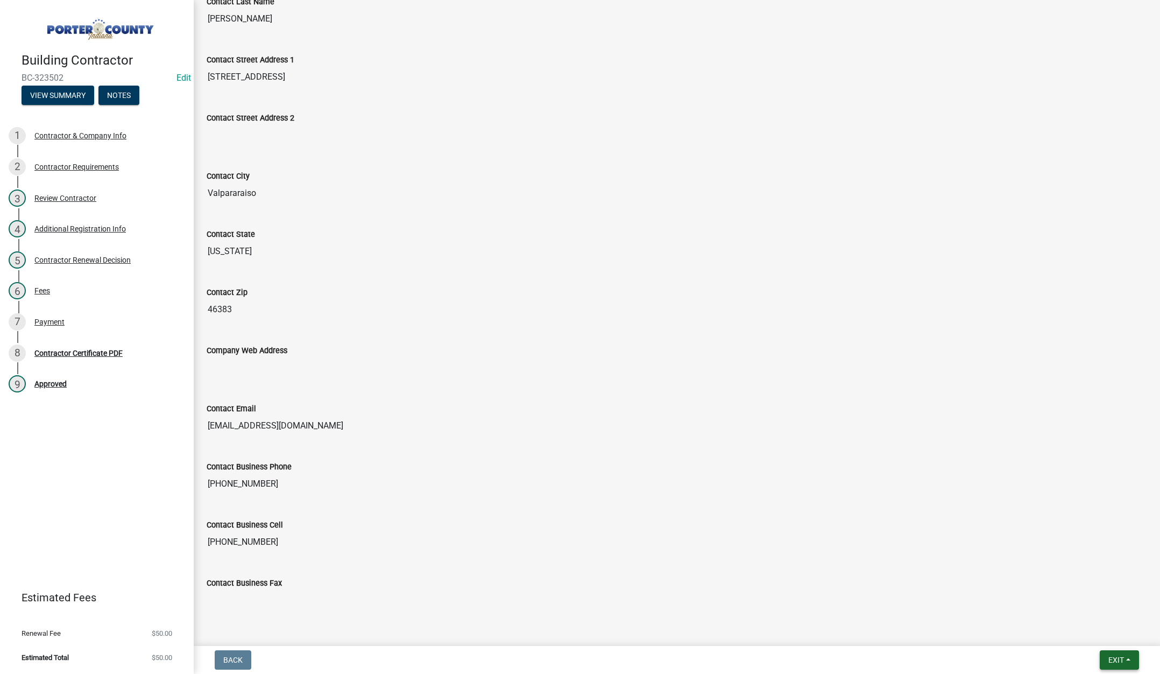
click at [1107, 659] on button "Exit" at bounding box center [1119, 659] width 39 height 19
click at [1096, 627] on button "Save & Exit" at bounding box center [1096, 632] width 86 height 26
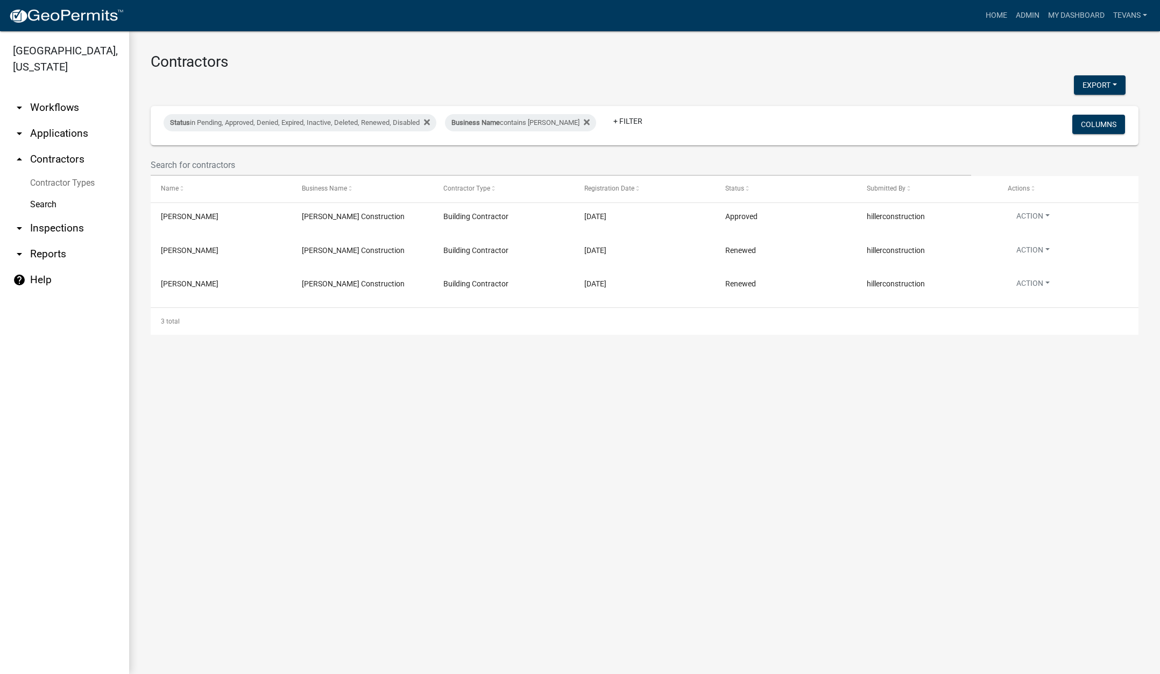
click at [102, 627] on ul "arrow_drop_down Workflows List arrow_drop_down Applications Search by Parcel Se…" at bounding box center [64, 380] width 129 height 588
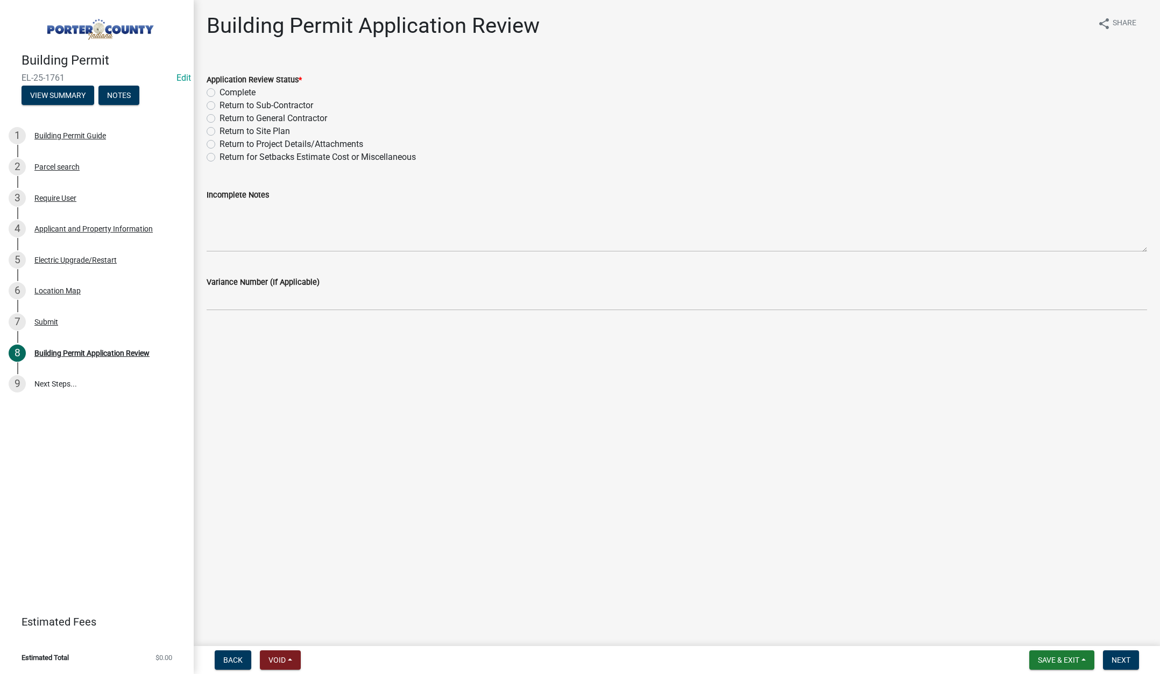
drag, startPoint x: 210, startPoint y: 144, endPoint x: 211, endPoint y: 166, distance: 22.1
click at [220, 144] on label "Return to Project Details/Attachments" at bounding box center [292, 144] width 144 height 13
click at [220, 144] on input "Return to Project Details/Attachments" at bounding box center [223, 141] width 7 height 7
radio input "true"
click at [236, 216] on textarea "Incomplete Notes" at bounding box center [677, 226] width 941 height 51
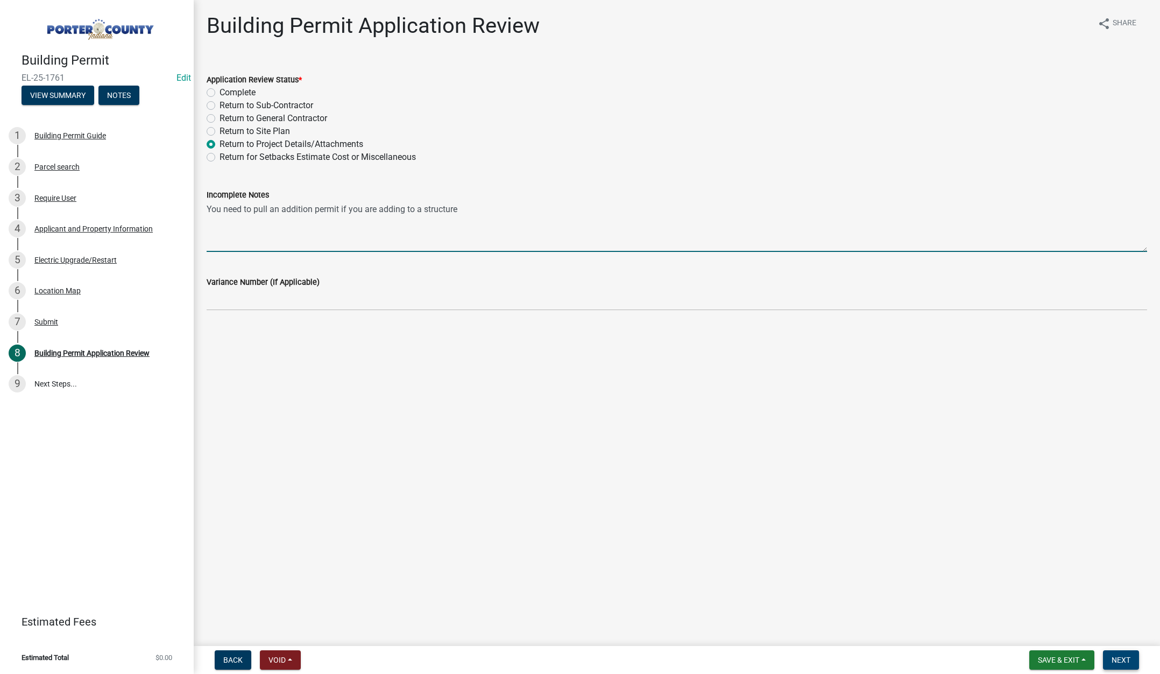
type textarea "You need to pull an addition permit if you are adding to a structure"
click at [1112, 658] on span "Next" at bounding box center [1121, 659] width 19 height 9
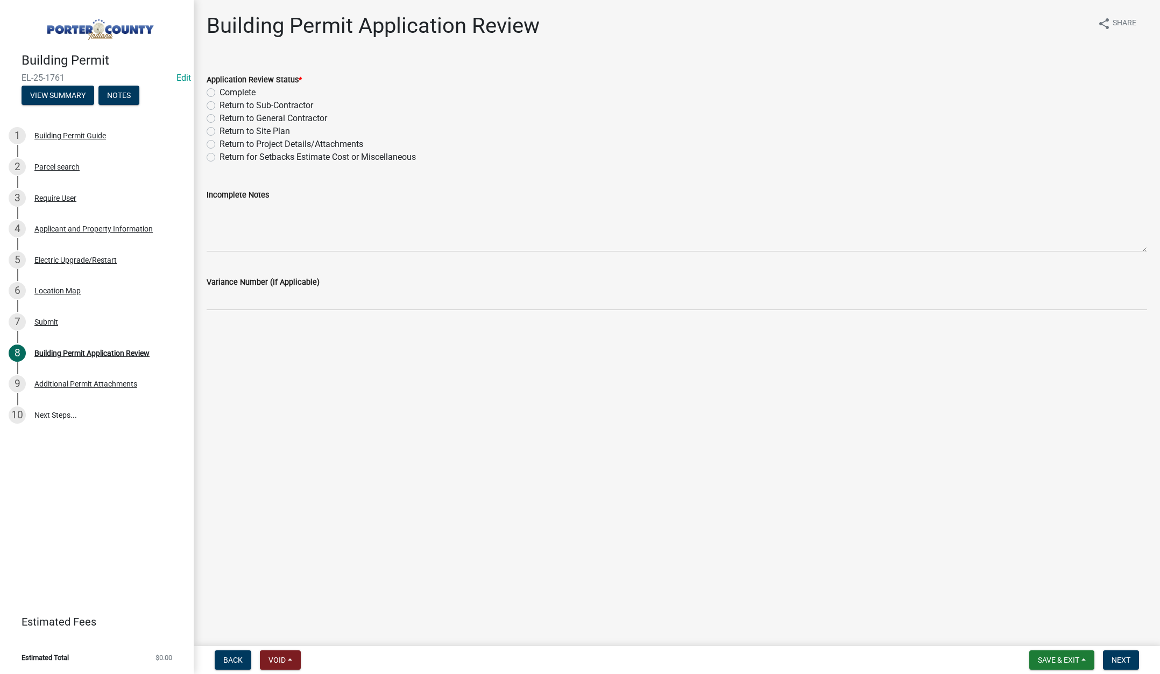
click at [220, 143] on label "Return to Project Details/Attachments" at bounding box center [292, 144] width 144 height 13
click at [220, 143] on input "Return to Project Details/Attachments" at bounding box center [223, 141] width 7 height 7
radio input "true"
click at [302, 218] on textarea "Incomplete Notes" at bounding box center [677, 226] width 941 height 51
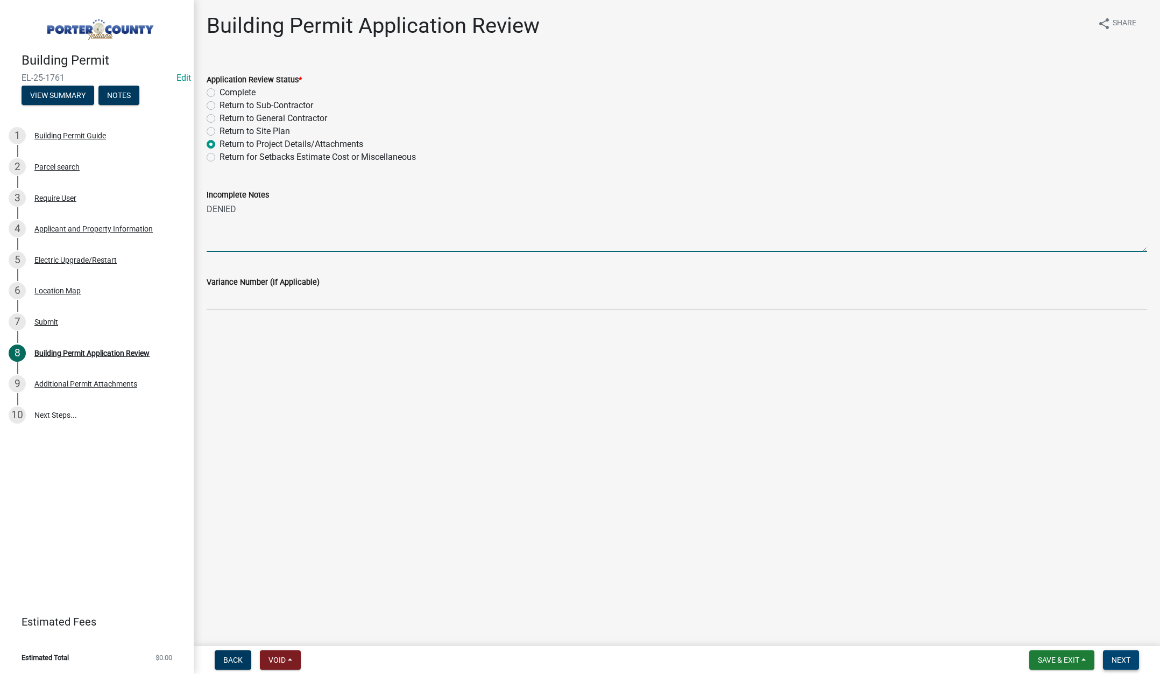
type textarea "DENIED"
click at [1126, 653] on button "Next" at bounding box center [1121, 659] width 36 height 19
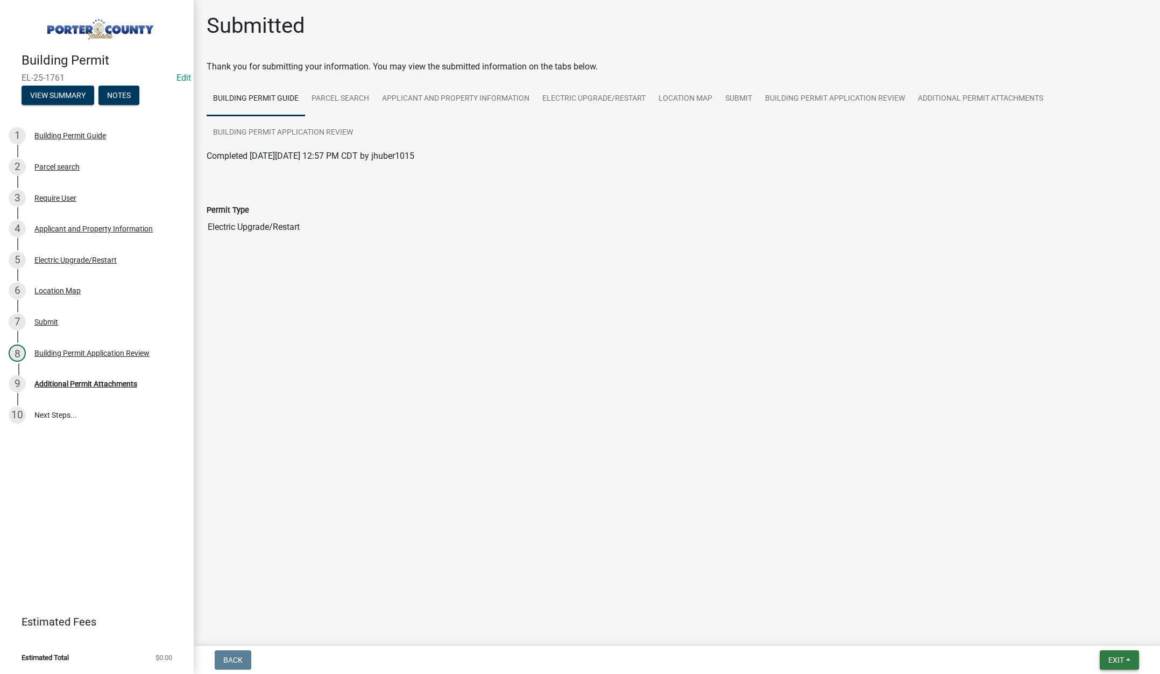
click at [1119, 661] on span "Exit" at bounding box center [1116, 659] width 16 height 9
click at [1098, 626] on button "Save & Exit" at bounding box center [1096, 632] width 86 height 26
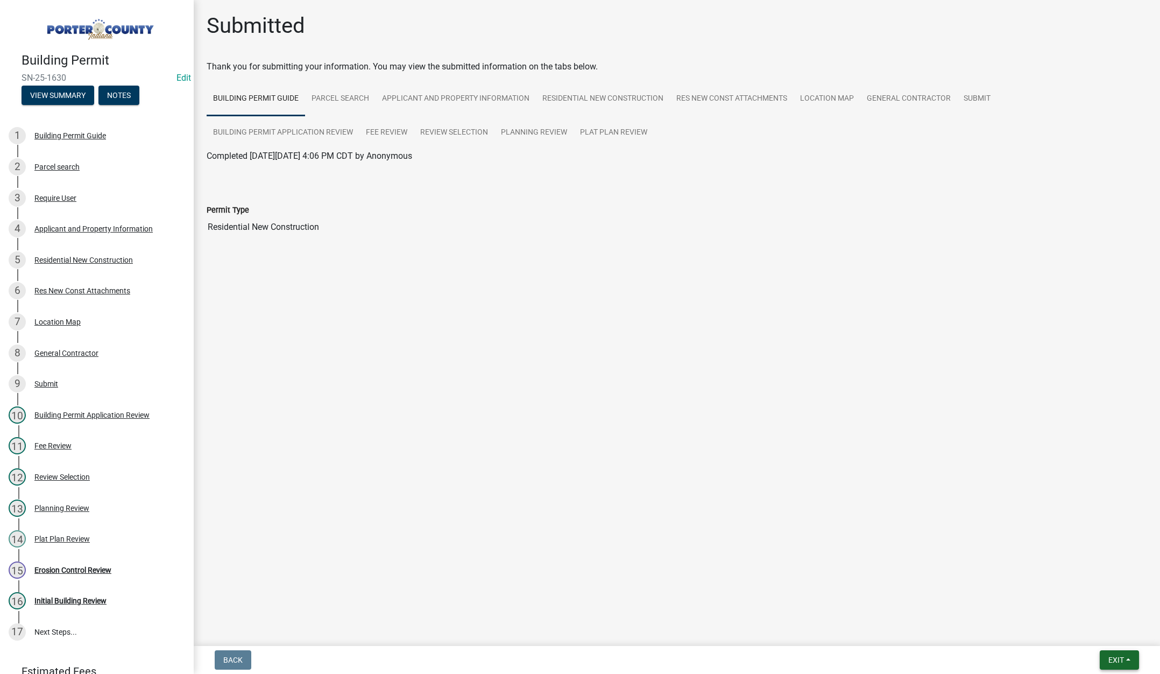
click at [1111, 655] on span "Exit" at bounding box center [1116, 659] width 16 height 9
click at [1102, 635] on button "Save & Exit" at bounding box center [1096, 632] width 86 height 26
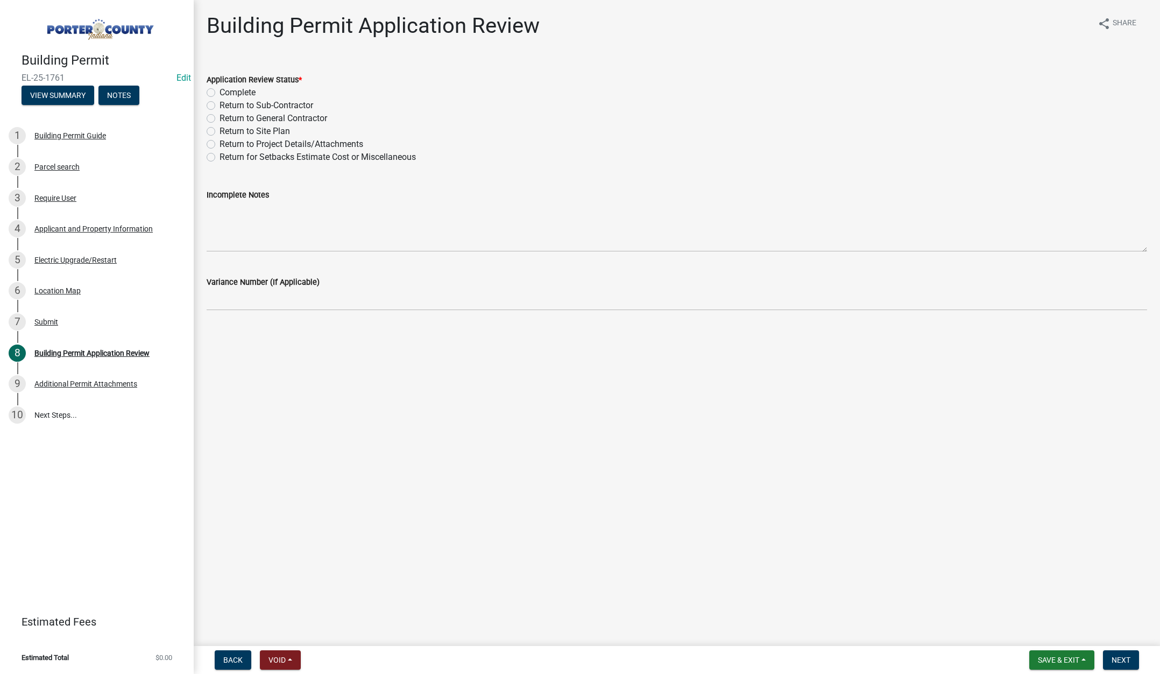
click at [220, 91] on label "Complete" at bounding box center [238, 92] width 36 height 13
click at [220, 91] on input "Complete" at bounding box center [223, 89] width 7 height 7
radio input "true"
click at [1120, 658] on span "Next" at bounding box center [1121, 659] width 19 height 9
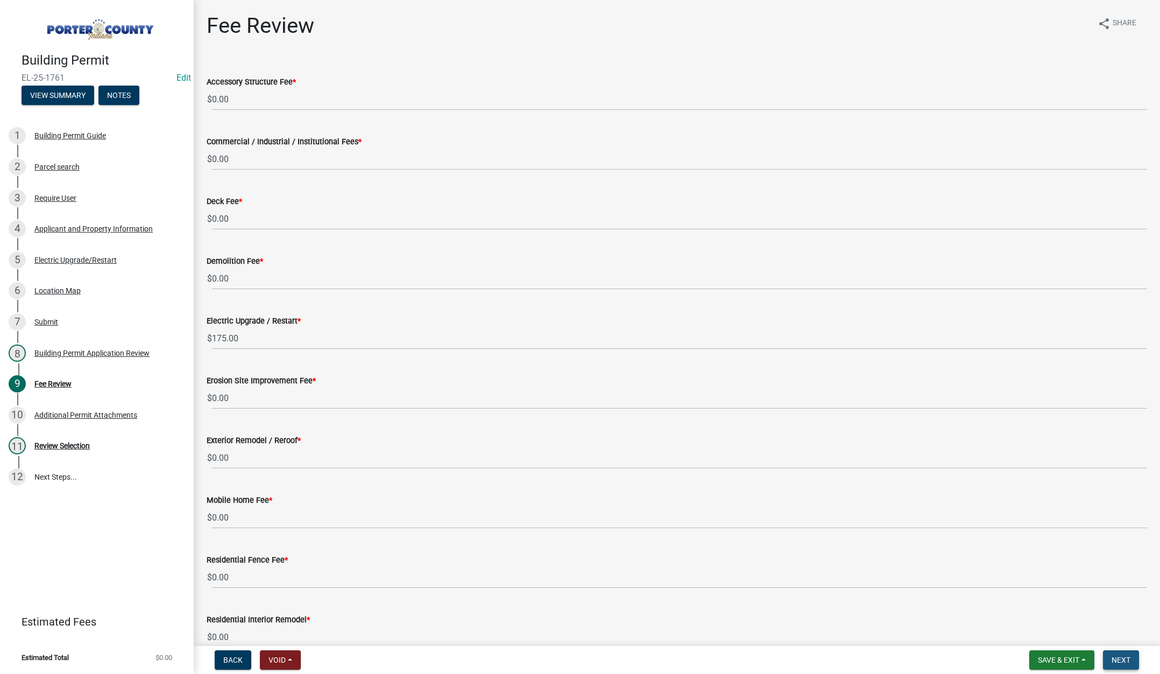
click at [1122, 656] on span "Next" at bounding box center [1121, 659] width 19 height 9
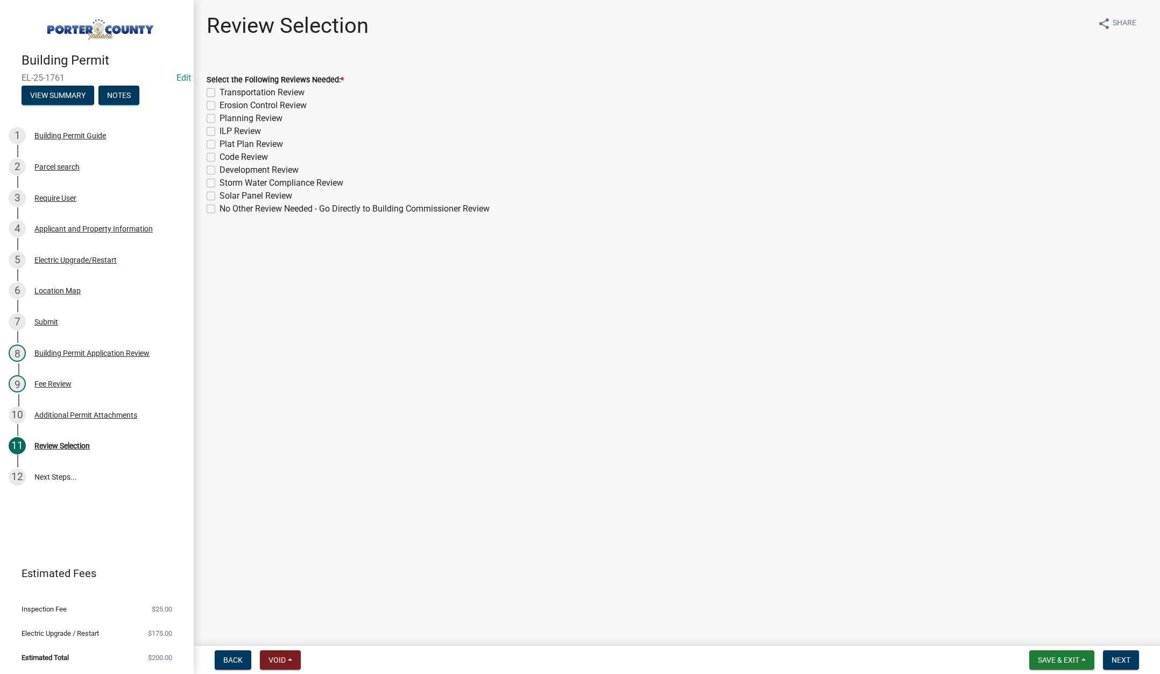
click at [220, 207] on label "No Other Review Needed - Go Directly to Building Commissioner Review" at bounding box center [355, 208] width 270 height 13
click at [220, 207] on input "No Other Review Needed - Go Directly to Building Commissioner Review" at bounding box center [223, 205] width 7 height 7
checkbox input "true"
checkbox input "false"
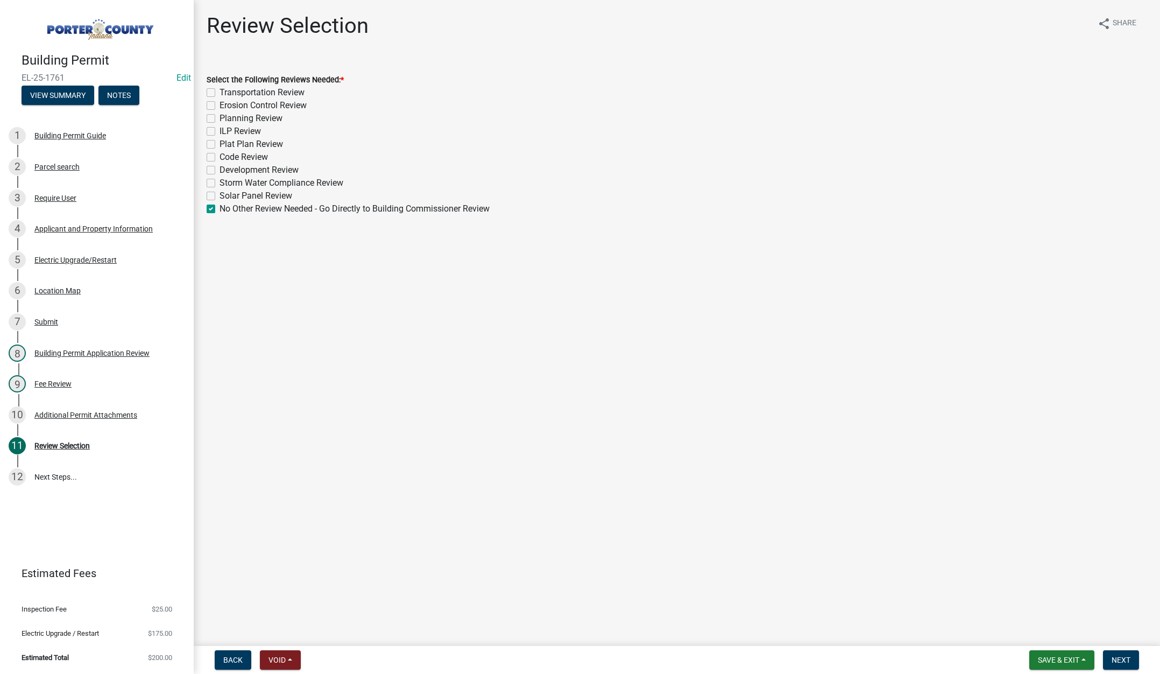
checkbox input "false"
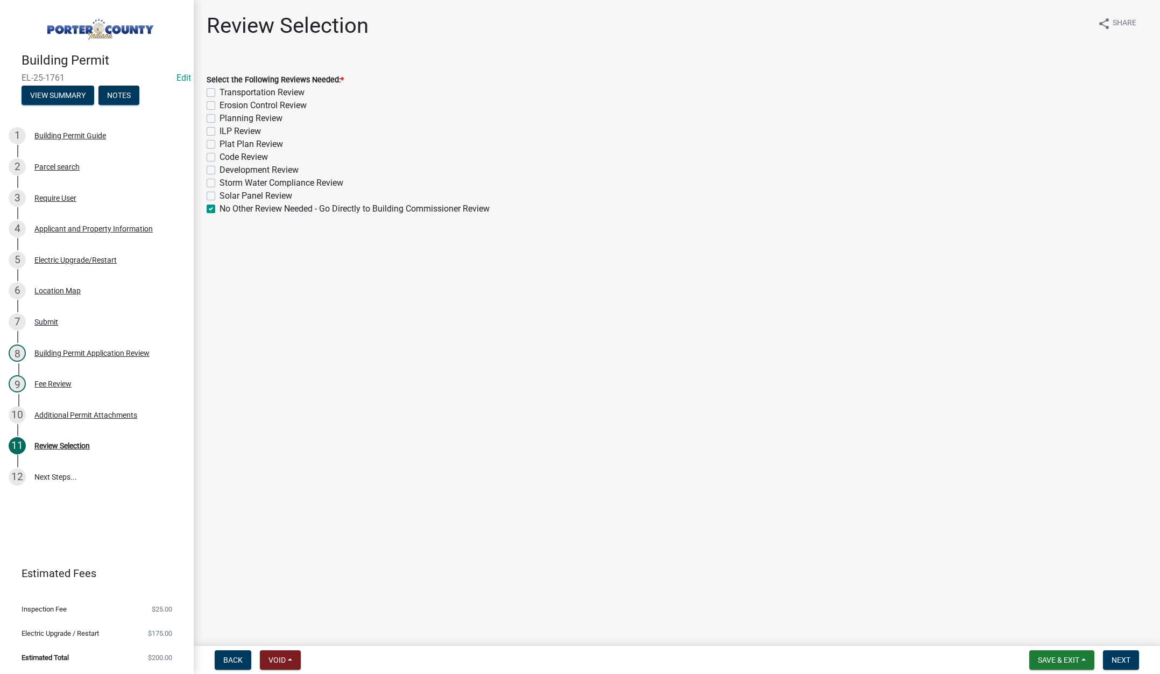
checkbox input "false"
checkbox input "true"
click at [1118, 656] on span "Next" at bounding box center [1121, 659] width 19 height 9
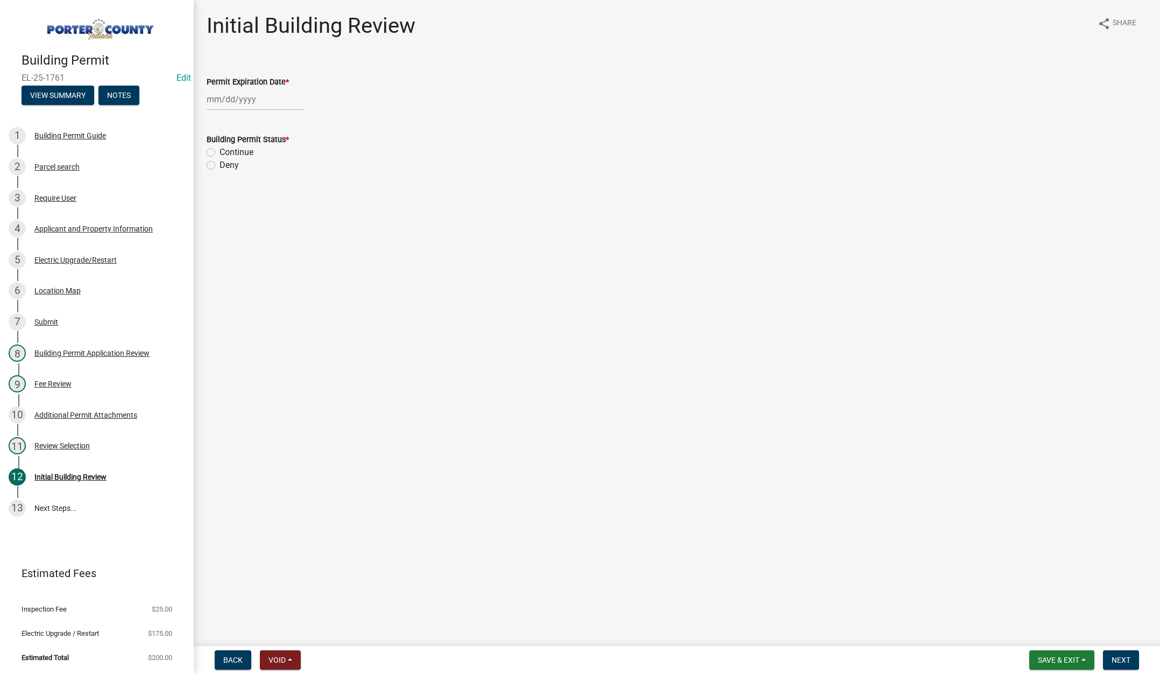
click at [220, 164] on label "Deny" at bounding box center [229, 165] width 19 height 13
click at [220, 164] on input "Deny" at bounding box center [223, 162] width 7 height 7
radio input "true"
click at [273, 101] on div at bounding box center [256, 99] width 98 height 22
select select "9"
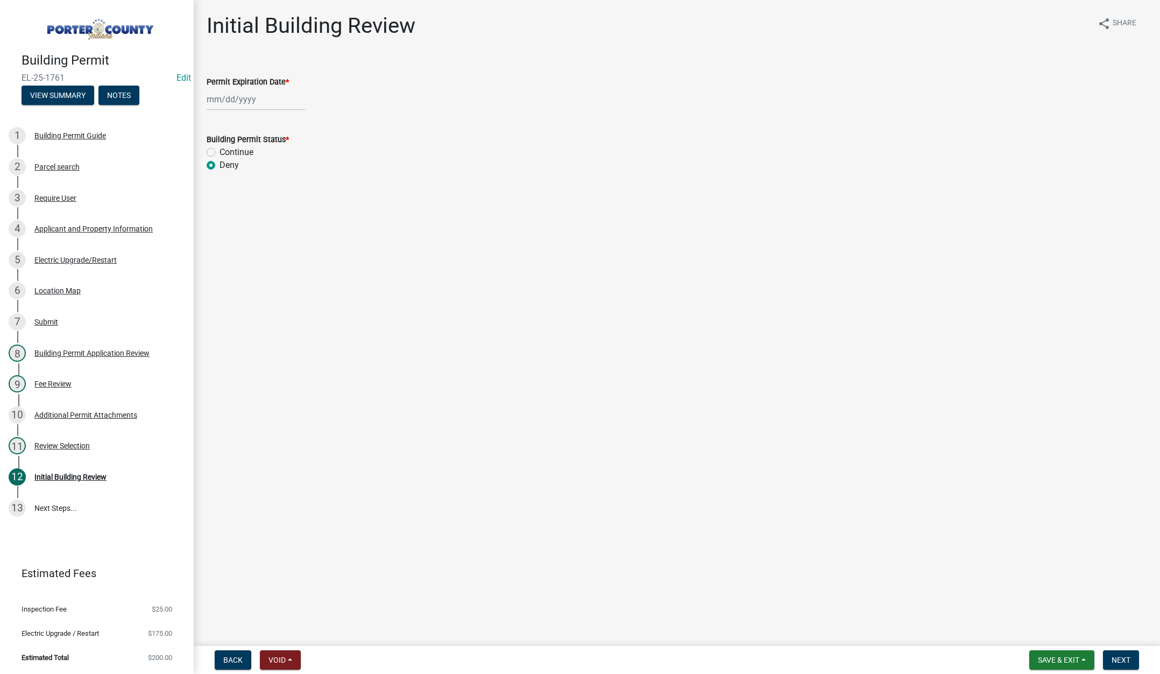
select select "2025"
click at [268, 170] on div "11" at bounding box center [268, 173] width 17 height 17
type input "09/11/2025"
click at [1120, 654] on button "Next" at bounding box center [1121, 659] width 36 height 19
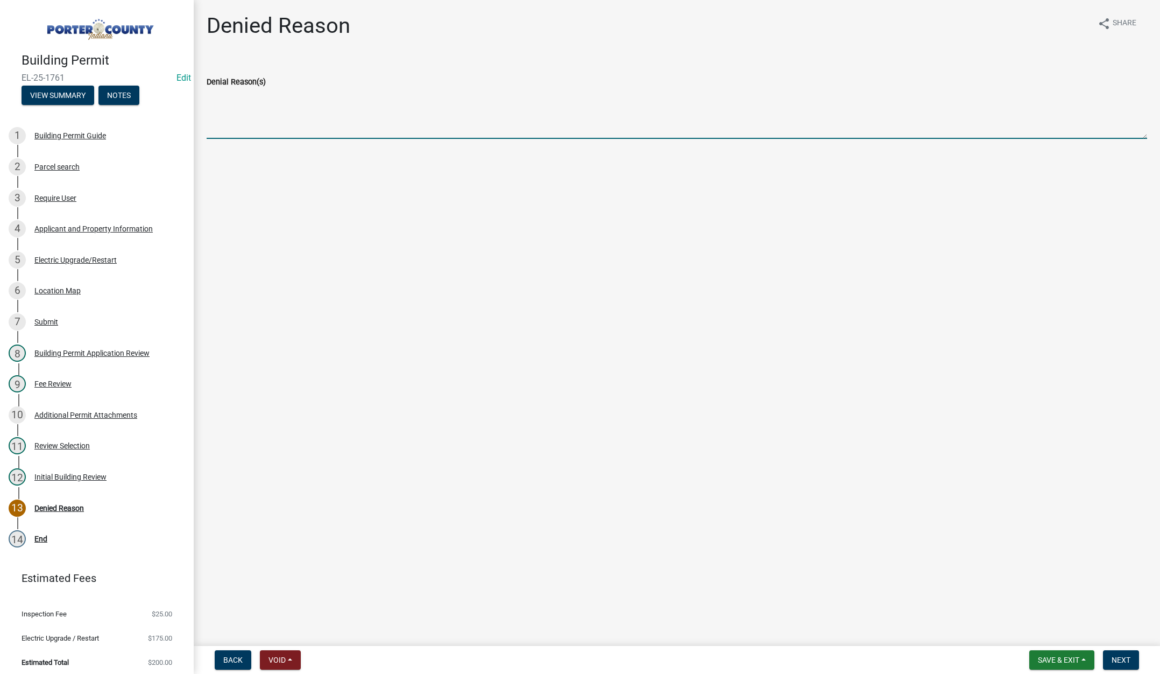
click at [284, 117] on textarea "Denial Reason(s)" at bounding box center [677, 113] width 941 height 51
type textarea "Needs an addition permit"
click at [1123, 654] on button "Next" at bounding box center [1121, 659] width 36 height 19
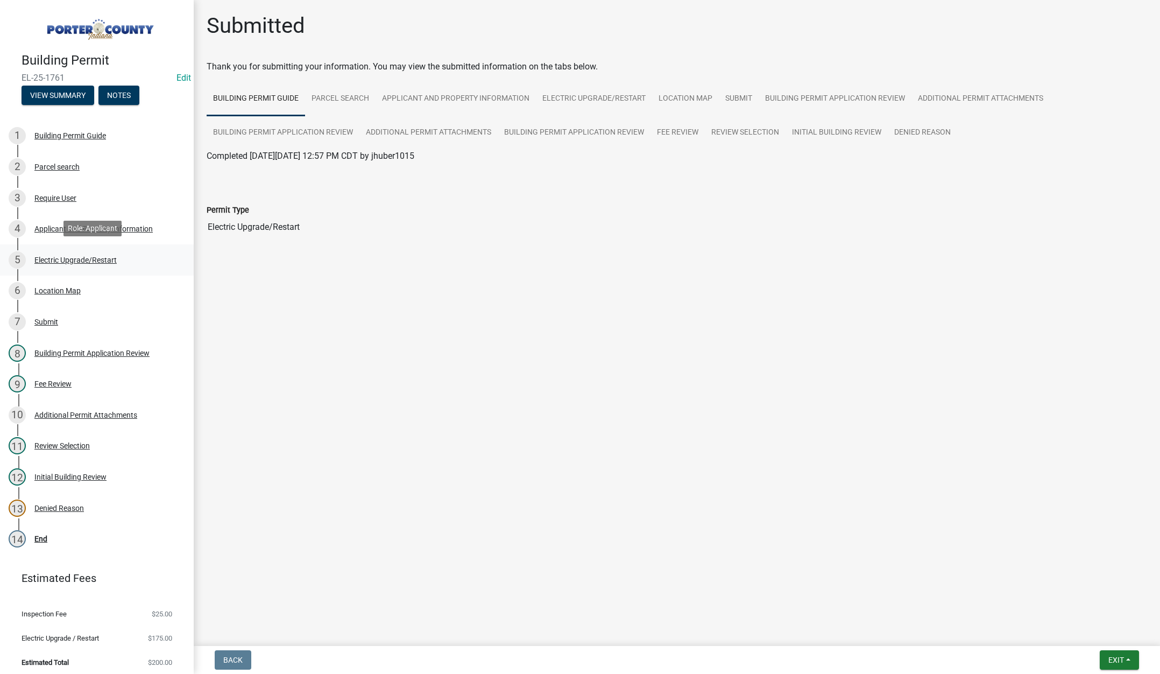
click at [79, 256] on div "Electric Upgrade/Restart" at bounding box center [75, 260] width 82 height 8
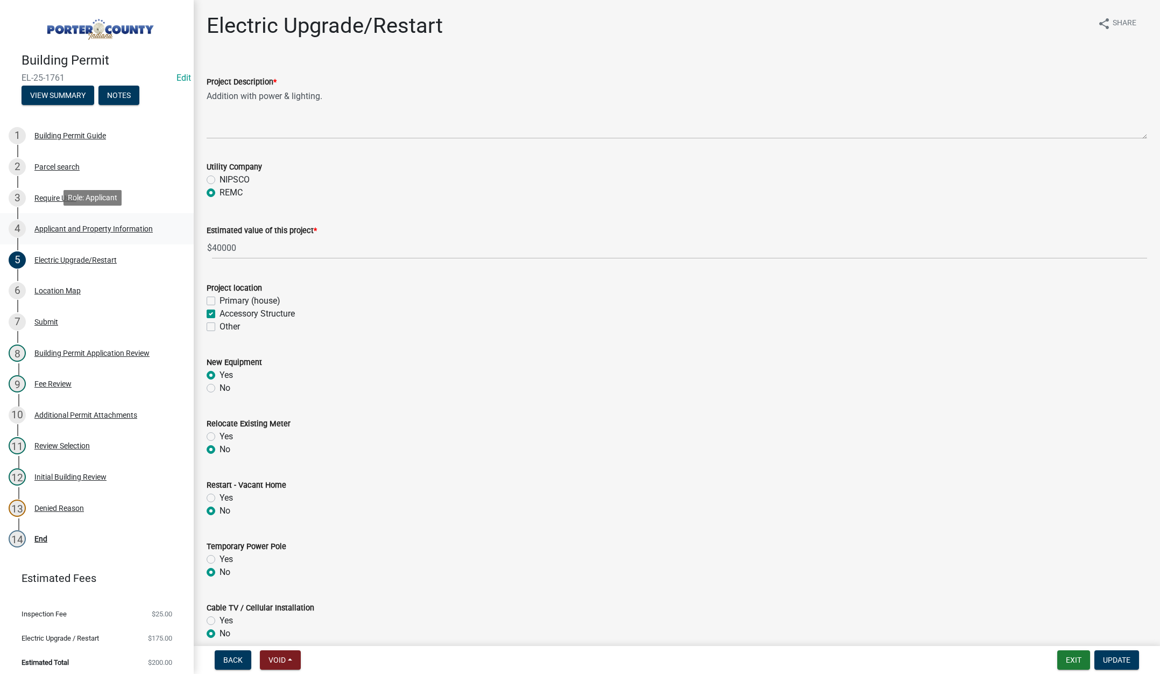
click at [67, 228] on div "Applicant and Property Information" at bounding box center [93, 229] width 118 height 8
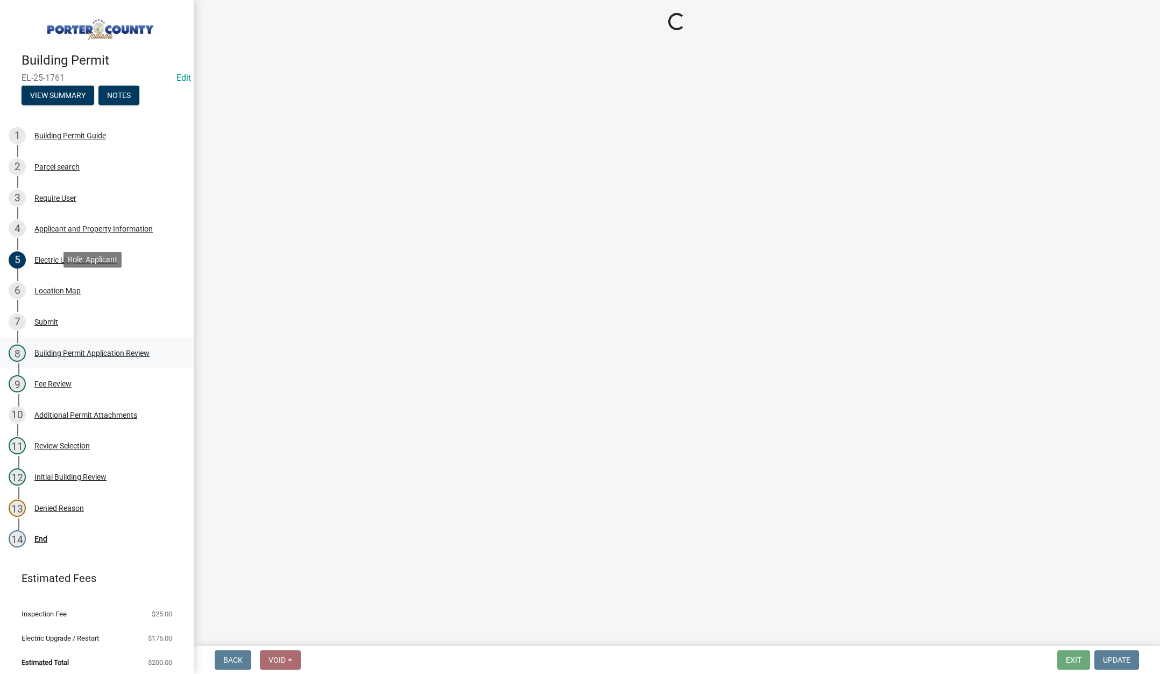
select select "eebc071e-620a-4db8-83e9-cb6b194c67e9"
select select "0ba2db78-5dbf-43b9-a42c-6cccc1e5ba15"
select select "e2d1b1d7-ccc9-456b-9e96-e16306515997"
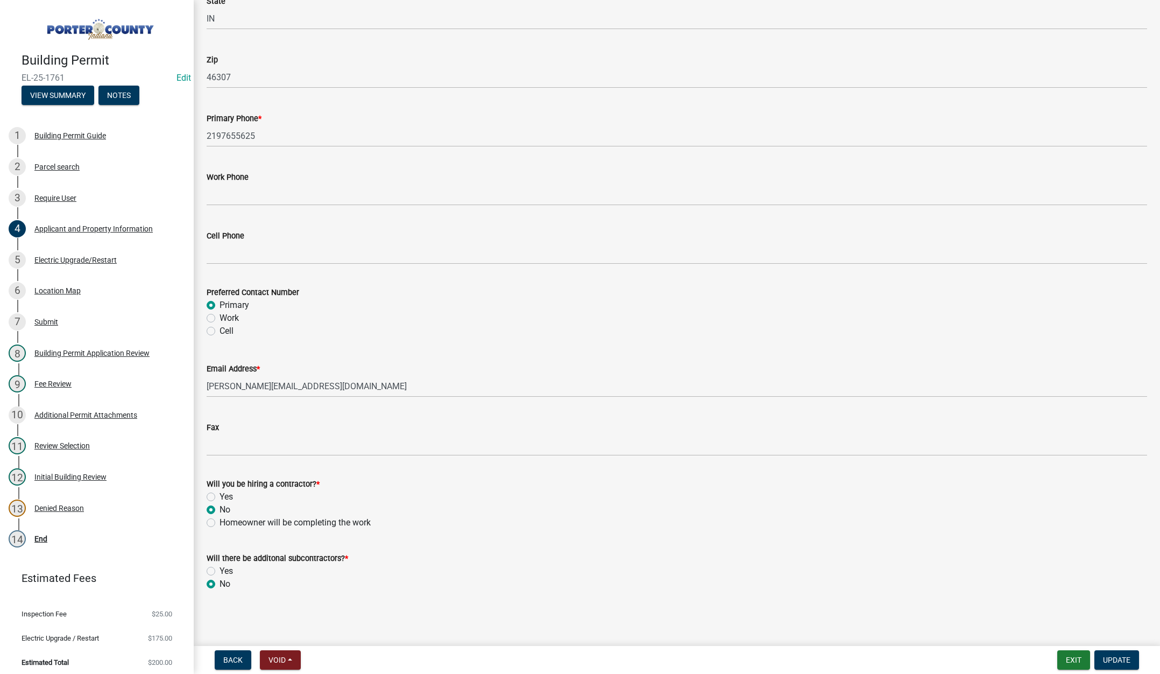
scroll to position [1339, 0]
click at [1073, 659] on button "Exit" at bounding box center [1073, 659] width 33 height 19
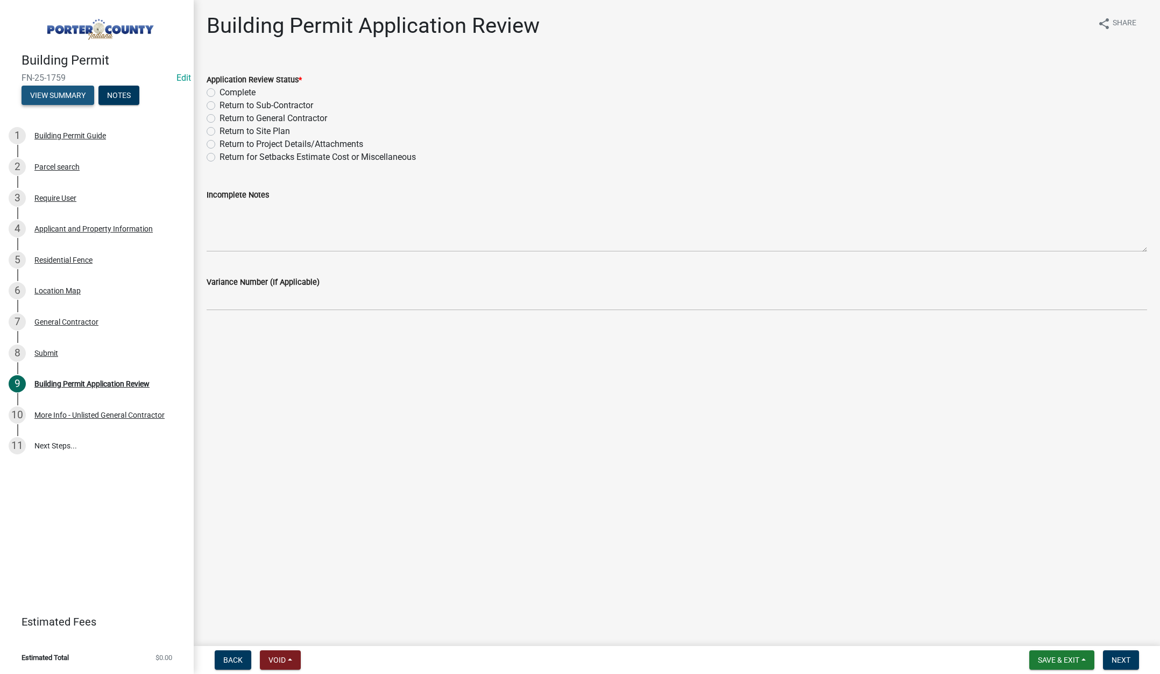
click at [52, 94] on button "View Summary" at bounding box center [58, 95] width 73 height 19
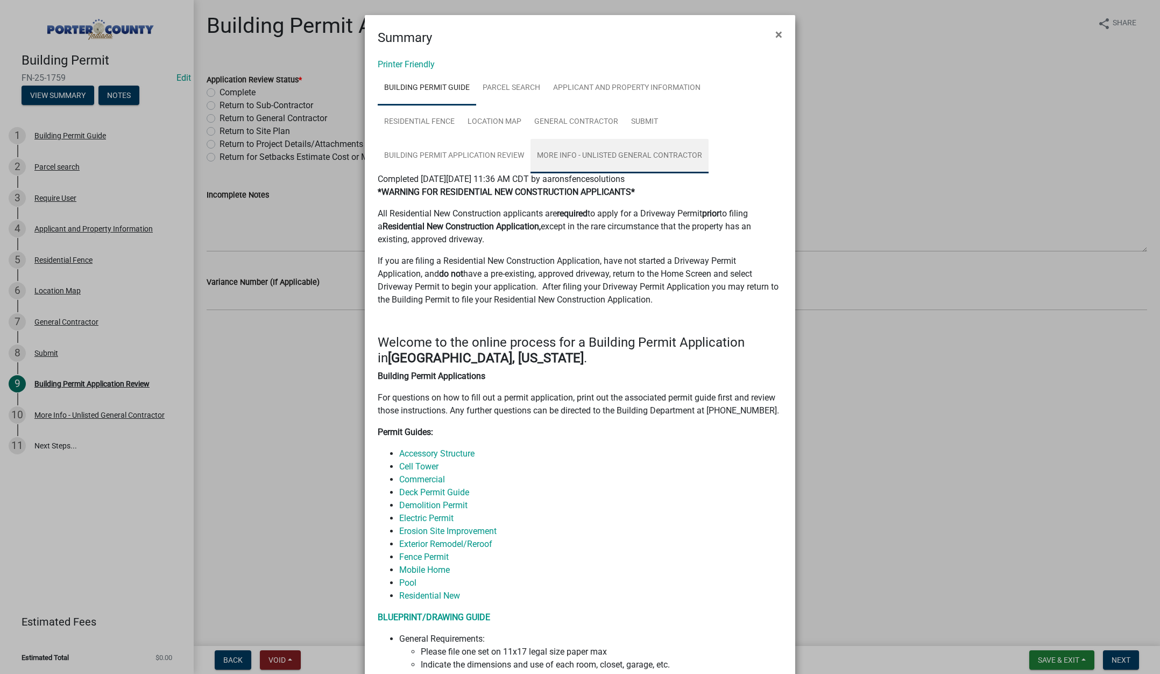
click at [625, 146] on link "More Info - Unlisted General Contractor" at bounding box center [620, 156] width 178 height 34
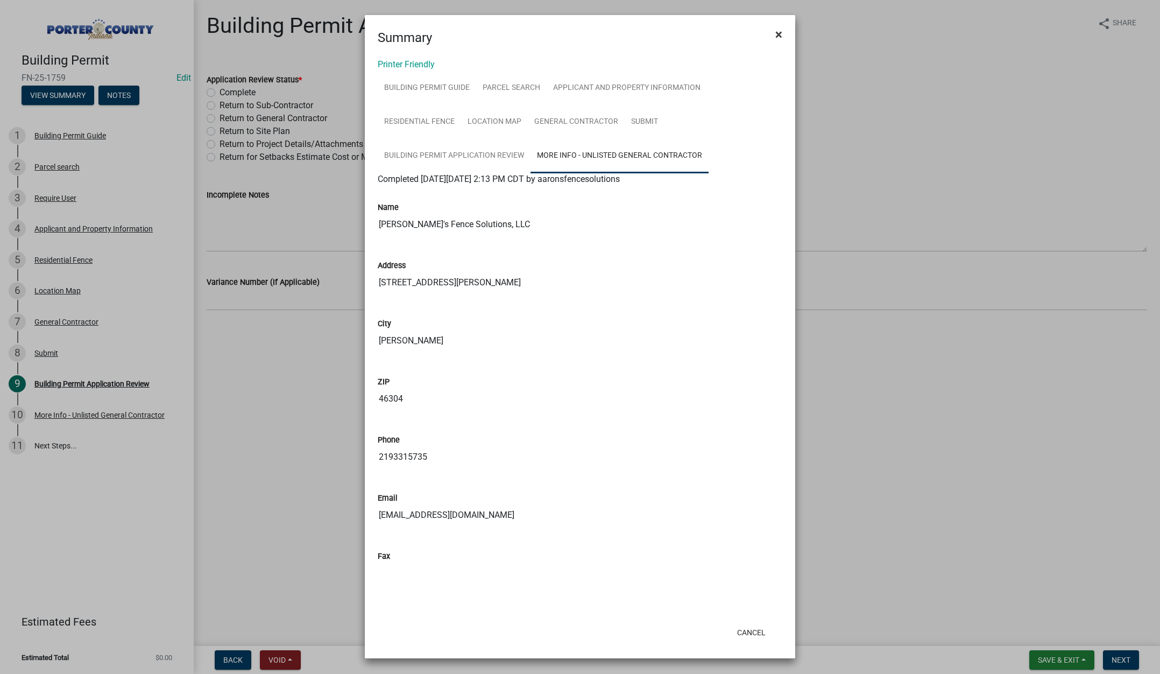
click at [781, 33] on span "×" at bounding box center [778, 34] width 7 height 15
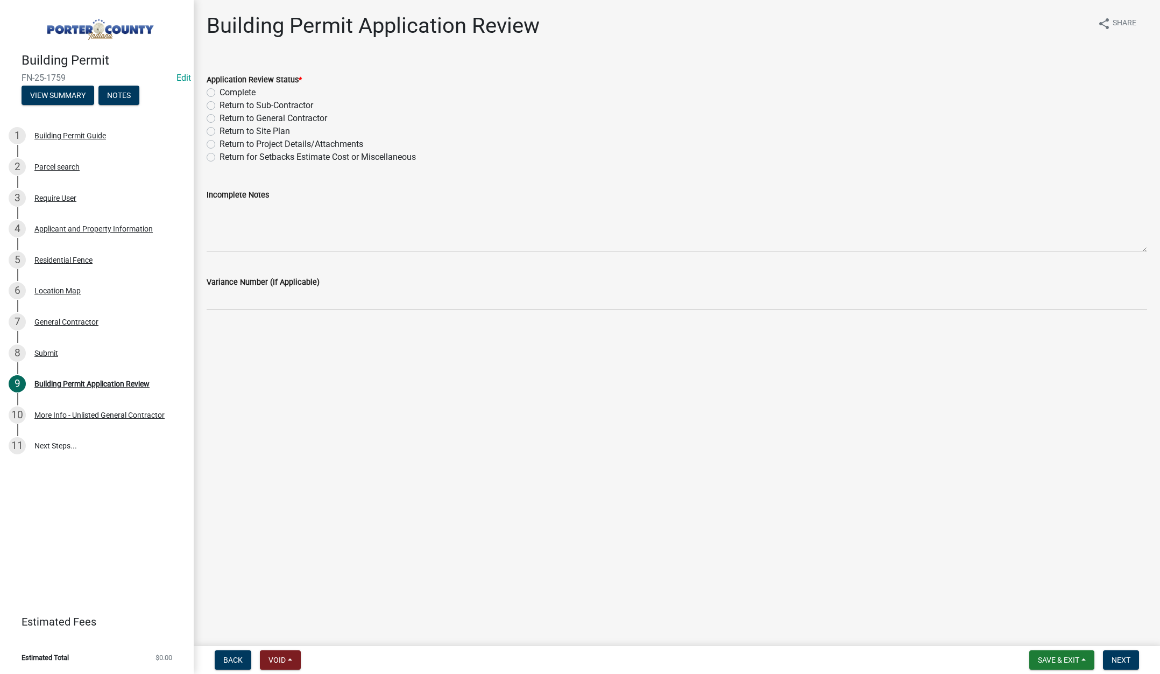
click at [220, 143] on label "Return to Project Details/Attachments" at bounding box center [292, 144] width 144 height 13
click at [220, 143] on input "Return to Project Details/Attachments" at bounding box center [223, 141] width 7 height 7
radio input "true"
click at [271, 224] on textarea "Incomplete Notes" at bounding box center [677, 226] width 941 height 51
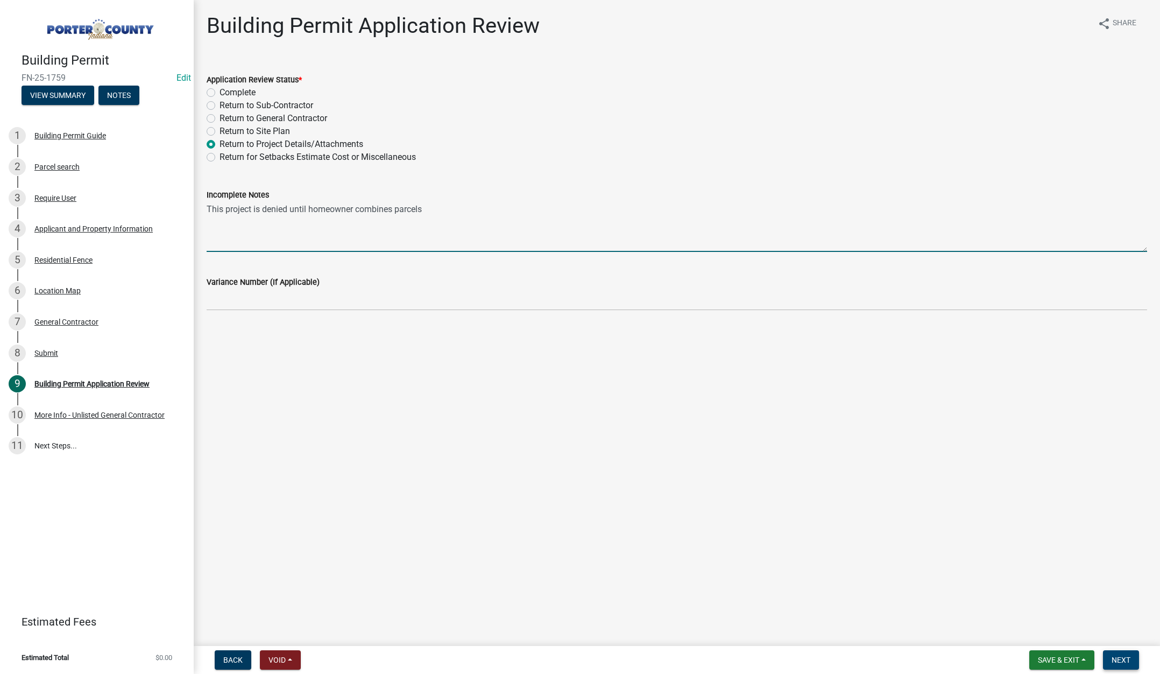
type textarea "This project is denied until homeowner combines parcels"
click at [1122, 657] on span "Next" at bounding box center [1121, 659] width 19 height 9
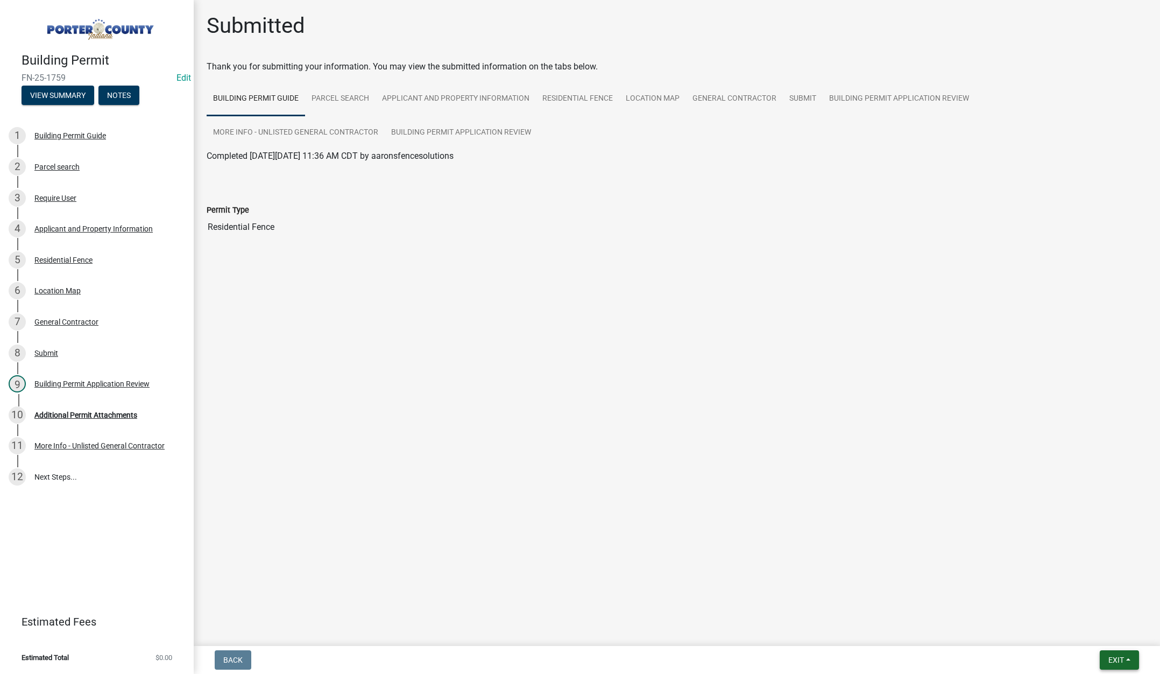
click at [1112, 657] on span "Exit" at bounding box center [1116, 659] width 16 height 9
click at [1109, 635] on button "Save & Exit" at bounding box center [1096, 632] width 86 height 26
